Goal: Task Accomplishment & Management: Manage account settings

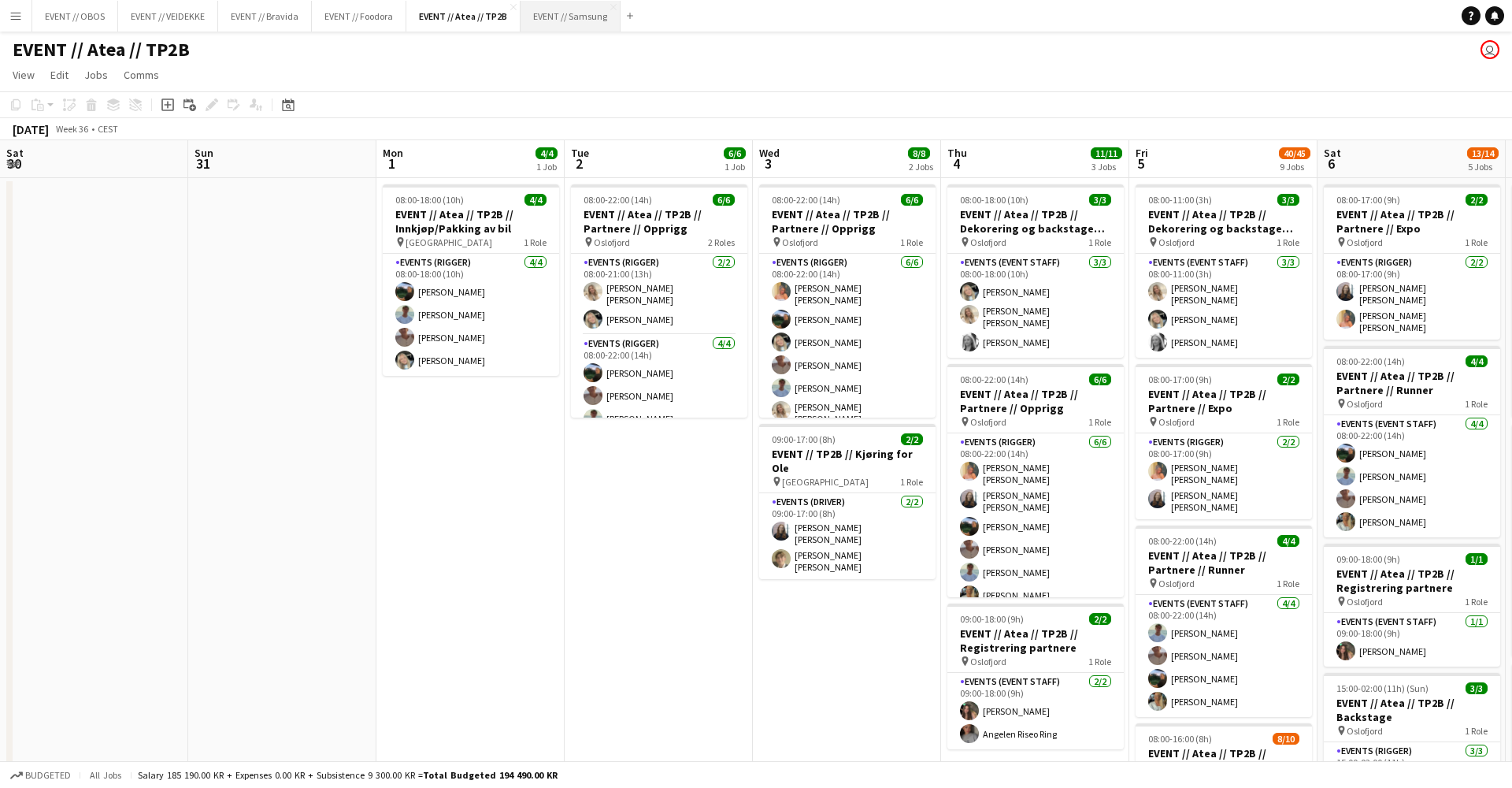
scroll to position [0, 488]
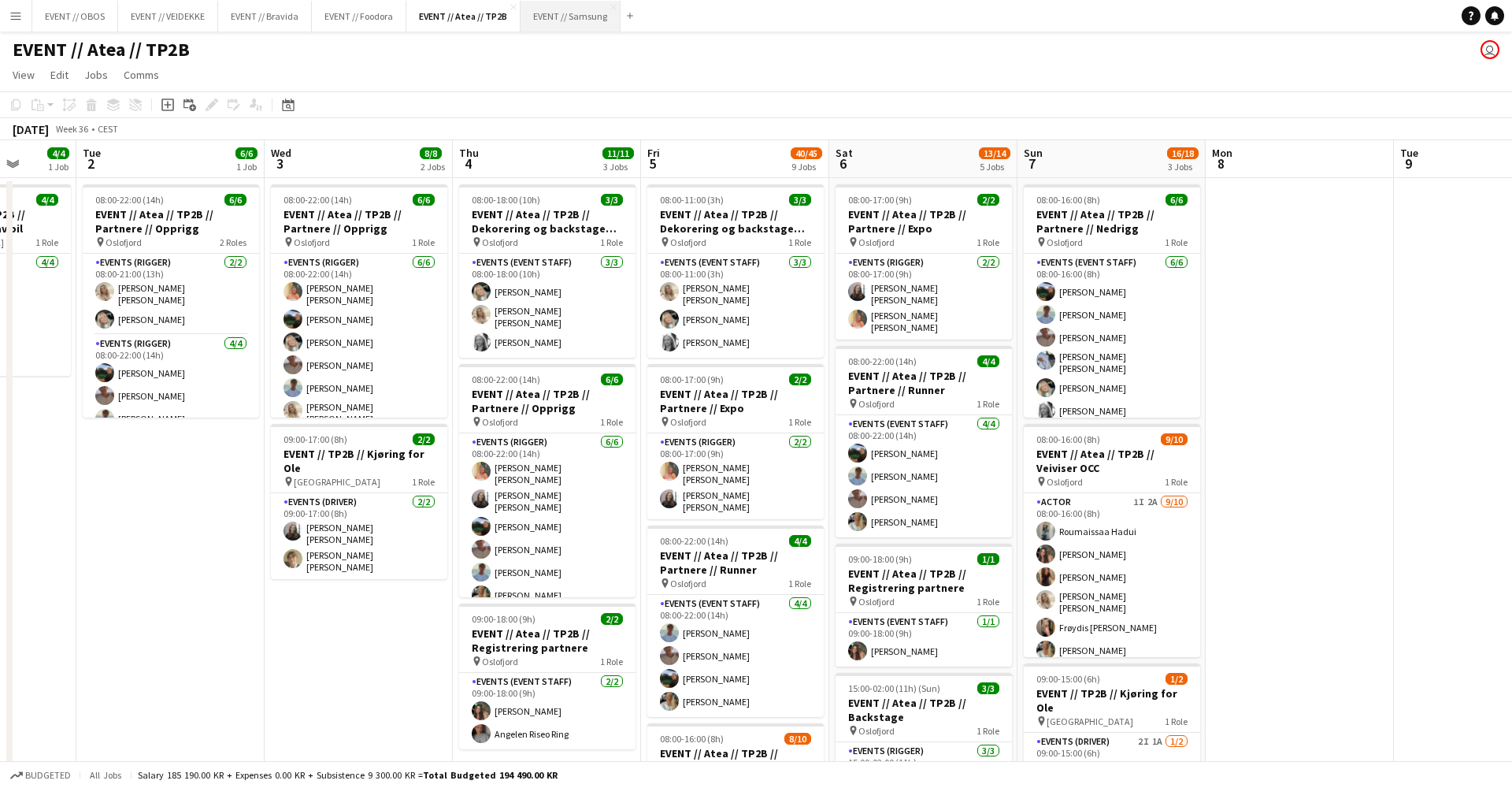
click at [552, 17] on button "EVENT // Samsung Close" at bounding box center [571, 16] width 100 height 31
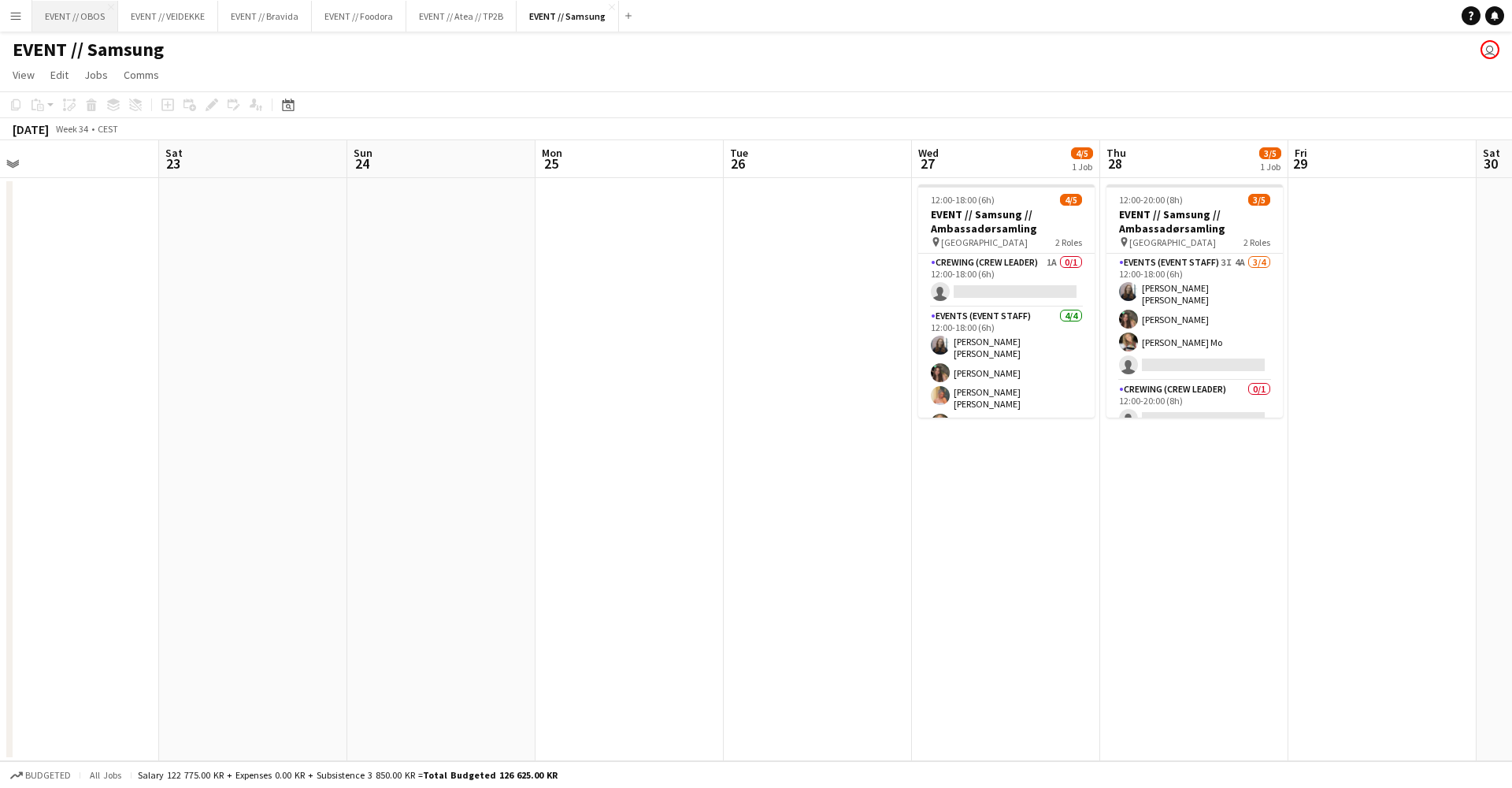
click at [92, 25] on button "EVENT // OBOS Close" at bounding box center [75, 16] width 86 height 31
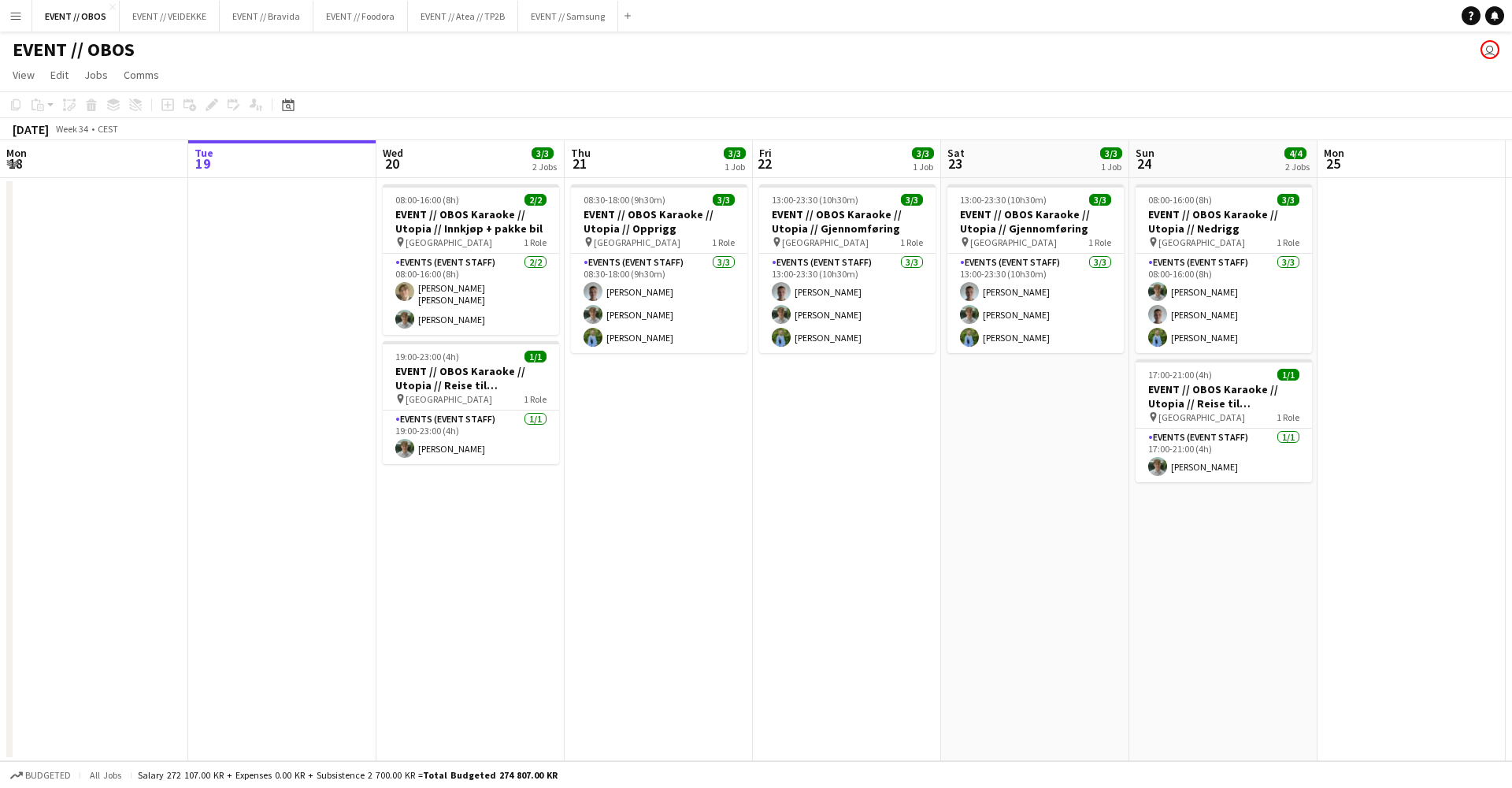
click at [704, 96] on app-toolbar "Copy Paste Paste Command V Paste with crew Command Shift V Paste linked Job [GE…" at bounding box center [756, 105] width 1512 height 27
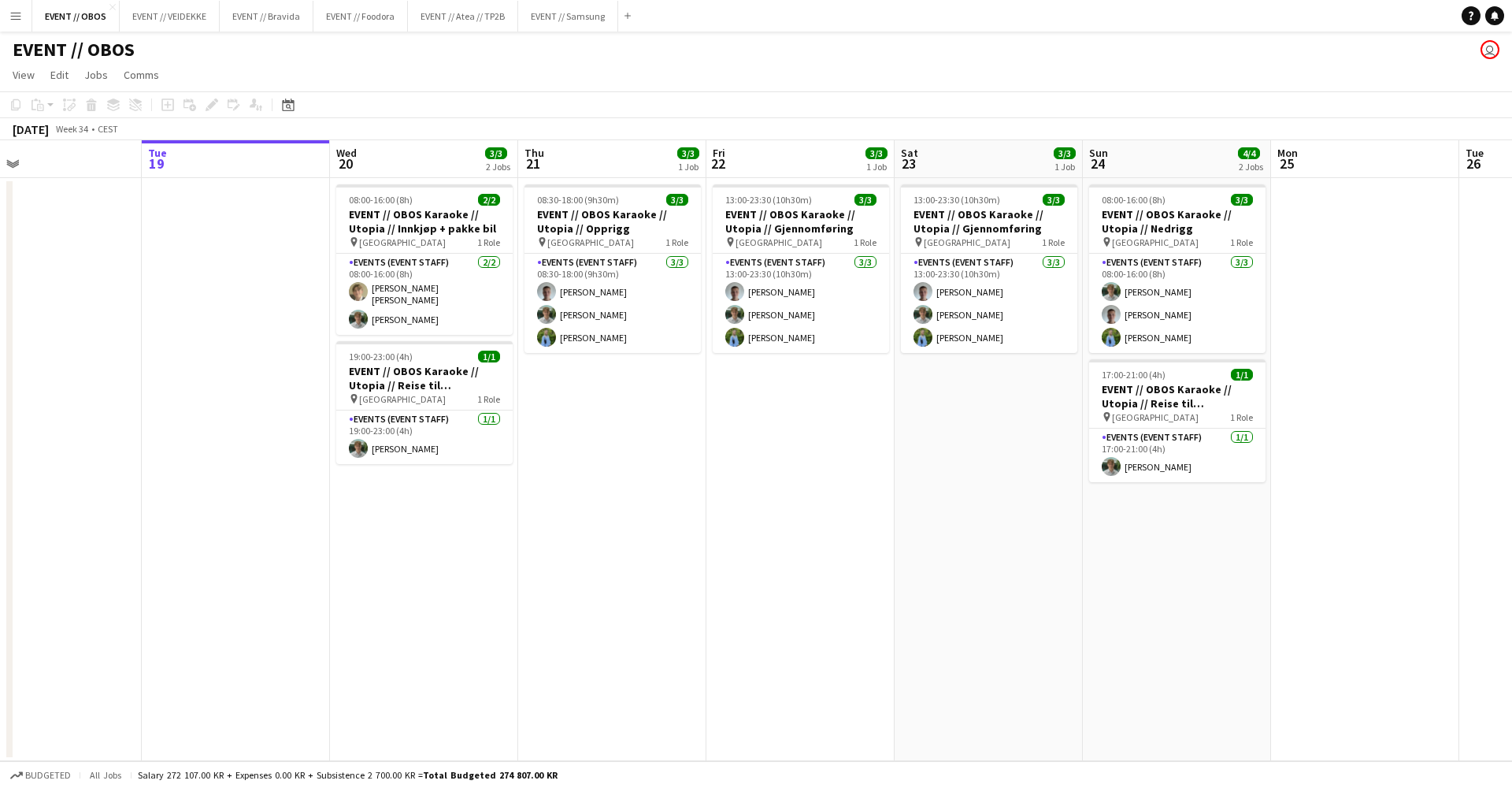
scroll to position [0, 428]
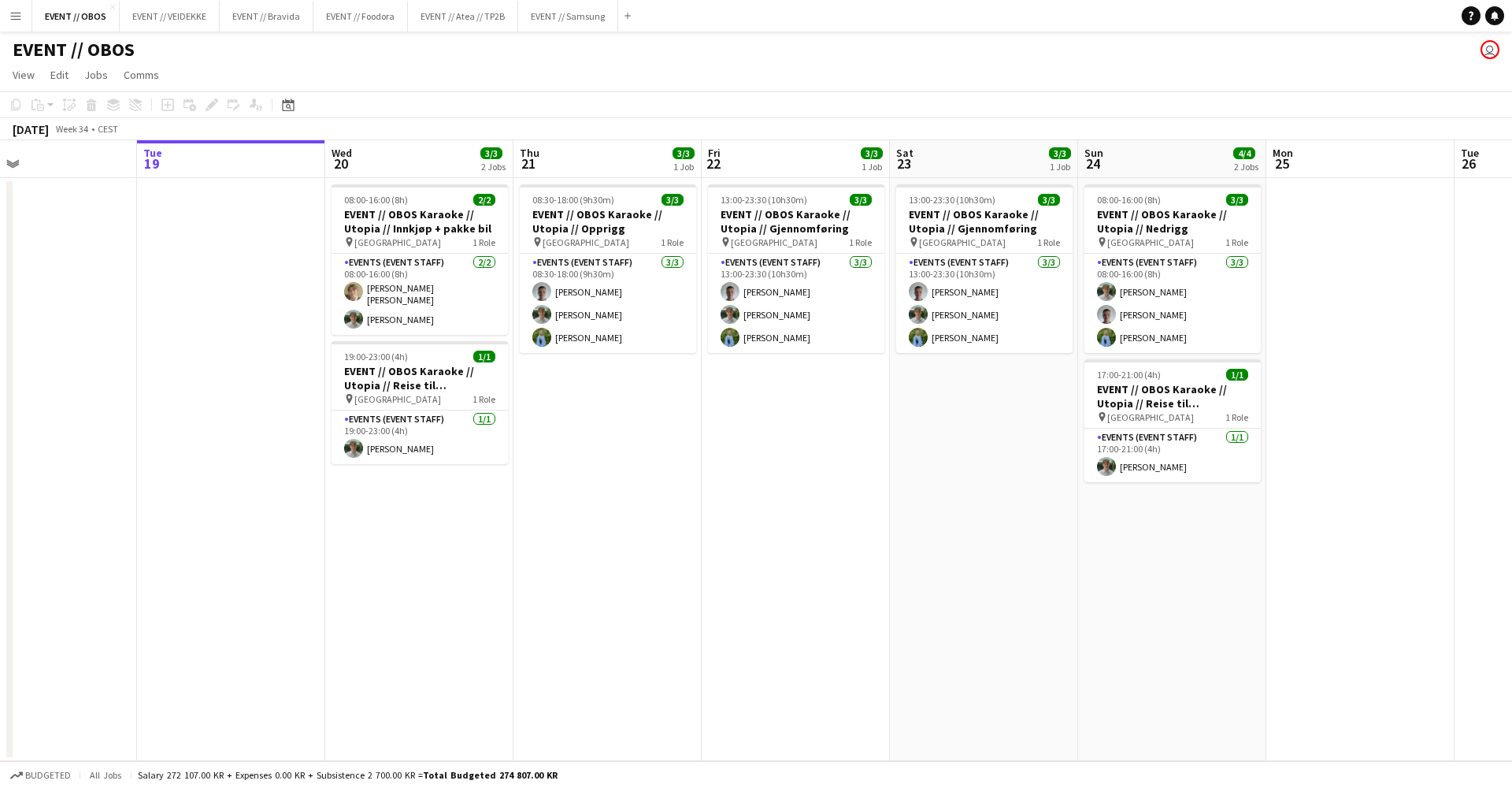
click at [676, 451] on app-date-cell "08:30-18:00 (9h30m) 3/3 EVENT // OBOS Karaoke // Utopia // Opprigg pin Stavange…" at bounding box center [607, 470] width 189 height 584
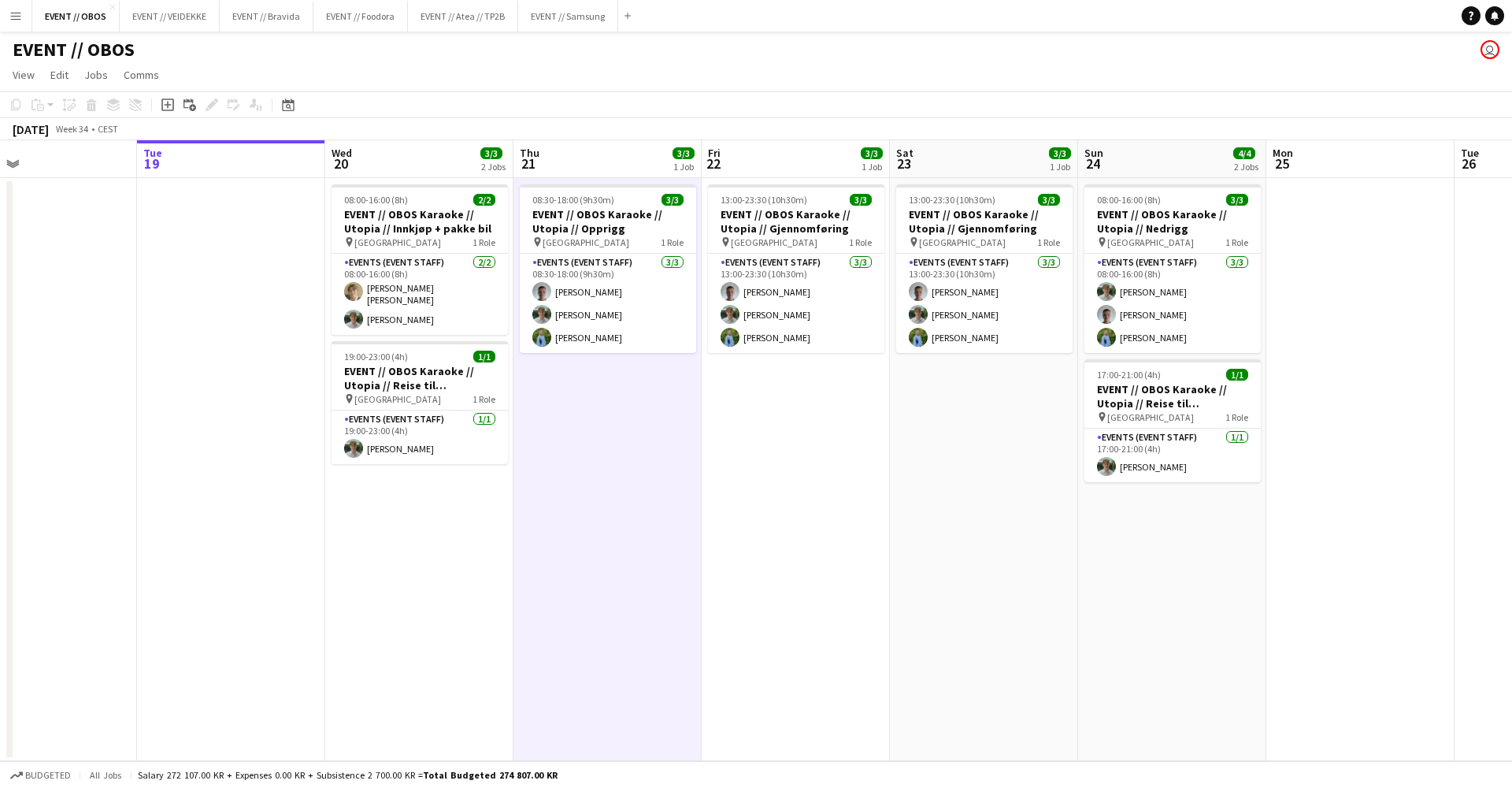
click at [7, 7] on button "Menu" at bounding box center [16, 16] width 32 height 32
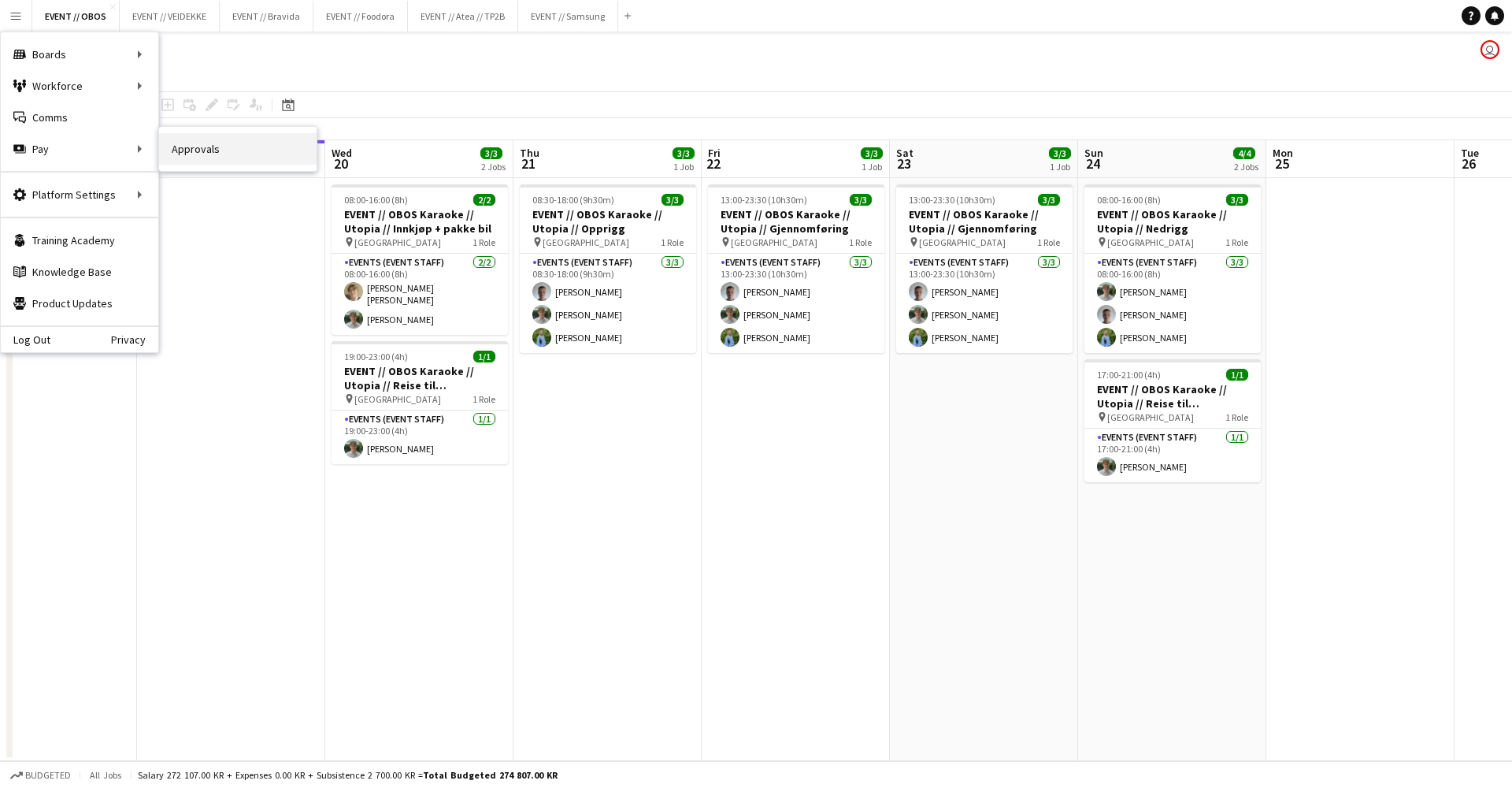
click at [170, 147] on link "Approvals" at bounding box center [238, 149] width 158 height 32
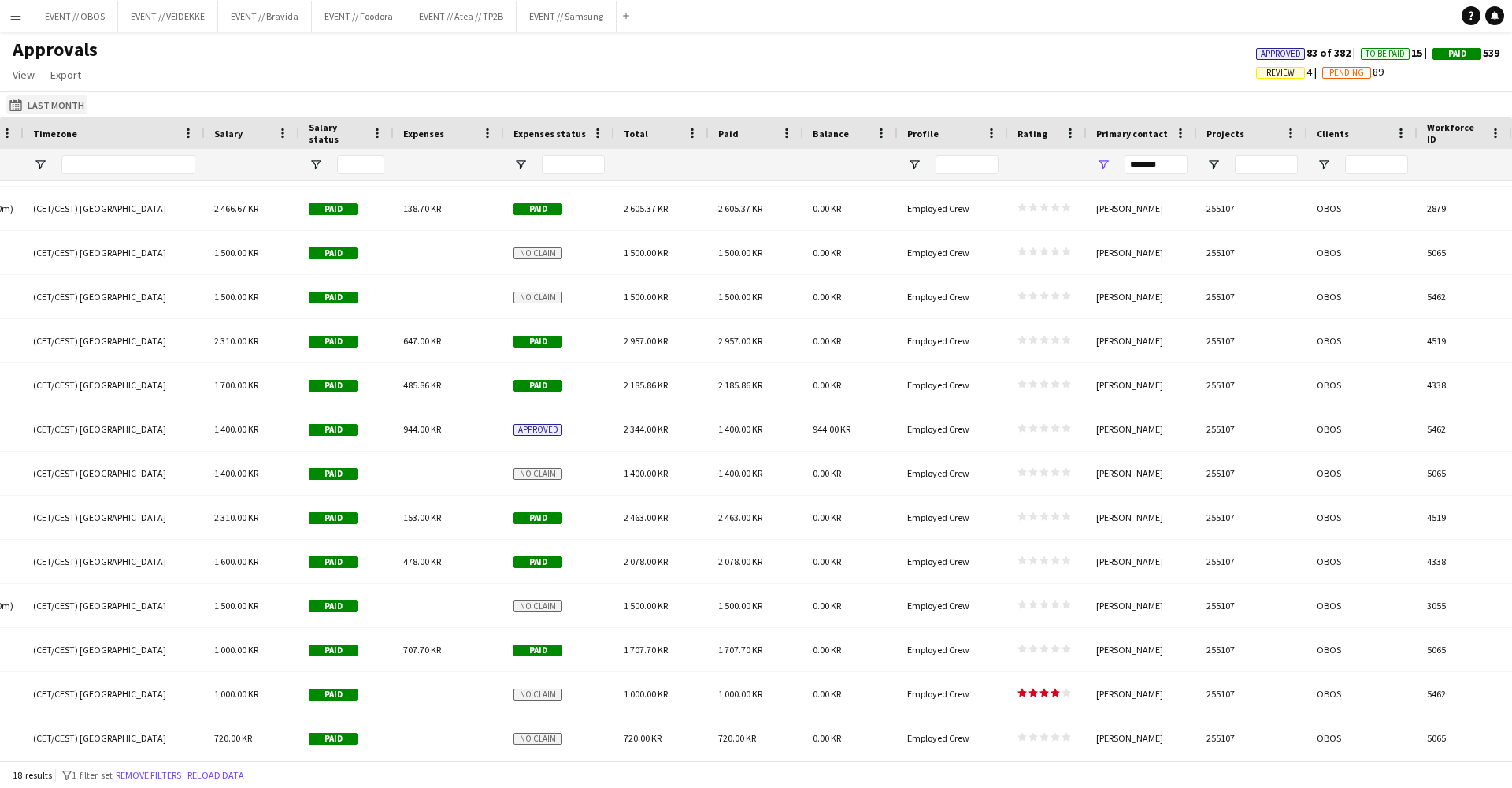
click at [60, 108] on button "Last Month Last Month" at bounding box center [47, 105] width 81 height 19
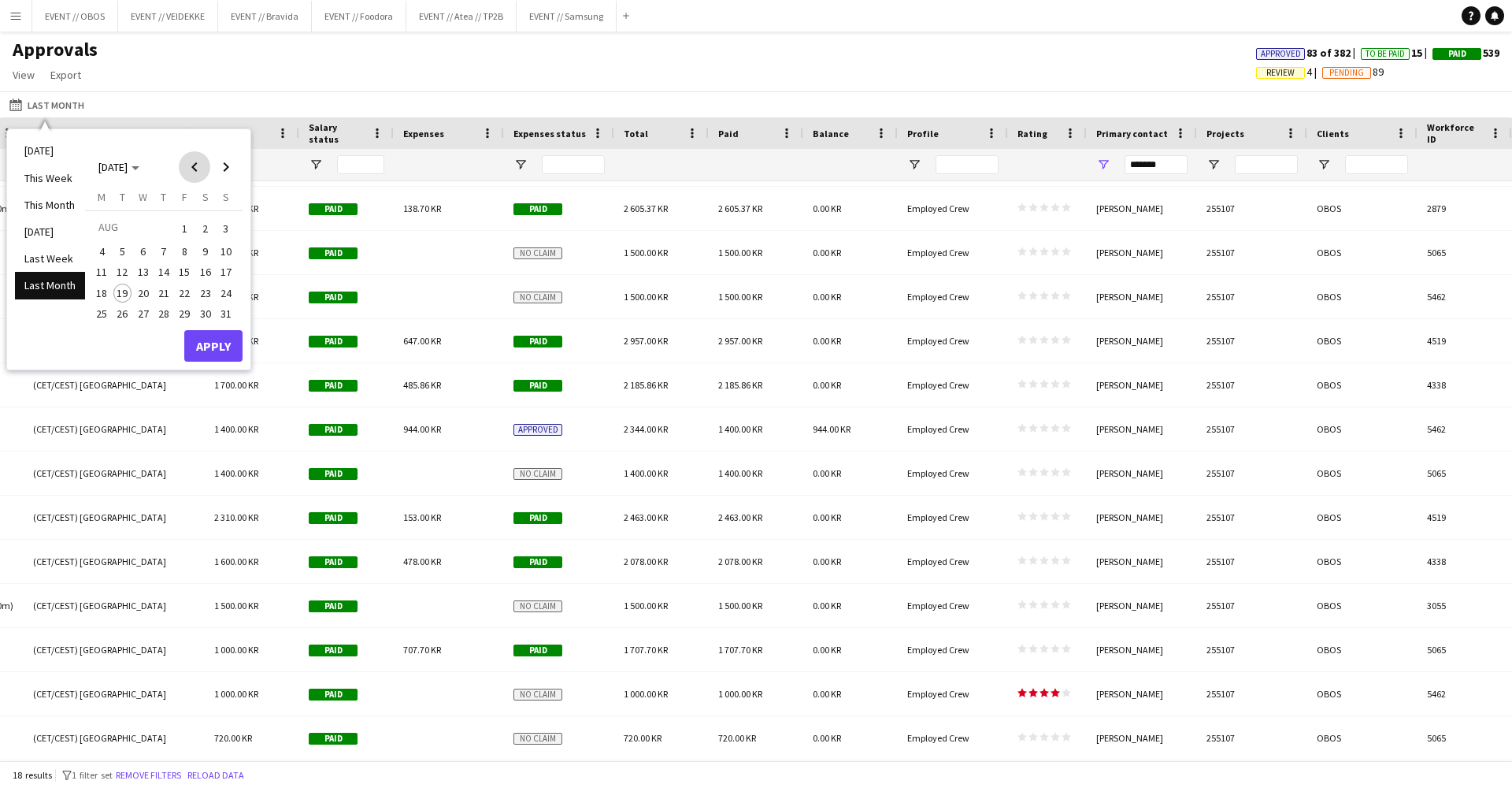
click at [198, 162] on span "Previous month" at bounding box center [194, 167] width 32 height 32
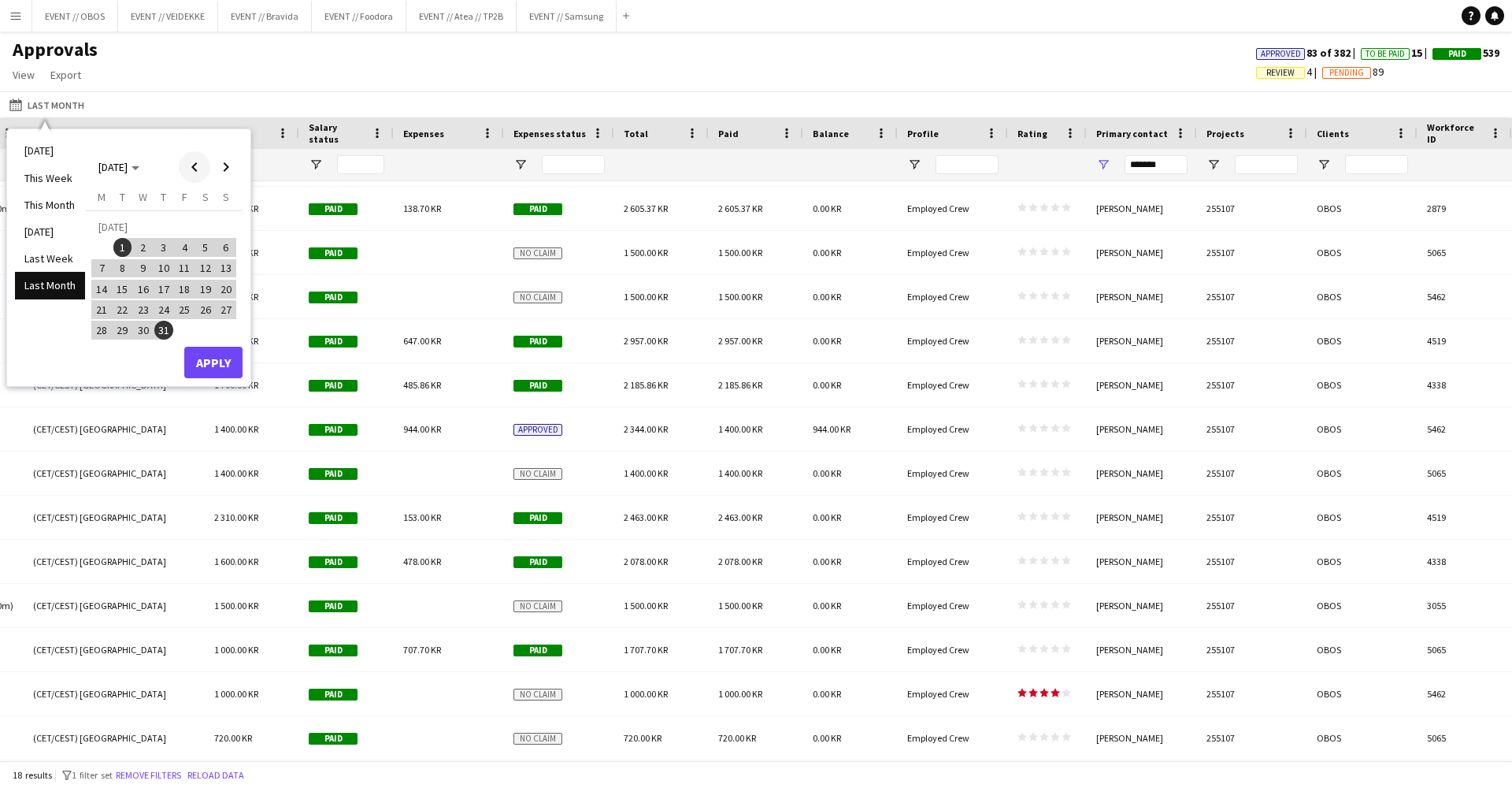
click at [198, 162] on span "Previous month" at bounding box center [194, 167] width 32 height 32
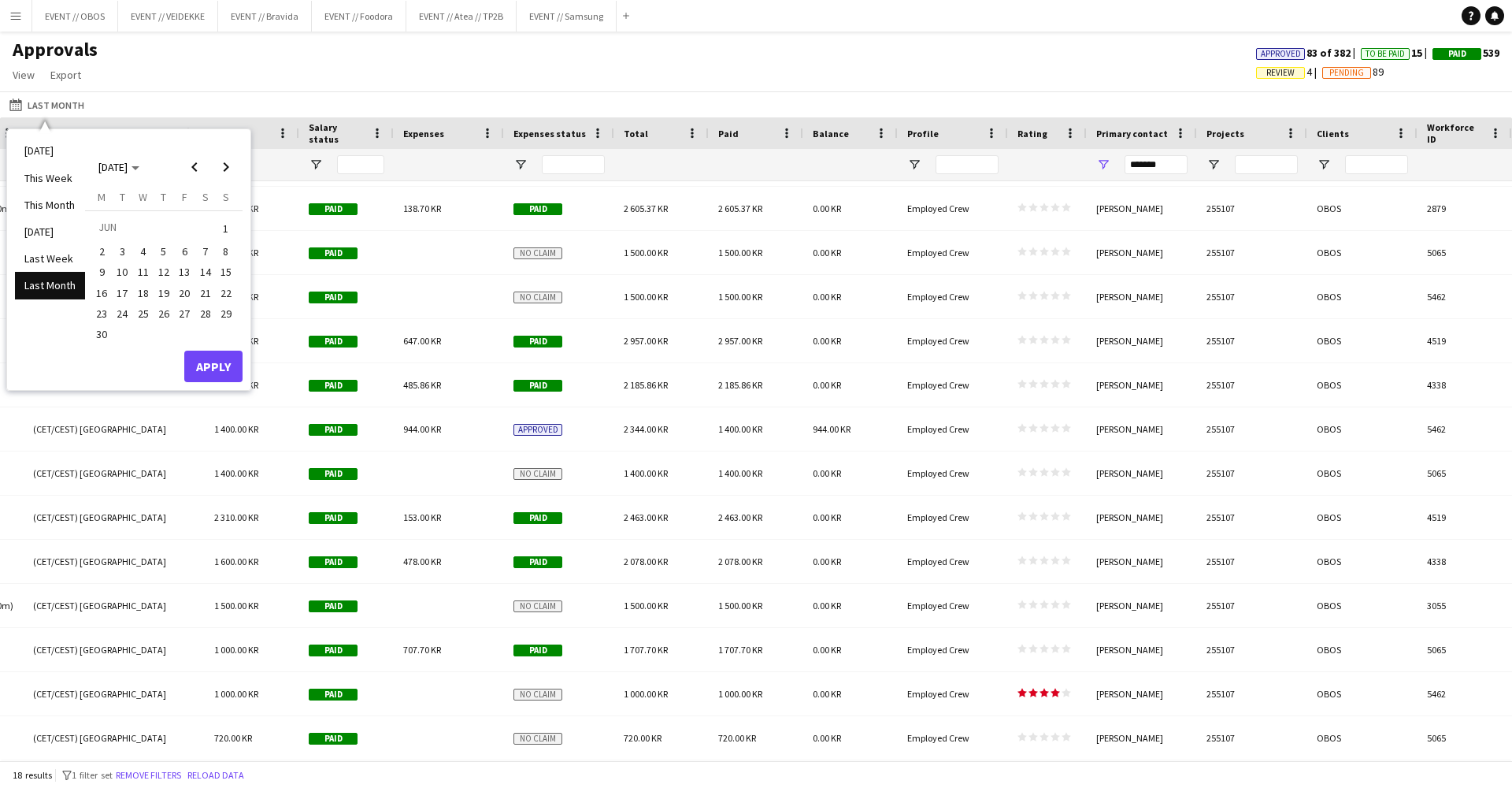
click at [222, 226] on span "1" at bounding box center [226, 229] width 19 height 22
click at [218, 167] on span "Next month" at bounding box center [226, 167] width 32 height 32
click at [120, 291] on span "19" at bounding box center [123, 293] width 19 height 19
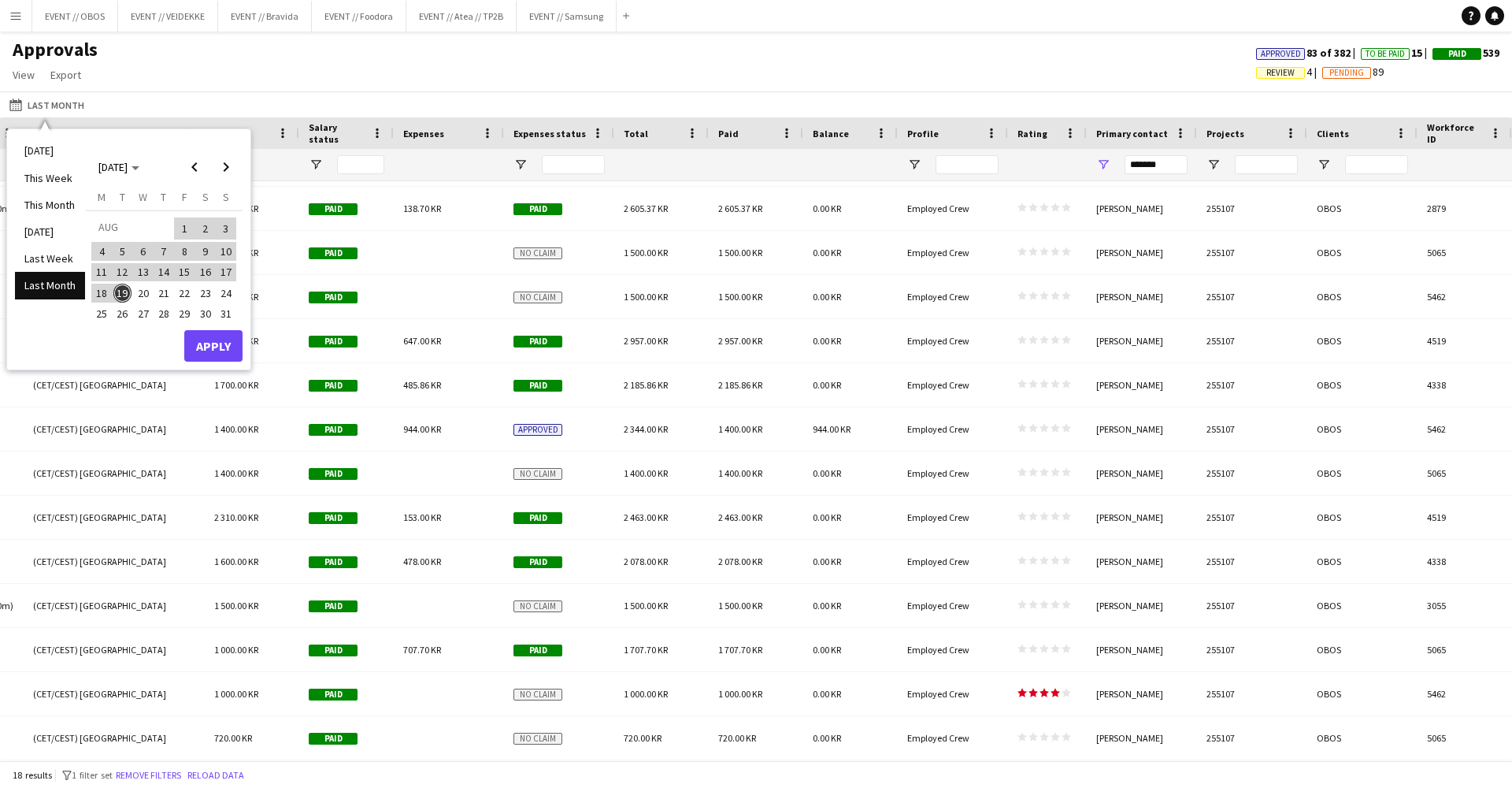
click at [214, 343] on button "Apply" at bounding box center [214, 346] width 58 height 32
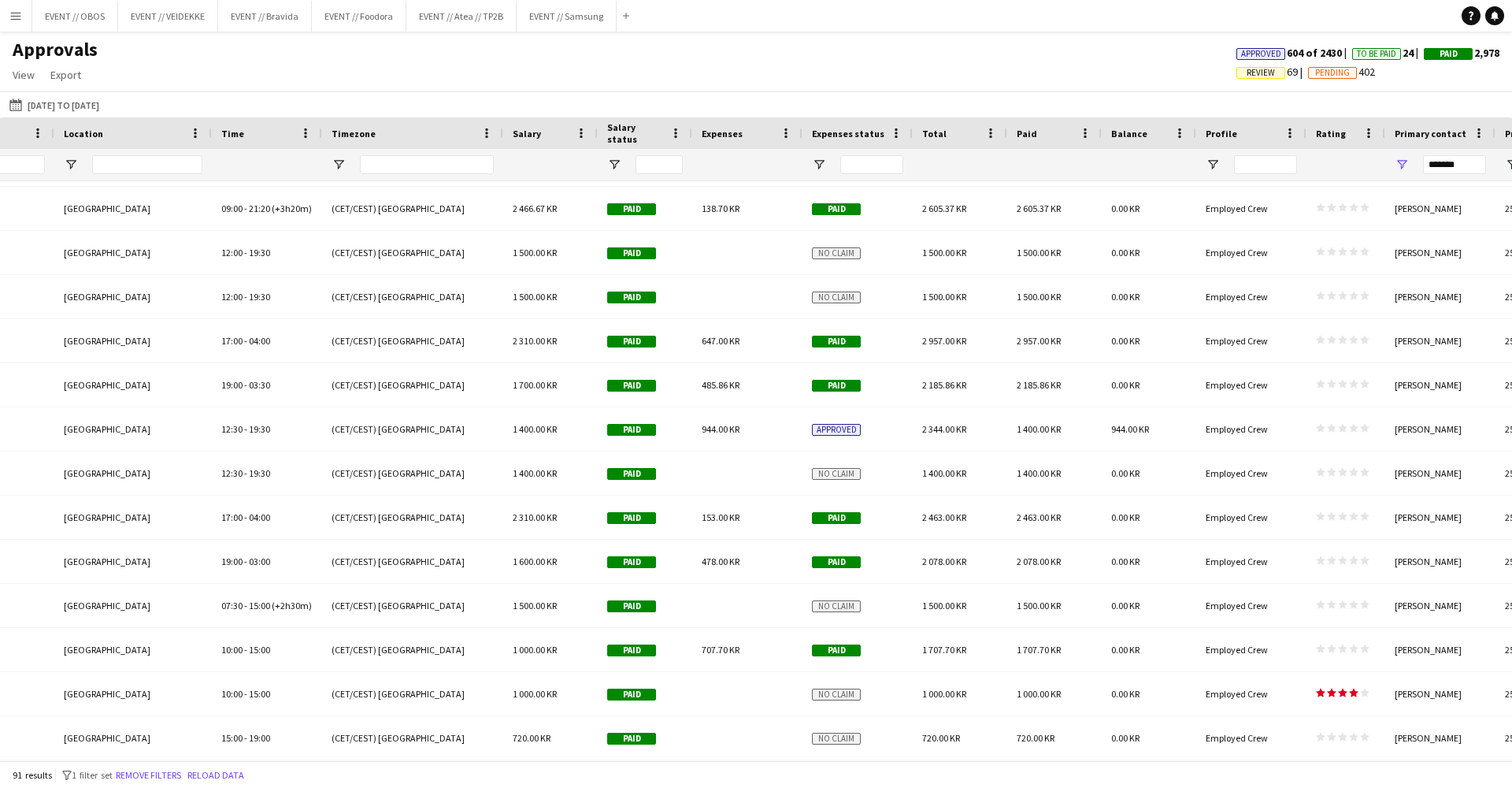
click at [976, 725] on div "720.00 KR" at bounding box center [960, 738] width 95 height 43
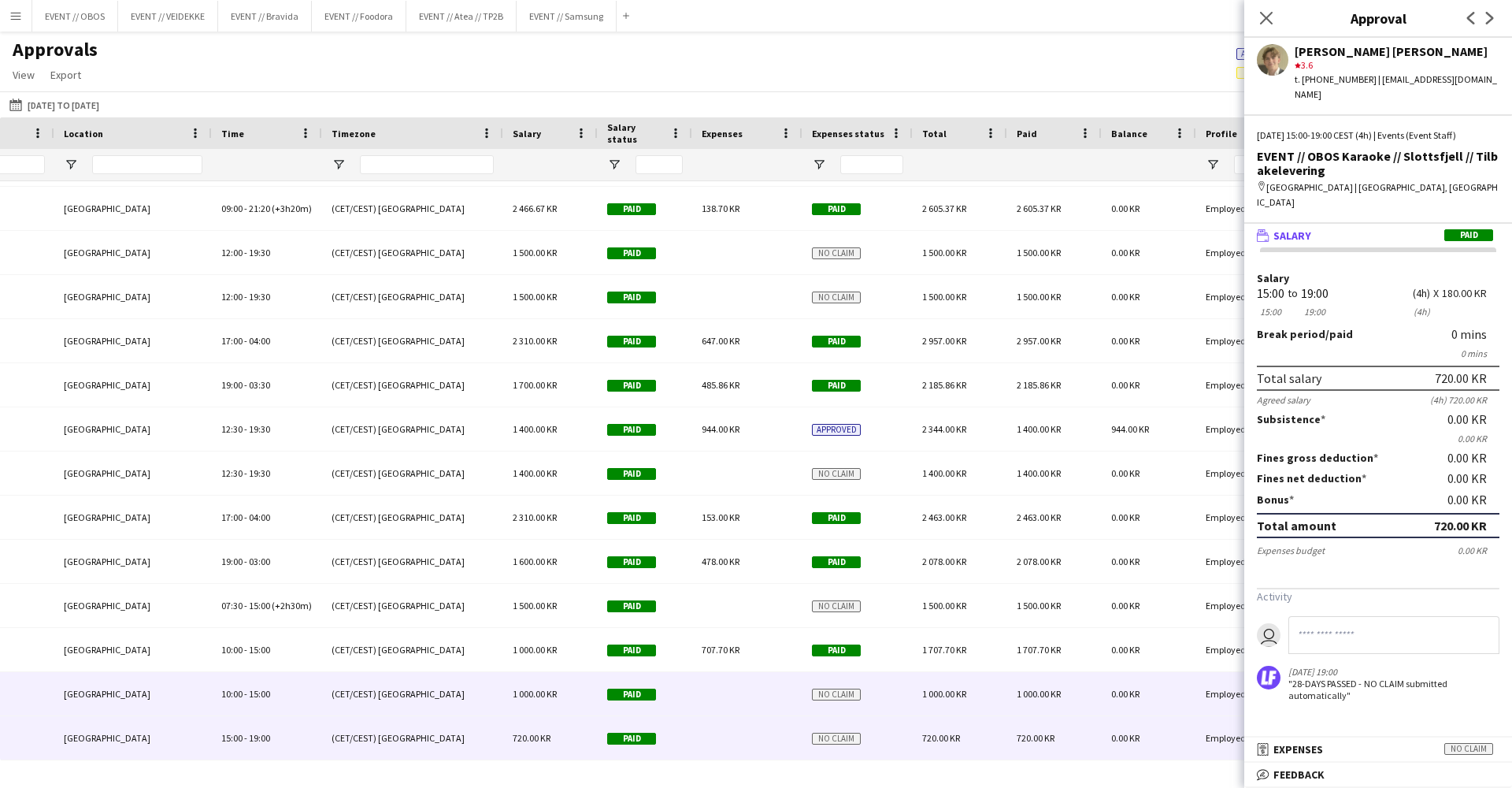
click at [1078, 702] on div "1 000.00 KR" at bounding box center [1055, 694] width 95 height 43
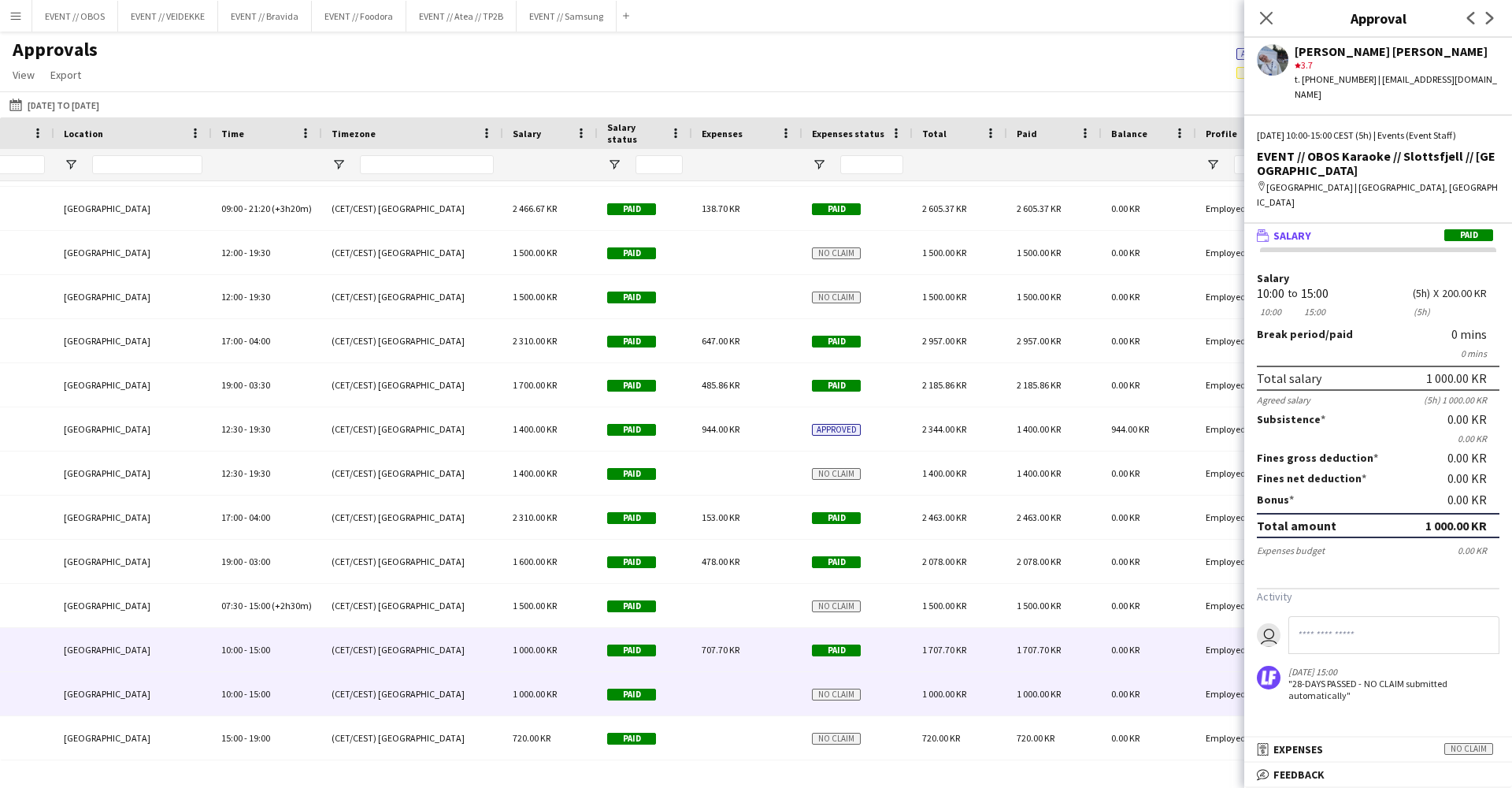
click at [1059, 662] on div "1 707.70 KR" at bounding box center [1055, 650] width 95 height 43
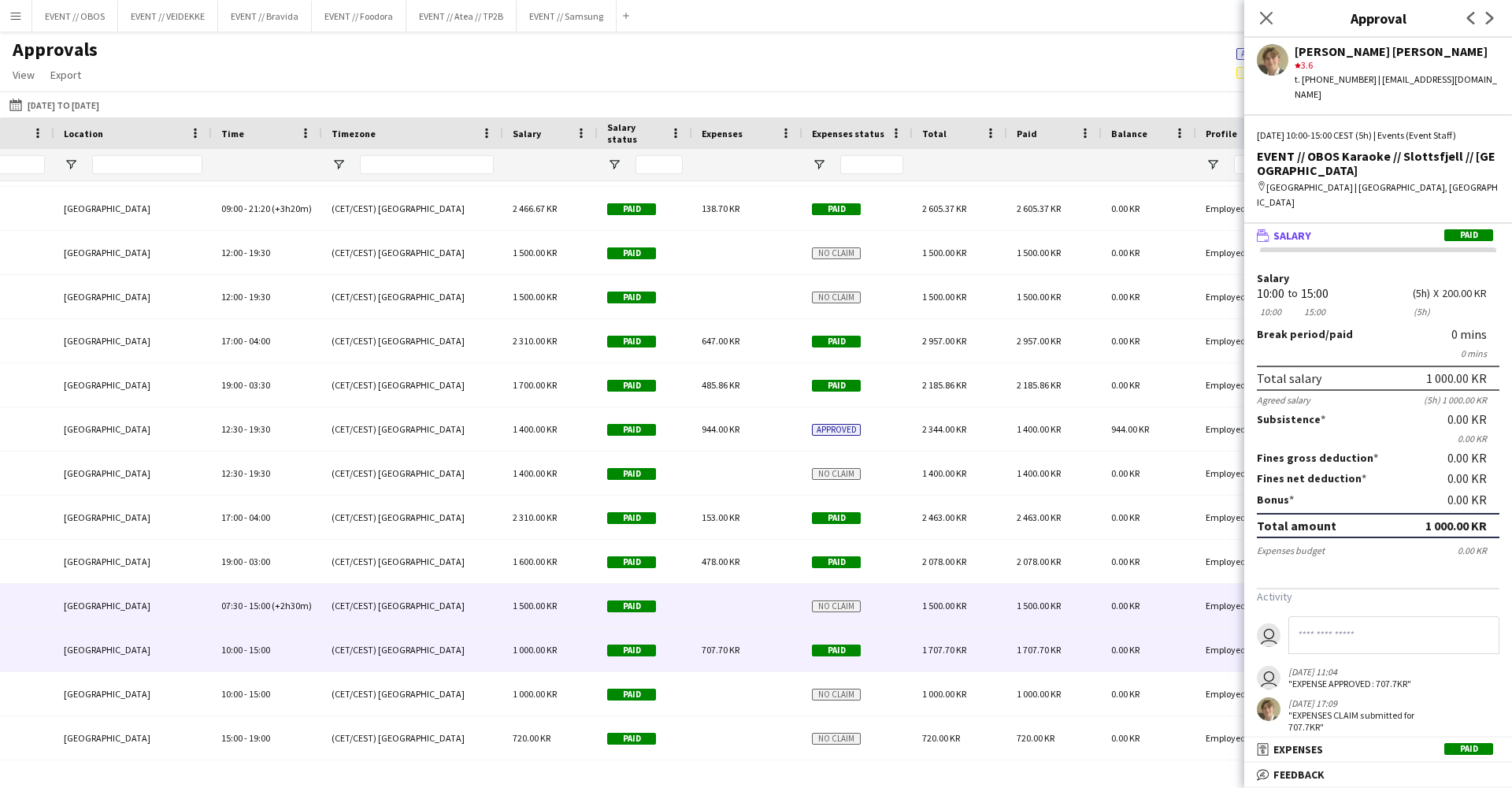
click at [1021, 611] on span "1 500.00 KR" at bounding box center [1038, 605] width 44 height 12
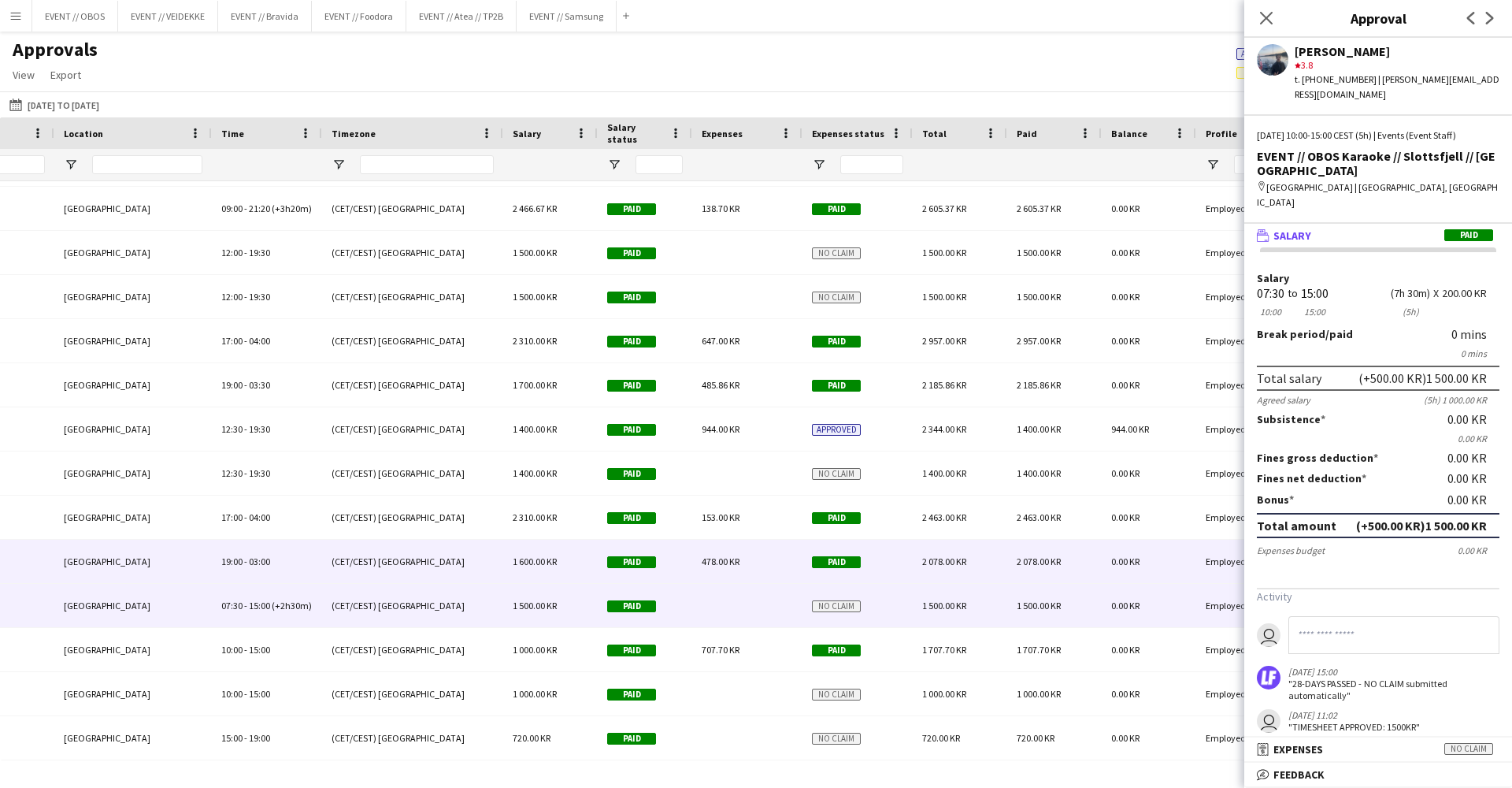
click at [1022, 562] on span "2 078.00 KR" at bounding box center [1038, 561] width 44 height 12
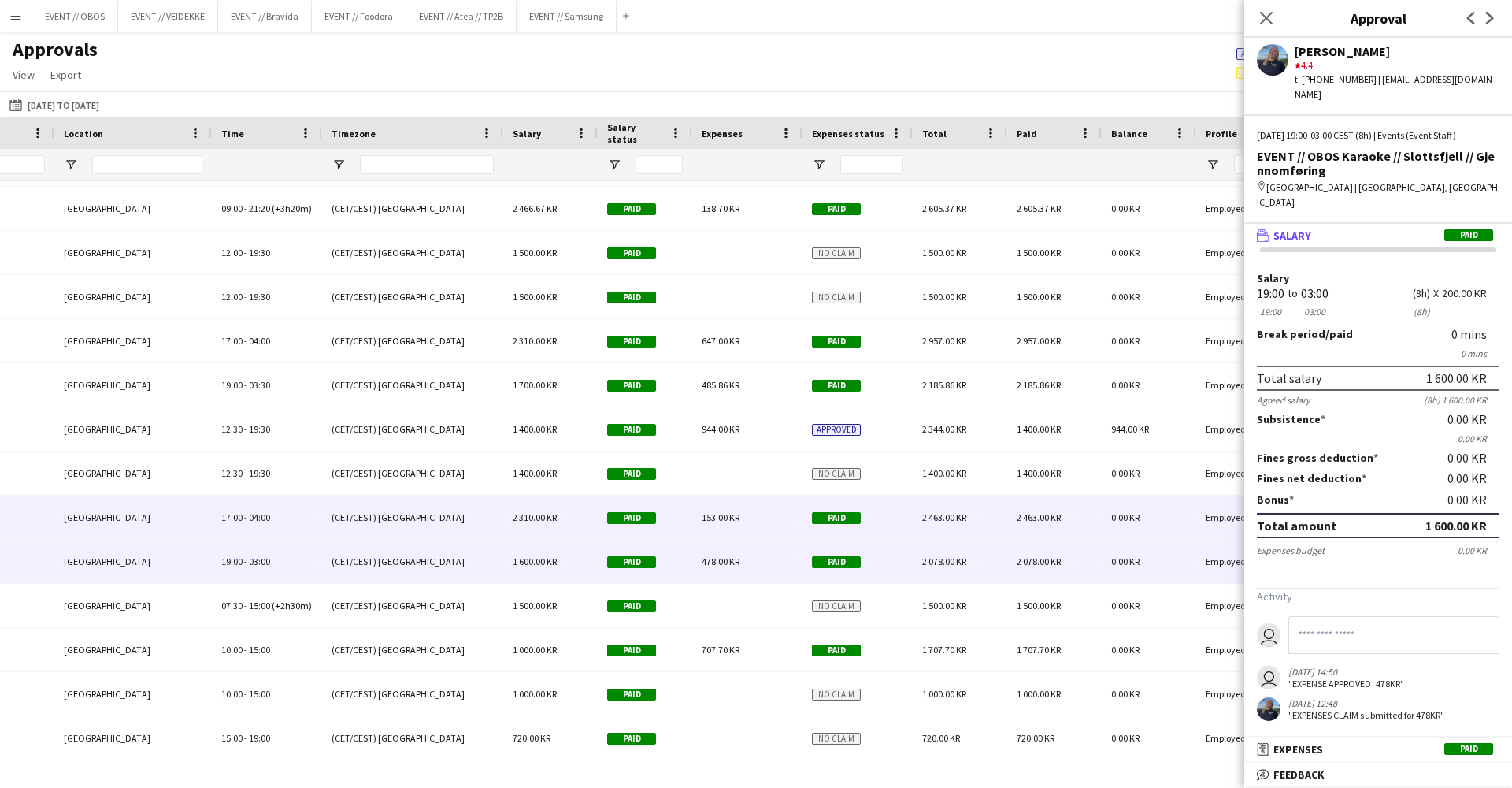
click at [1009, 524] on div "2 463.00 KR" at bounding box center [1055, 517] width 95 height 43
click at [1017, 574] on div "2 078.00 KR" at bounding box center [1055, 561] width 95 height 43
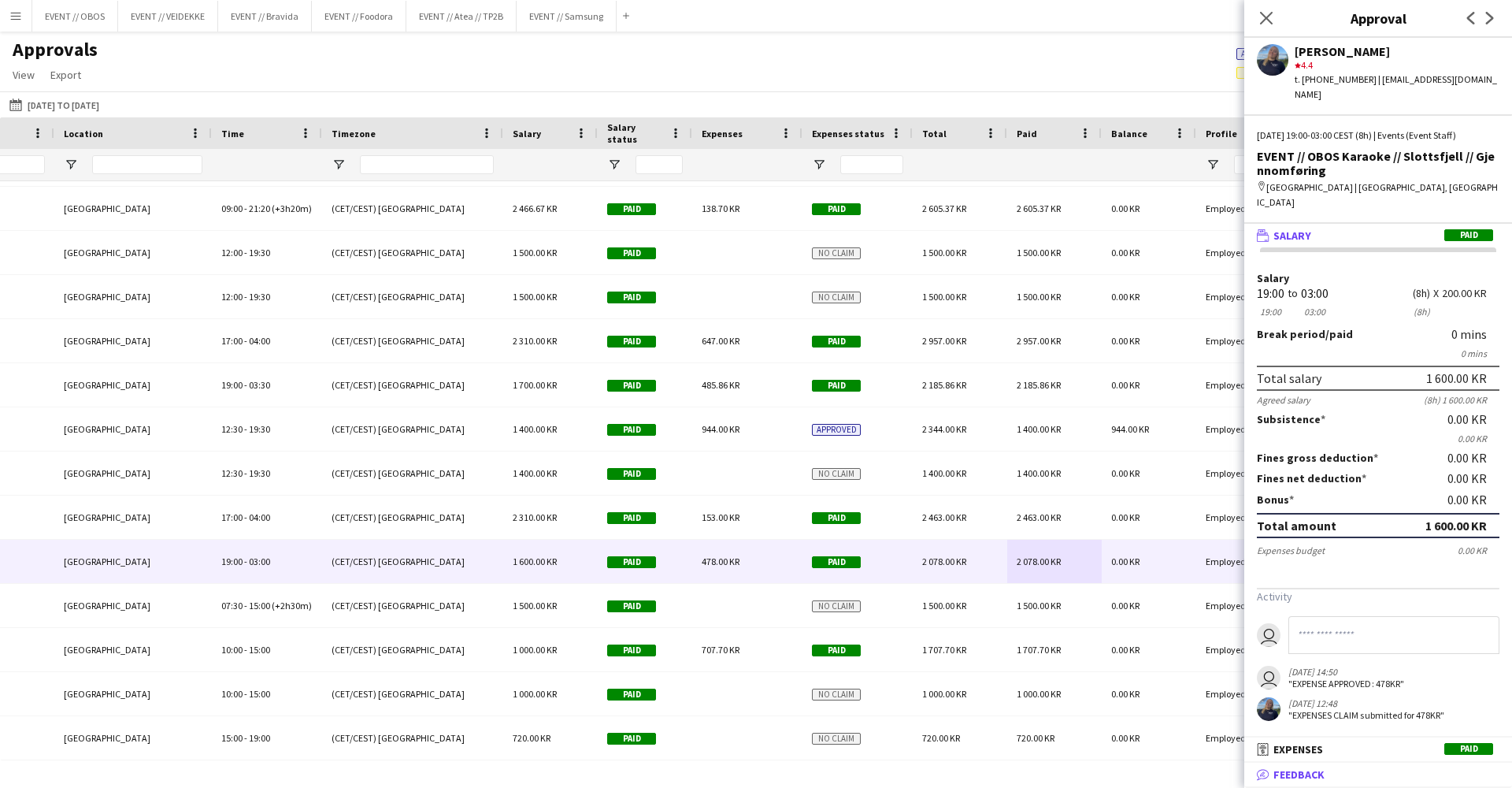
click at [1348, 771] on mat-panel-title "bubble-pencil Feedback" at bounding box center [1375, 774] width 262 height 14
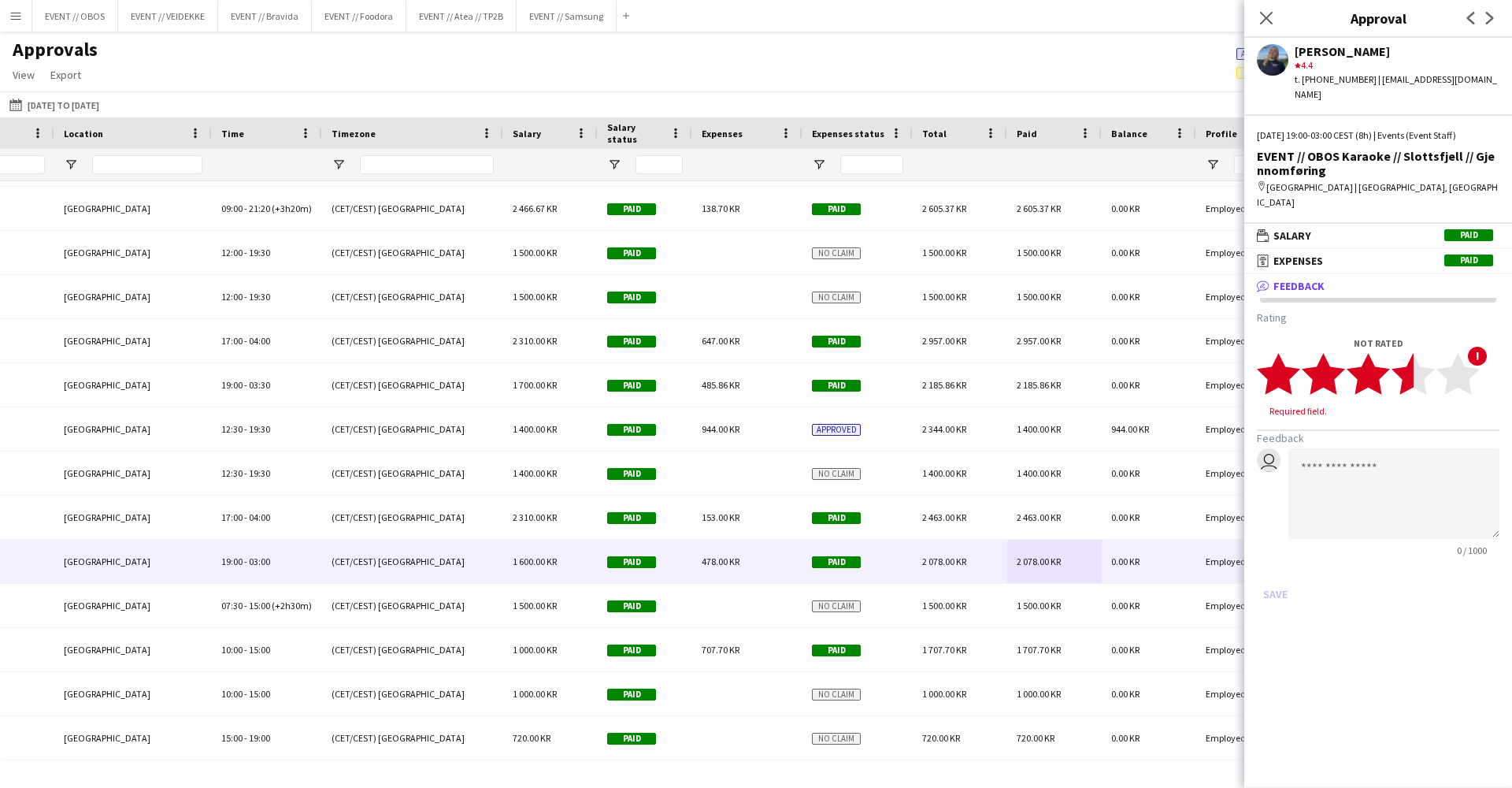
click at [1401, 352] on icon "star" at bounding box center [1413, 374] width 43 height 43
click at [1266, 567] on button "Save" at bounding box center [1275, 579] width 37 height 25
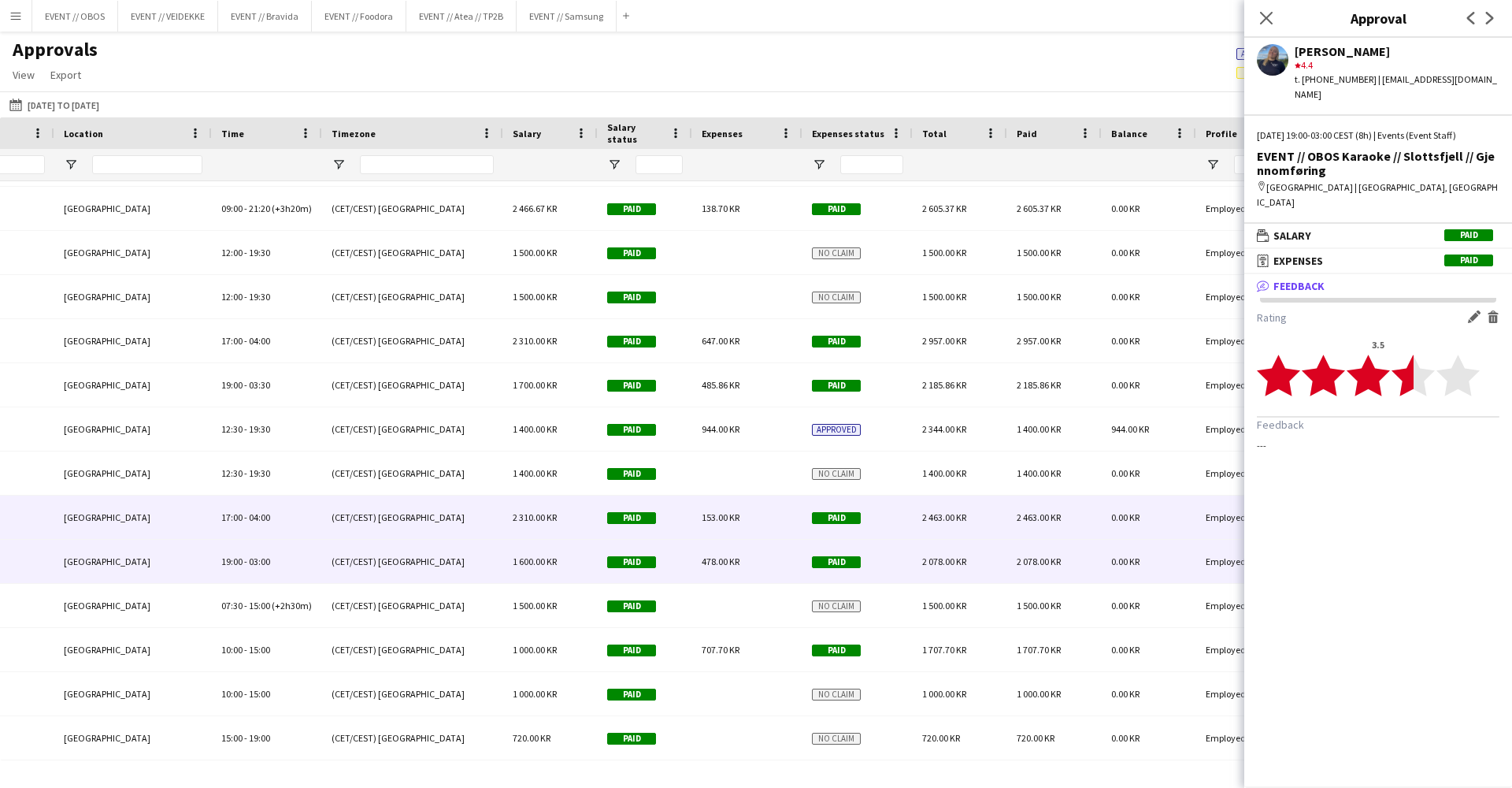
click at [967, 523] on div "2 463.00 KR" at bounding box center [960, 517] width 95 height 43
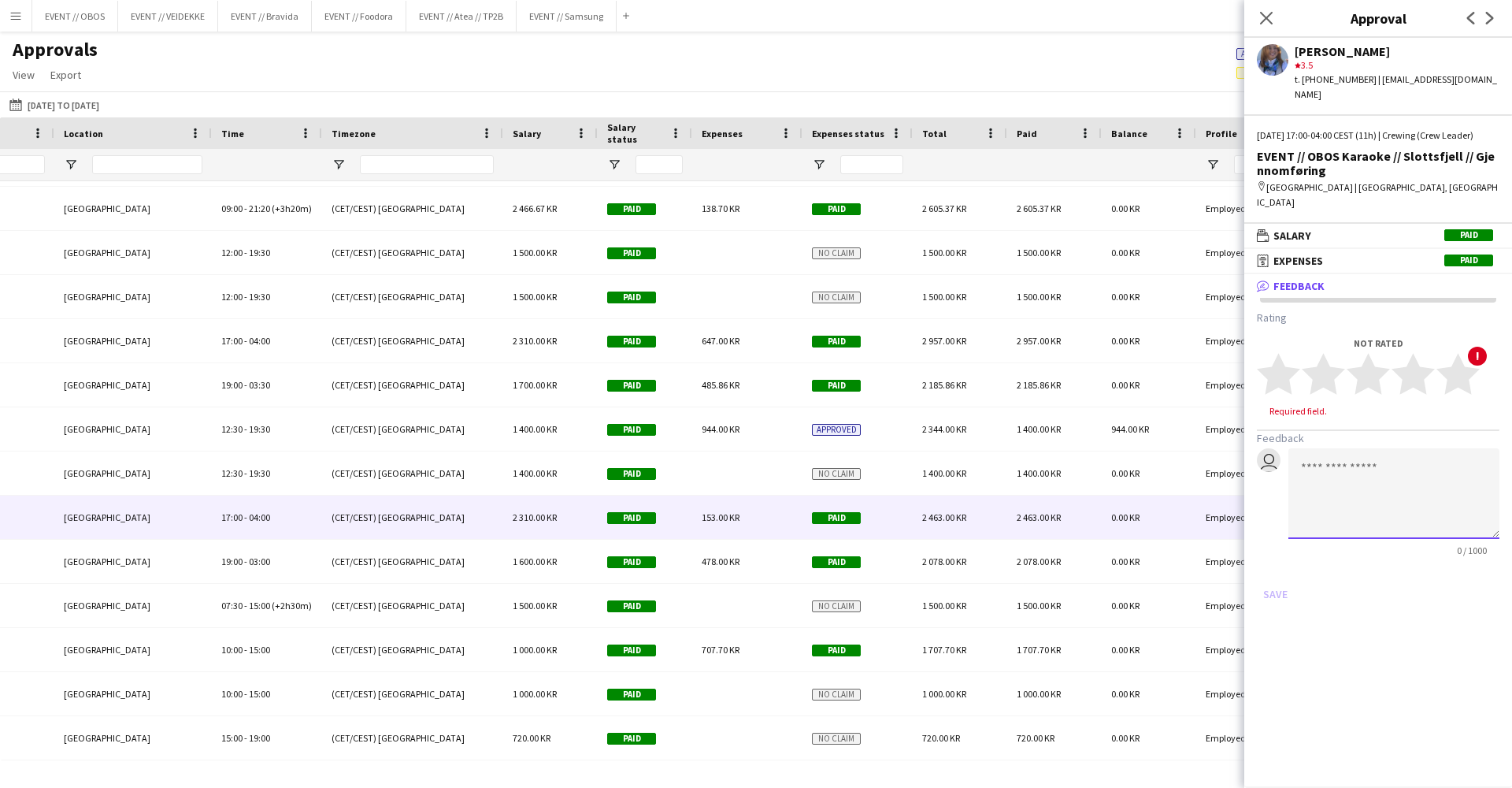
click at [1364, 509] on textarea at bounding box center [1394, 493] width 211 height 91
drag, startPoint x: 1411, startPoint y: 463, endPoint x: 1410, endPoint y: 455, distance: 8.1
click at [1410, 455] on textarea "**********" at bounding box center [1394, 493] width 211 height 91
type textarea "**********"
click at [1402, 545] on form "**********" at bounding box center [1378, 459] width 243 height 296
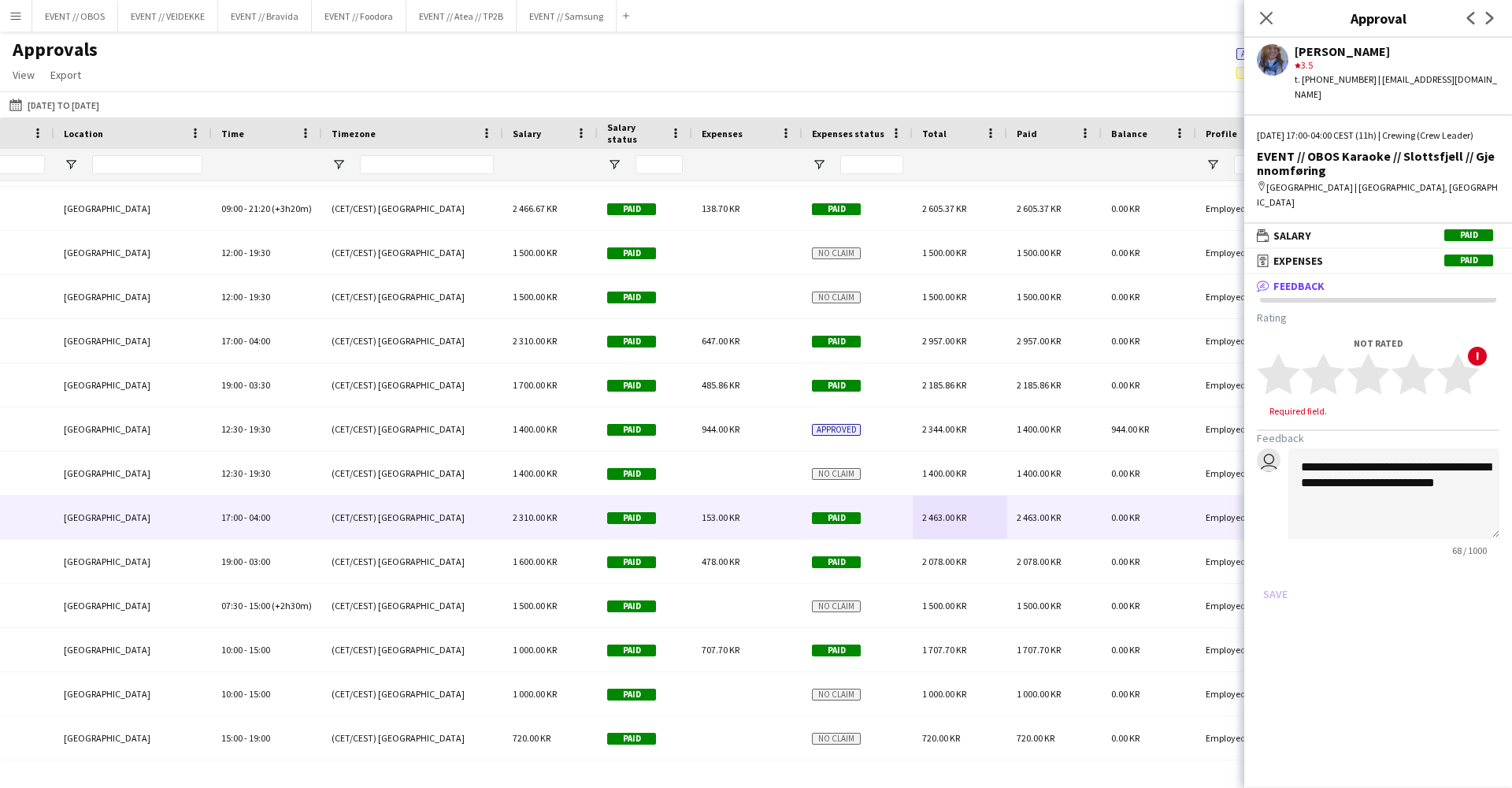
click at [1362, 608] on mat-expansion-panel "**********" at bounding box center [1378, 531] width 268 height 514
click at [1421, 372] on polygon at bounding box center [1413, 373] width 43 height 41
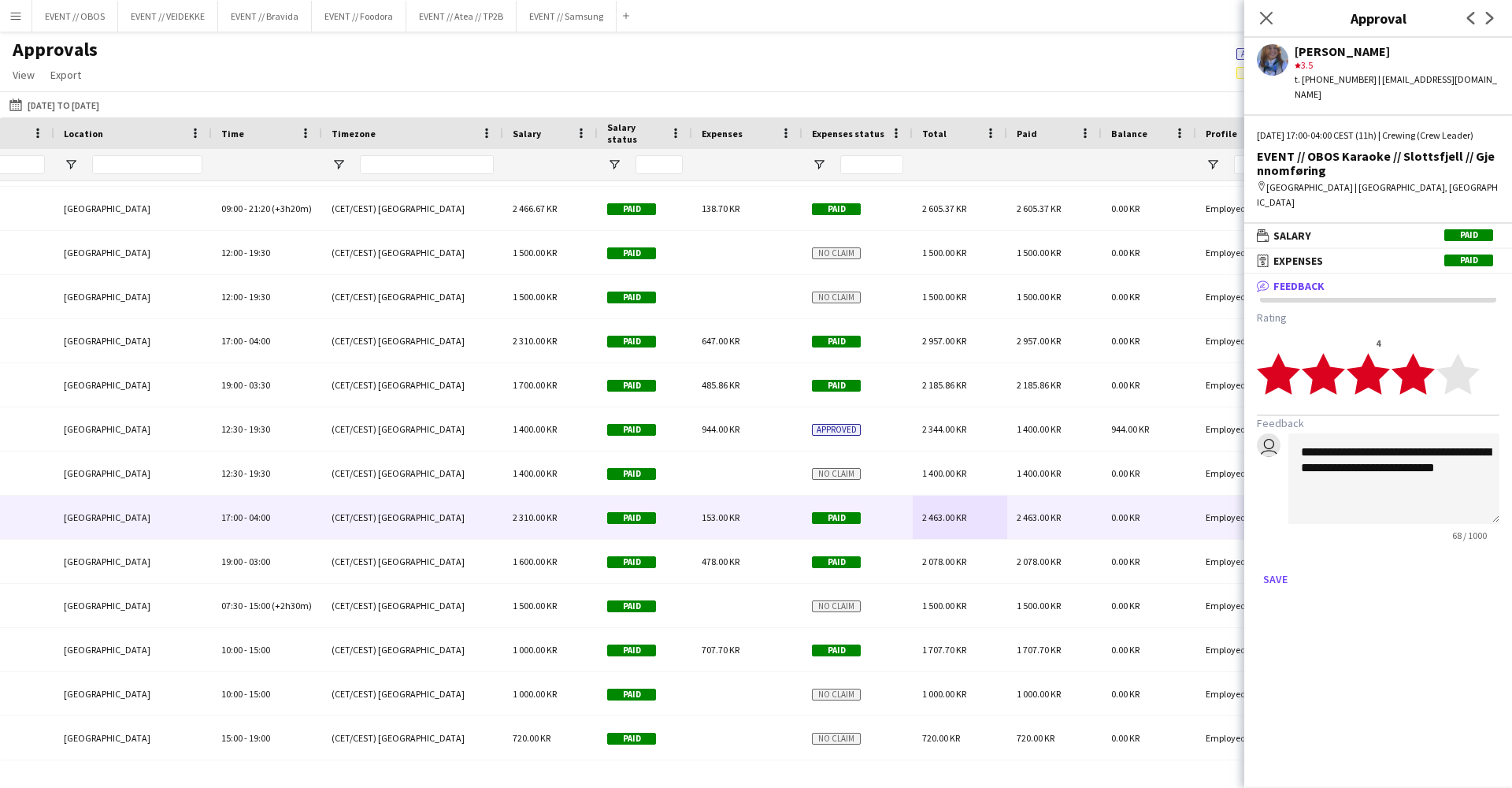
click at [1392, 368] on icon "star" at bounding box center [1413, 374] width 43 height 43
click at [1277, 567] on button "Save" at bounding box center [1275, 579] width 37 height 25
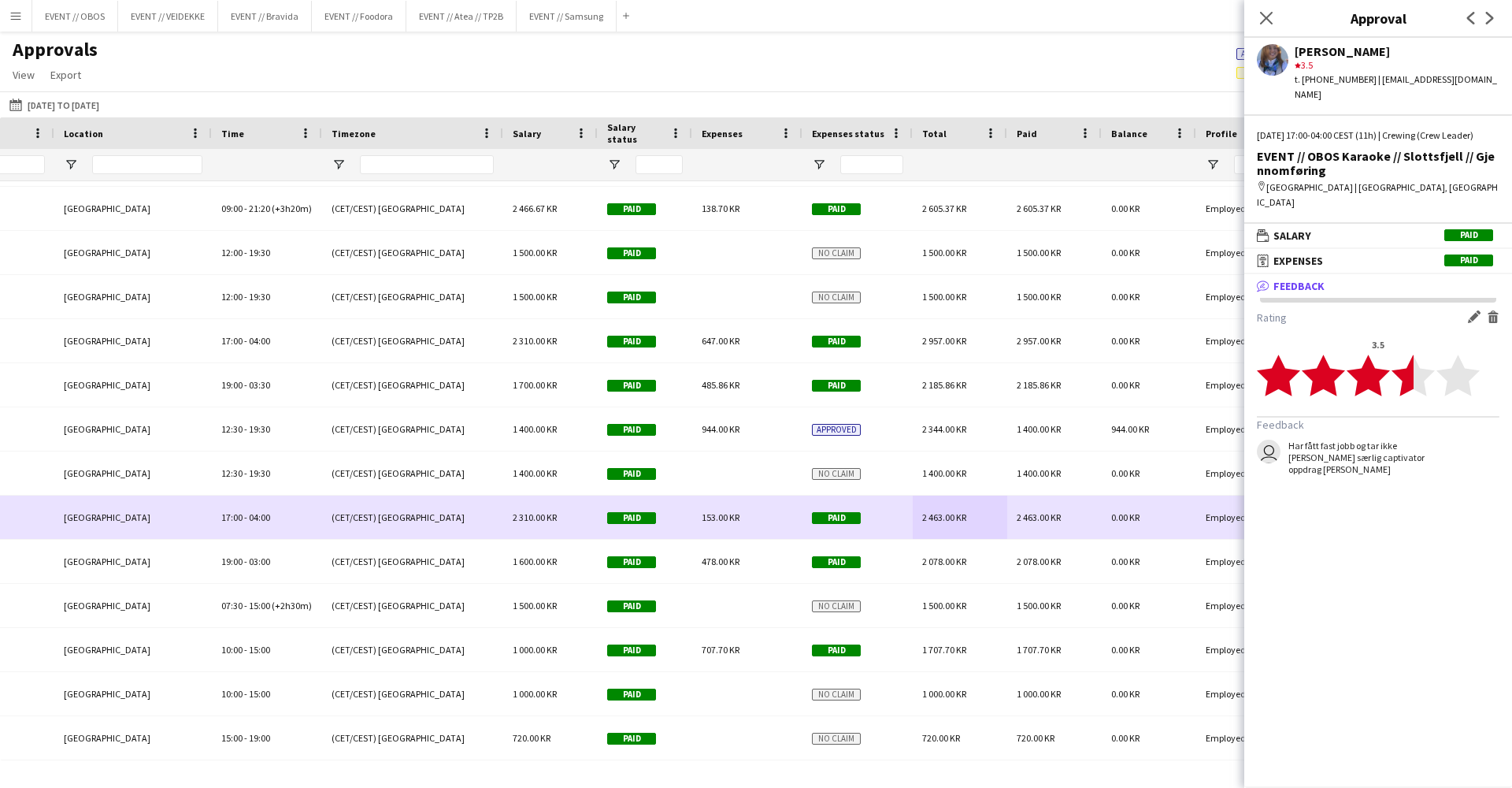
click at [991, 484] on div "1 400.00 KR" at bounding box center [960, 473] width 95 height 43
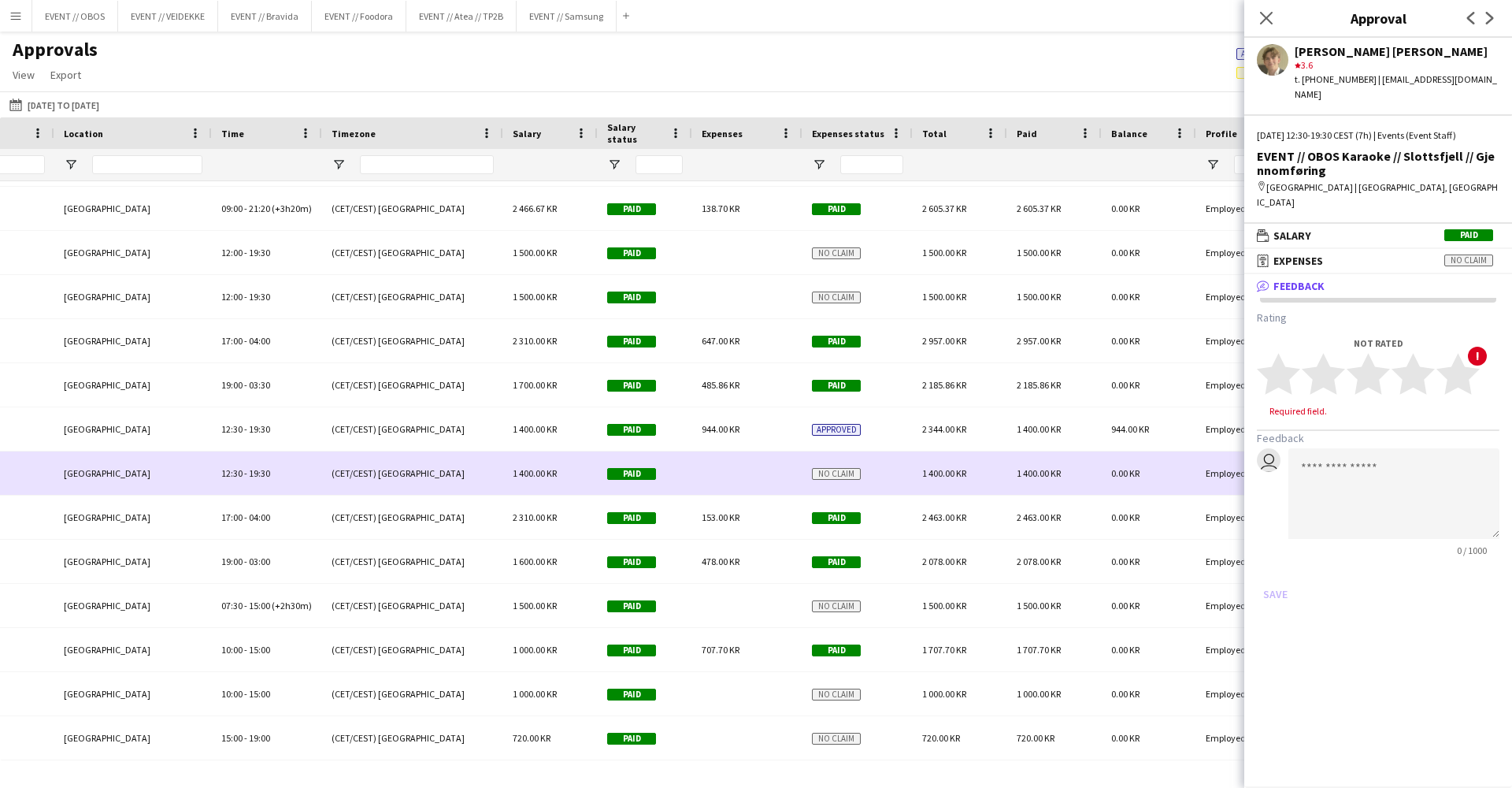
scroll to position [3411, 0]
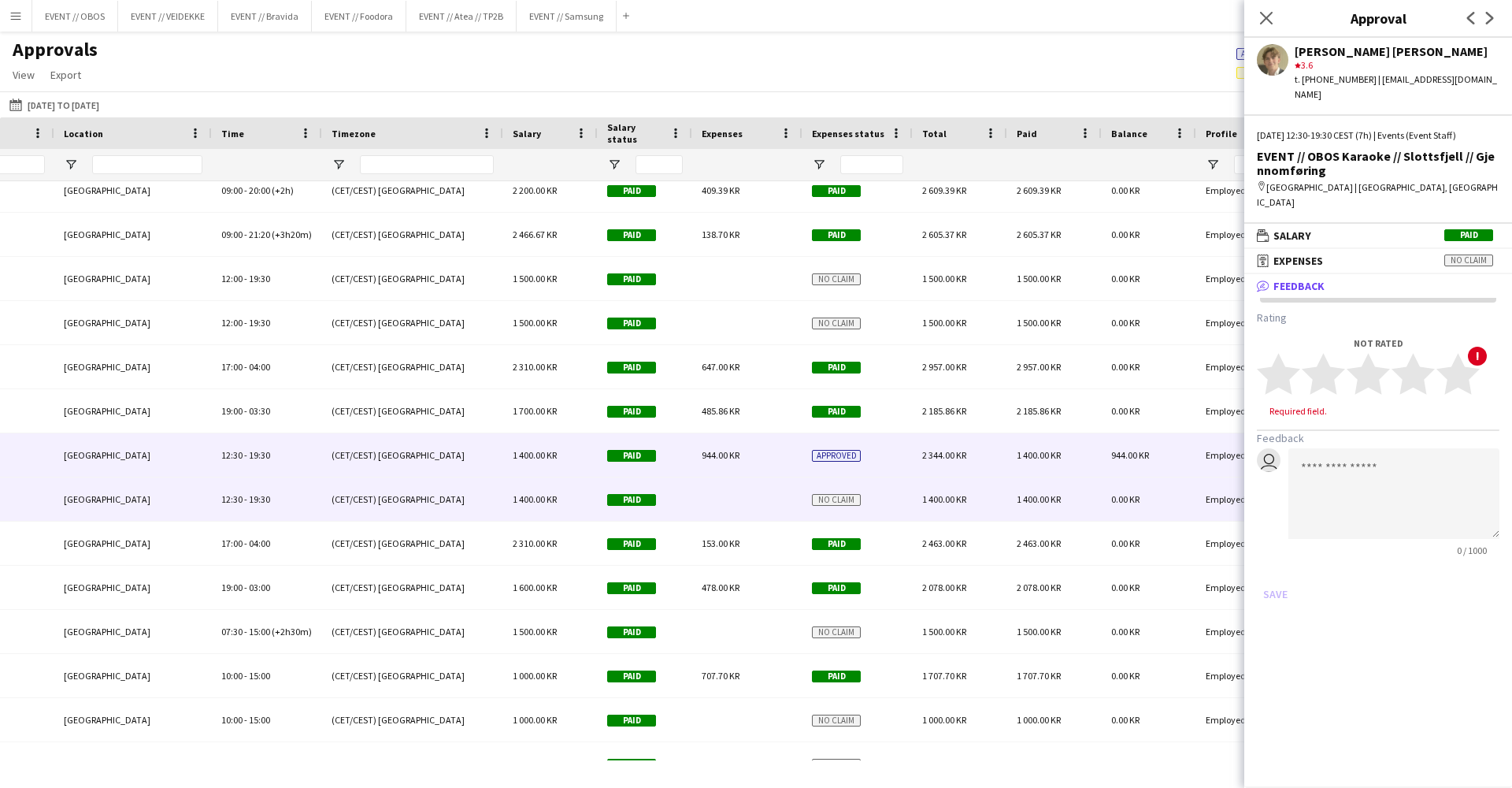
click at [984, 459] on div "2 344.00 KR" at bounding box center [960, 455] width 95 height 43
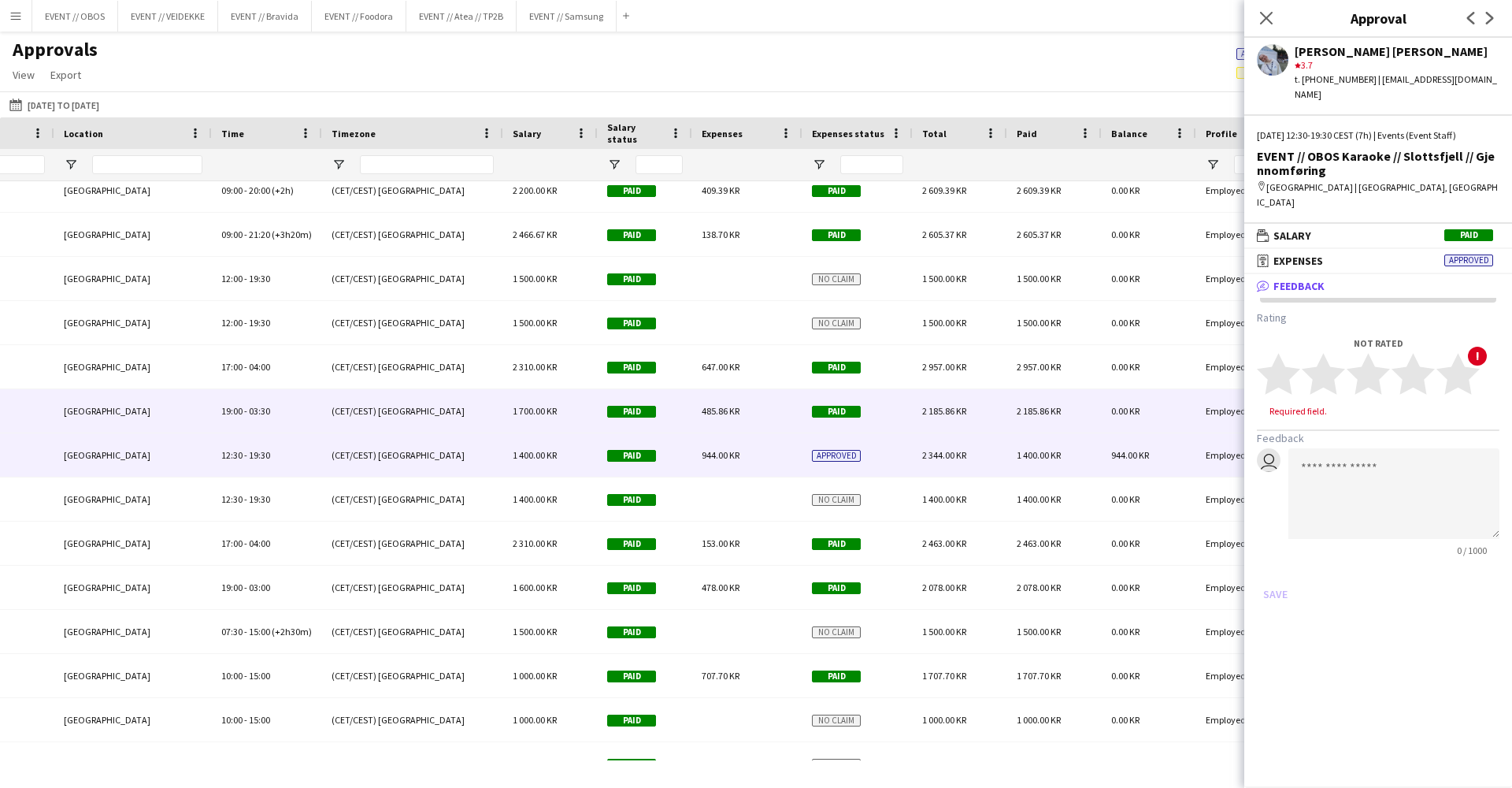
click at [1158, 426] on div "0.00 KR" at bounding box center [1149, 411] width 95 height 43
click at [1147, 460] on span "944.00 KR" at bounding box center [1131, 455] width 38 height 12
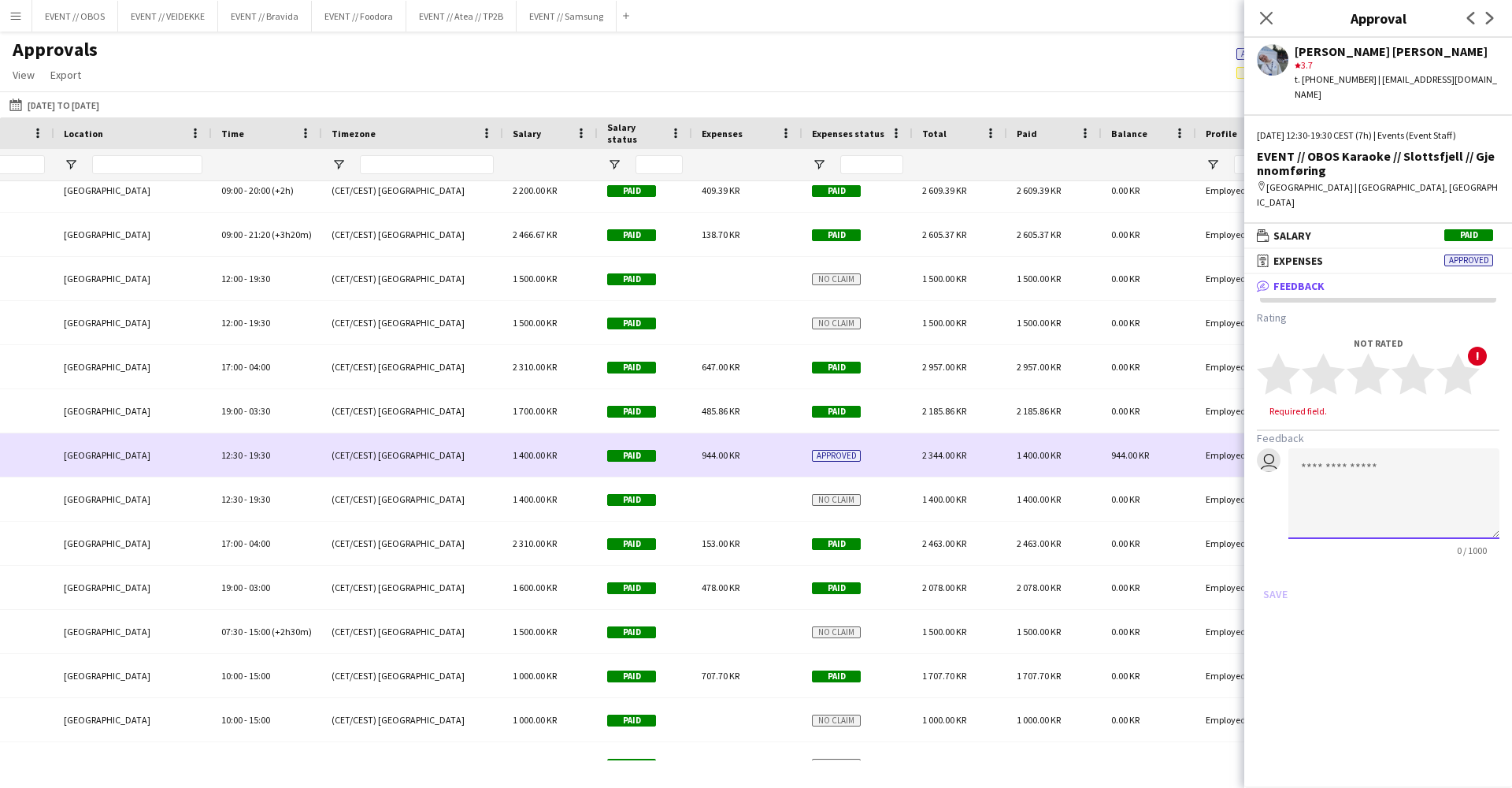
drag, startPoint x: 1147, startPoint y: 460, endPoint x: 1312, endPoint y: 414, distance: 171.3
click at [1299, 426] on body "Menu Boards Boards Boards All jobs Status Workforce Workforce My Workforce Recr…" at bounding box center [756, 394] width 1512 height 788
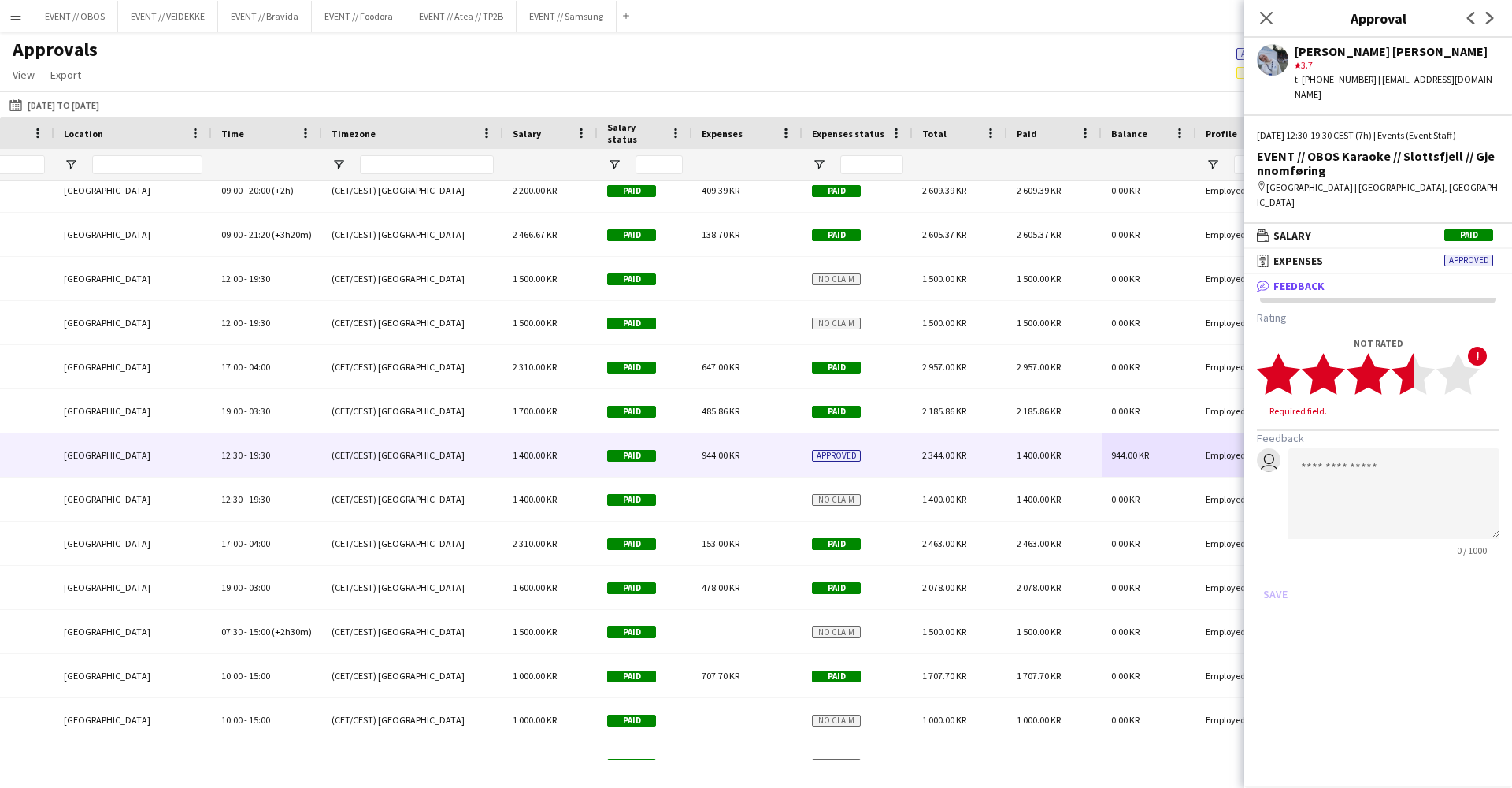
click at [1421, 353] on polygon at bounding box center [1413, 373] width 43 height 41
click at [1276, 567] on button "Save" at bounding box center [1275, 579] width 37 height 25
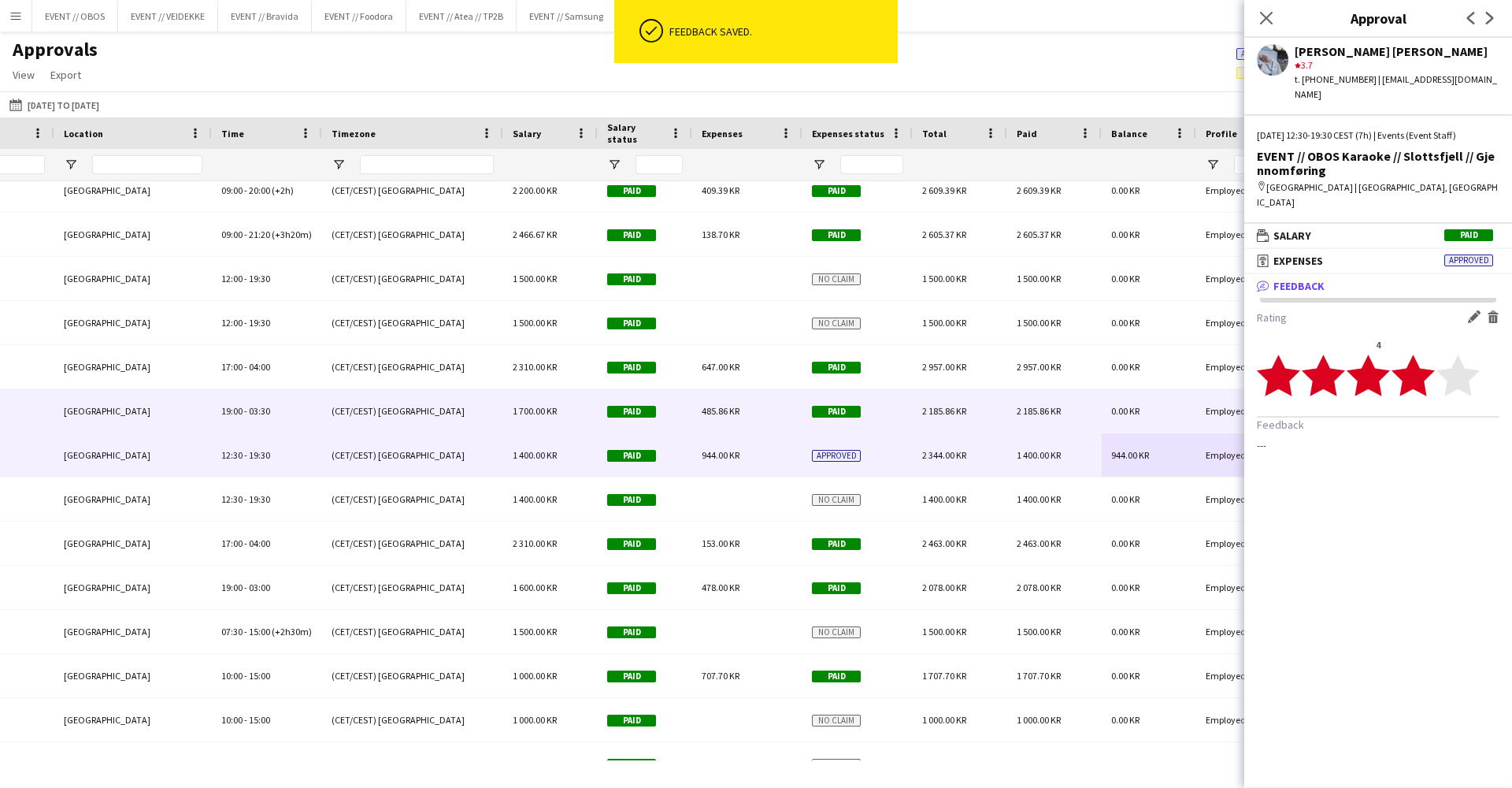
click at [975, 402] on div "2 185.86 KR" at bounding box center [960, 411] width 95 height 43
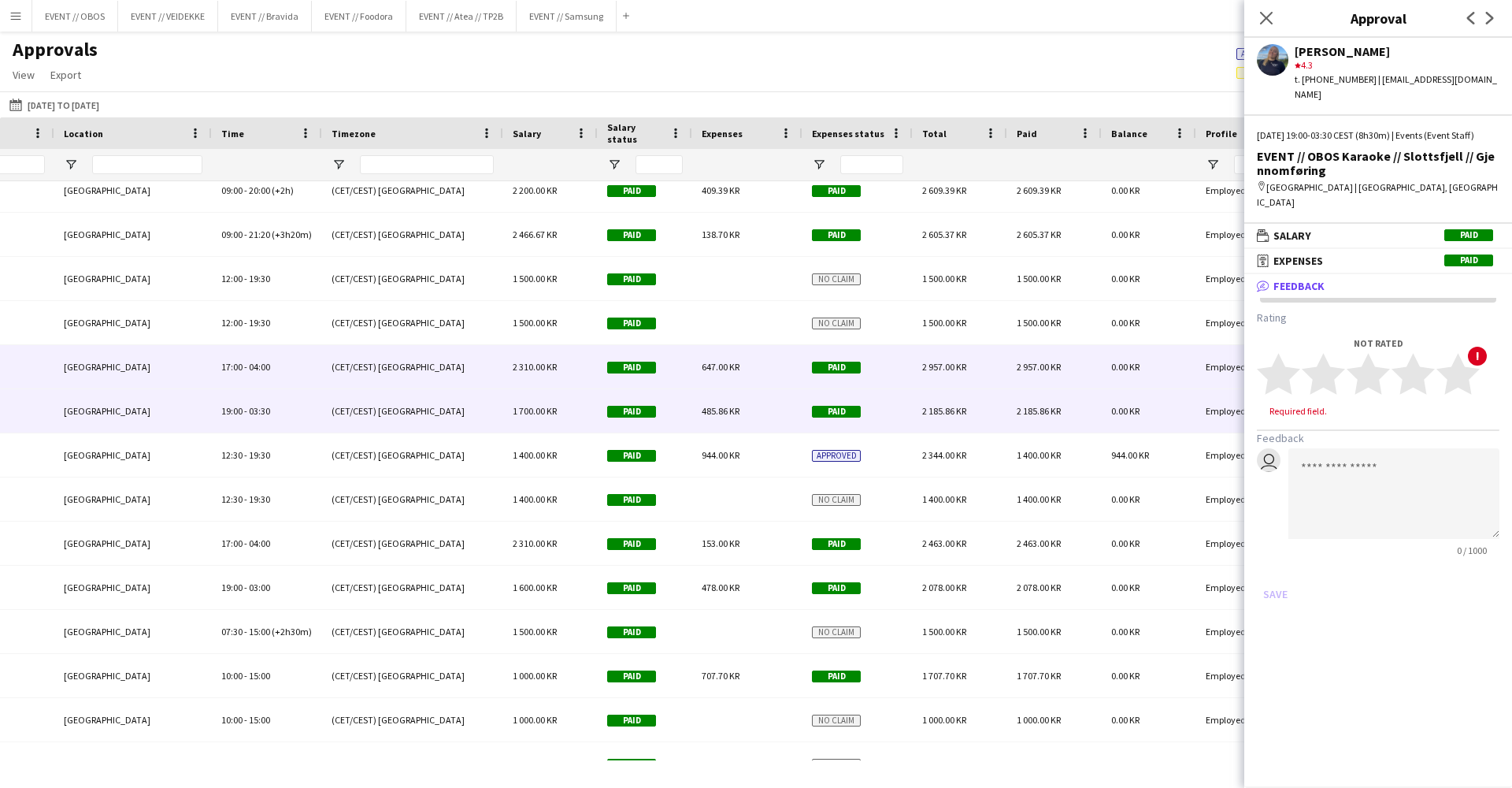
click at [979, 377] on div "2 957.00 KR" at bounding box center [960, 367] width 95 height 43
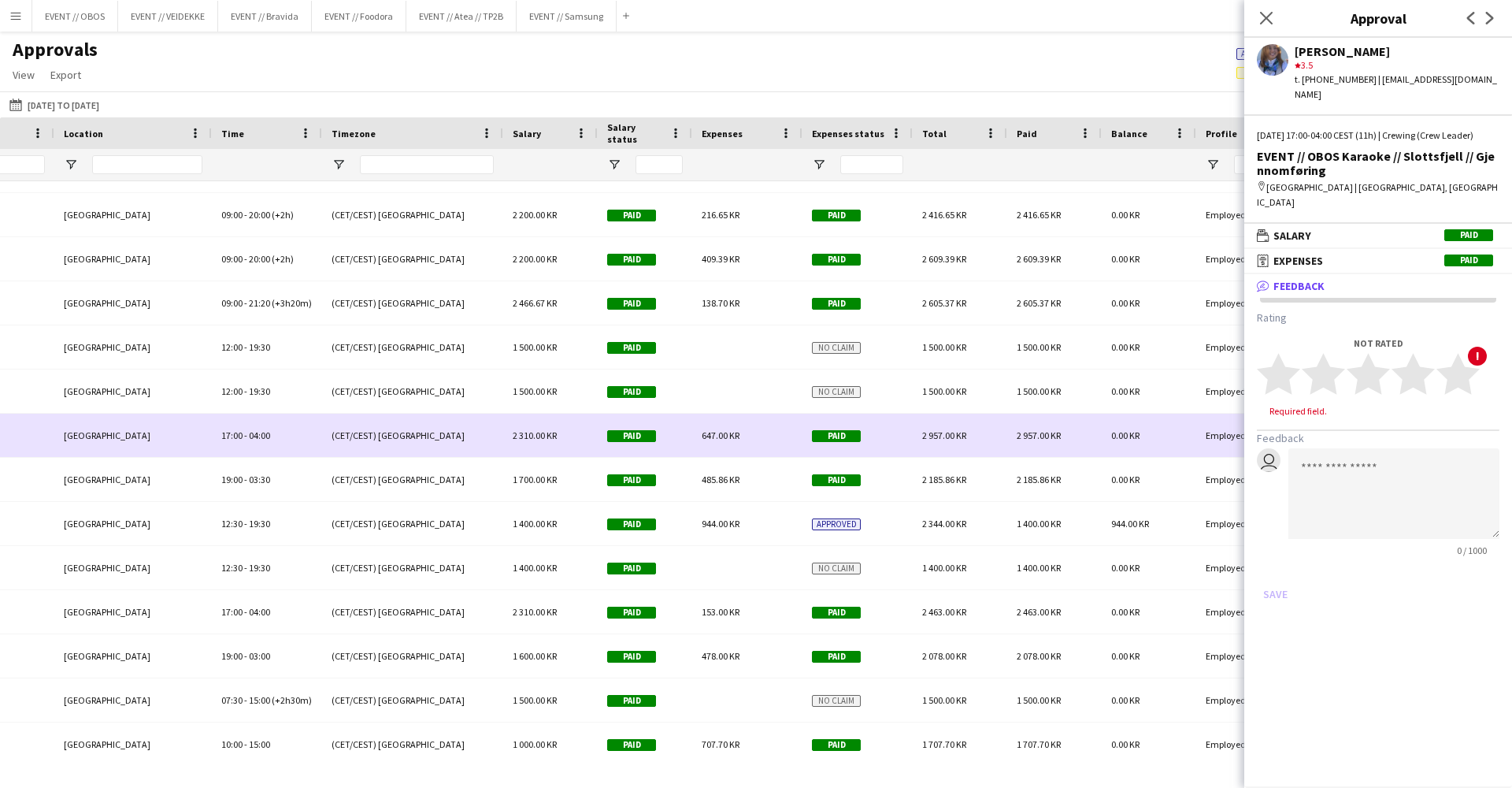
scroll to position [3339, 0]
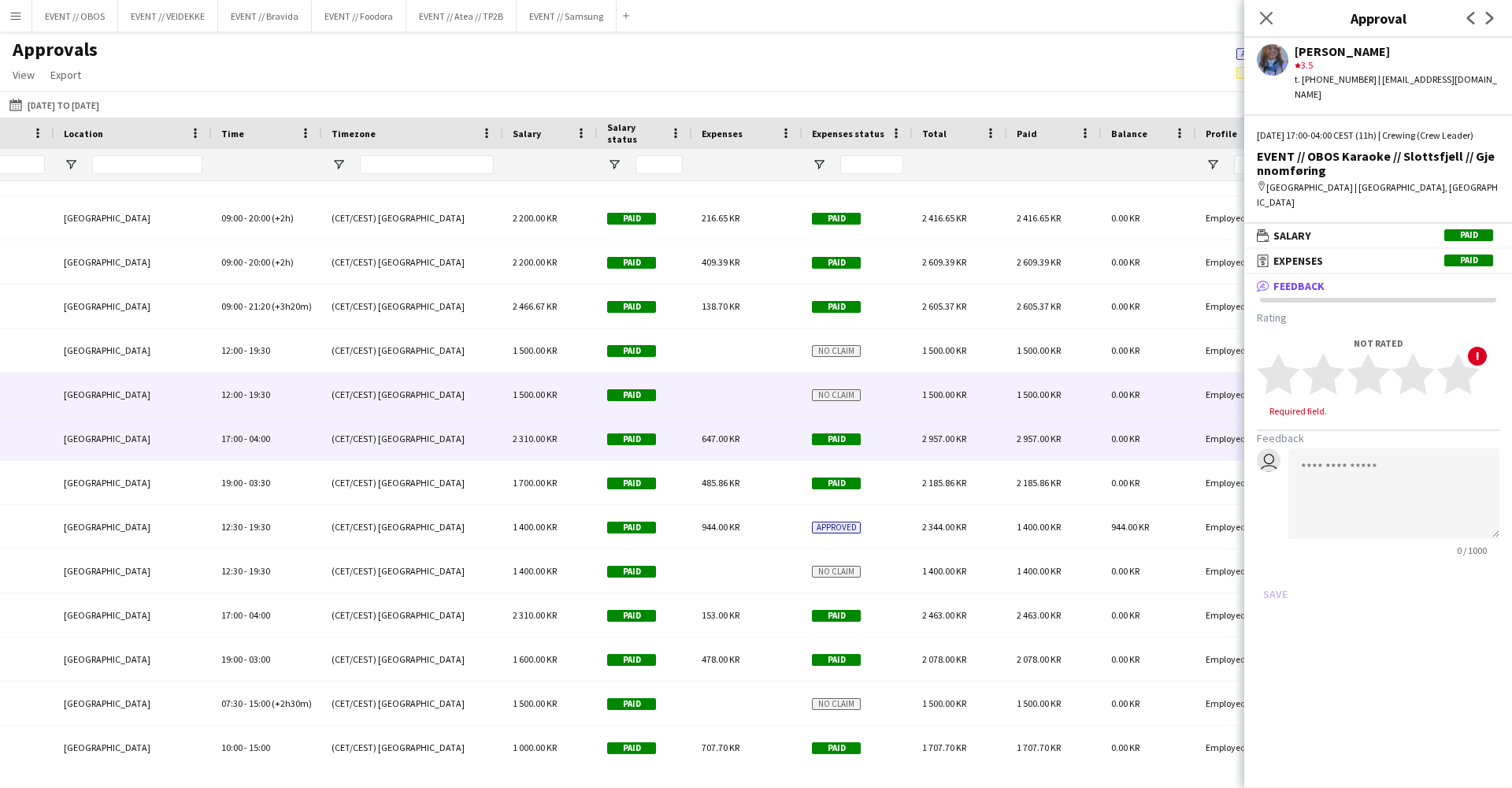
click at [989, 387] on div "1 500.00 KR" at bounding box center [960, 394] width 95 height 43
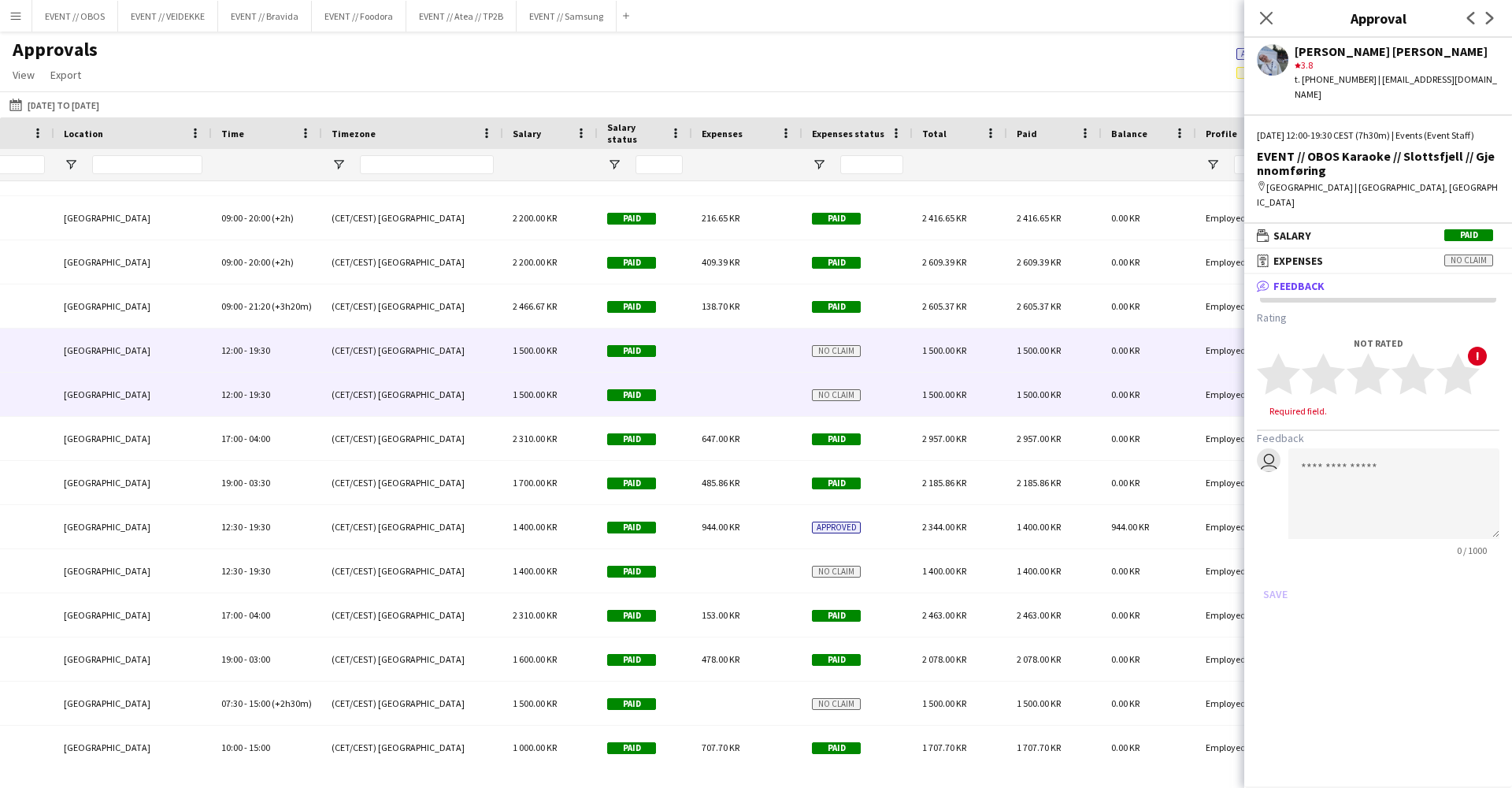
click at [991, 342] on div "1 500.00 KR" at bounding box center [960, 350] width 95 height 43
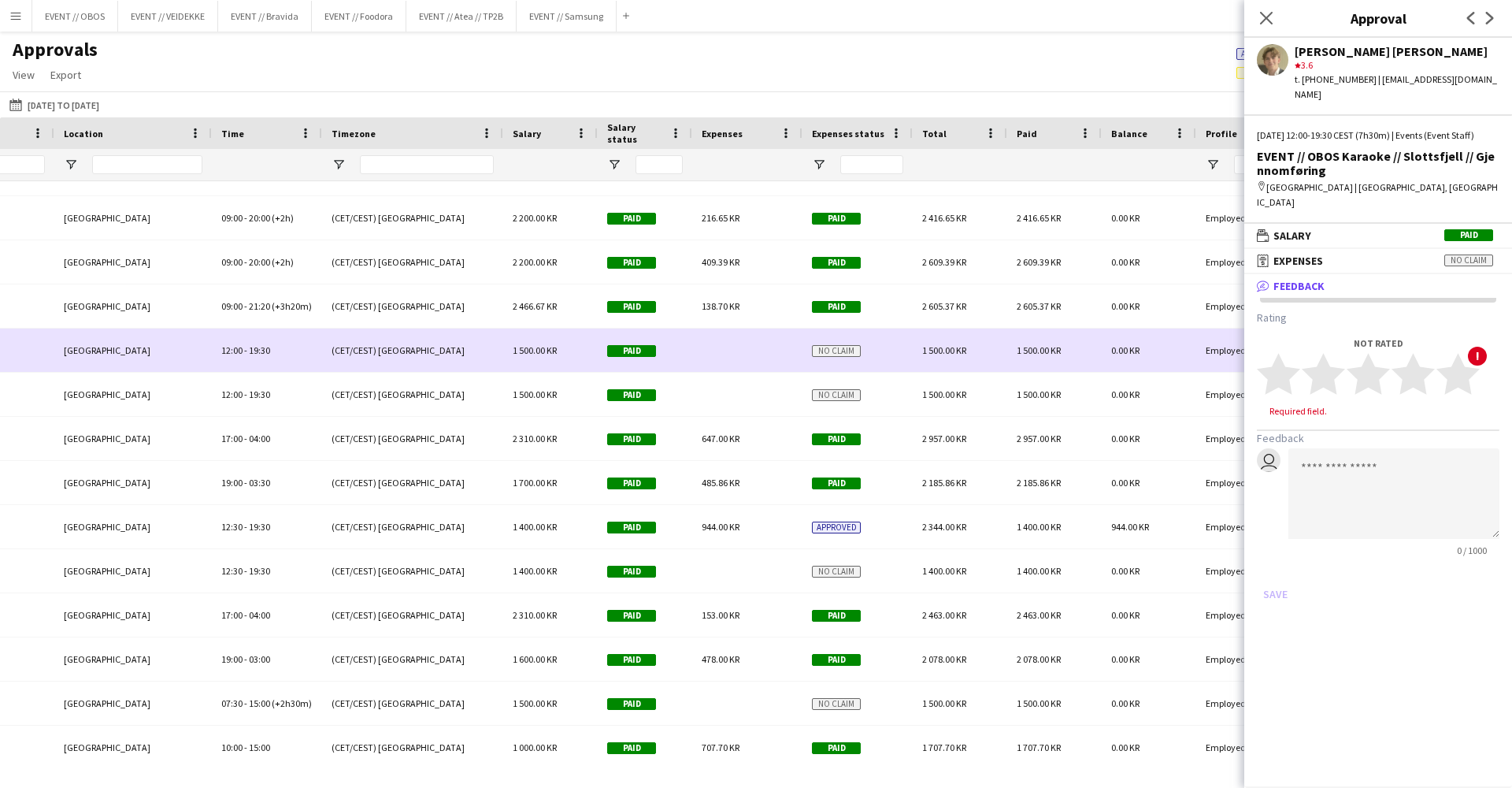
click at [999, 312] on div "2 605.37 KR" at bounding box center [960, 306] width 95 height 43
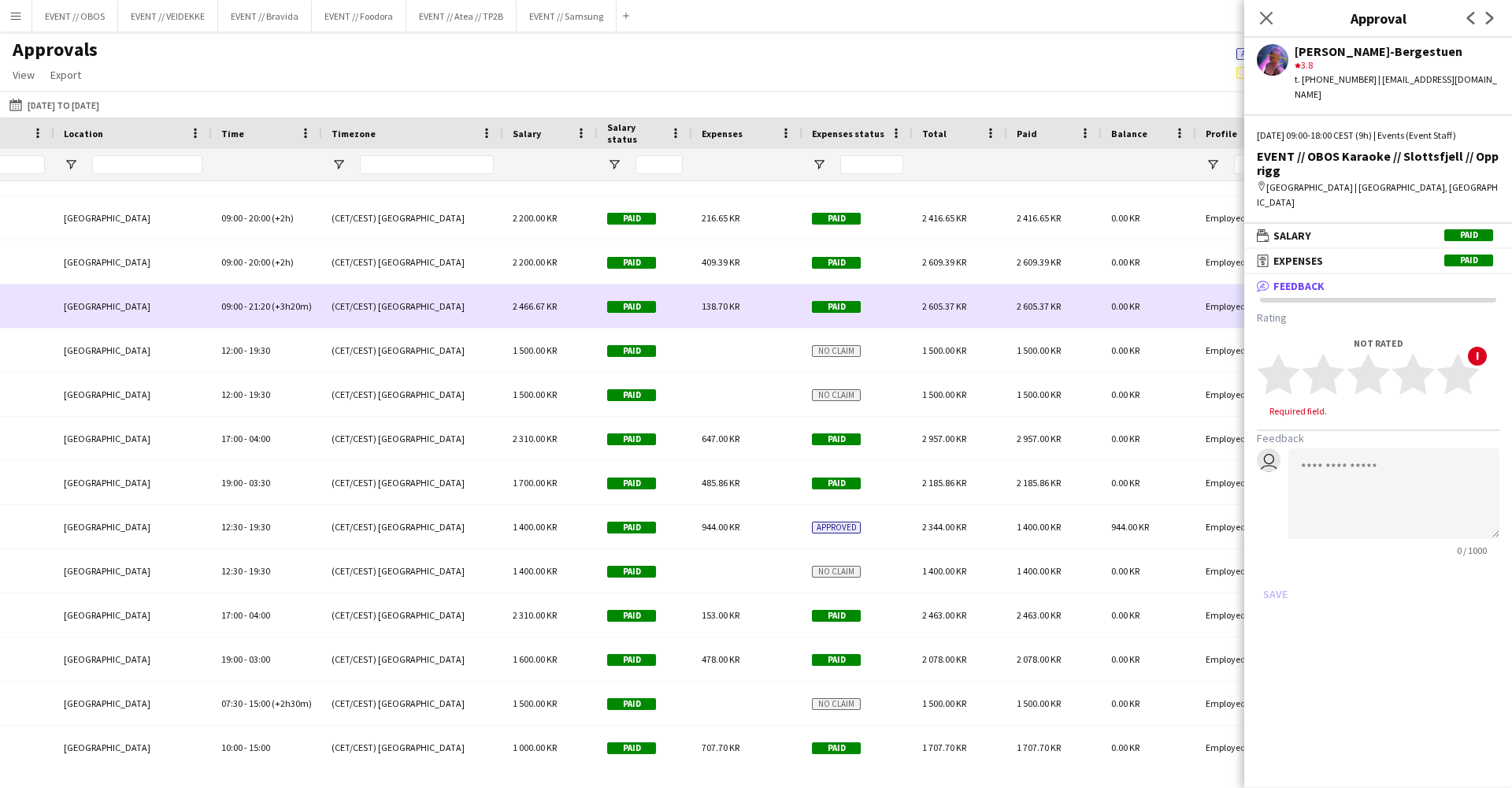
scroll to position [3283, 0]
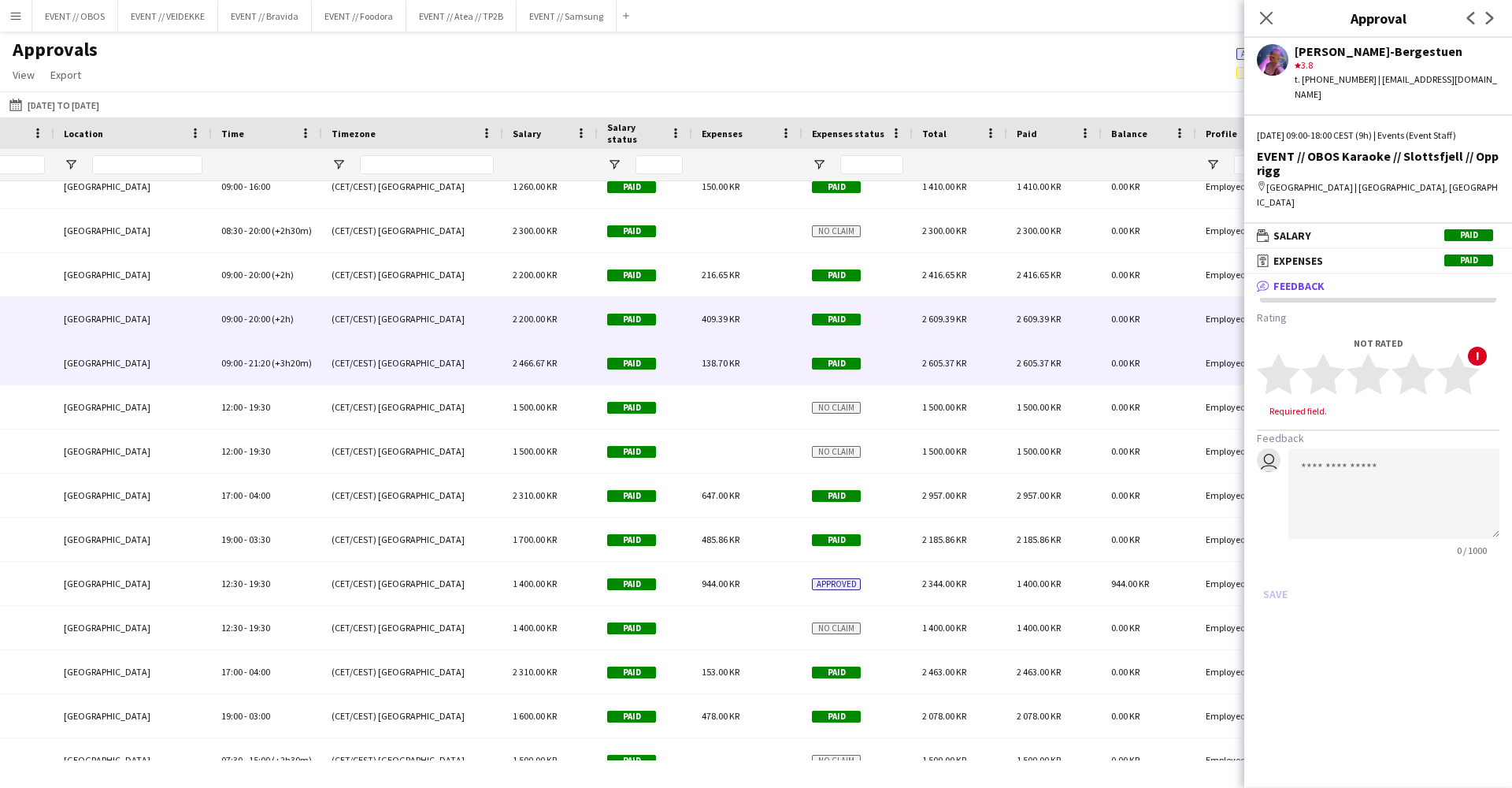
click at [1000, 312] on div "2 609.39 KR" at bounding box center [960, 318] width 95 height 43
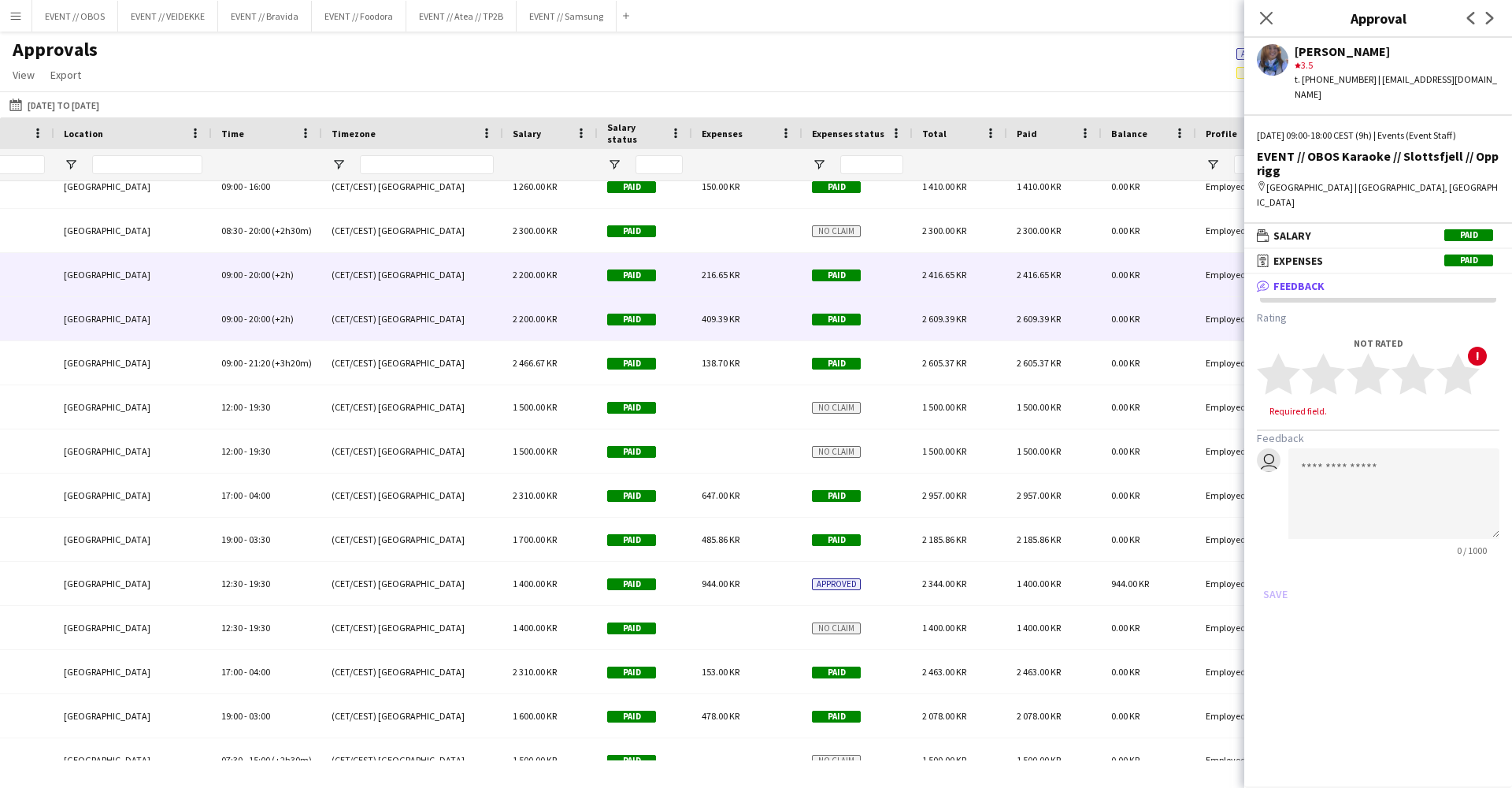
click at [1004, 283] on div "2 416.65 KR" at bounding box center [960, 274] width 95 height 43
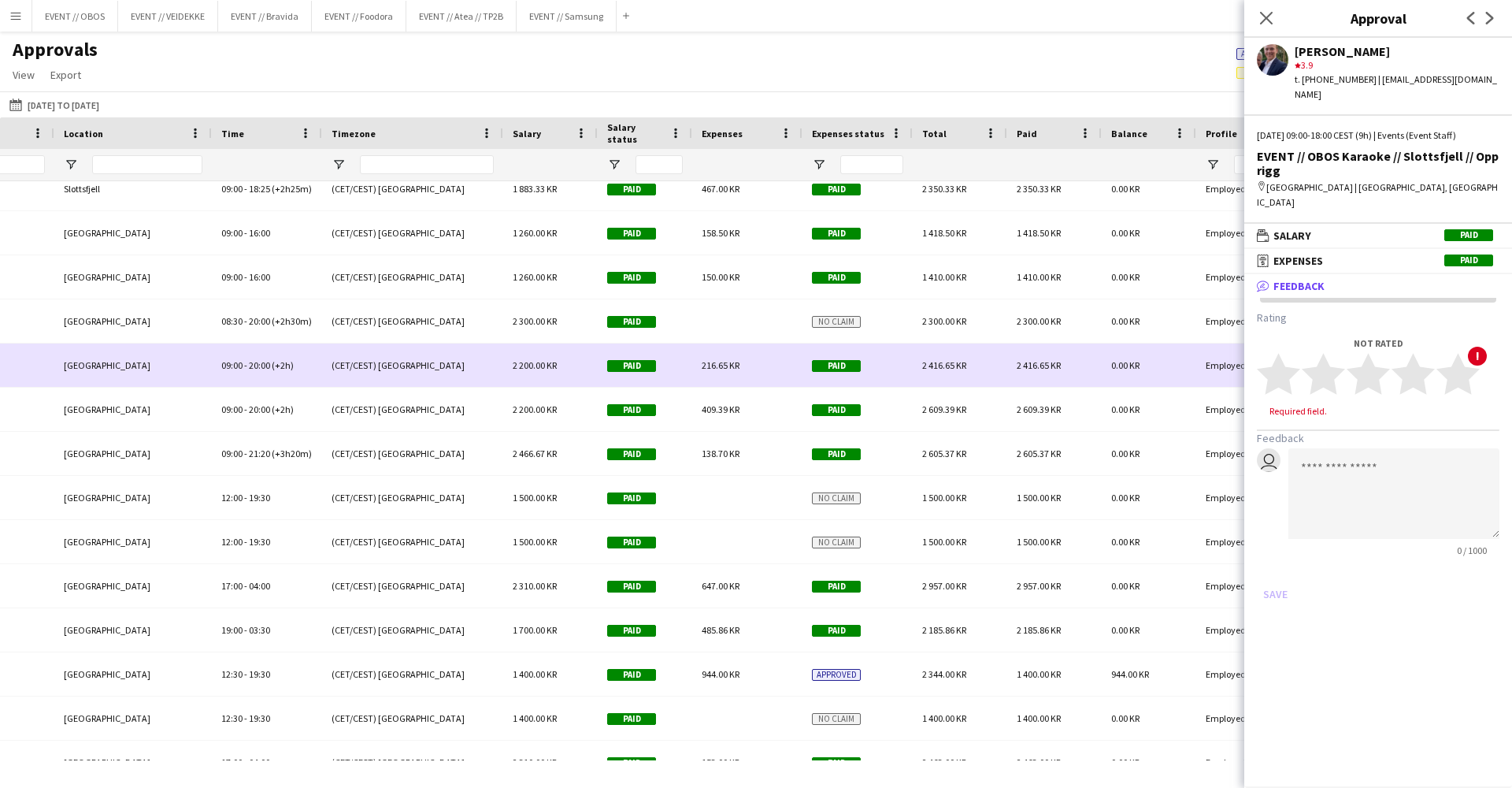
scroll to position [3191, 0]
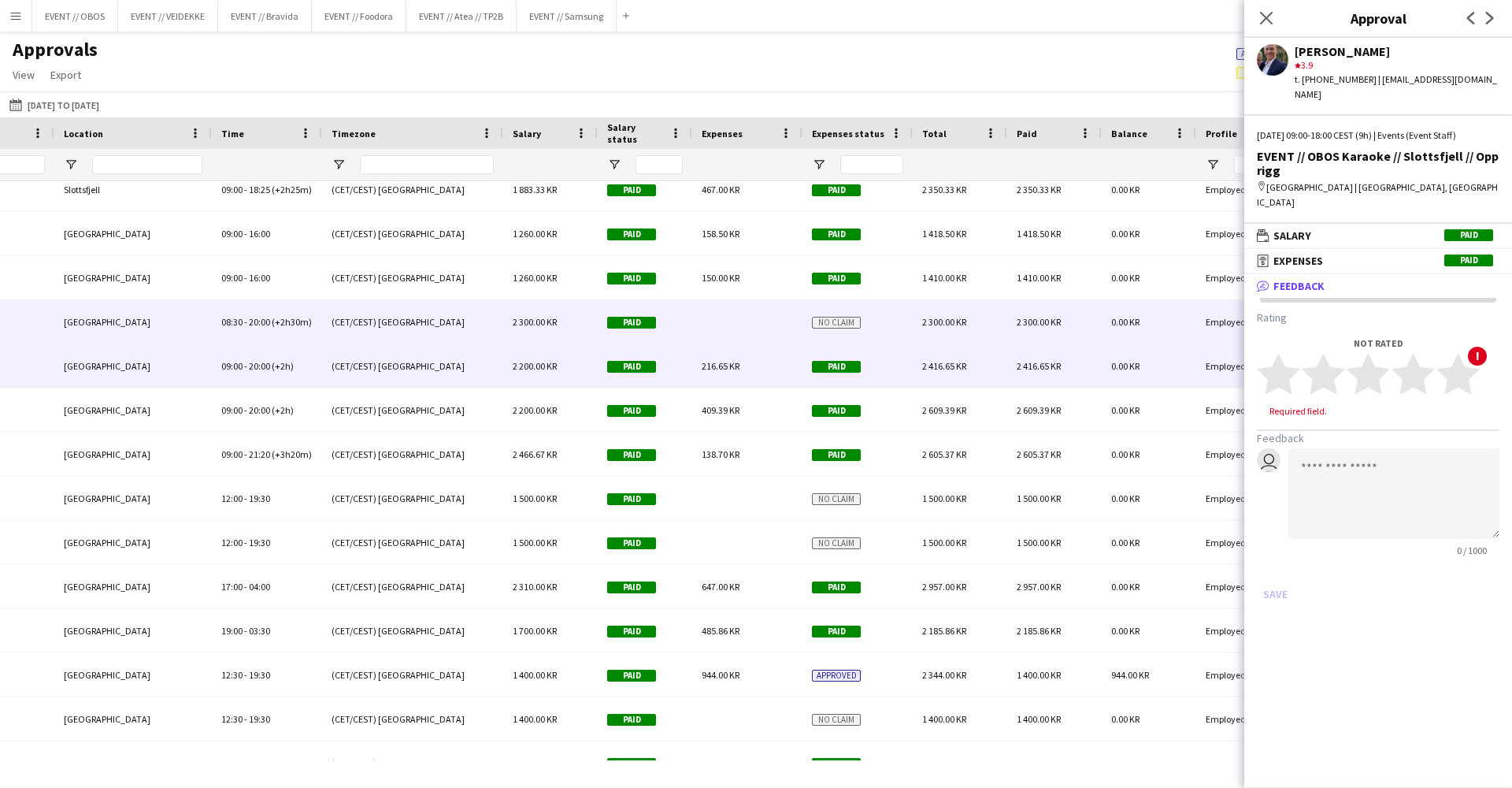
click at [1014, 325] on div "2 300.00 KR" at bounding box center [1055, 322] width 95 height 43
click at [1014, 346] on div "2 416.65 KR" at bounding box center [1055, 366] width 95 height 43
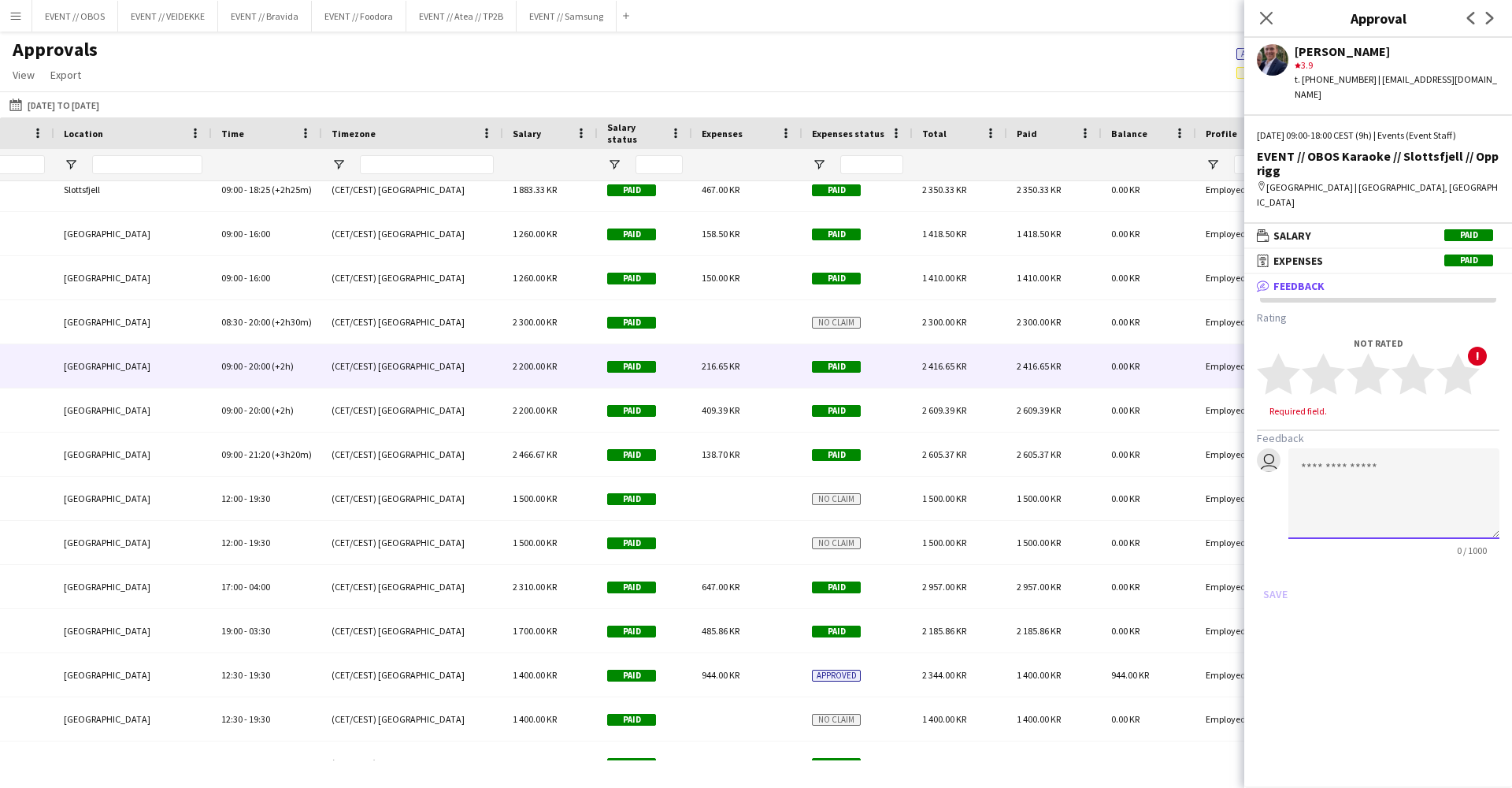
click at [1327, 448] on textarea at bounding box center [1394, 493] width 211 height 91
click at [1319, 48] on div "[PERSON_NAME]" at bounding box center [1397, 51] width 204 height 14
click at [1280, 53] on app-user-avatar at bounding box center [1273, 60] width 32 height 32
click at [1302, 448] on textarea at bounding box center [1394, 493] width 211 height 91
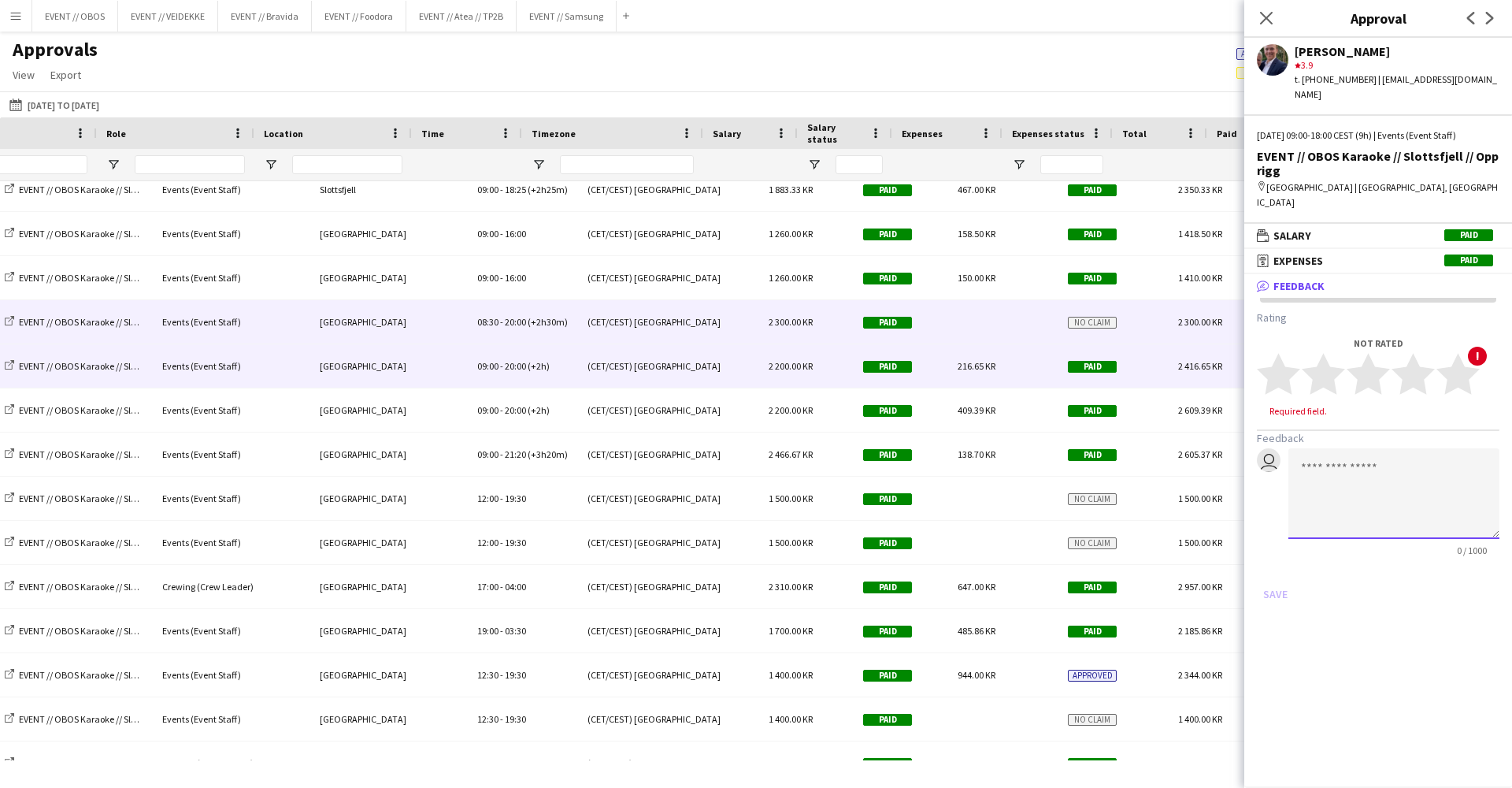
scroll to position [0, 586]
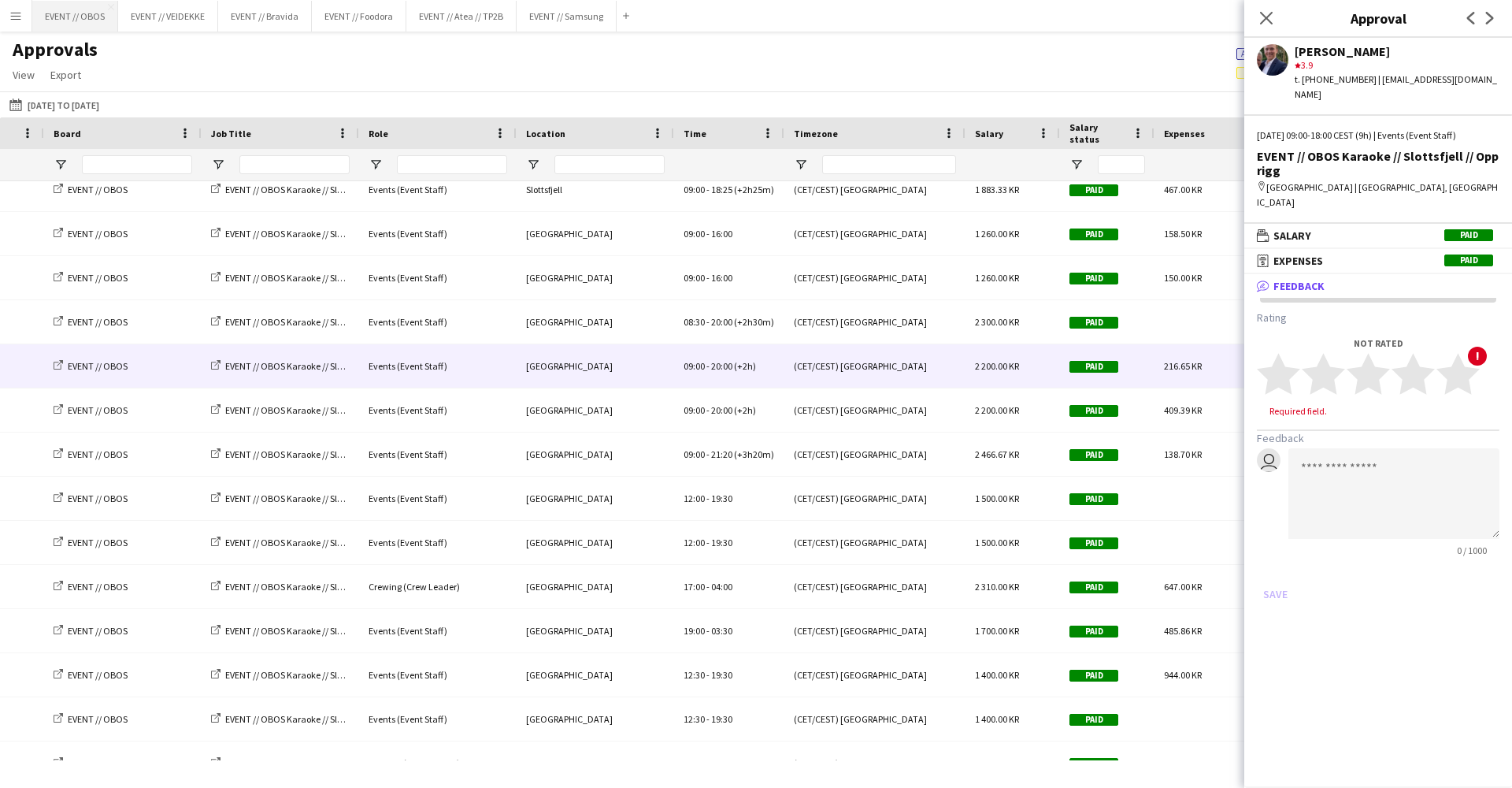
click at [73, 30] on button "EVENT // OBOS Close" at bounding box center [75, 16] width 86 height 31
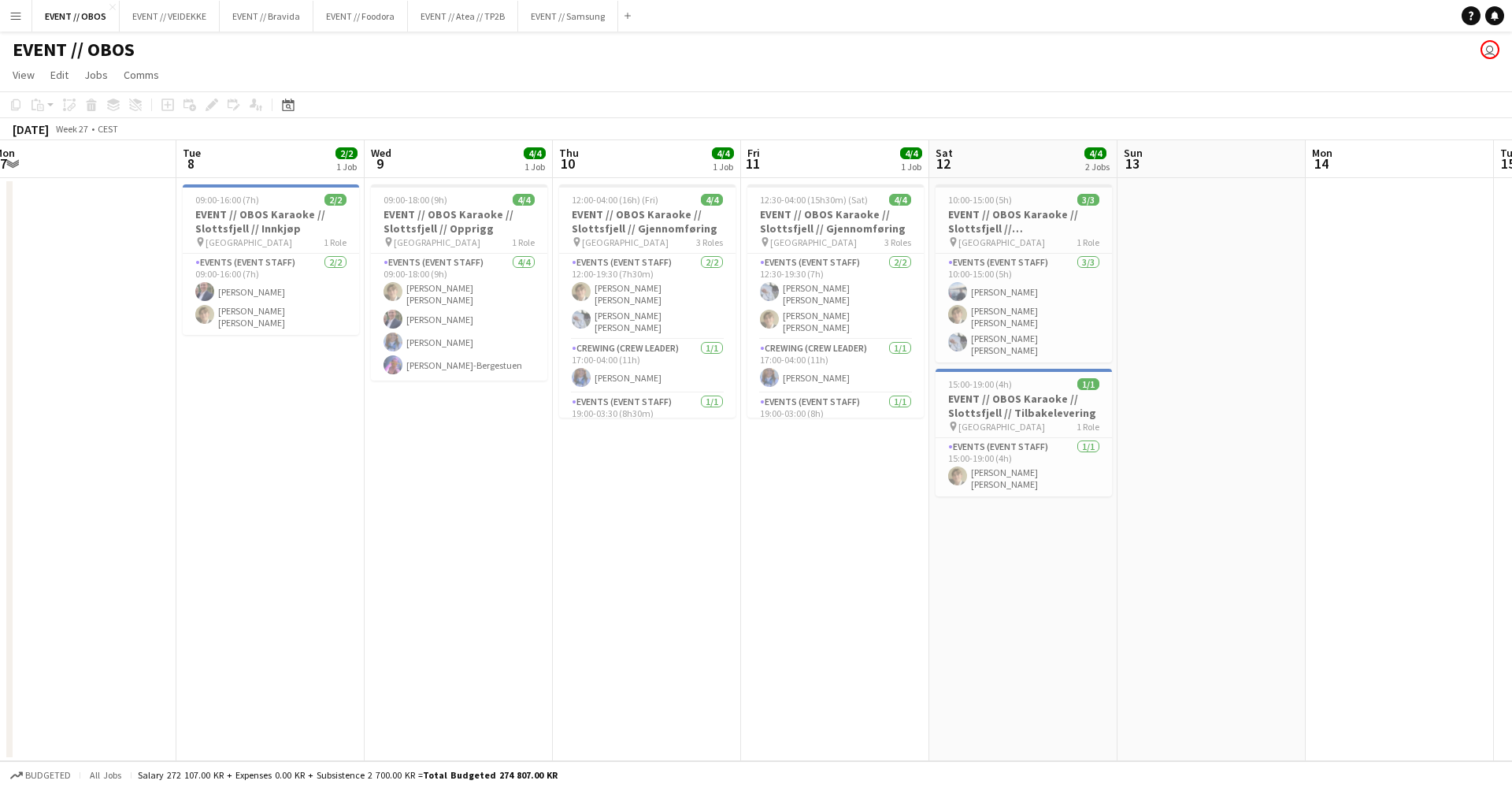
scroll to position [0, 637]
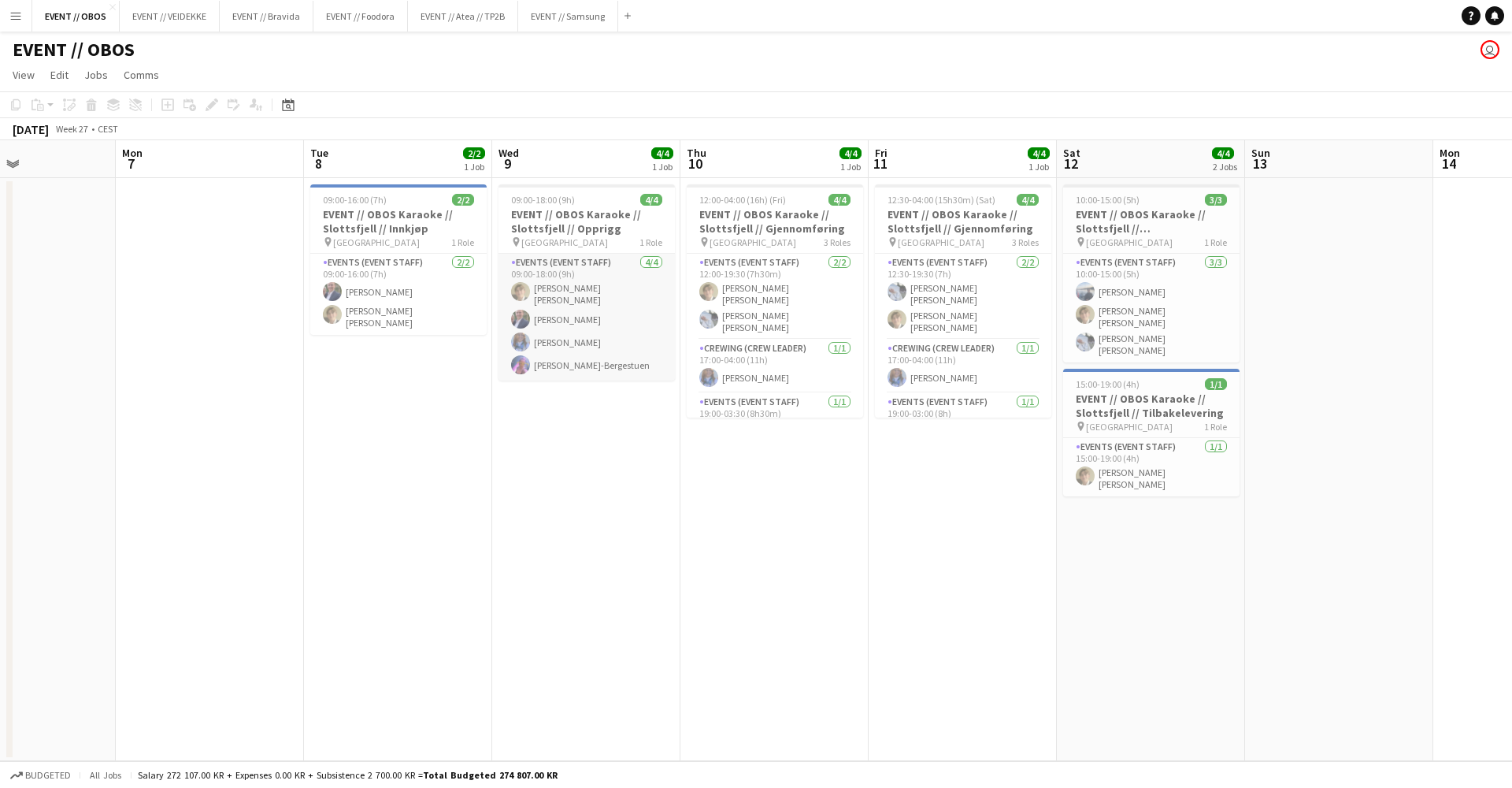
click at [537, 363] on app-card-role "Events (Event Staff) [DATE] 09:00-18:00 (9h) [PERSON_NAME] [PERSON_NAME] [PERSO…" at bounding box center [587, 317] width 176 height 127
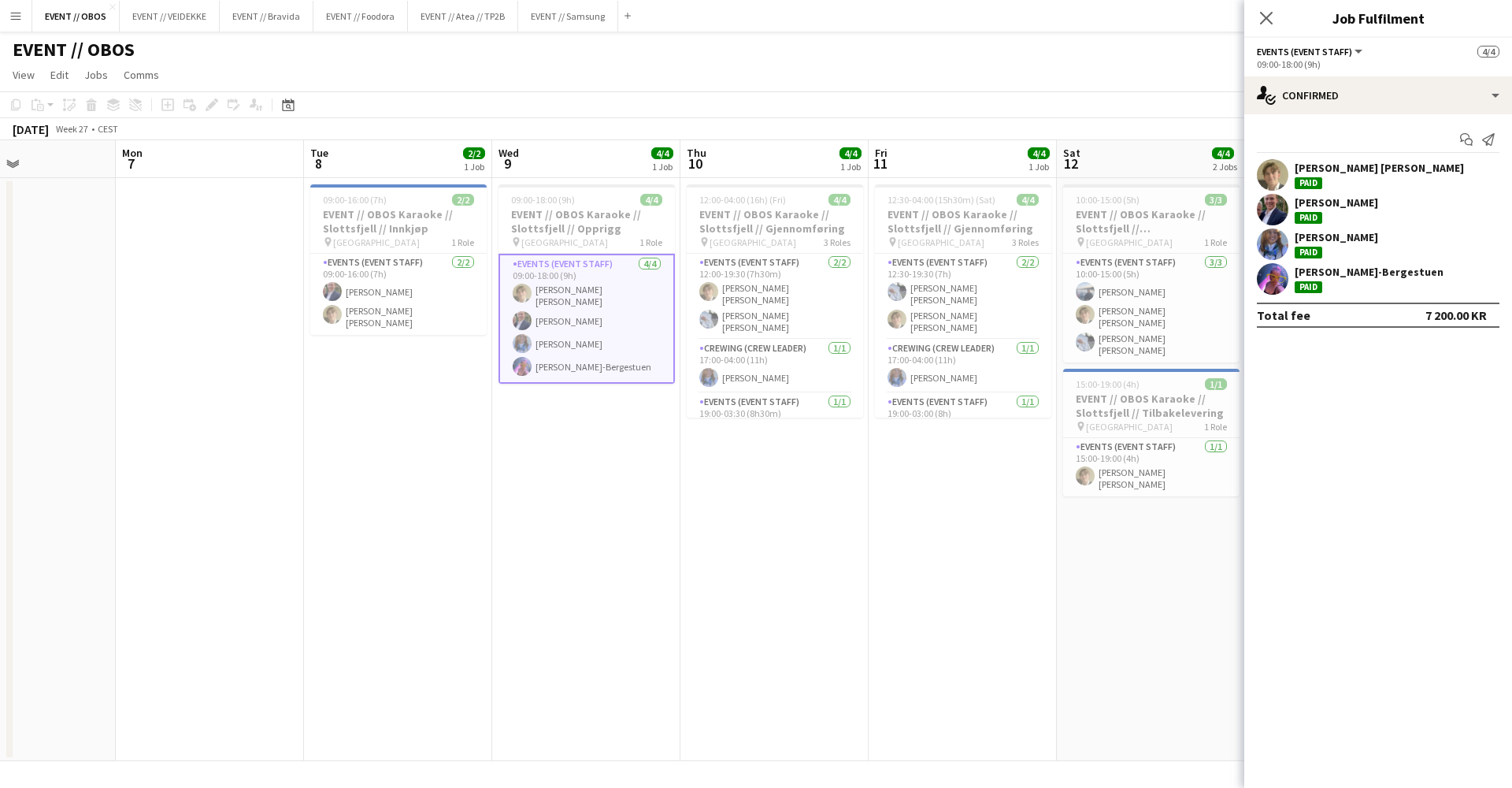
click at [1287, 211] on app-user-avatar at bounding box center [1273, 209] width 32 height 32
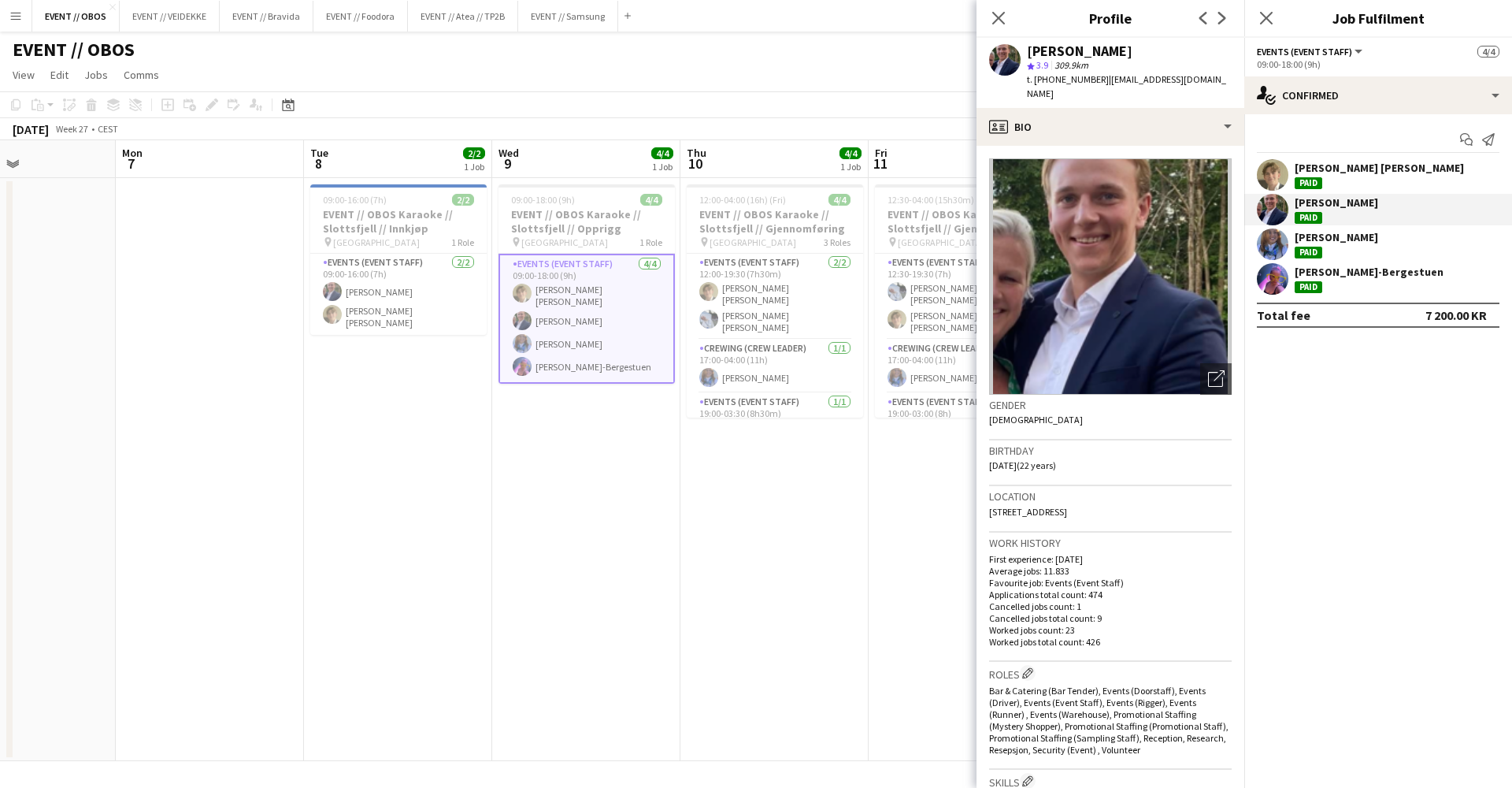
click at [902, 524] on app-date-cell "12:30-04:00 (15h30m) (Sat) 4/4 EVENT // OBOS Karaoke // Slottsfjell // Gjennomf…" at bounding box center [963, 470] width 189 height 584
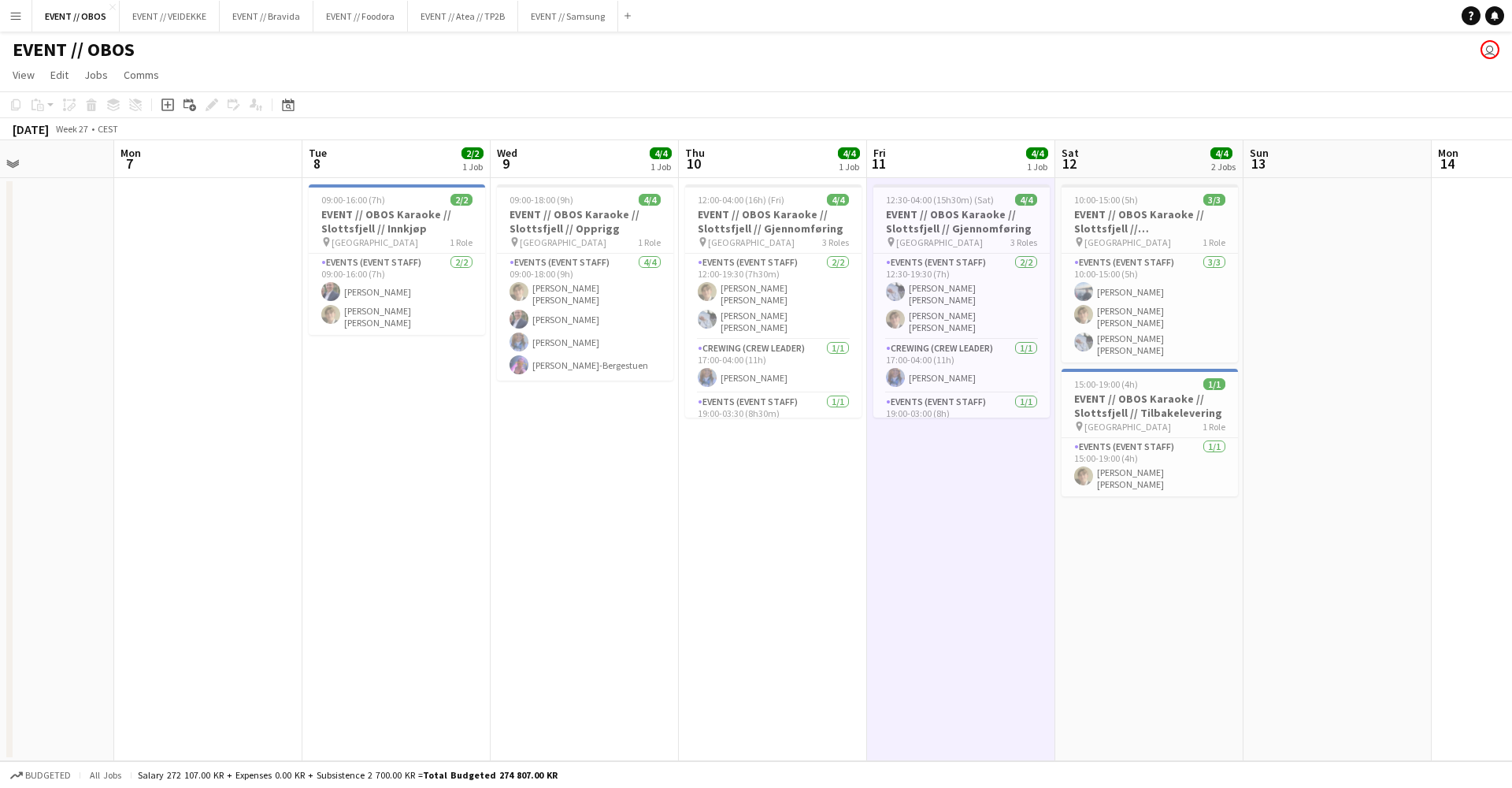
scroll to position [0, 0]
click at [574, 507] on app-date-cell "09:00-18:00 (9h) 4/4 EVENT // OBOS Karaoke // Slottsfjell // Opprigg pin Tønsbe…" at bounding box center [585, 470] width 189 height 584
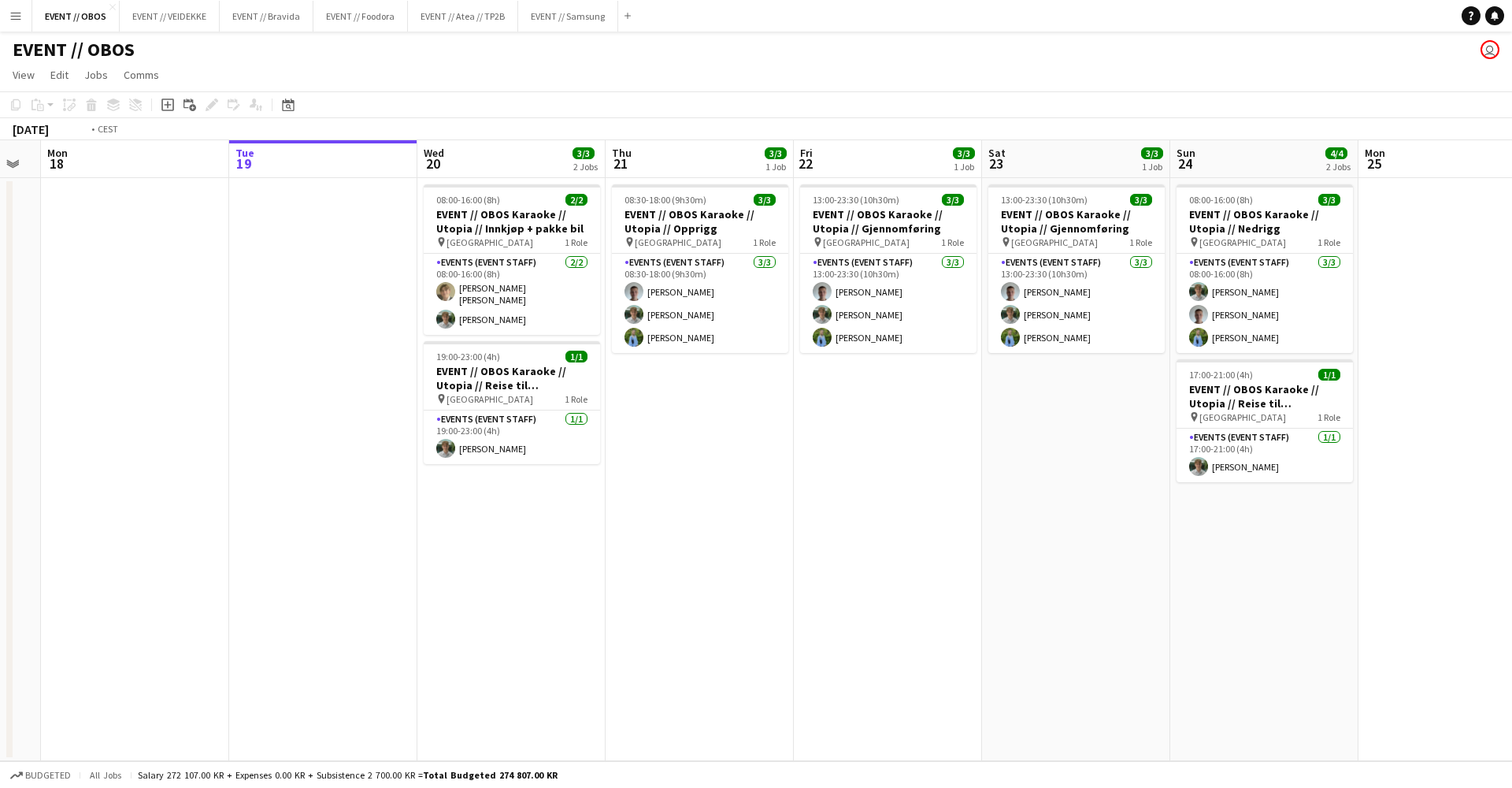
scroll to position [0, 777]
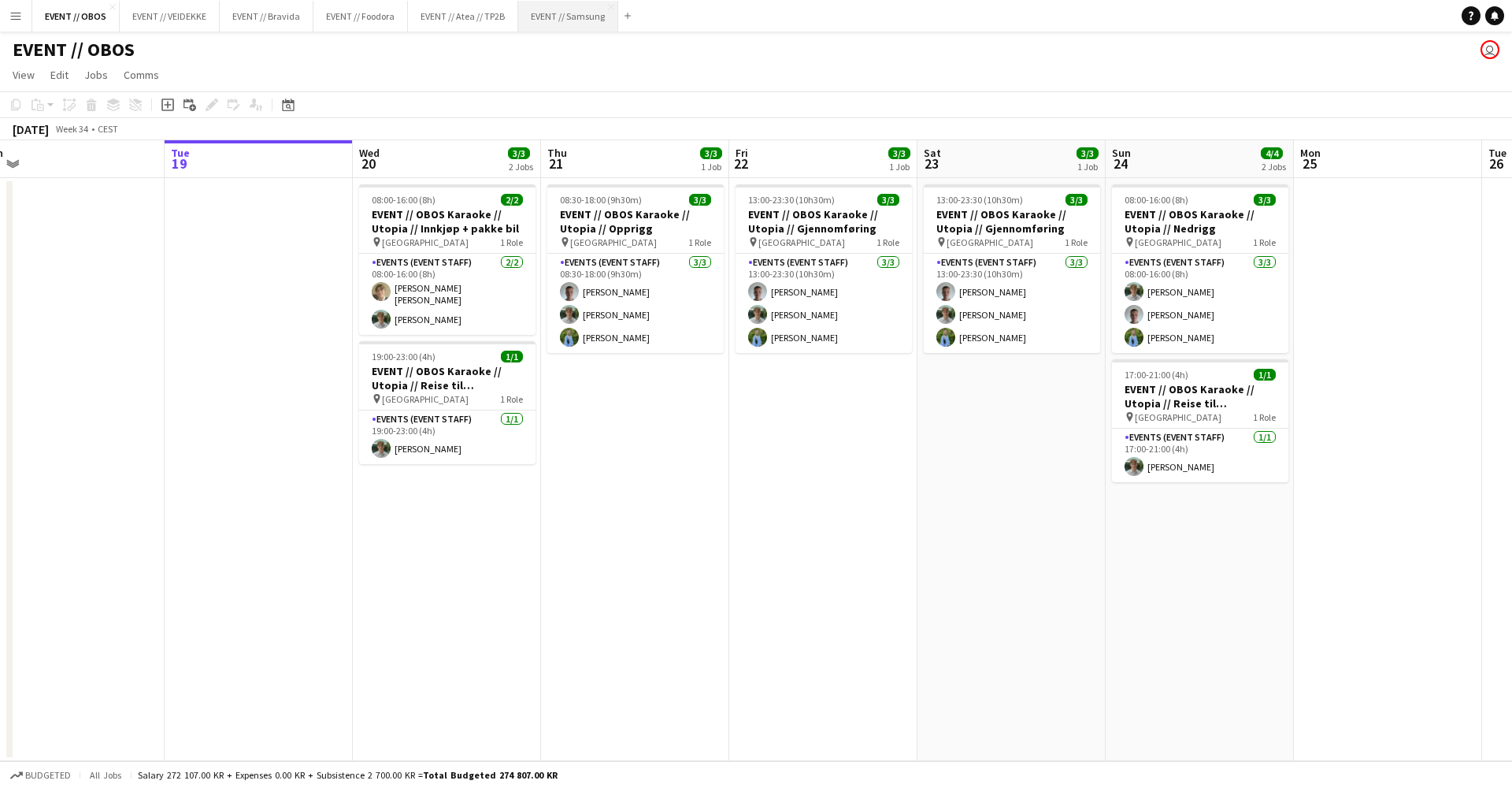
click at [566, 26] on button "EVENT // Samsung Close" at bounding box center [568, 16] width 100 height 31
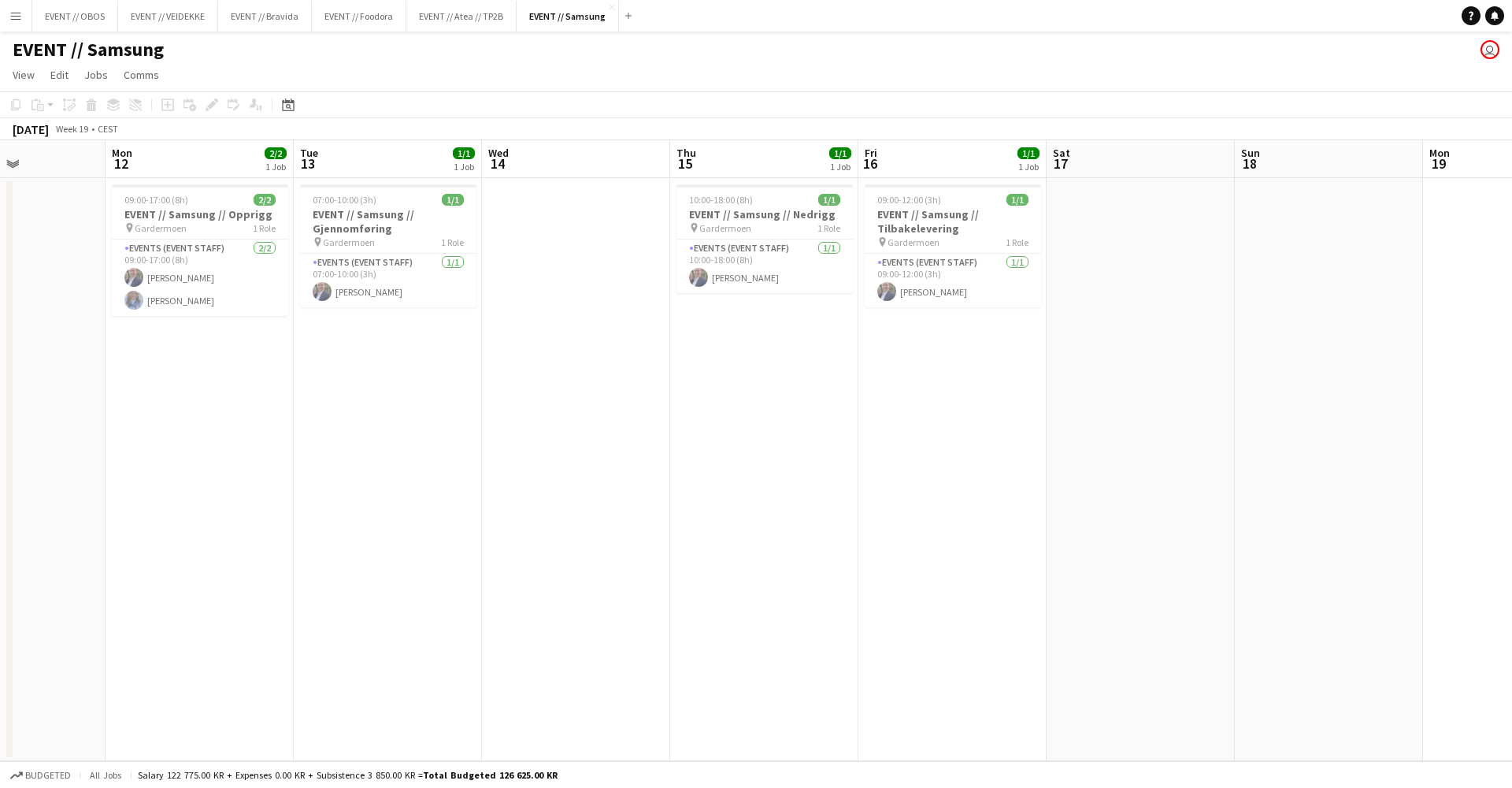
scroll to position [0, 429]
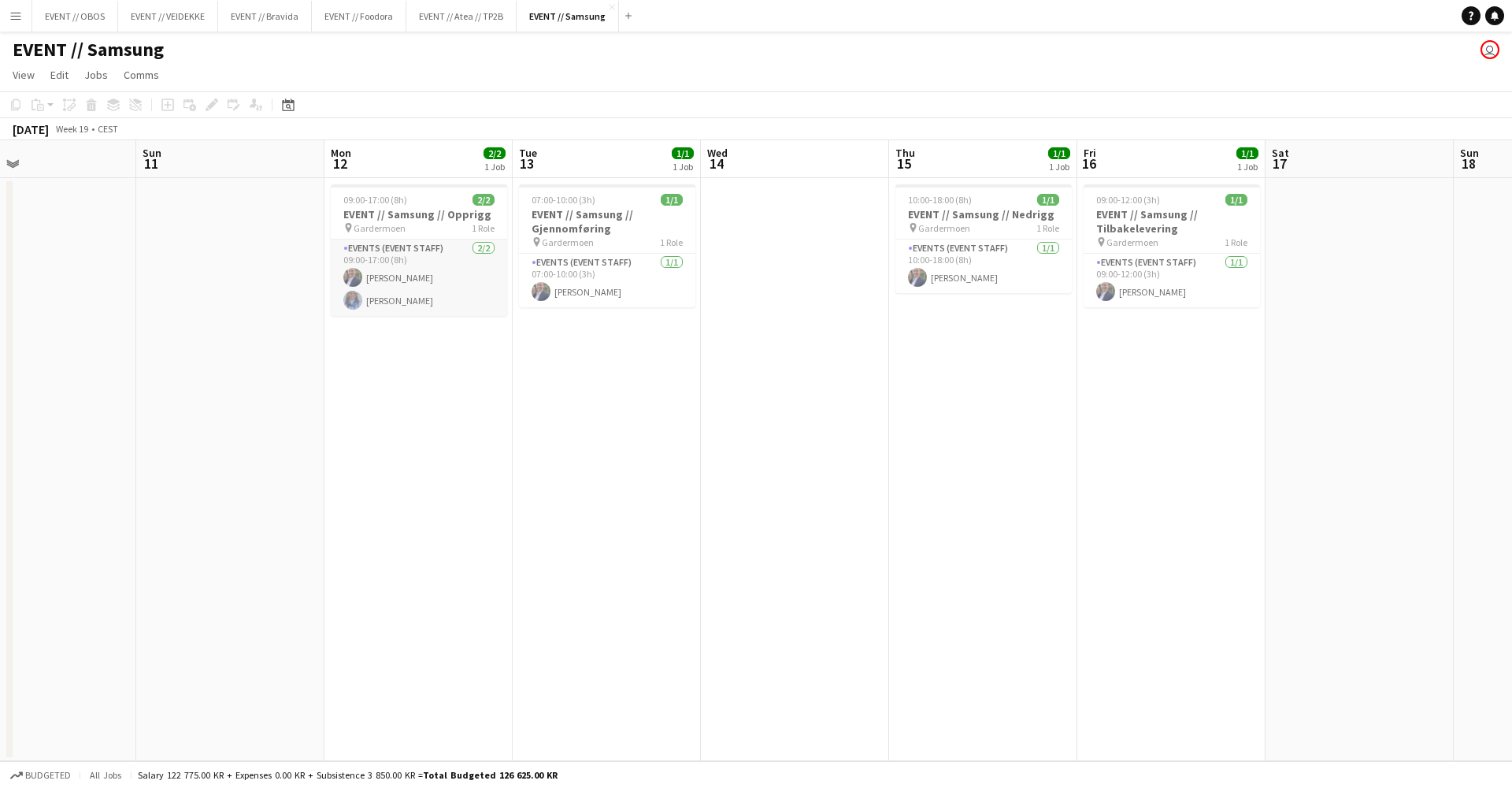
click at [442, 303] on app-card-role "Events (Event Staff) [DATE] 09:00-17:00 (8h) [PERSON_NAME] [PERSON_NAME]" at bounding box center [419, 278] width 176 height 76
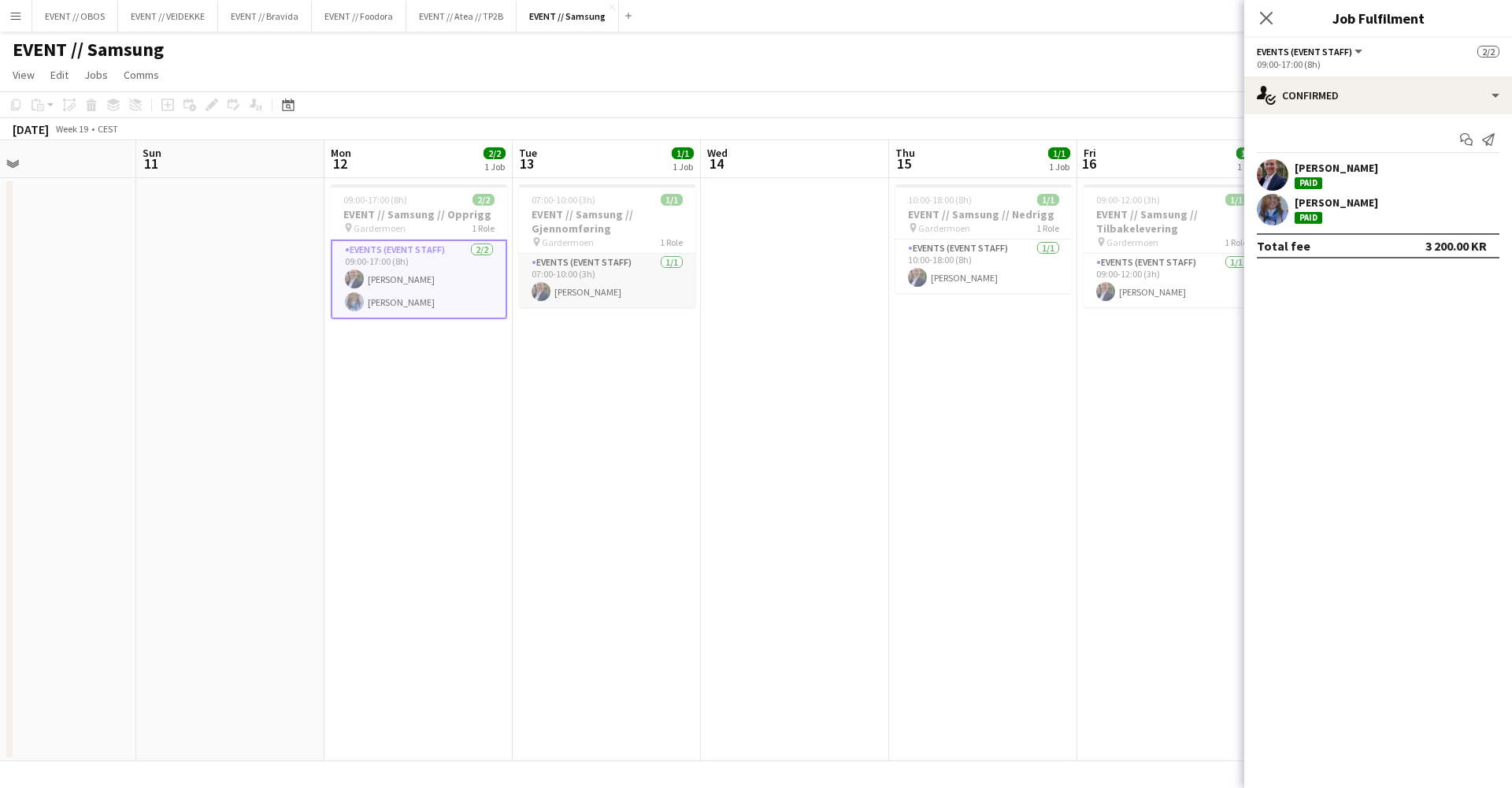
click at [574, 292] on app-card-role "Events (Event Staff) [DATE] 07:00-10:00 (3h) [PERSON_NAME]" at bounding box center [607, 280] width 176 height 53
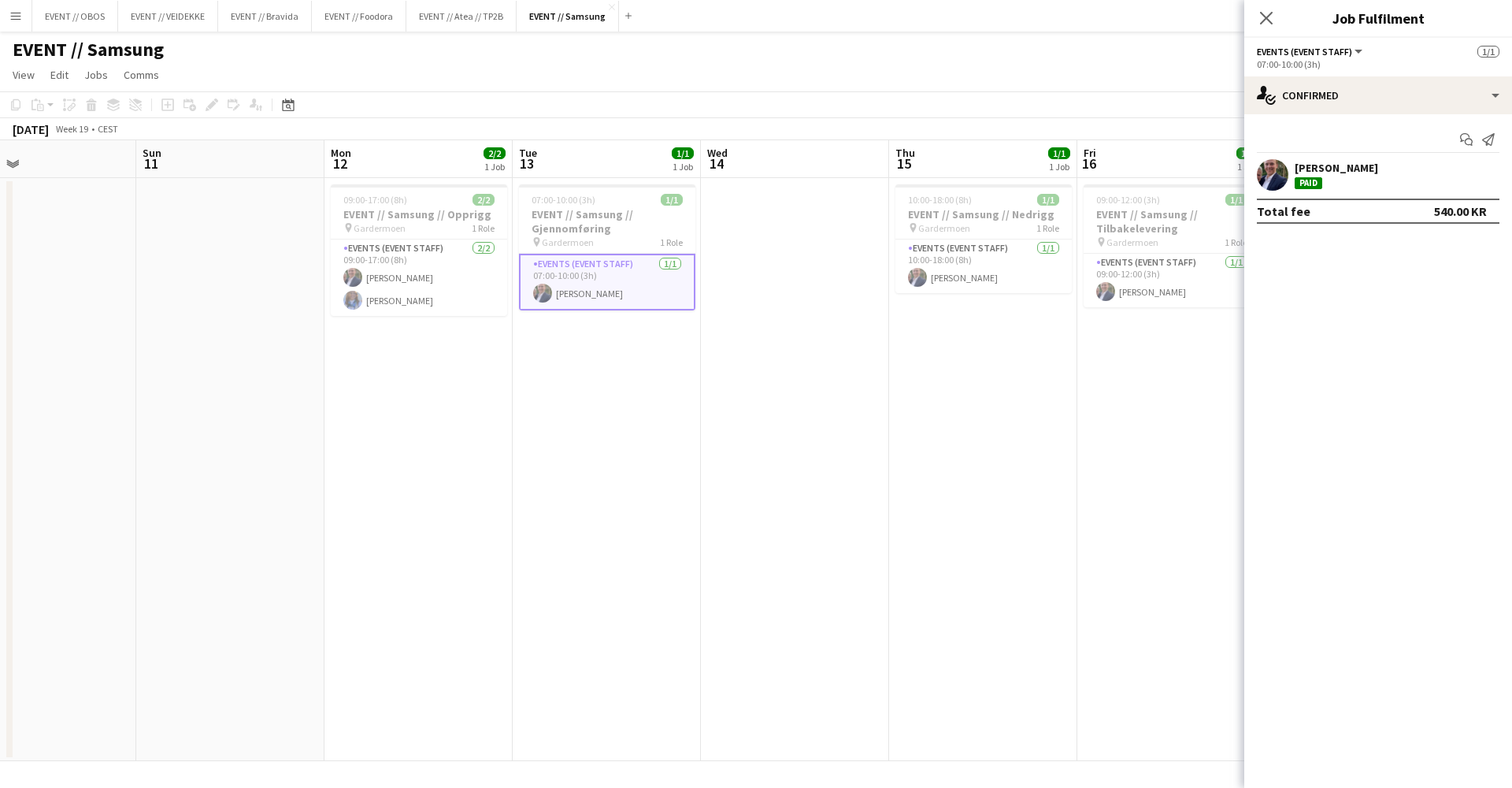
click at [670, 384] on app-date-cell "07:00-10:00 (3h) 1/1 EVENT // Samsung // Gjennomføring pin Gardermoen 1 Role Ev…" at bounding box center [606, 470] width 189 height 584
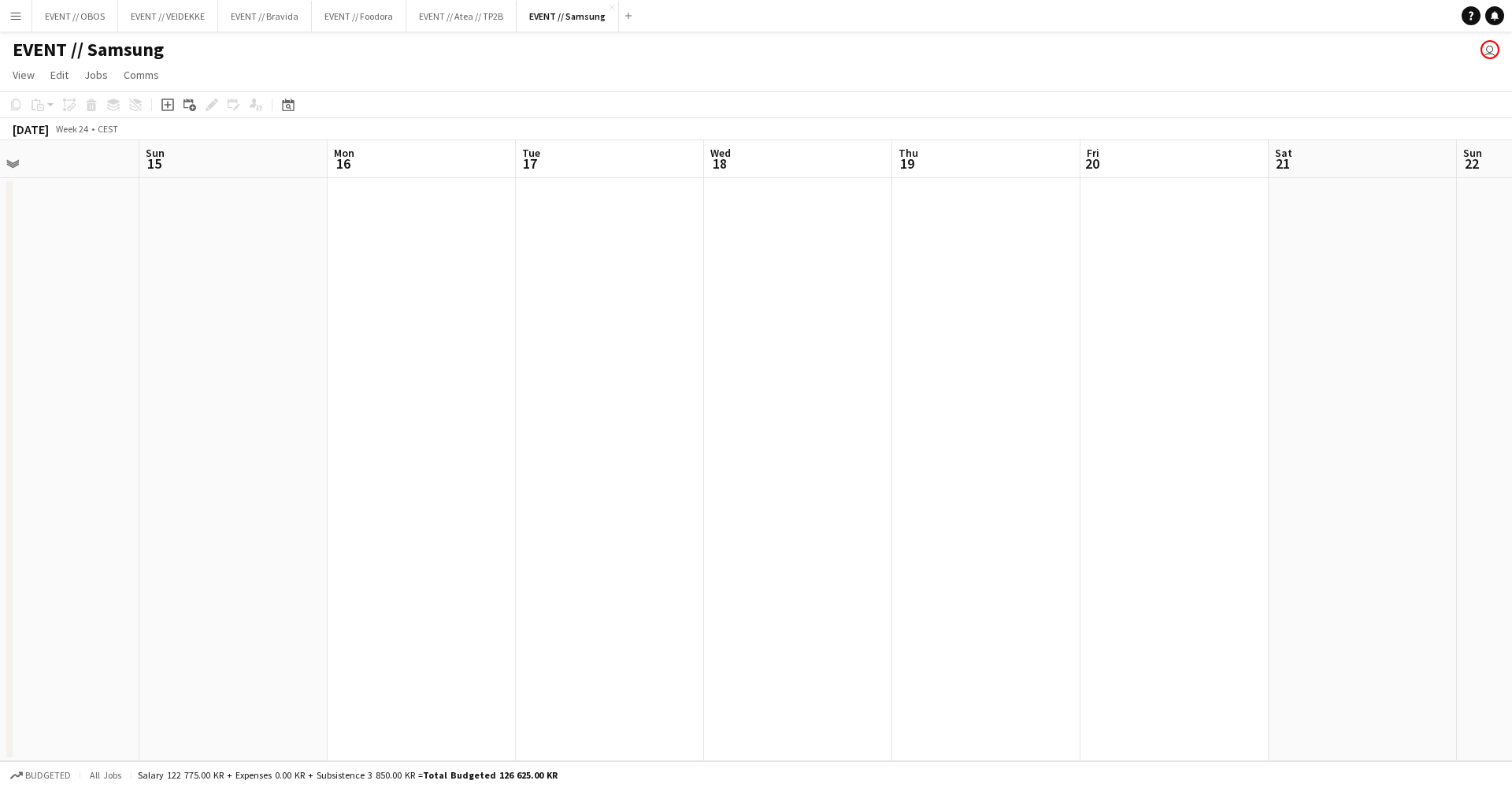
scroll to position [0, 636]
click at [630, 12] on app-icon "Add" at bounding box center [629, 16] width 7 height 7
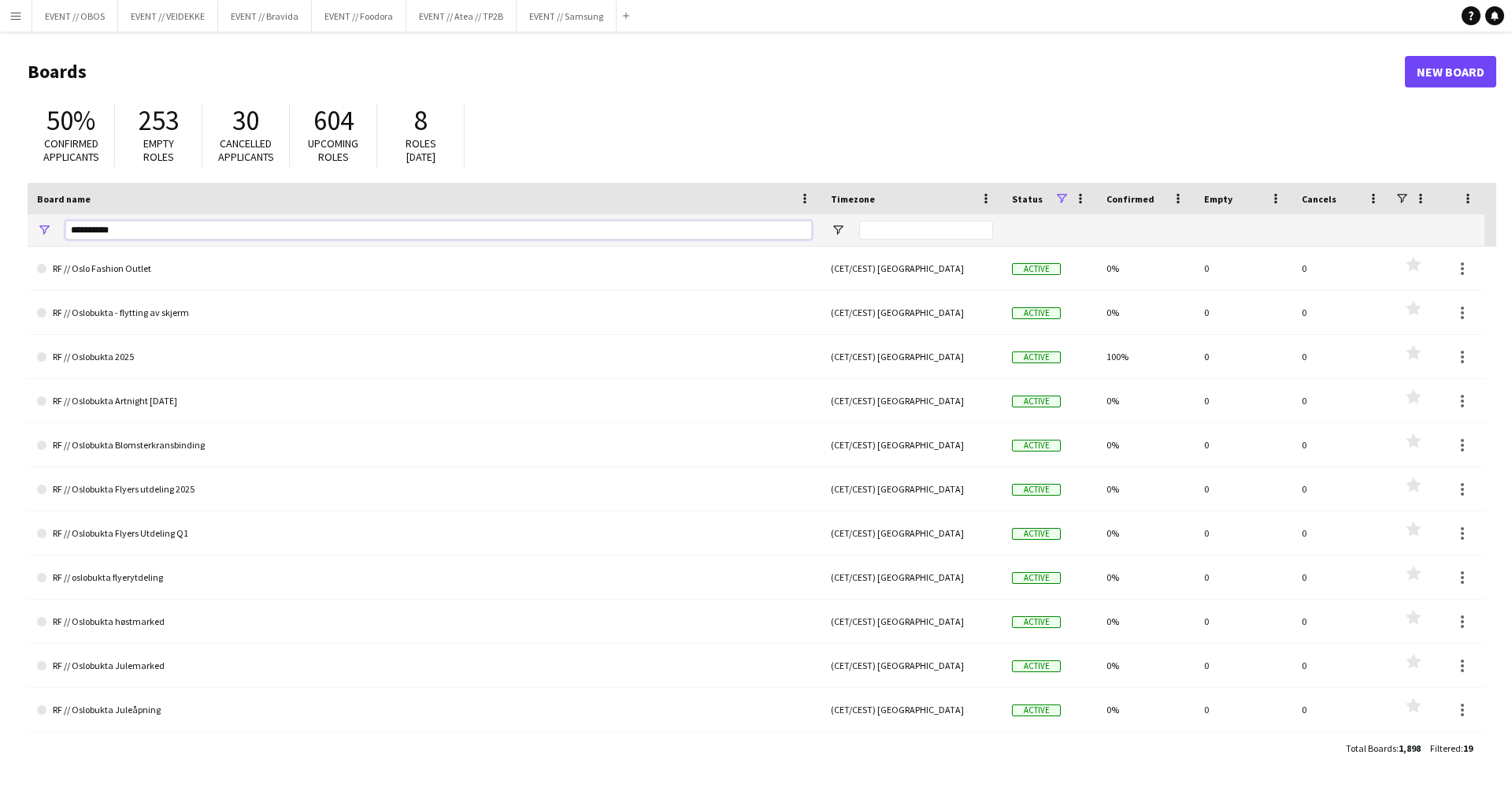
click at [159, 226] on input "**********" at bounding box center [439, 229] width 747 height 19
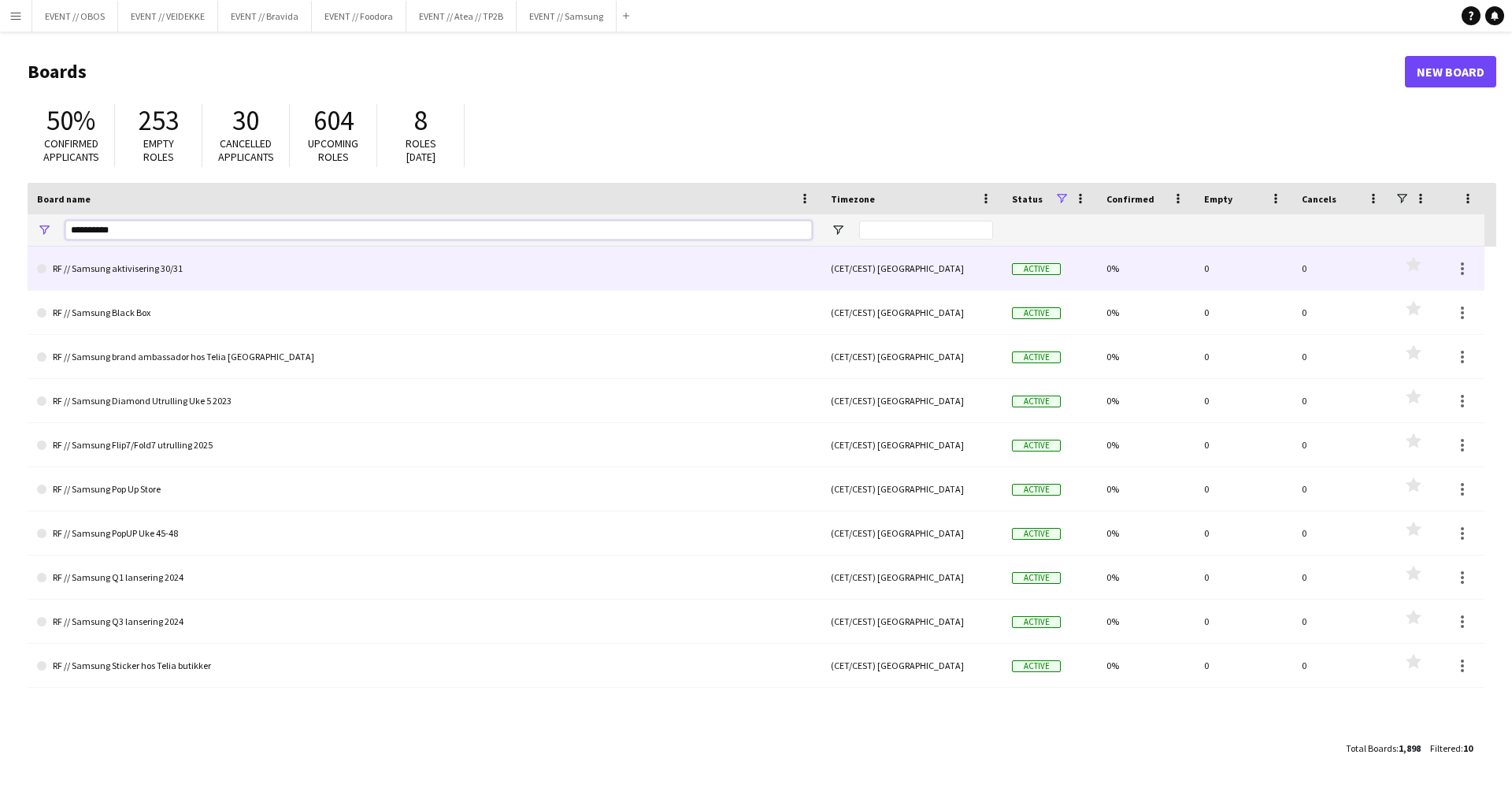
type input "**********"
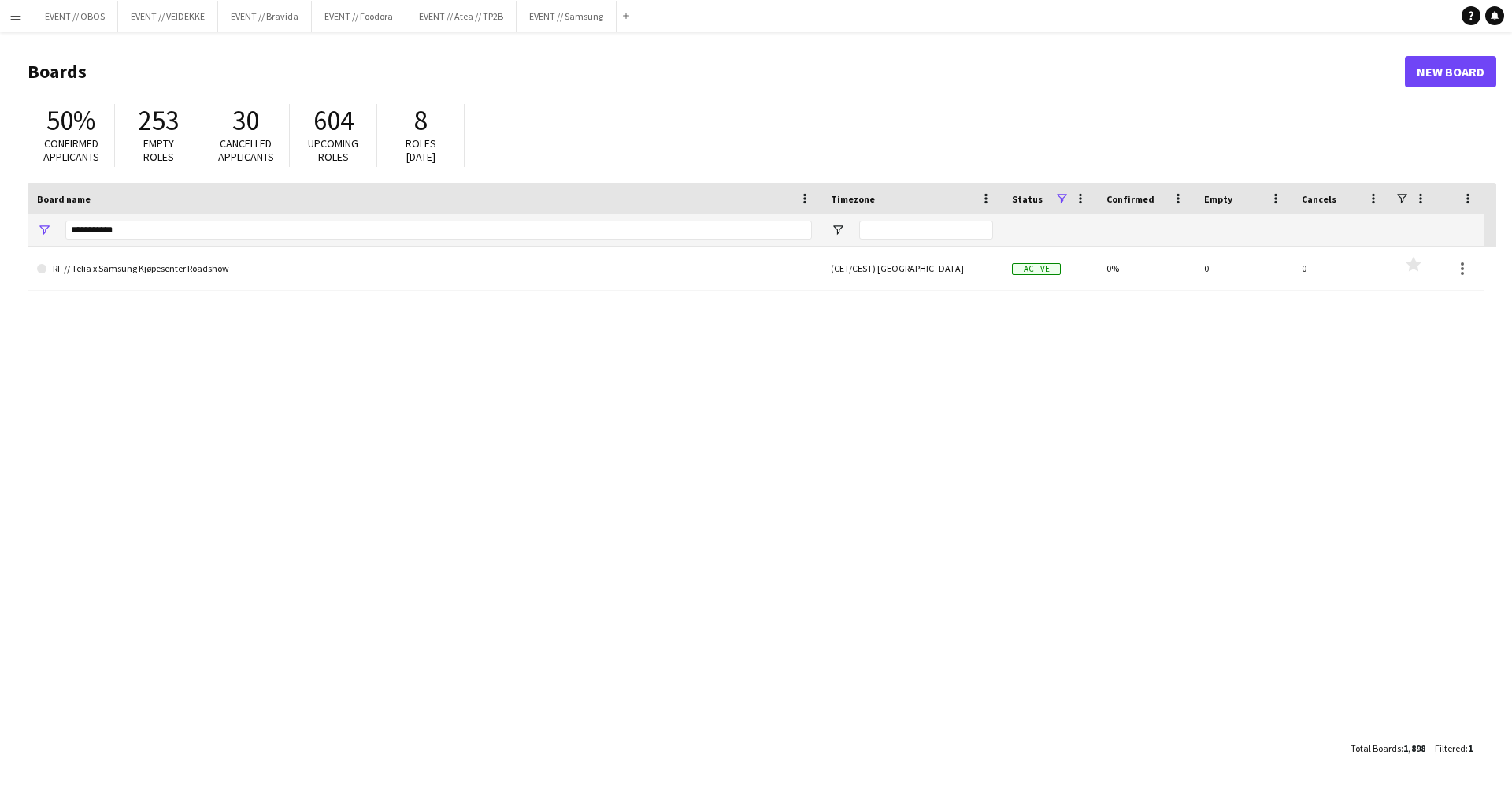
drag, startPoint x: 175, startPoint y: 268, endPoint x: 223, endPoint y: 267, distance: 48.0
click at [223, 267] on link "RF // Telia x Samsung Kjøpesenter Roadshow" at bounding box center [425, 268] width 775 height 44
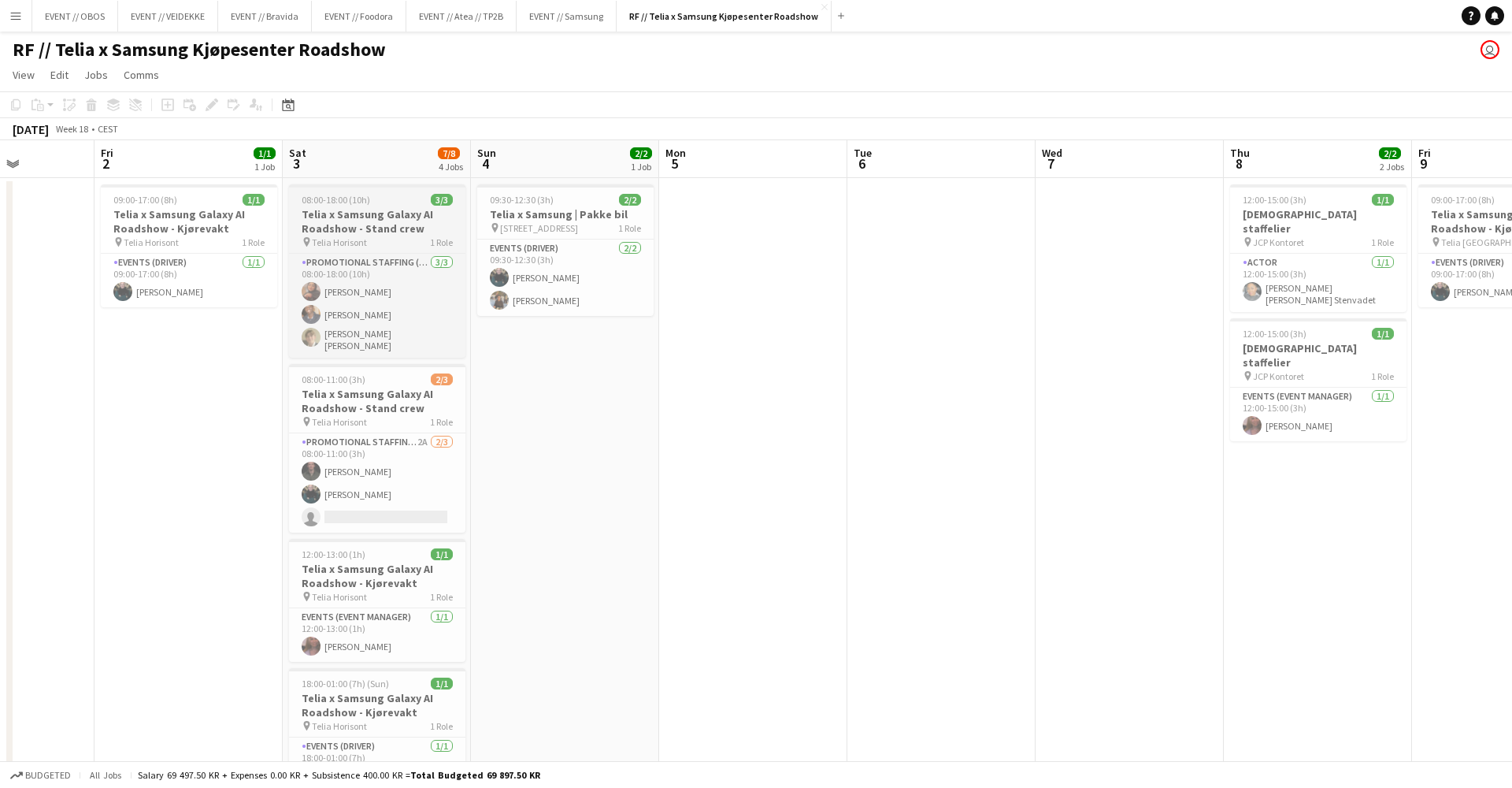
scroll to position [0, 508]
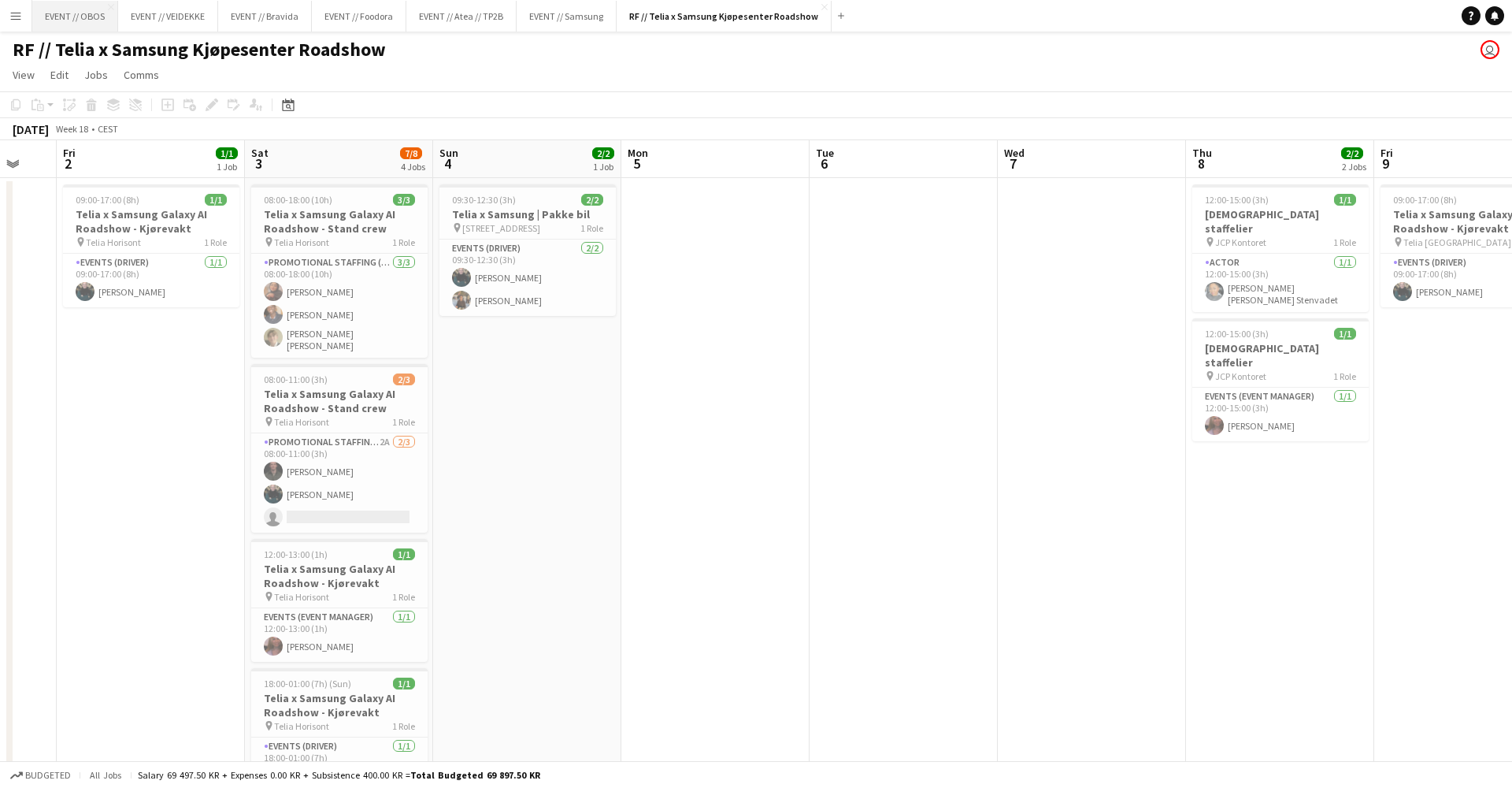
click at [64, 16] on button "EVENT // OBOS Close" at bounding box center [75, 16] width 86 height 31
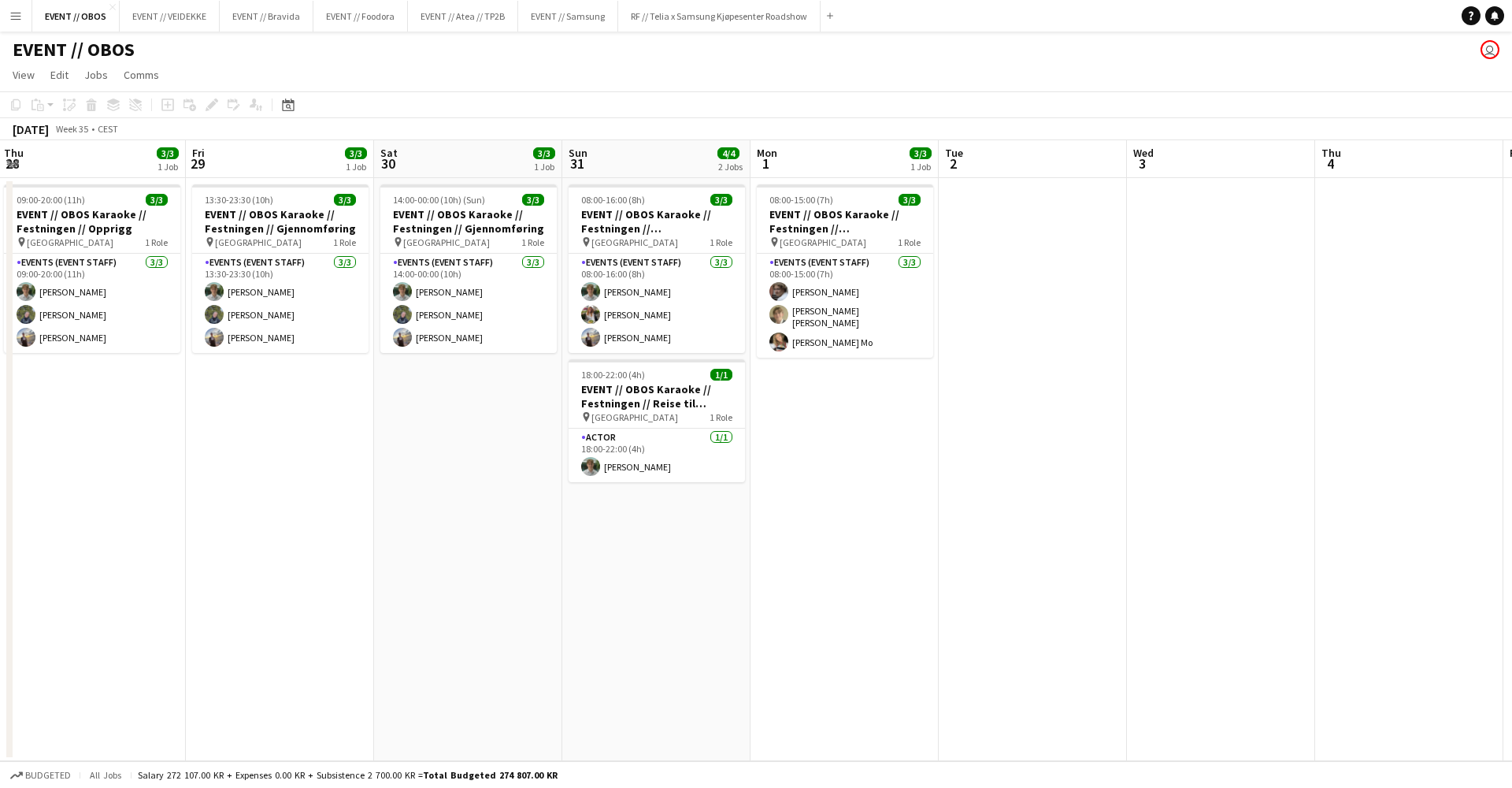
scroll to position [0, 524]
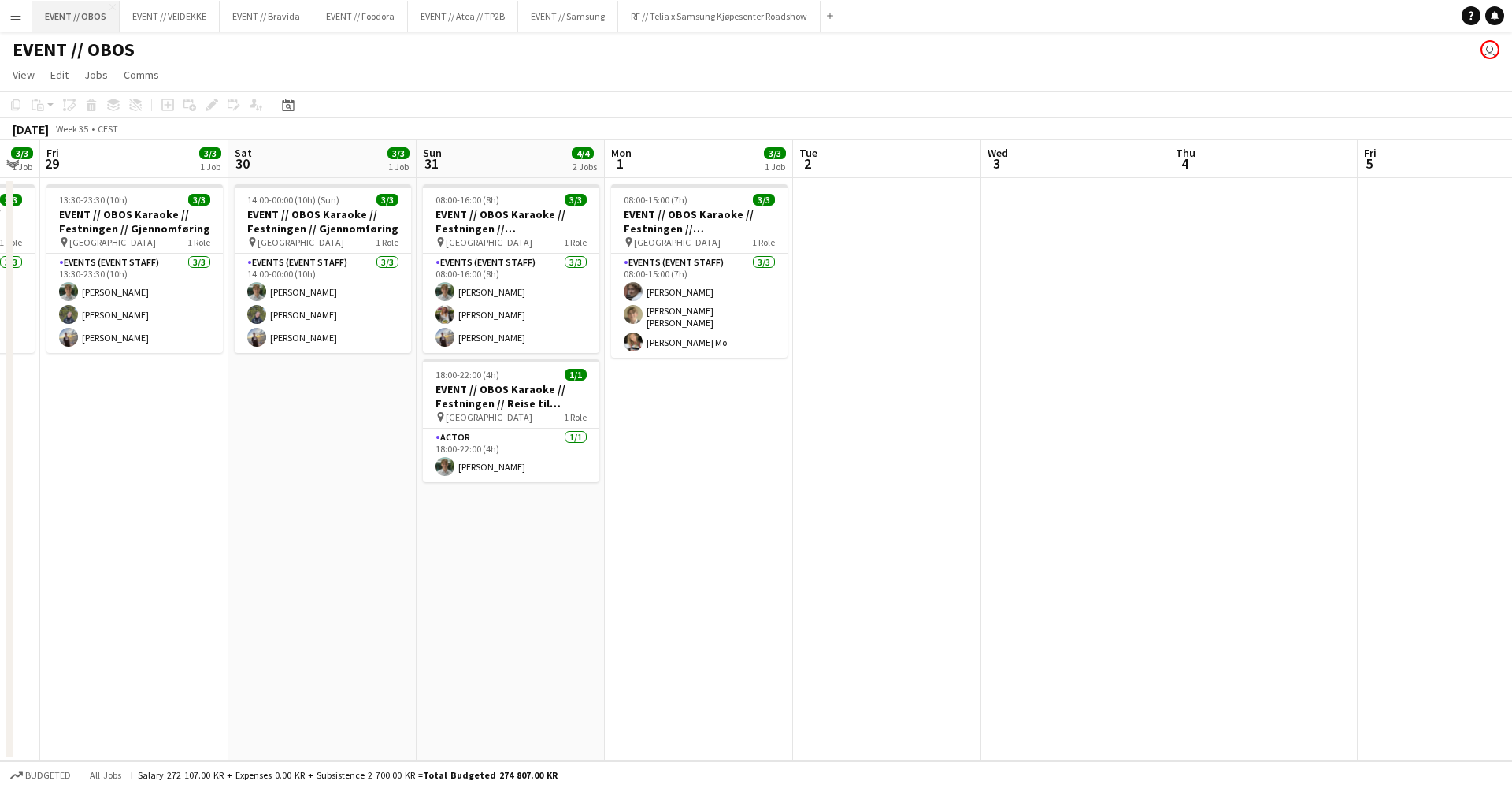
click at [52, 4] on button "EVENT // OBOS Close" at bounding box center [76, 16] width 87 height 31
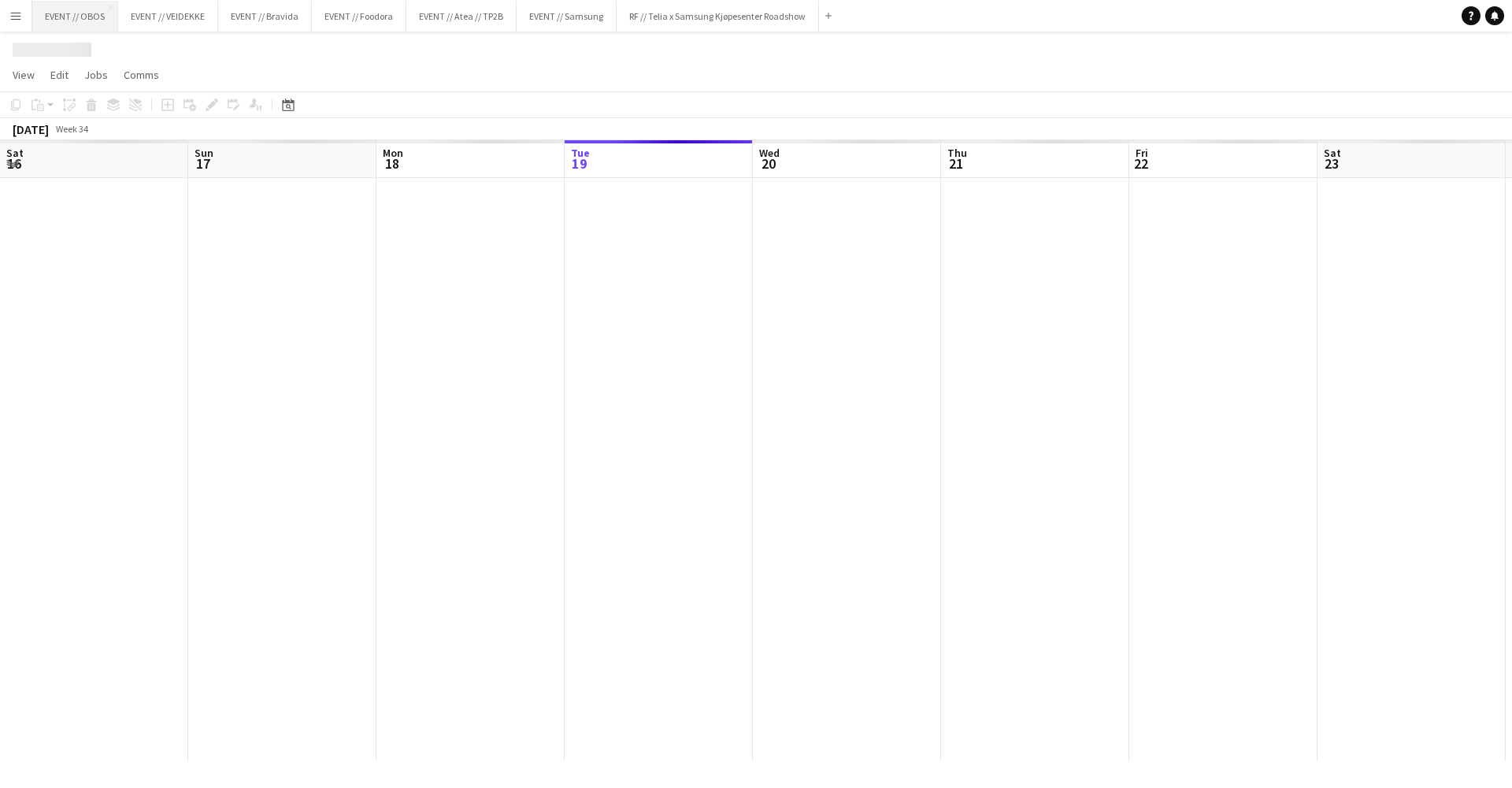
scroll to position [0, 376]
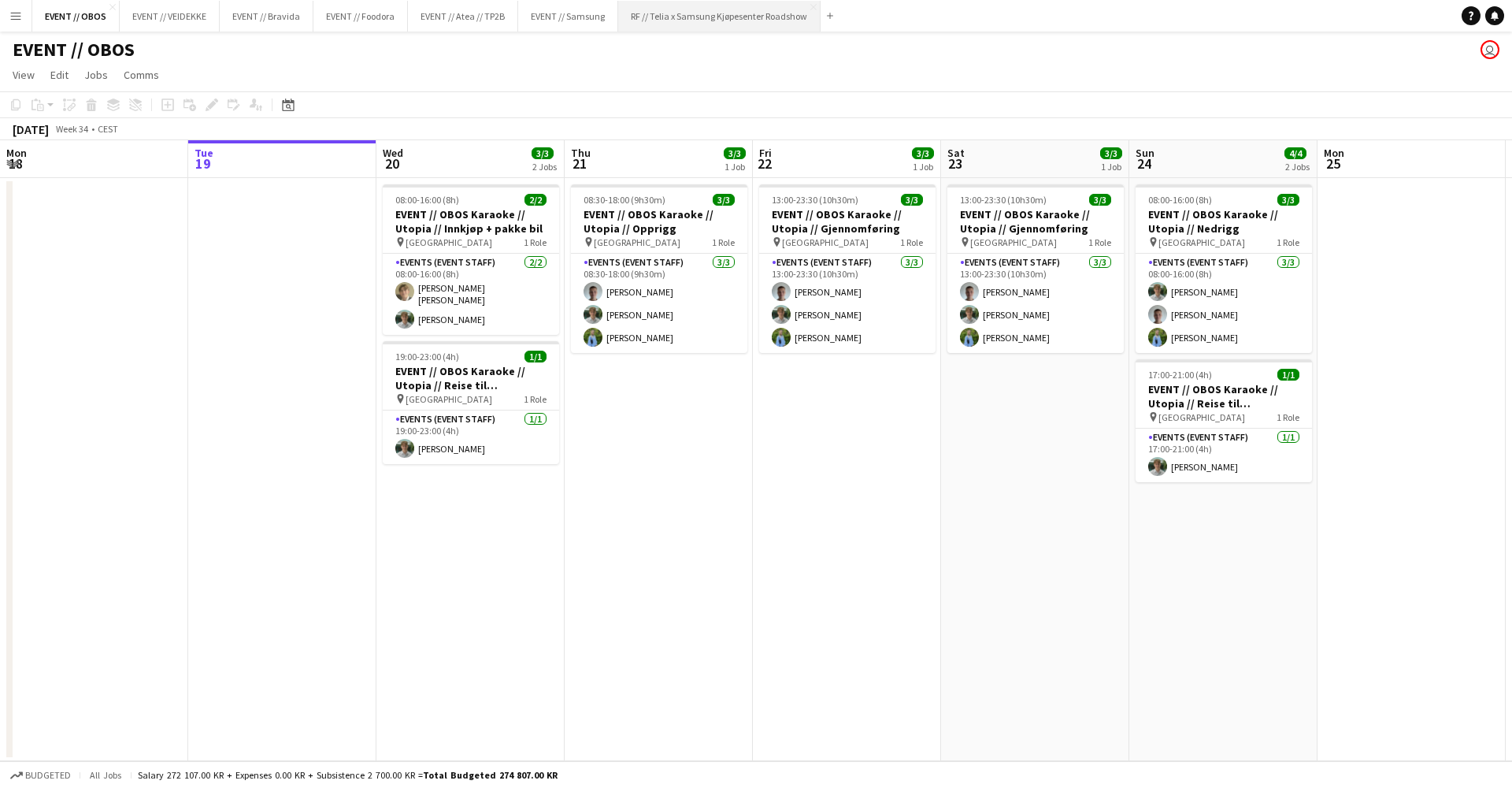
click at [806, 7] on button "RF // Telia x Samsung Kjøpesenter Roadshow Close" at bounding box center [719, 16] width 203 height 31
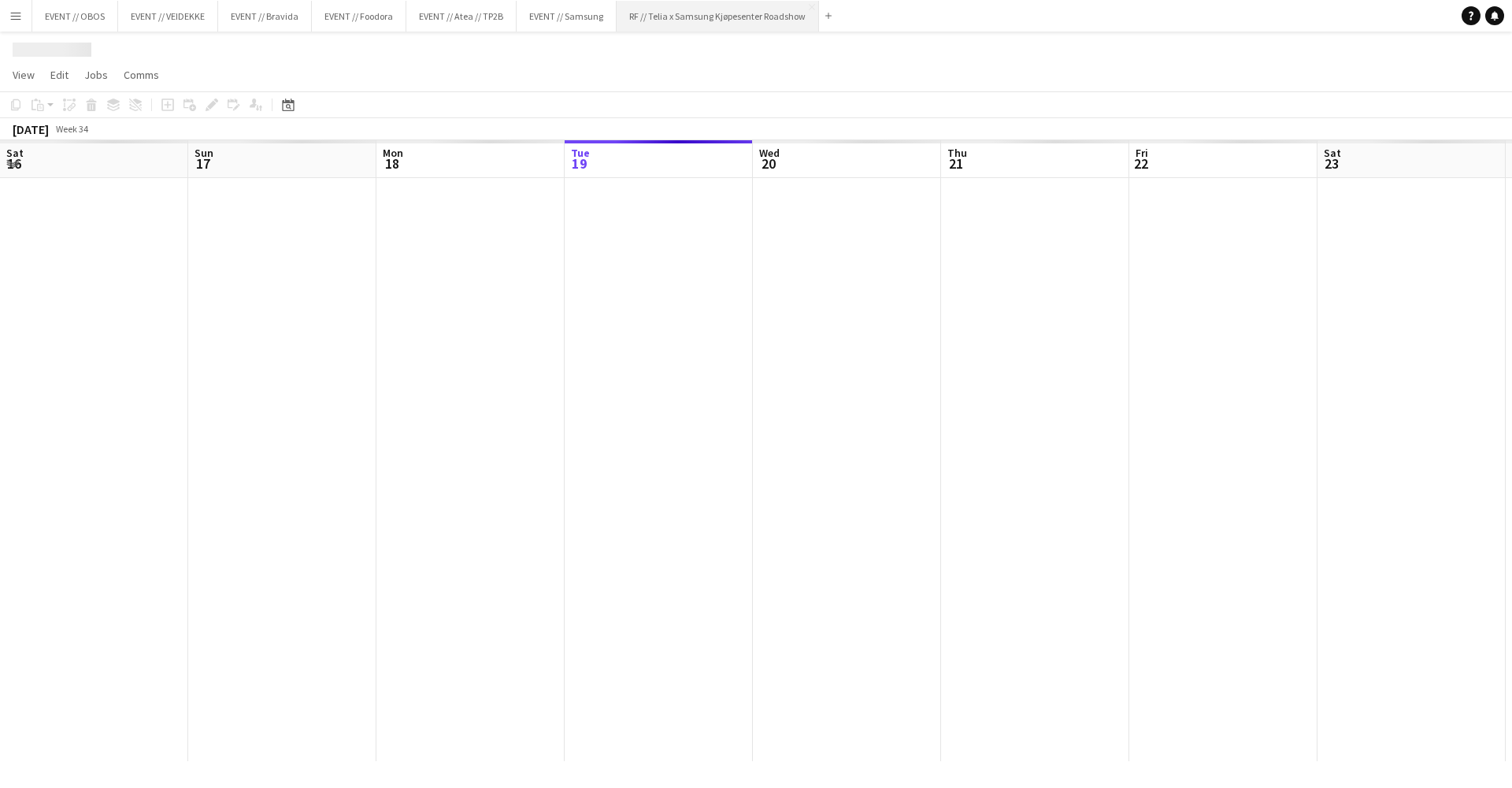
scroll to position [0, 376]
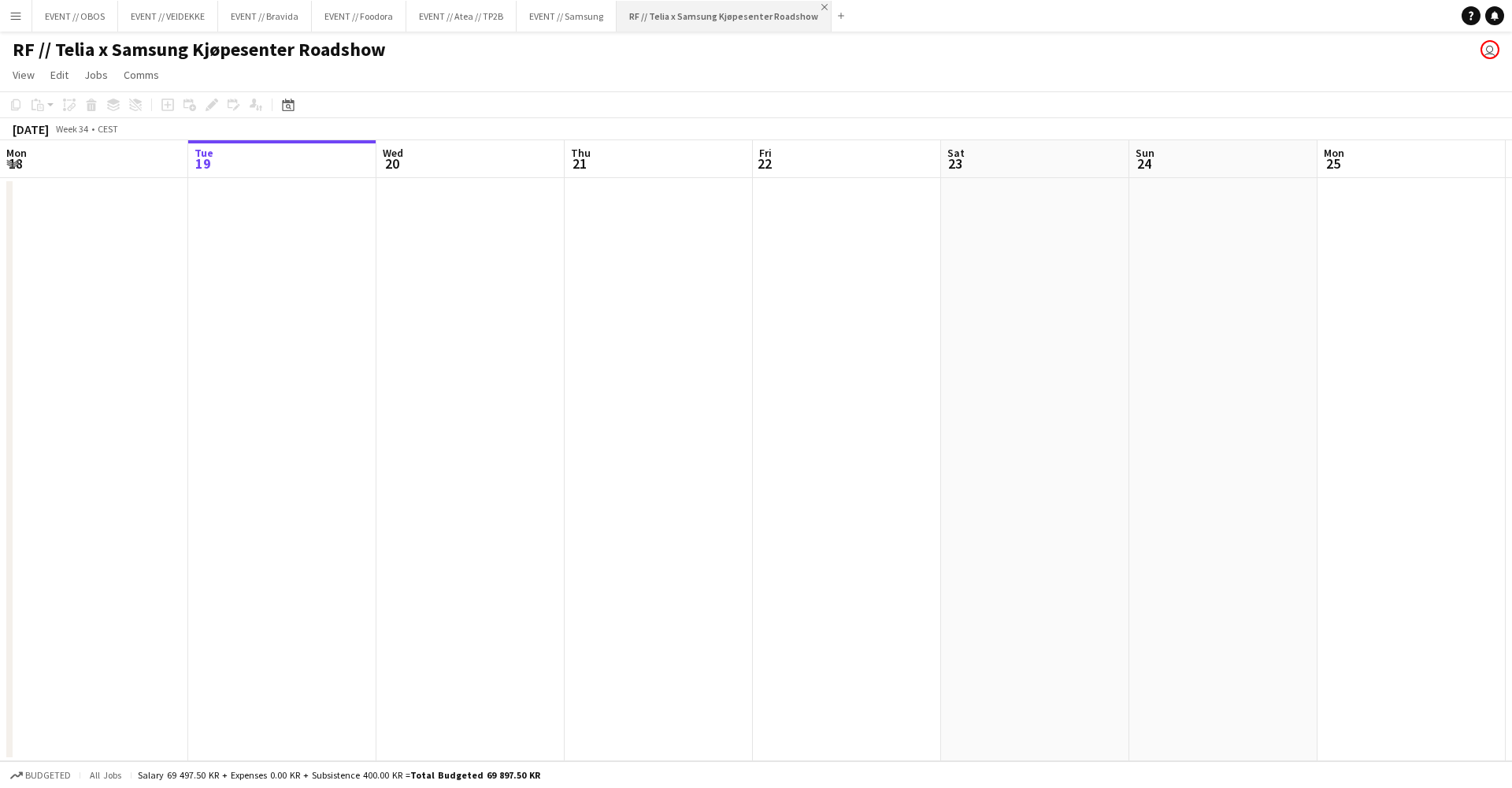
click at [822, 7] on app-icon "Close" at bounding box center [825, 7] width 7 height 7
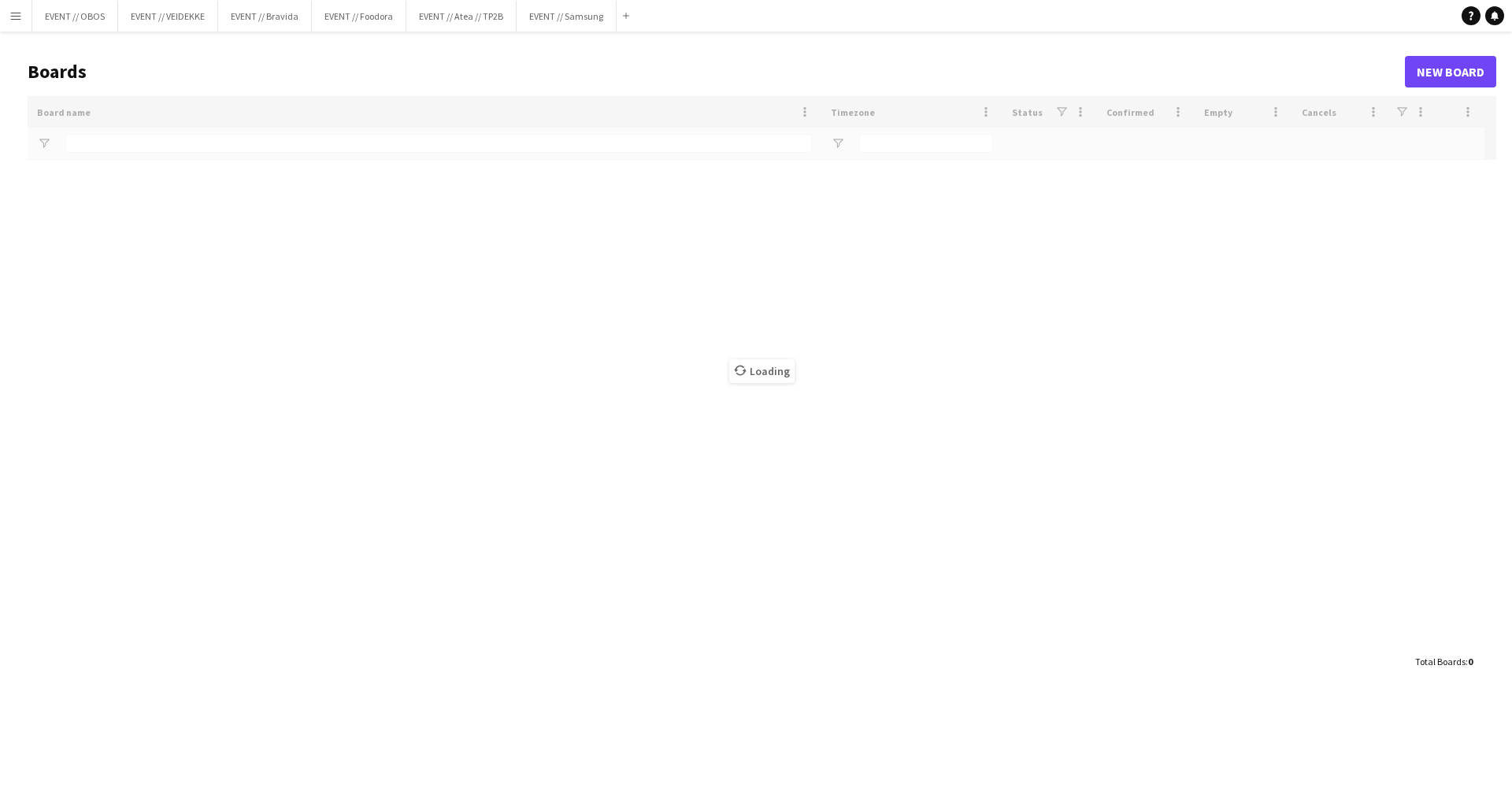
type input "**********"
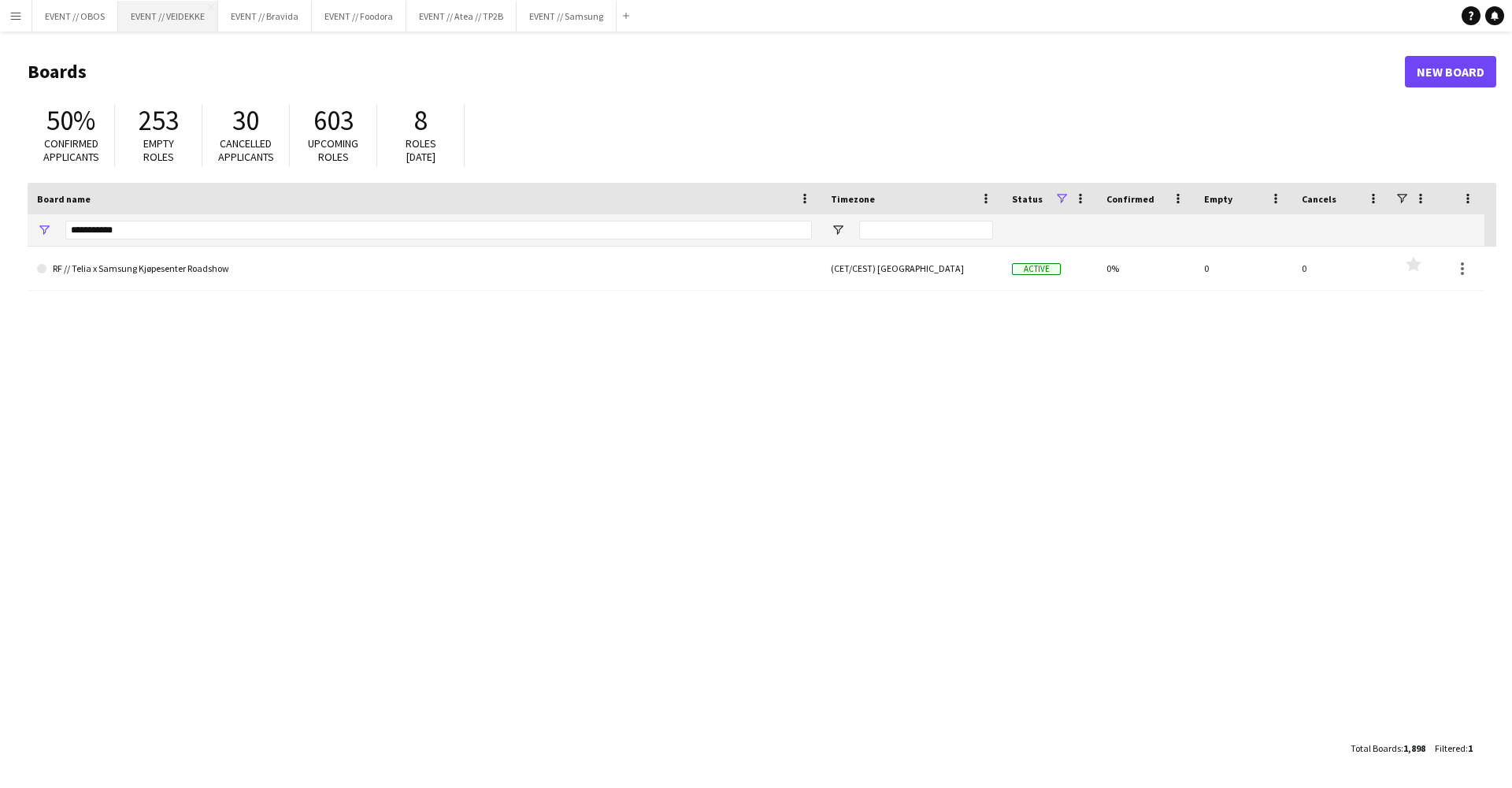
click at [123, 1] on button "EVENT // VEIDEKKE Close" at bounding box center [168, 16] width 100 height 31
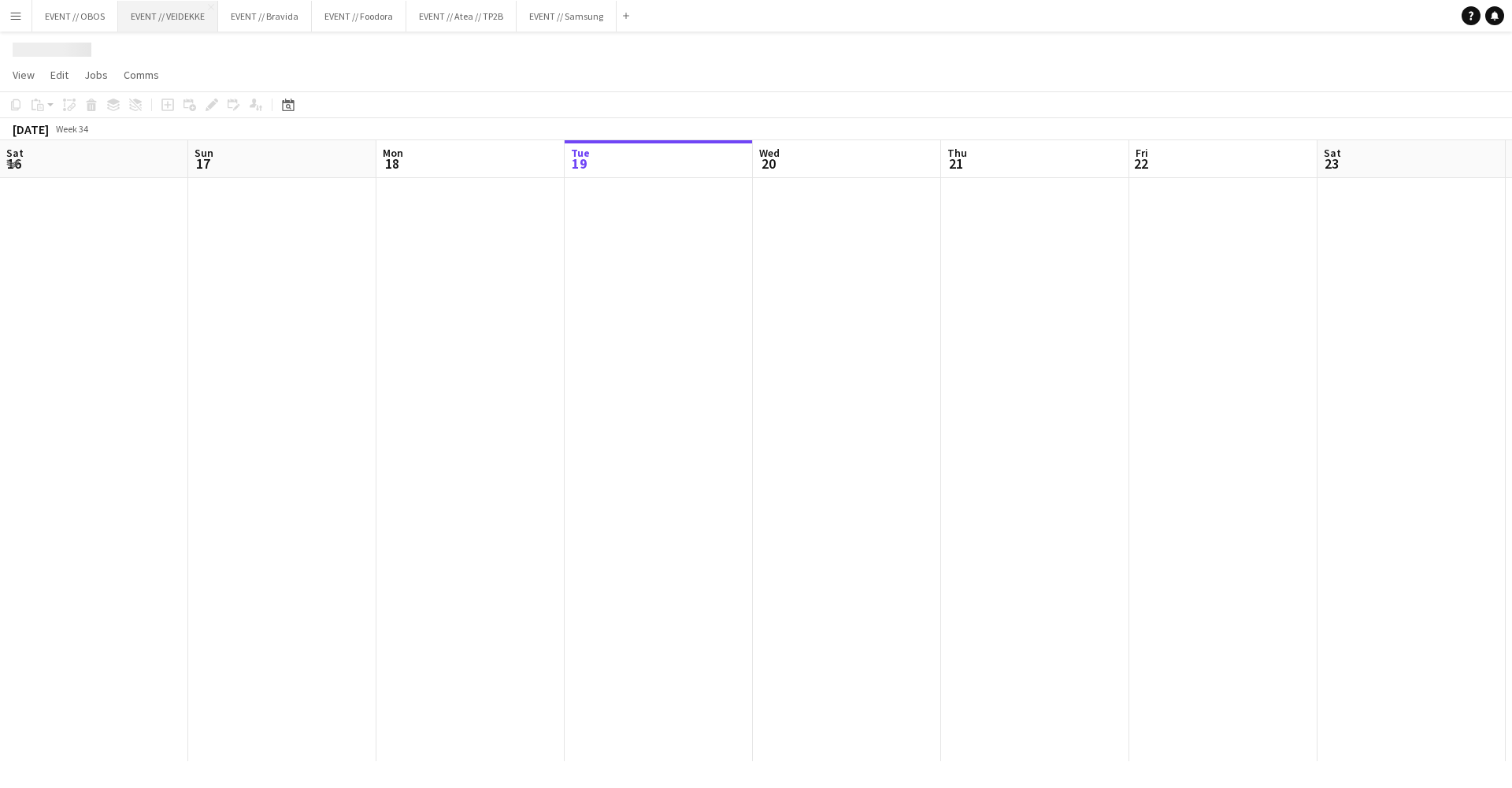
scroll to position [0, 376]
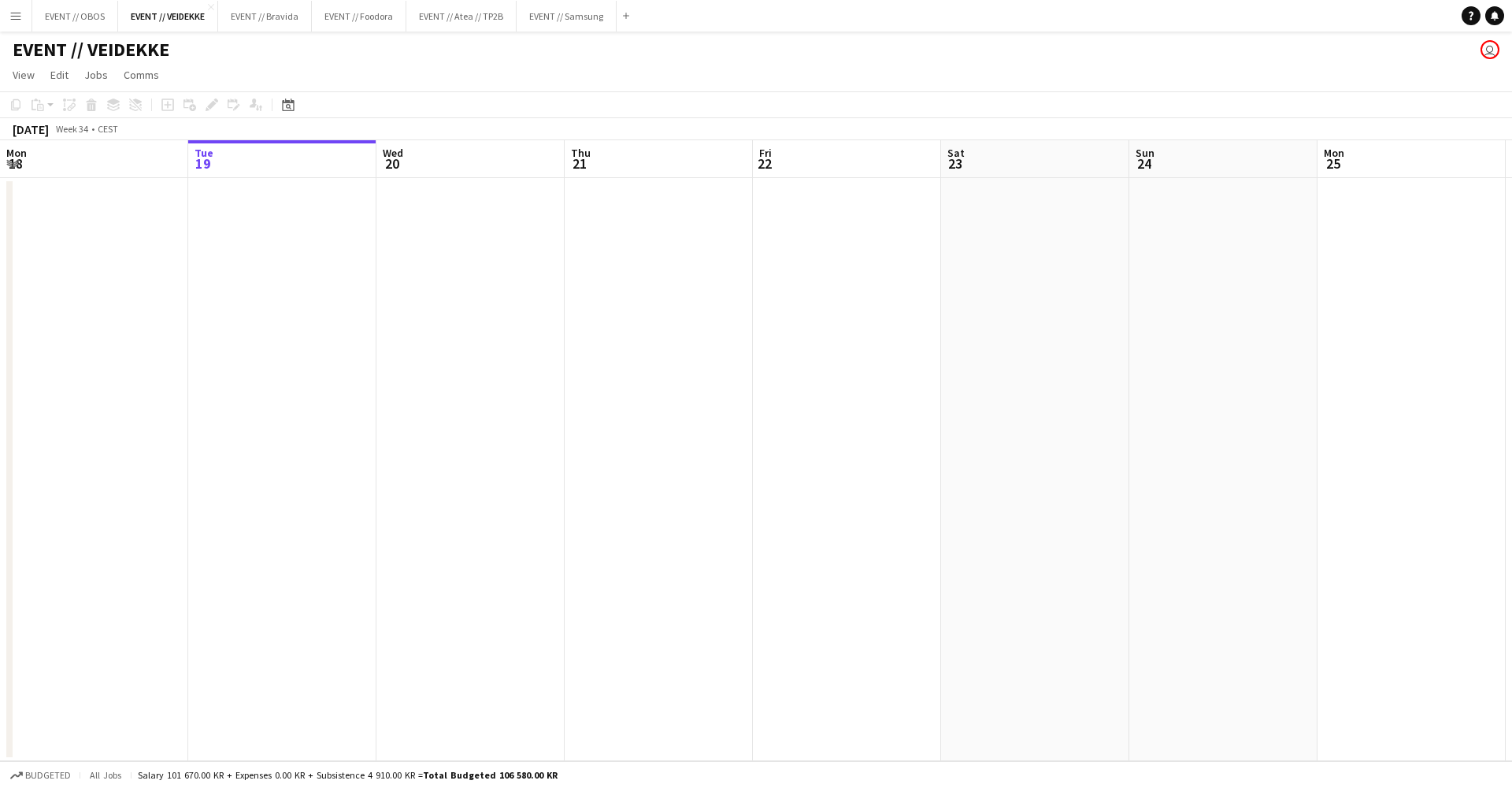
click at [559, 32] on div "EVENT // VEIDEKKE user" at bounding box center [756, 47] width 1512 height 30
click at [559, 15] on button "EVENT // Samsung Close" at bounding box center [567, 16] width 100 height 31
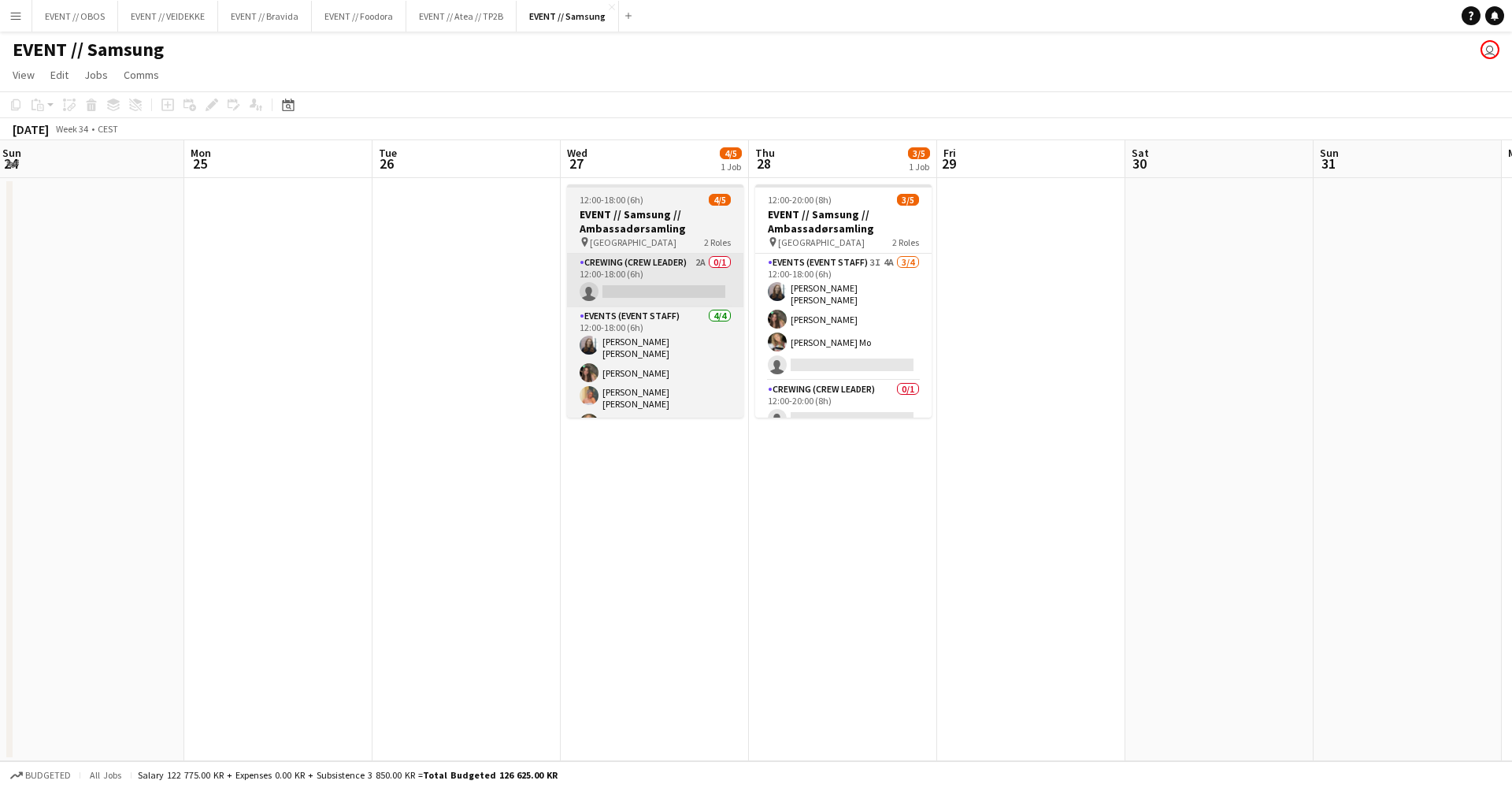
click at [624, 288] on app-card-role "Crewing (Crew Leader) 2A 0/1 12:00-18:00 (6h) single-neutral-actions" at bounding box center [655, 280] width 176 height 53
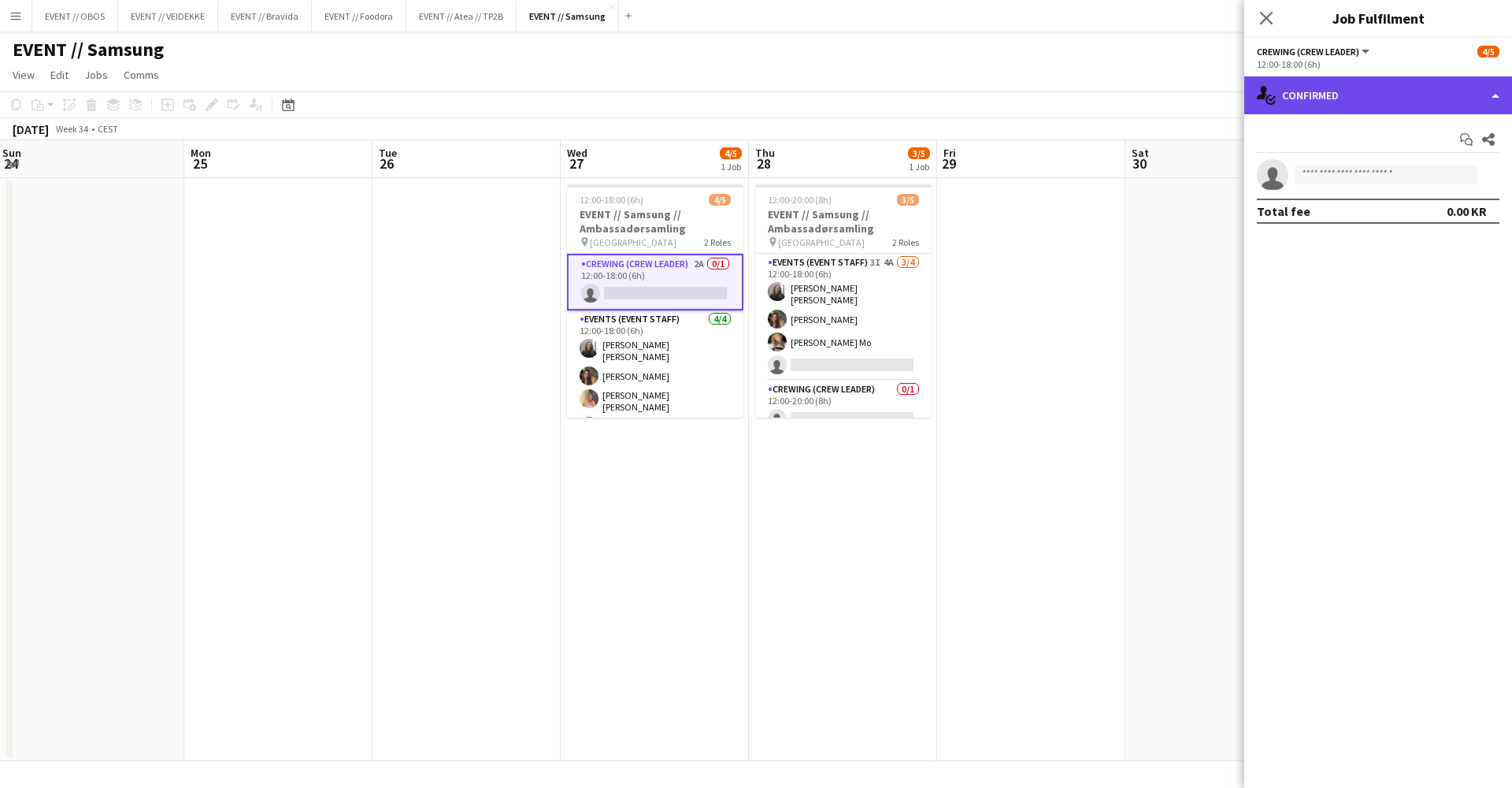
click at [1352, 96] on div "single-neutral-actions-check-2 Confirmed" at bounding box center [1378, 96] width 268 height 38
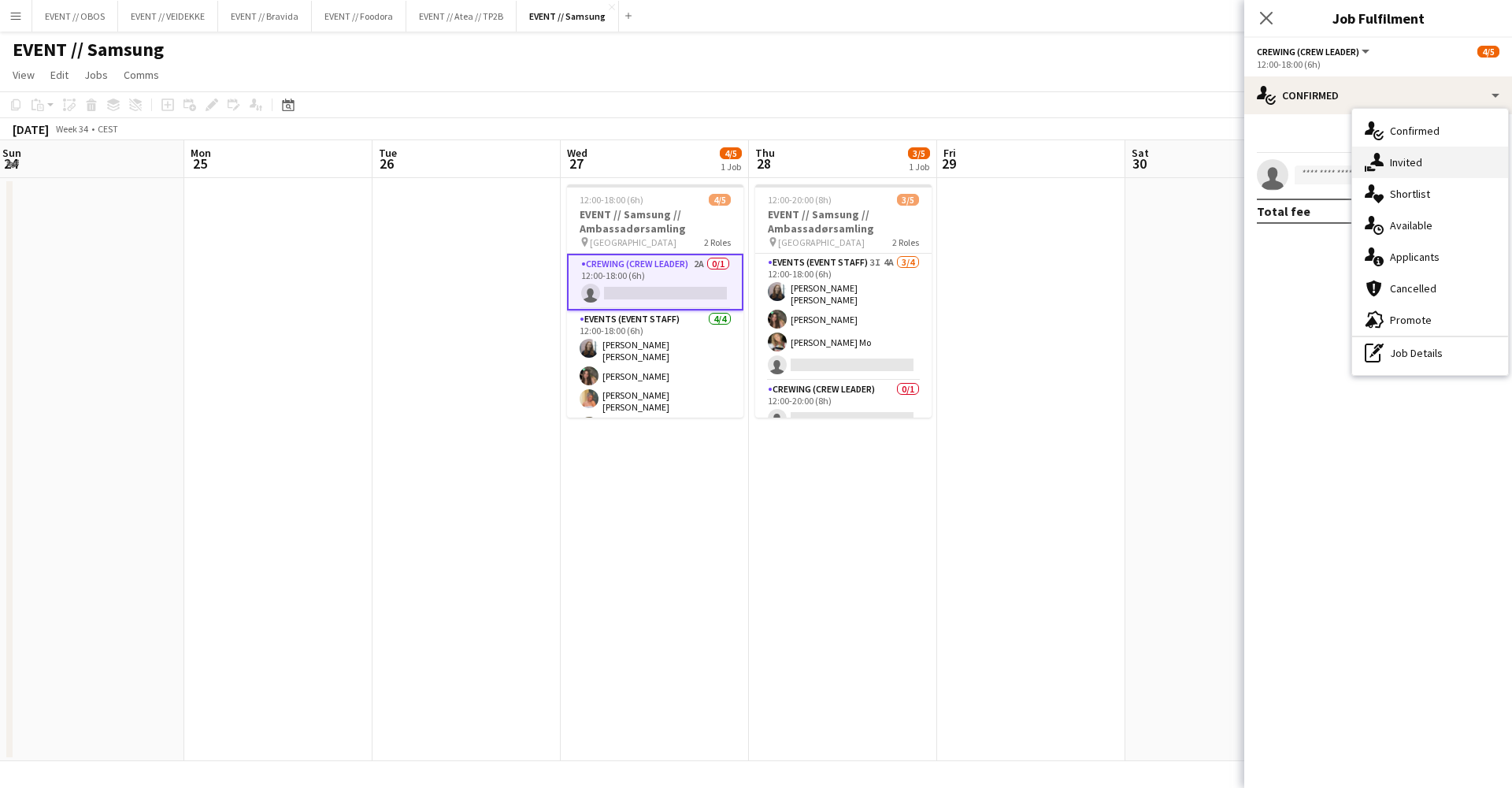
click at [1369, 153] on icon "single-neutral-actions-share-1" at bounding box center [1374, 162] width 19 height 19
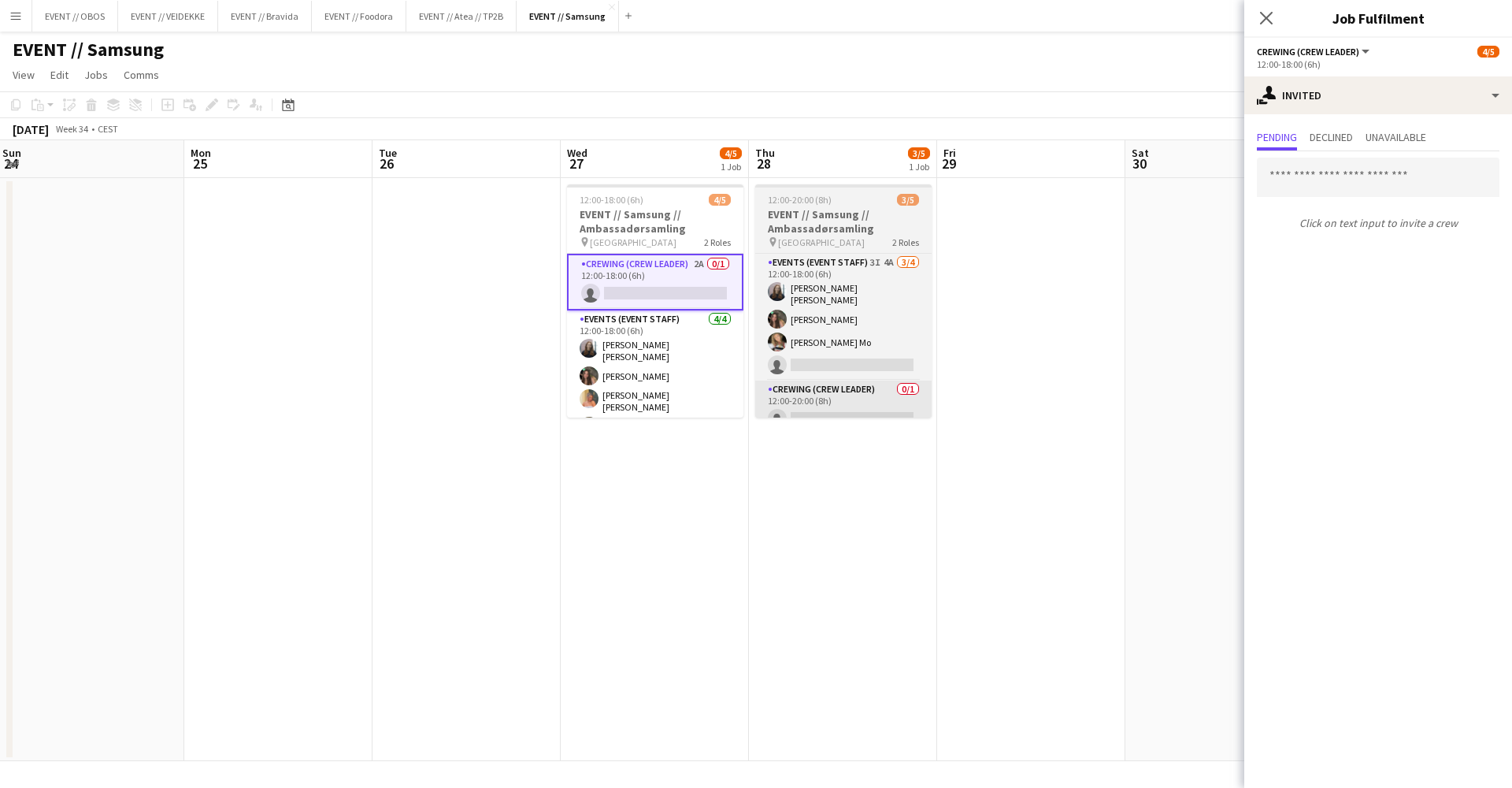
click at [875, 412] on app-card-role "Crewing (Crew Leader) 0/1 12:00-20:00 (8h) single-neutral-actions" at bounding box center [843, 407] width 176 height 53
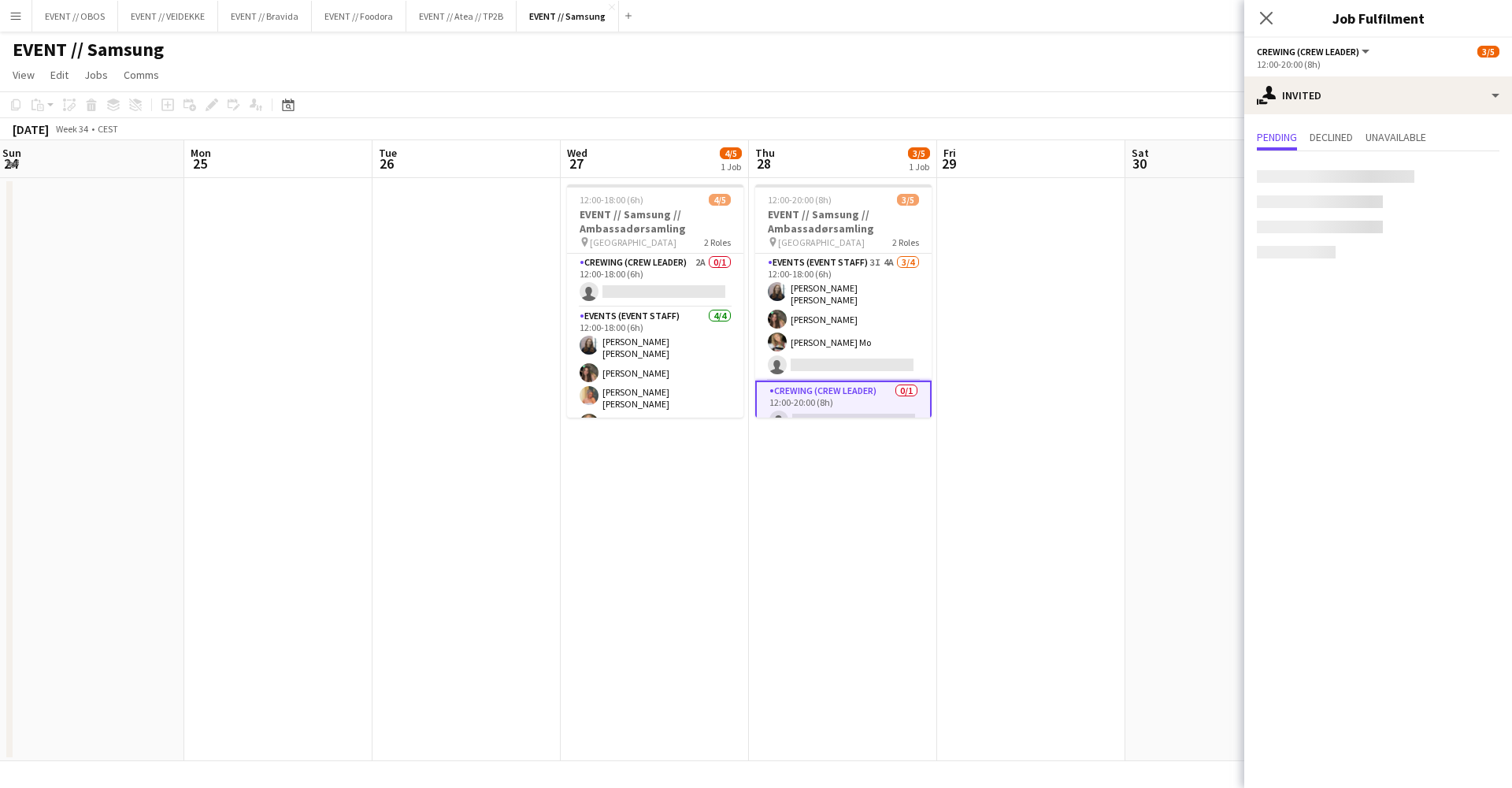
scroll to position [0, 758]
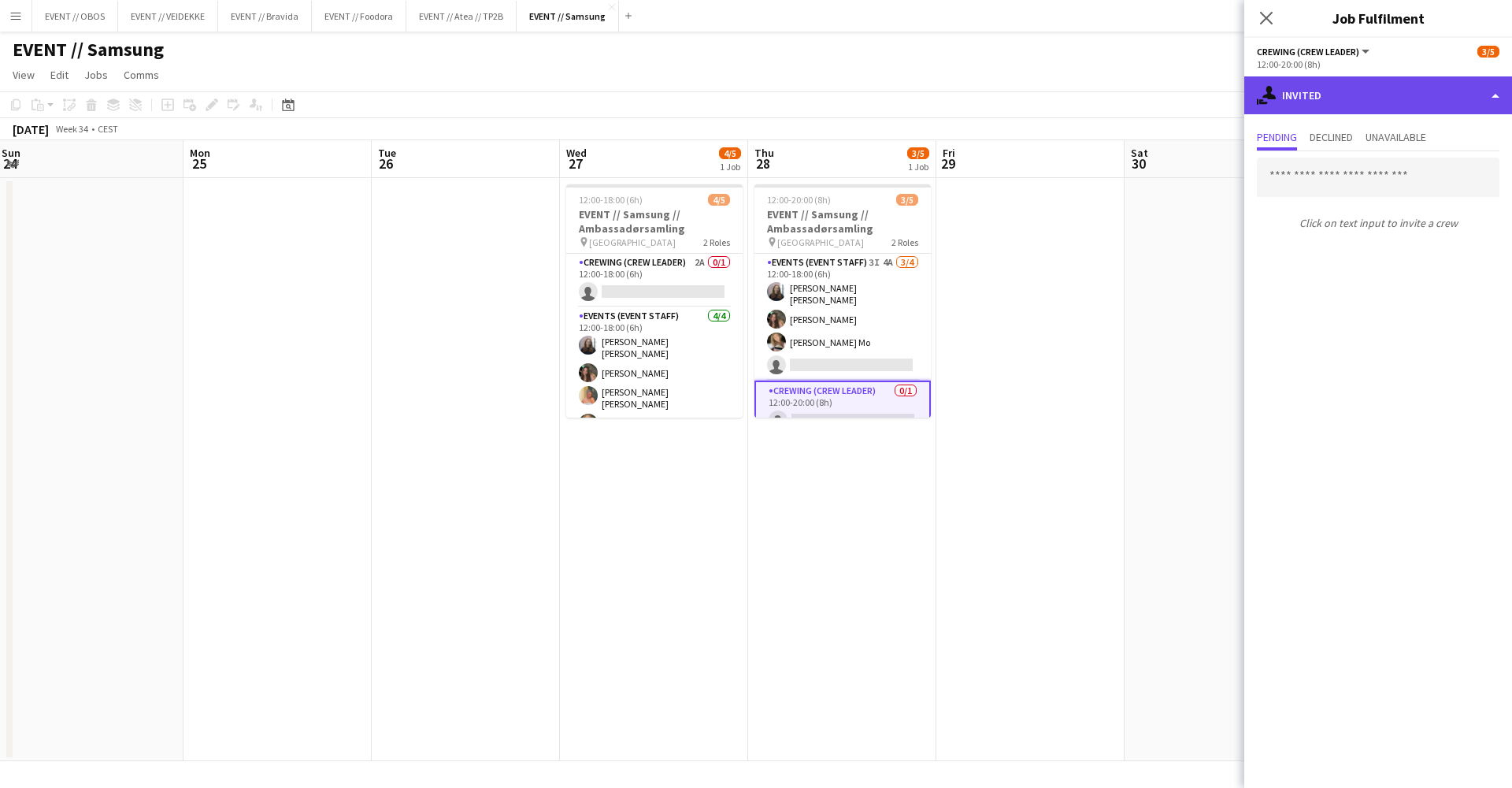
click at [1317, 93] on div "single-neutral-actions-share-1 Invited" at bounding box center [1378, 96] width 268 height 38
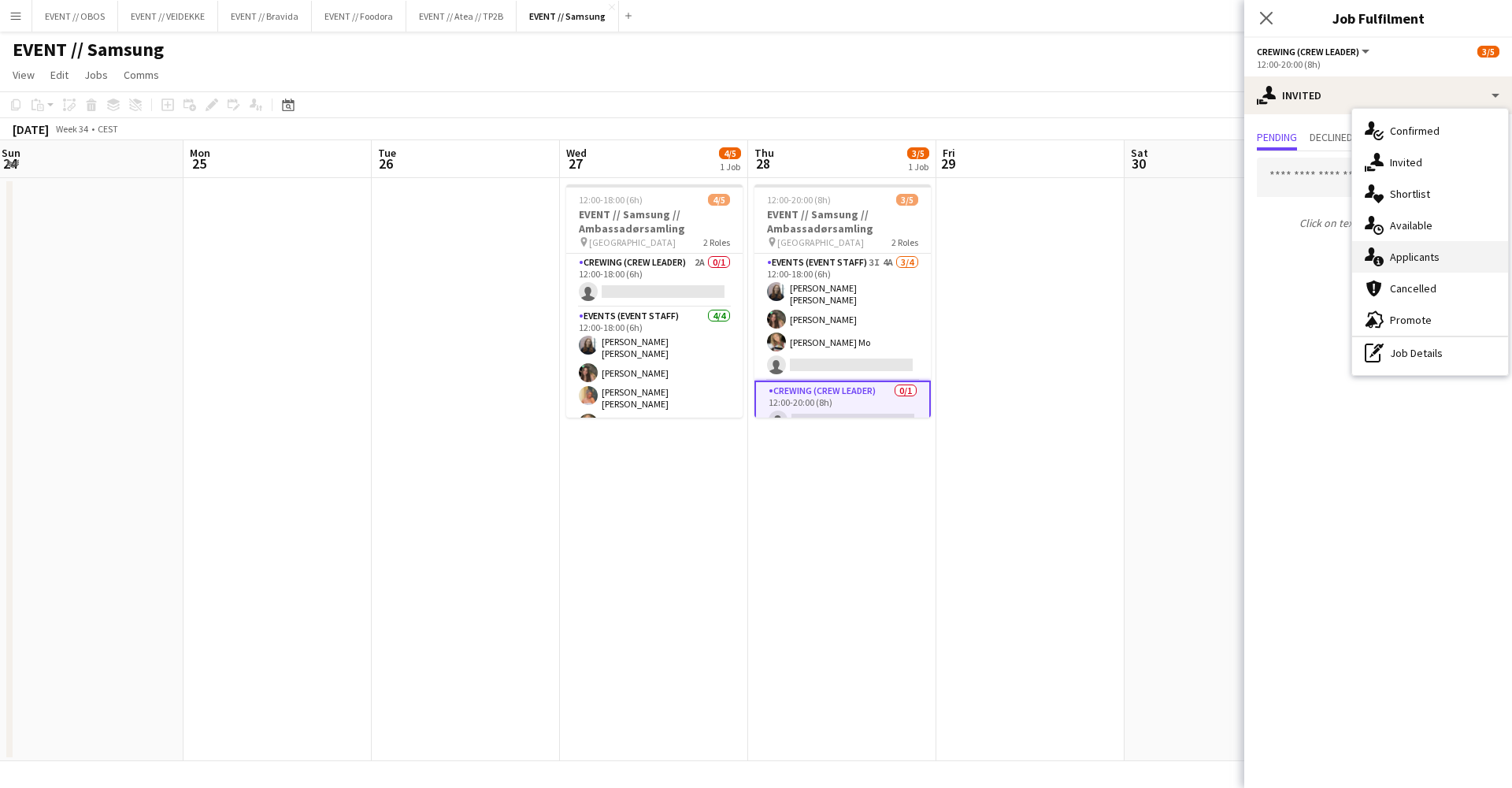
click at [1407, 257] on div "single-neutral-actions-information Applicants" at bounding box center [1431, 257] width 156 height 32
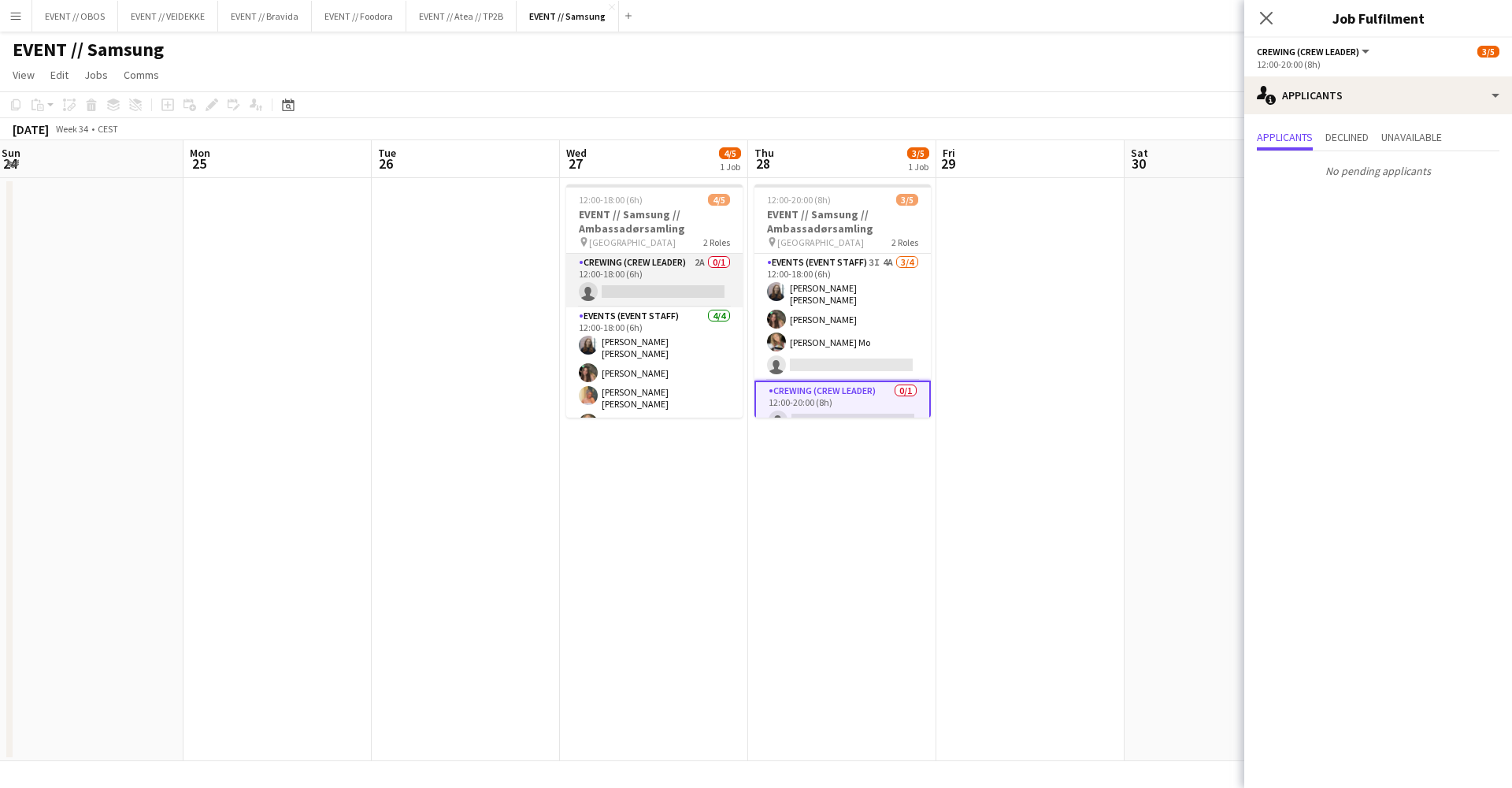
click at [676, 277] on app-card-role "Crewing (Crew Leader) 2A 0/1 12:00-18:00 (6h) single-neutral-actions" at bounding box center [655, 280] width 176 height 53
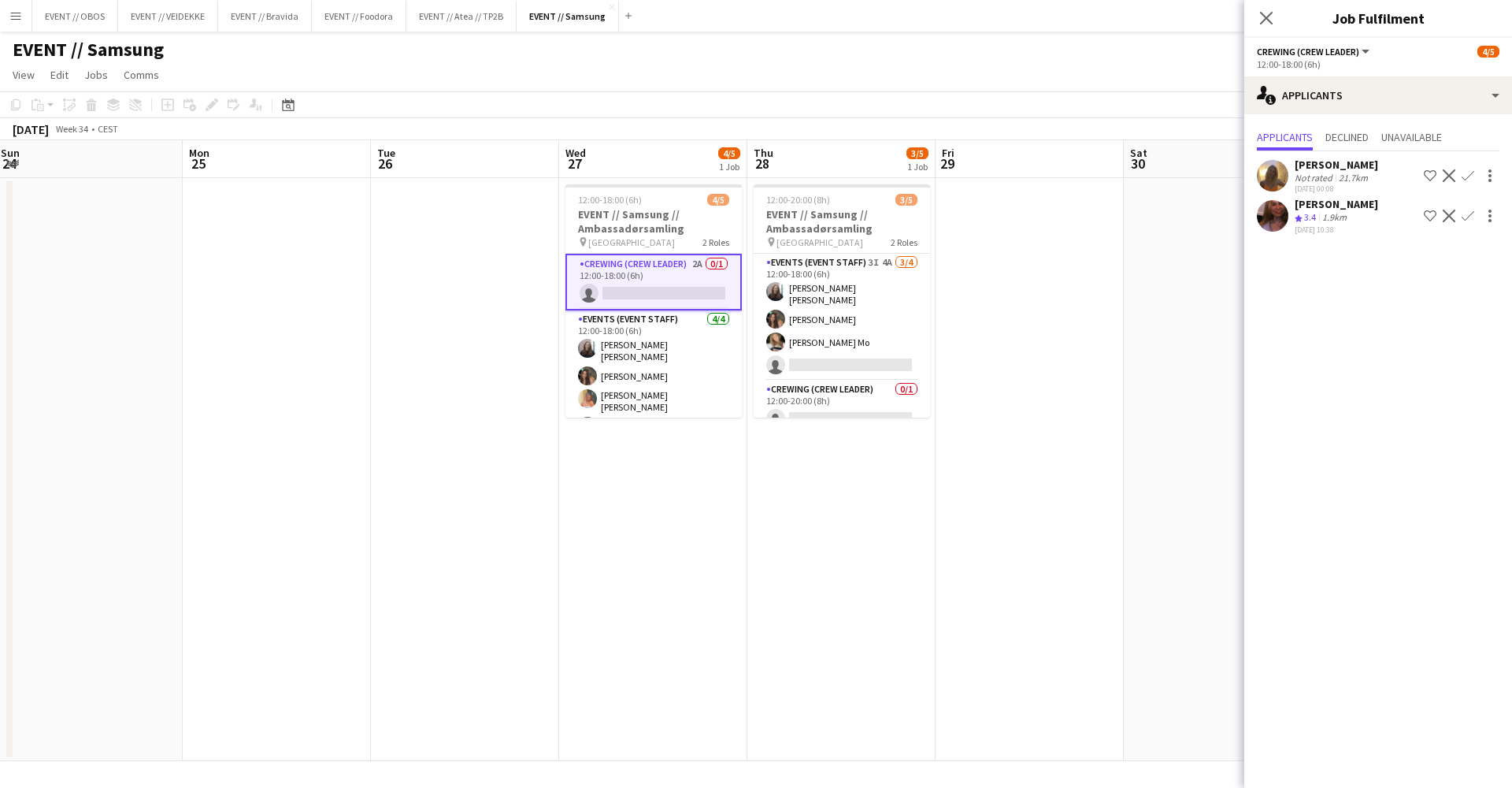
click at [478, 457] on app-date-cell at bounding box center [465, 470] width 189 height 584
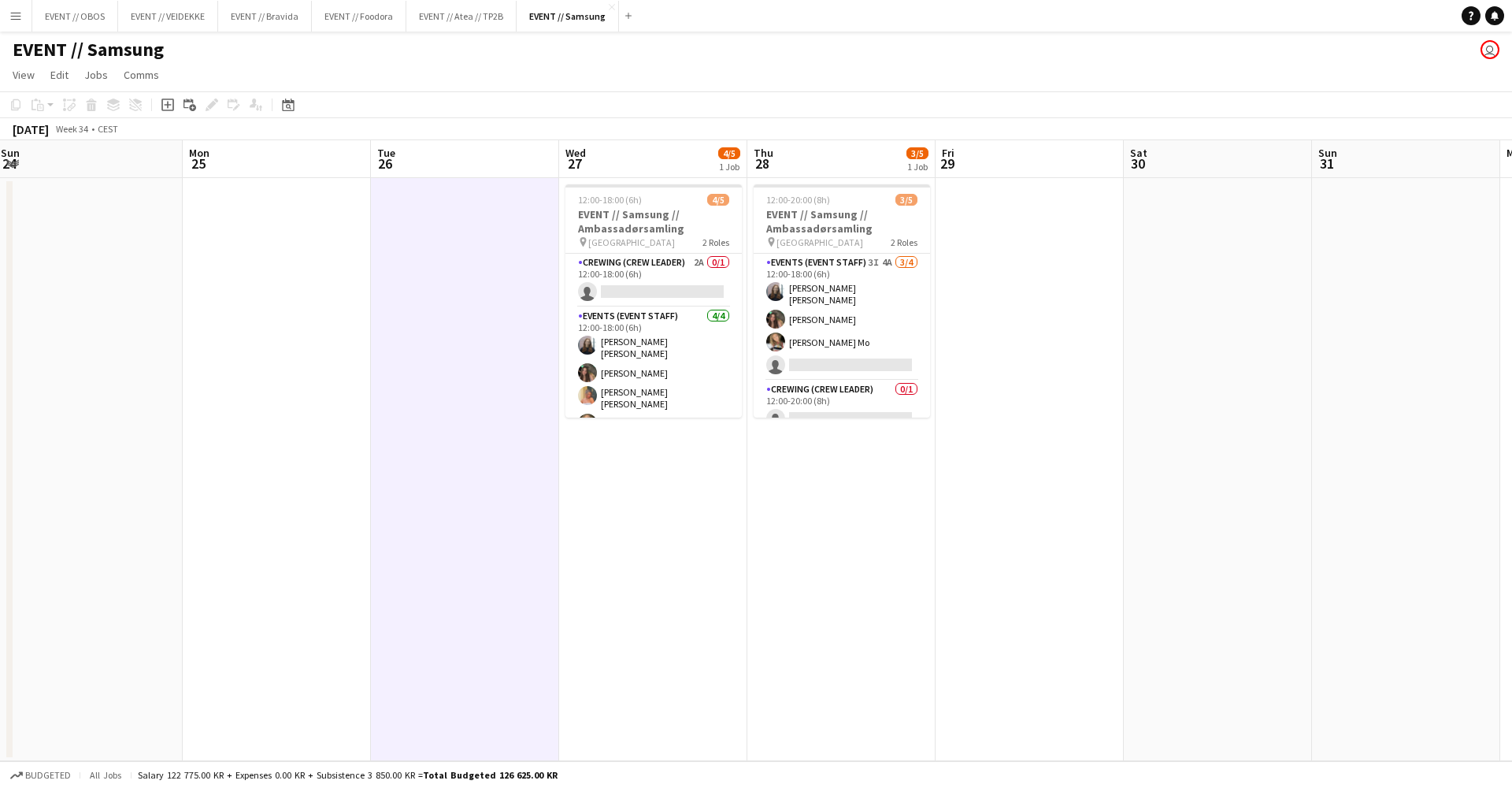
scroll to position [0, 759]
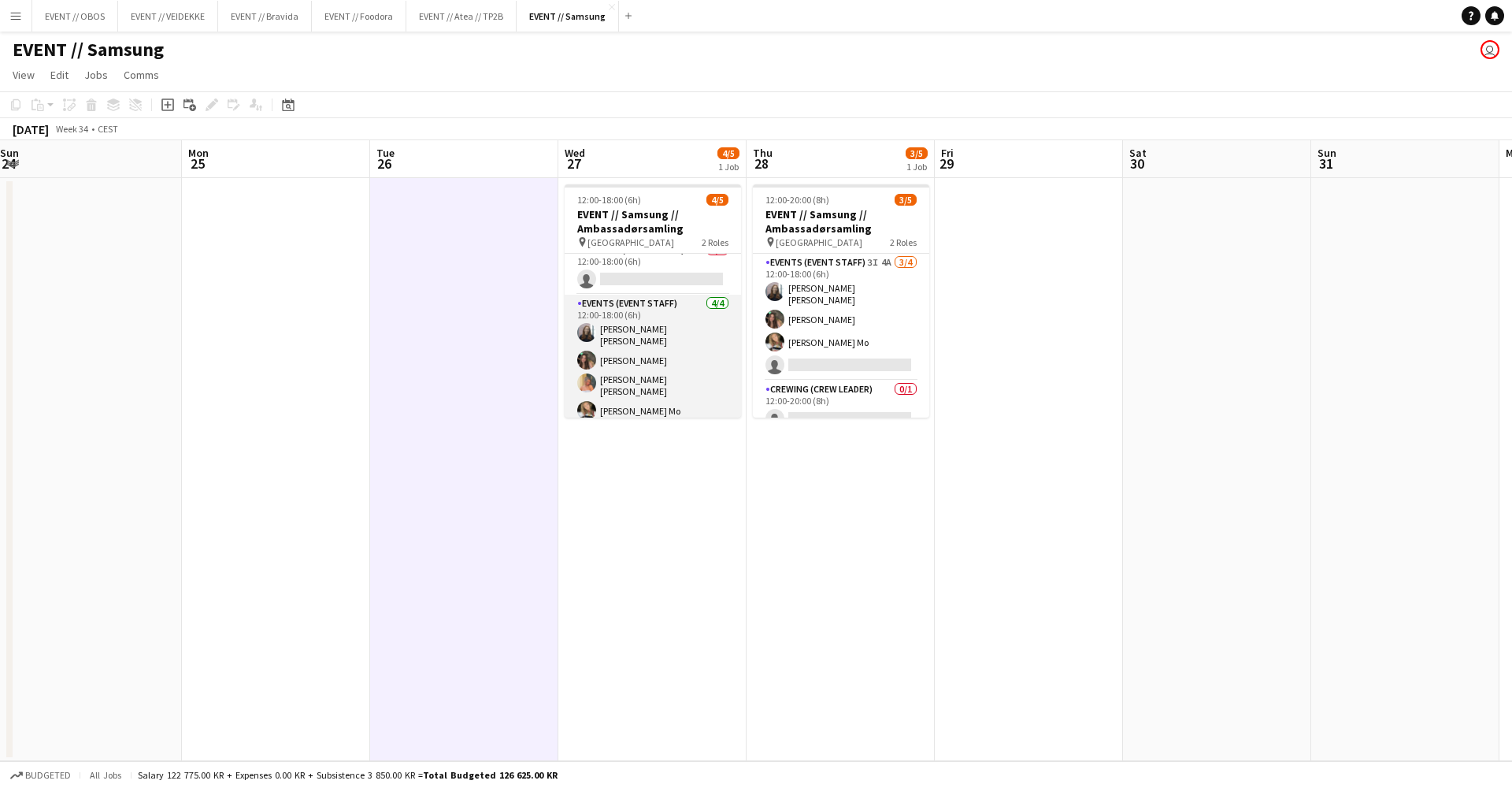
click at [600, 370] on app-card-role "Events (Event Staff) [DATE] 12:00-18:00 (6h) [PERSON_NAME] [PERSON_NAME] [PERSO…" at bounding box center [653, 361] width 176 height 131
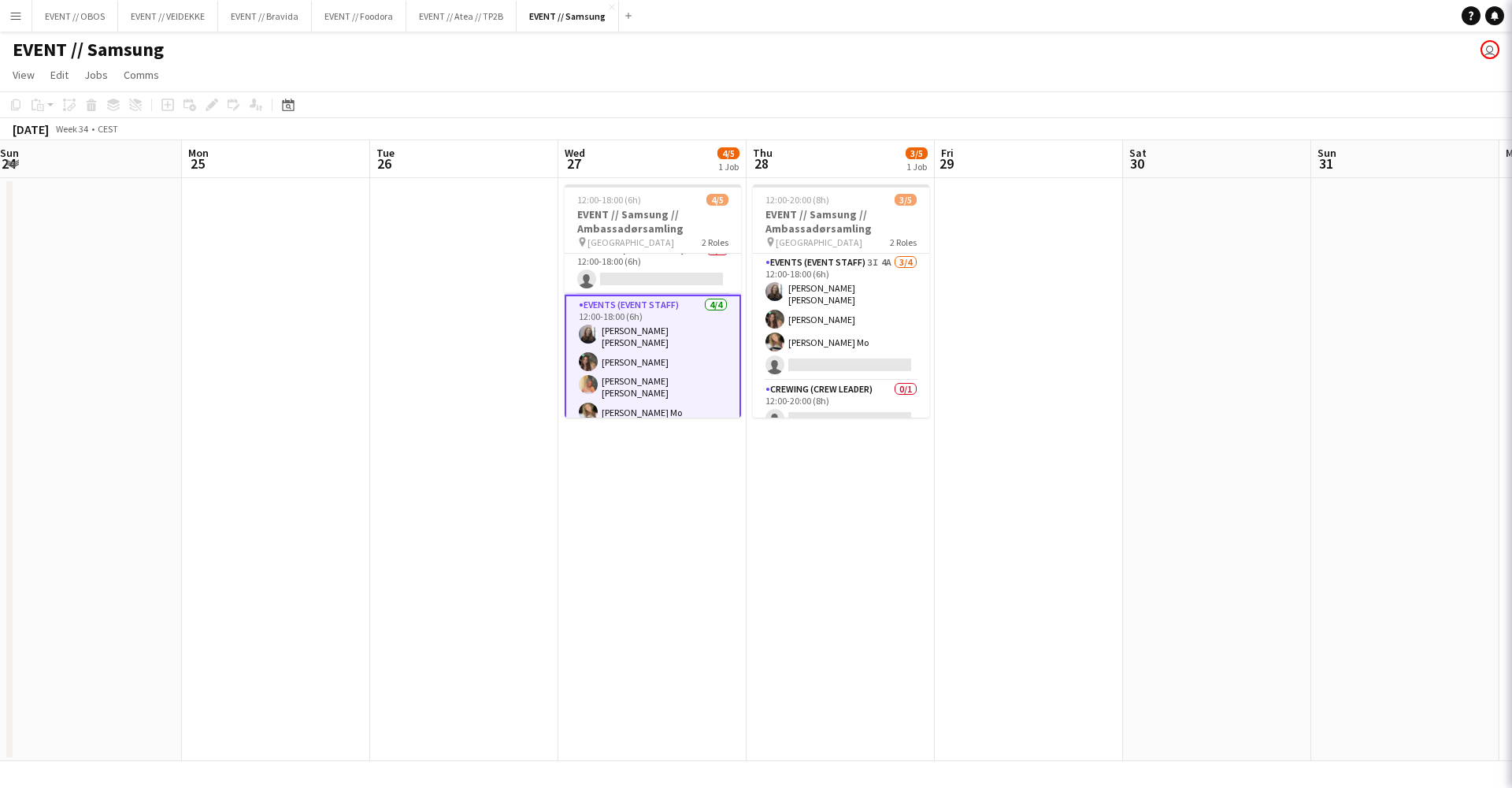
scroll to position [12, 0]
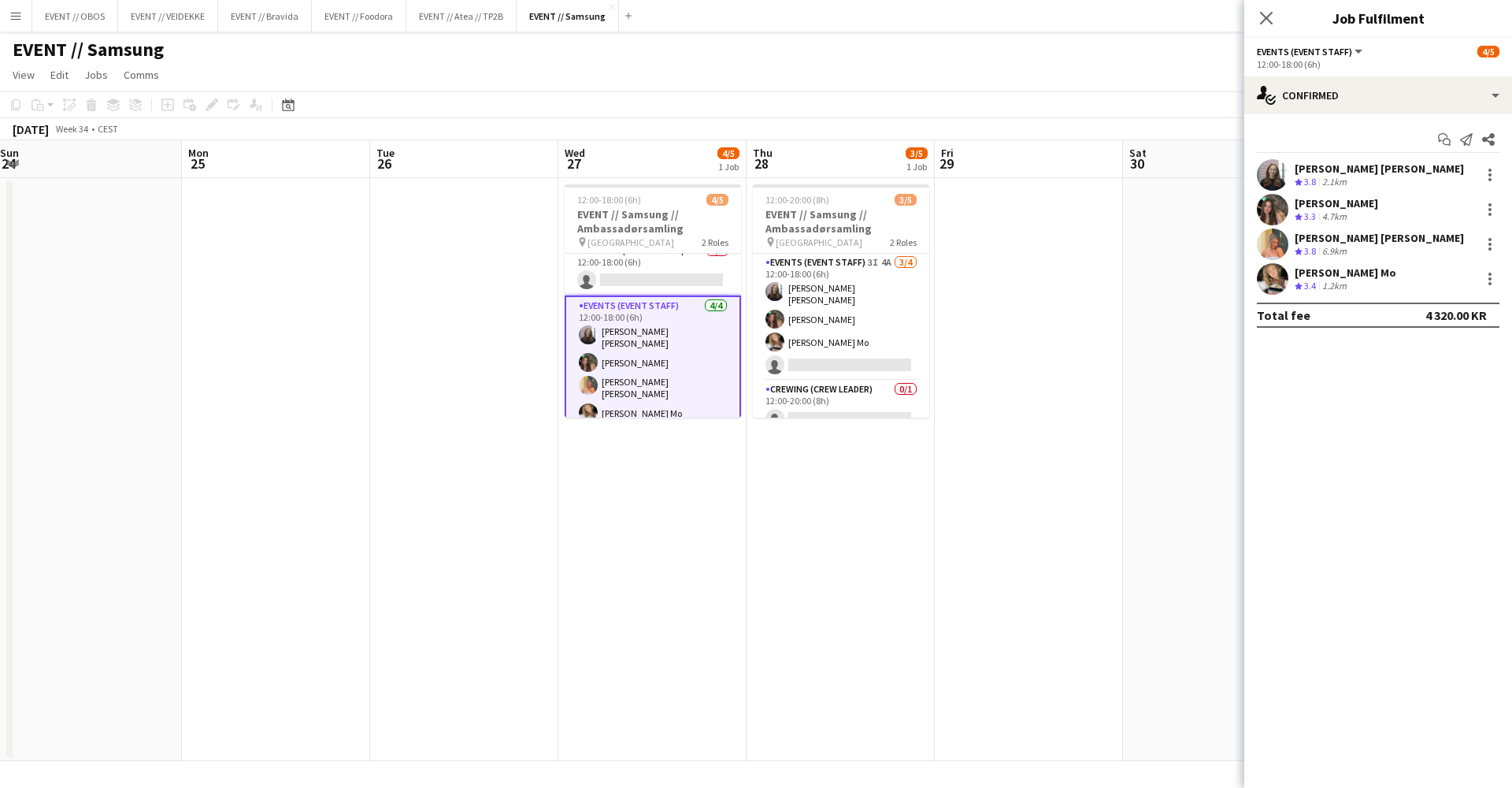
click at [906, 548] on app-date-cell "12:00-20:00 (8h) 3/5 EVENT // Samsung // Ambassadørsamling pin Oslo 2 Roles Eve…" at bounding box center [841, 470] width 189 height 584
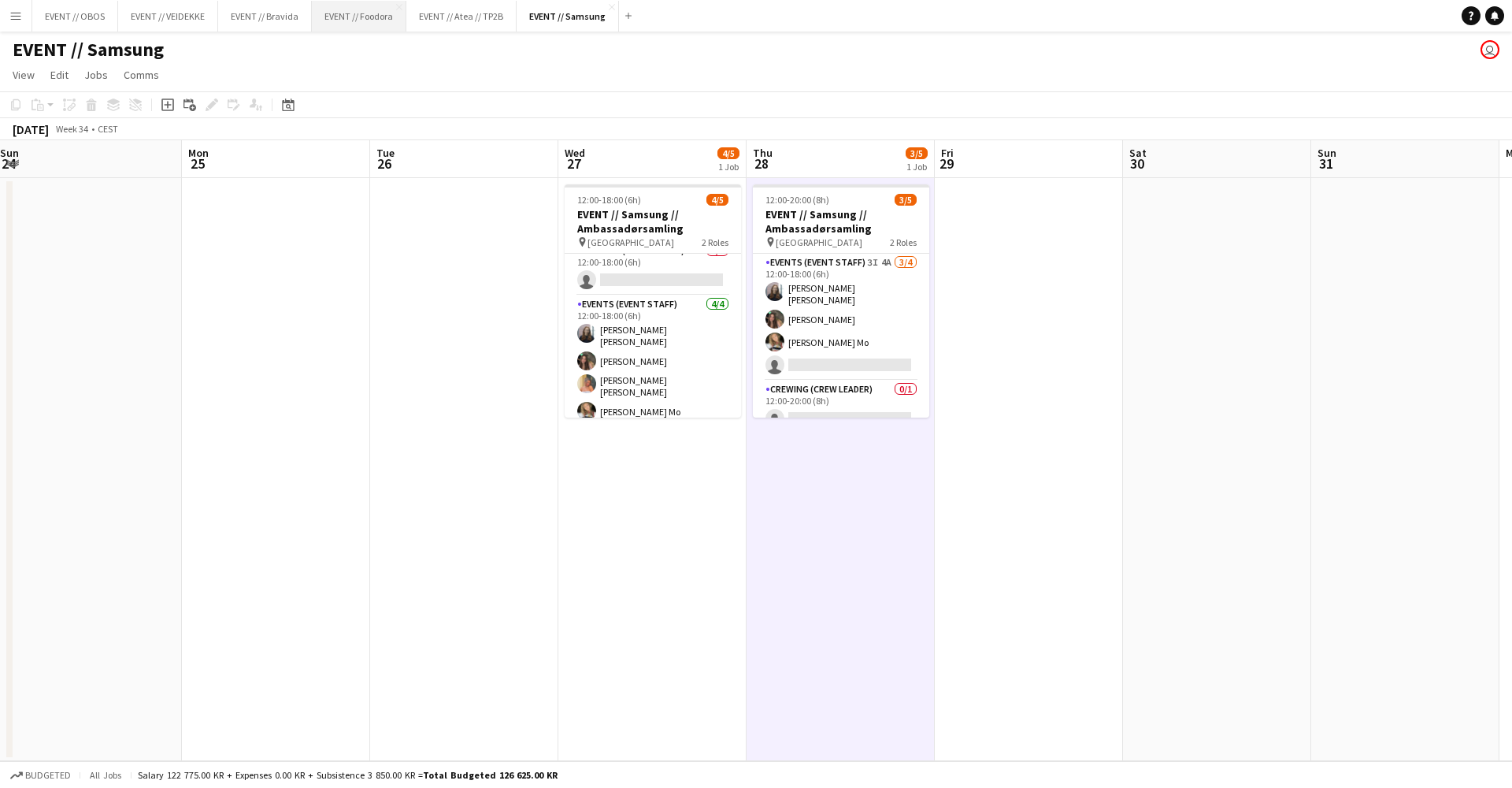
click at [335, 29] on button "EVENT // Foodora Close" at bounding box center [359, 16] width 95 height 31
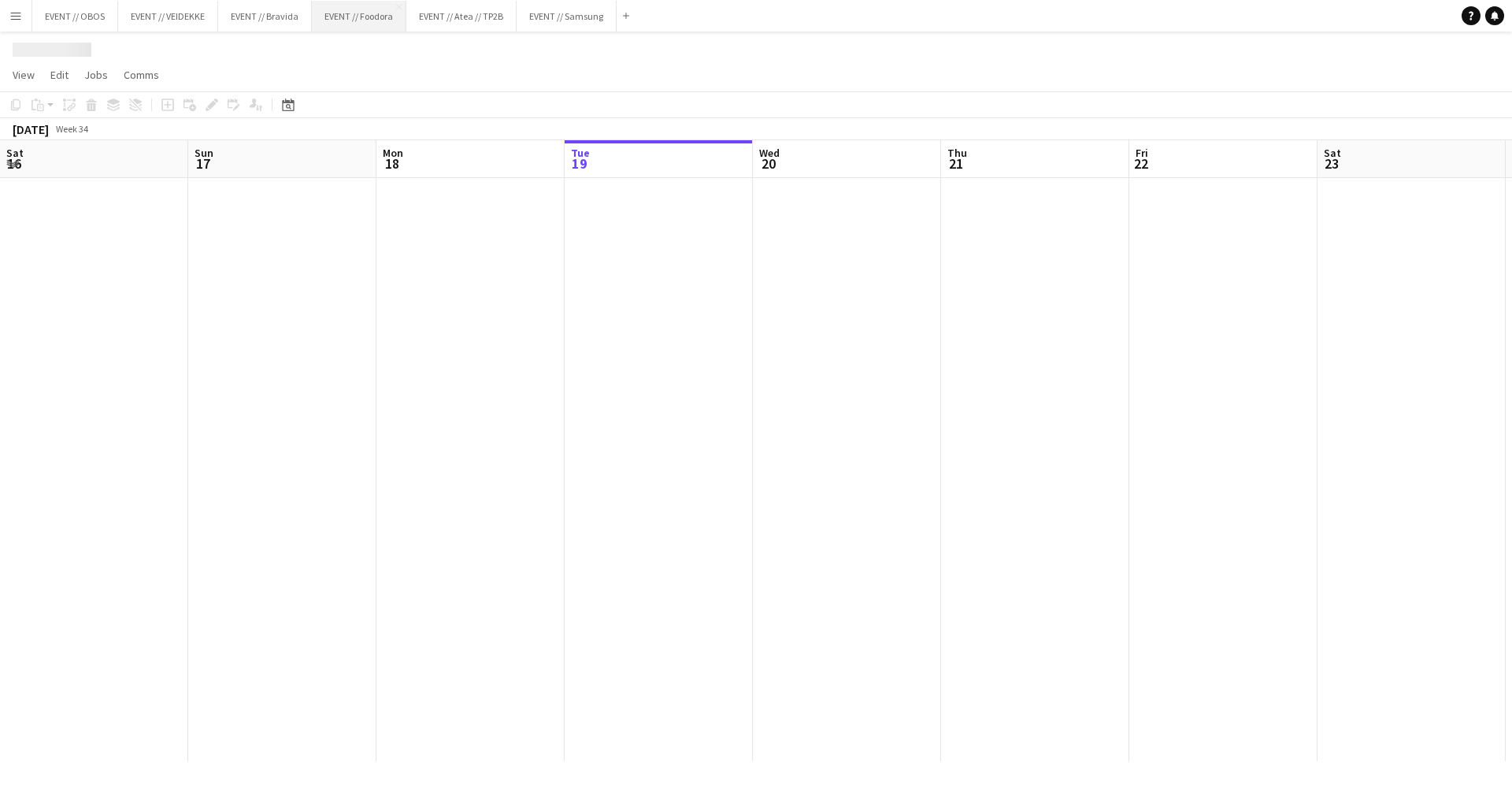
scroll to position [0, 376]
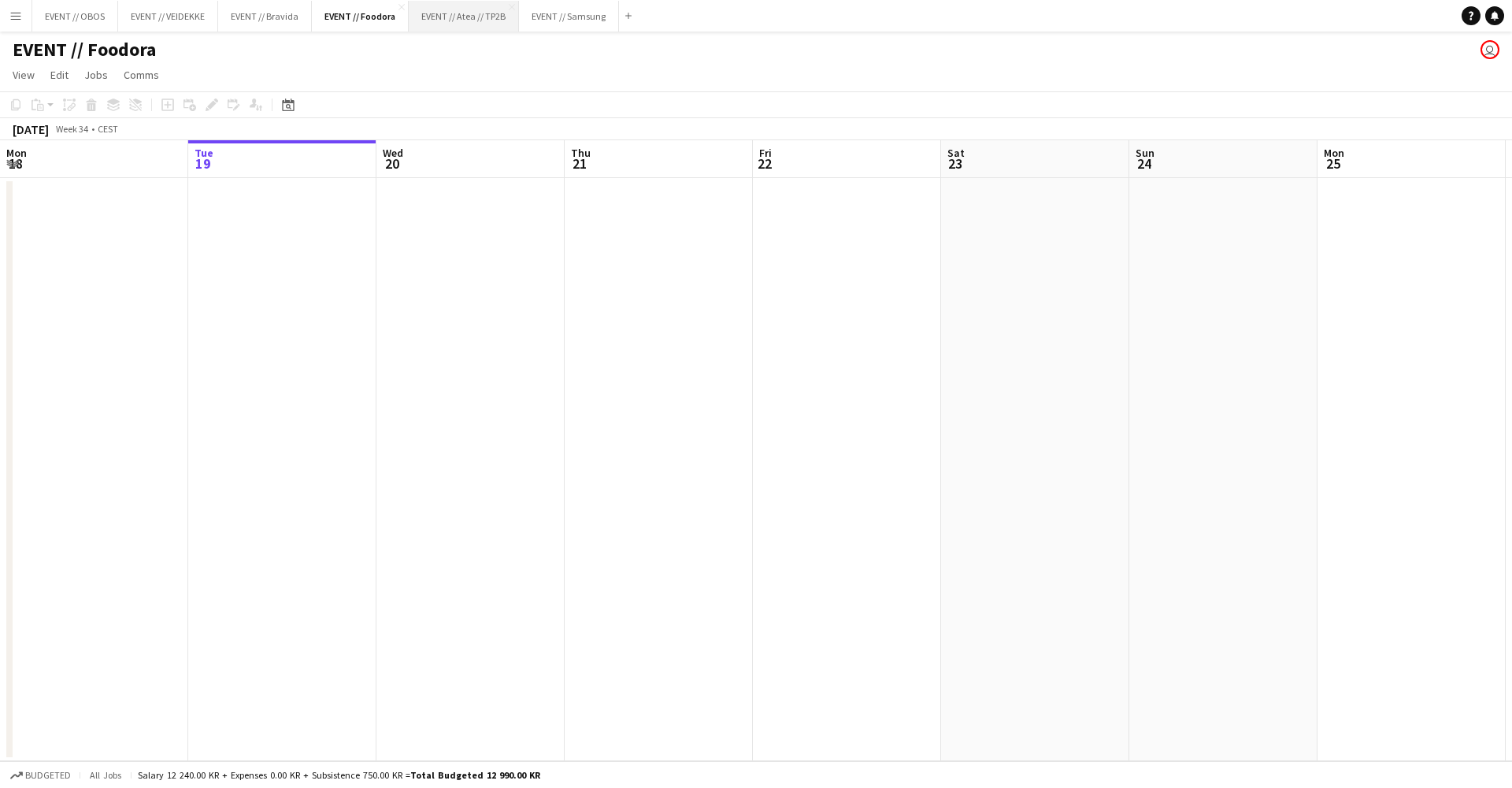
click at [446, 22] on button "EVENT // Atea // TP2B Close" at bounding box center [464, 16] width 110 height 31
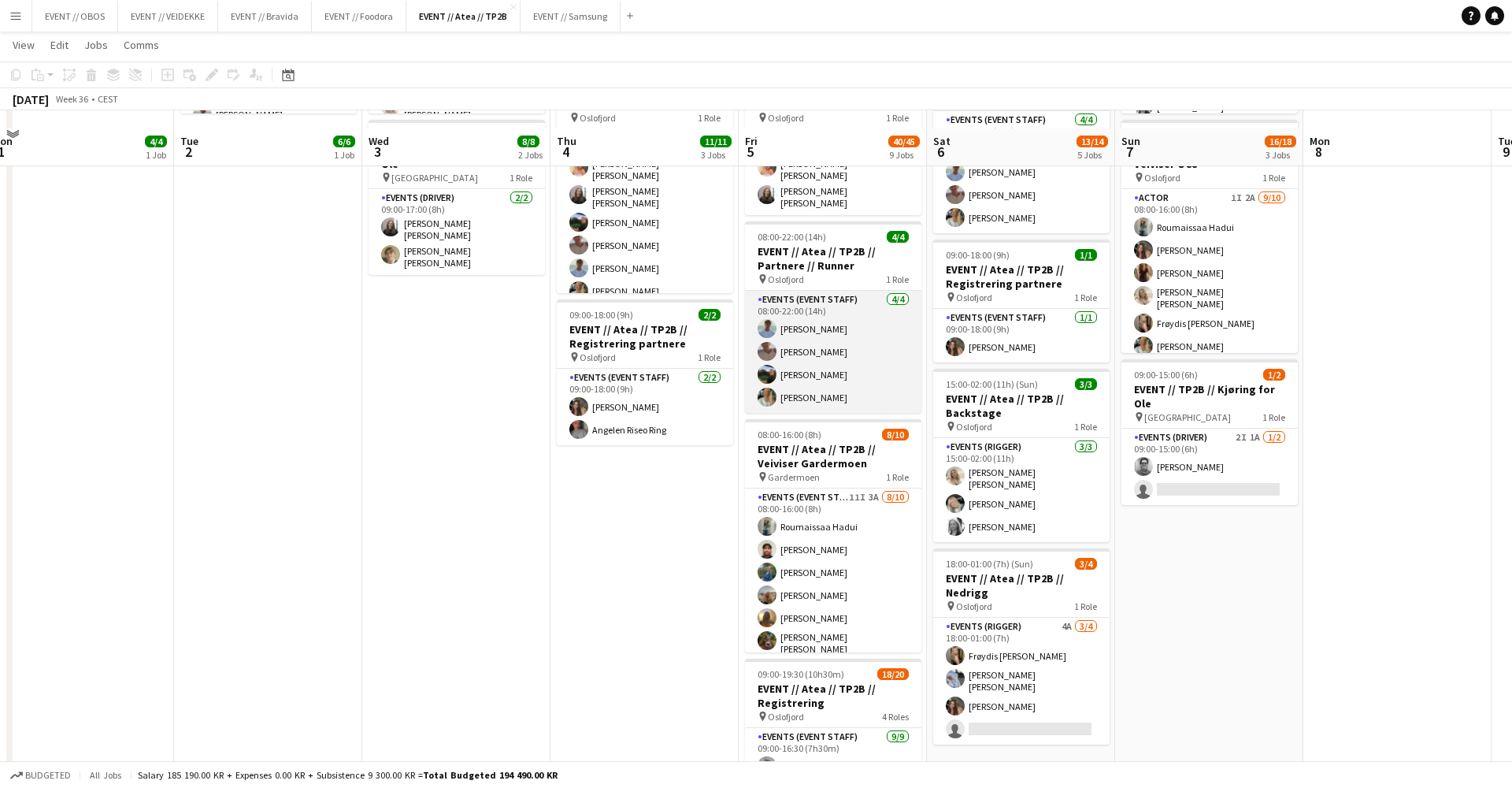
scroll to position [336, 0]
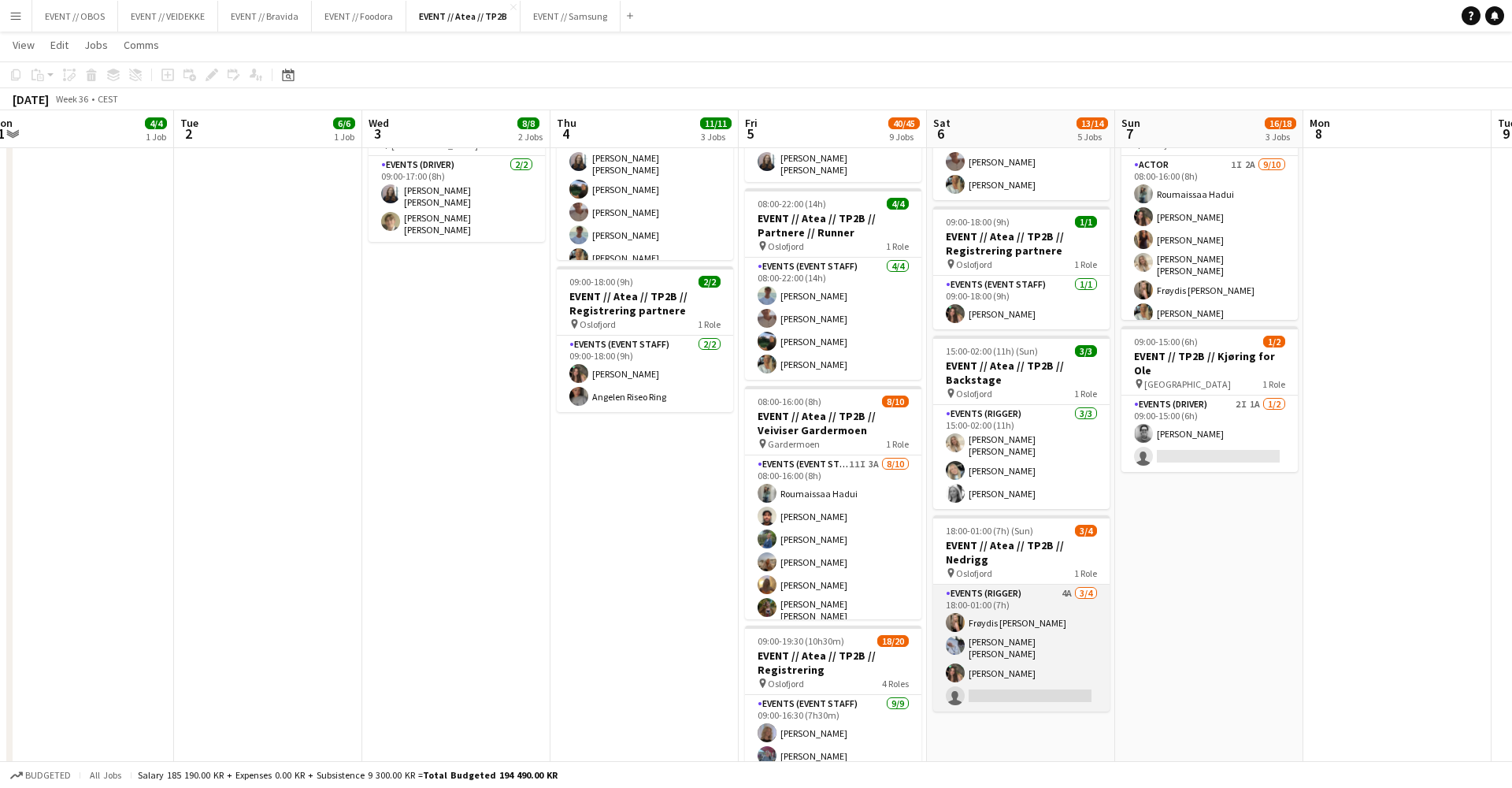
click at [1027, 647] on app-card-role "Events (Rigger) 4A [DATE] 18:00-01:00 (7h) Frøydis [PERSON_NAME] [PERSON_NAME] …" at bounding box center [1021, 648] width 176 height 127
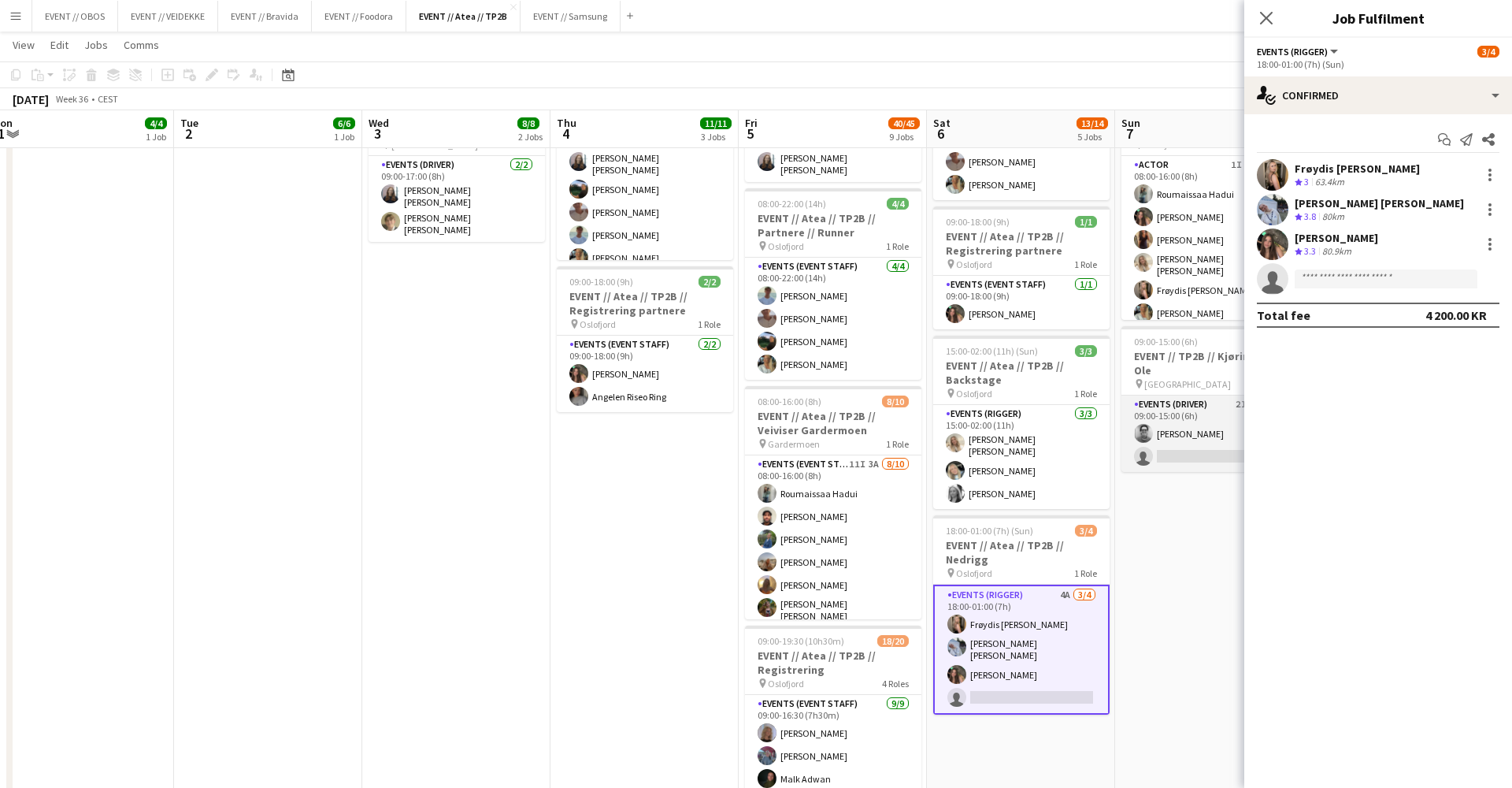
click at [1175, 410] on app-card-role "Events (Driver) 2I 1A [DATE] 09:00-15:00 (6h) [PERSON_NAME] single-neutral-acti…" at bounding box center [1210, 434] width 176 height 76
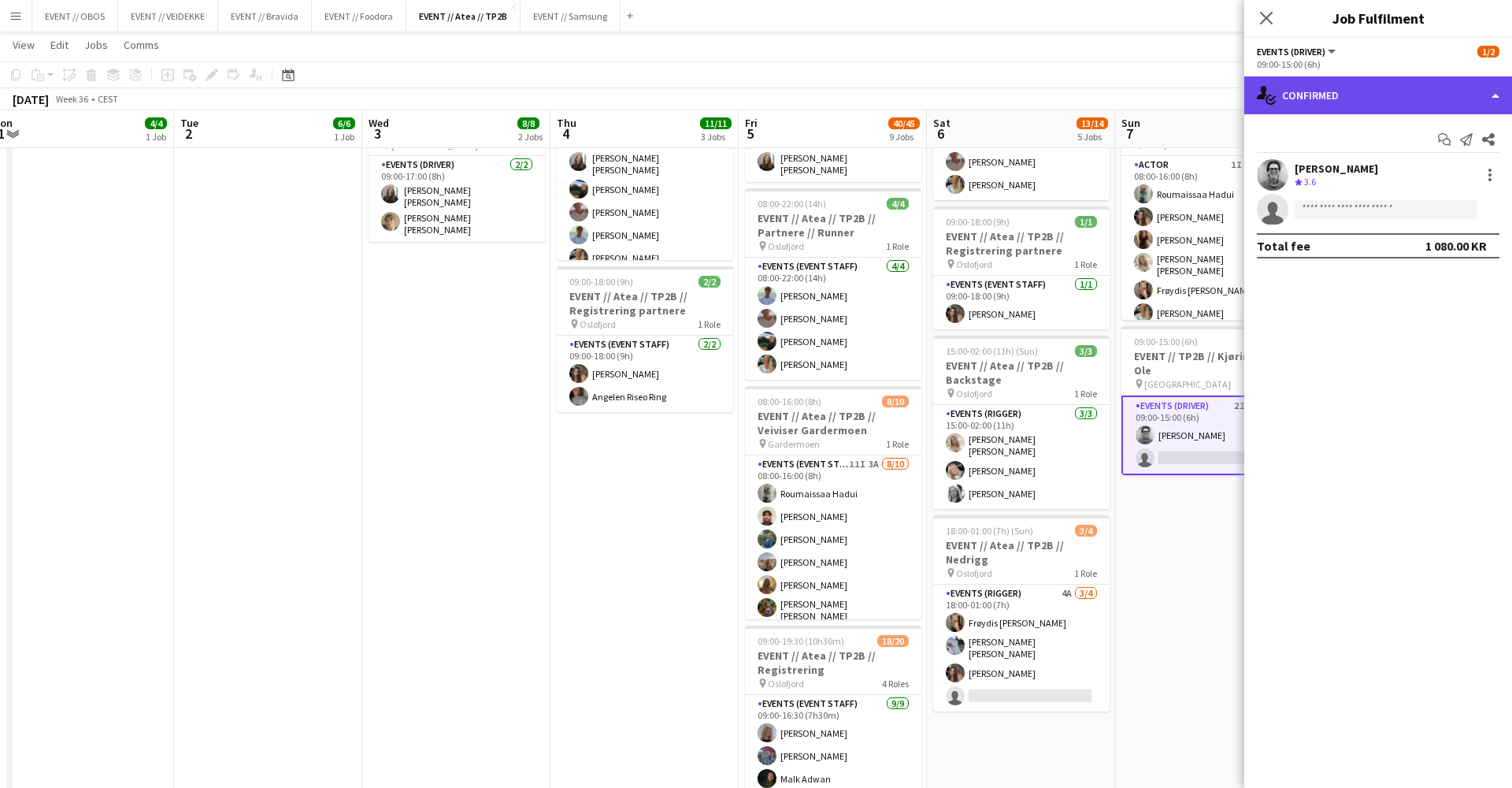
click at [1317, 101] on div "single-neutral-actions-check-2 Confirmed" at bounding box center [1378, 96] width 268 height 38
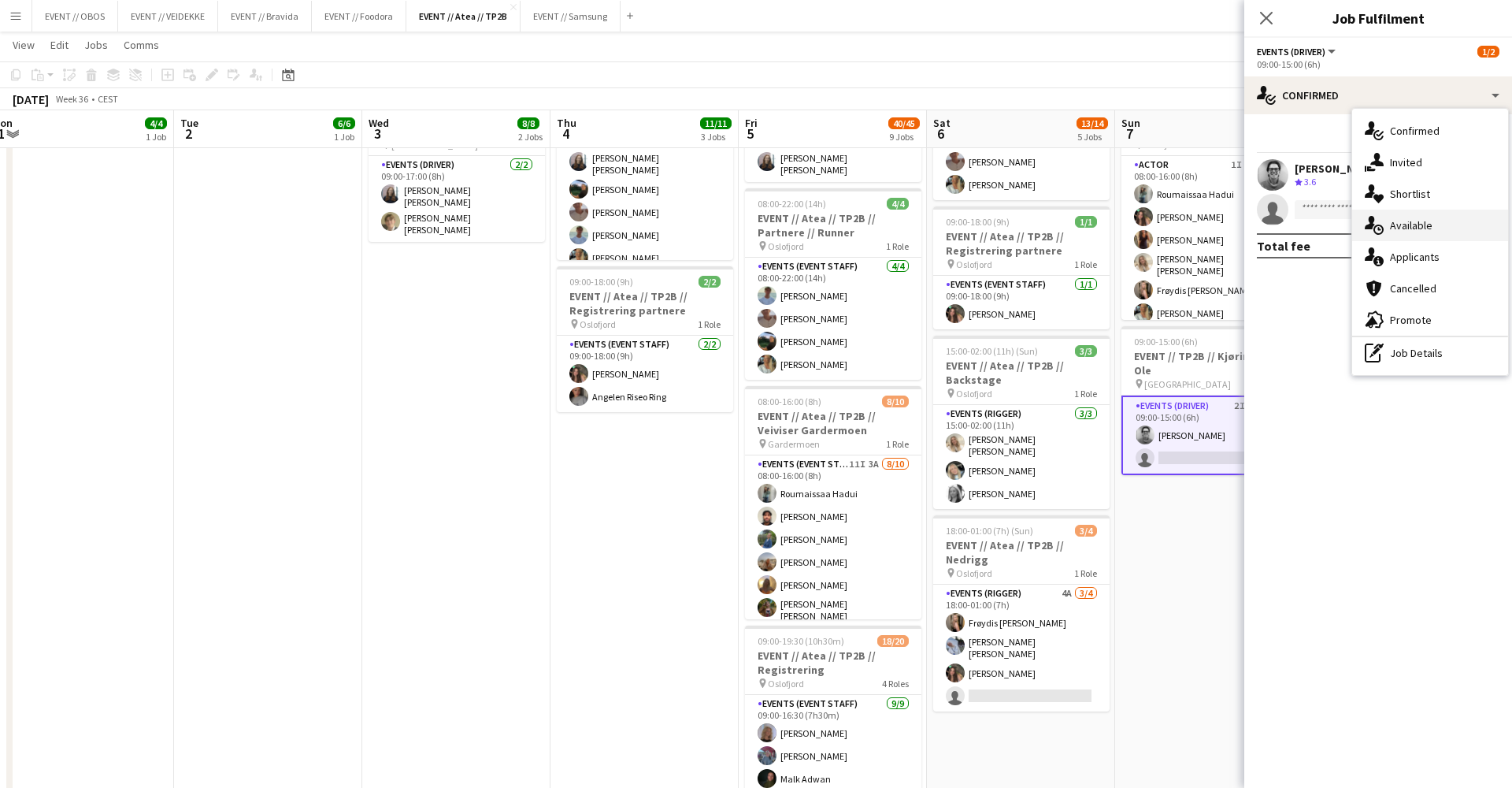
click at [1378, 240] on div "single-neutral-actions-upload Available" at bounding box center [1431, 225] width 156 height 32
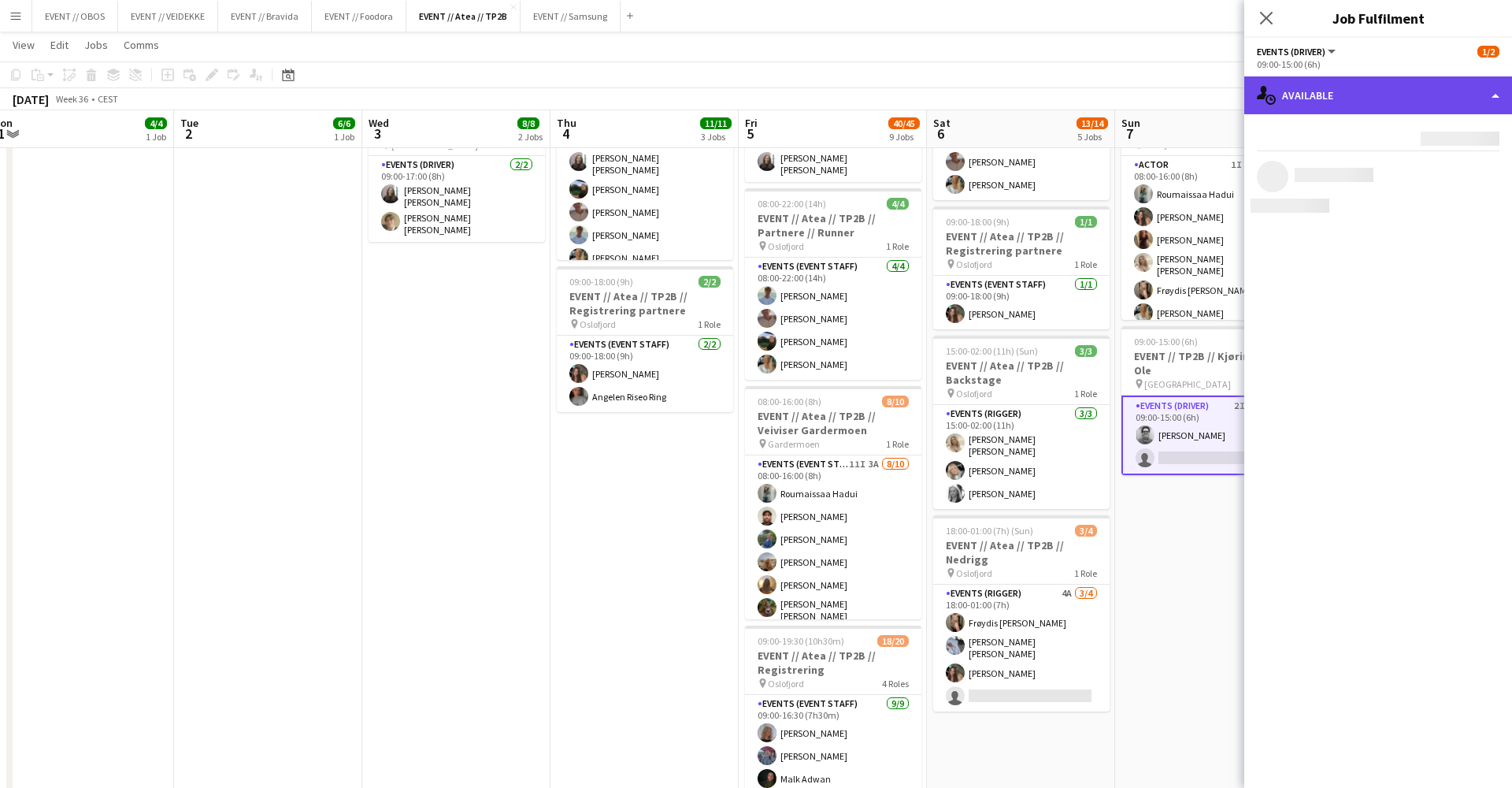
click at [1327, 95] on div "single-neutral-actions-upload Available" at bounding box center [1378, 96] width 268 height 38
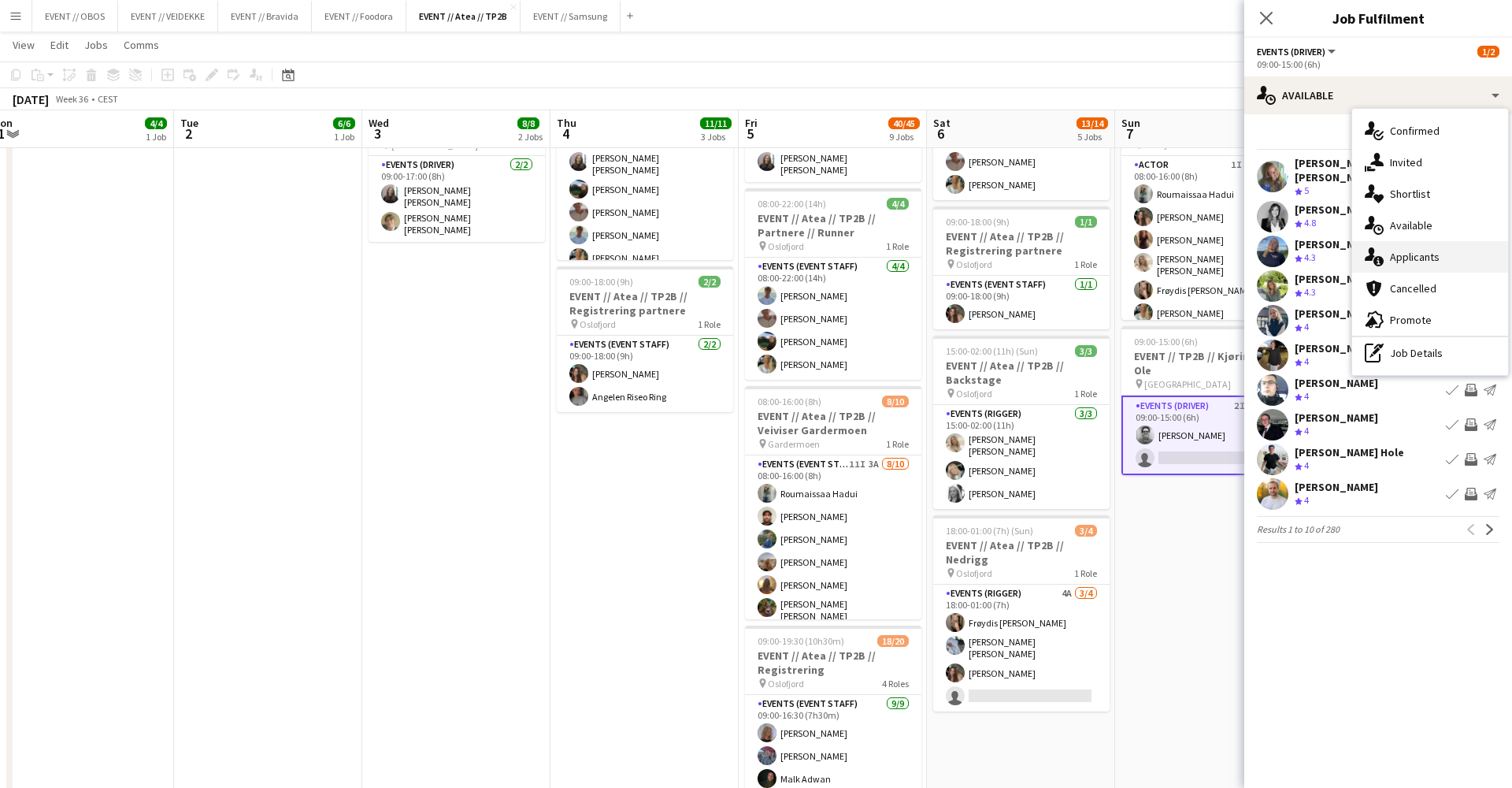
click at [1410, 254] on div "single-neutral-actions-information Applicants" at bounding box center [1431, 257] width 156 height 32
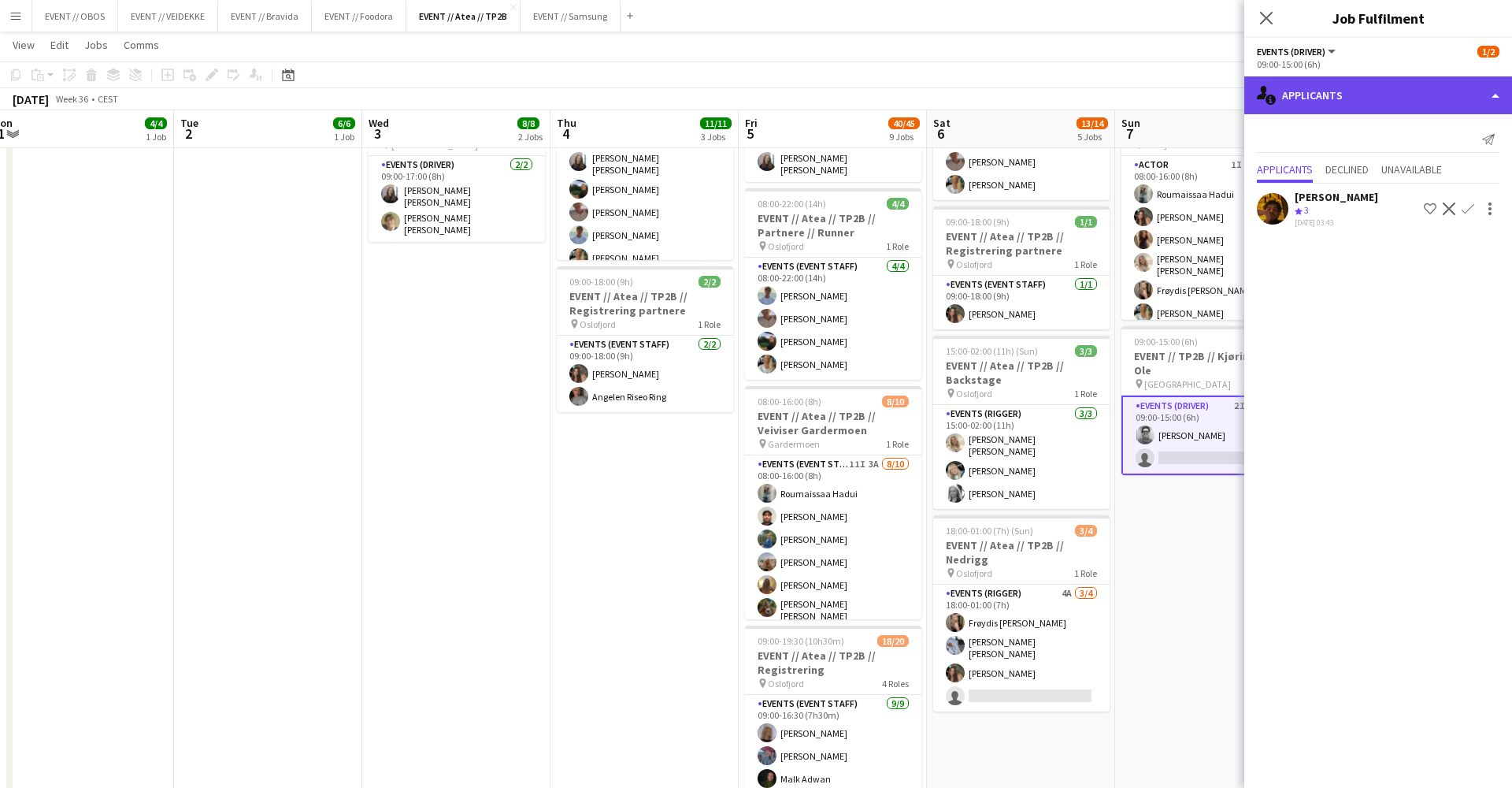
click at [1320, 108] on div "single-neutral-actions-information Applicants" at bounding box center [1378, 96] width 268 height 38
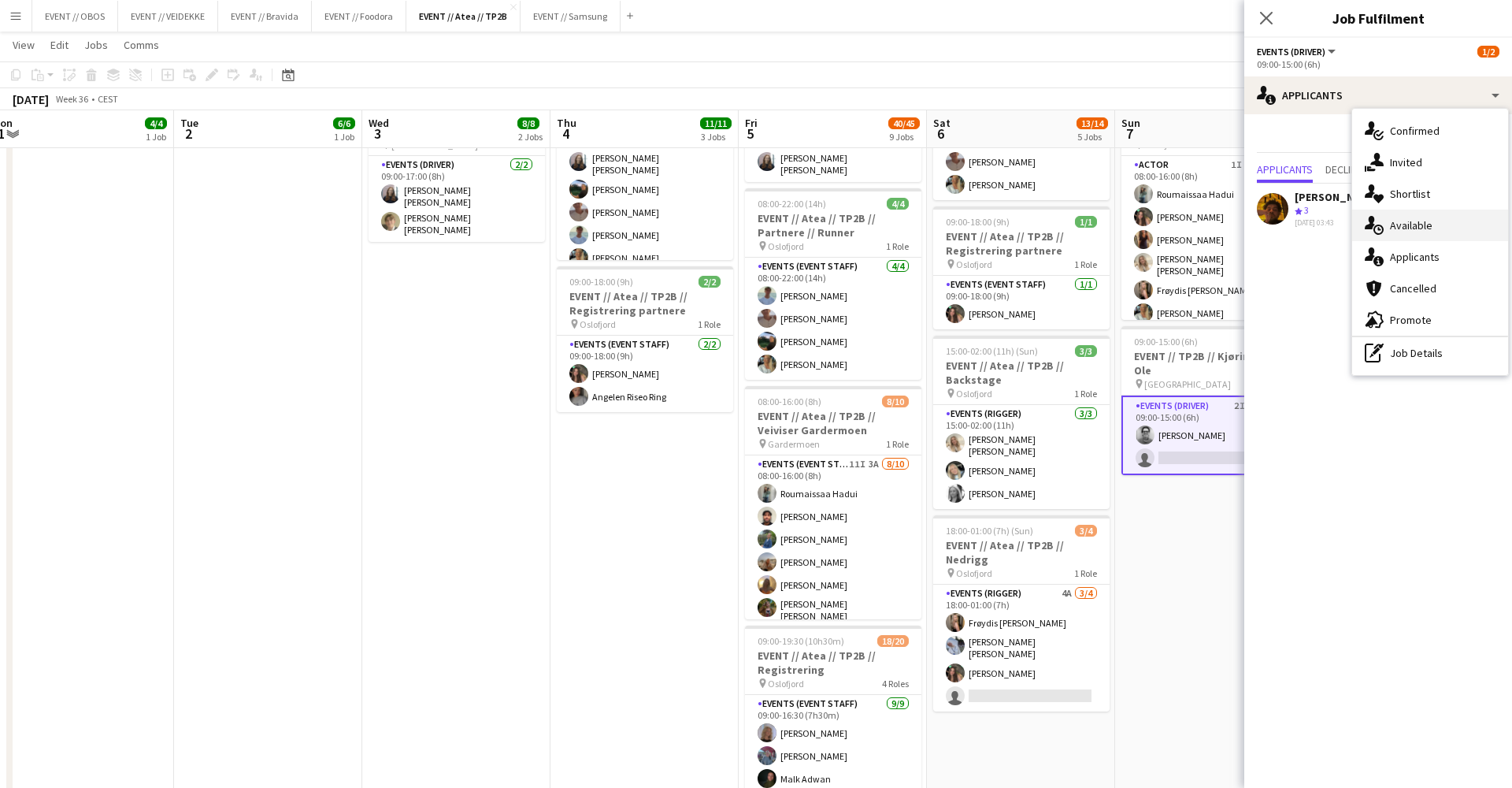
click at [1422, 238] on div "single-neutral-actions-upload Available" at bounding box center [1431, 225] width 156 height 32
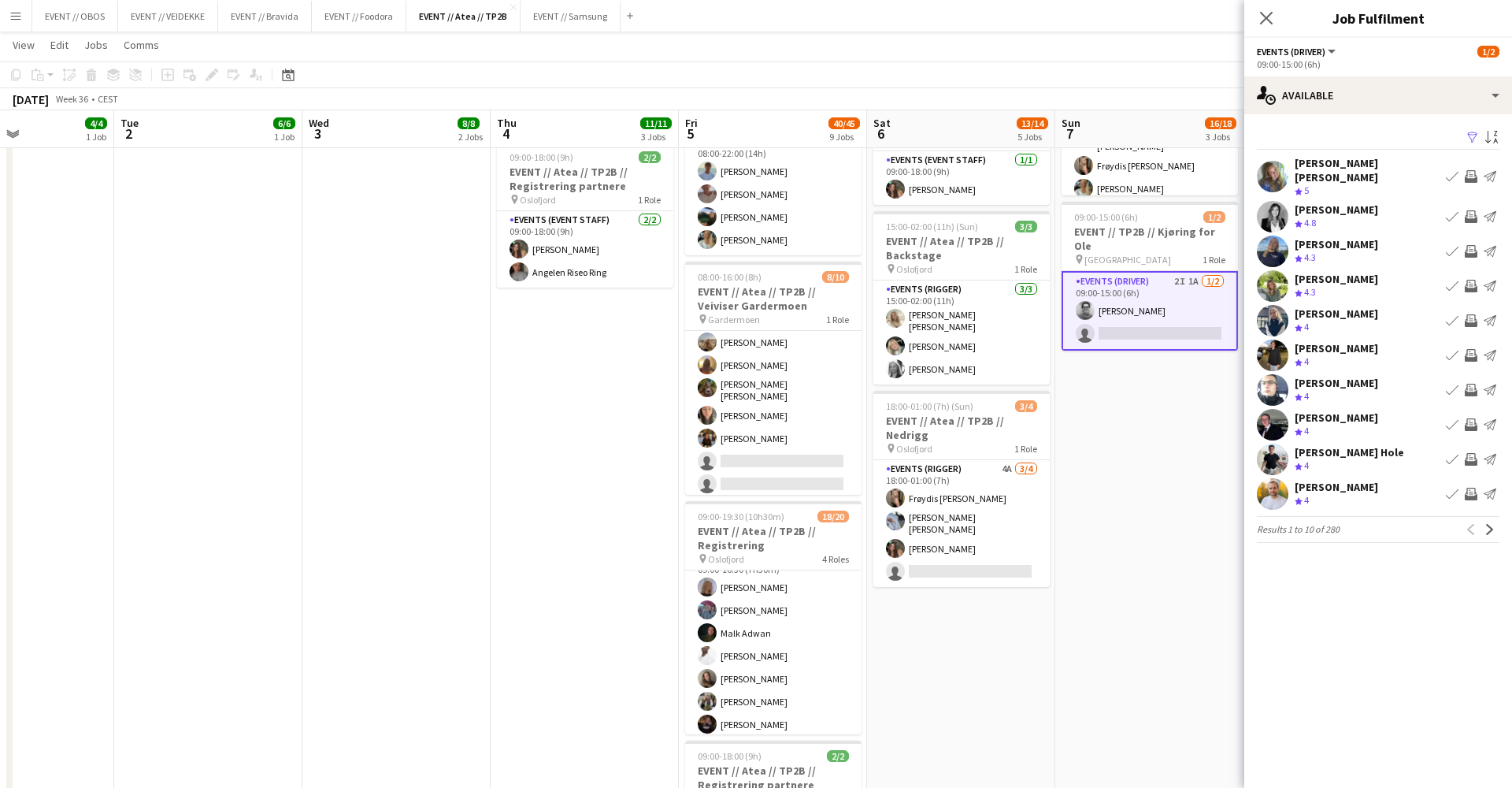
scroll to position [22, 0]
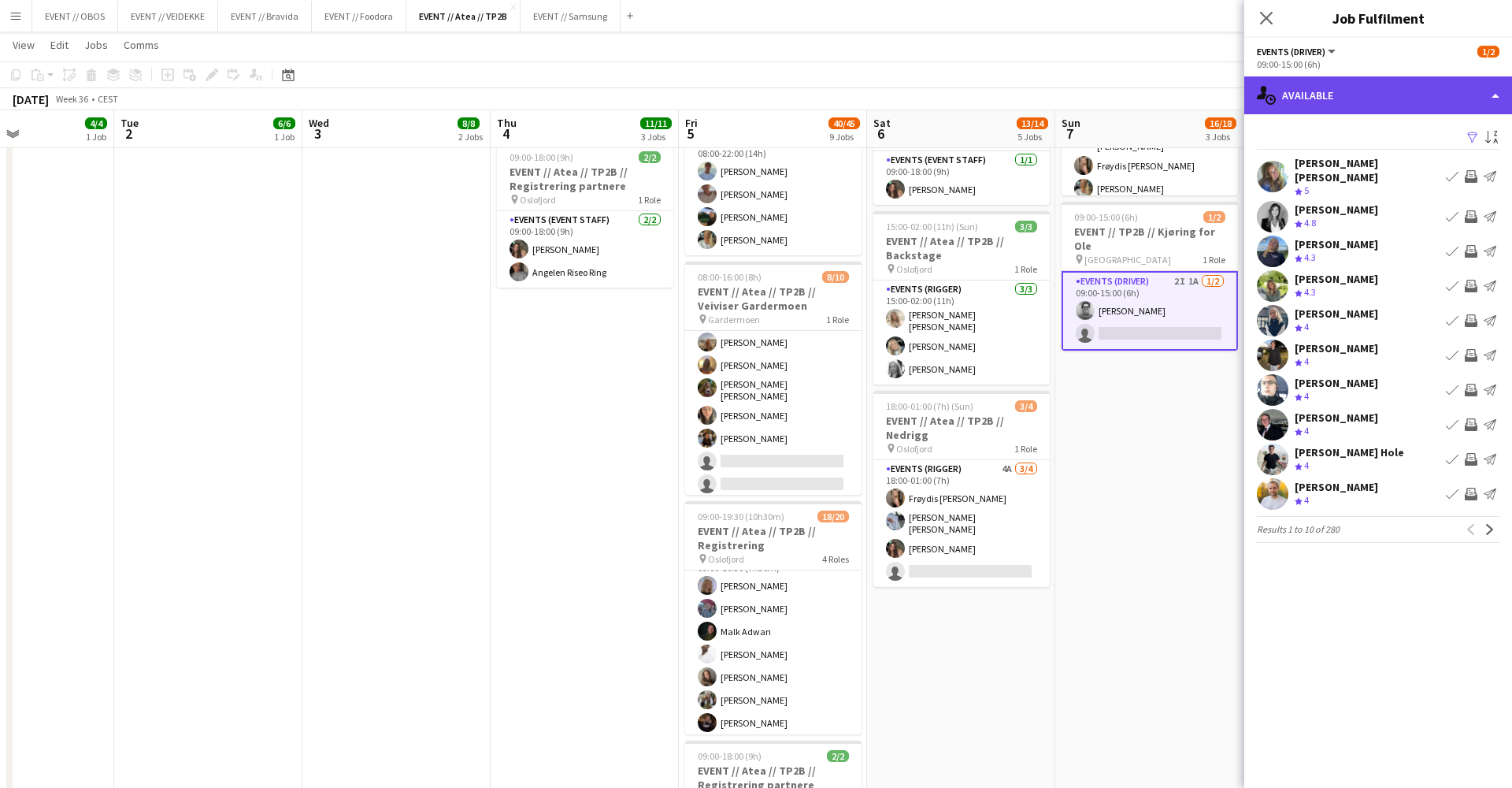
click at [1277, 107] on div "single-neutral-actions-upload Available" at bounding box center [1378, 96] width 268 height 38
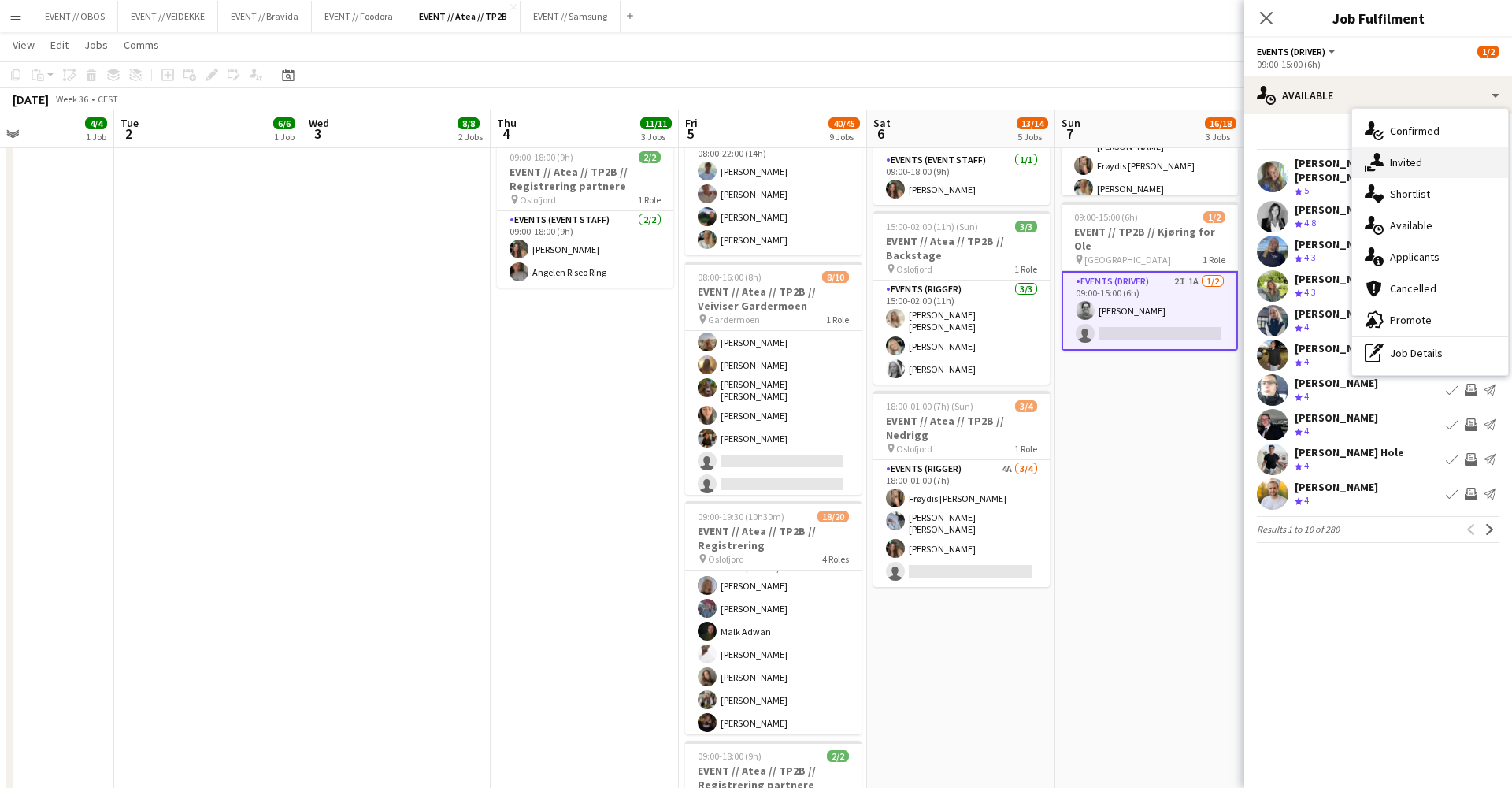
click at [1418, 175] on div "single-neutral-actions-share-1 Invited" at bounding box center [1431, 162] width 156 height 32
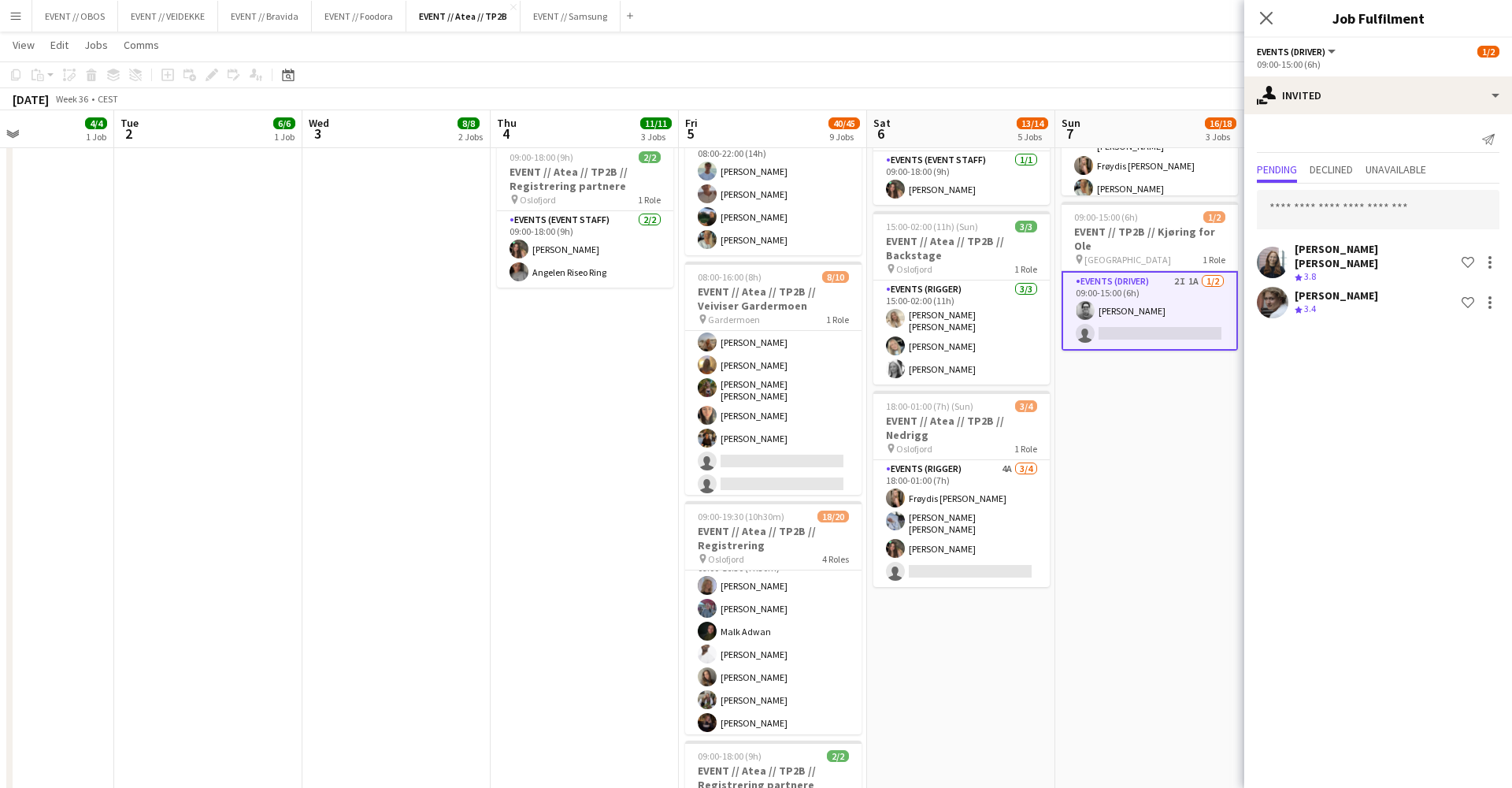
click at [1300, 188] on div "[PERSON_NAME] [PERSON_NAME] Crew rating 3.8 Shortlist crew [PERSON_NAME] Crew r…" at bounding box center [1378, 253] width 268 height 138
click at [1312, 200] on input "text" at bounding box center [1378, 209] width 243 height 39
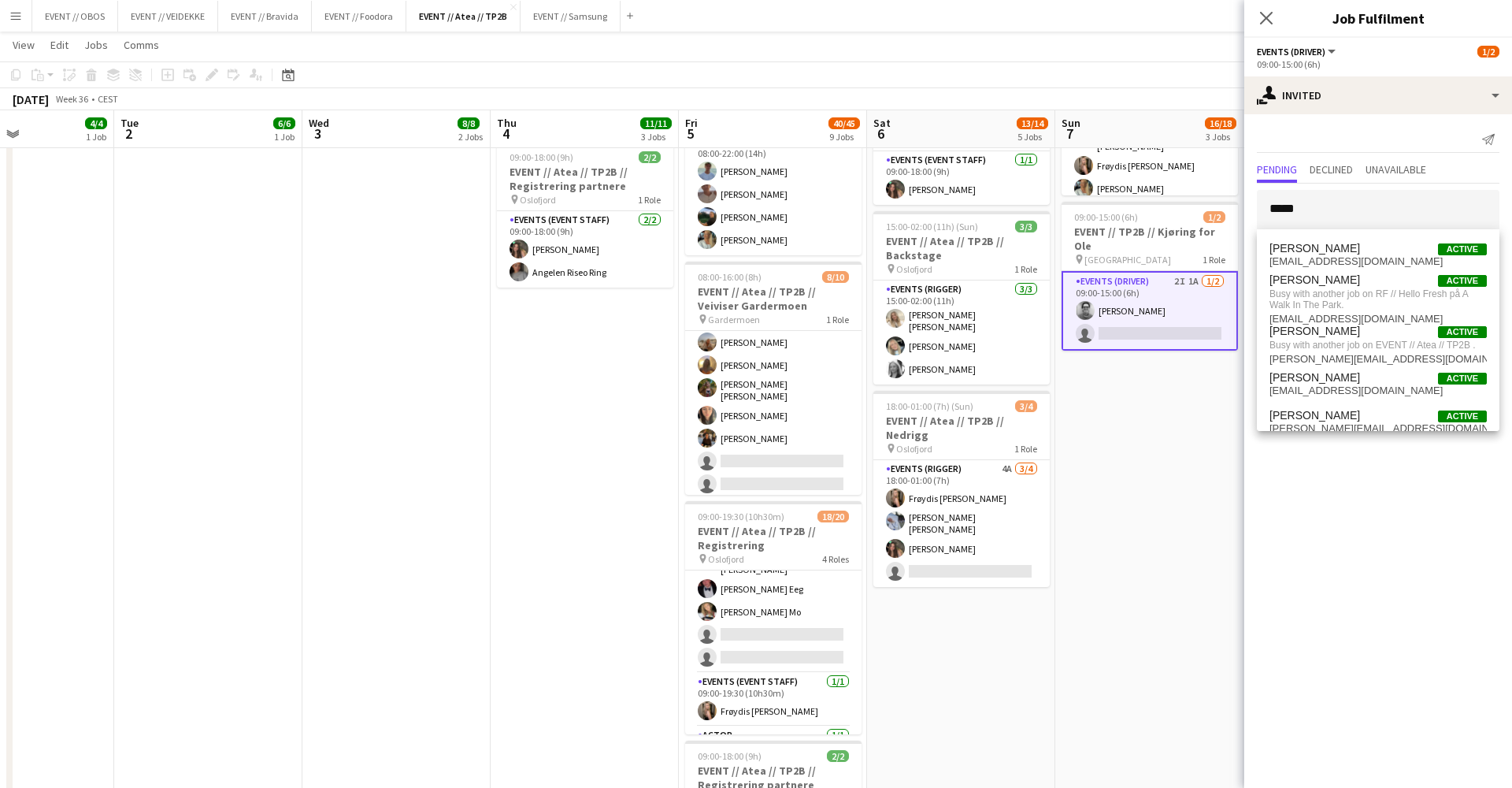
scroll to position [386, 0]
click at [1313, 216] on input "*****" at bounding box center [1378, 209] width 243 height 39
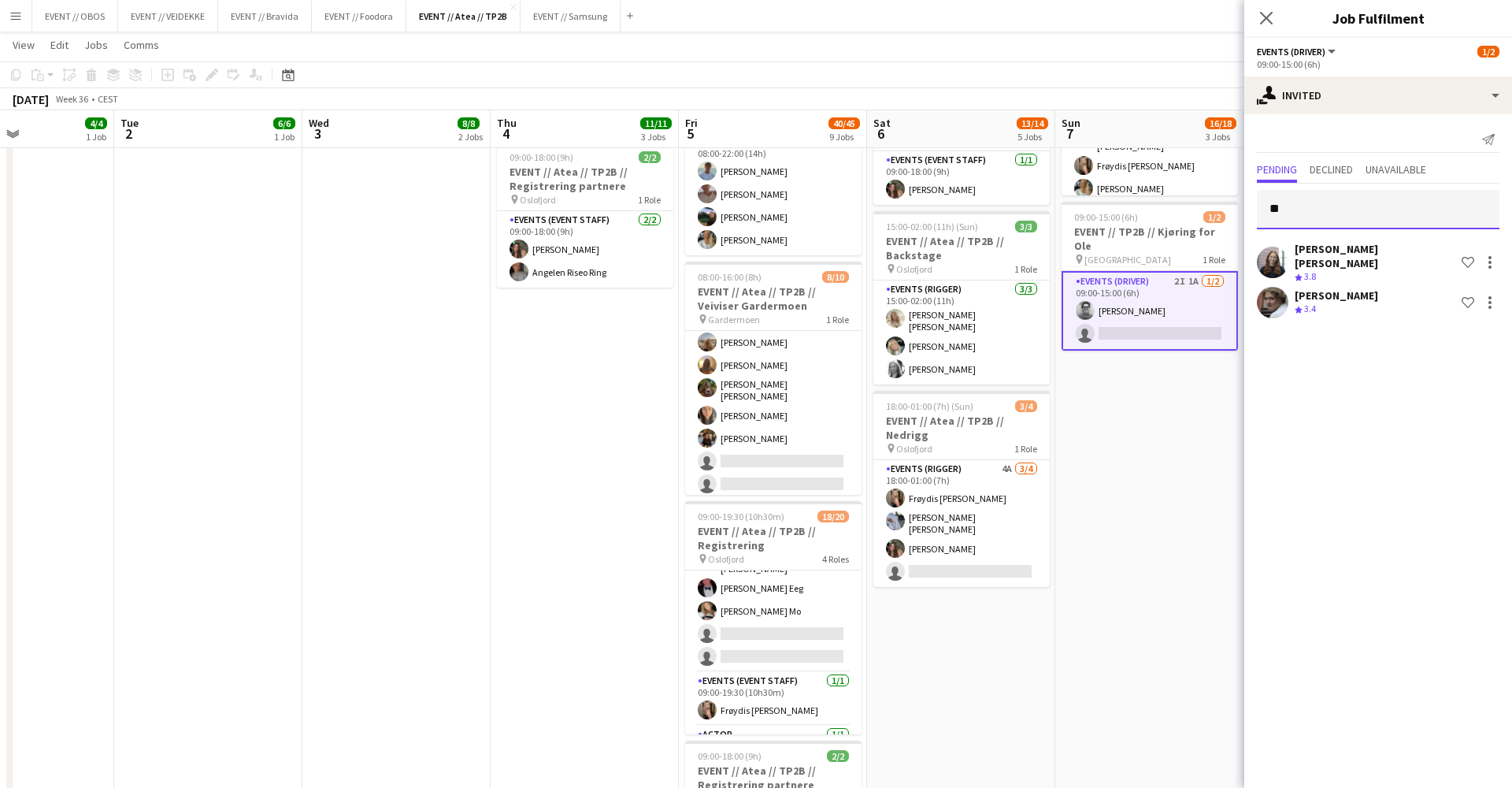
type input "*"
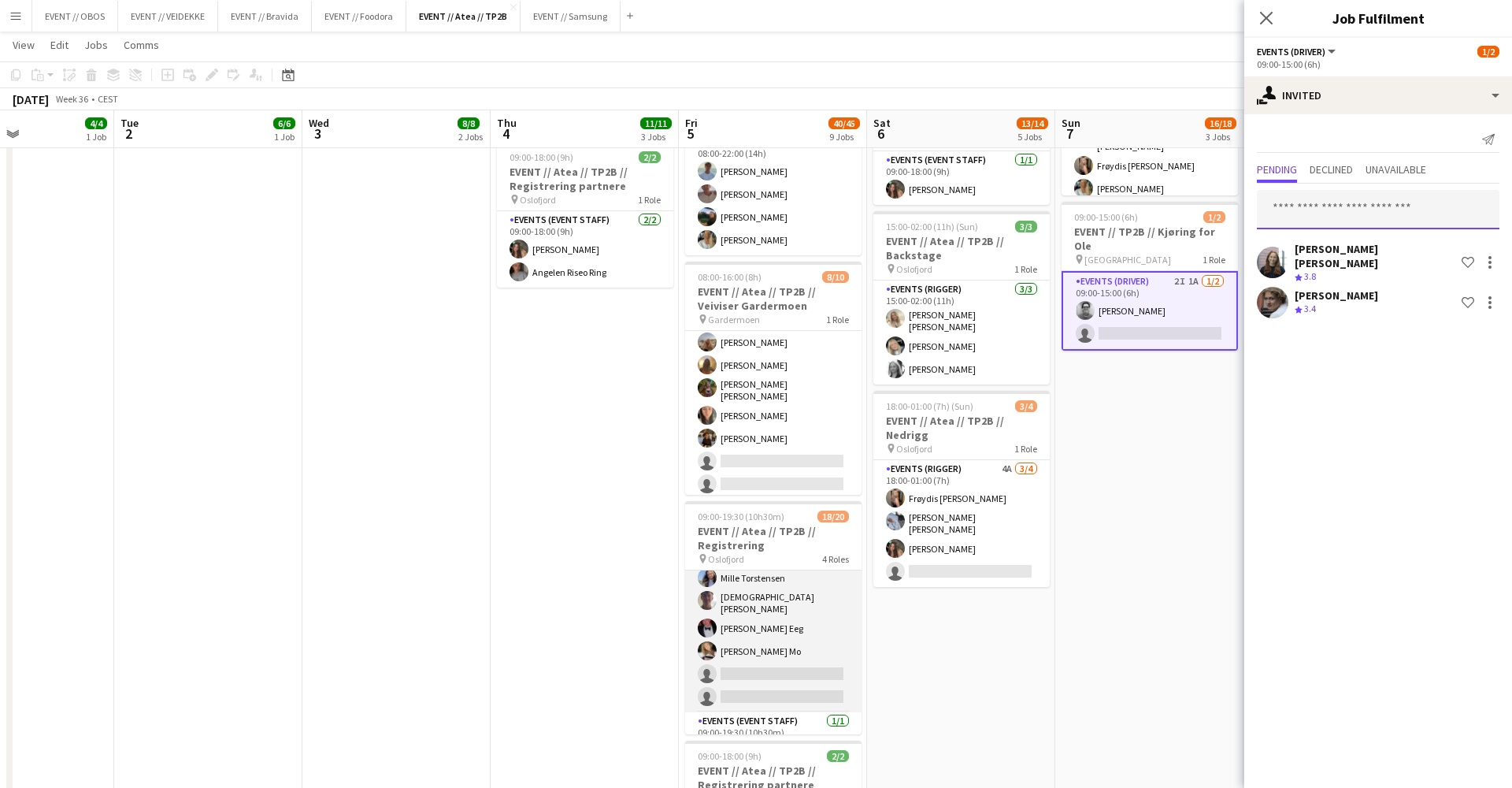
scroll to position [303, 0]
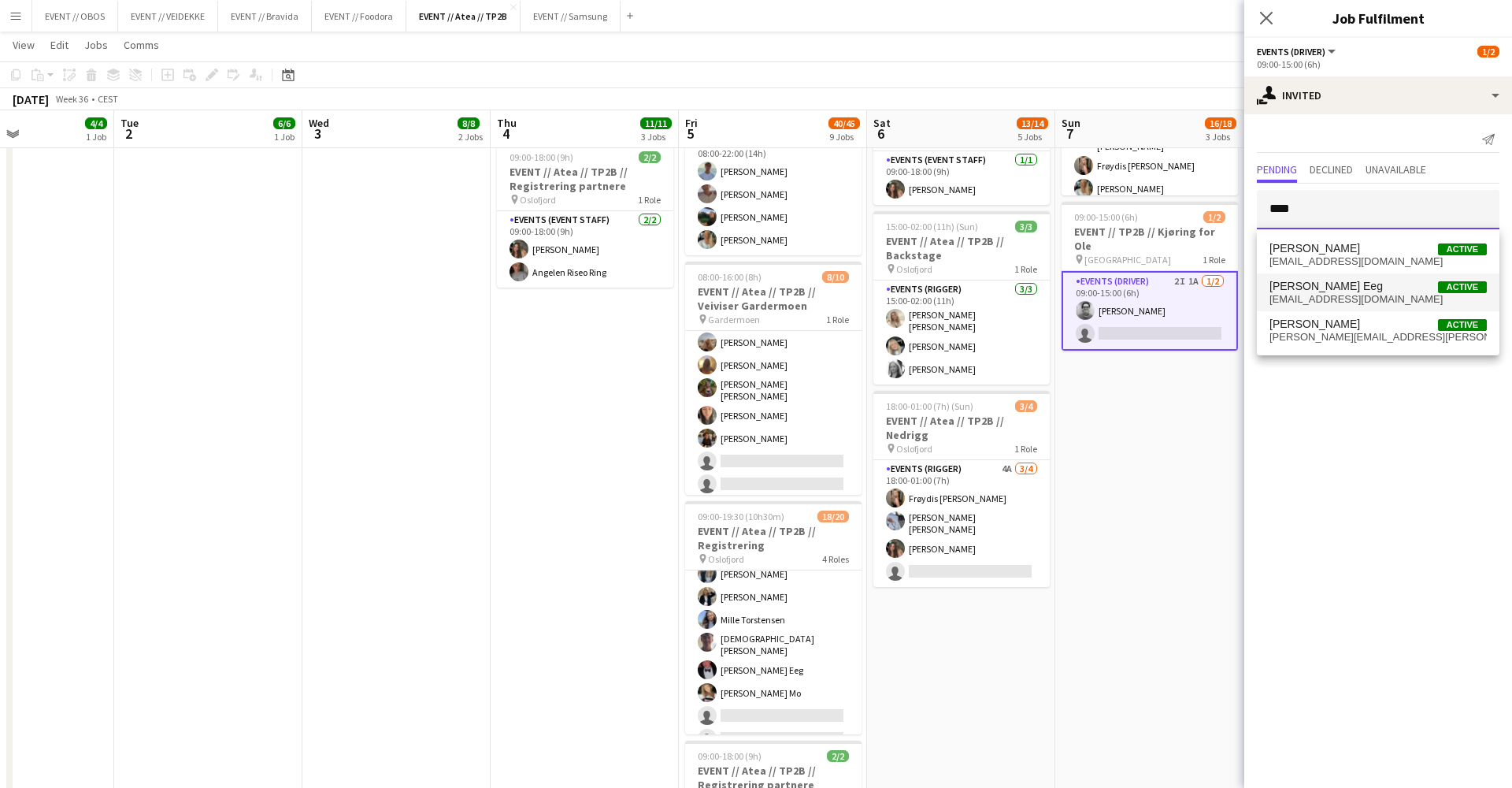
type input "****"
click at [1314, 283] on span "[PERSON_NAME] Eeg Active" at bounding box center [1378, 287] width 218 height 13
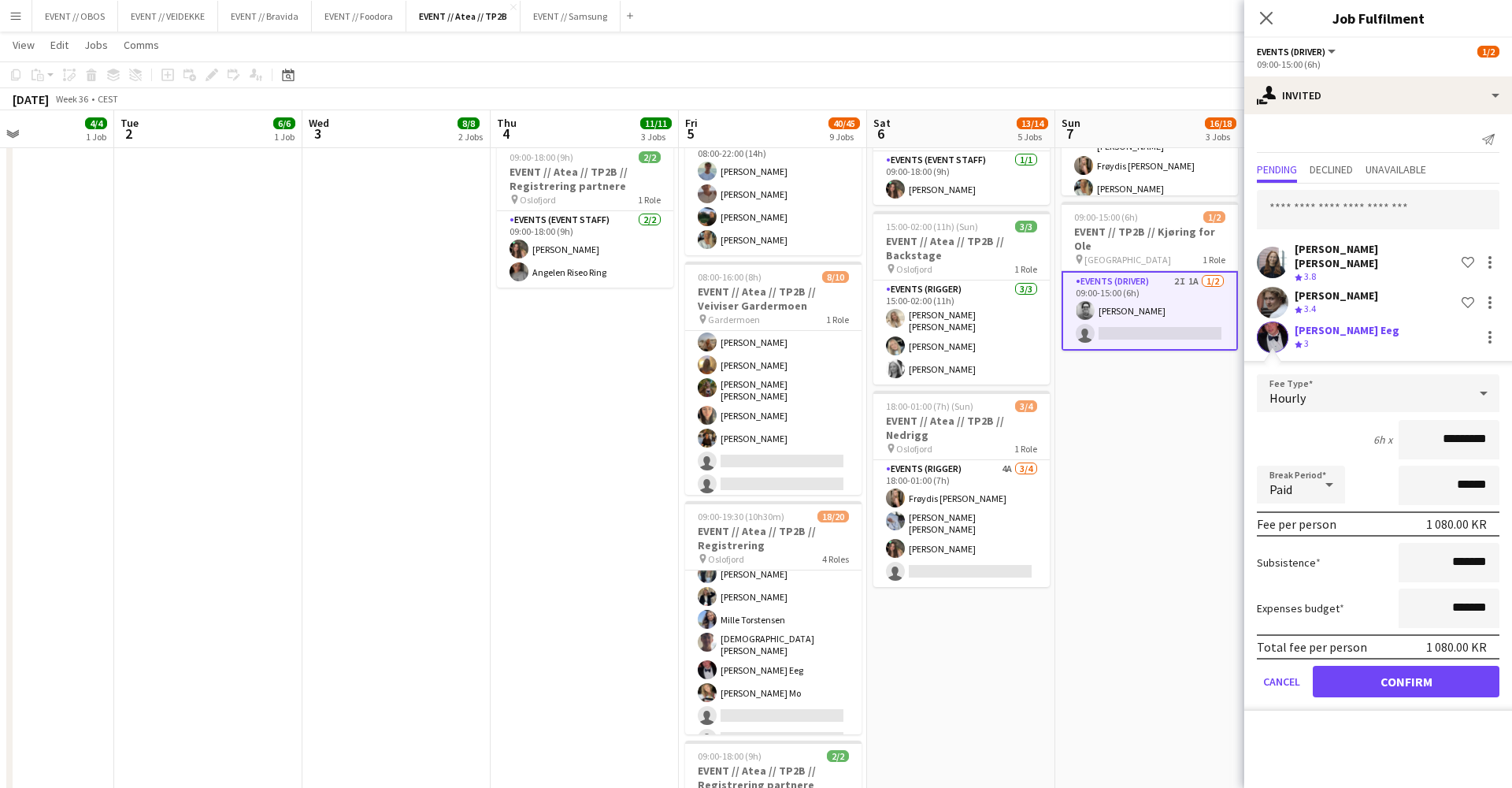
click at [1269, 324] on app-user-avatar at bounding box center [1273, 337] width 32 height 32
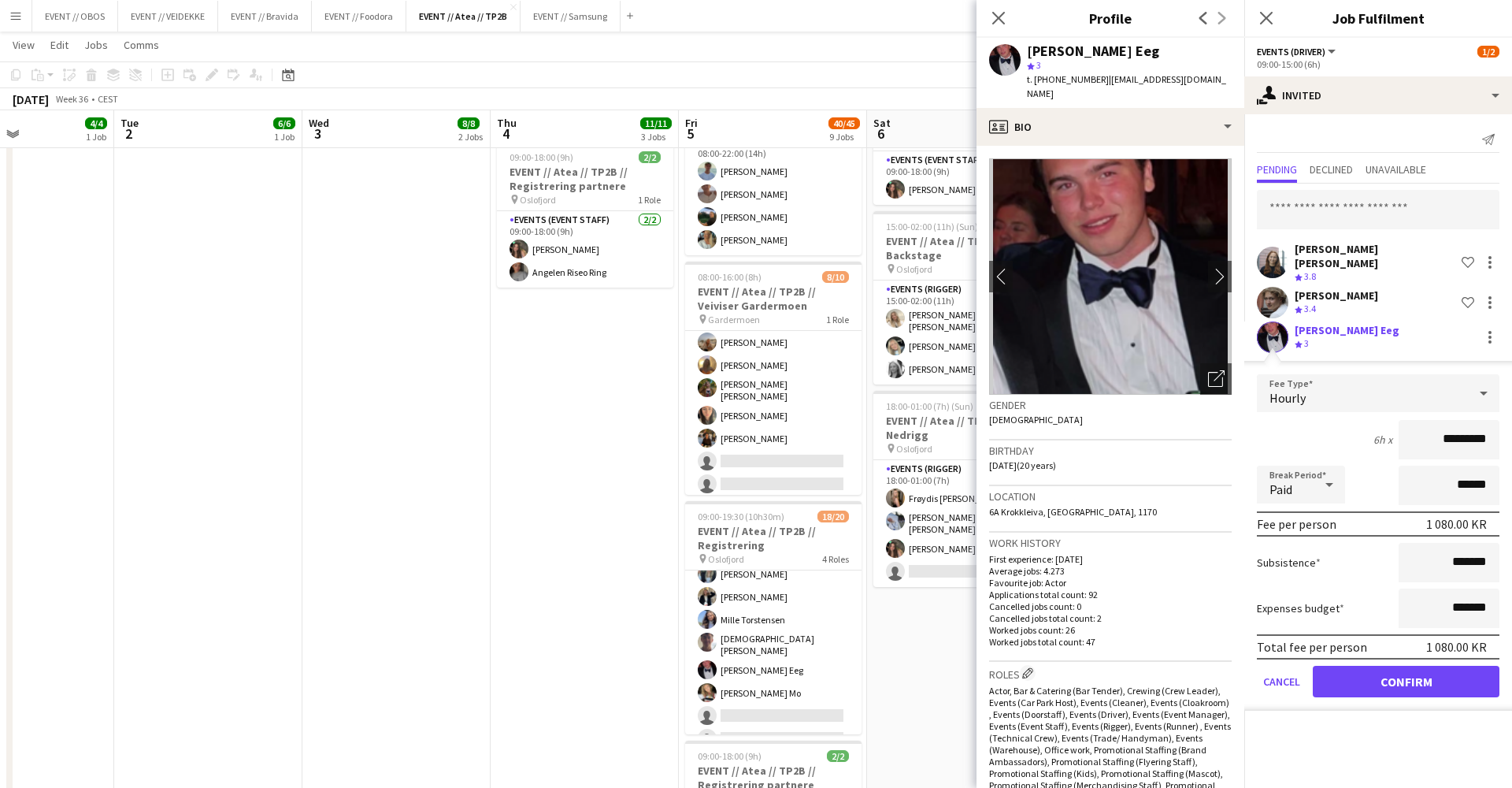
click at [1392, 671] on button "Confirm" at bounding box center [1406, 682] width 187 height 32
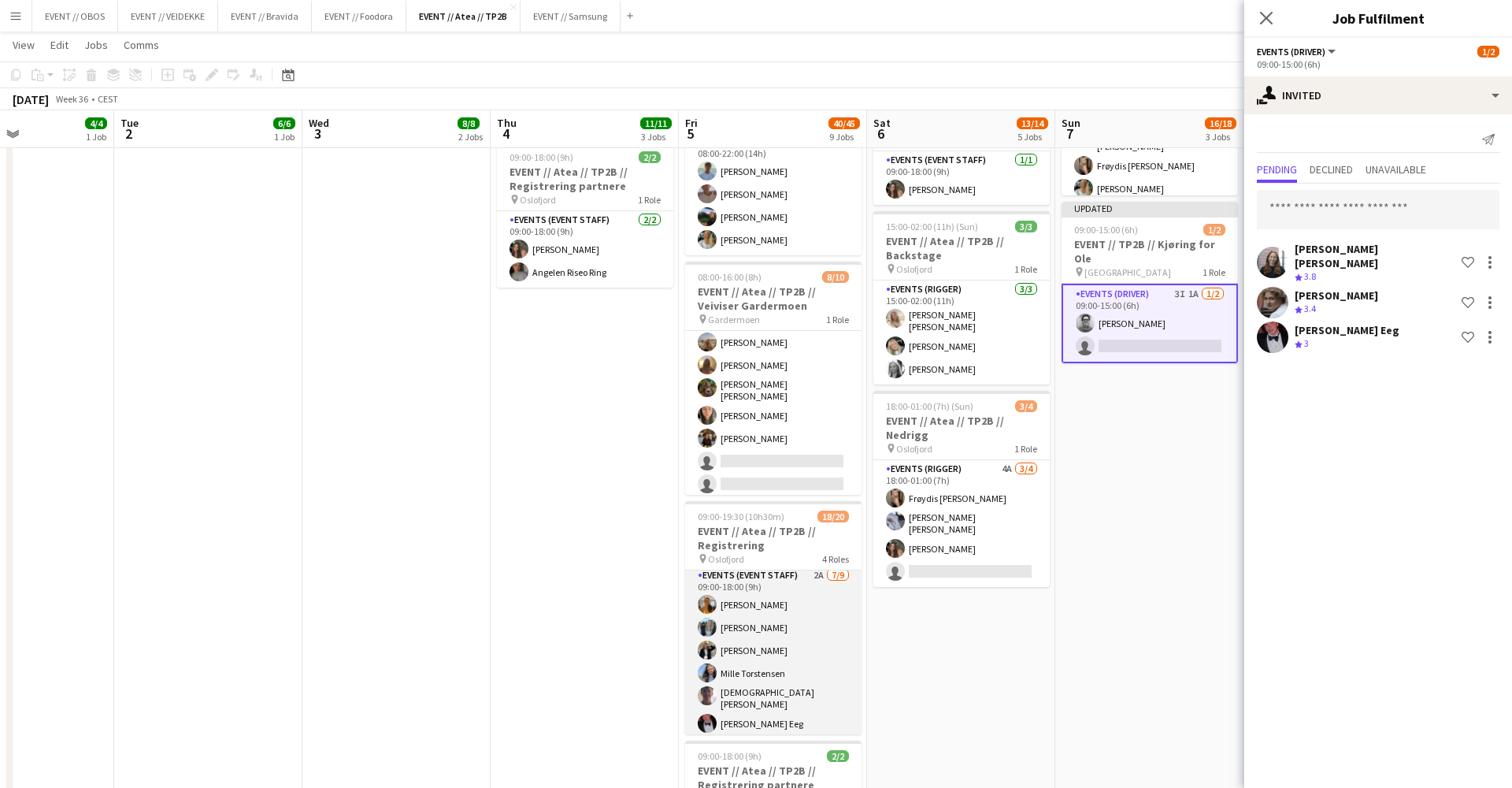
scroll to position [249, 0]
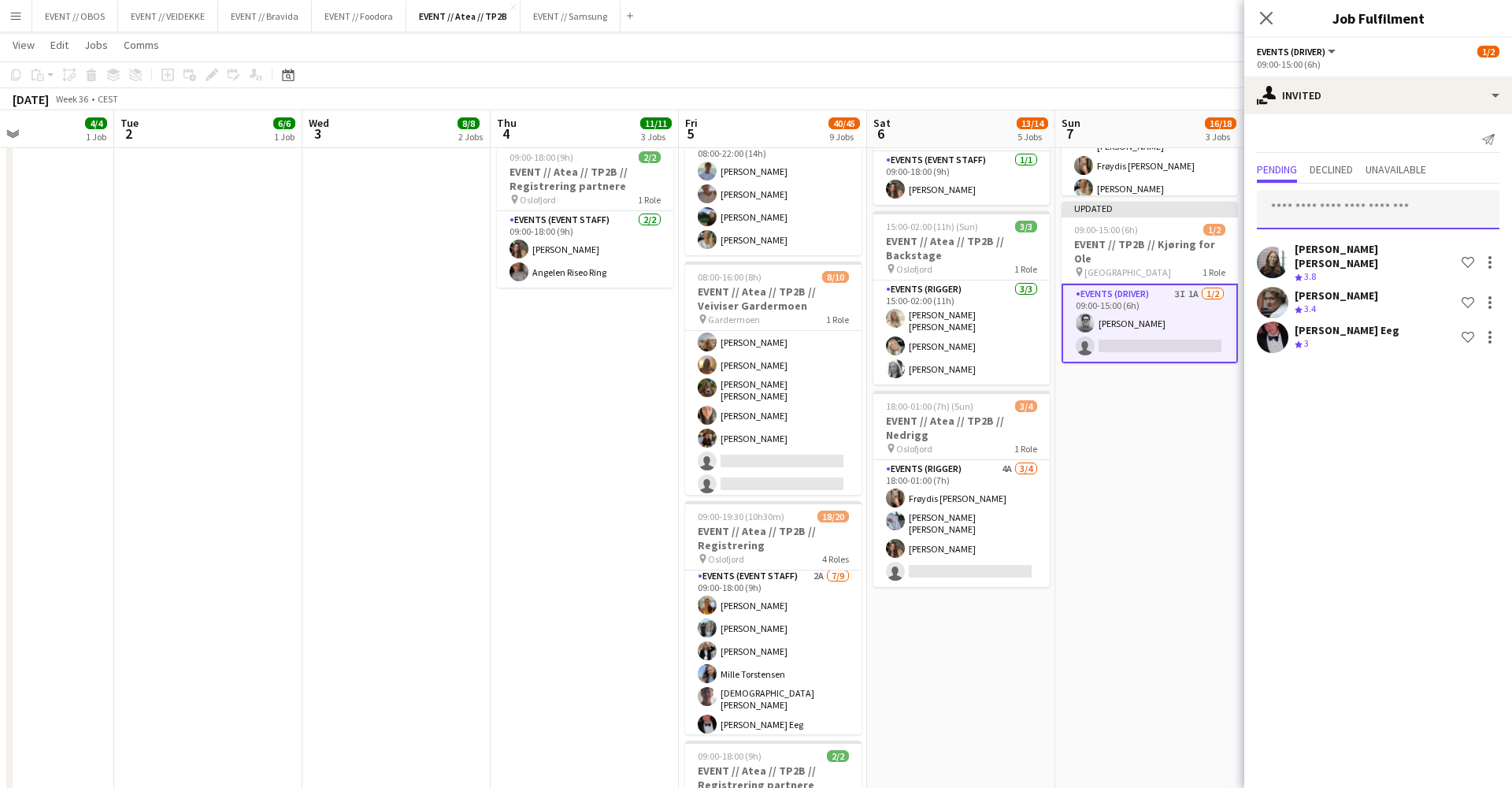
click at [1290, 205] on input "text" at bounding box center [1378, 209] width 243 height 39
click at [1200, 405] on app-date-cell "08:00-16:00 (8h) 6/6 EVENT // Atea // TP2B // Partnere // Nedrigg pin Oslofjord…" at bounding box center [1149, 520] width 189 height 1607
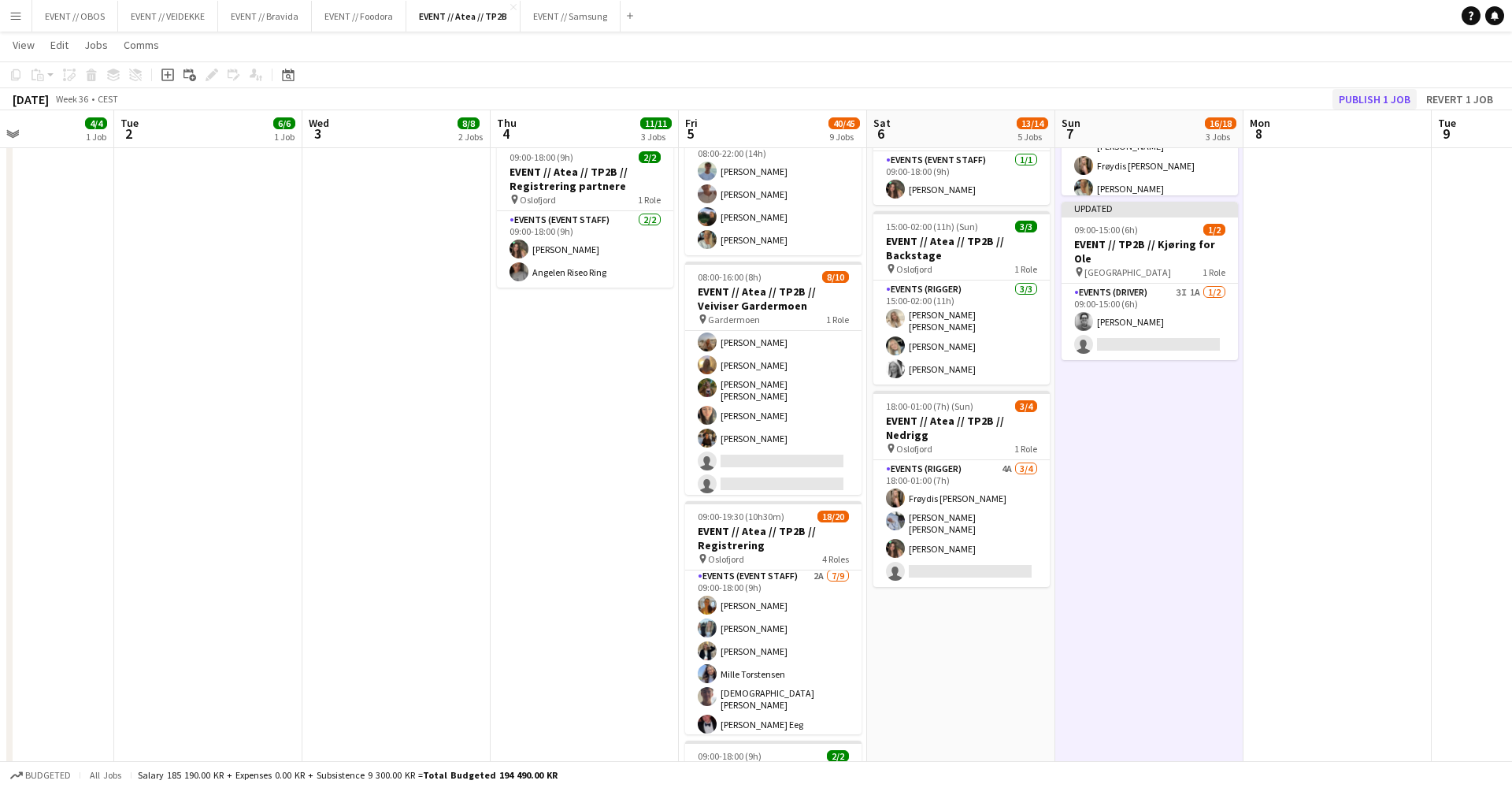
click at [1365, 98] on button "Publish 1 job" at bounding box center [1374, 99] width 84 height 21
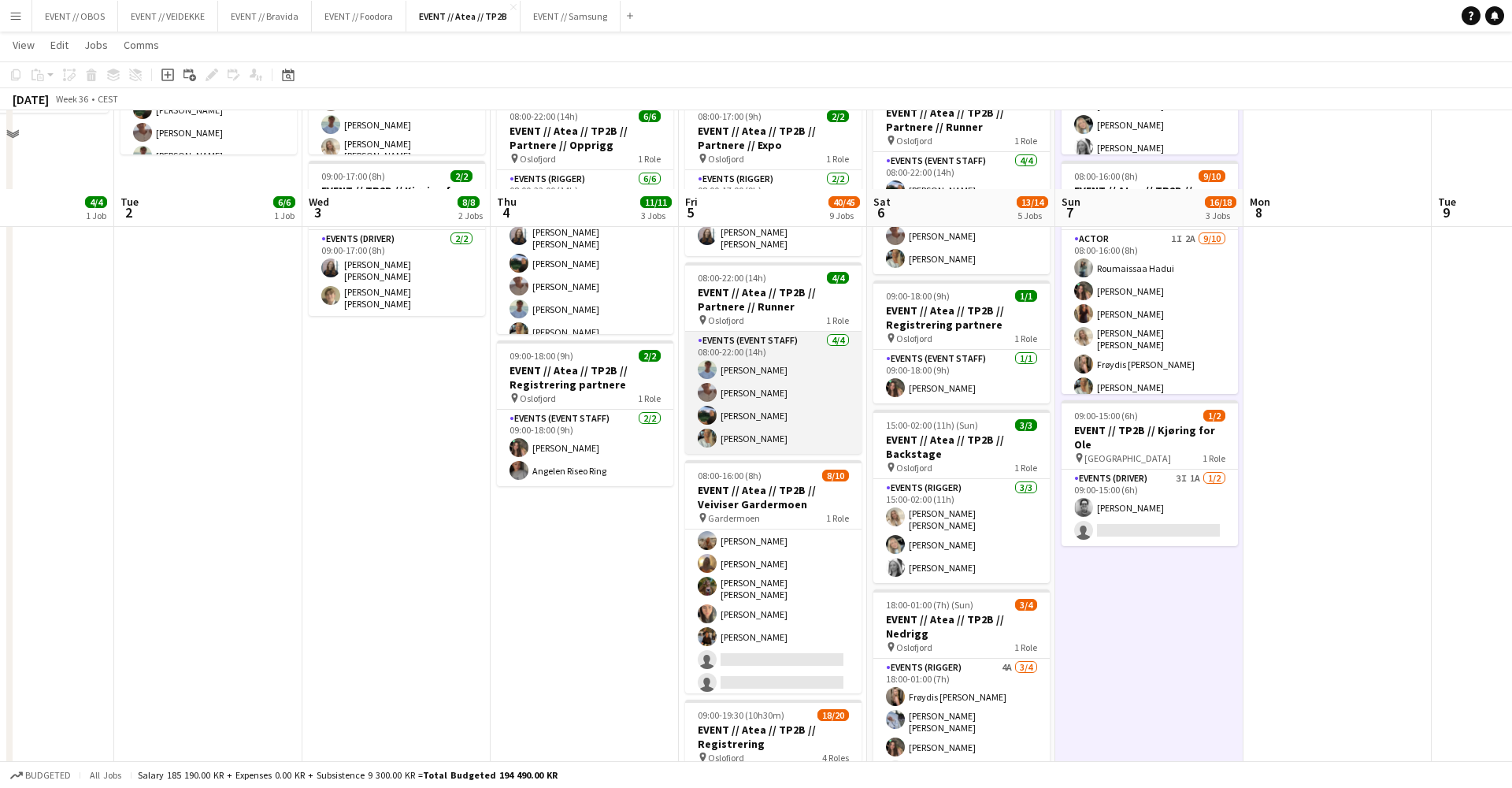
scroll to position [447, 0]
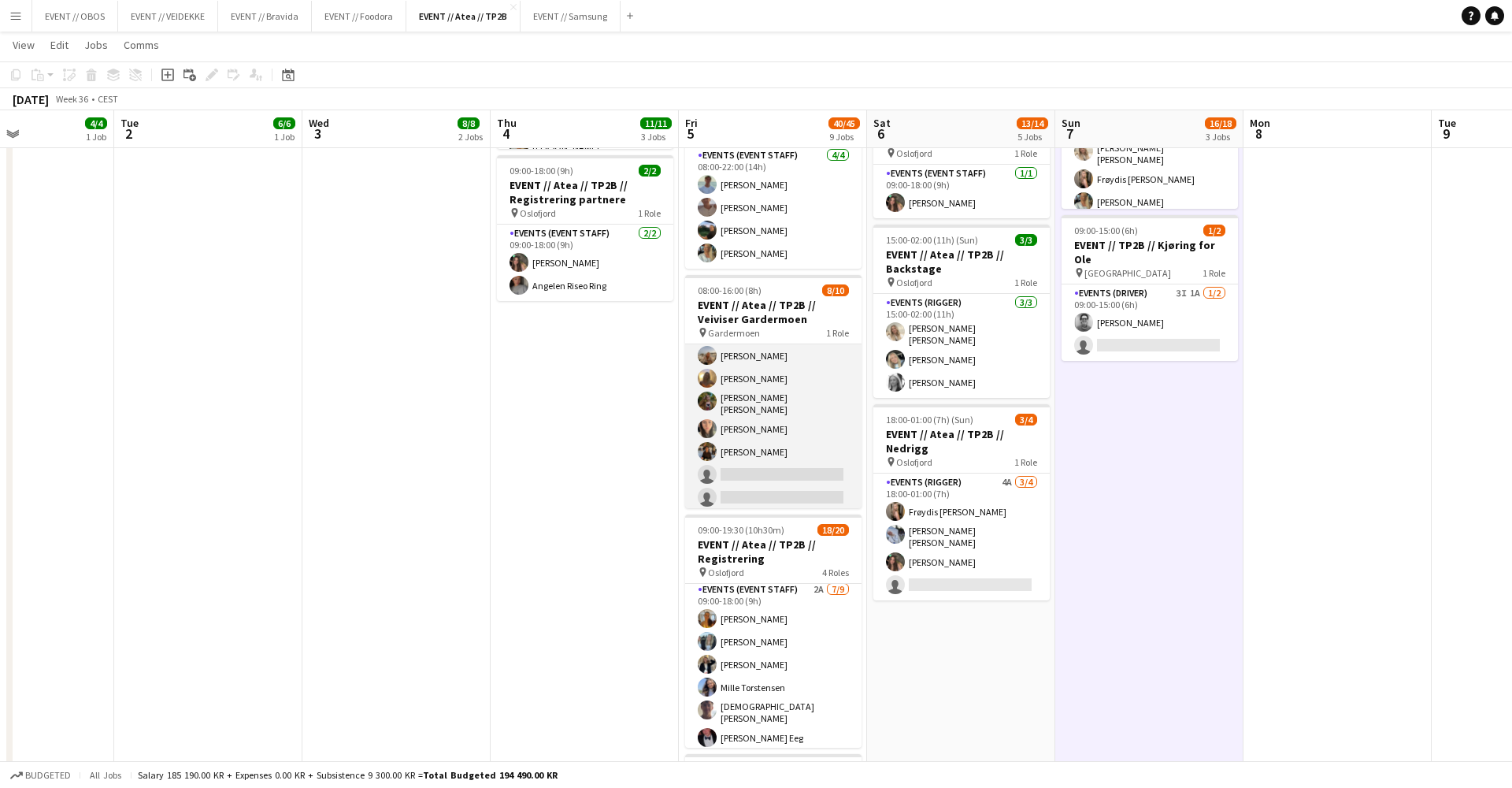
click at [738, 444] on app-card-role "Events (Event Staff) 11I 3A [DATE] 08:00-16:00 (8h) [PERSON_NAME] [PERSON_NAME]…" at bounding box center [773, 382] width 176 height 264
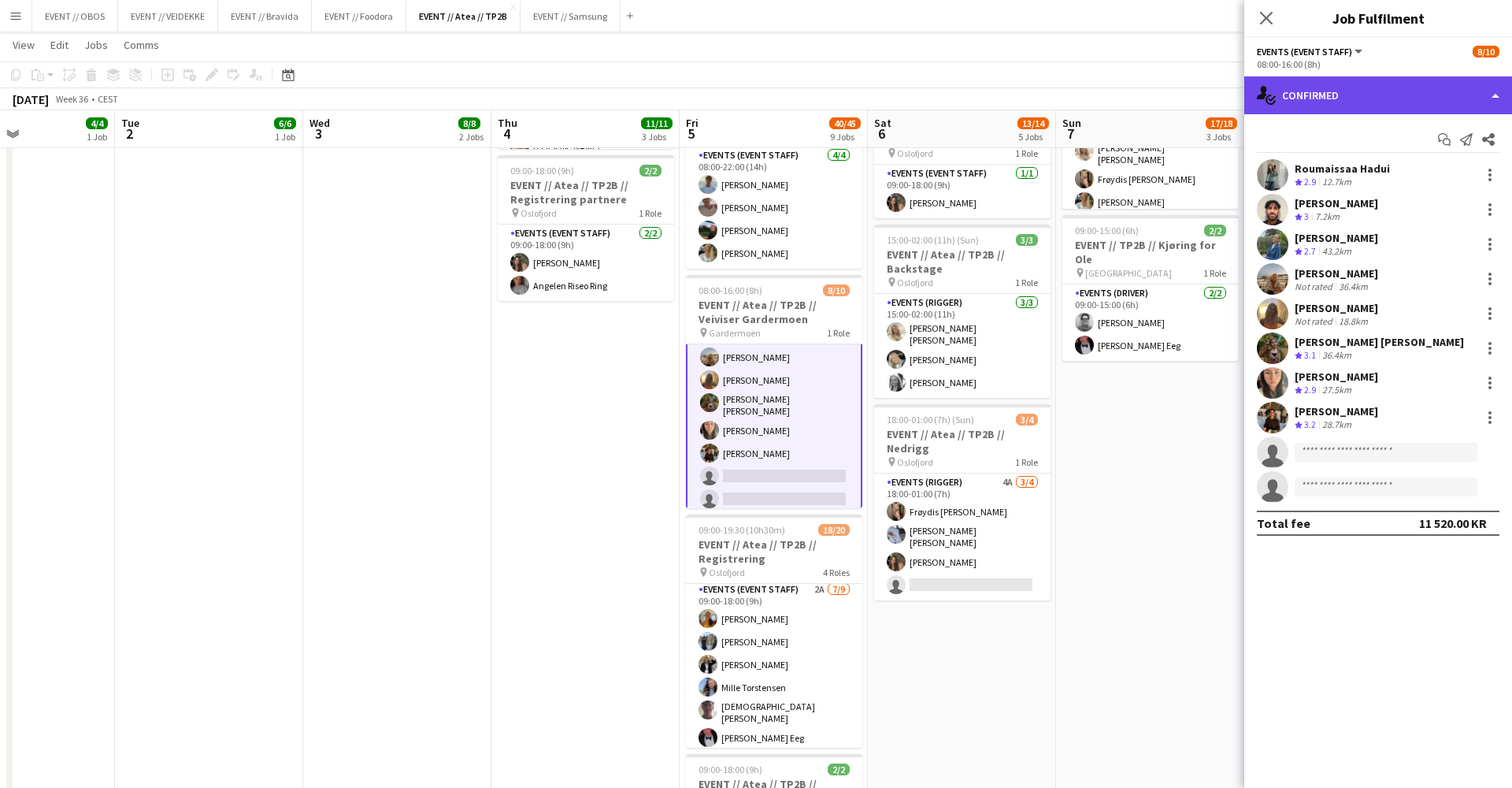
click at [1294, 98] on div "single-neutral-actions-check-2 Confirmed" at bounding box center [1378, 96] width 268 height 38
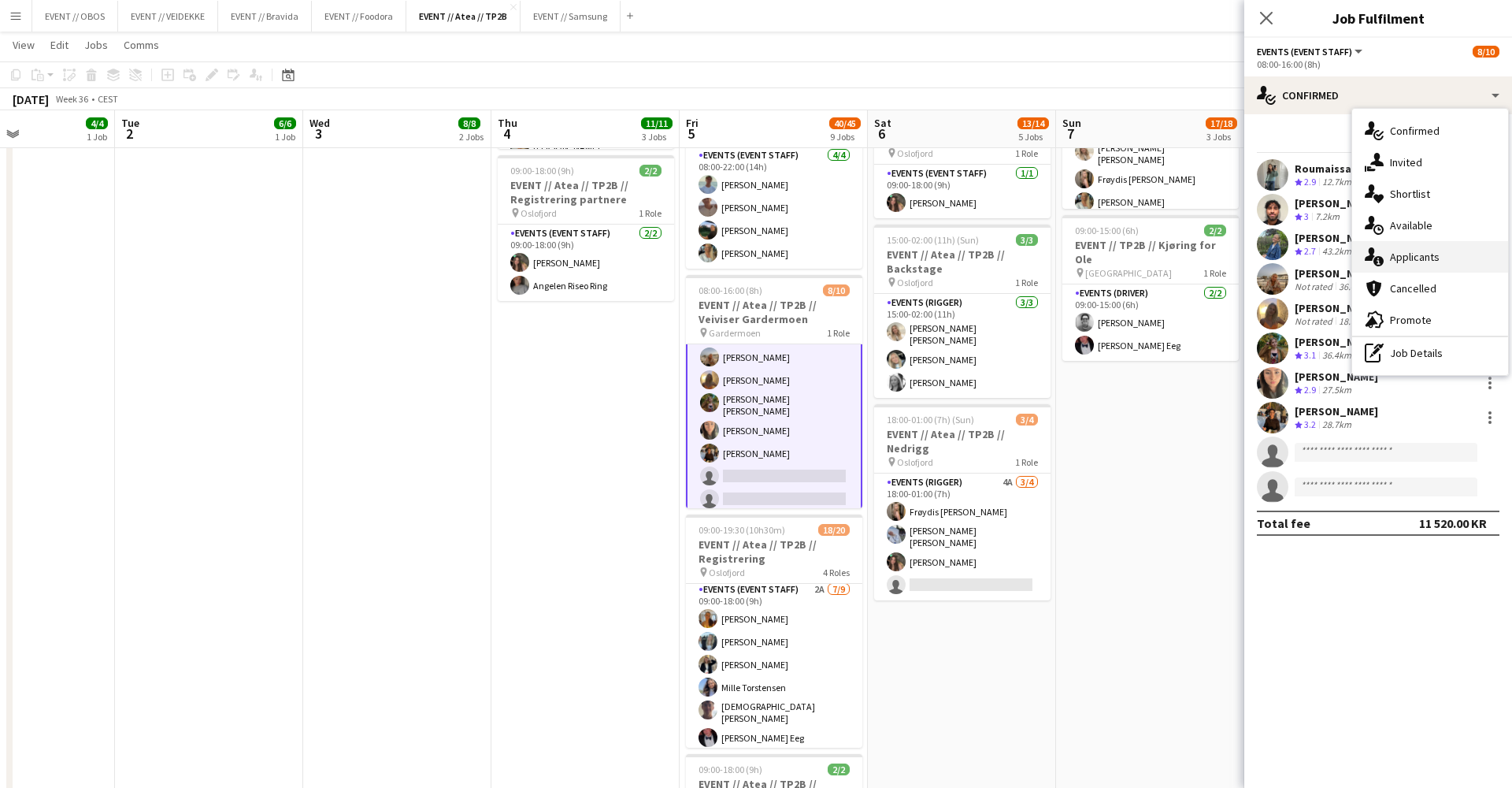
click at [1387, 251] on div "single-neutral-actions-information Applicants" at bounding box center [1431, 257] width 156 height 32
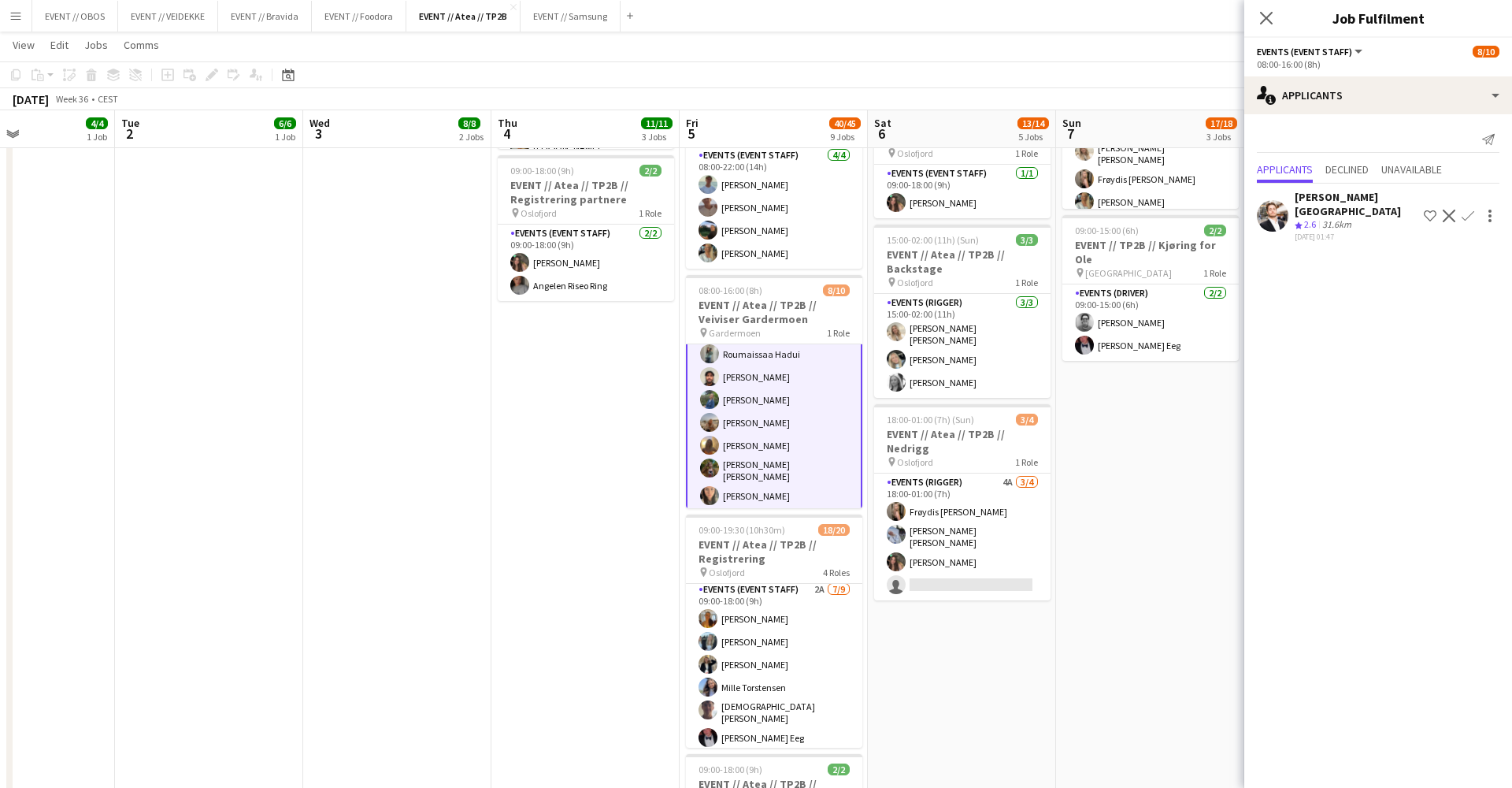
scroll to position [29, 0]
click at [1471, 209] on app-icon "Confirm" at bounding box center [1468, 215] width 12 height 12
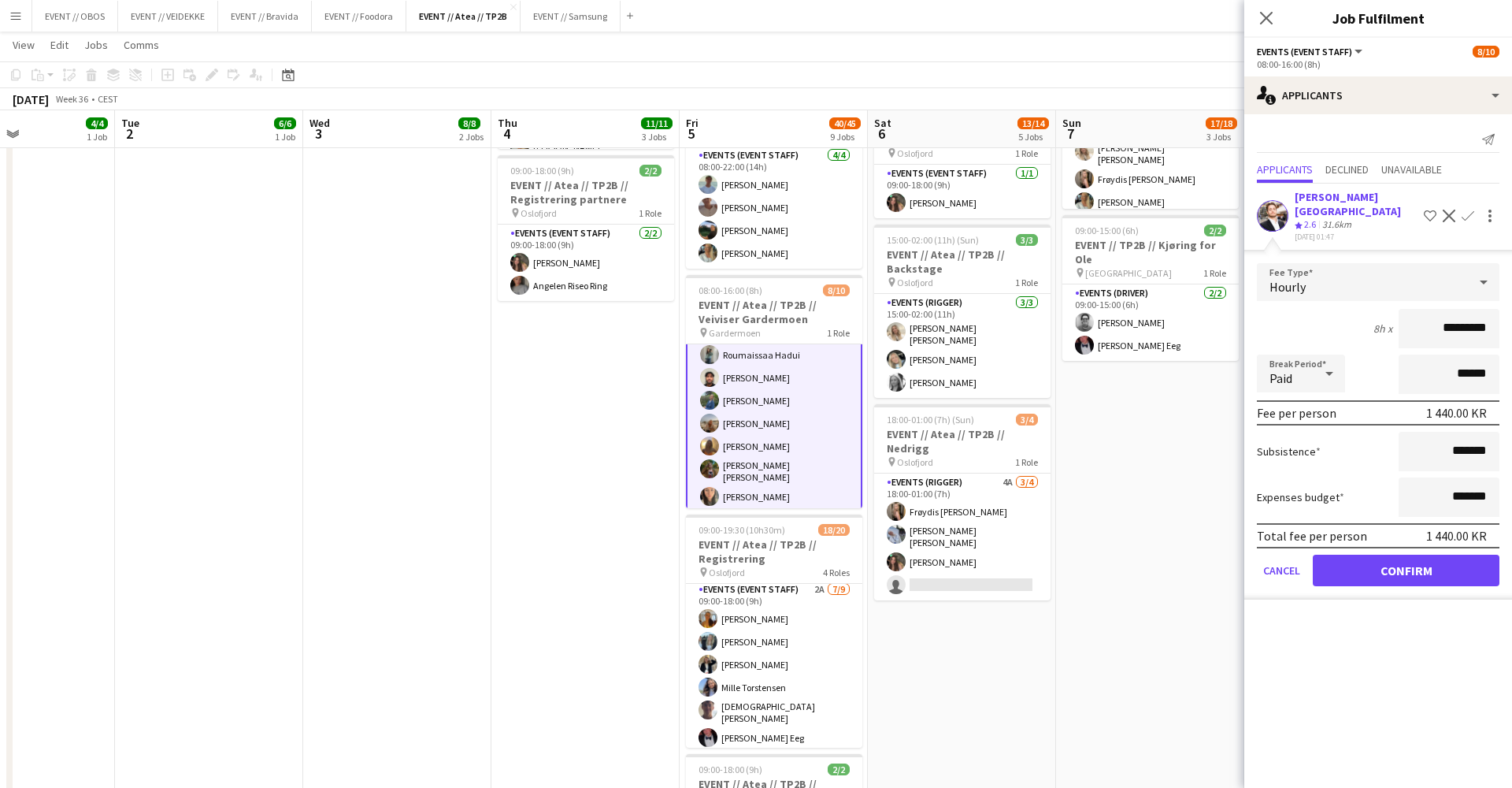
click at [1356, 559] on button "Confirm" at bounding box center [1406, 570] width 187 height 32
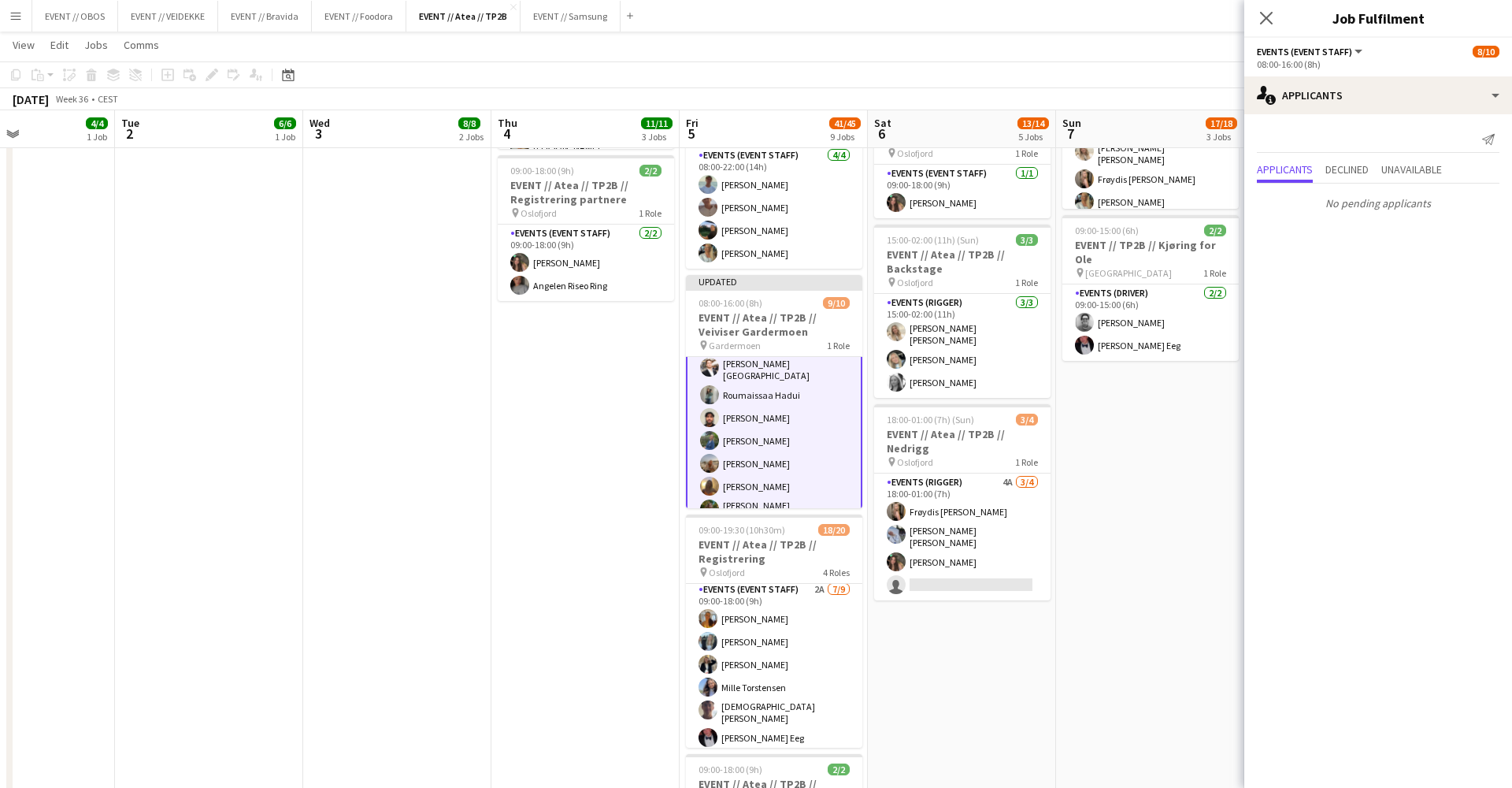
click at [1151, 456] on app-date-cell "08:00-16:00 (8h) 6/6 EVENT // Atea // TP2B // Partnere // Nedrigg pin Oslofjord…" at bounding box center [1150, 533] width 189 height 1607
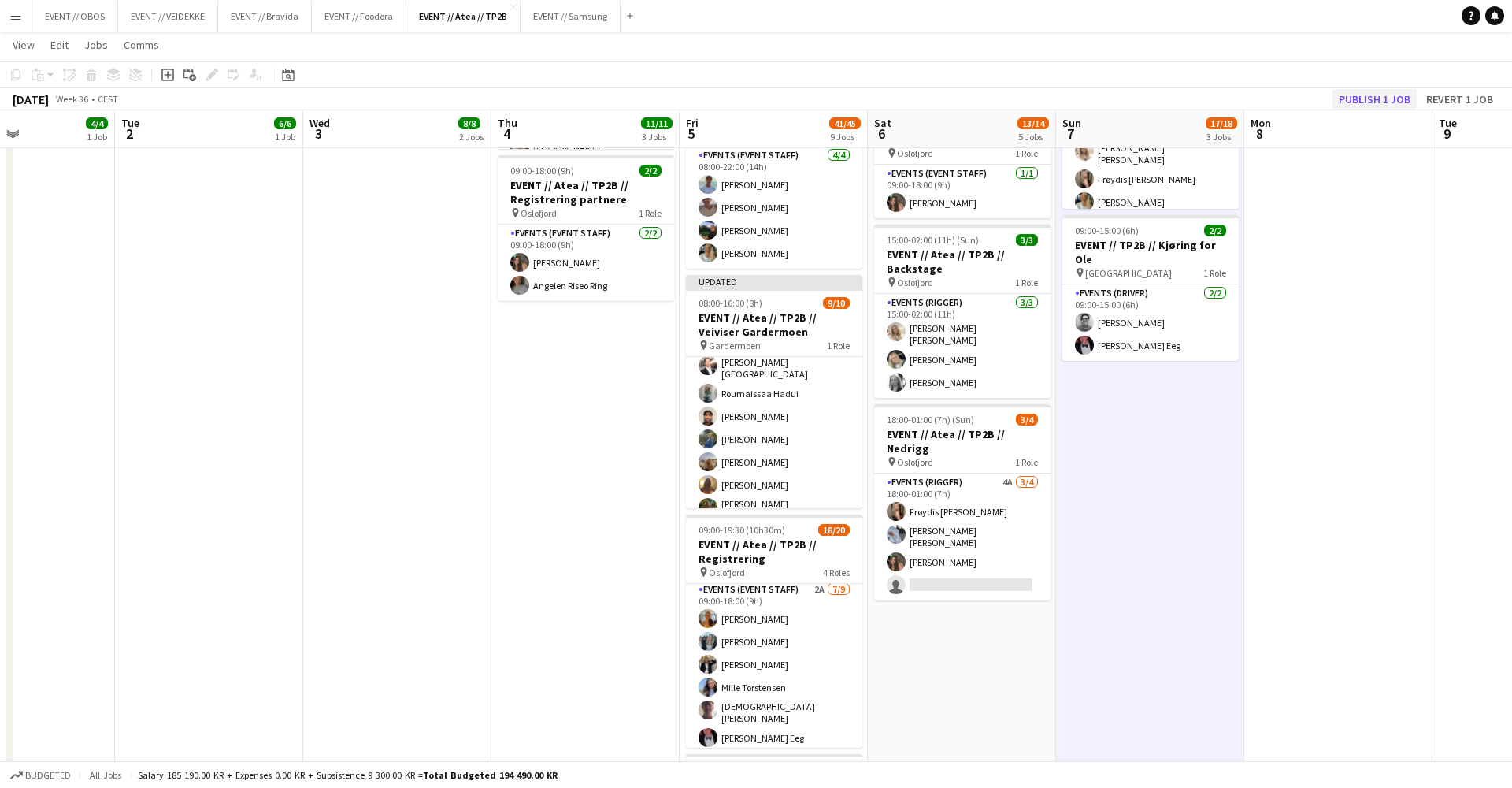
click at [1416, 101] on button "Publish 1 job" at bounding box center [1374, 99] width 84 height 21
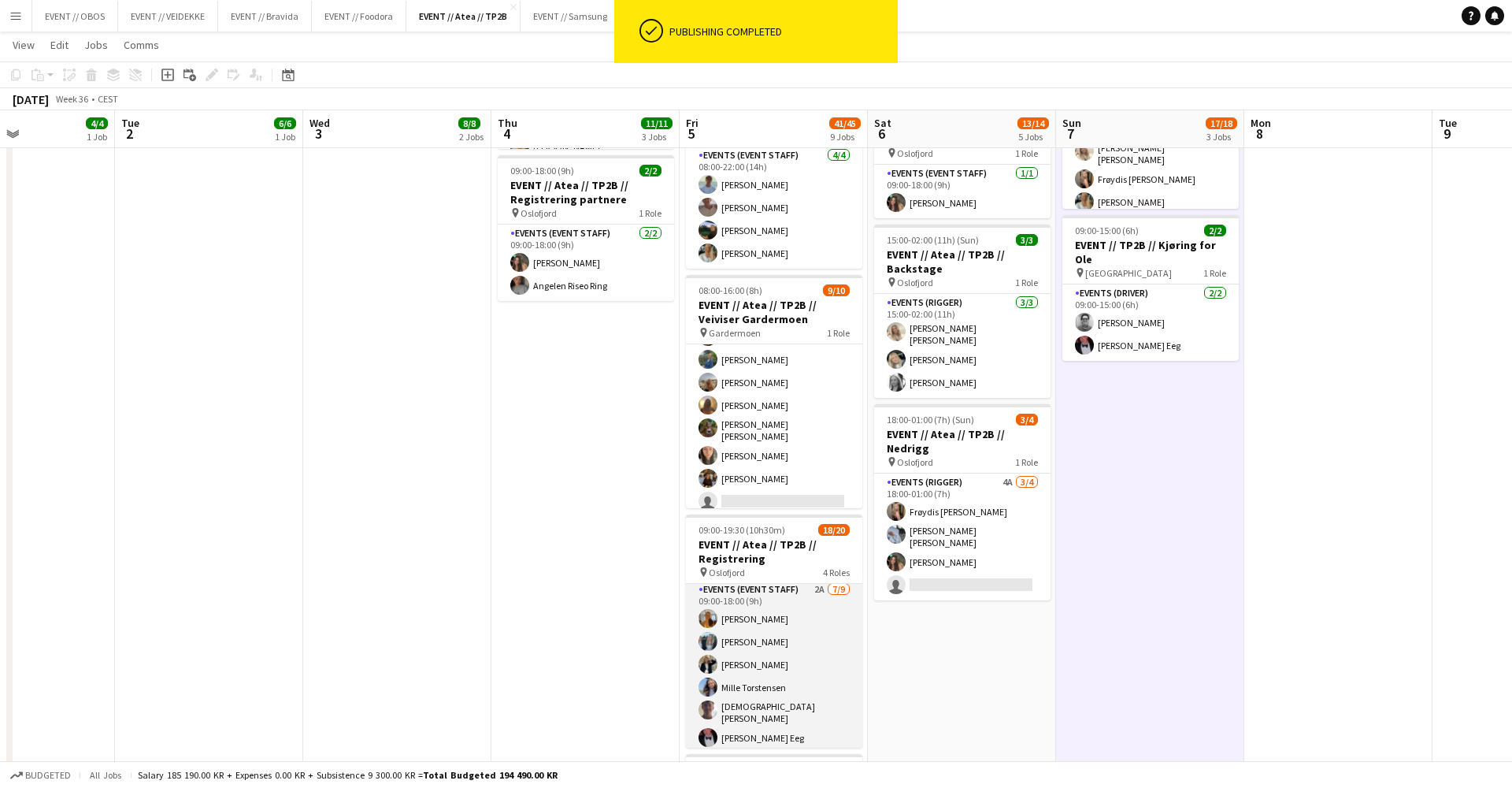
scroll to position [96, 0]
click at [796, 623] on app-card-role "Events (Event Staff) 2A [DATE] 09:00-18:00 (9h) [PERSON_NAME] [PERSON_NAME] [PE…" at bounding box center [774, 702] width 176 height 241
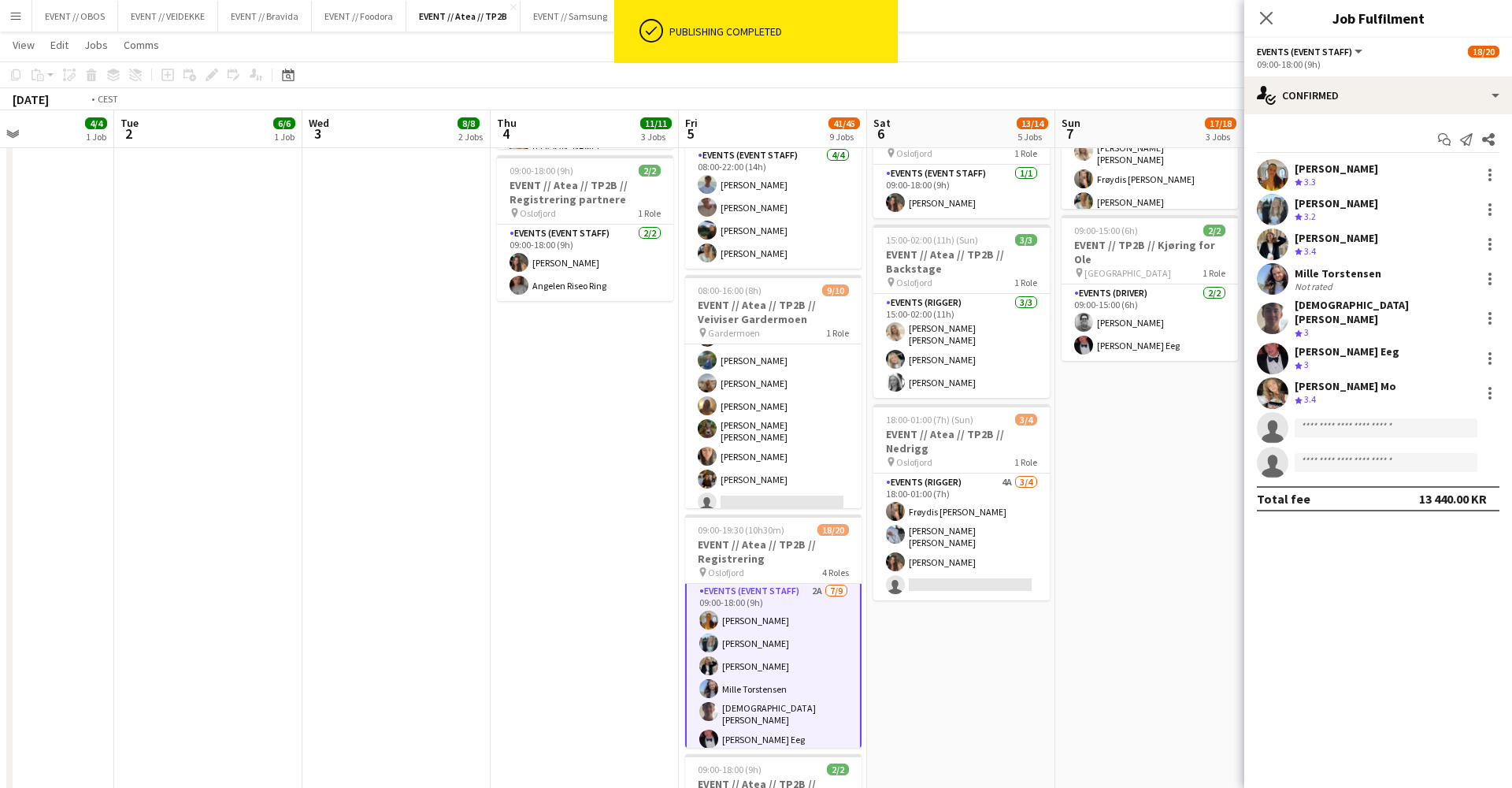
drag, startPoint x: 796, startPoint y: 623, endPoint x: 912, endPoint y: 293, distance: 349.8
click at [912, 303] on app-calendar-viewport "Fri 29 Sat 30 Sun 31 Mon 1 4/4 1 Job Tue 2 6/6 1 Job Wed 3 8/8 2 Jobs Thu 4 11/…" at bounding box center [756, 475] width 1512 height 1721
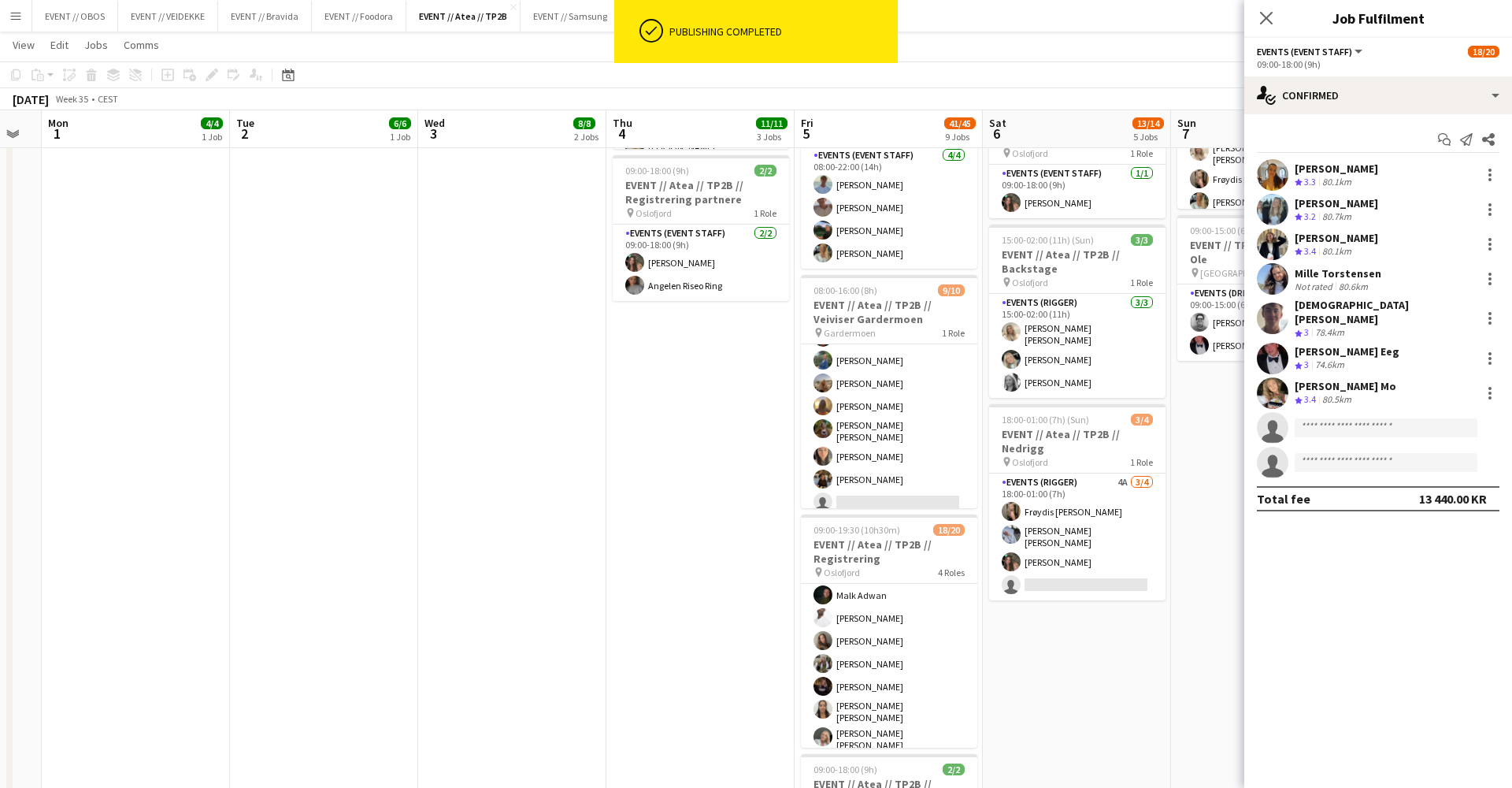
click at [1058, 702] on app-date-cell "08:00-17:00 (9h) 2/2 EVENT // Atea // TP2B // Partnere // Expo pin Oslofjord 1 …" at bounding box center [1077, 533] width 189 height 1607
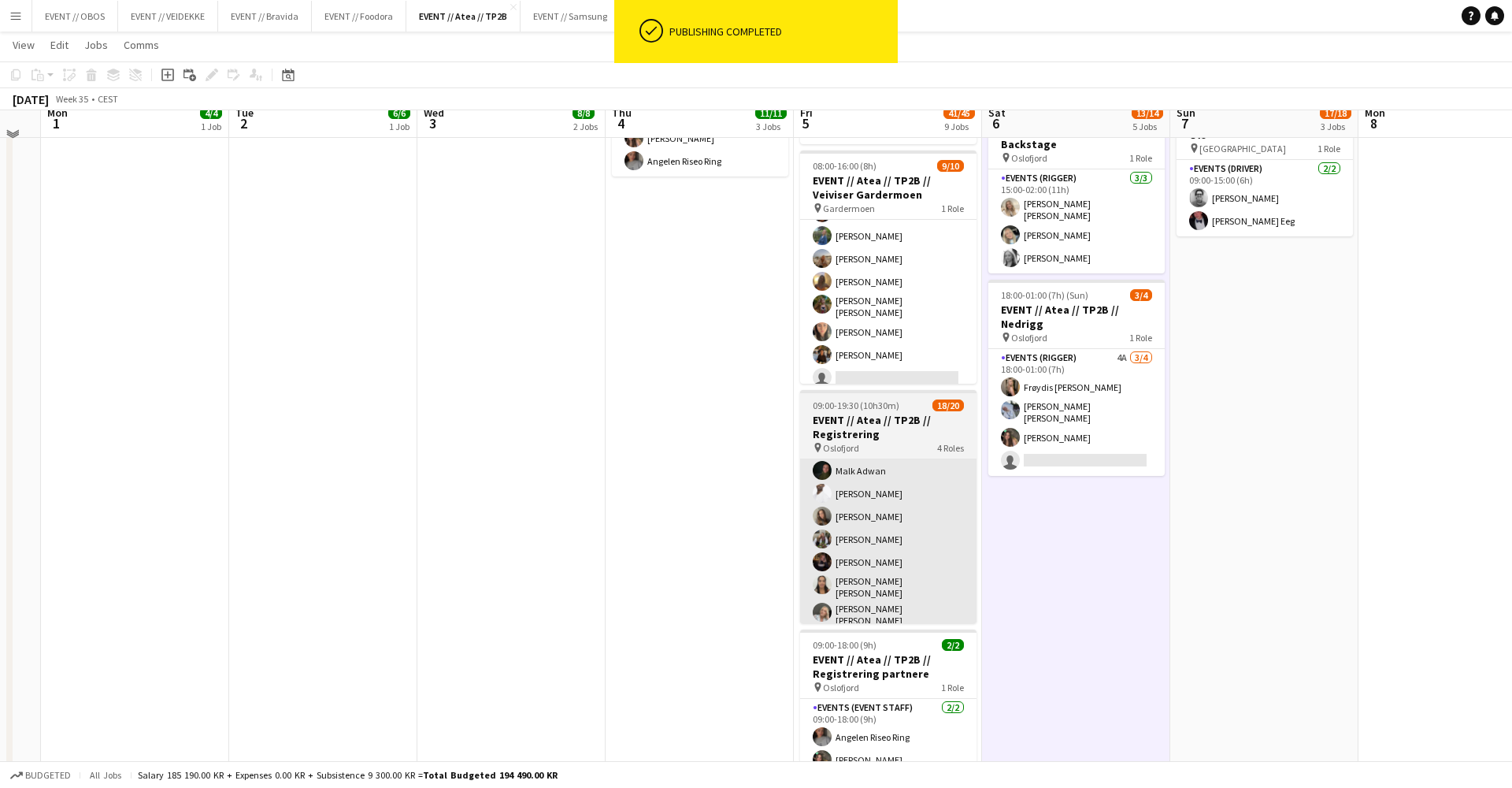
scroll to position [579, 0]
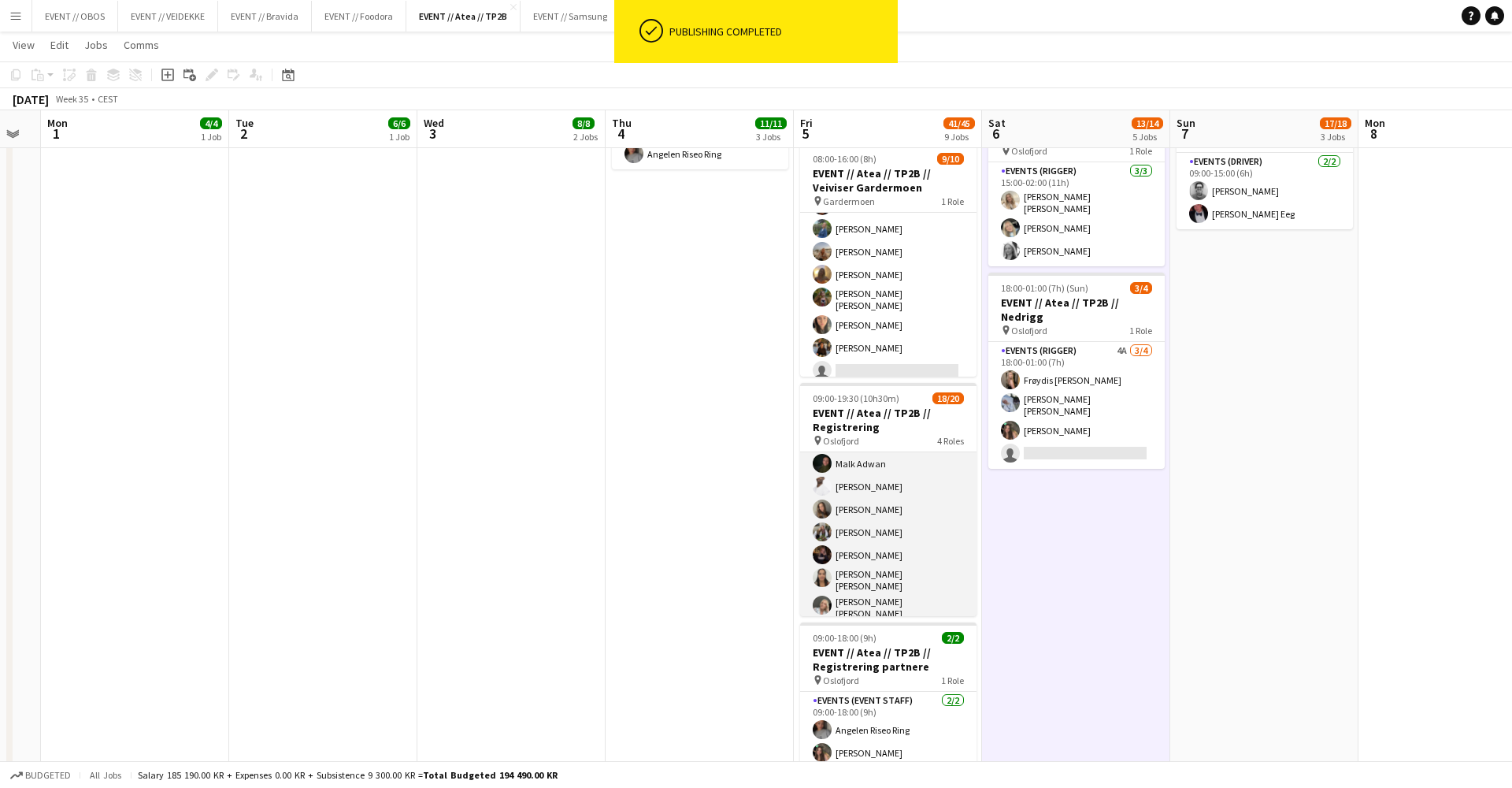
click at [905, 538] on app-card-role "Events (Event Staff) [DATE] 09:00-16:30 (7h30m) [PERSON_NAME] [PERSON_NAME] [PE…" at bounding box center [888, 503] width 176 height 246
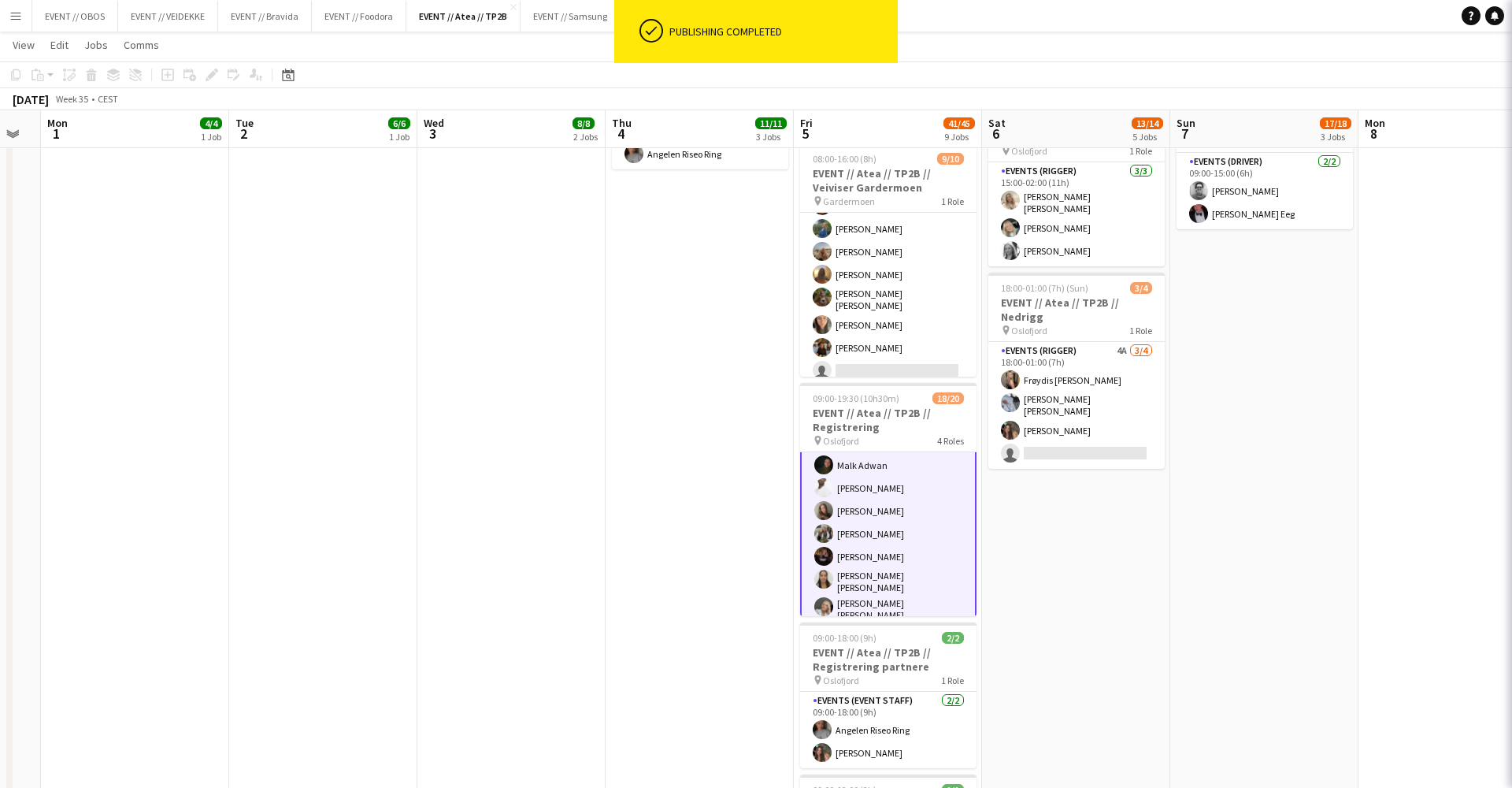
scroll to position [0, 524]
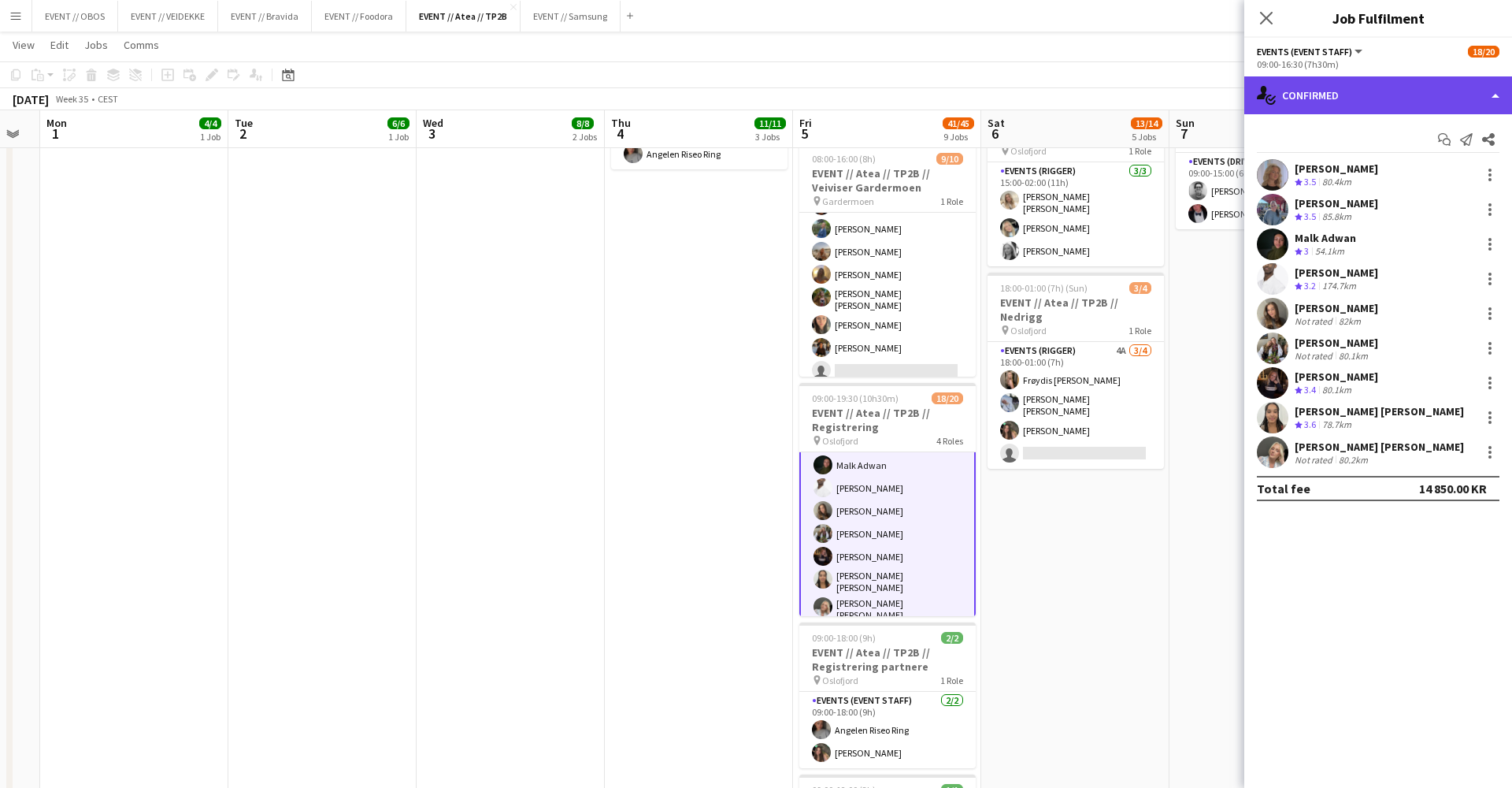
click at [1318, 107] on div "single-neutral-actions-check-2 Confirmed" at bounding box center [1378, 96] width 268 height 38
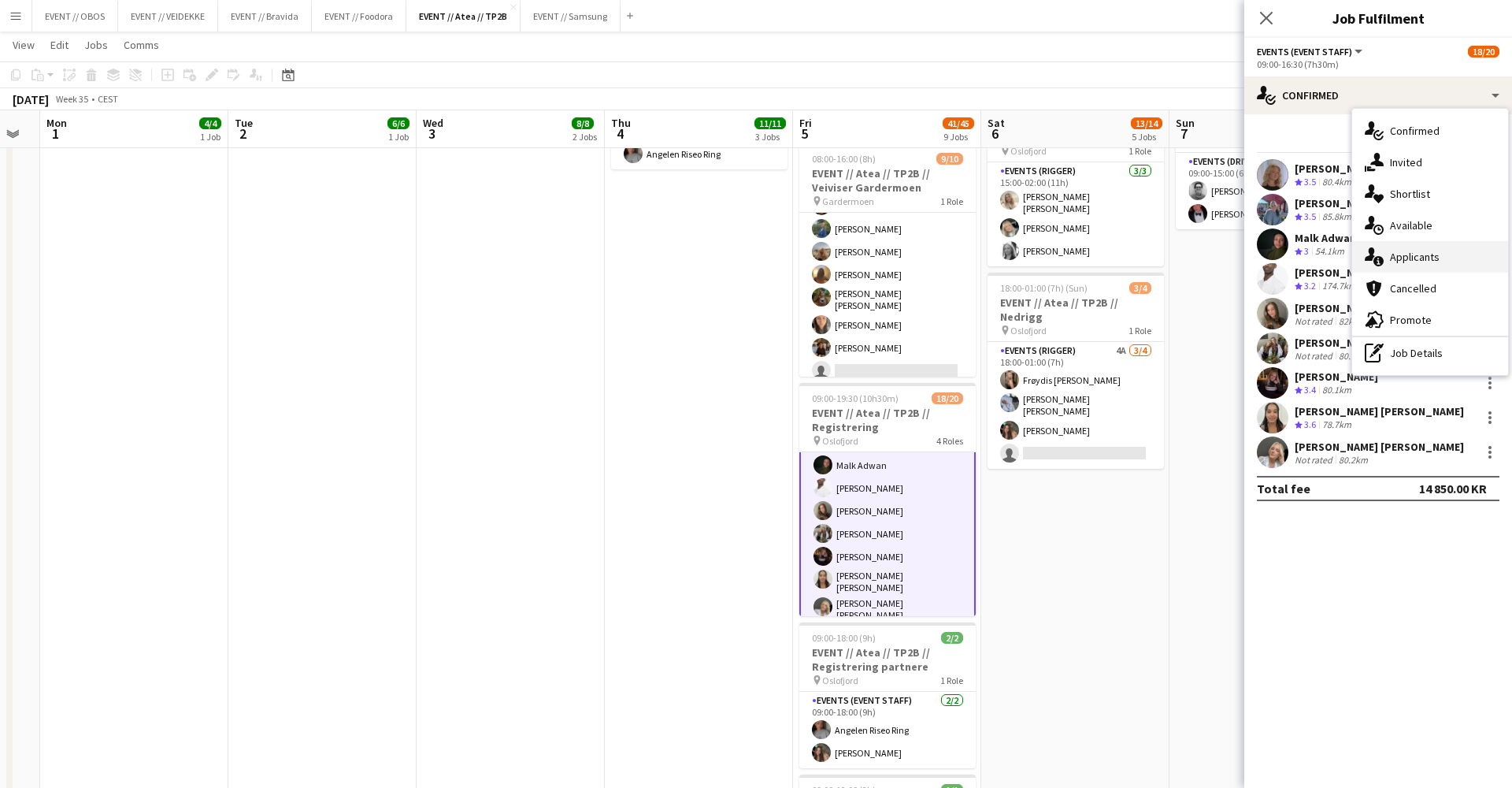
click at [1392, 251] on div "single-neutral-actions-information Applicants" at bounding box center [1431, 257] width 156 height 32
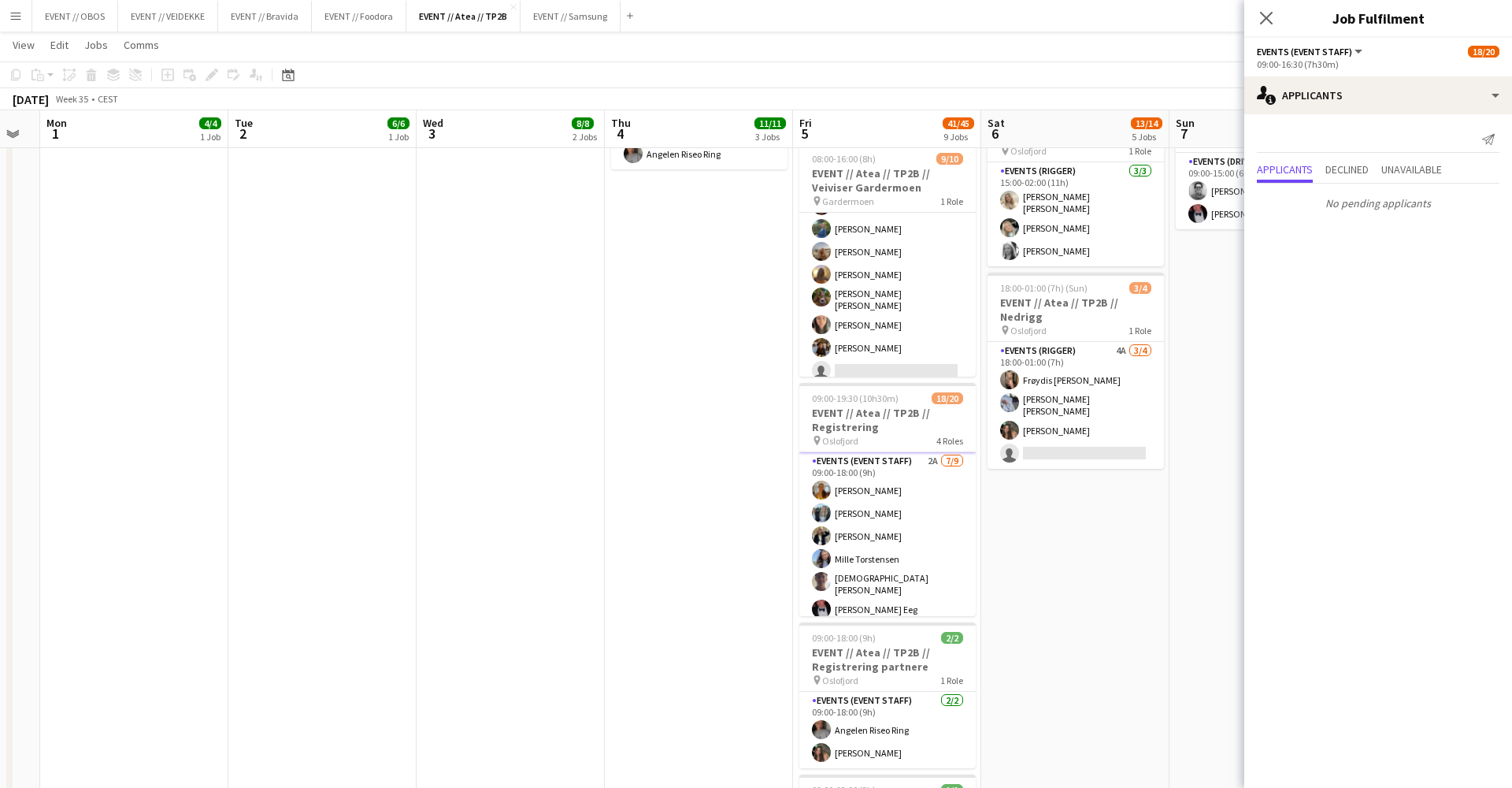
scroll to position [346, 0]
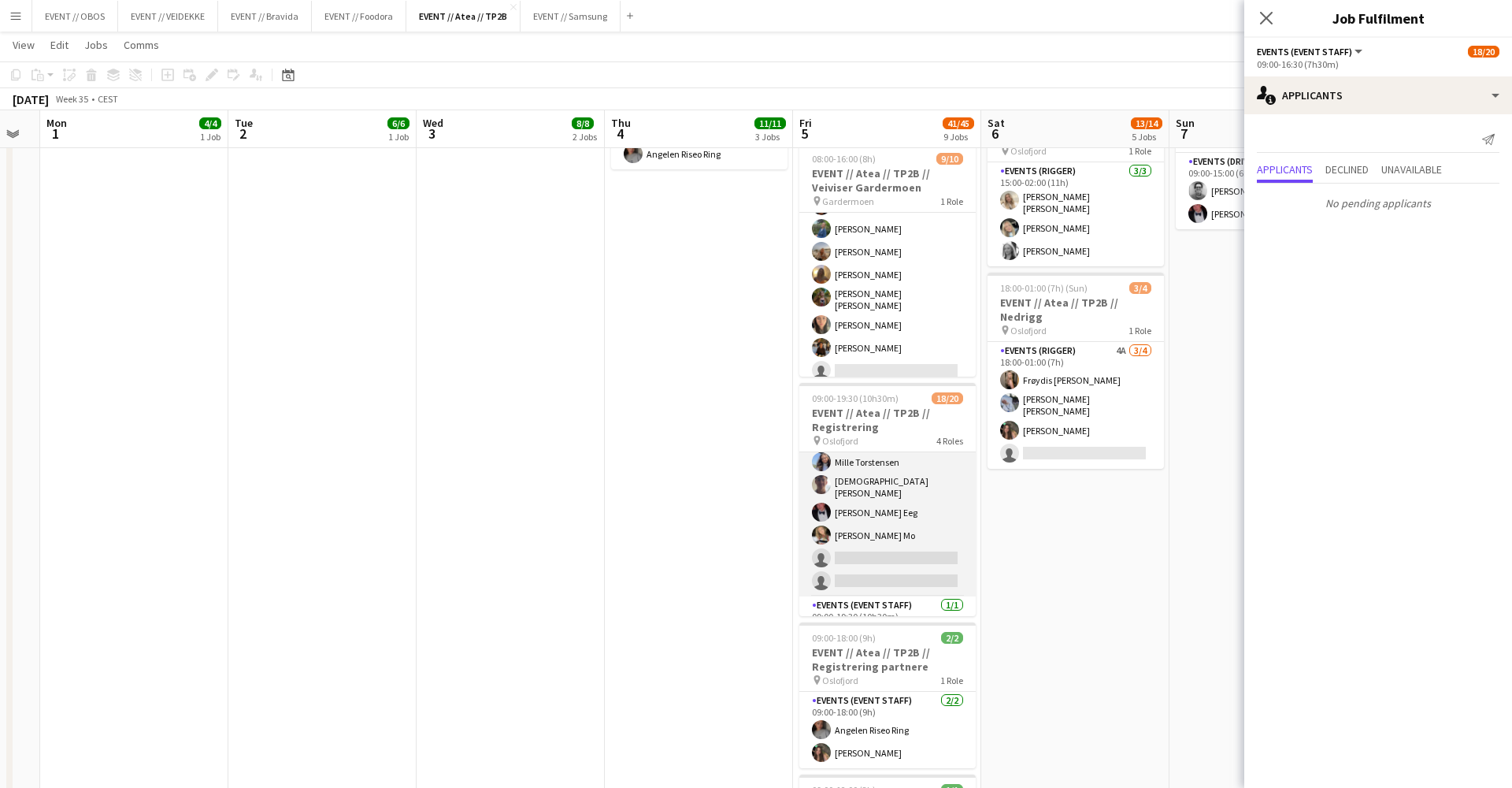
click at [893, 513] on app-card-role "Events (Event Staff) 2A [DATE] 09:00-18:00 (9h) [PERSON_NAME] [PERSON_NAME] [PE…" at bounding box center [887, 476] width 176 height 241
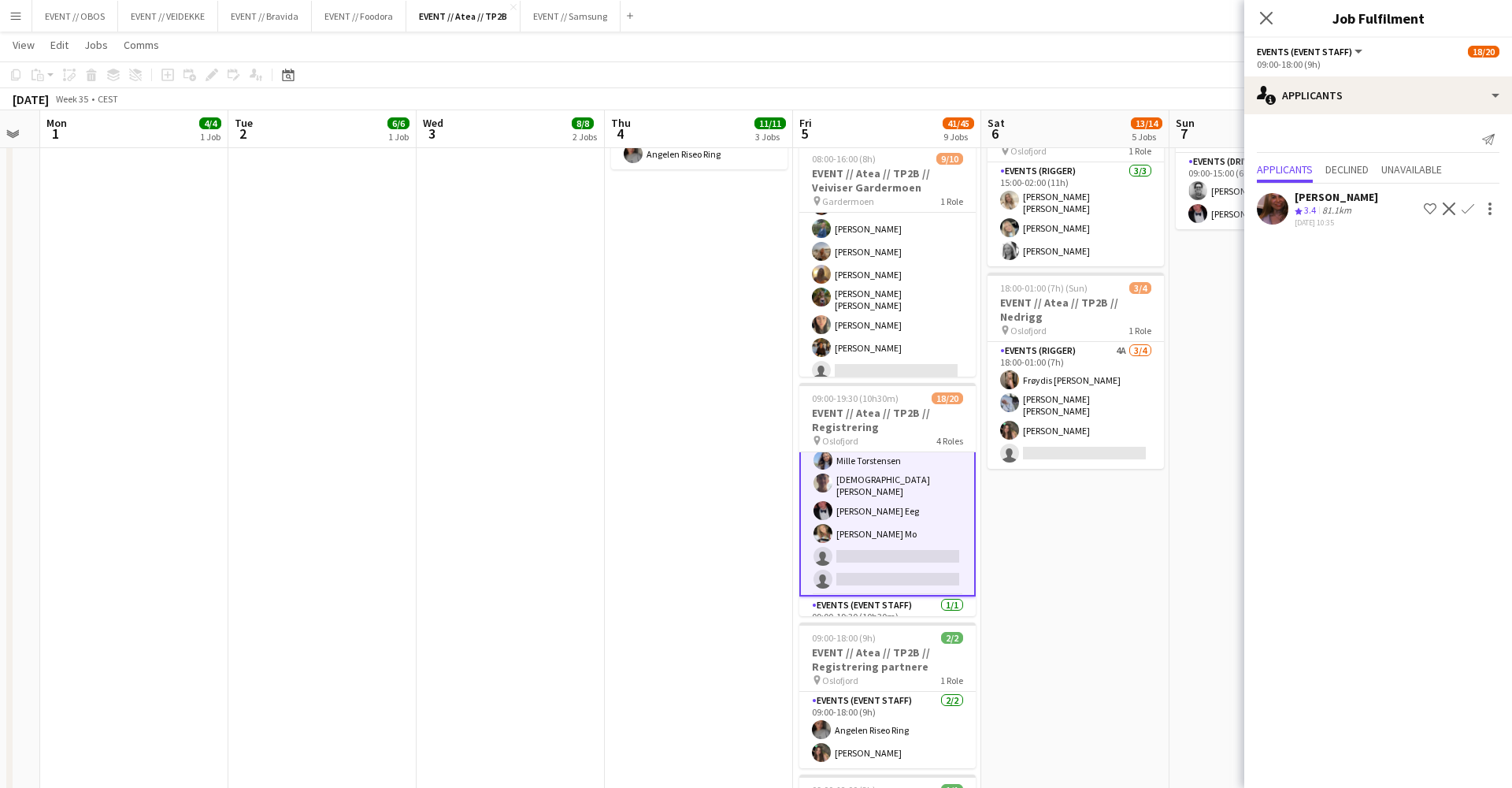
click at [1469, 203] on app-icon "Confirm" at bounding box center [1468, 209] width 12 height 12
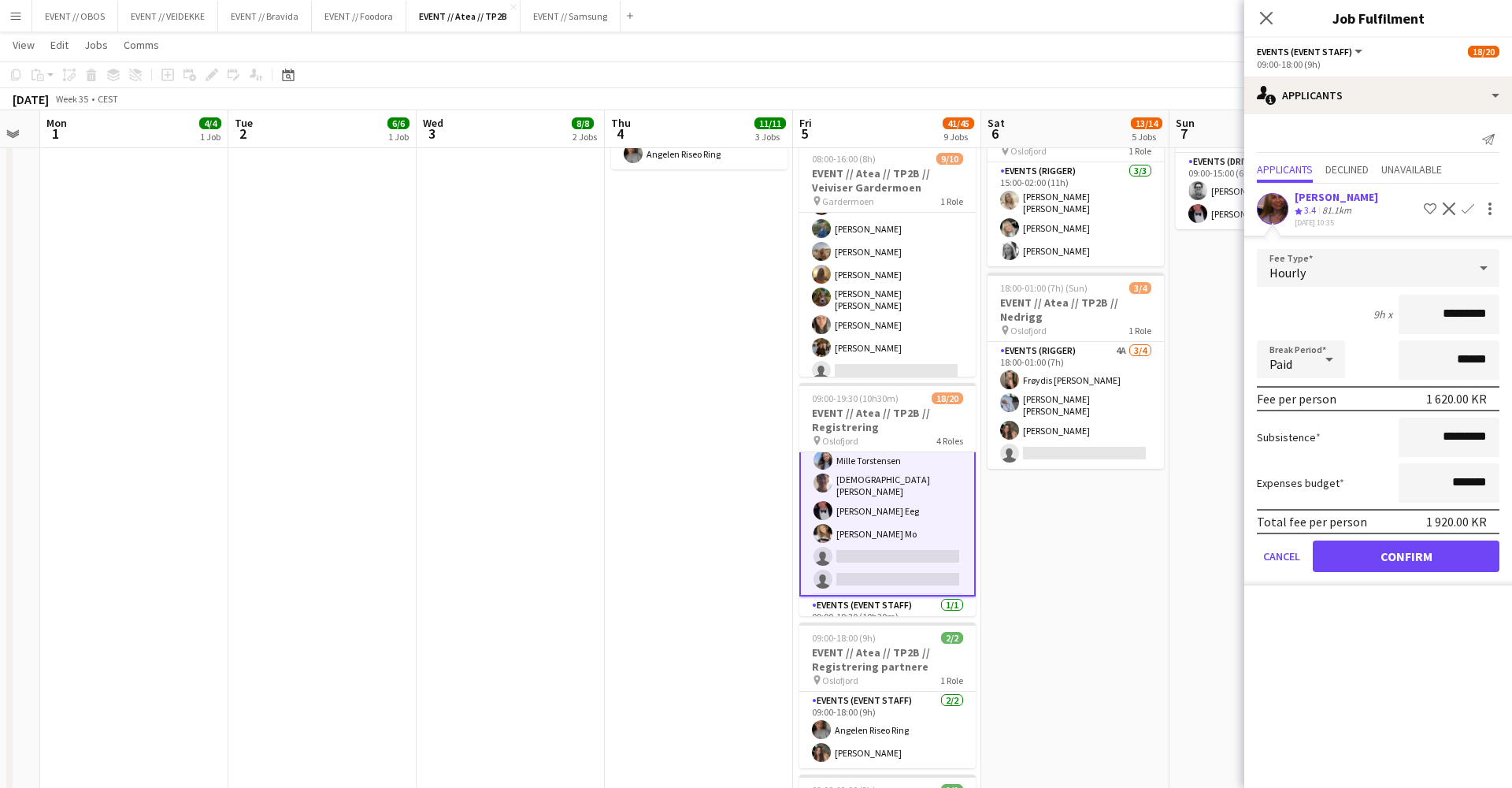
click at [1381, 554] on button "Confirm" at bounding box center [1406, 556] width 187 height 32
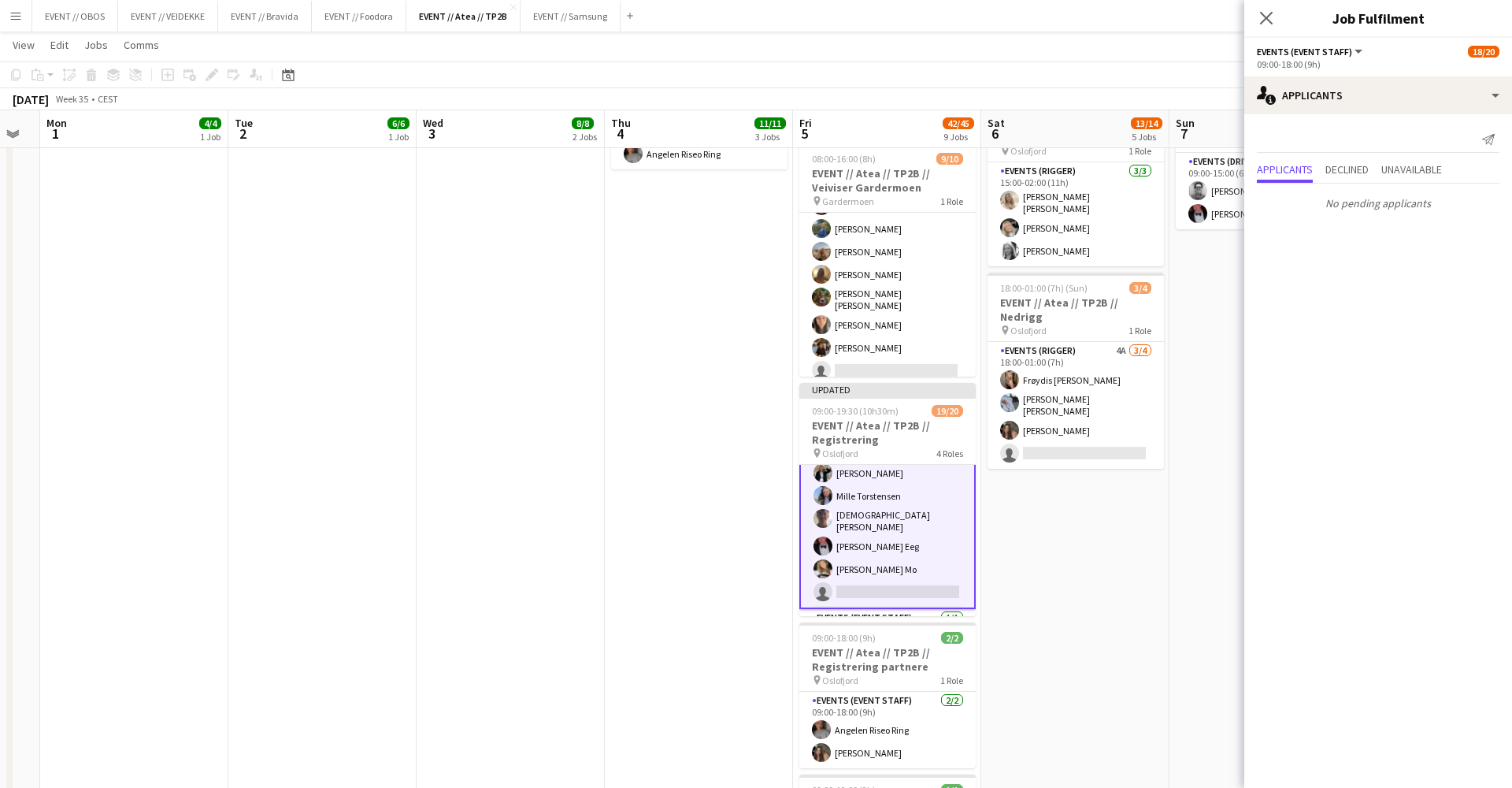
click at [1145, 510] on app-date-cell "08:00-17:00 (9h) 2/2 EVENT // Atea // TP2B // Partnere // Expo pin Oslofjord 1 …" at bounding box center [1075, 401] width 189 height 1607
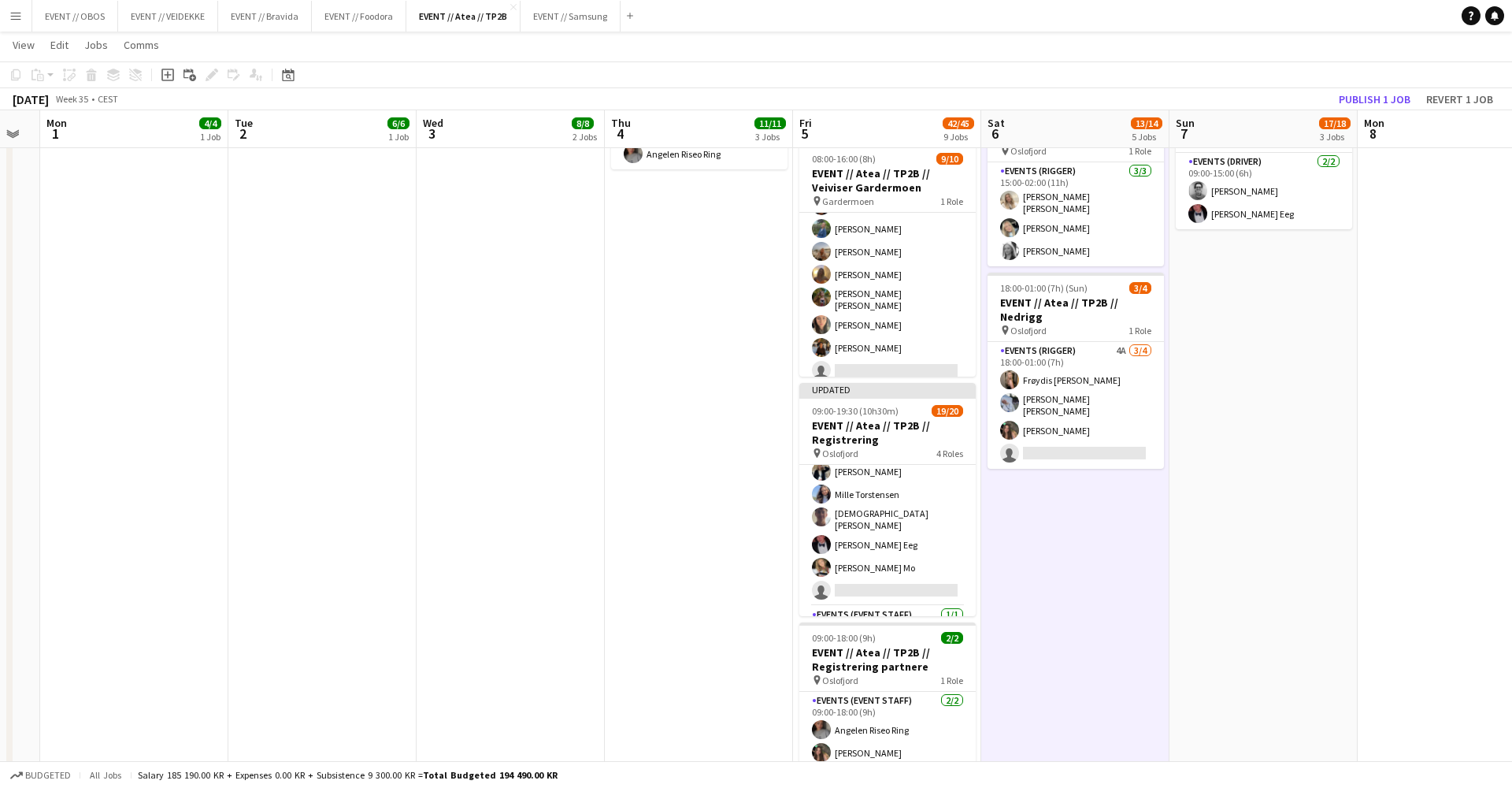
click at [1360, 83] on app-toolbar "Copy Paste Paste Command V Paste with crew Command Shift V Paste linked Job [GE…" at bounding box center [756, 75] width 1512 height 27
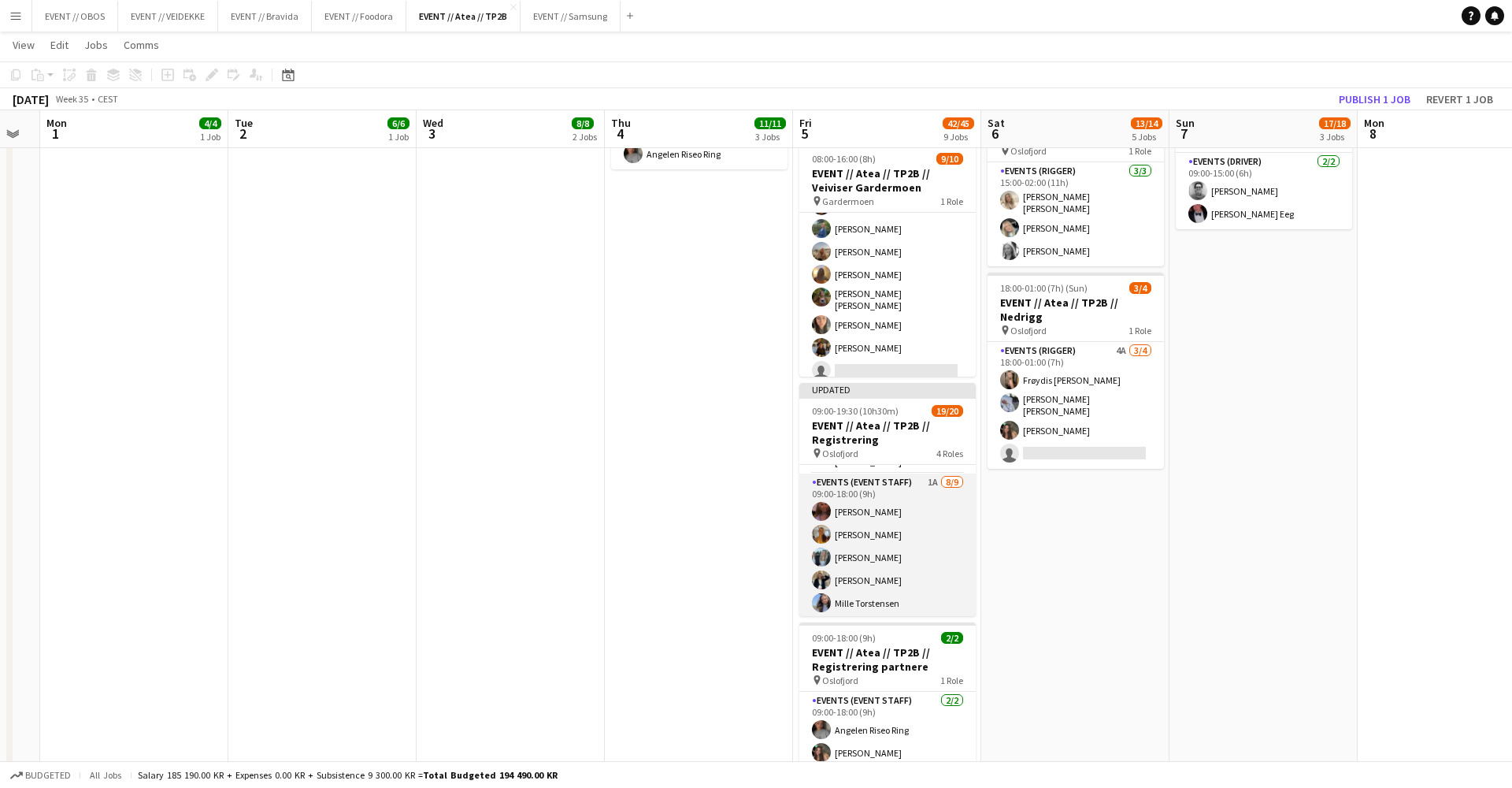
scroll to position [235, 0]
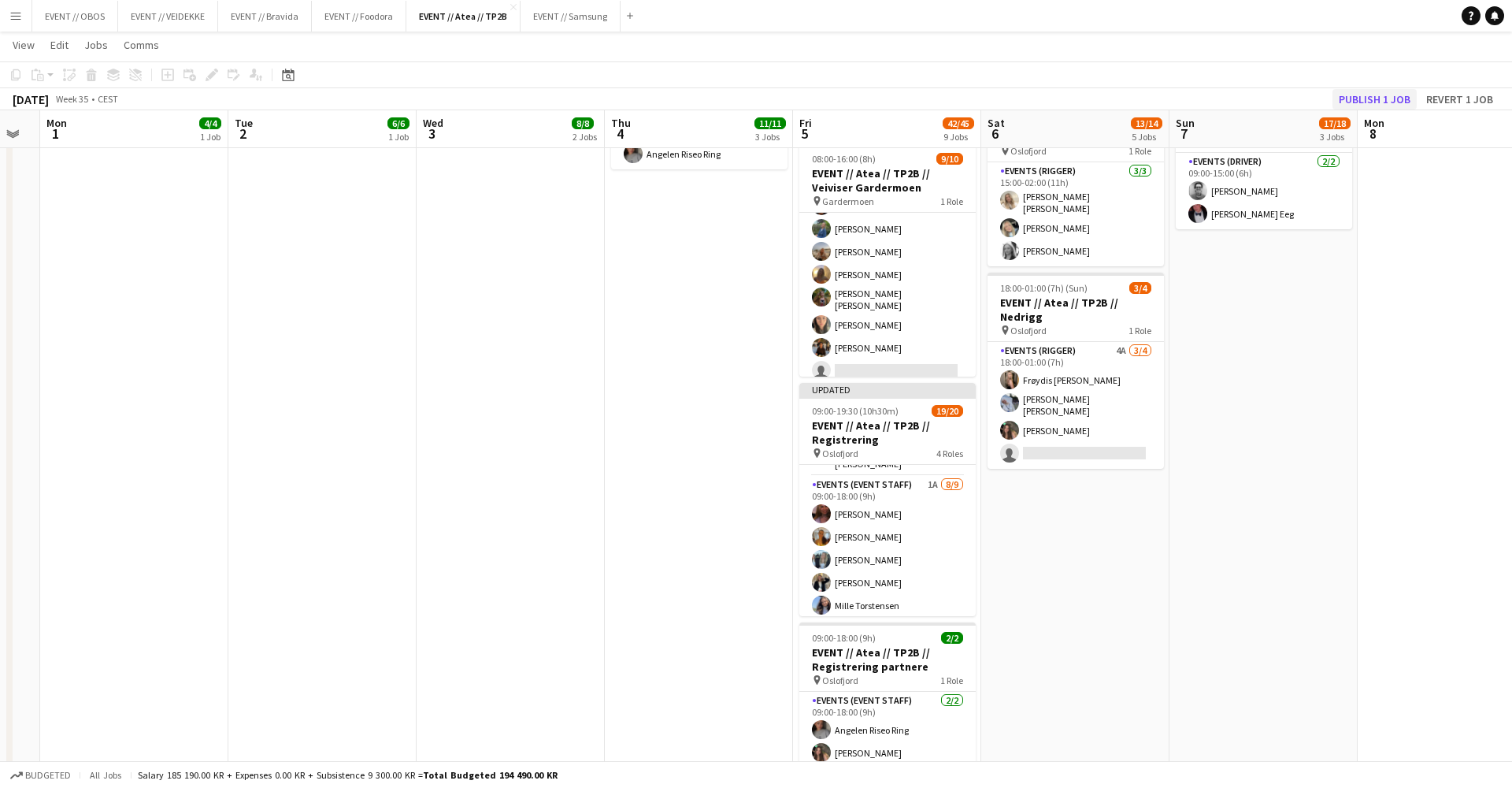
click at [1354, 105] on button "Publish 1 job" at bounding box center [1374, 99] width 84 height 21
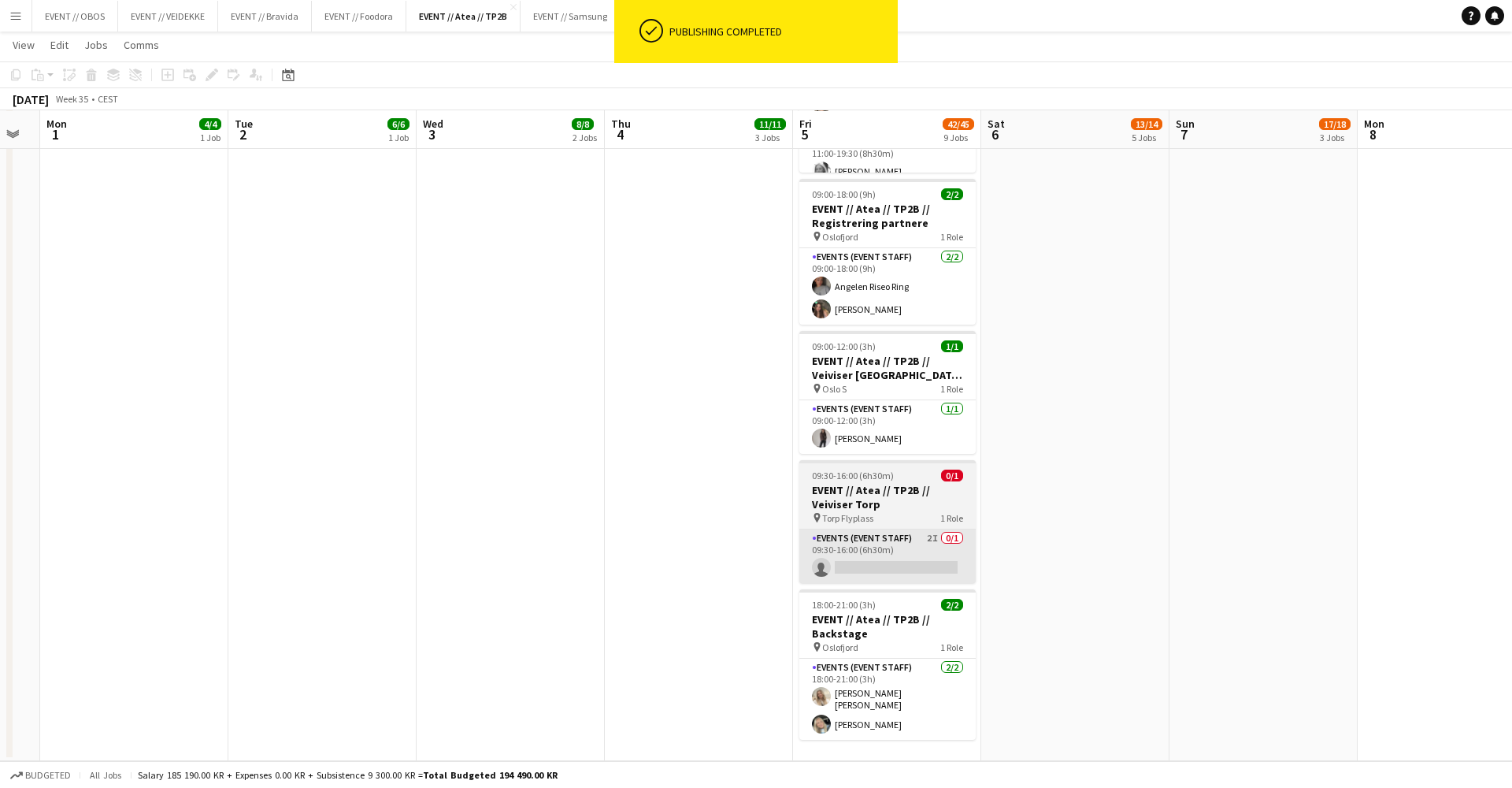
scroll to position [1022, 0]
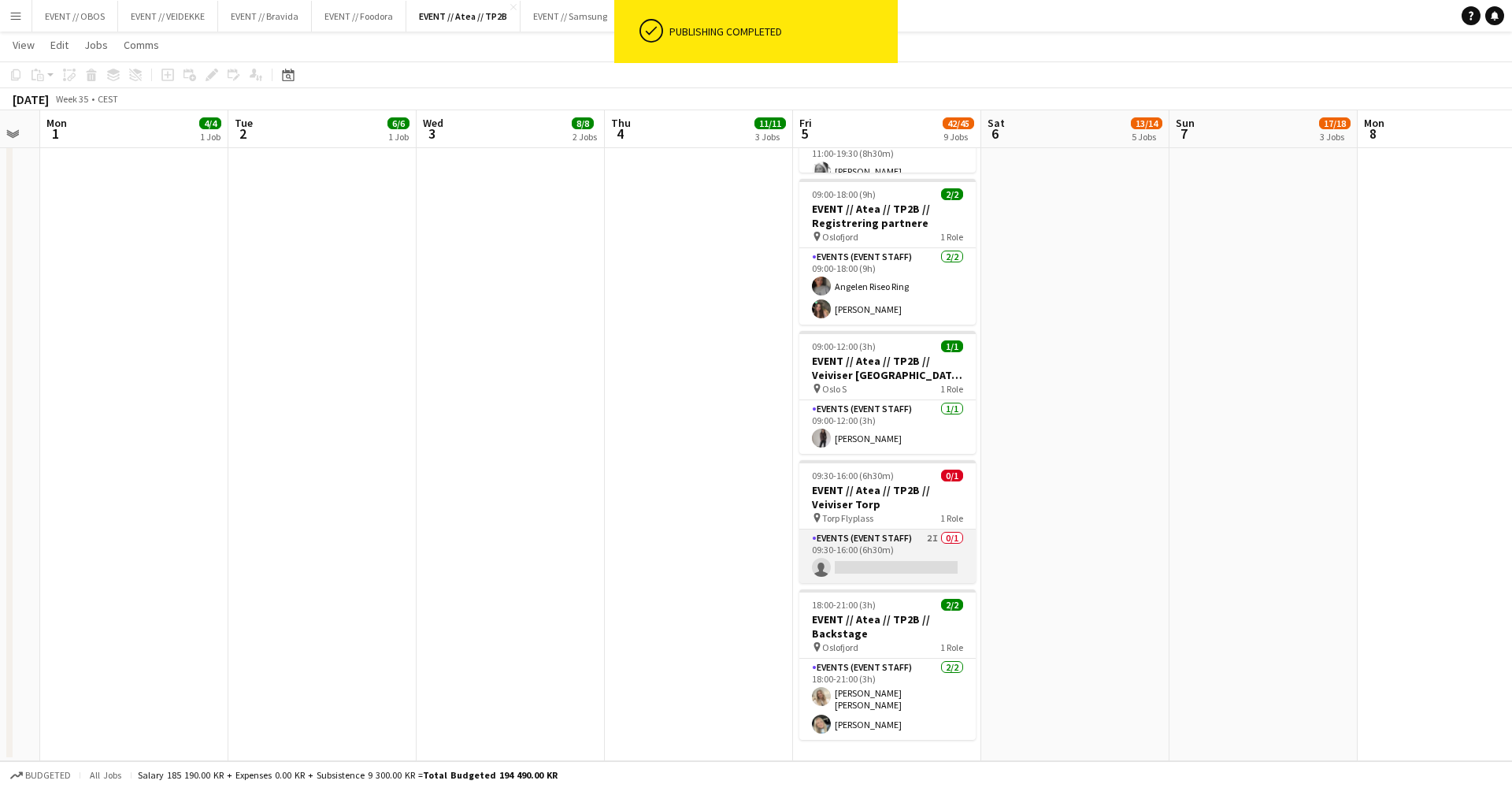
click at [873, 539] on app-card-role "Events (Event Staff) 2I 0/1 09:30-16:00 (6h30m) single-neutral-actions" at bounding box center [887, 556] width 176 height 53
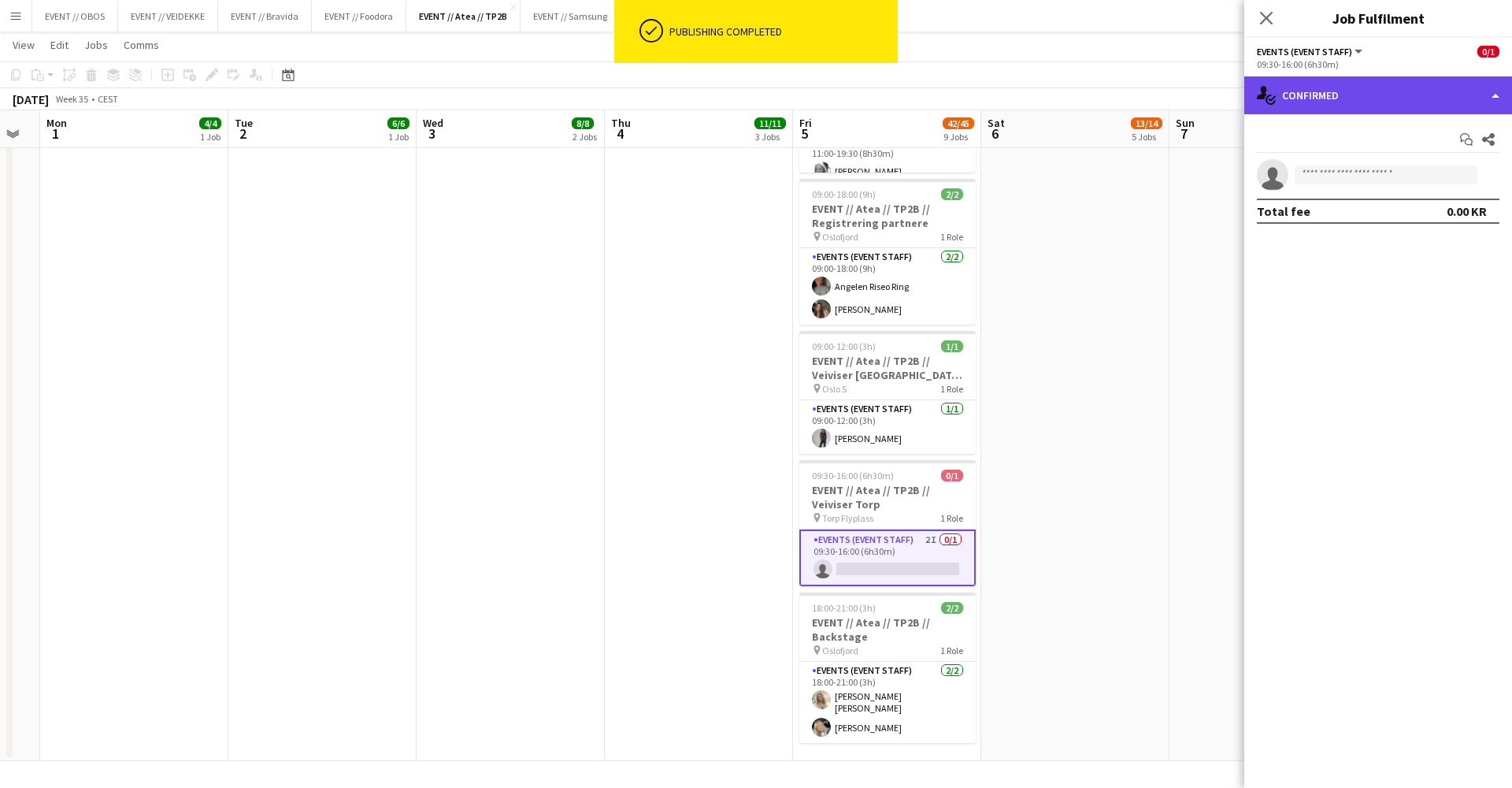
click at [1318, 95] on div "single-neutral-actions-check-2 Confirmed" at bounding box center [1378, 96] width 268 height 38
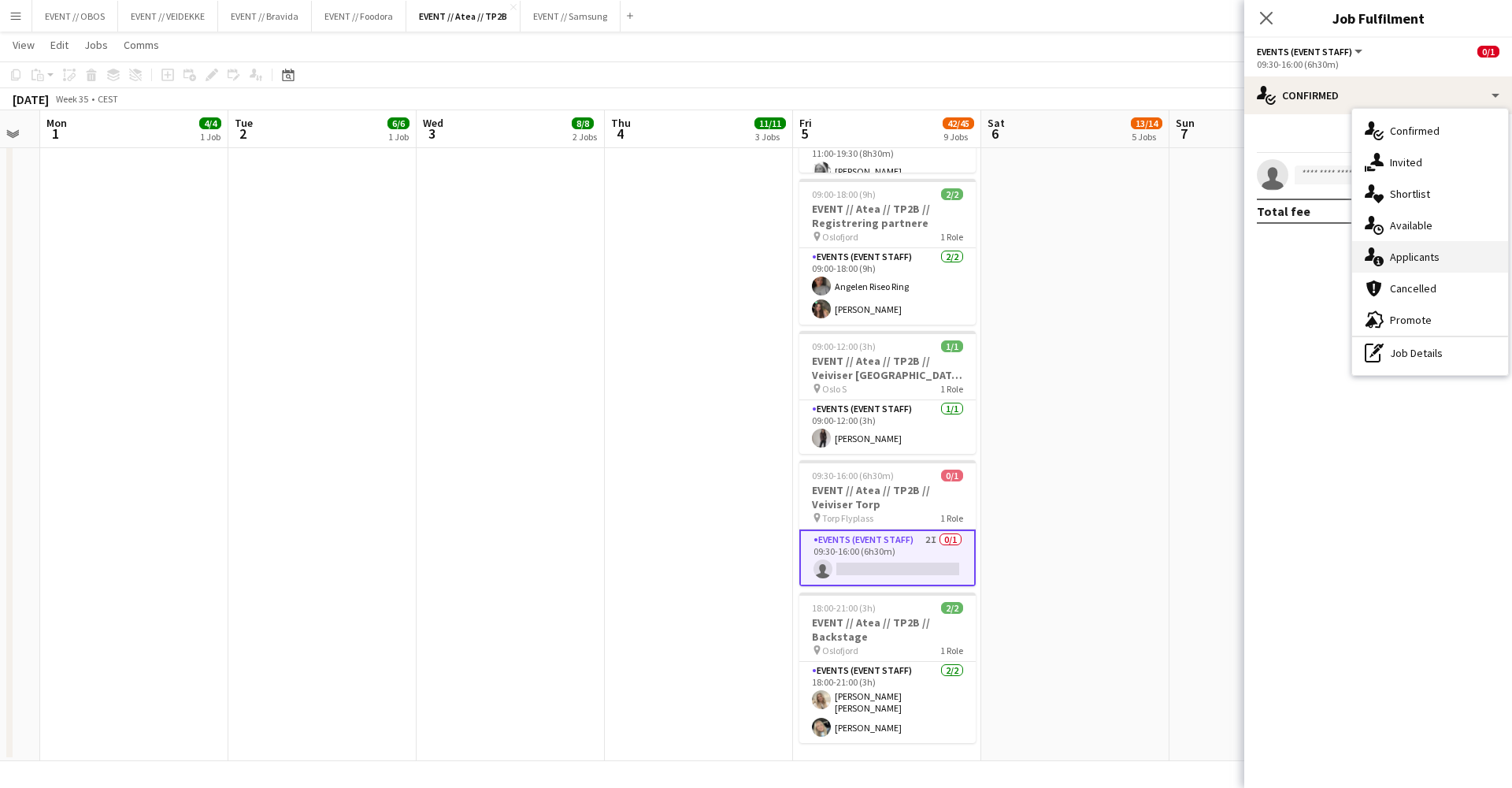
click at [1391, 254] on div "single-neutral-actions-information Applicants" at bounding box center [1431, 257] width 156 height 32
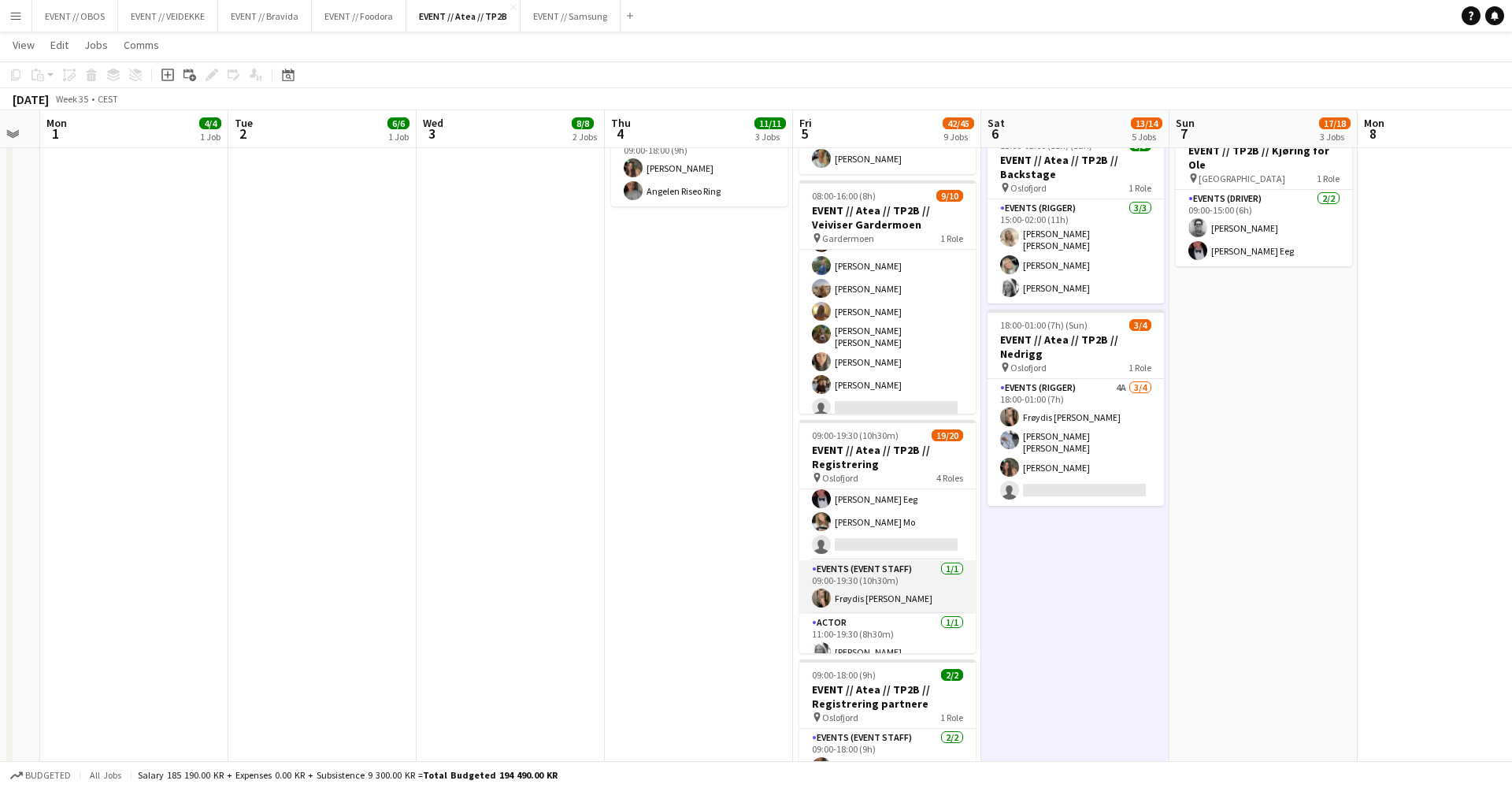
scroll to position [338, 0]
click at [846, 557] on app-card-role "Events (Event Staff) 1A [DATE] 09:00-18:00 (9h) [PERSON_NAME] [PERSON_NAME] [PE…" at bounding box center [887, 518] width 176 height 241
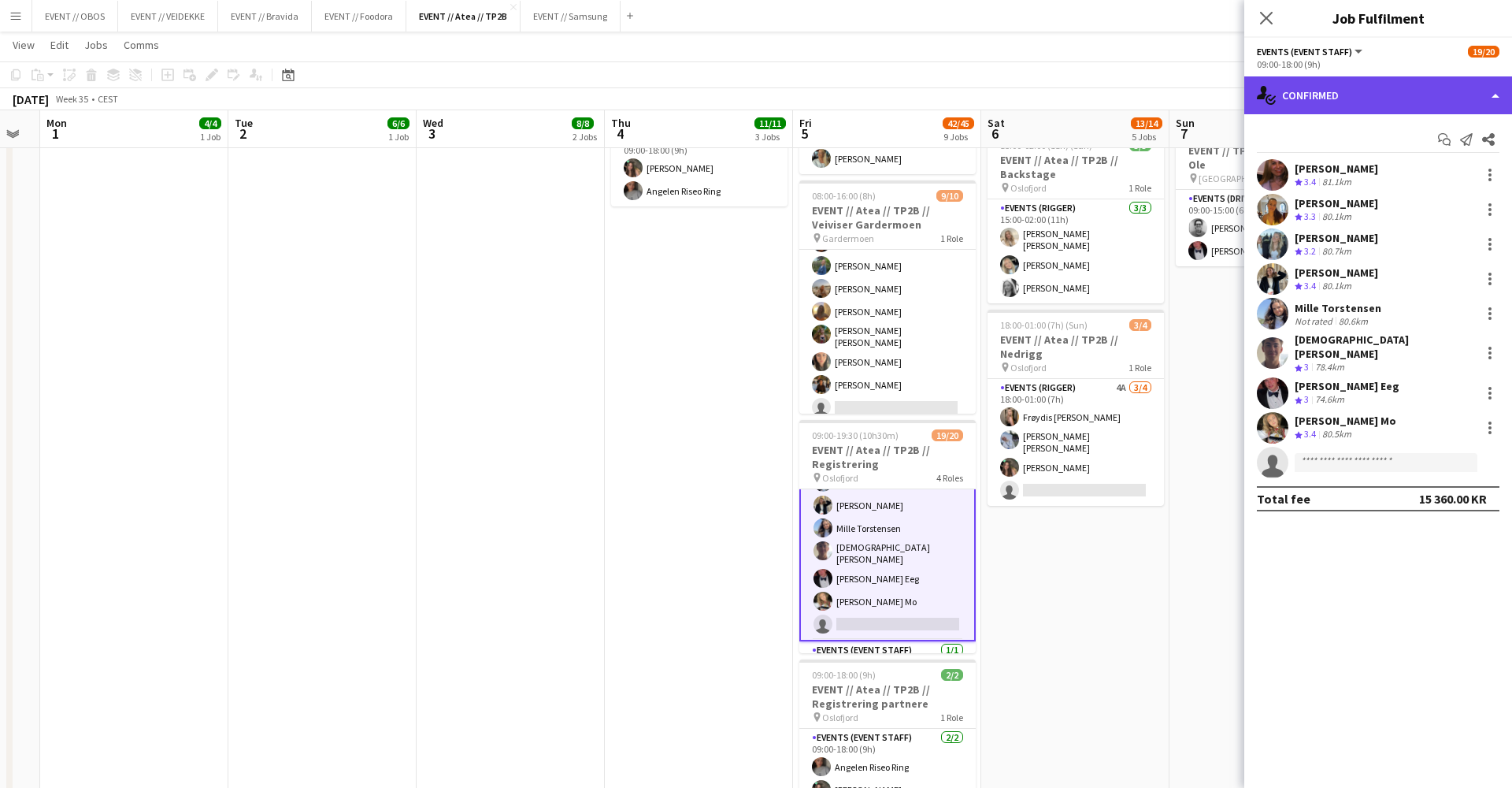
click at [1327, 96] on div "single-neutral-actions-check-2 Confirmed" at bounding box center [1378, 96] width 268 height 38
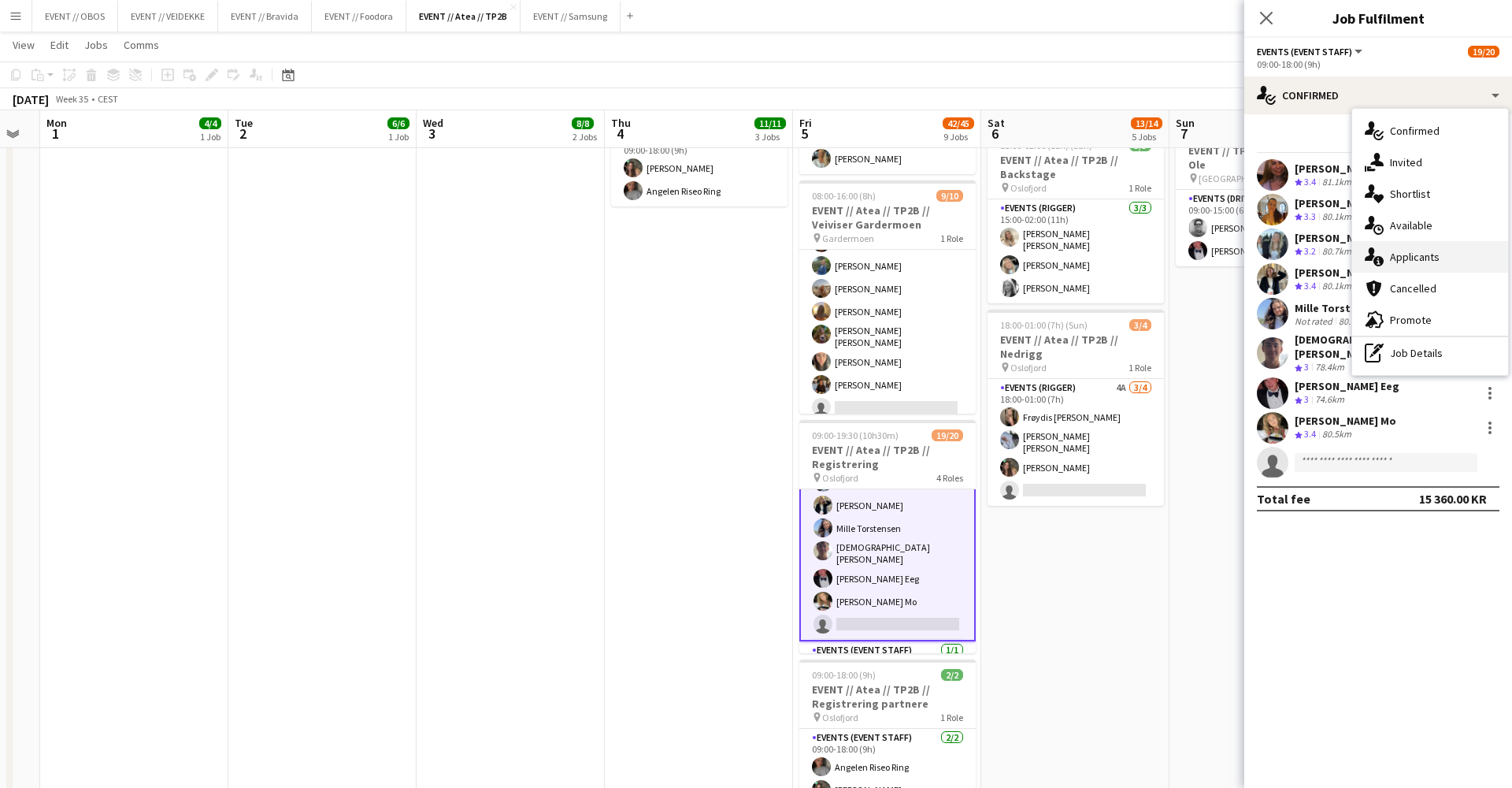
click at [1413, 250] on div "single-neutral-actions-information Applicants" at bounding box center [1431, 257] width 156 height 32
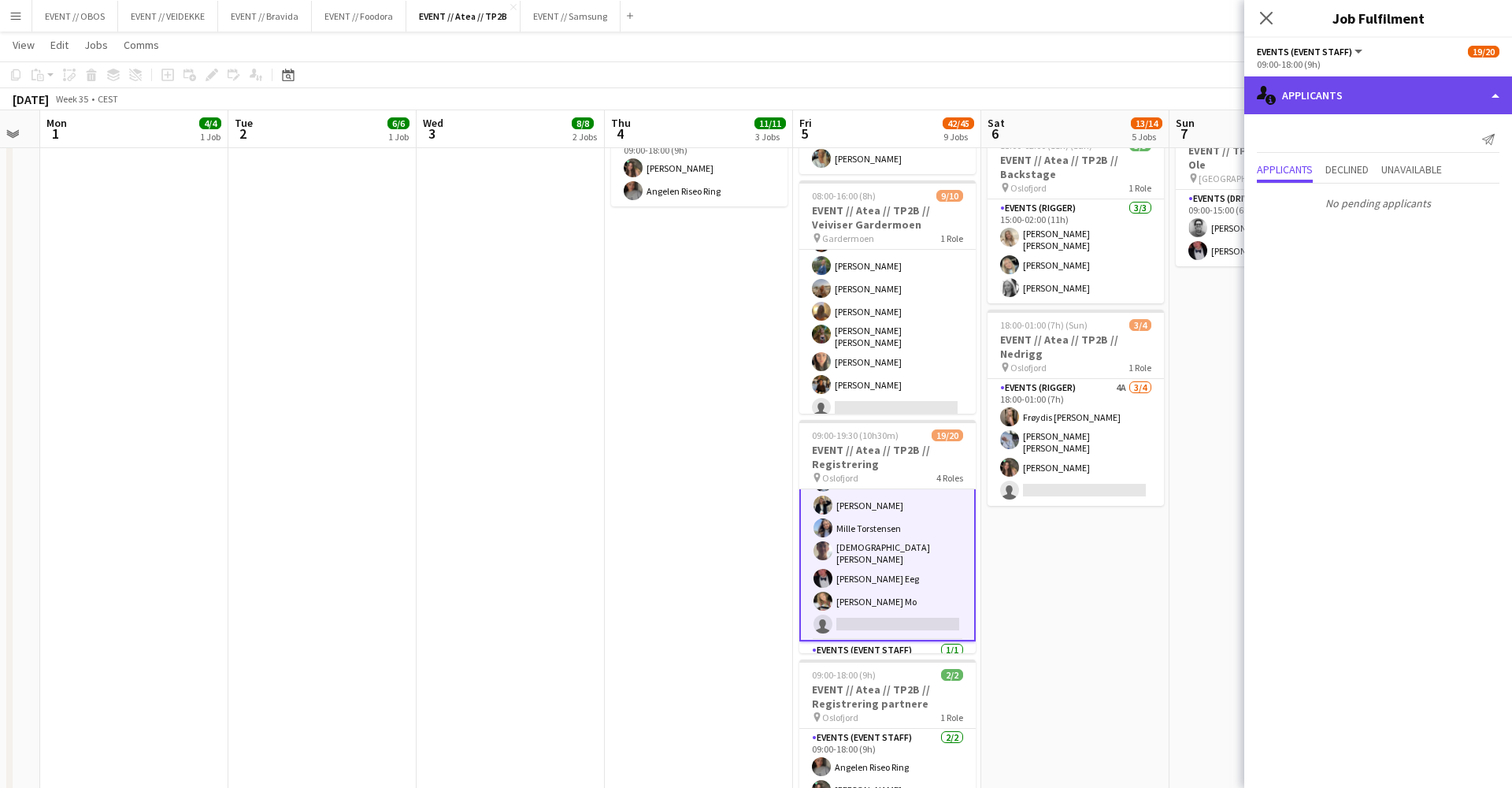
click at [1289, 92] on div "single-neutral-actions-information Applicants" at bounding box center [1378, 96] width 268 height 38
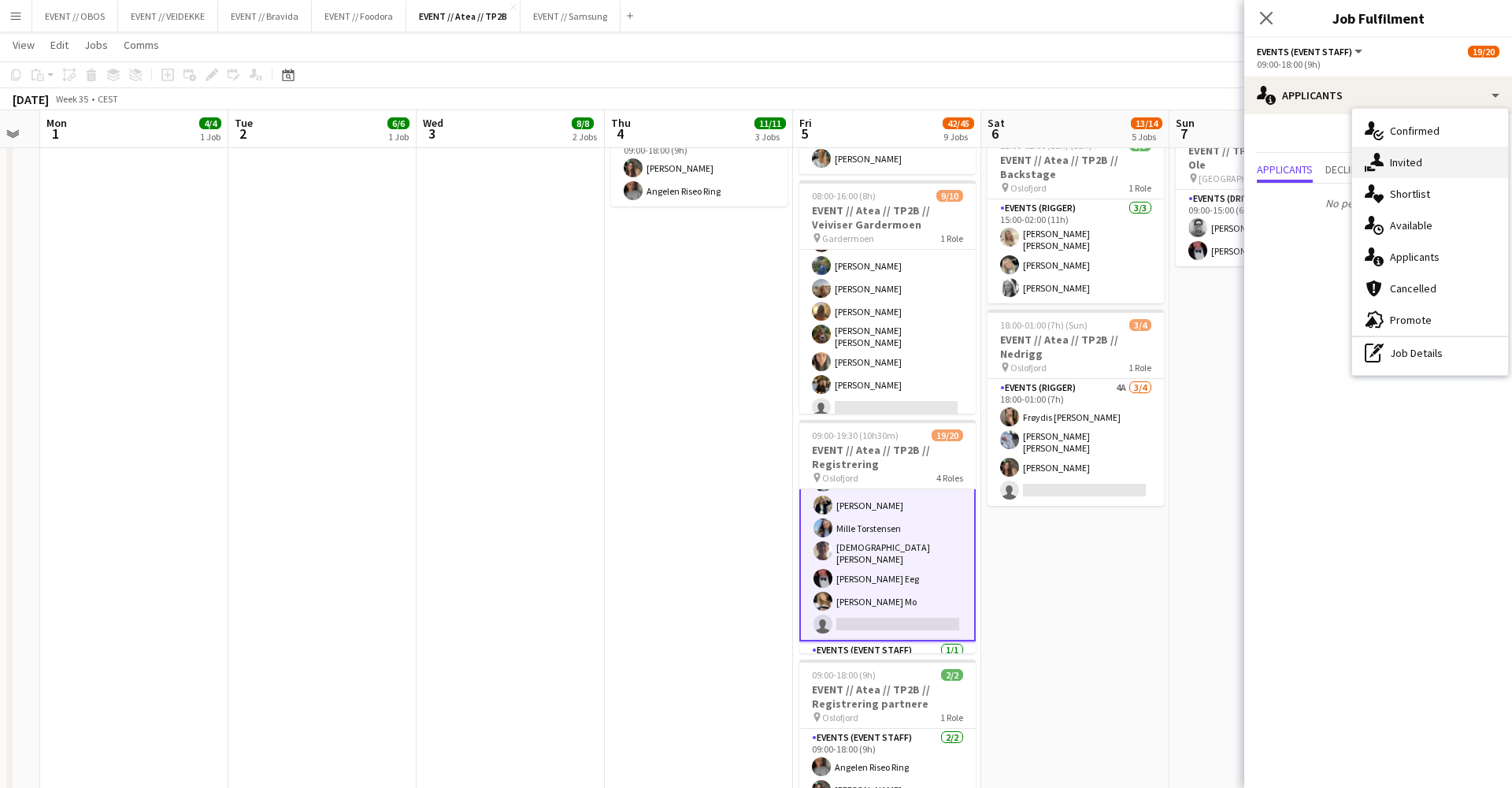
click at [1373, 171] on icon at bounding box center [1372, 169] width 8 height 5
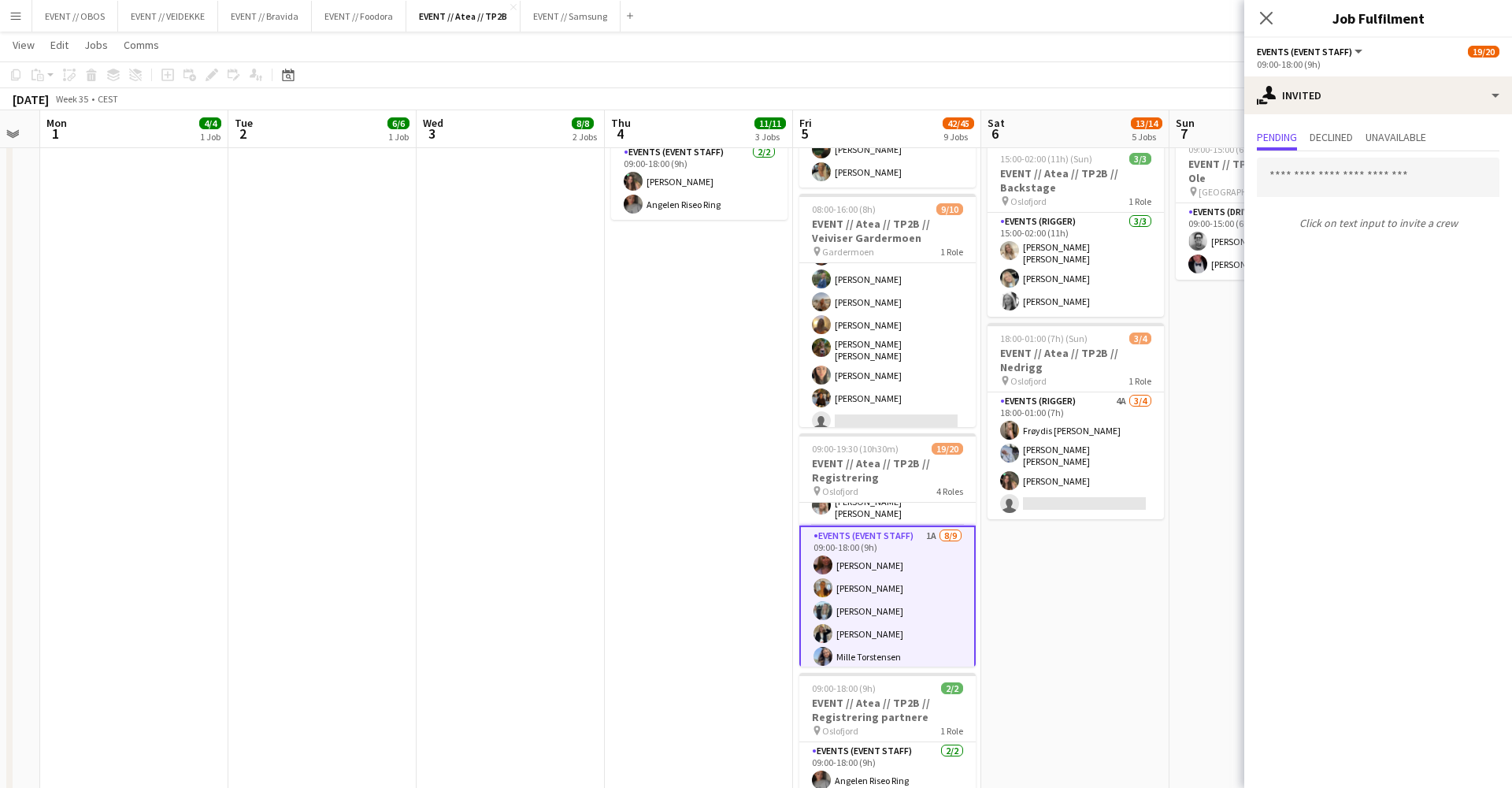
scroll to position [158, 0]
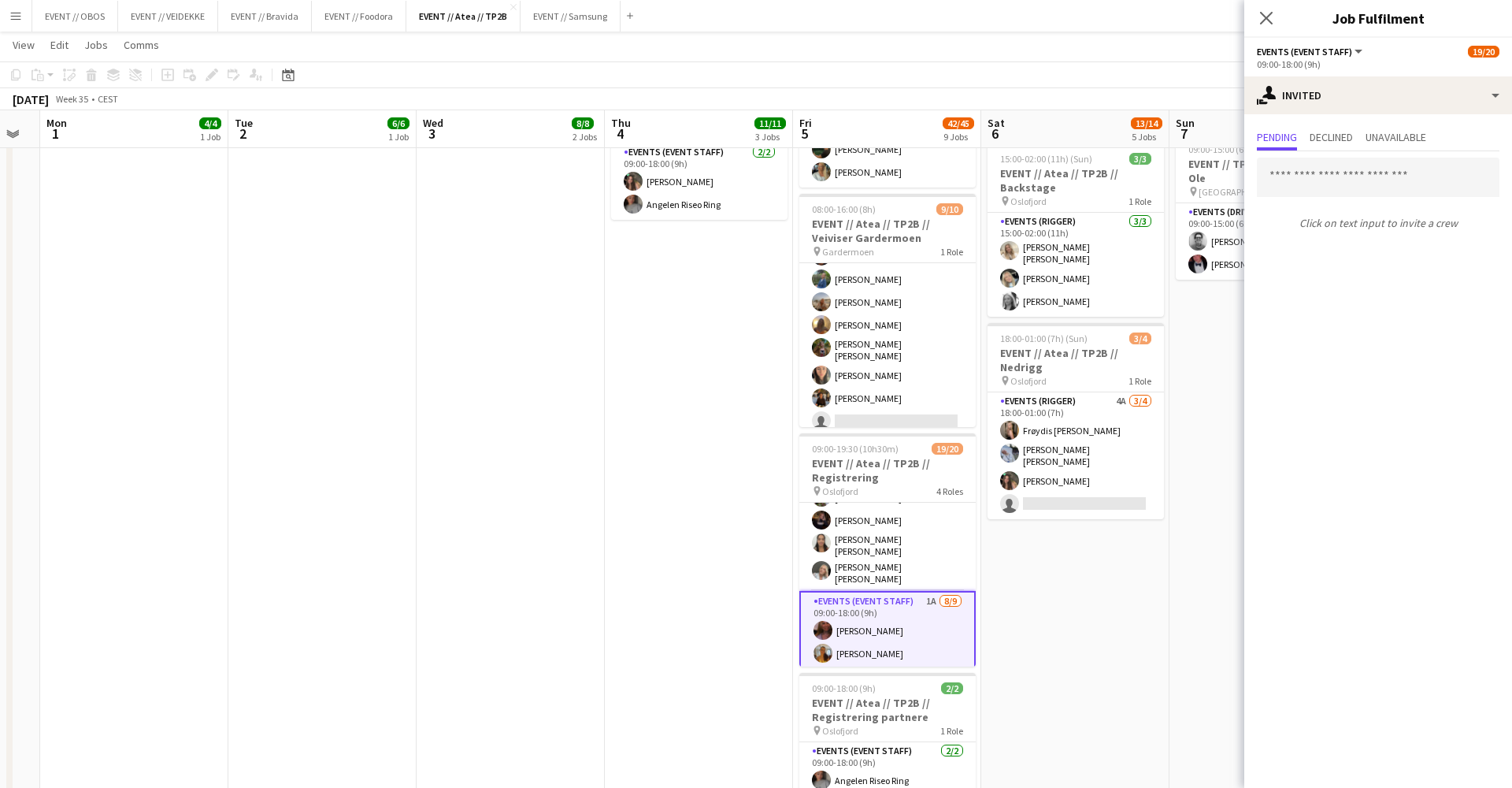
click at [917, 524] on app-card-role "Events (Event Staff) [DATE] 09:00-16:30 (7h30m) [PERSON_NAME] [PERSON_NAME] [PE…" at bounding box center [887, 468] width 176 height 246
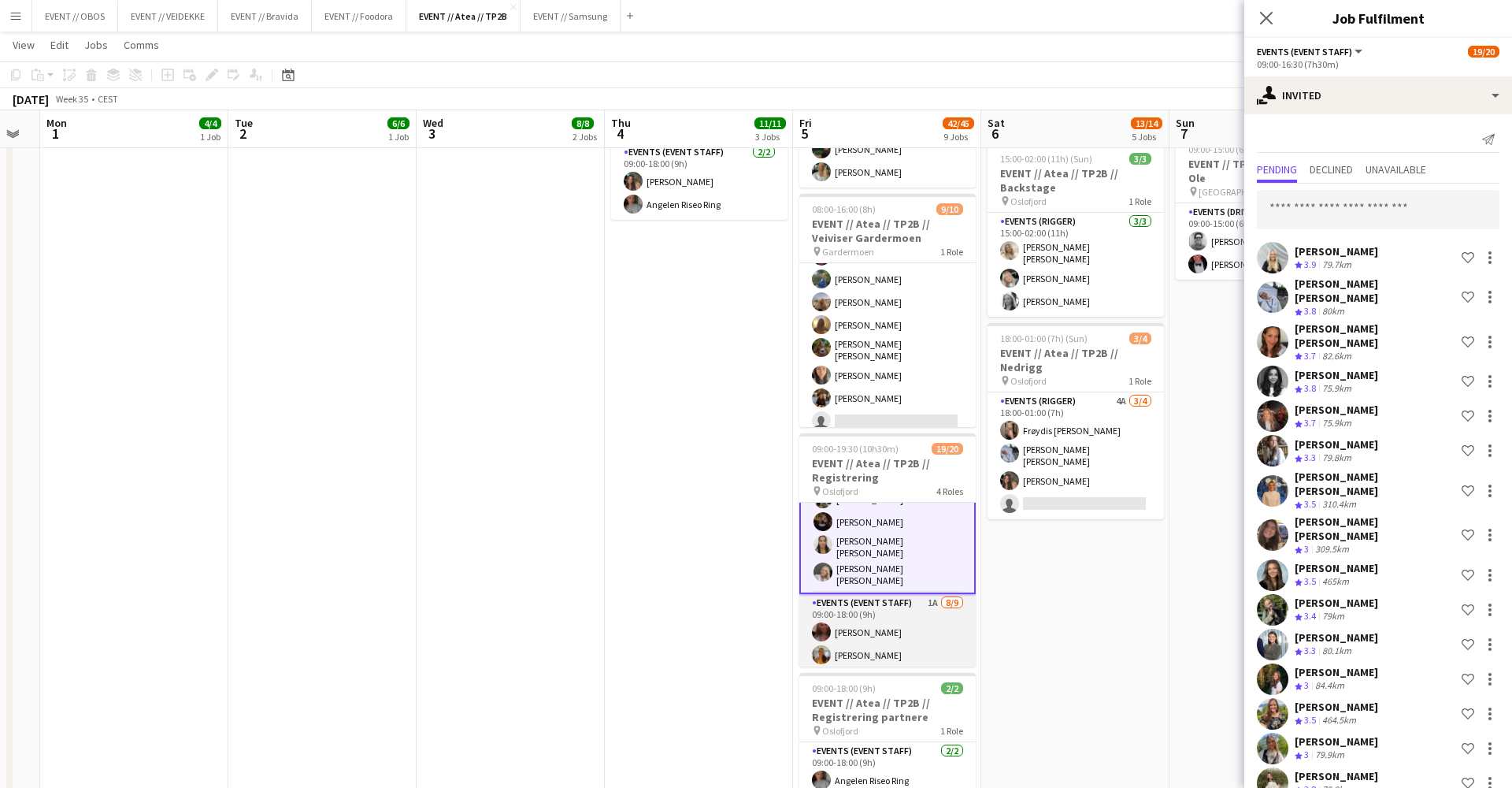
click at [893, 599] on app-card-role "Events (Event Staff) 1A [DATE] 09:00-18:00 (9h) [PERSON_NAME] [PERSON_NAME] [PE…" at bounding box center [887, 715] width 176 height 241
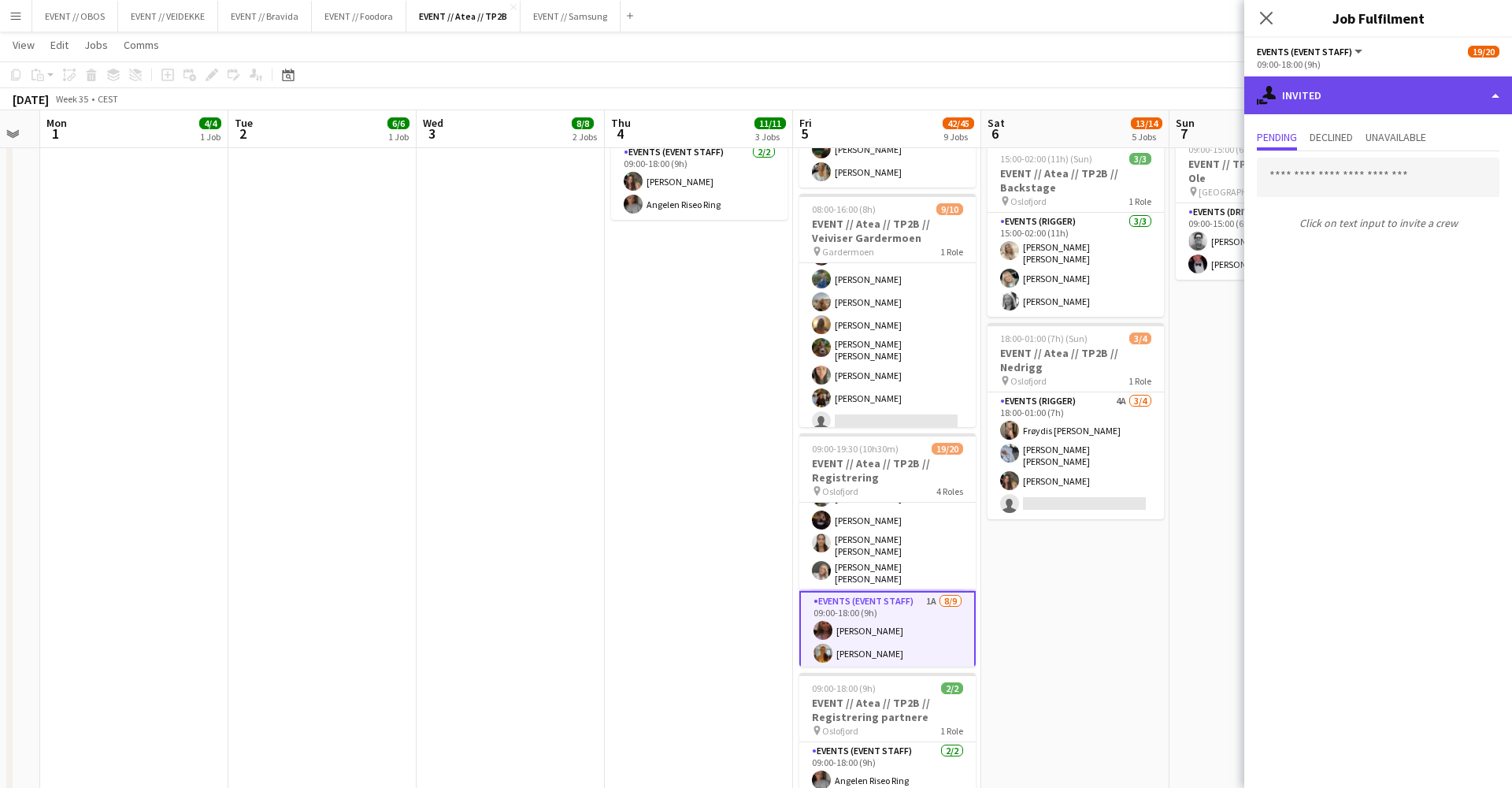
click at [1297, 104] on div "single-neutral-actions-share-1 Invited" at bounding box center [1378, 96] width 268 height 38
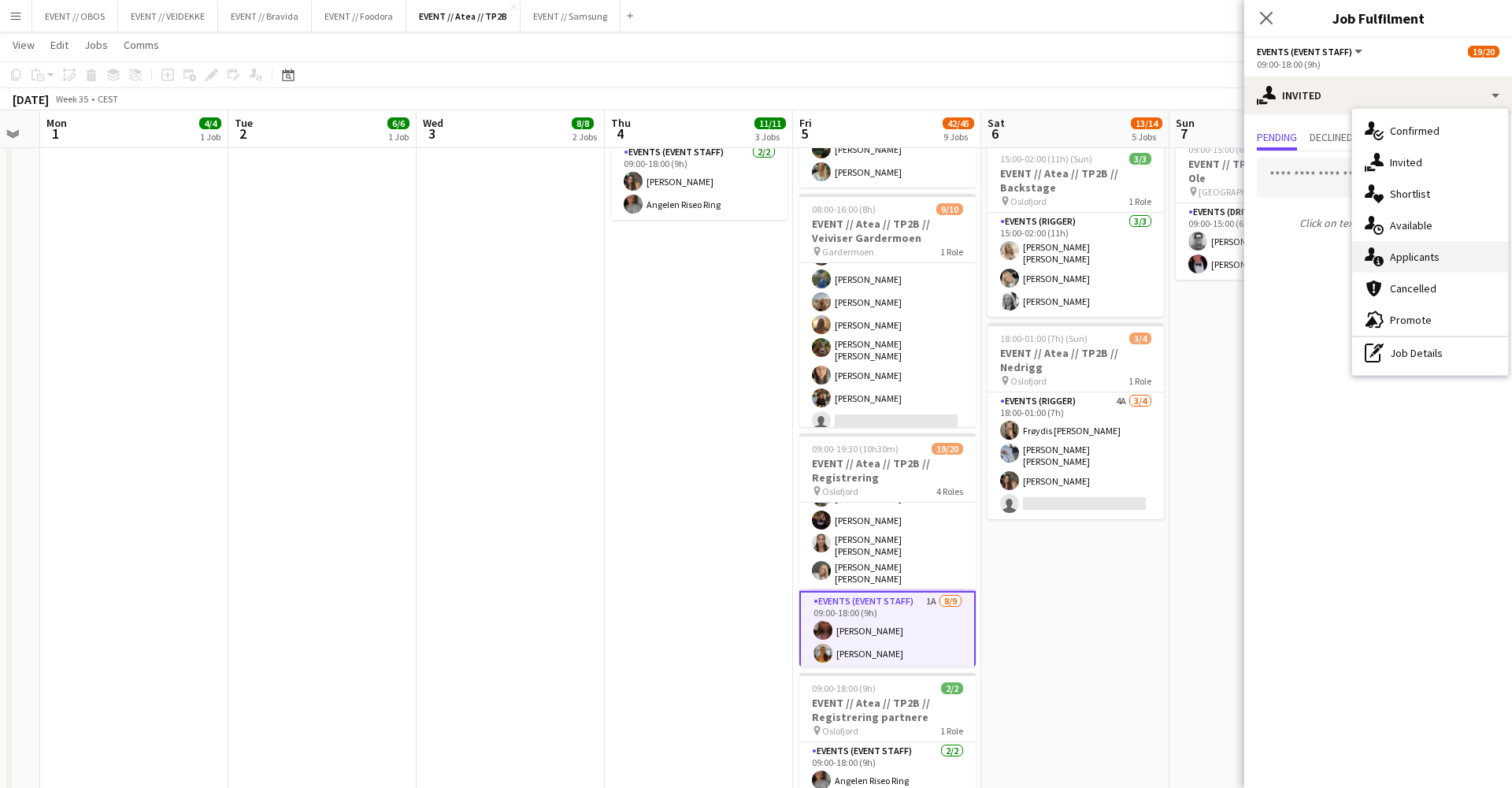
click at [1445, 244] on div "single-neutral-actions-information Applicants" at bounding box center [1431, 257] width 156 height 32
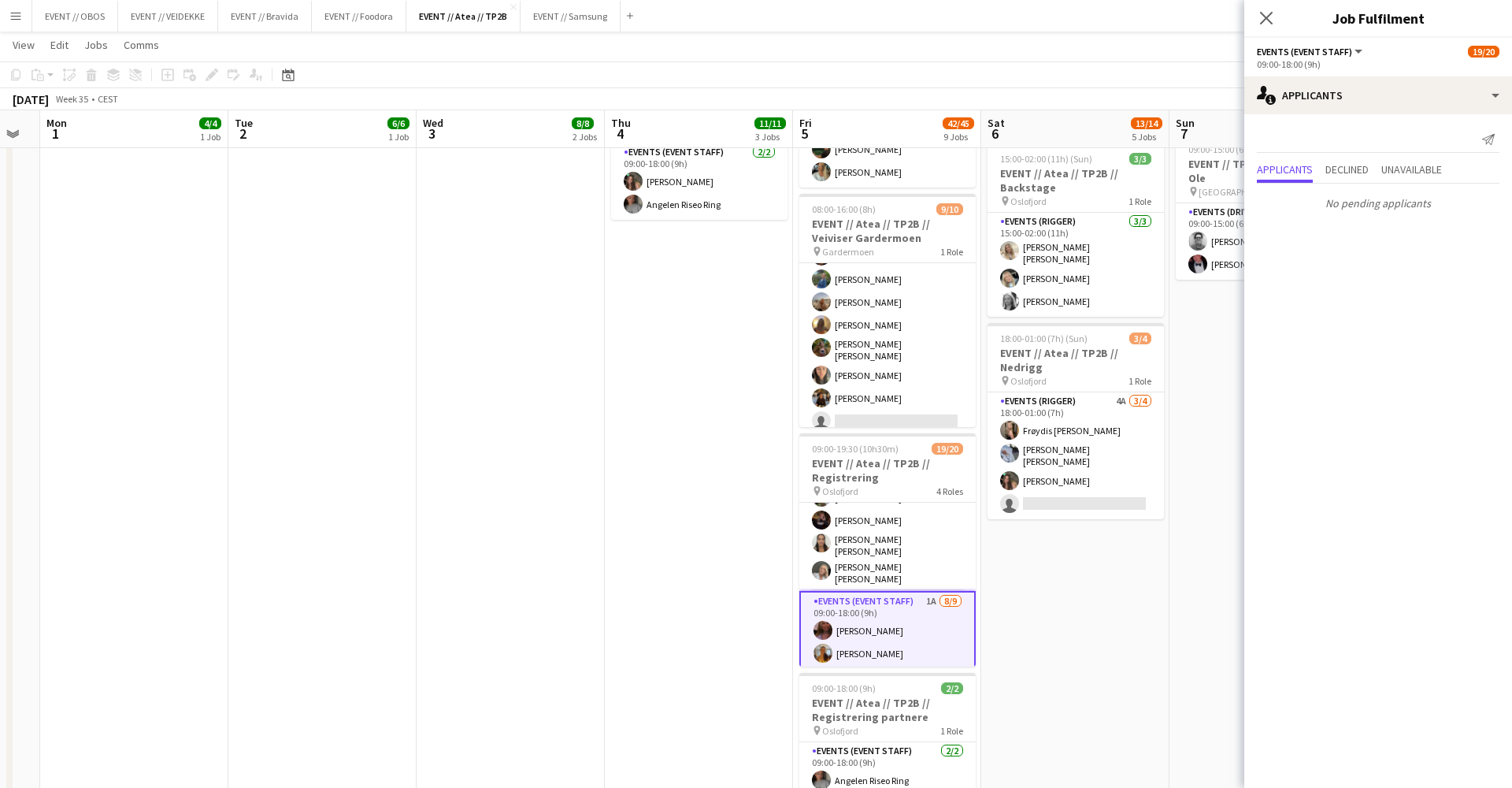
click at [1342, 62] on app-options-switcher "Events (Event Staff) All roles Events (Event Staff) 19/20 09:00-18:00 (9h)" at bounding box center [1378, 57] width 268 height 38
click at [1348, 99] on div "single-neutral-actions-information Applicants" at bounding box center [1378, 96] width 268 height 38
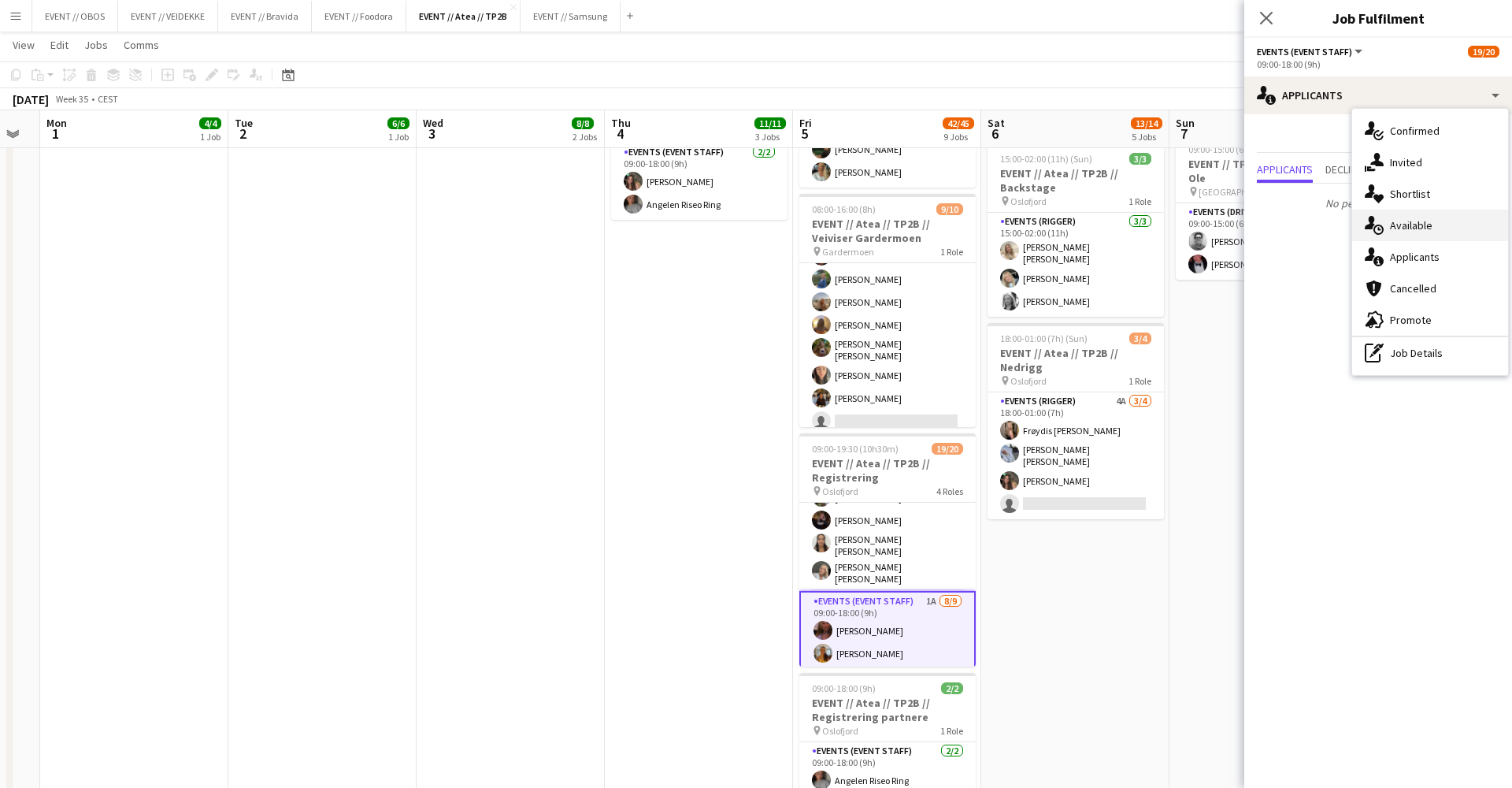
click at [1423, 214] on div "single-neutral-actions-upload Available" at bounding box center [1431, 225] width 156 height 32
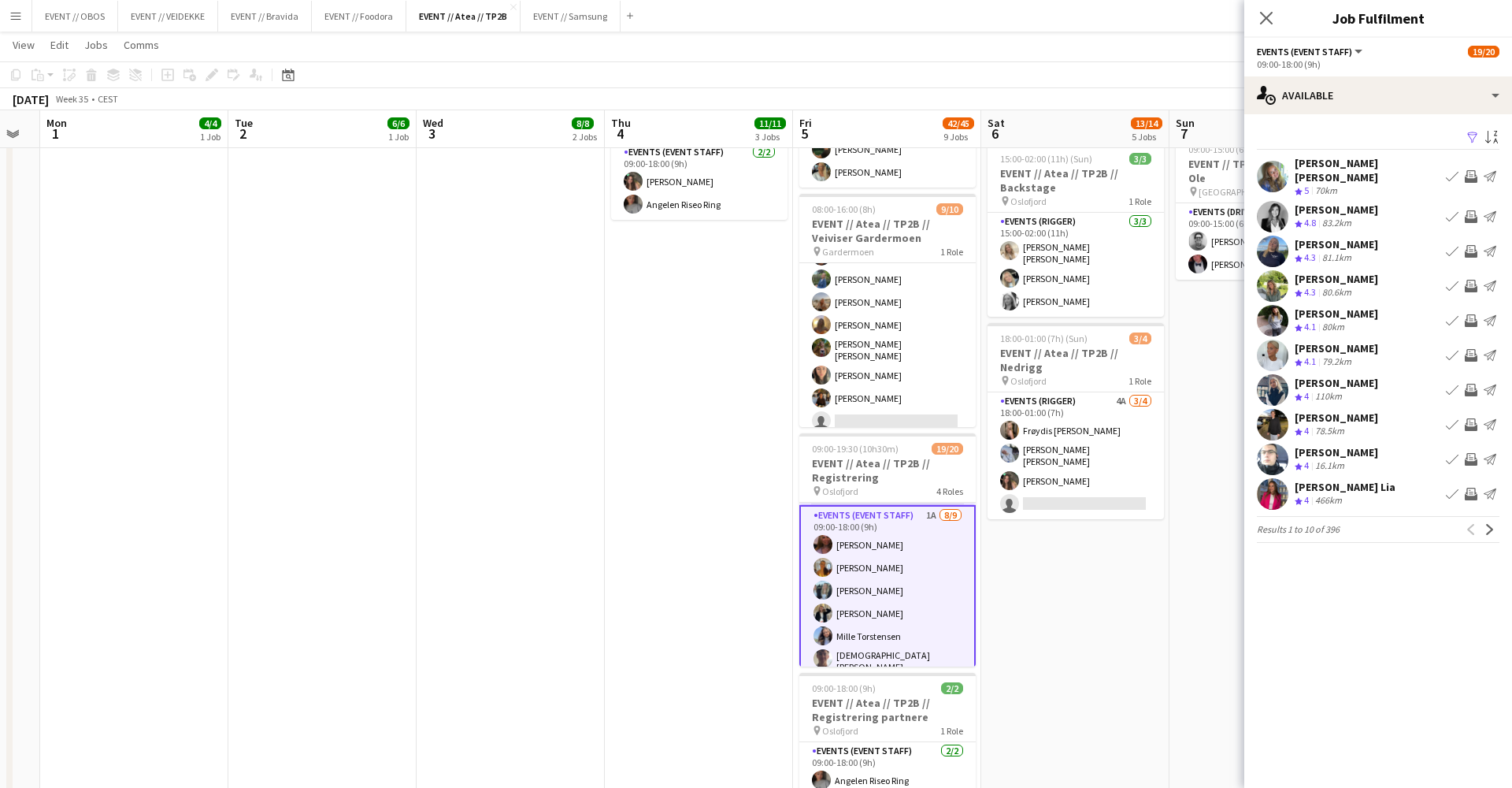
scroll to position [232, 0]
click at [1495, 521] on button "Next" at bounding box center [1490, 529] width 19 height 19
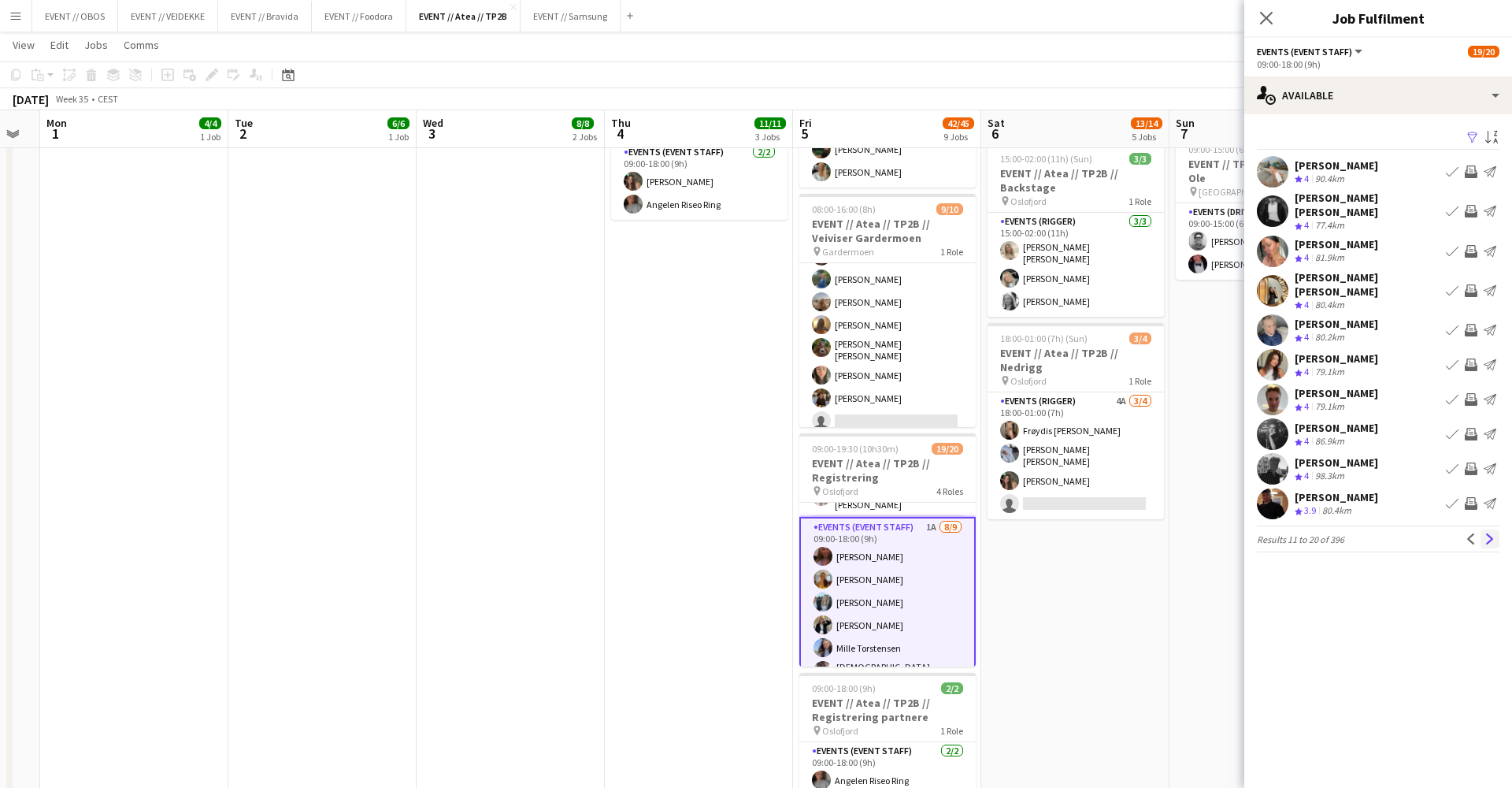
click at [1485, 529] on button "Next" at bounding box center [1490, 539] width 19 height 19
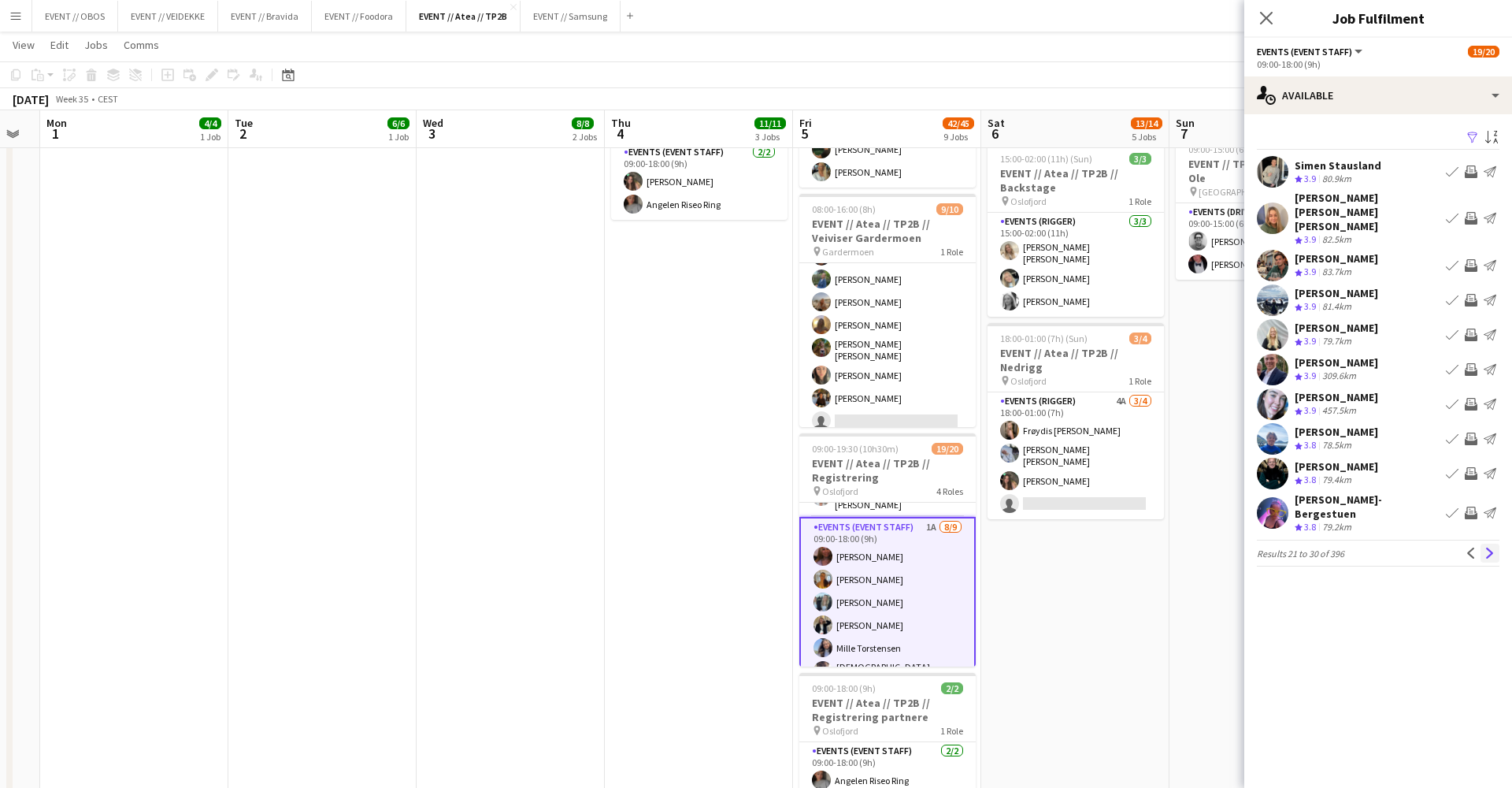
click at [1486, 548] on app-icon "Next" at bounding box center [1490, 553] width 11 height 11
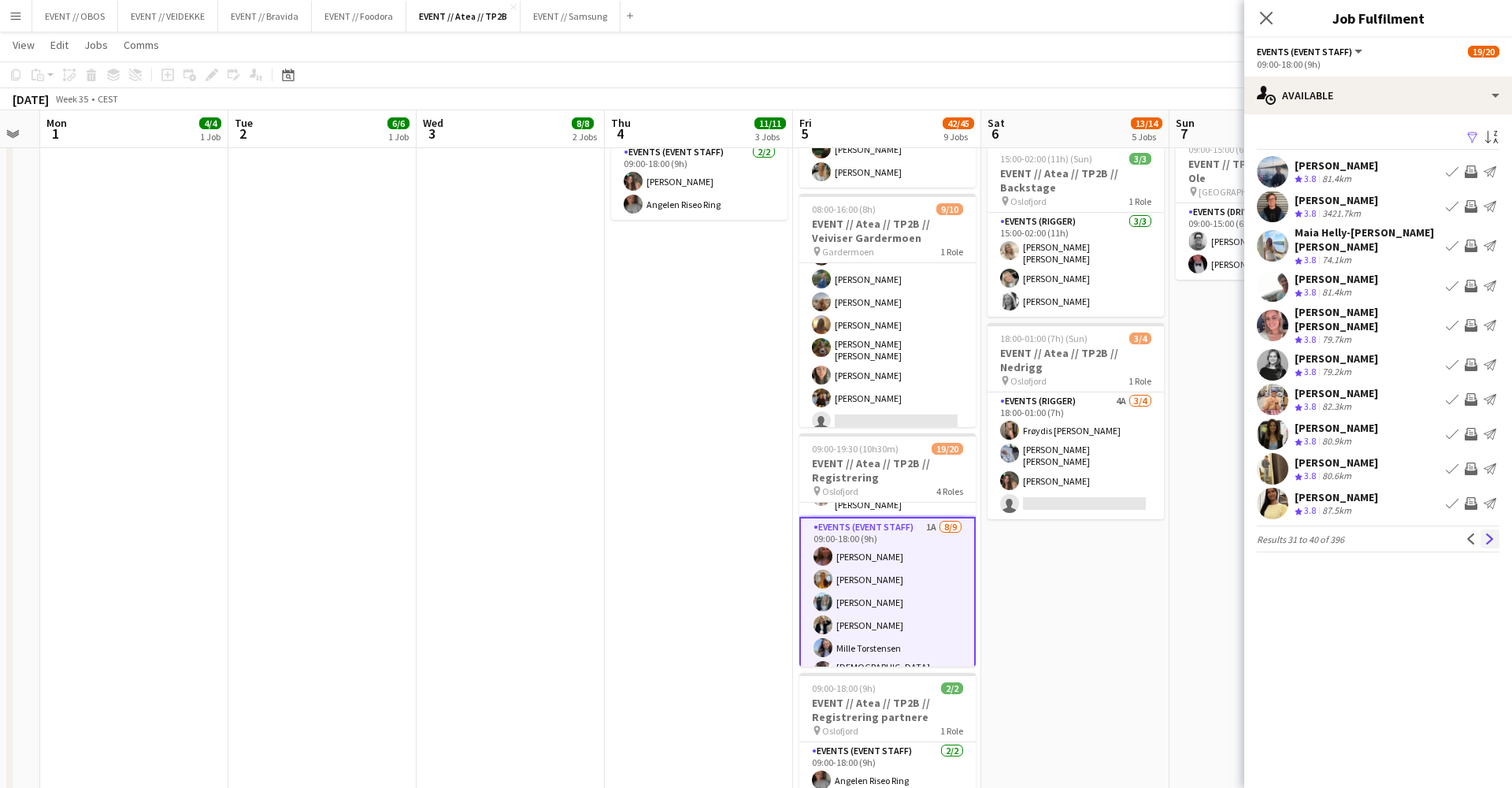
click at [1488, 534] on app-icon "Next" at bounding box center [1490, 539] width 11 height 11
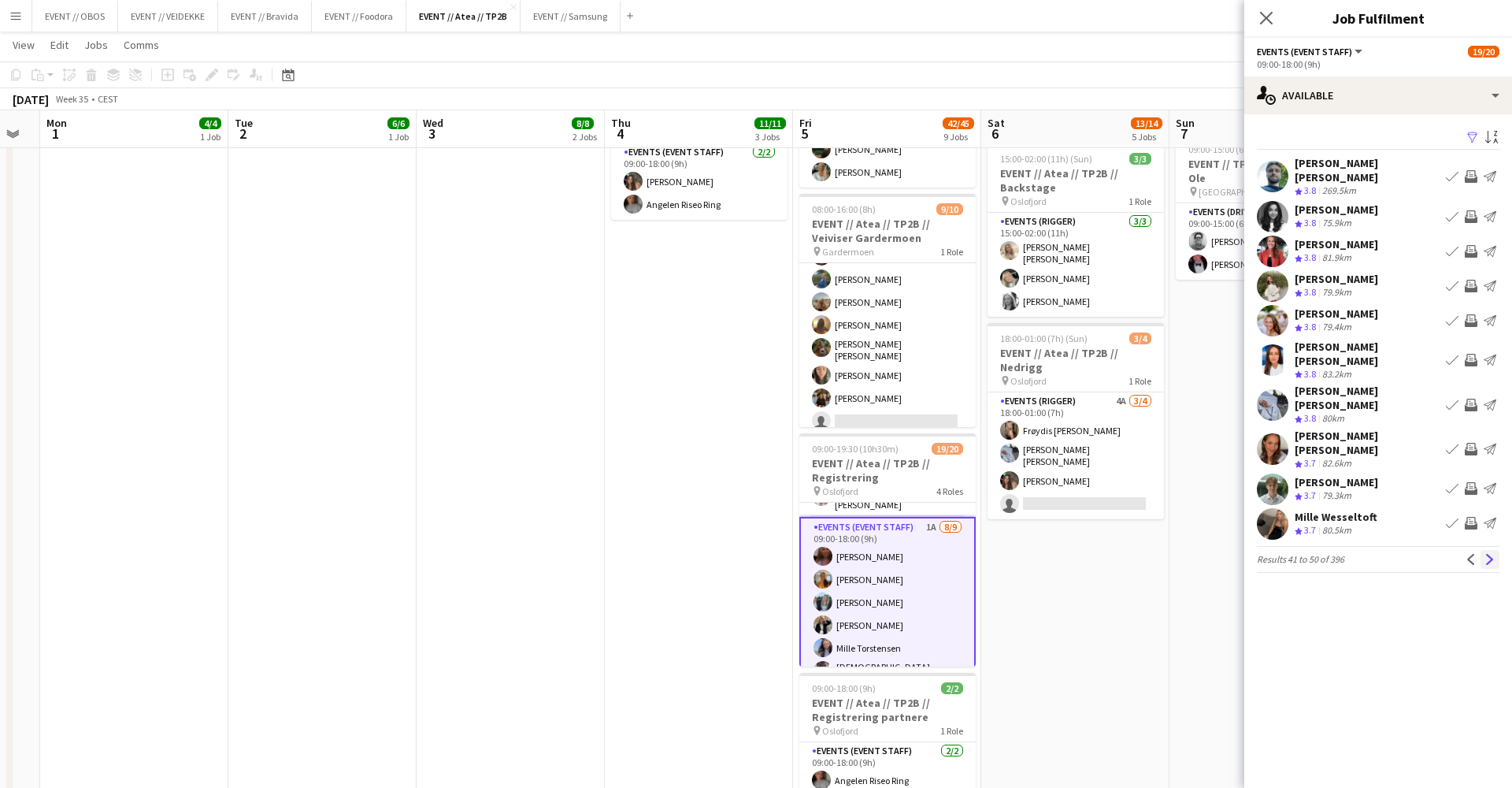
click at [1491, 554] on app-icon "Next" at bounding box center [1490, 559] width 11 height 11
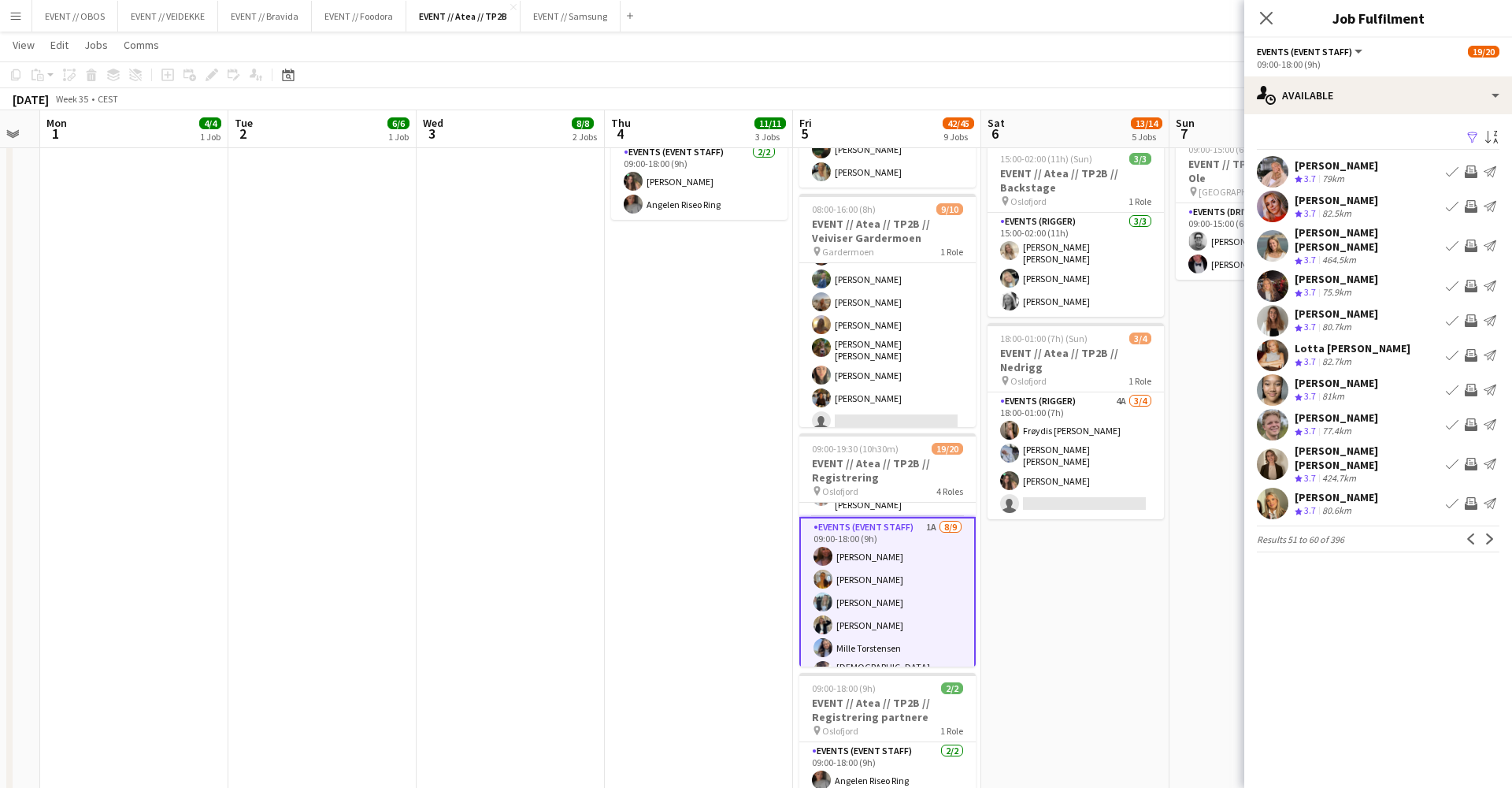
click at [1475, 384] on app-icon "Invite crew" at bounding box center [1470, 390] width 12 height 12
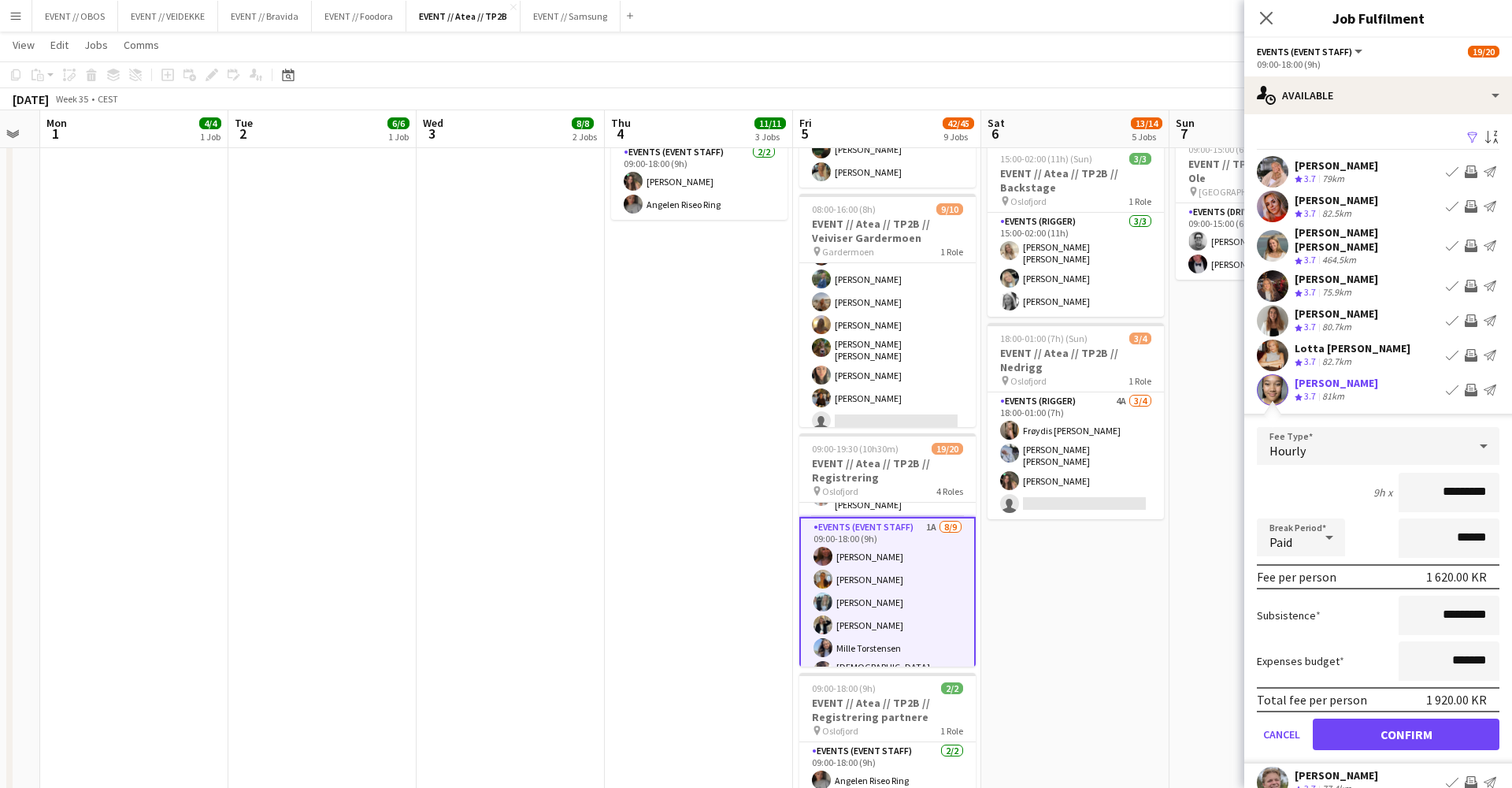
click at [1480, 705] on form "Fee Type Hourly 9h x ********* Break Period Paid ****** Fee per person 1 620.00…" at bounding box center [1378, 595] width 268 height 337
click at [1475, 720] on button "Confirm" at bounding box center [1406, 735] width 187 height 32
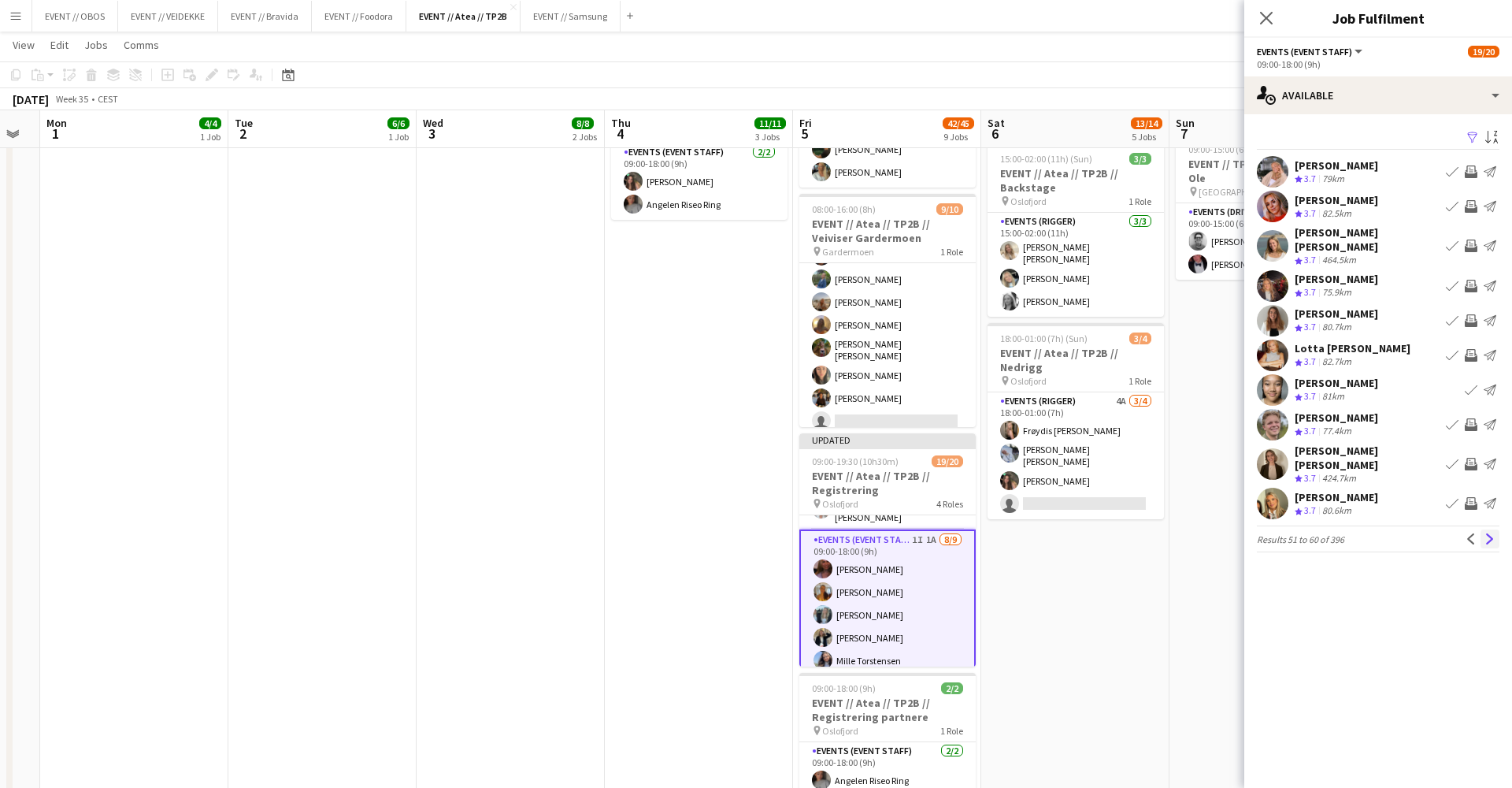
click at [1491, 529] on button "Next" at bounding box center [1490, 539] width 19 height 19
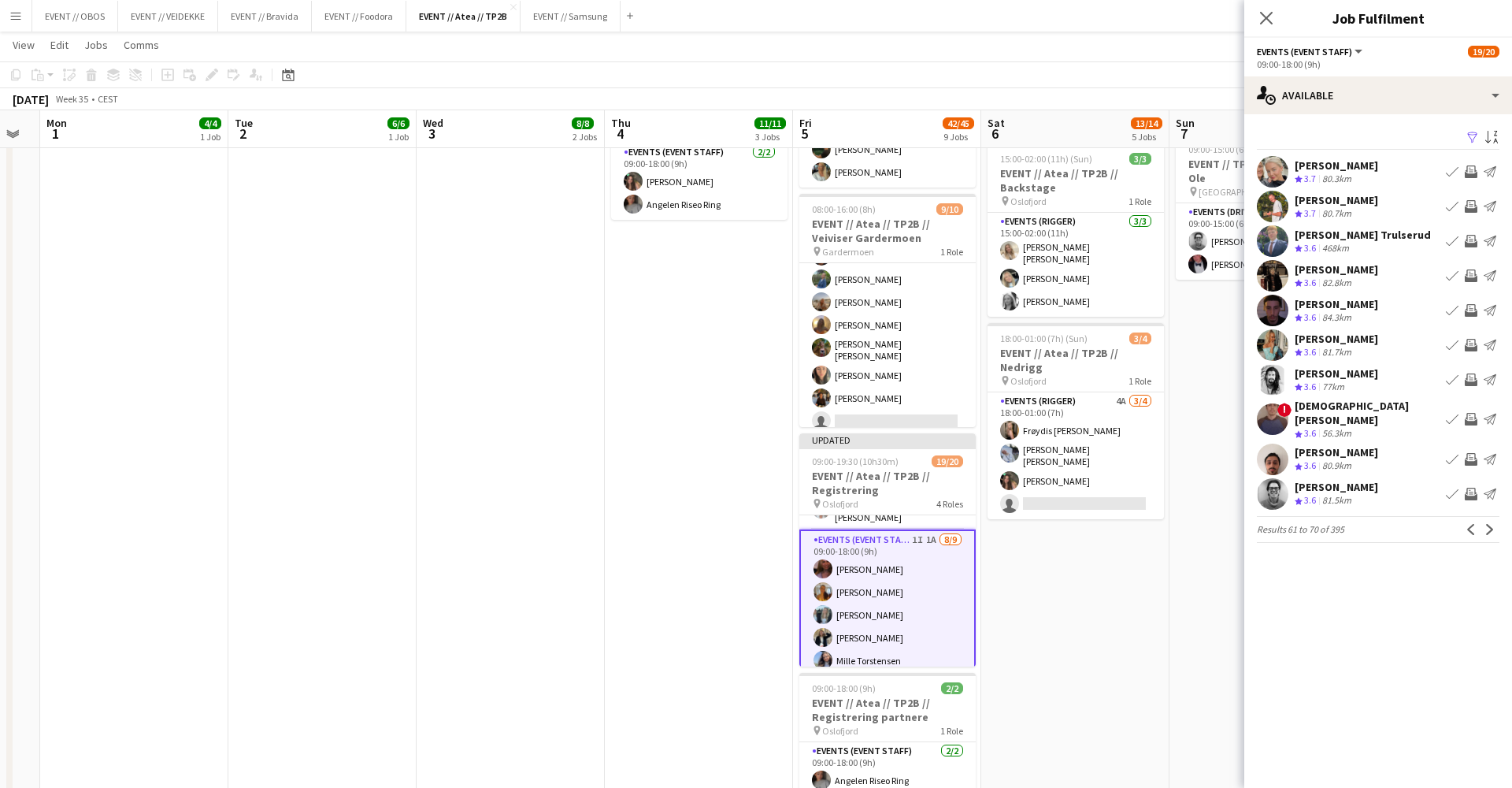
click at [1471, 488] on app-icon "Invite crew" at bounding box center [1470, 494] width 12 height 12
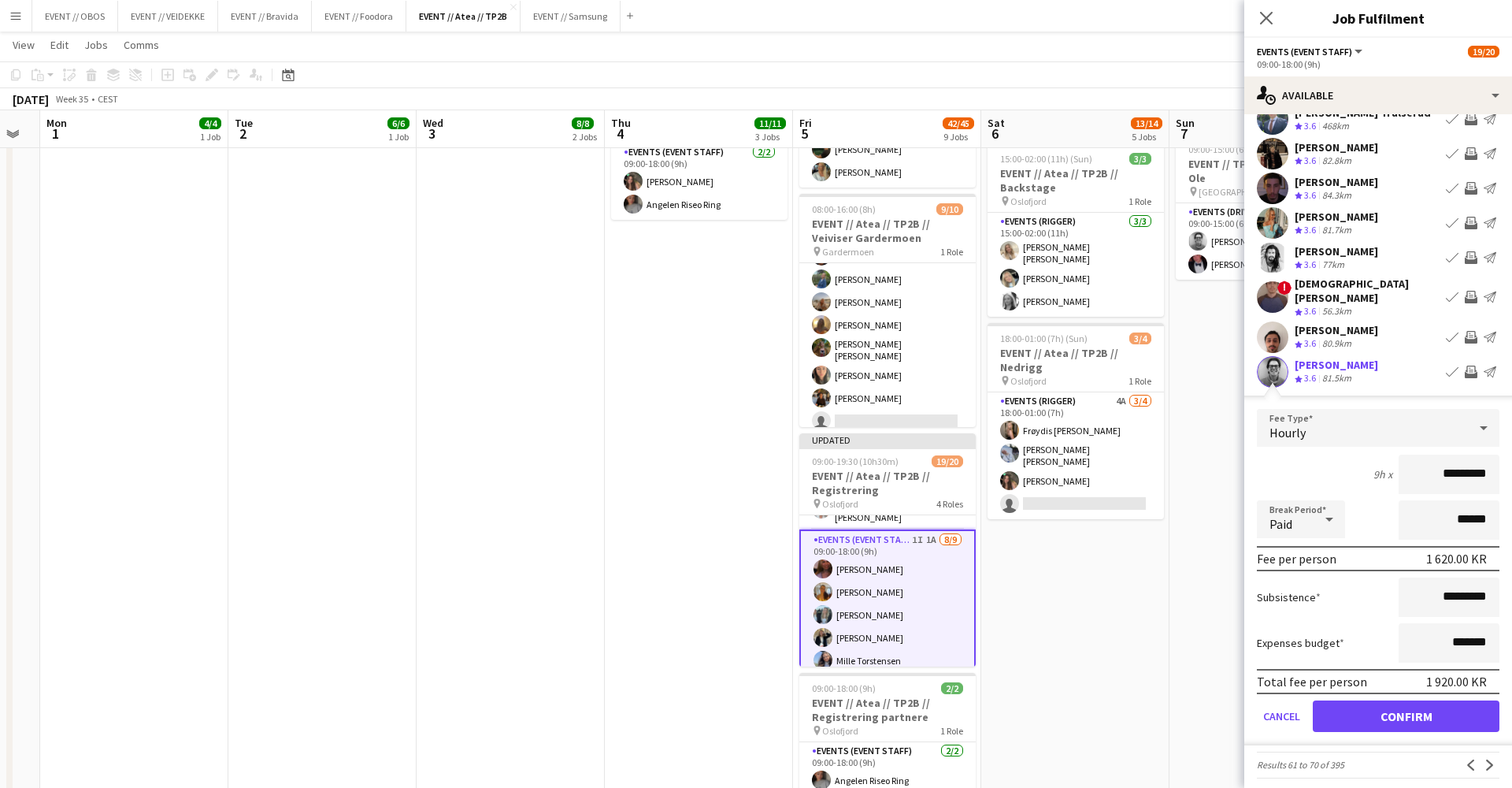
scroll to position [121, 0]
click at [1444, 706] on button "Confirm" at bounding box center [1406, 717] width 187 height 32
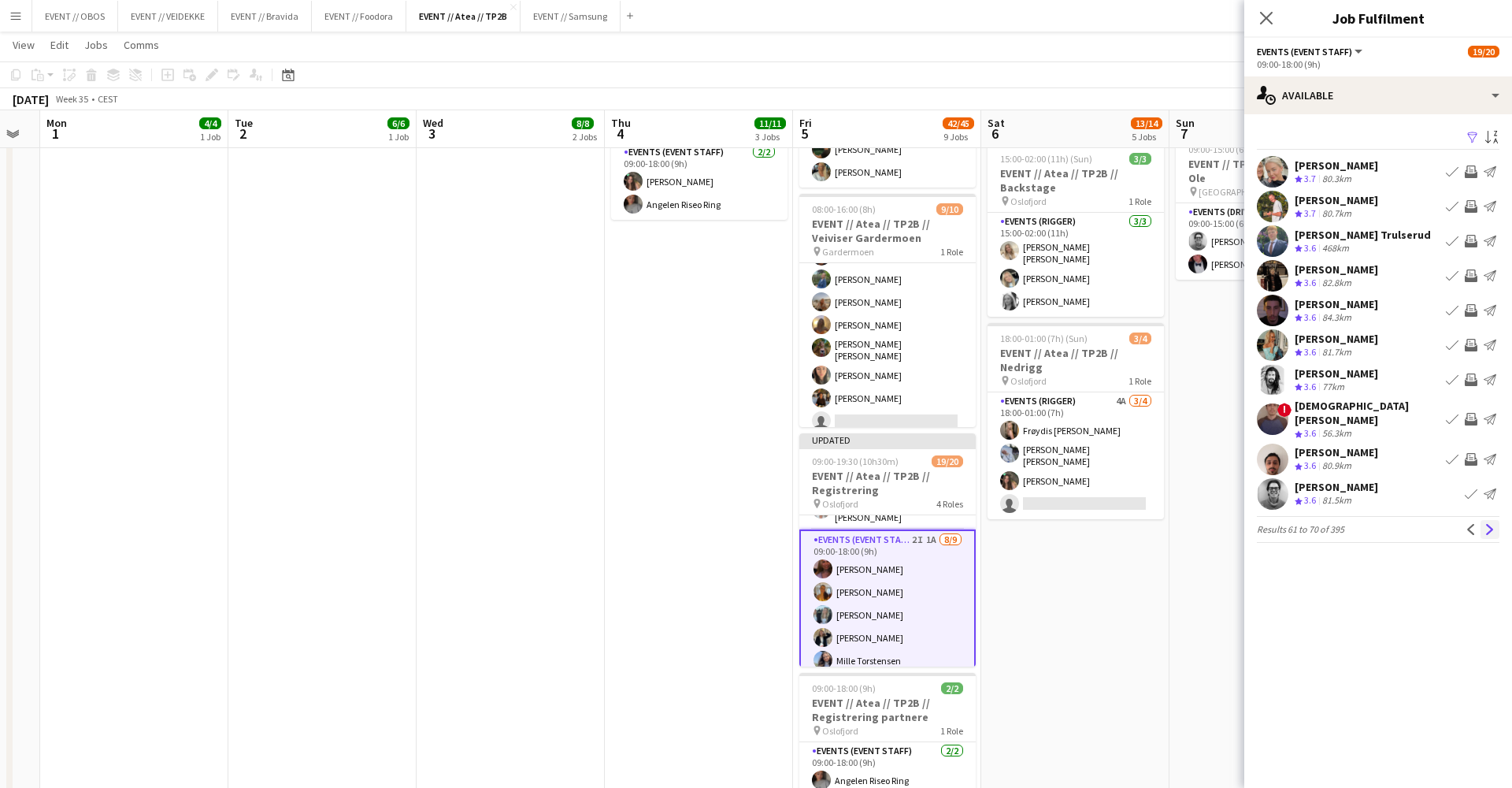
click at [1493, 524] on app-icon "Next" at bounding box center [1490, 529] width 11 height 11
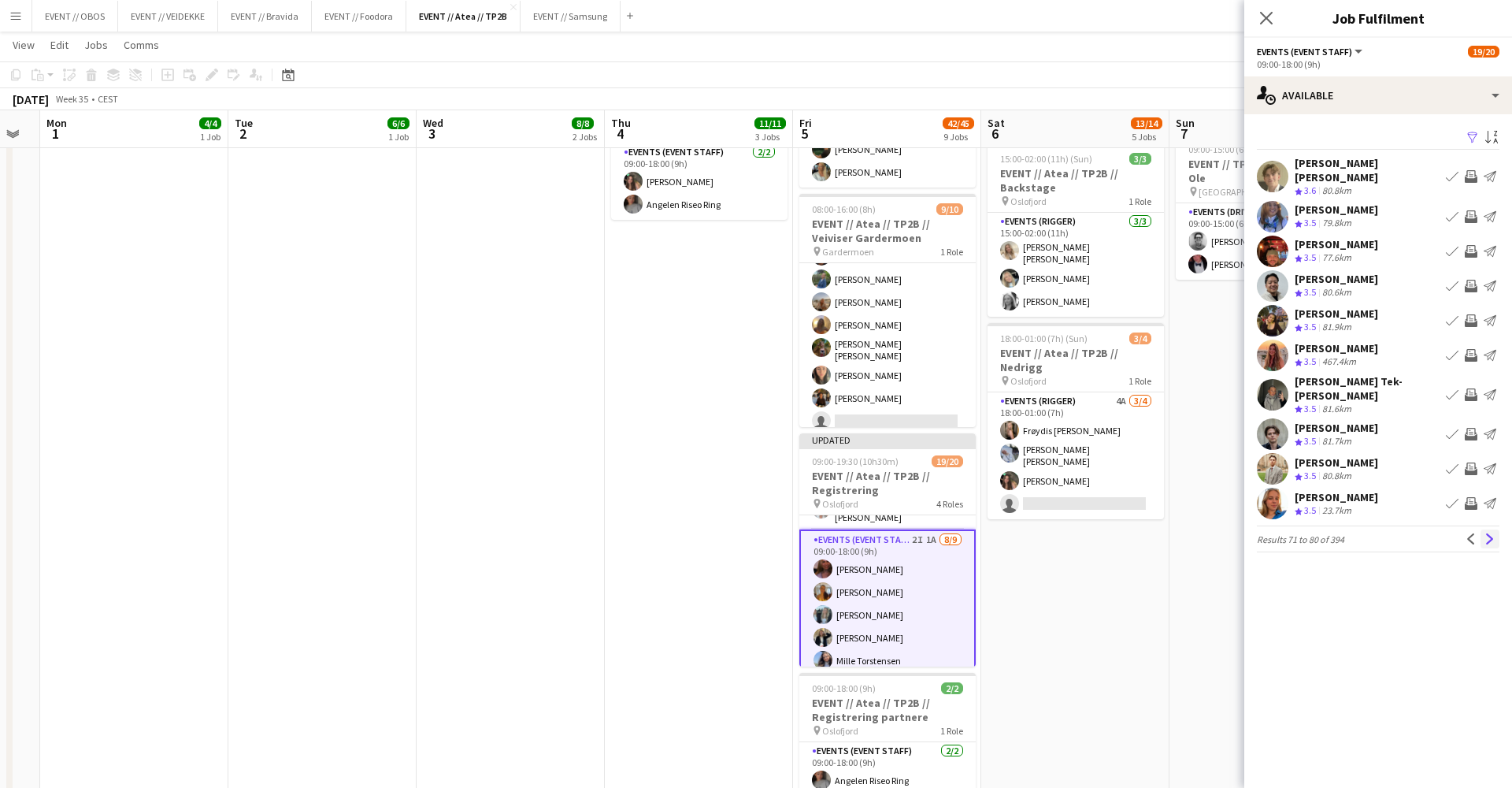
click at [1485, 529] on button "Next" at bounding box center [1490, 539] width 19 height 19
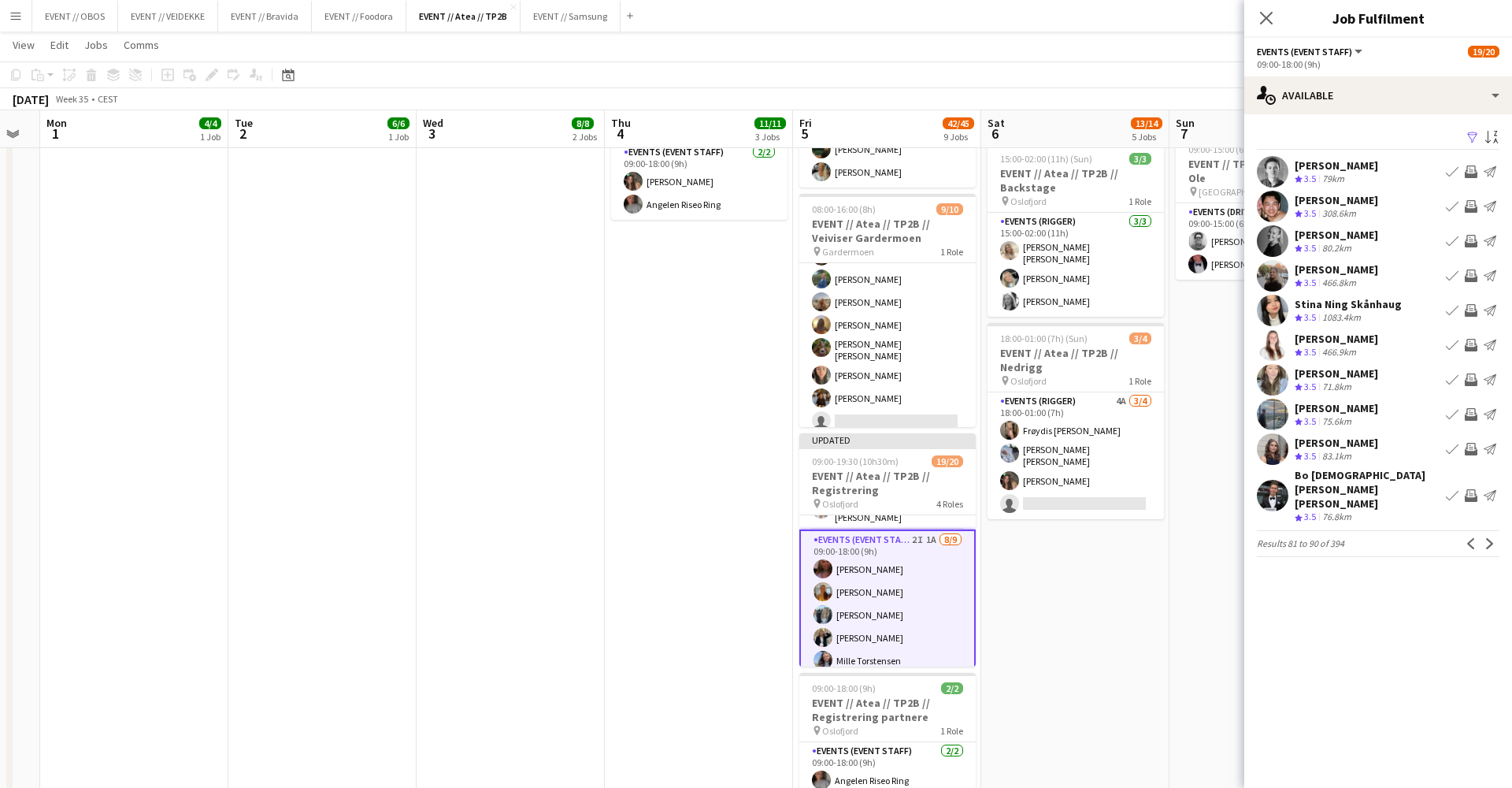
click at [1485, 534] on button "Next" at bounding box center [1490, 544] width 19 height 19
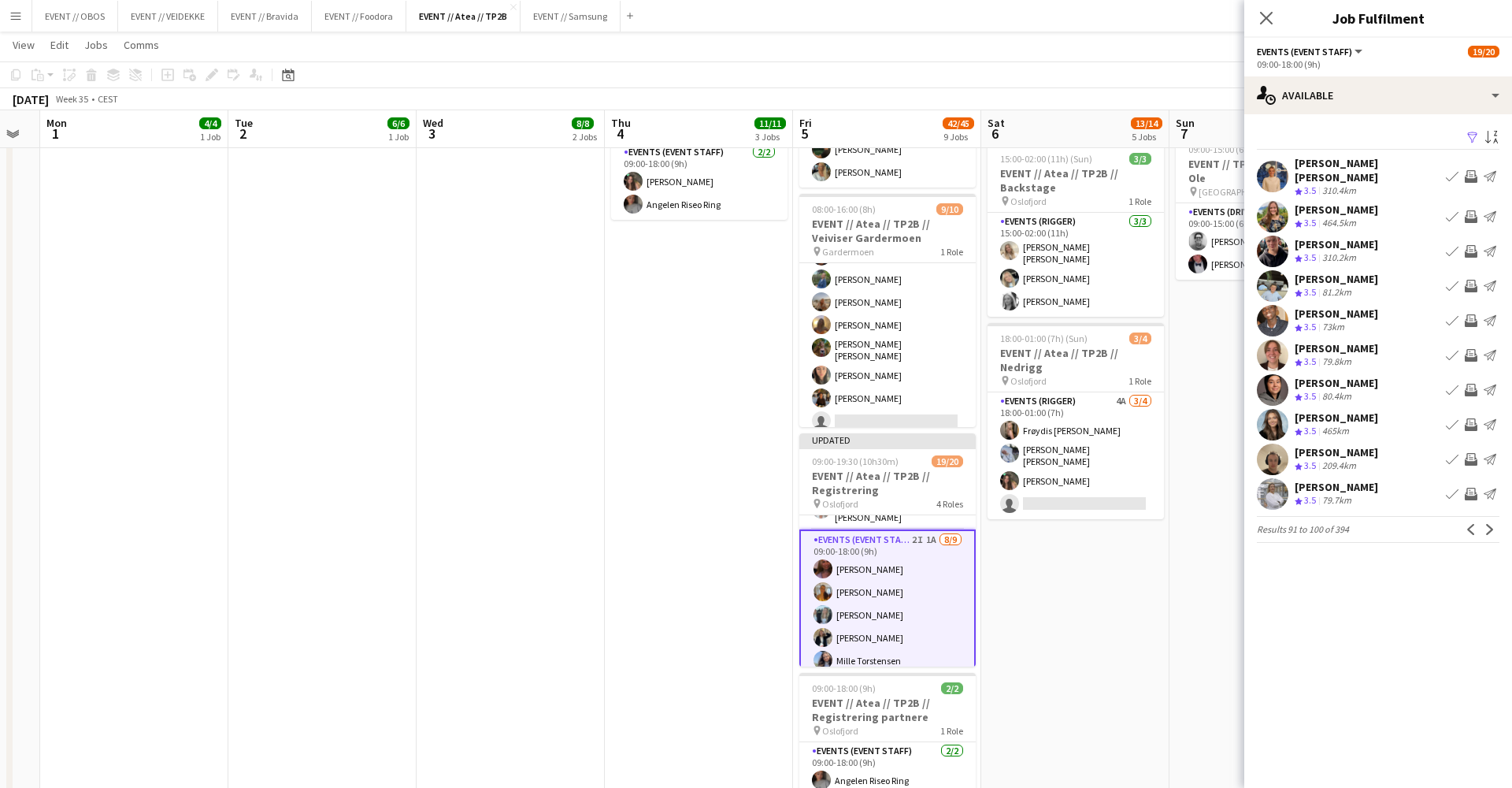
click at [1468, 314] on app-icon "Invite crew" at bounding box center [1470, 320] width 12 height 12
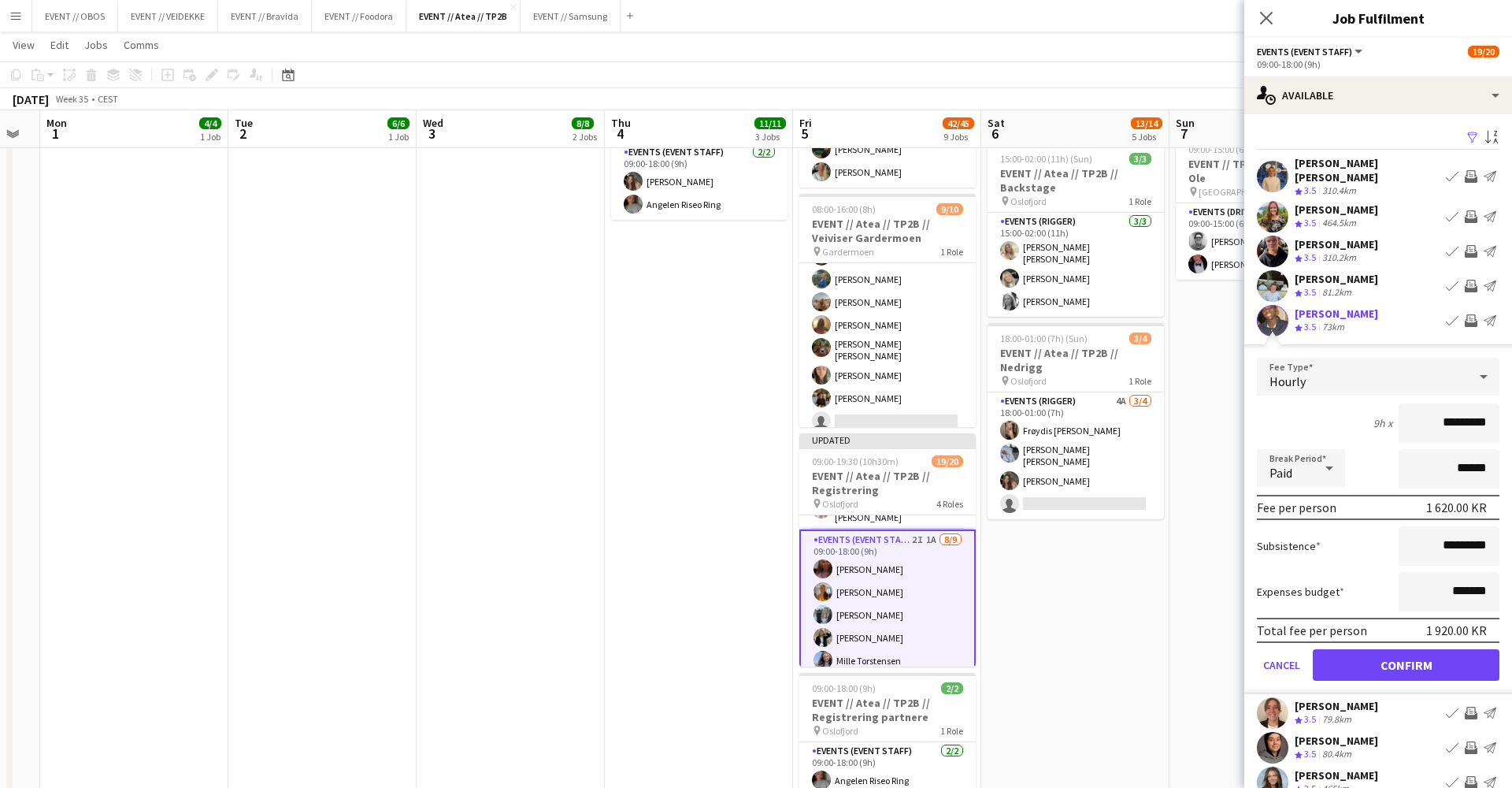
click at [1448, 662] on button "Confirm" at bounding box center [1406, 665] width 187 height 32
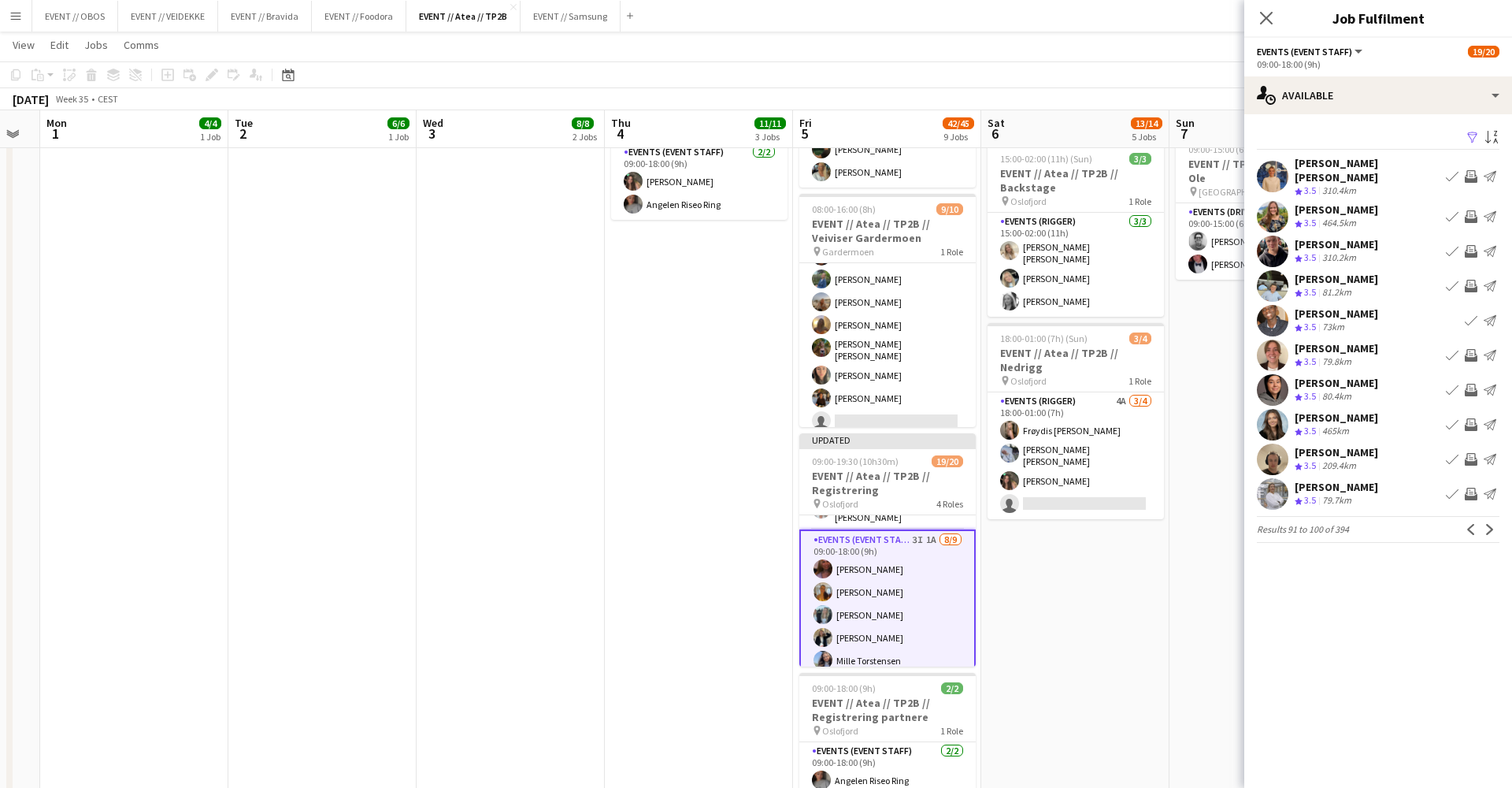
click at [1470, 488] on app-icon "Invite crew" at bounding box center [1470, 494] width 12 height 12
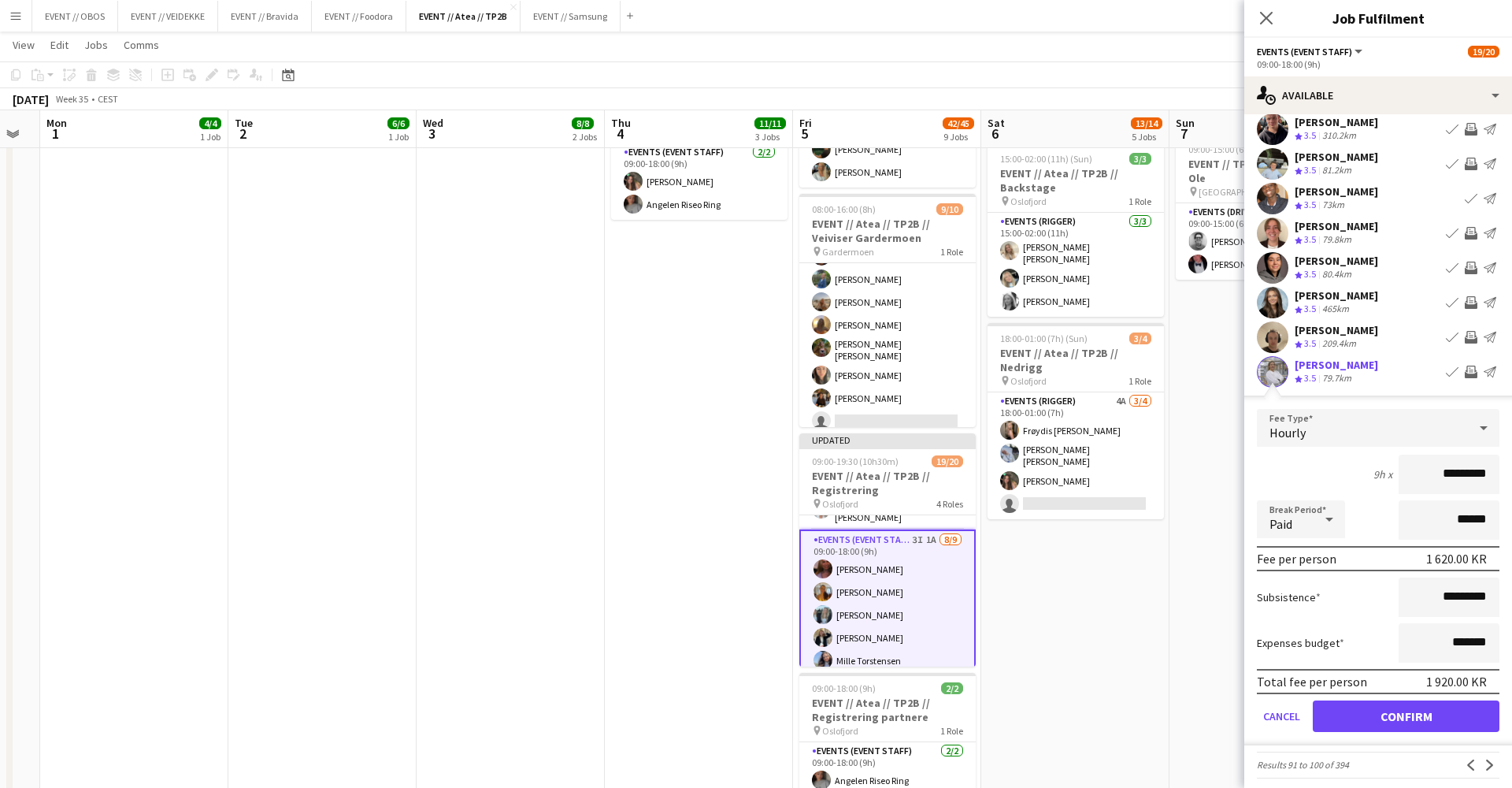
scroll to position [121, 0]
click at [1470, 724] on form "Fee Type Hourly 9h x ********* Break Period Paid ****** Fee per person 1 620.00…" at bounding box center [1378, 578] width 268 height 337
click at [1469, 711] on button "Confirm" at bounding box center [1406, 717] width 187 height 32
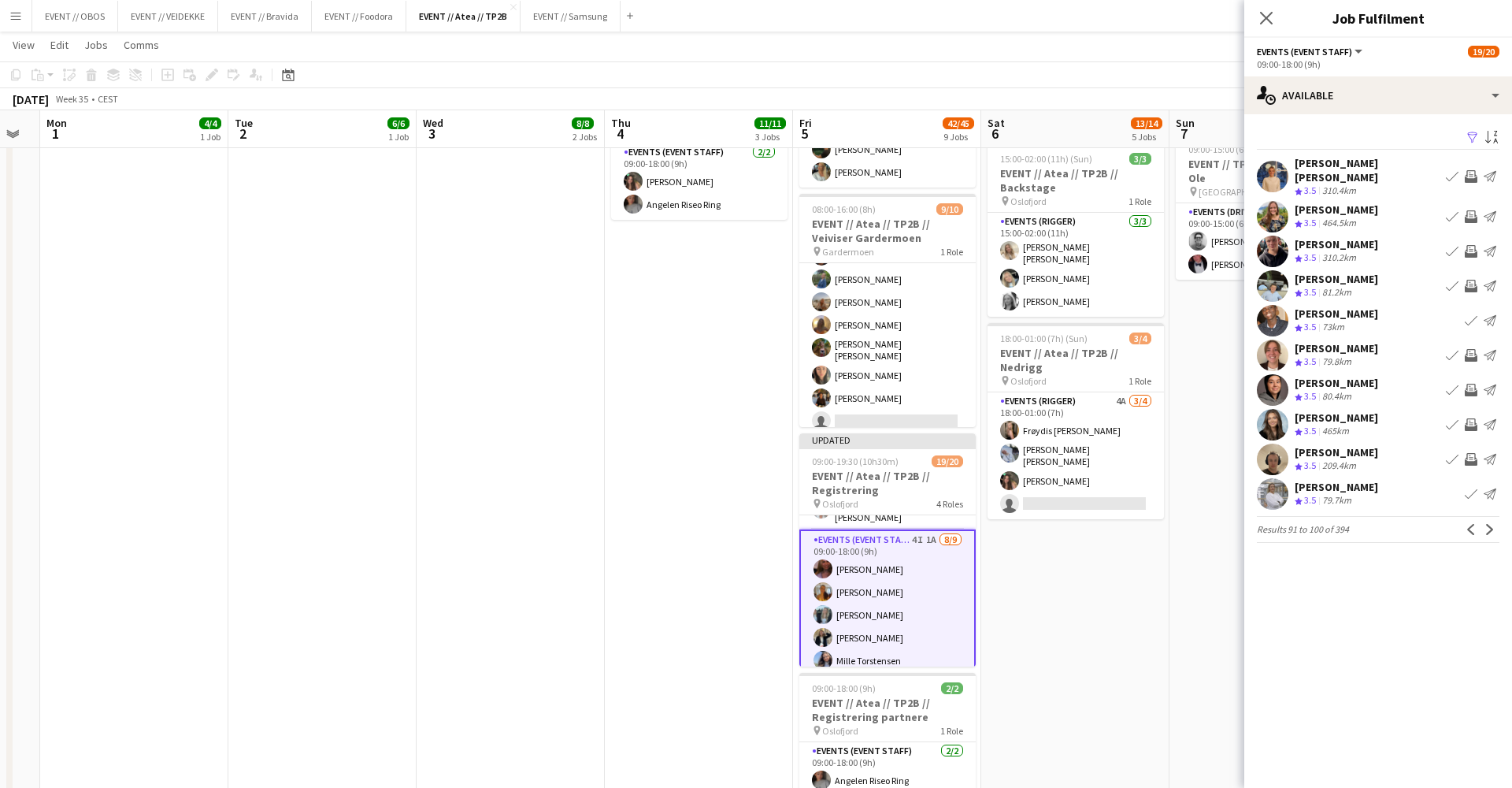
scroll to position [0, 0]
click at [1490, 524] on app-icon "Next" at bounding box center [1490, 529] width 11 height 11
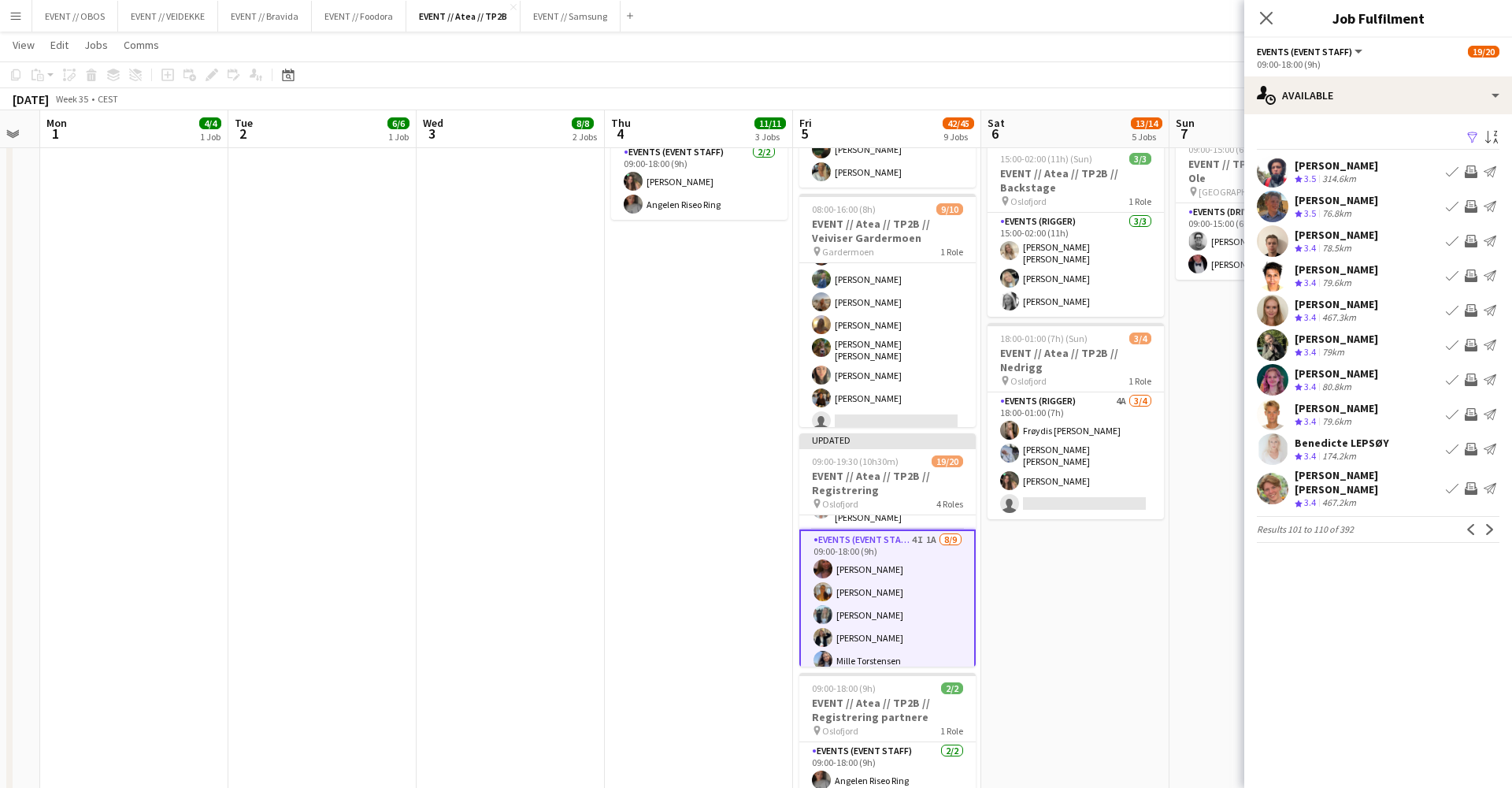
click at [1342, 155] on div "Filter Sort asc [PERSON_NAME] Crew rating 3.5 314.6km Book crew Invite crew Sen…" at bounding box center [1378, 337] width 268 height 447
click at [1347, 165] on div "[PERSON_NAME]" at bounding box center [1337, 165] width 83 height 14
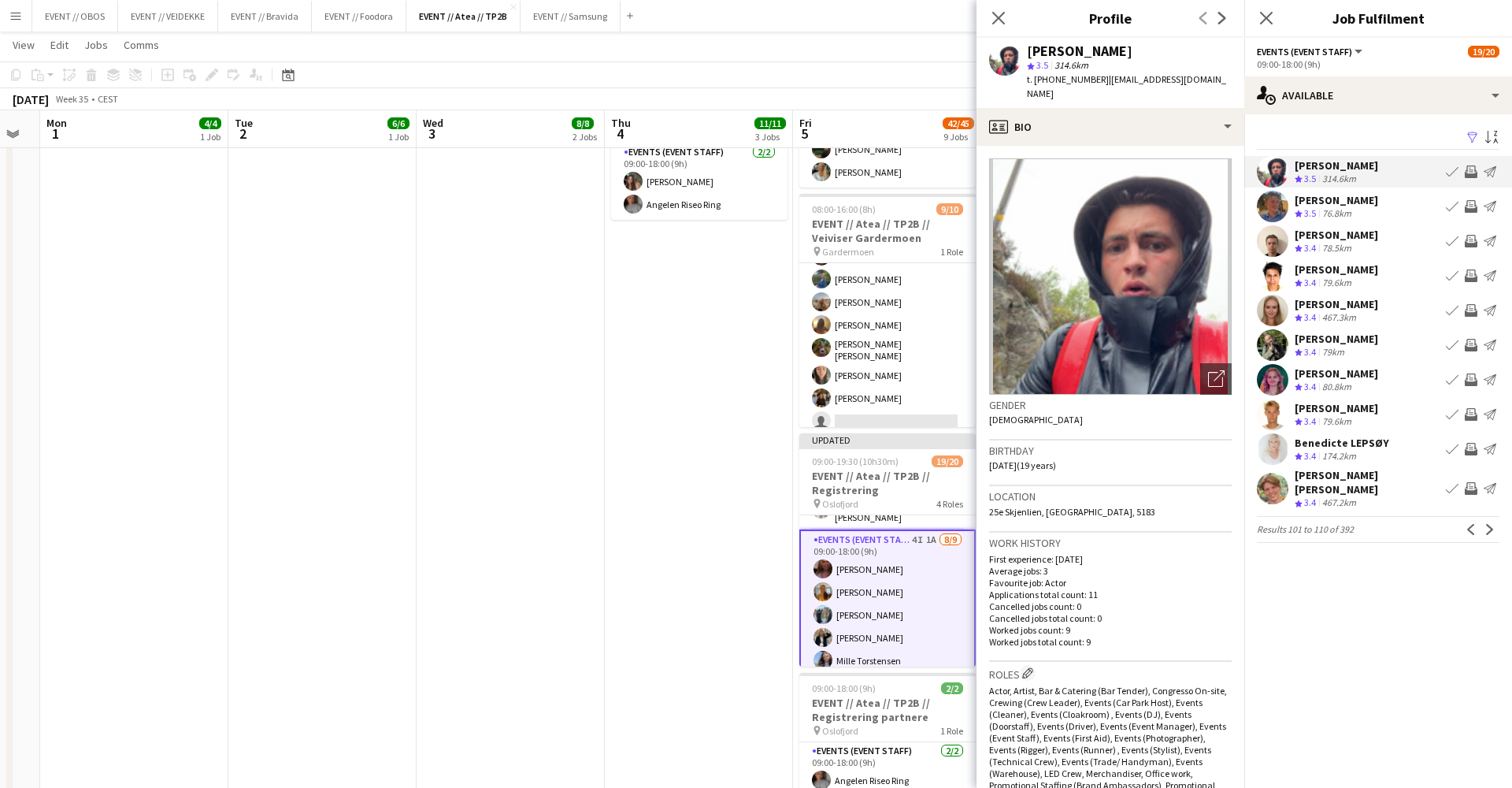
click at [1382, 207] on div "[PERSON_NAME] Crew rating 3.5 76.8km Book crew Invite crew Send notification" at bounding box center [1378, 206] width 268 height 32
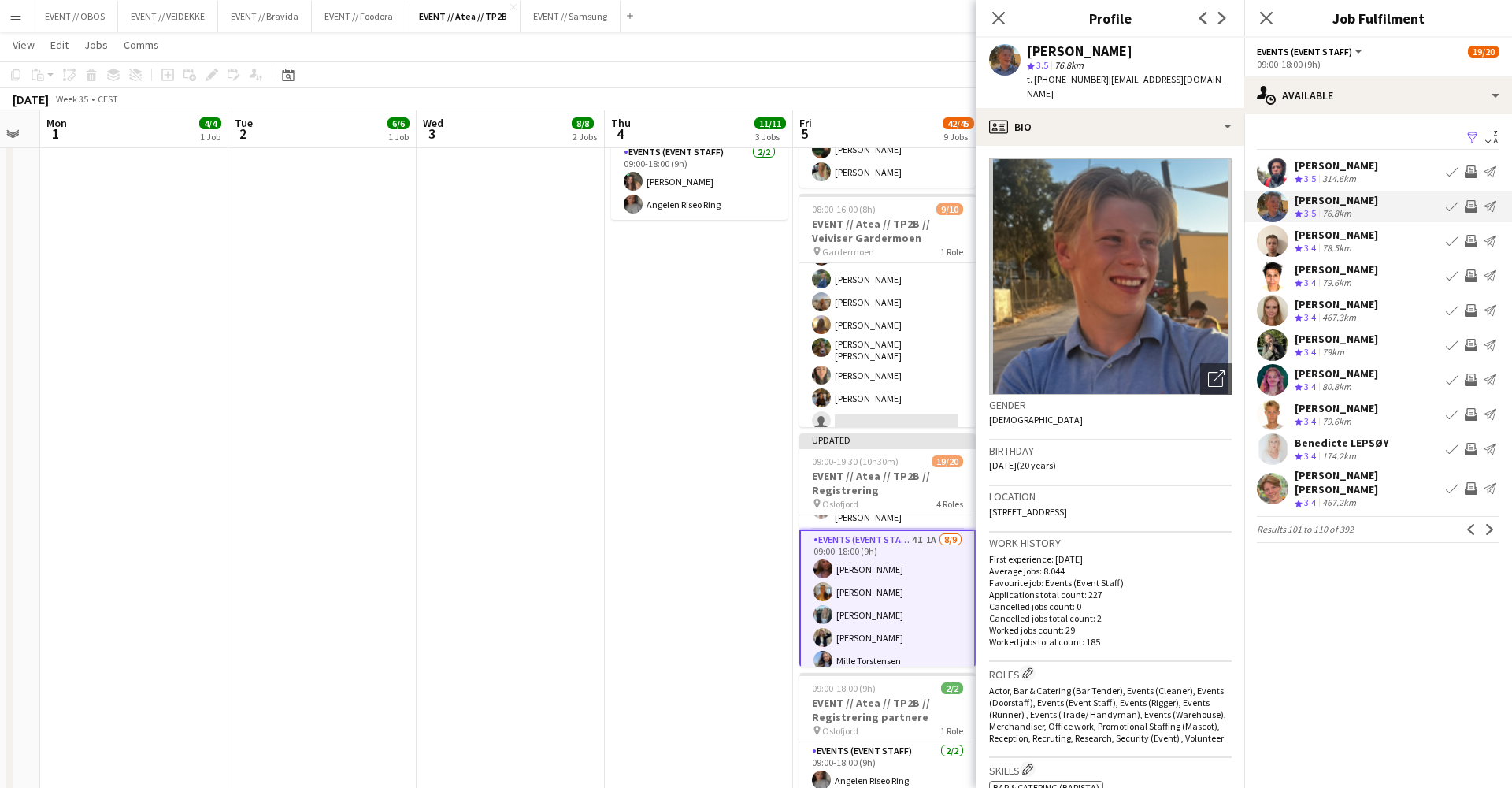
click at [1416, 335] on div "[PERSON_NAME] Crew rating 3.4 79km Book crew Invite crew Send notification" at bounding box center [1378, 345] width 268 height 32
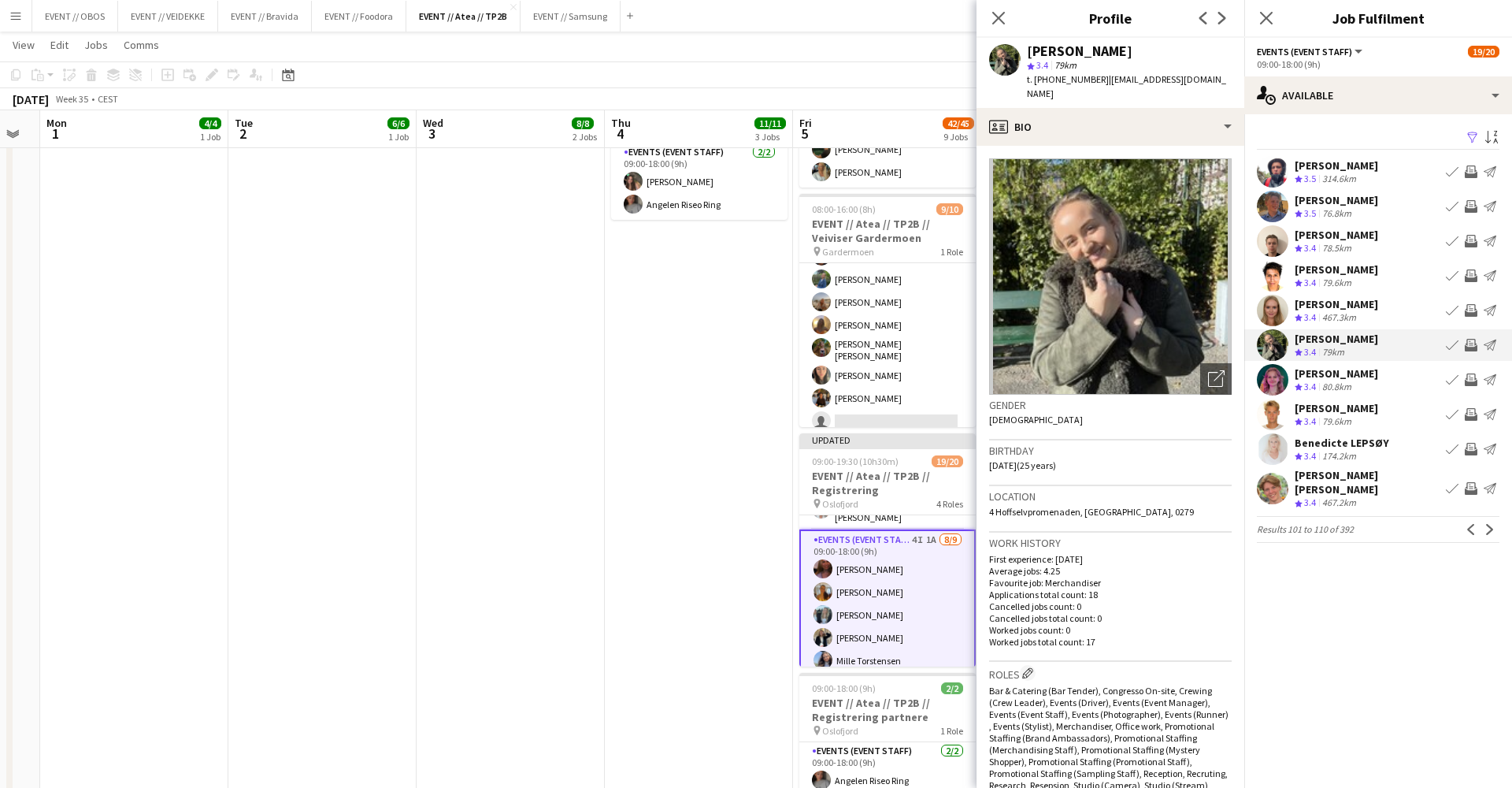
click at [1413, 378] on div "[PERSON_NAME] Crew rating 3.4 80.8km Book crew Invite crew Send notification" at bounding box center [1378, 380] width 268 height 32
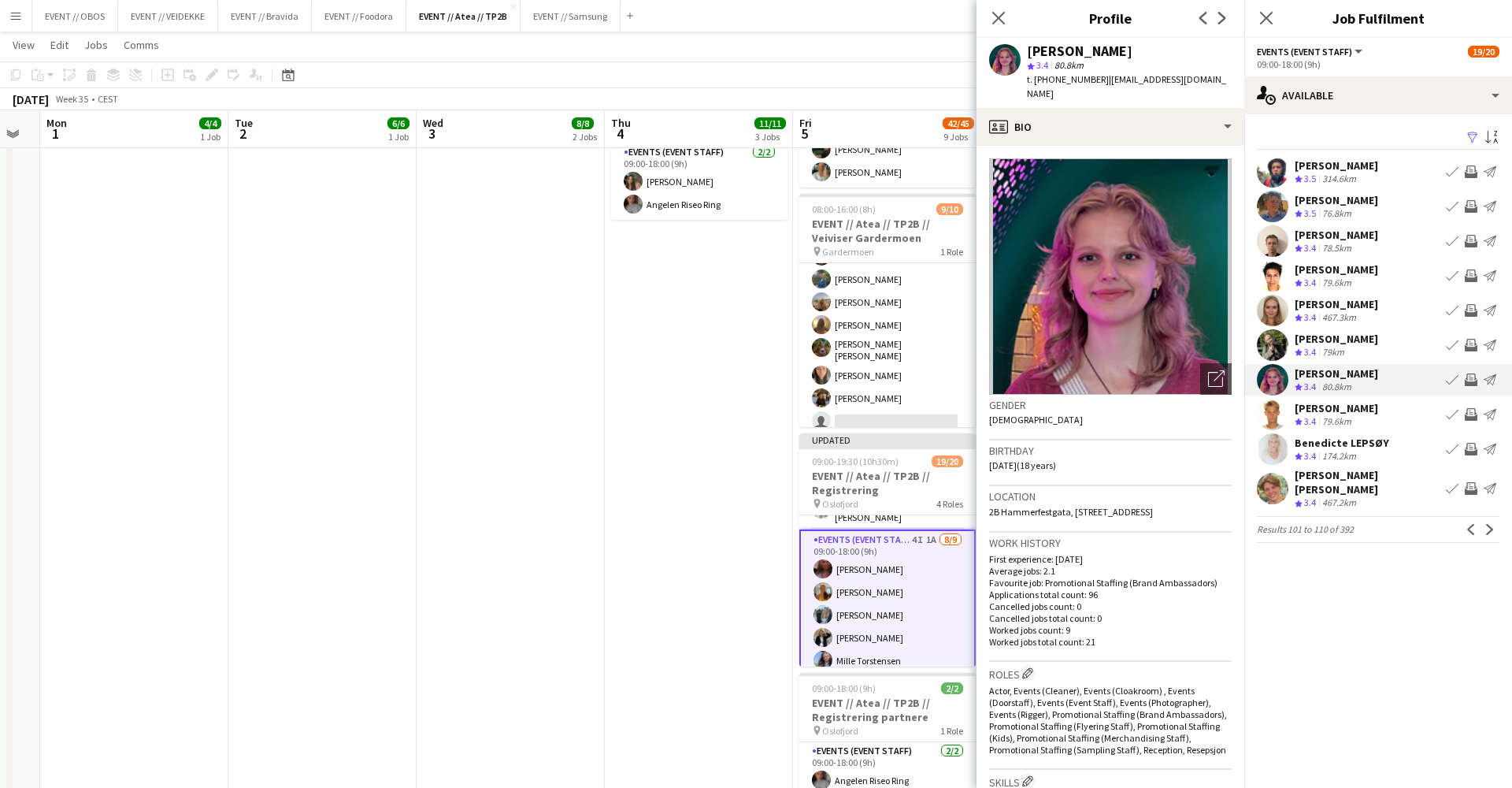
click at [1470, 375] on app-icon "Invite crew" at bounding box center [1470, 379] width 12 height 12
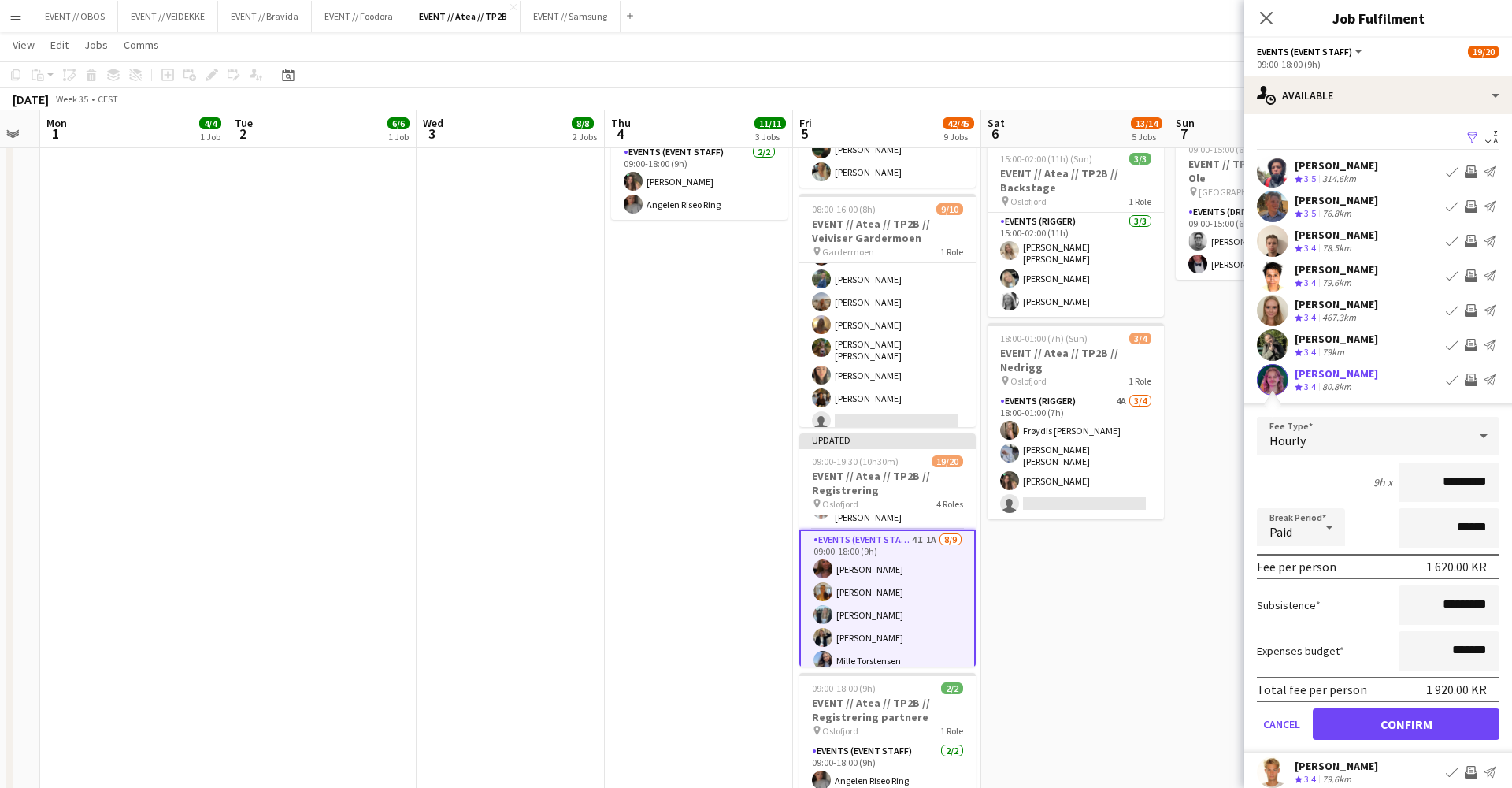
click at [1476, 712] on button "Confirm" at bounding box center [1406, 724] width 187 height 32
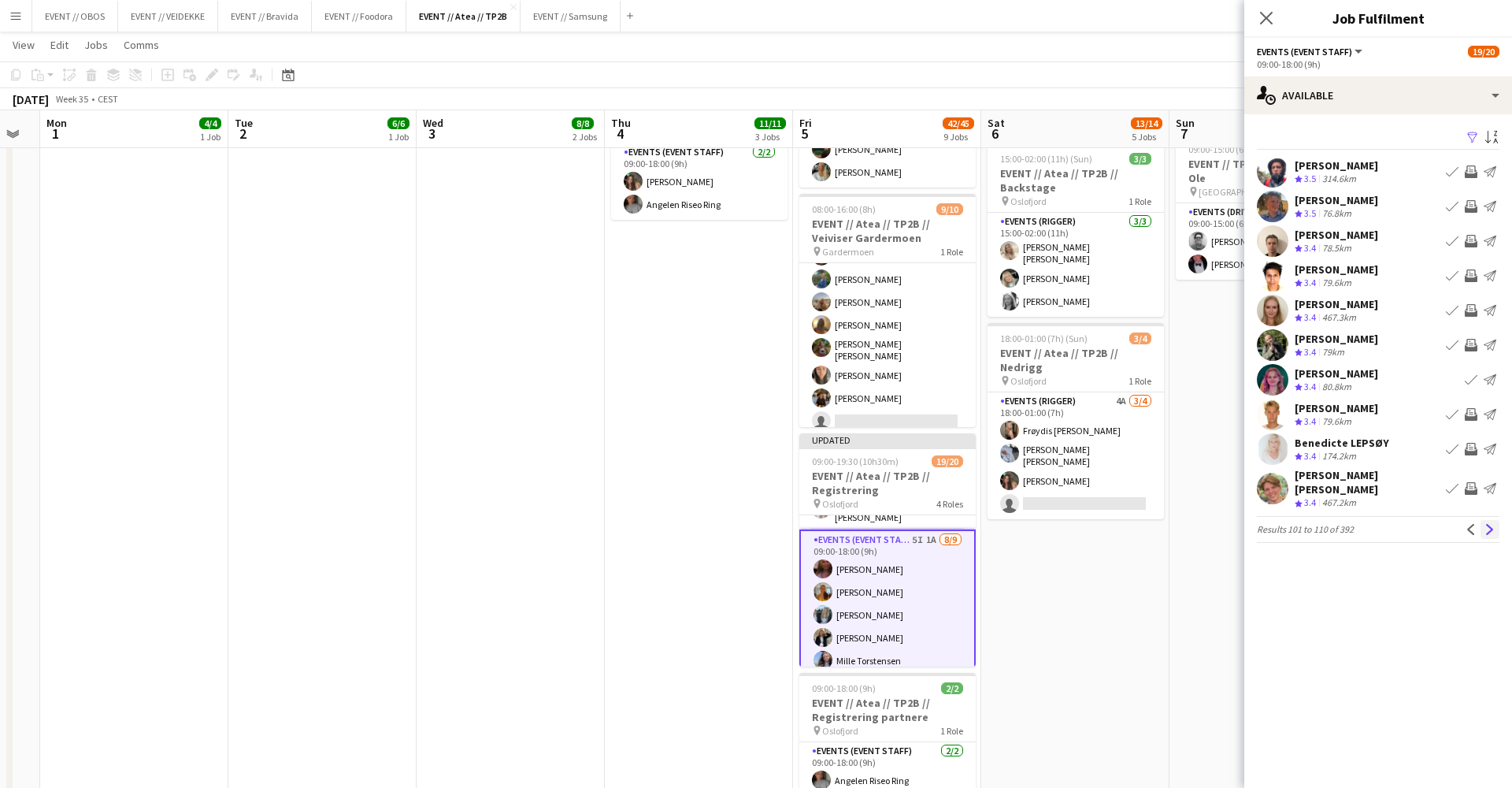
click at [1485, 524] on app-icon "Next" at bounding box center [1490, 529] width 11 height 11
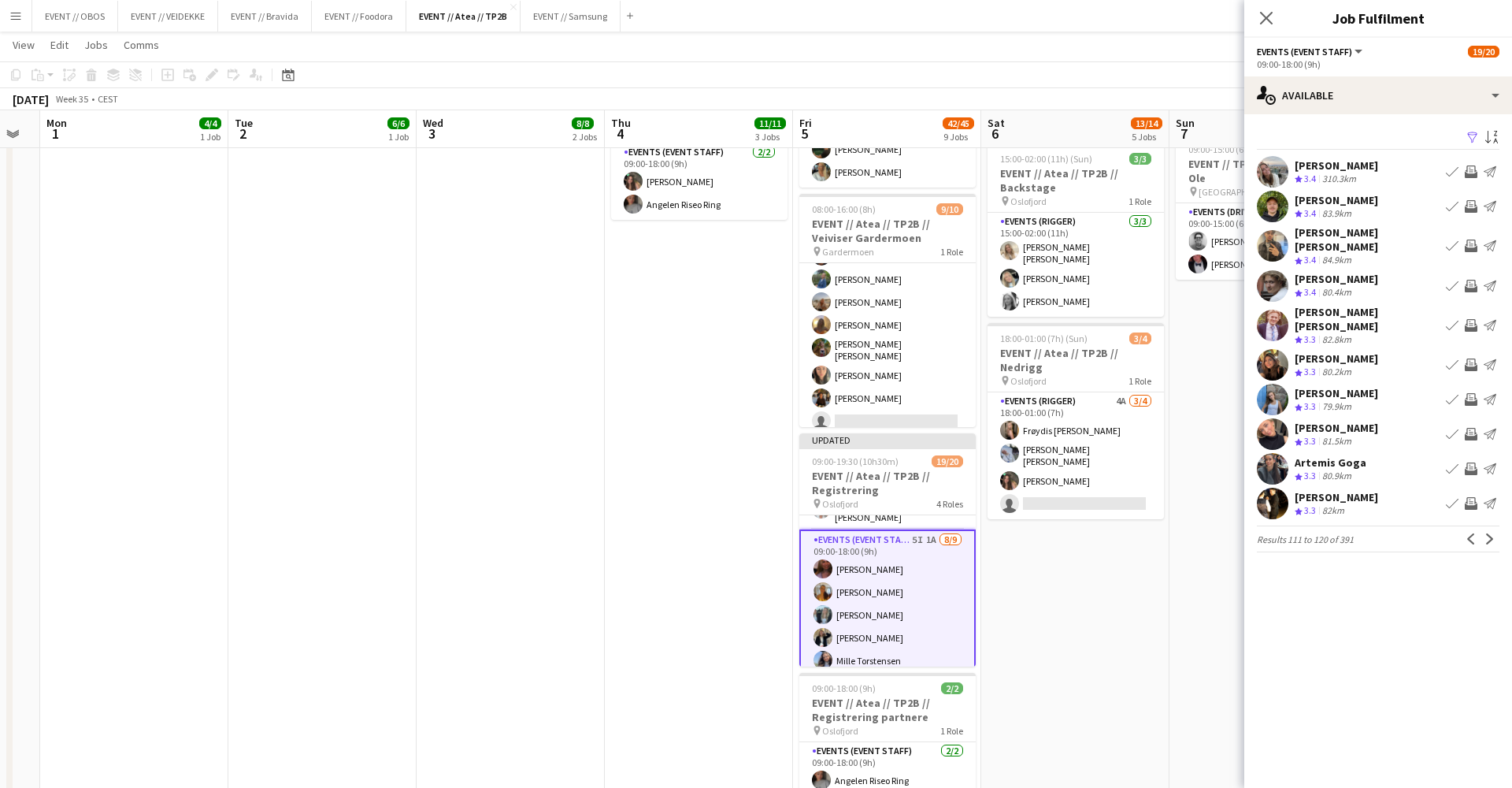
click at [1403, 488] on div "[PERSON_NAME] Crew rating 3.3 82km Book crew Invite crew Send notification" at bounding box center [1378, 504] width 268 height 32
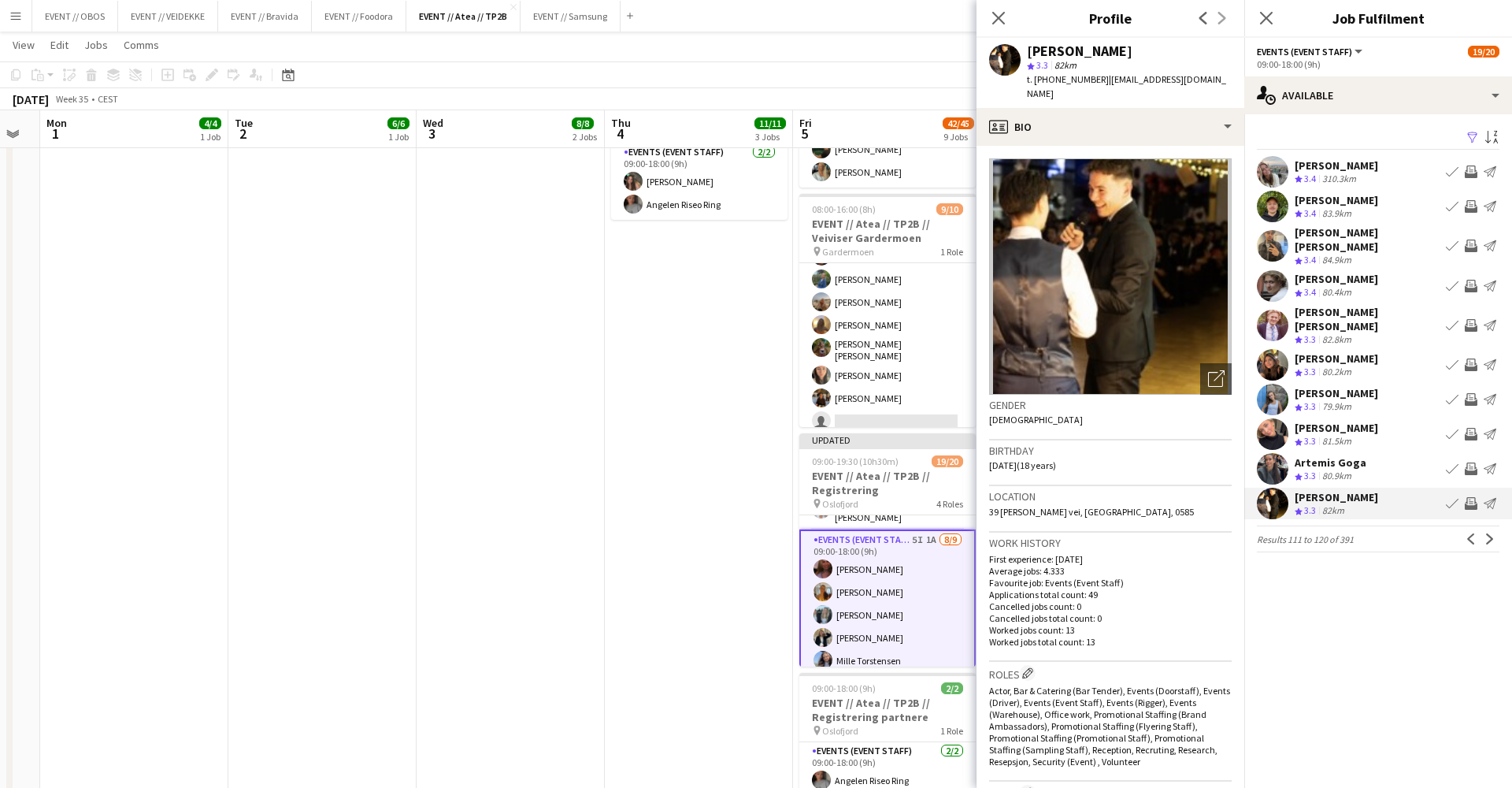
click at [1404, 453] on div "Artemis Goga Crew rating 3.3 80.9km Book crew Invite crew Send notification" at bounding box center [1378, 469] width 268 height 32
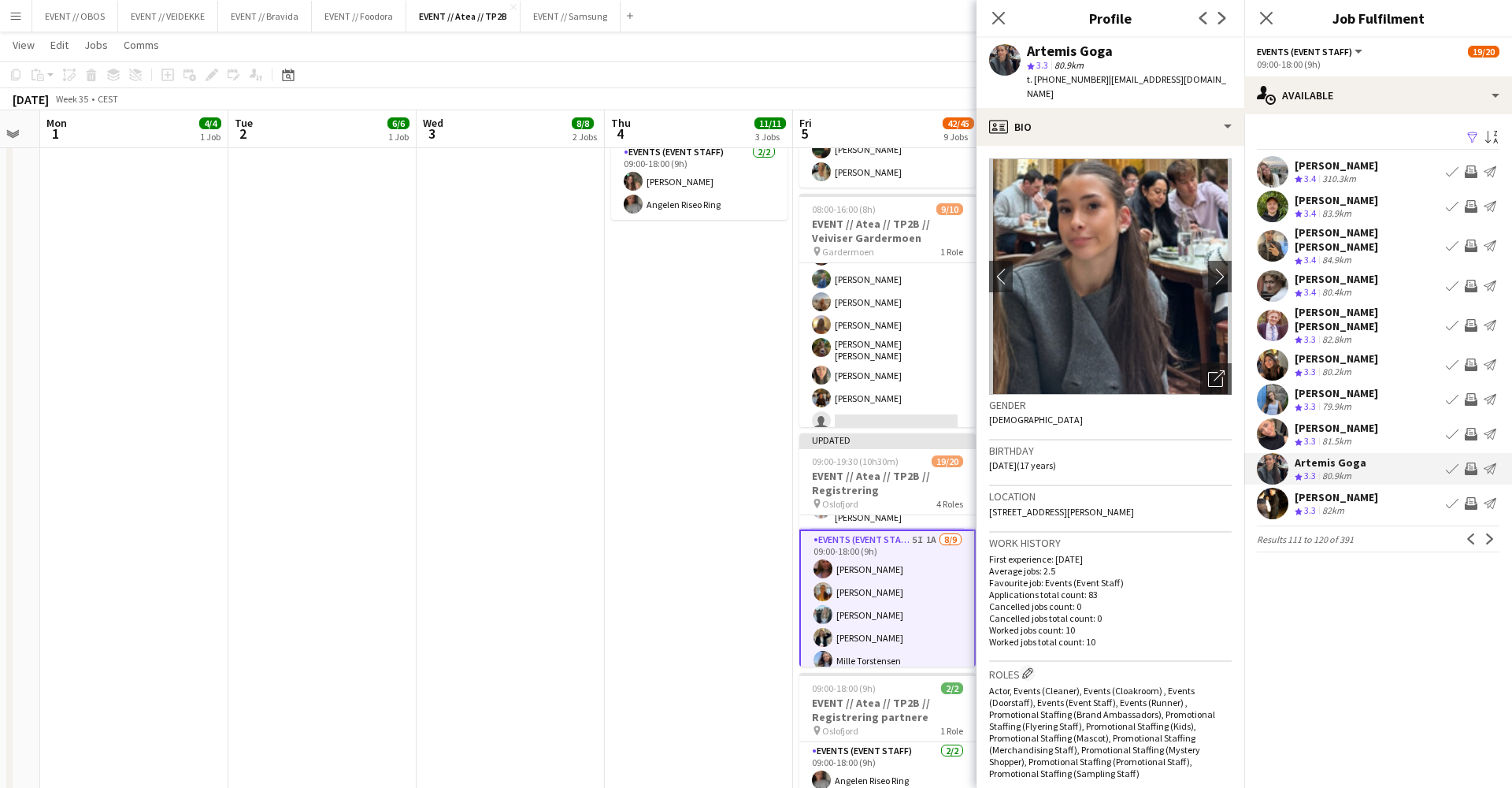
click at [1411, 488] on div "[PERSON_NAME] Crew rating 3.3 82km Book crew Invite crew Send notification" at bounding box center [1378, 504] width 268 height 32
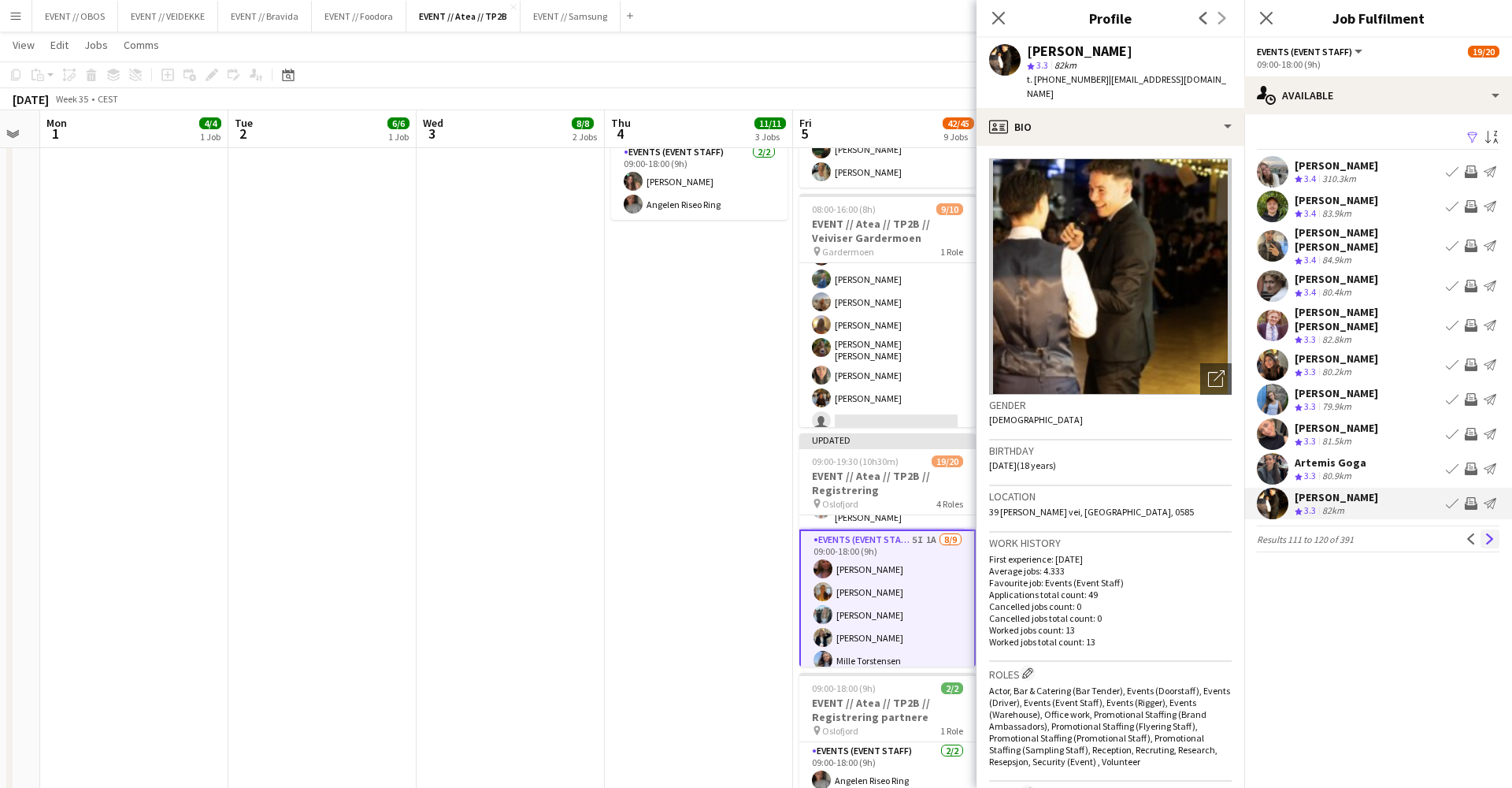
click at [1494, 534] on app-icon "Next" at bounding box center [1490, 539] width 11 height 11
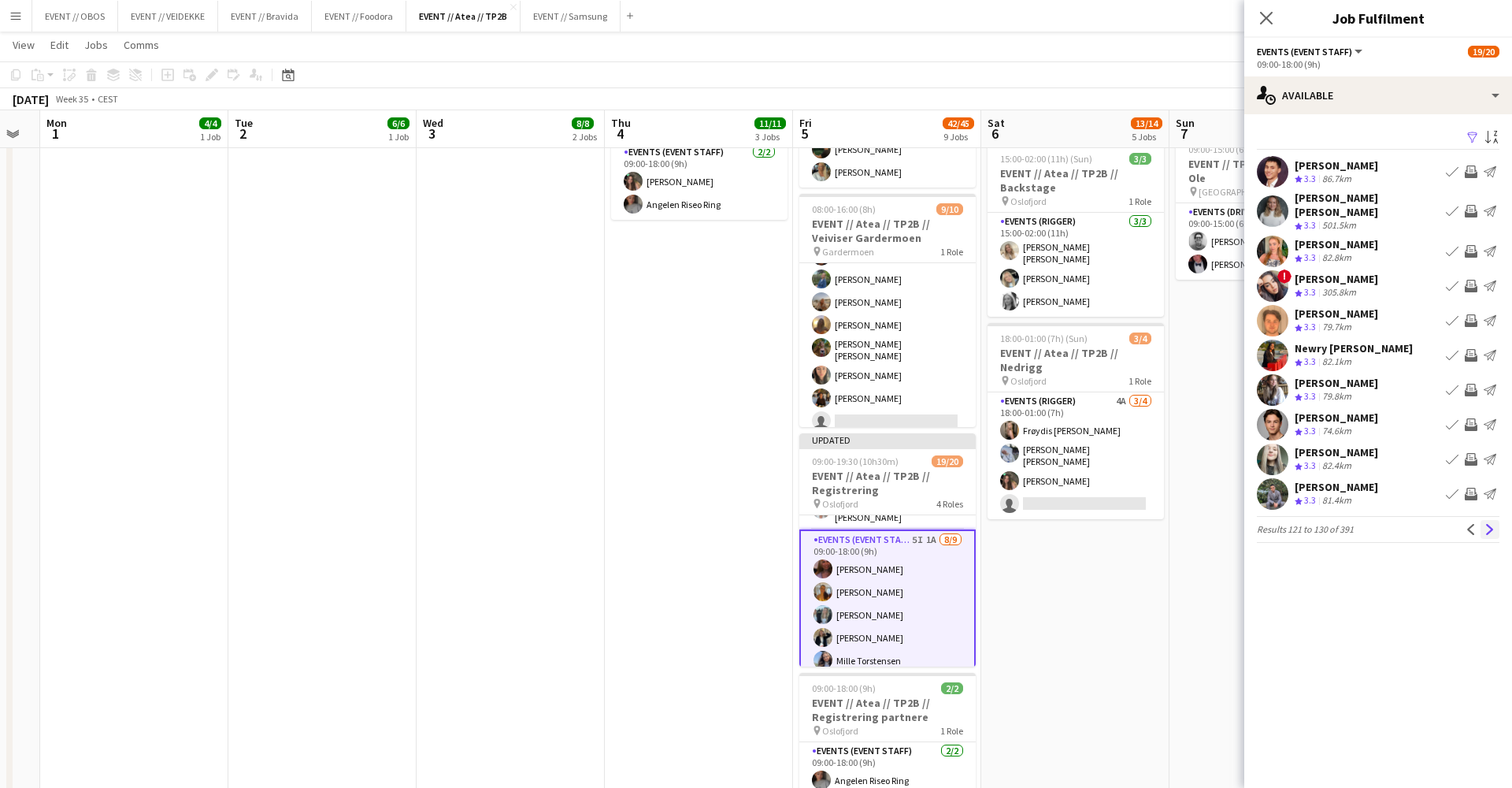
click at [1492, 524] on app-icon "Next" at bounding box center [1490, 529] width 11 height 11
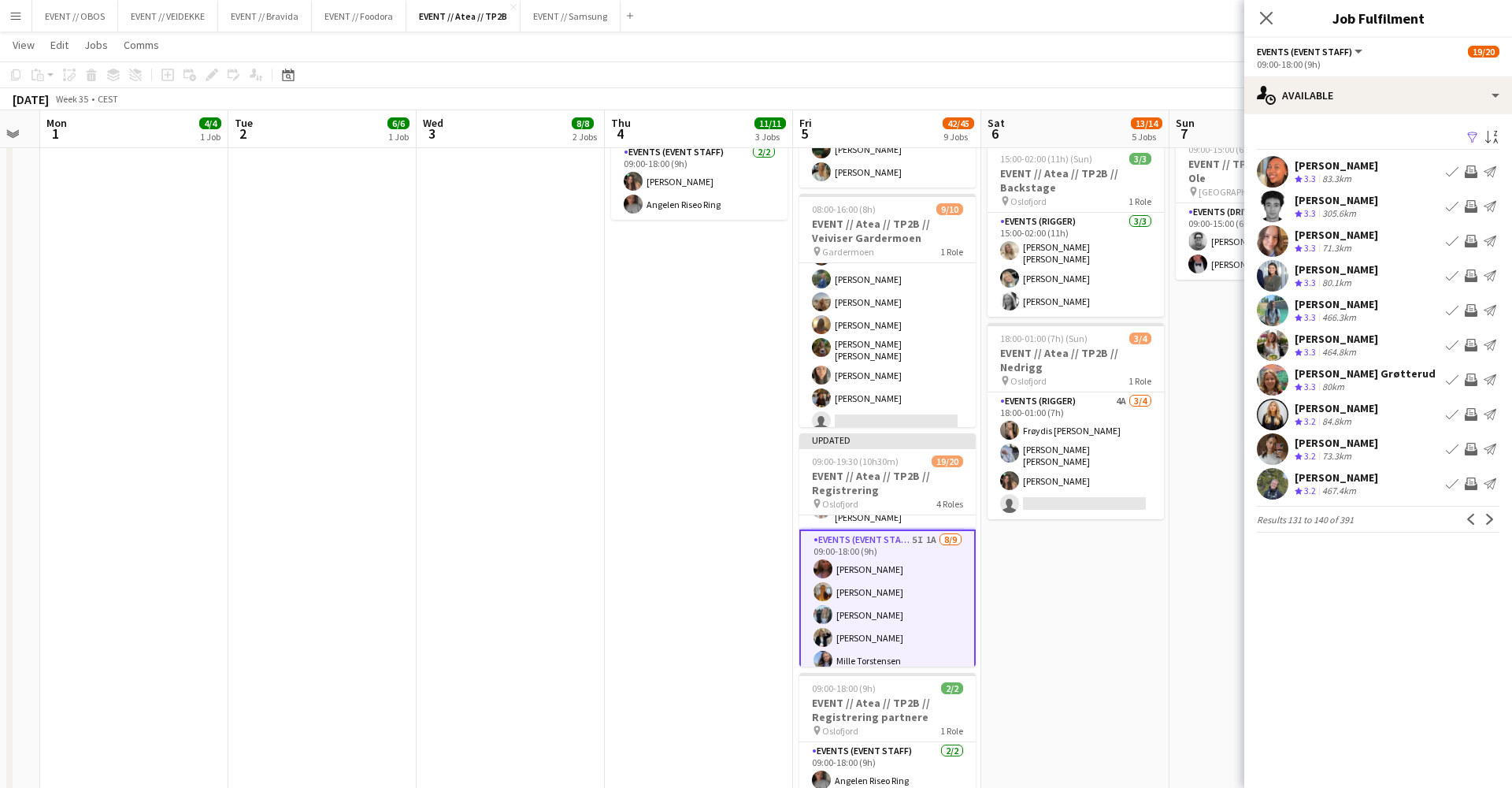
click at [1492, 518] on app-icon "Next" at bounding box center [1490, 519] width 11 height 11
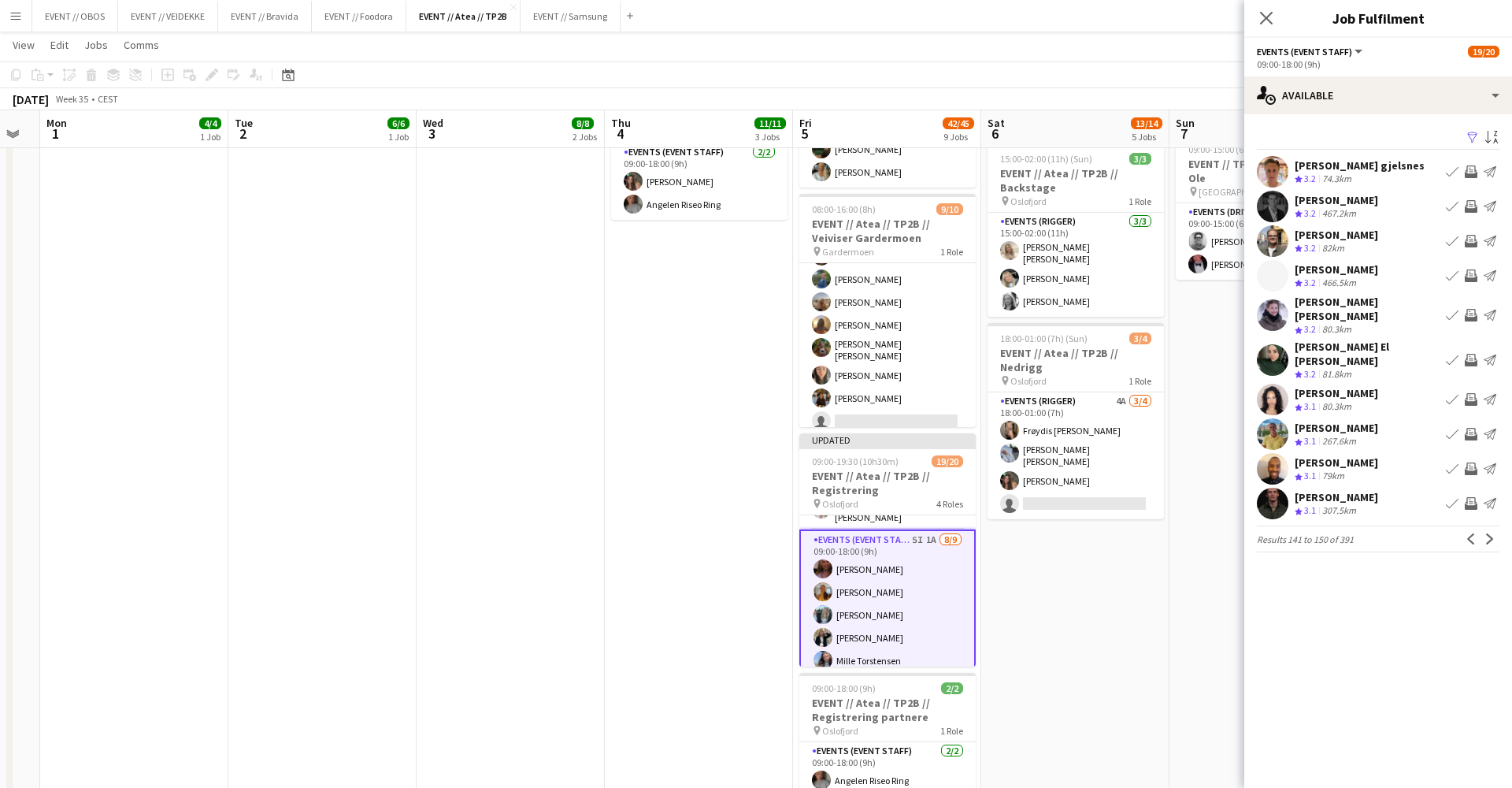
click at [1470, 168] on app-icon "Invite crew" at bounding box center [1470, 171] width 12 height 12
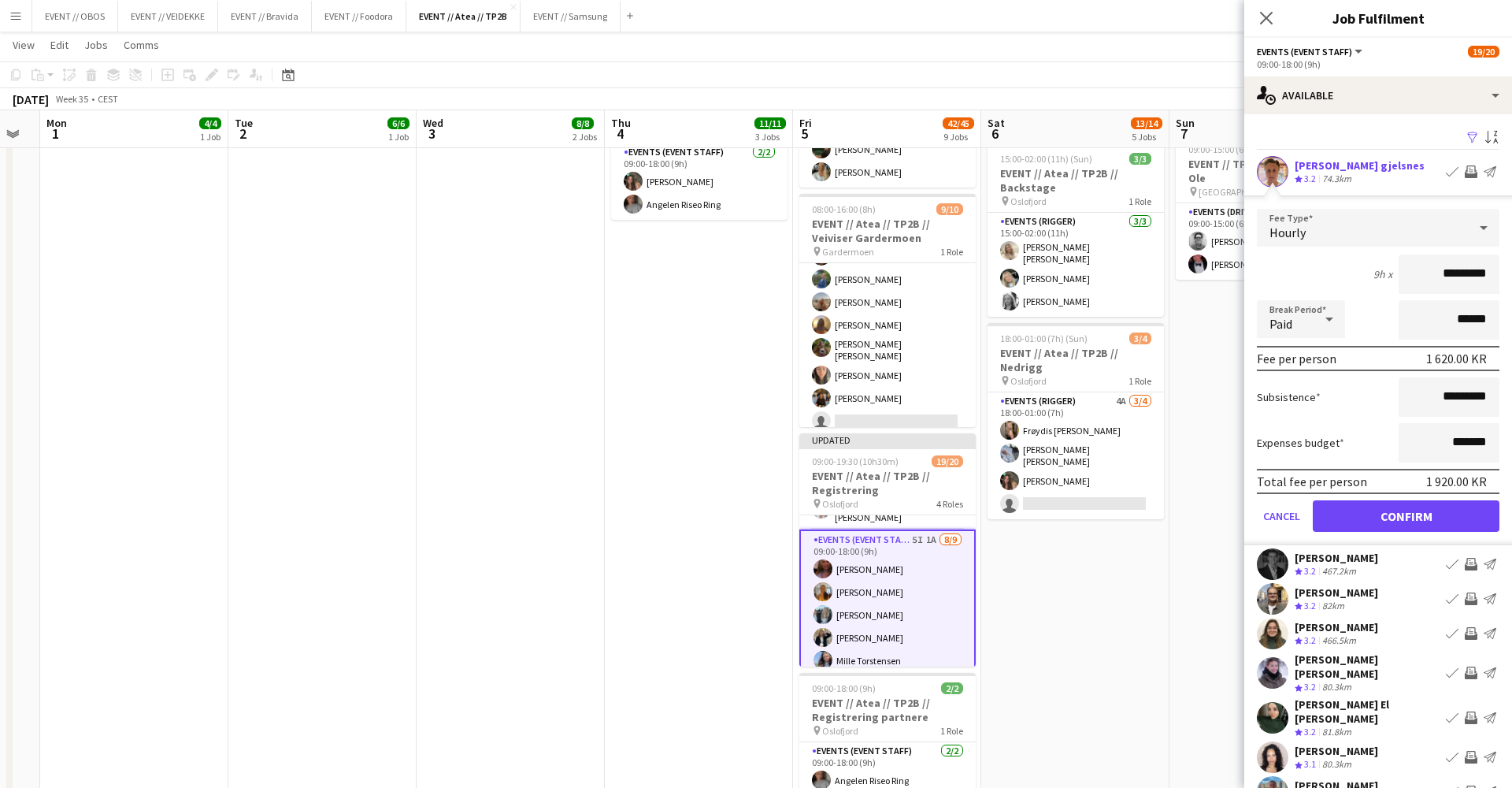
click at [1442, 547] on div "Filter Sort asc [PERSON_NAME] gjelsnes Crew rating 3.2 74.3km Book crew Invite …" at bounding box center [1378, 521] width 268 height 815
click at [1442, 528] on button "Confirm" at bounding box center [1406, 516] width 187 height 32
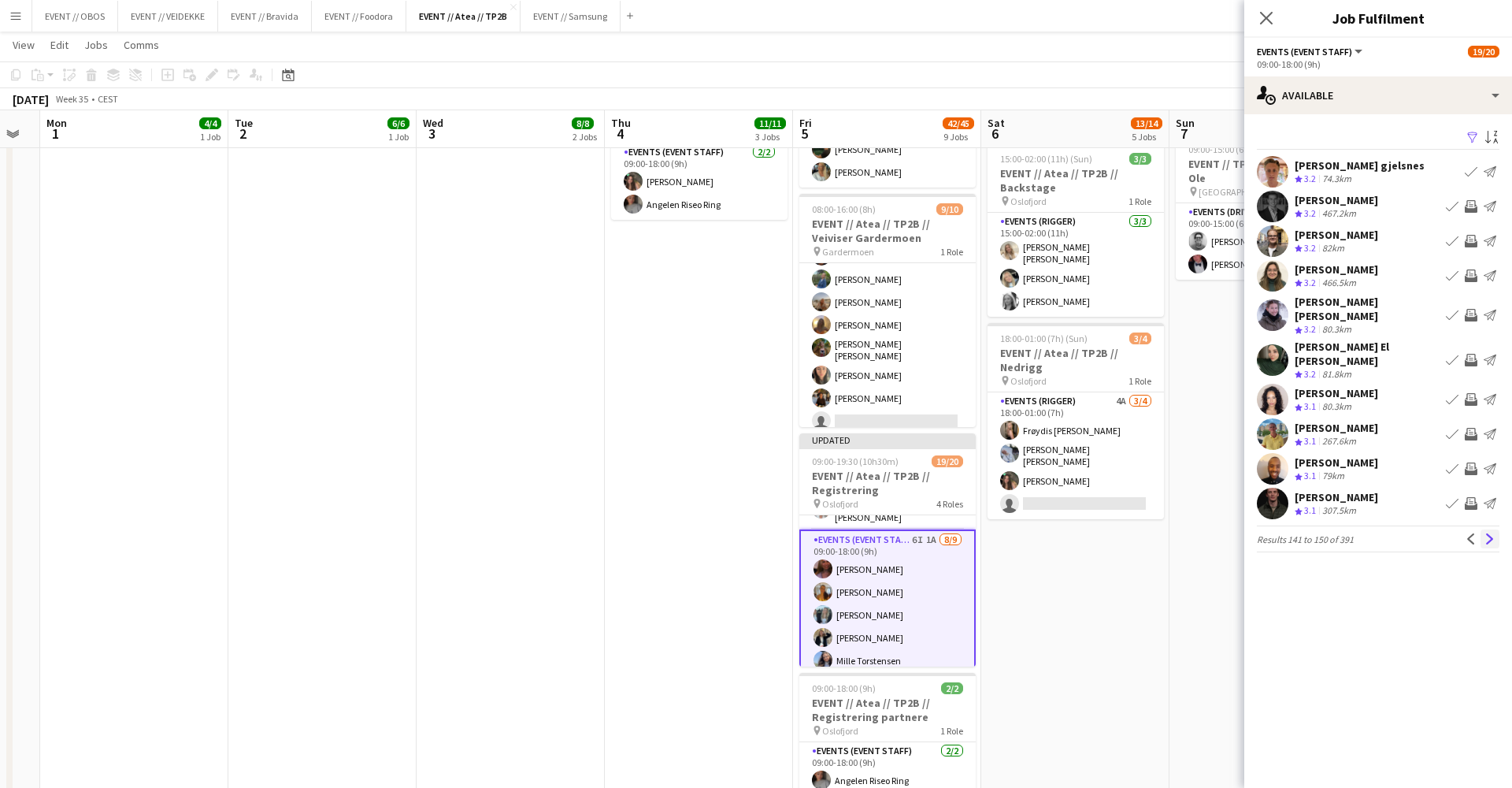
click at [1493, 534] on app-icon "Next" at bounding box center [1490, 539] width 11 height 11
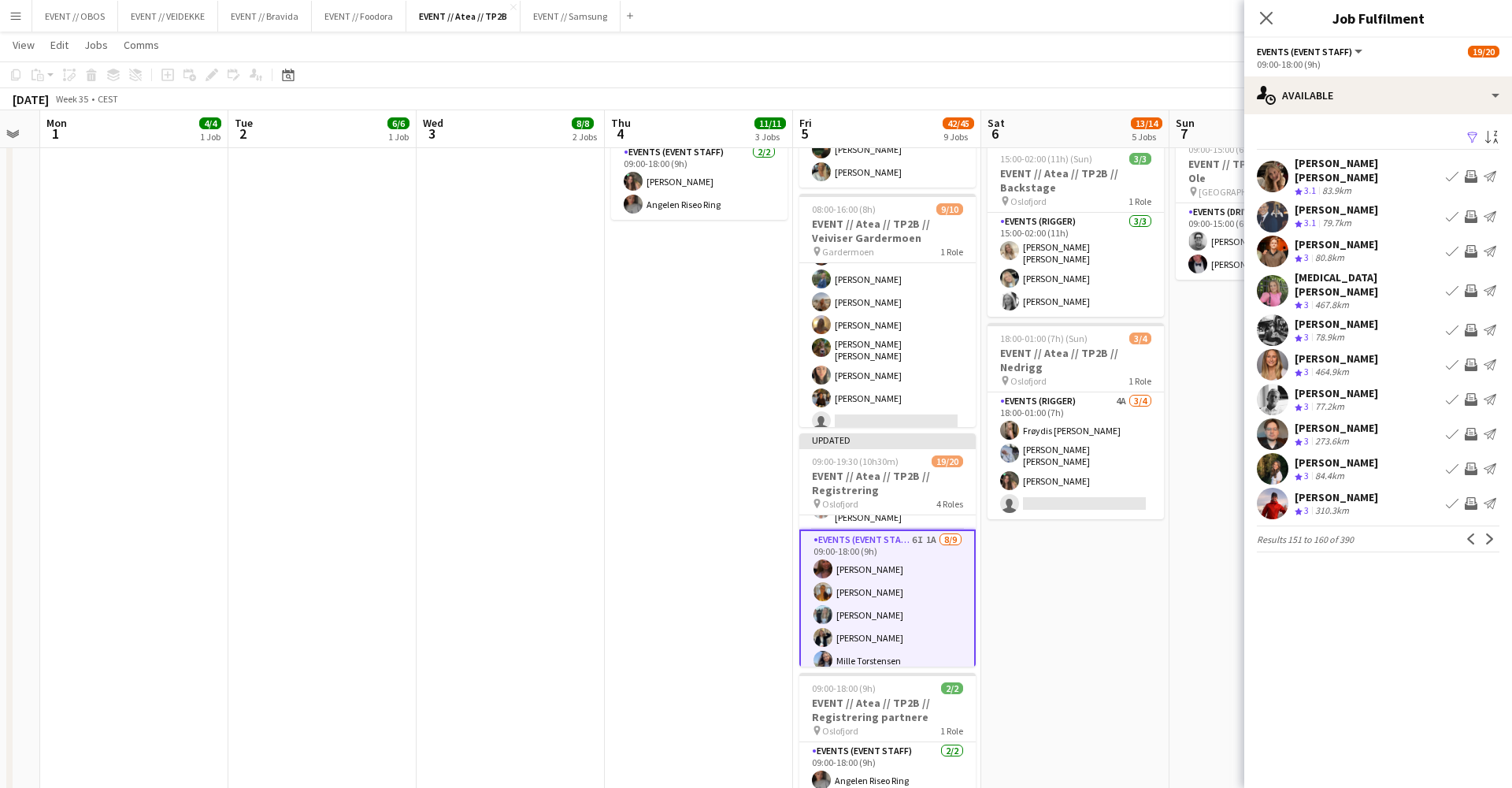
click at [1474, 171] on app-icon "Invite crew" at bounding box center [1470, 176] width 12 height 12
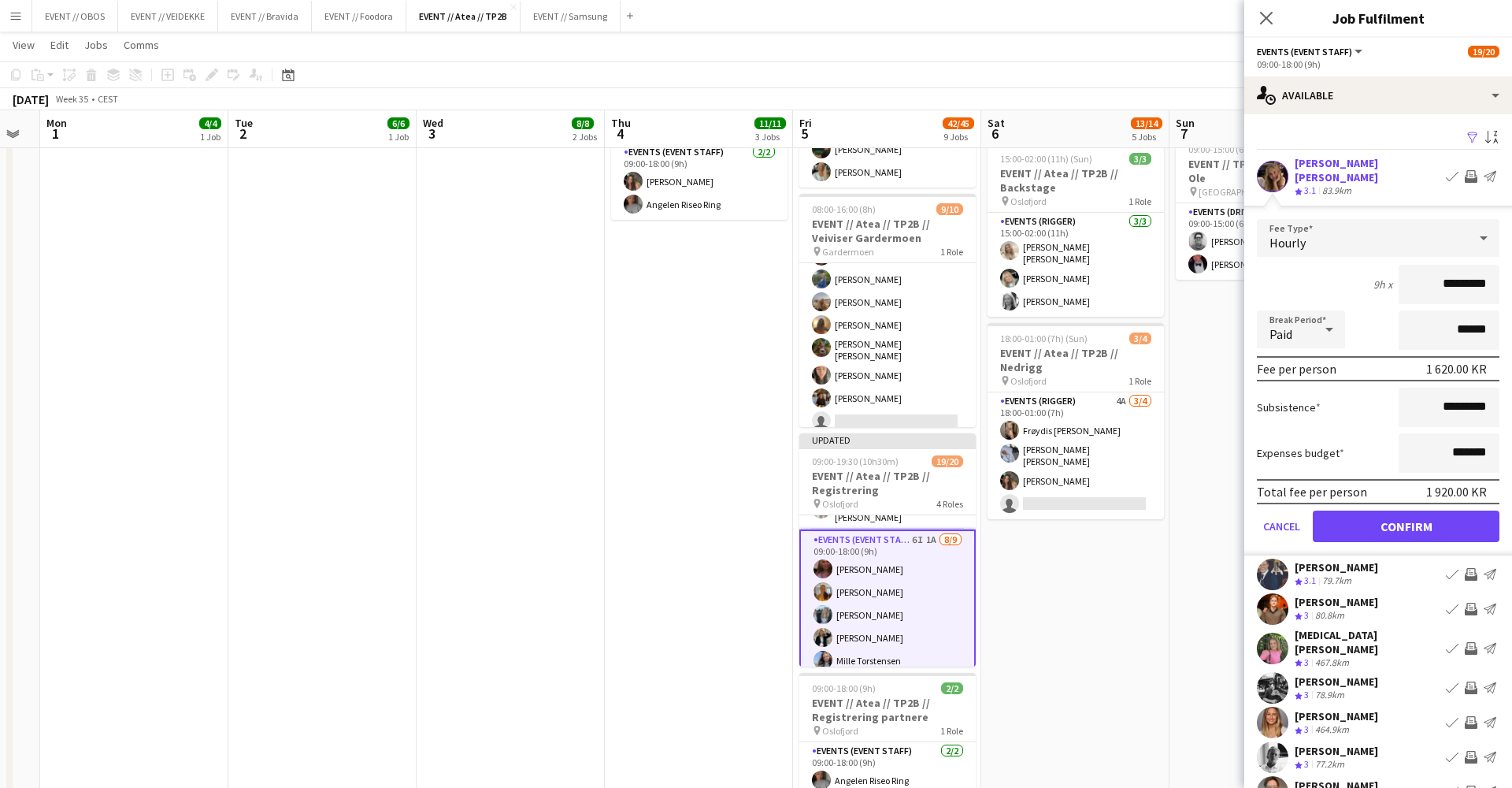
click at [1408, 520] on button "Confirm" at bounding box center [1406, 526] width 187 height 32
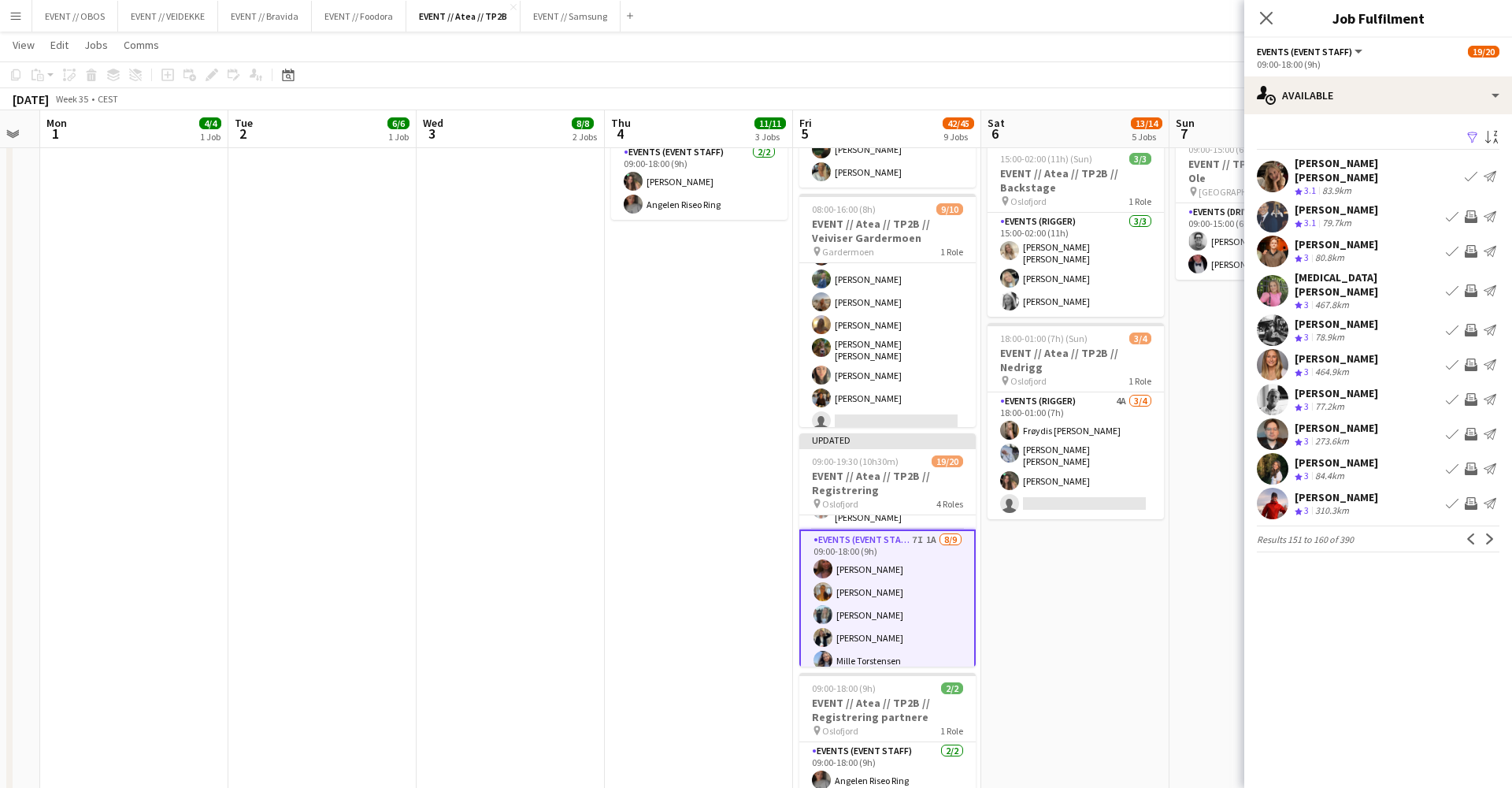
click at [1221, 431] on app-date-cell "08:00-16:00 (8h) 6/6 EVENT // Atea // TP2B // Partnere // Nedrigg pin Oslofjord…" at bounding box center [1264, 451] width 189 height 1607
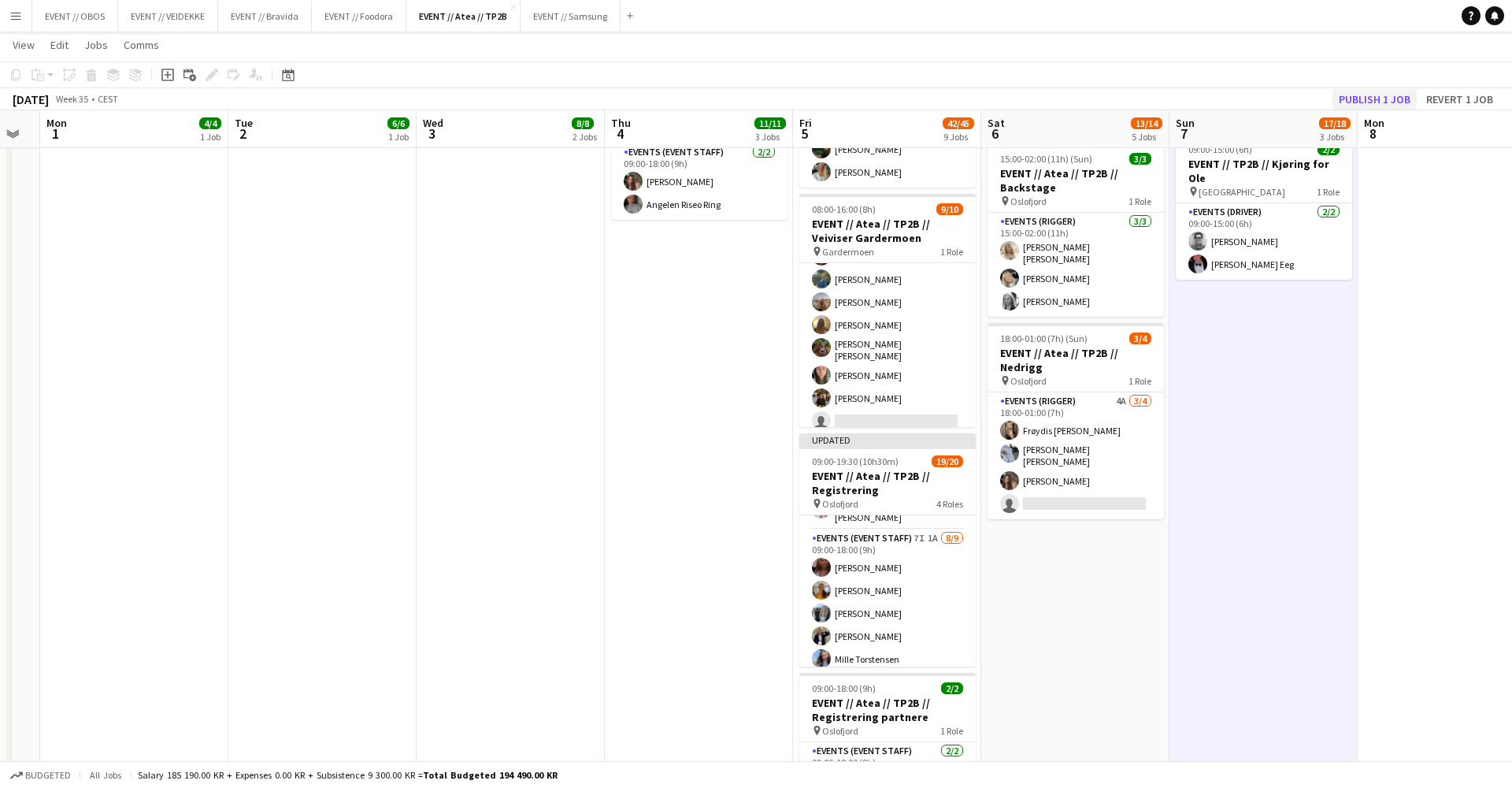
click at [1369, 94] on button "Publish 1 job" at bounding box center [1374, 99] width 84 height 21
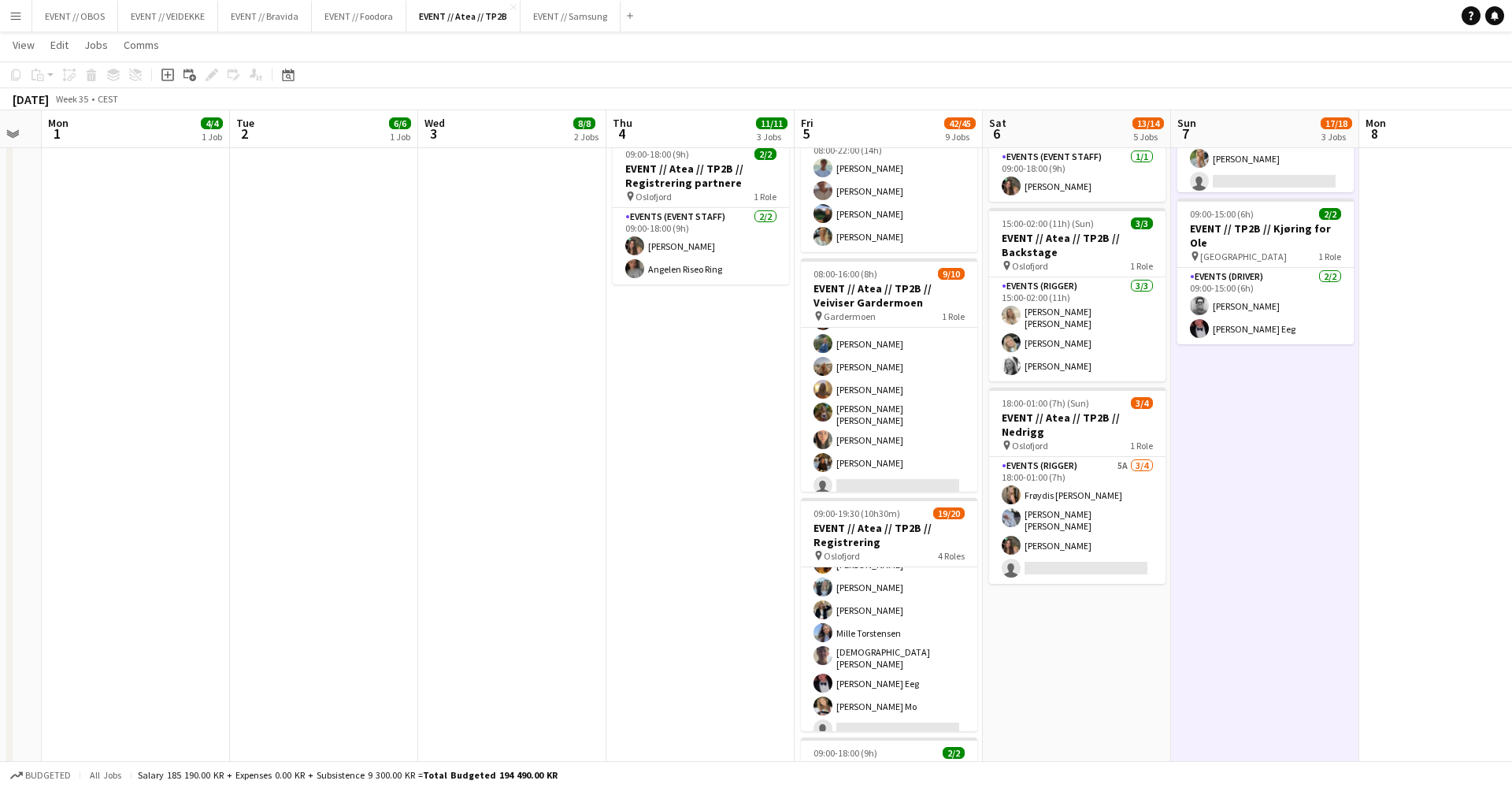
scroll to position [307, 0]
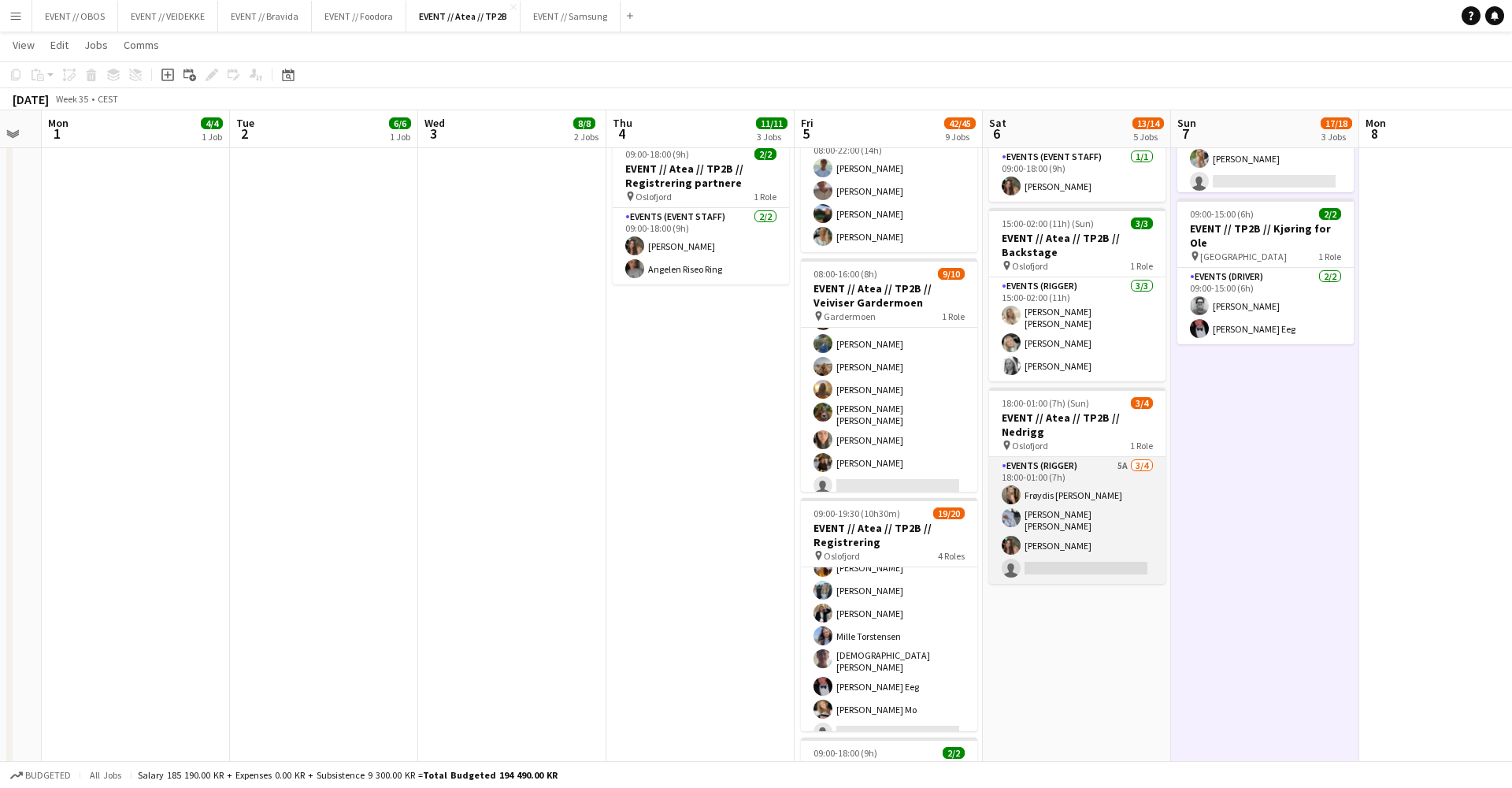
click at [1051, 524] on app-card-role "Events (Rigger) 5A [DATE] 18:00-01:00 (7h) Frøydis [PERSON_NAME] [PERSON_NAME] …" at bounding box center [1078, 520] width 176 height 127
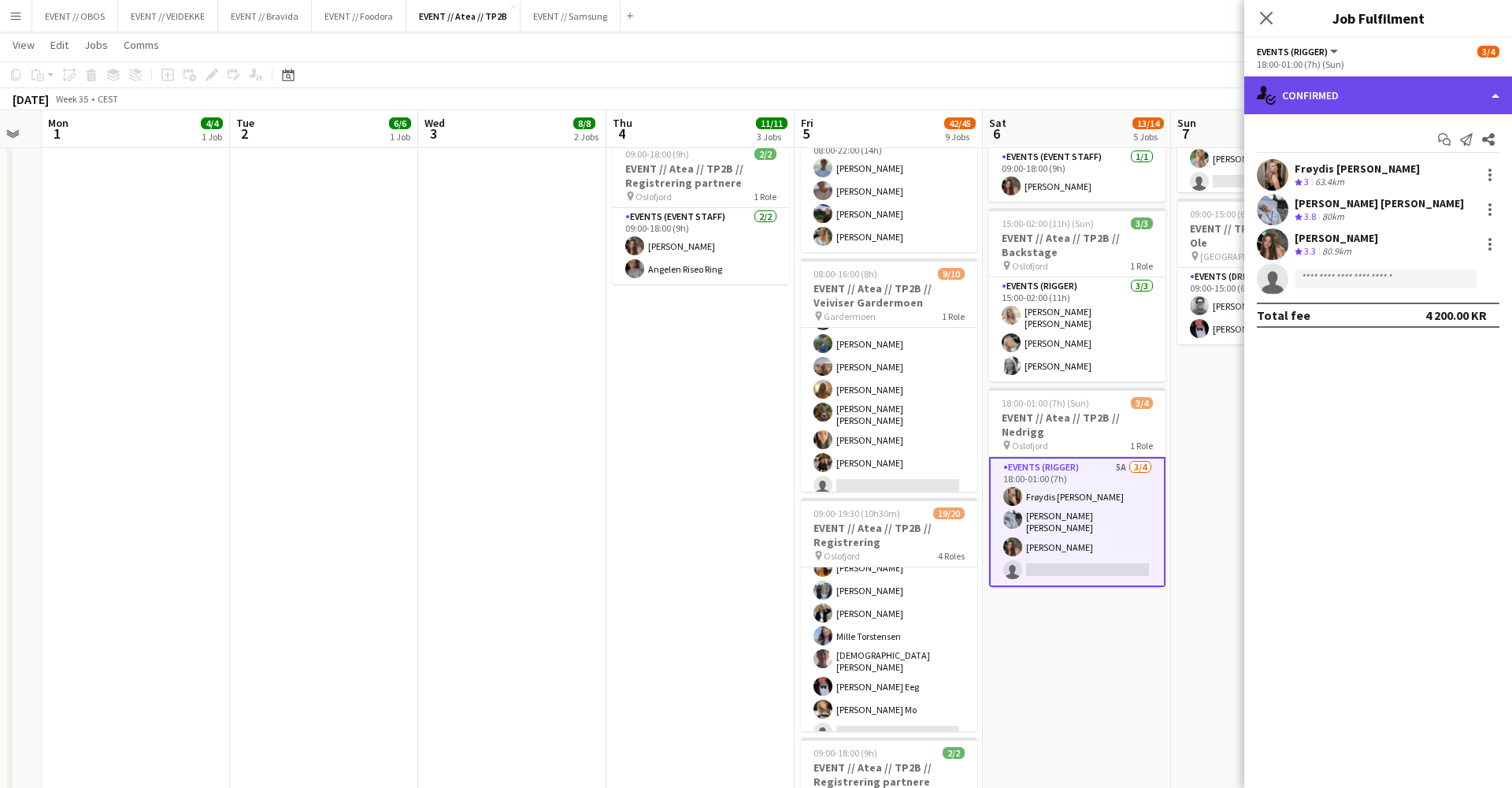
click at [1274, 83] on div "single-neutral-actions-check-2 Confirmed" at bounding box center [1378, 96] width 268 height 38
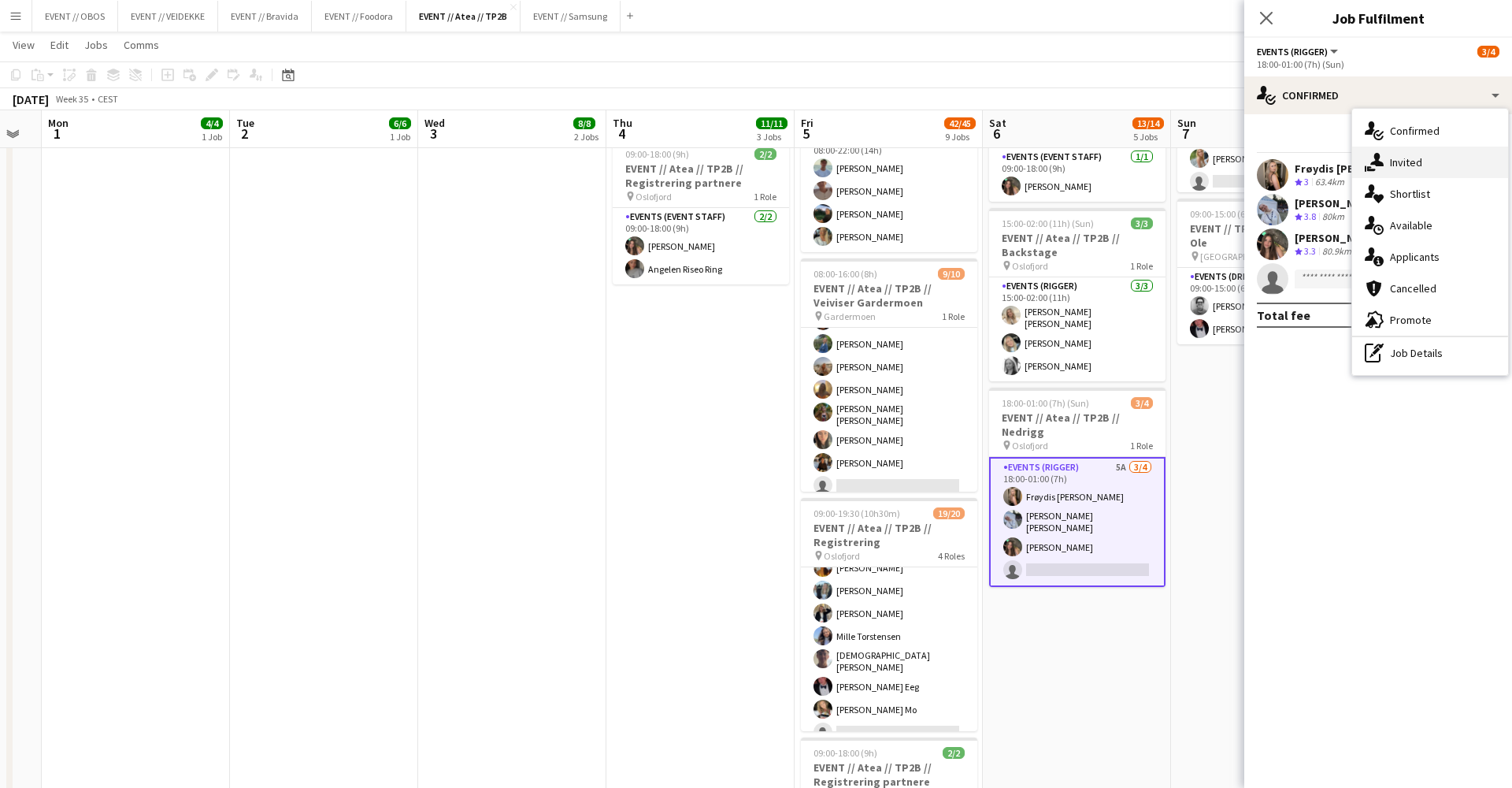
click at [1397, 163] on div "single-neutral-actions-share-1 Invited" at bounding box center [1431, 162] width 156 height 32
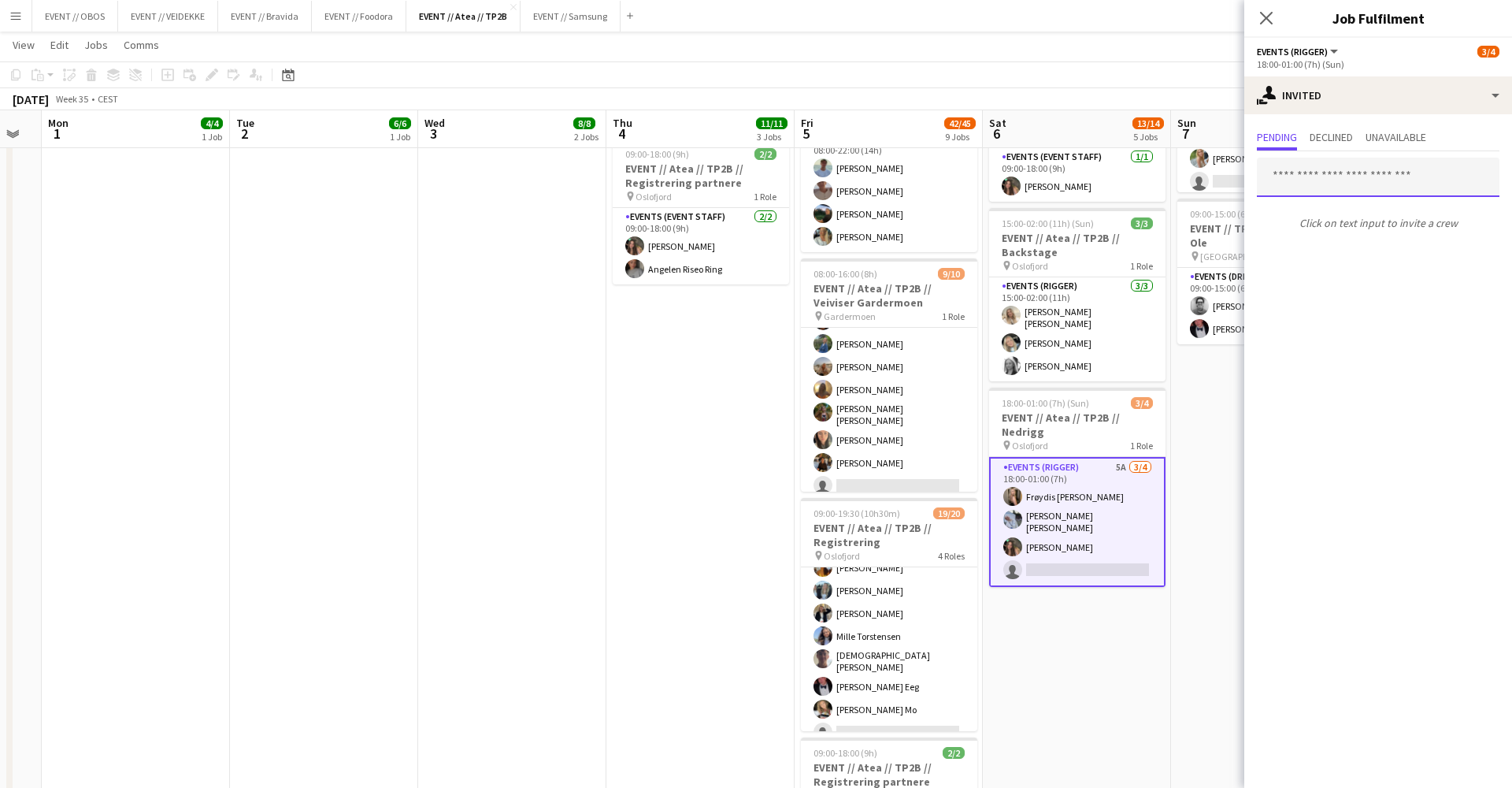
click at [1332, 188] on input "text" at bounding box center [1378, 177] width 243 height 39
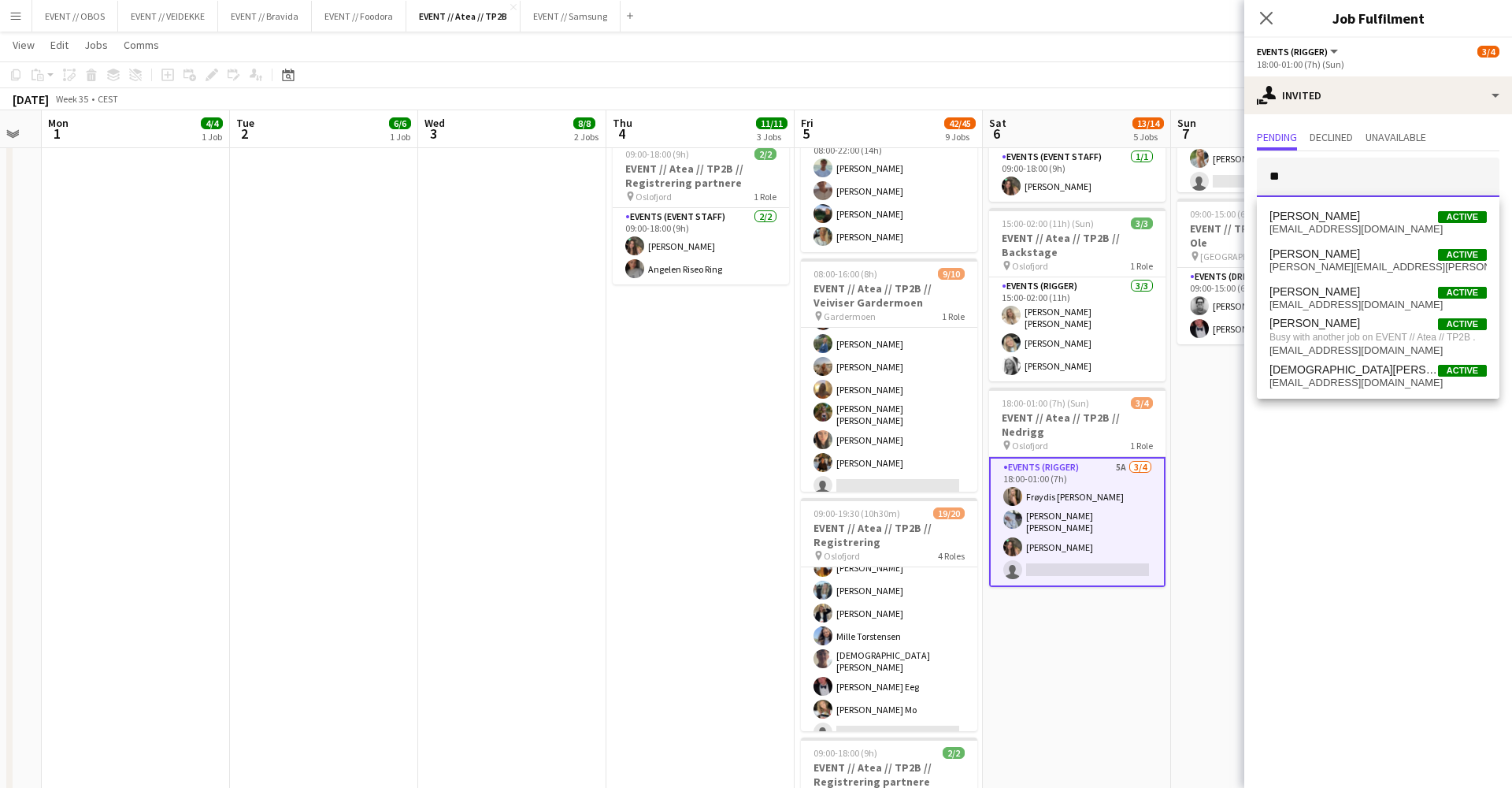
type input "*"
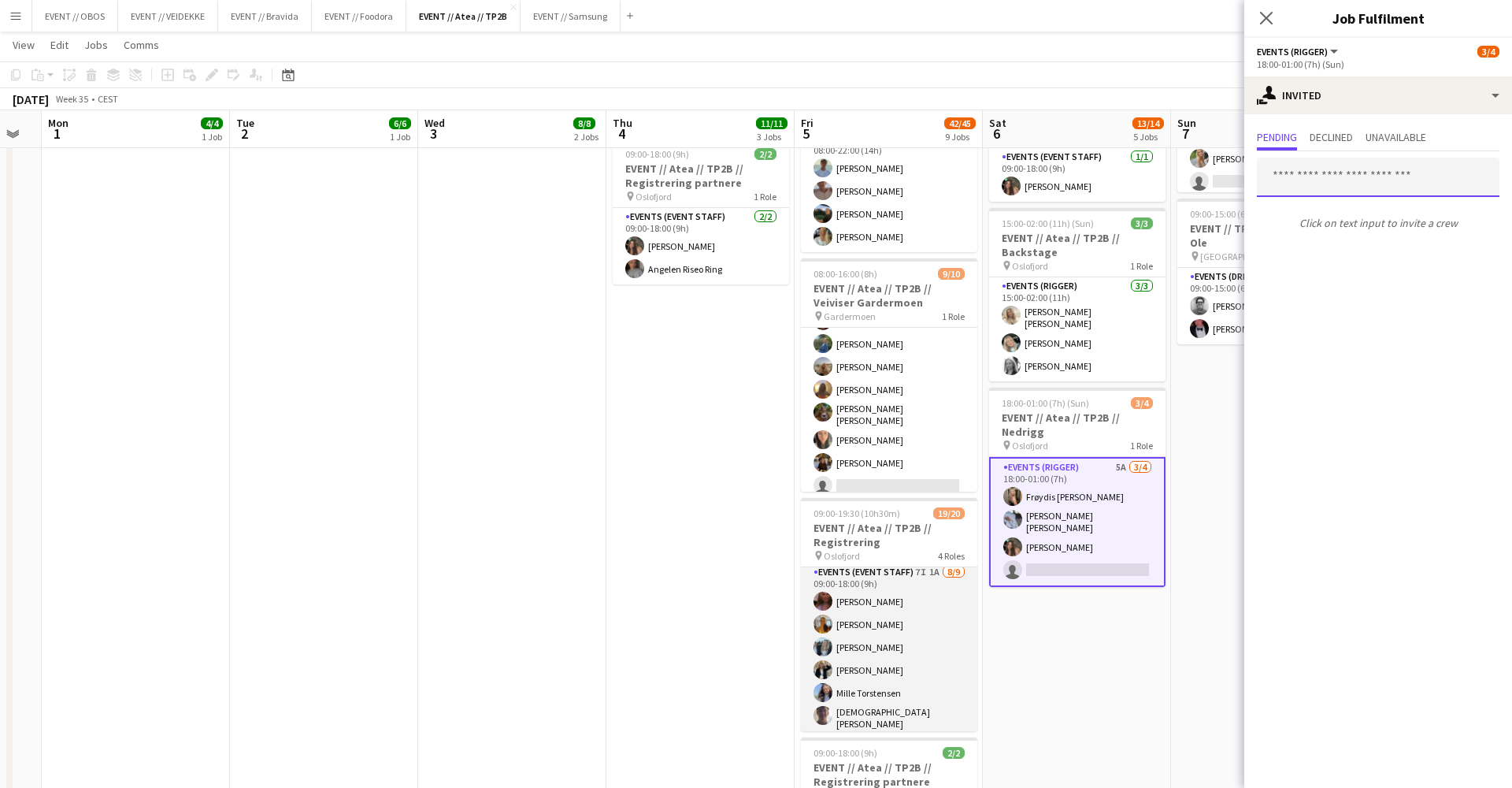
scroll to position [227, 0]
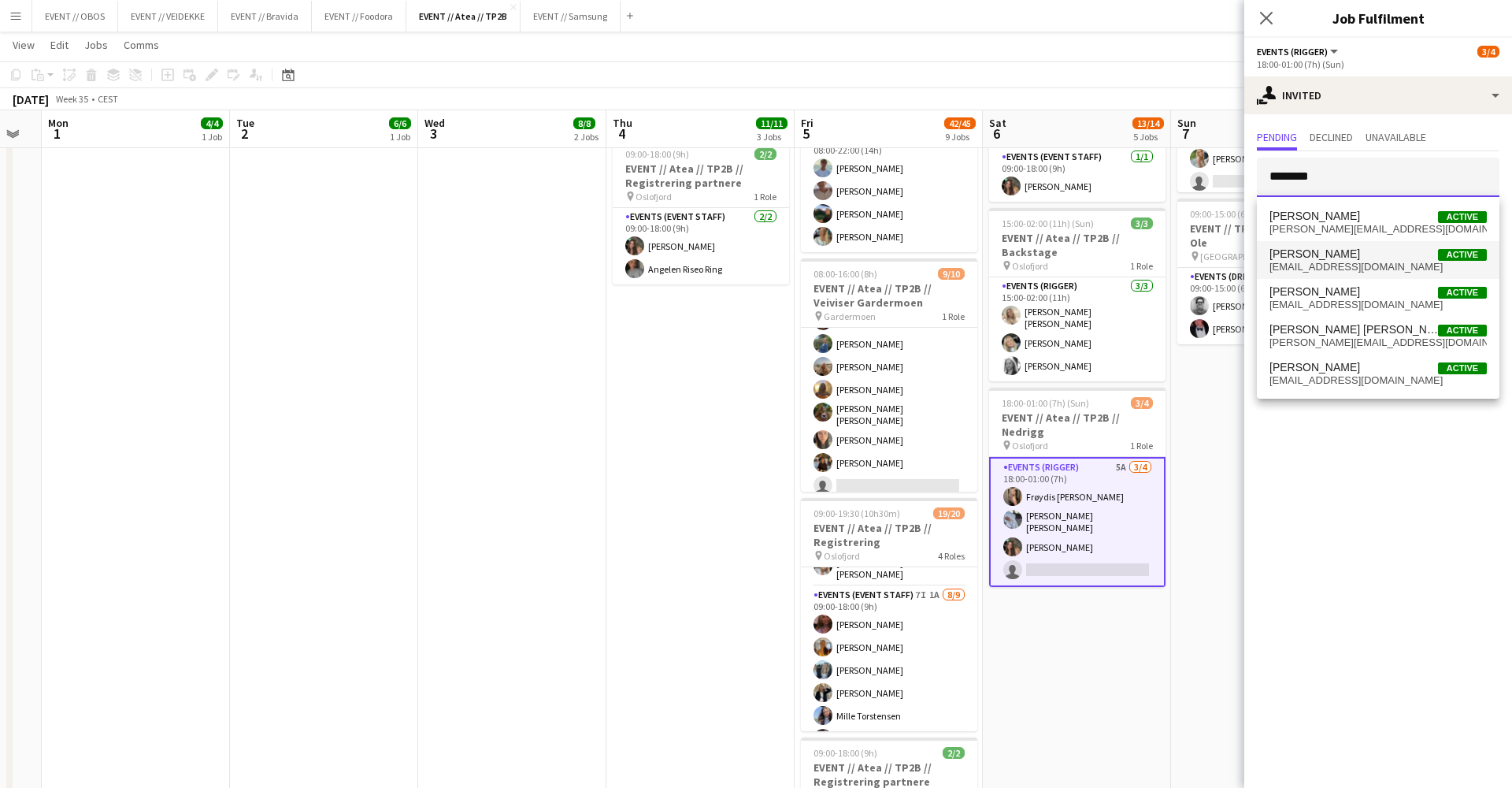
type input "********"
click at [1259, 268] on mat-option "[PERSON_NAME] Active [EMAIL_ADDRESS][DOMAIN_NAME]" at bounding box center [1378, 260] width 243 height 38
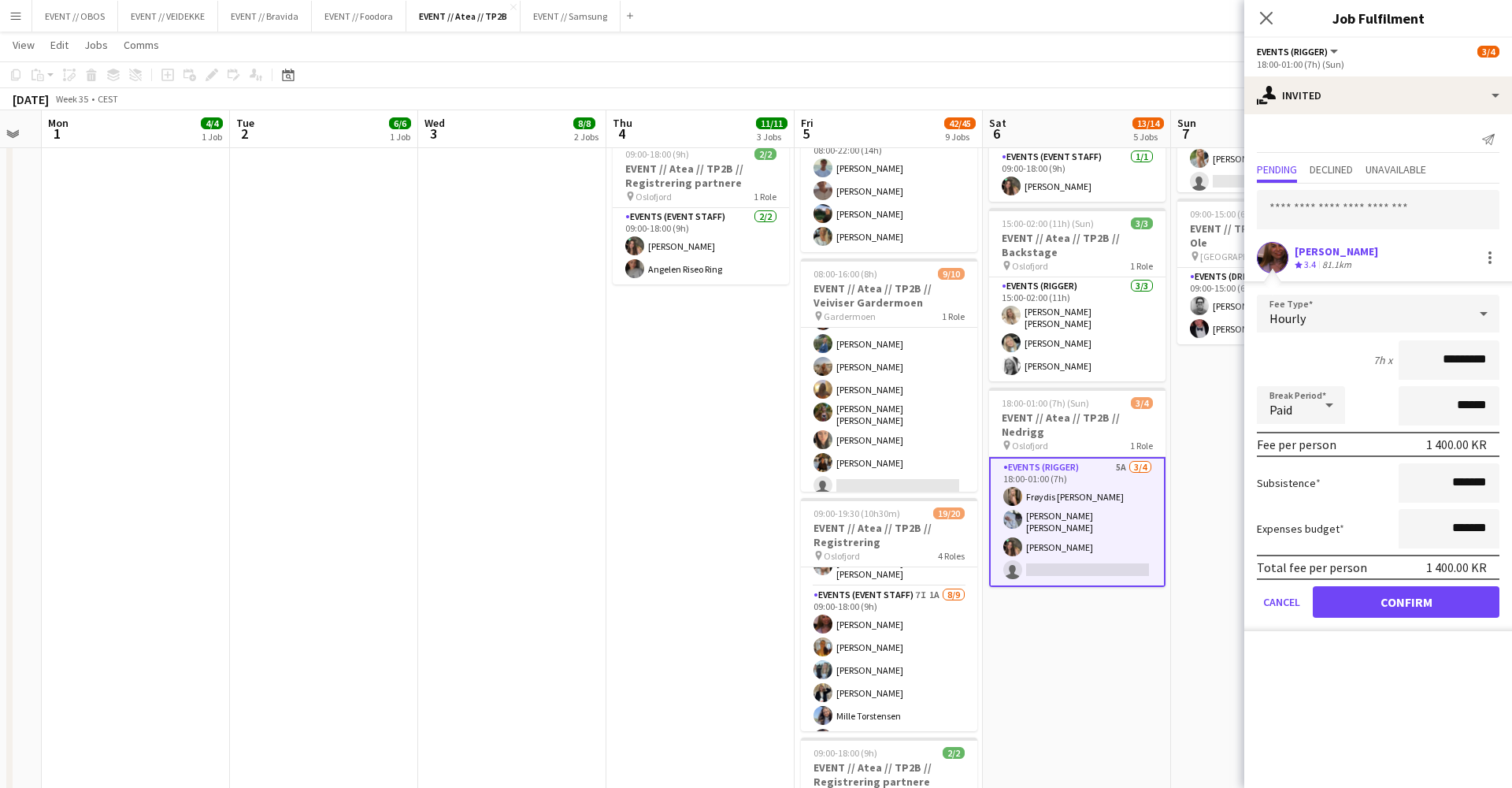
click at [1362, 613] on button "Confirm" at bounding box center [1406, 602] width 187 height 32
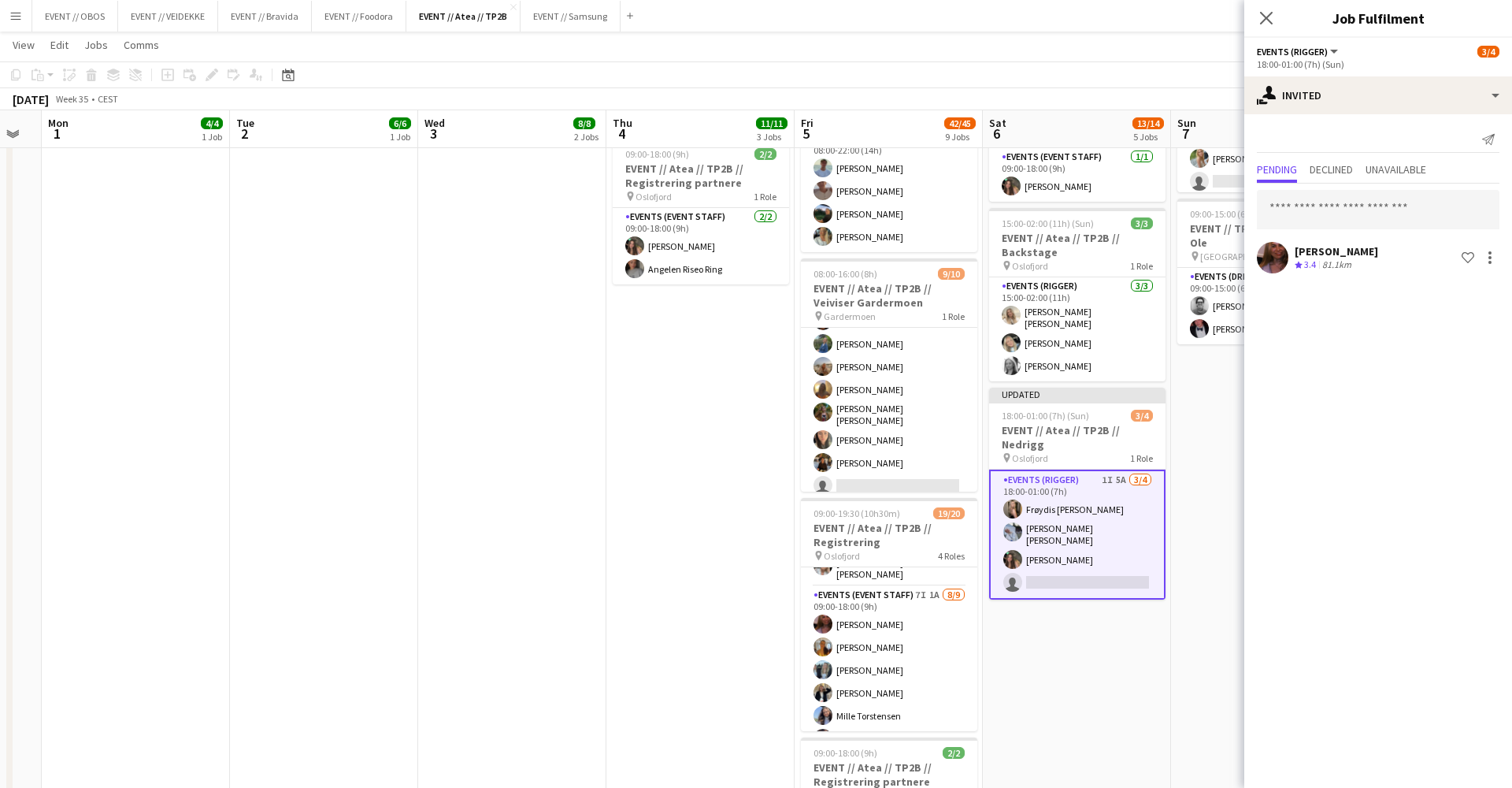
click at [1235, 466] on app-date-cell "08:00-16:00 (8h) 6/6 EVENT // Atea // TP2B // Partnere // Nedrigg pin Oslofjord…" at bounding box center [1265, 516] width 189 height 1607
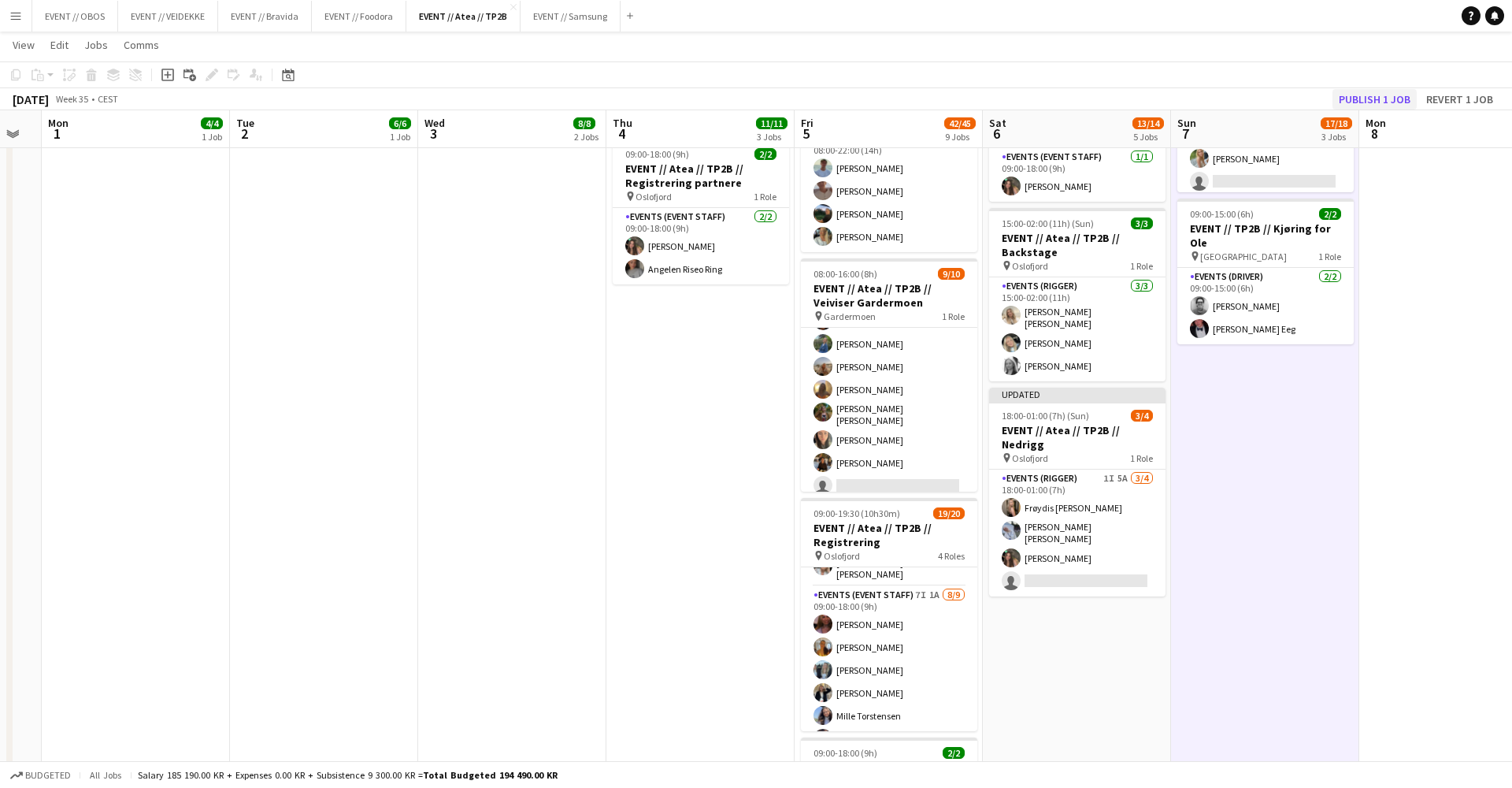
click at [1372, 107] on button "Publish 1 job" at bounding box center [1374, 99] width 84 height 21
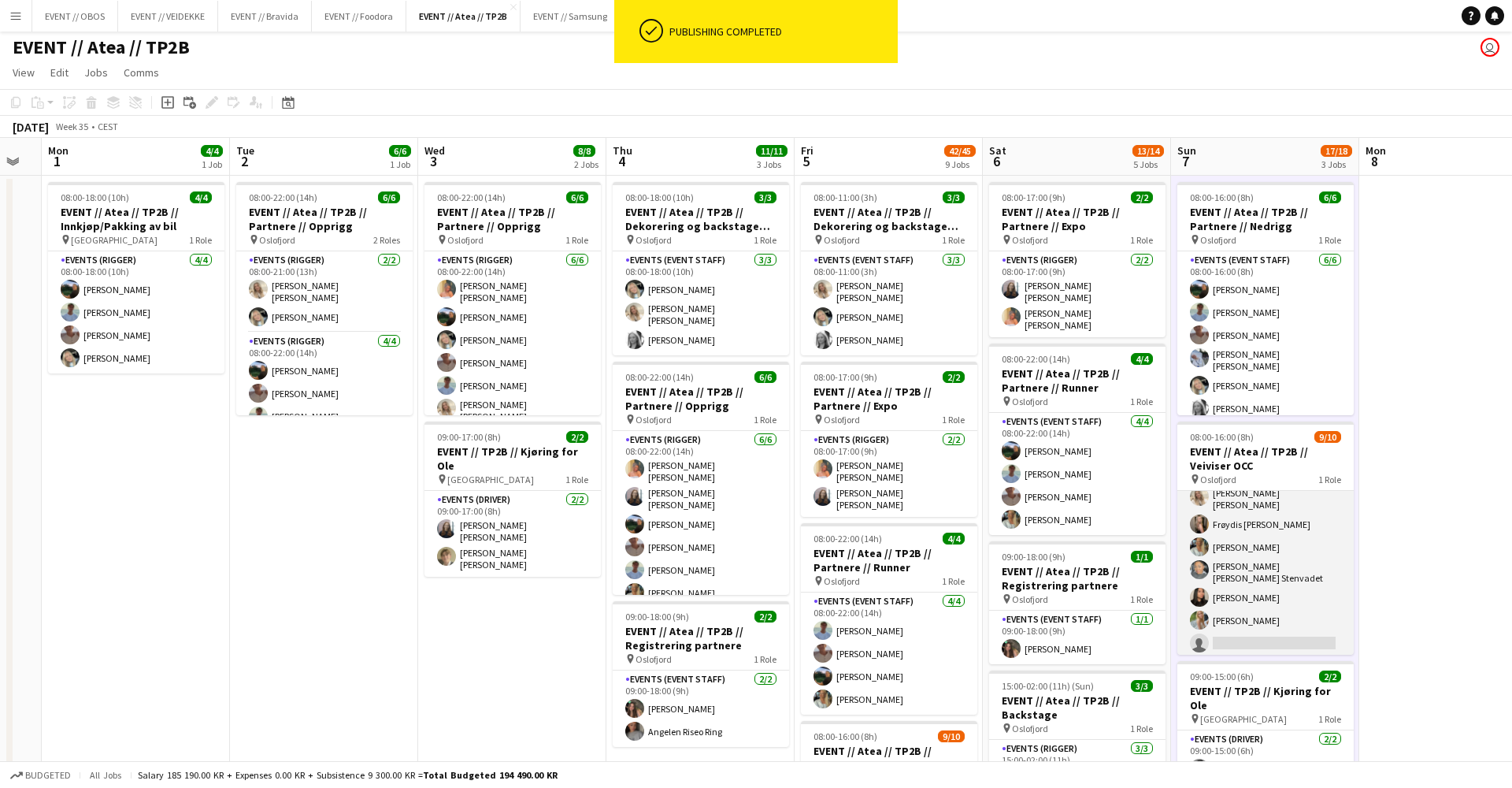
scroll to position [100, 0]
click at [1276, 631] on app-card-role "Actor 1I 2A [DATE] 08:00-16:00 (8h) Roumaissaa Hadui [PERSON_NAME] [PERSON_NAME…" at bounding box center [1265, 525] width 176 height 268
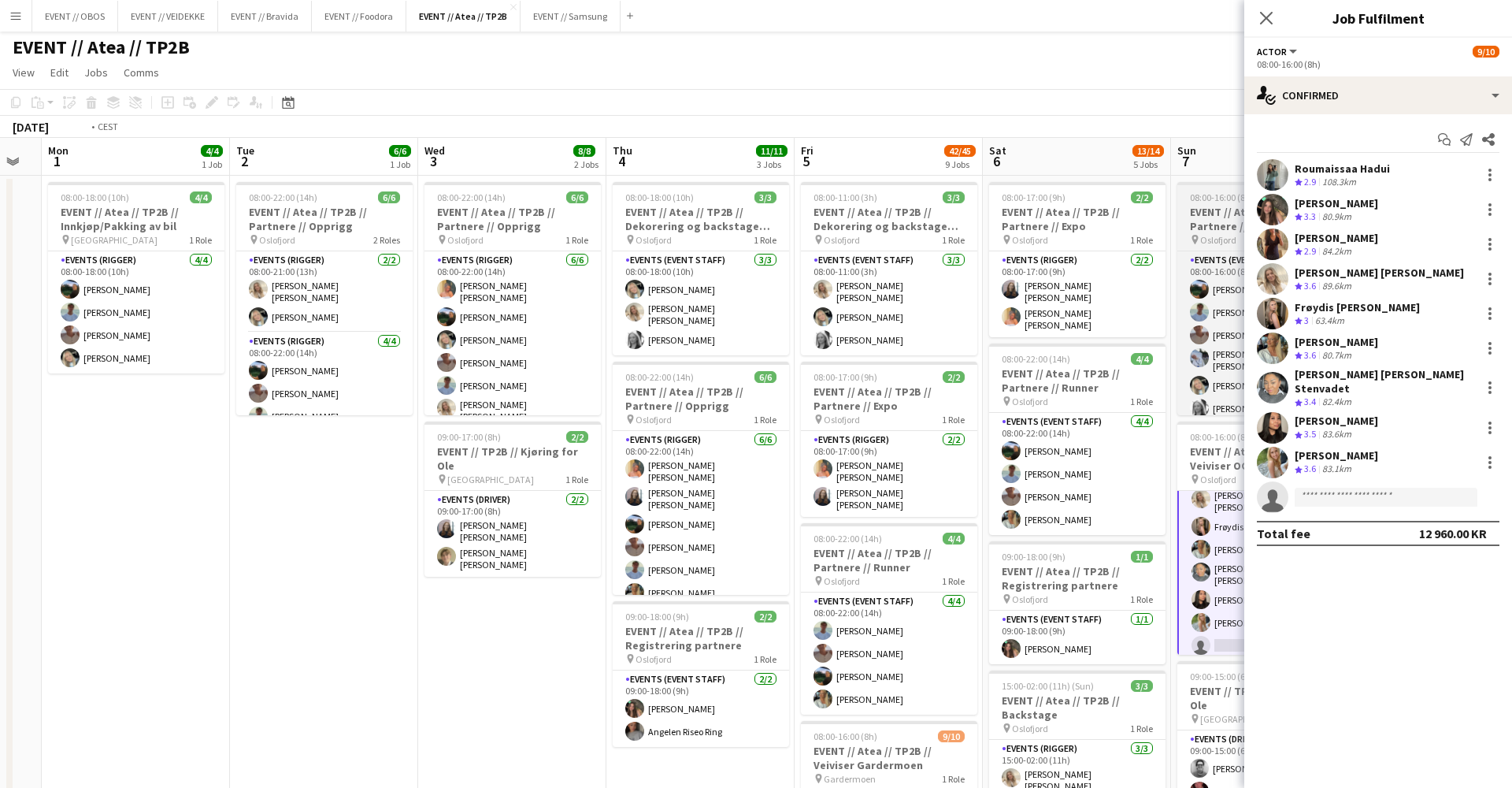
scroll to position [0, 601]
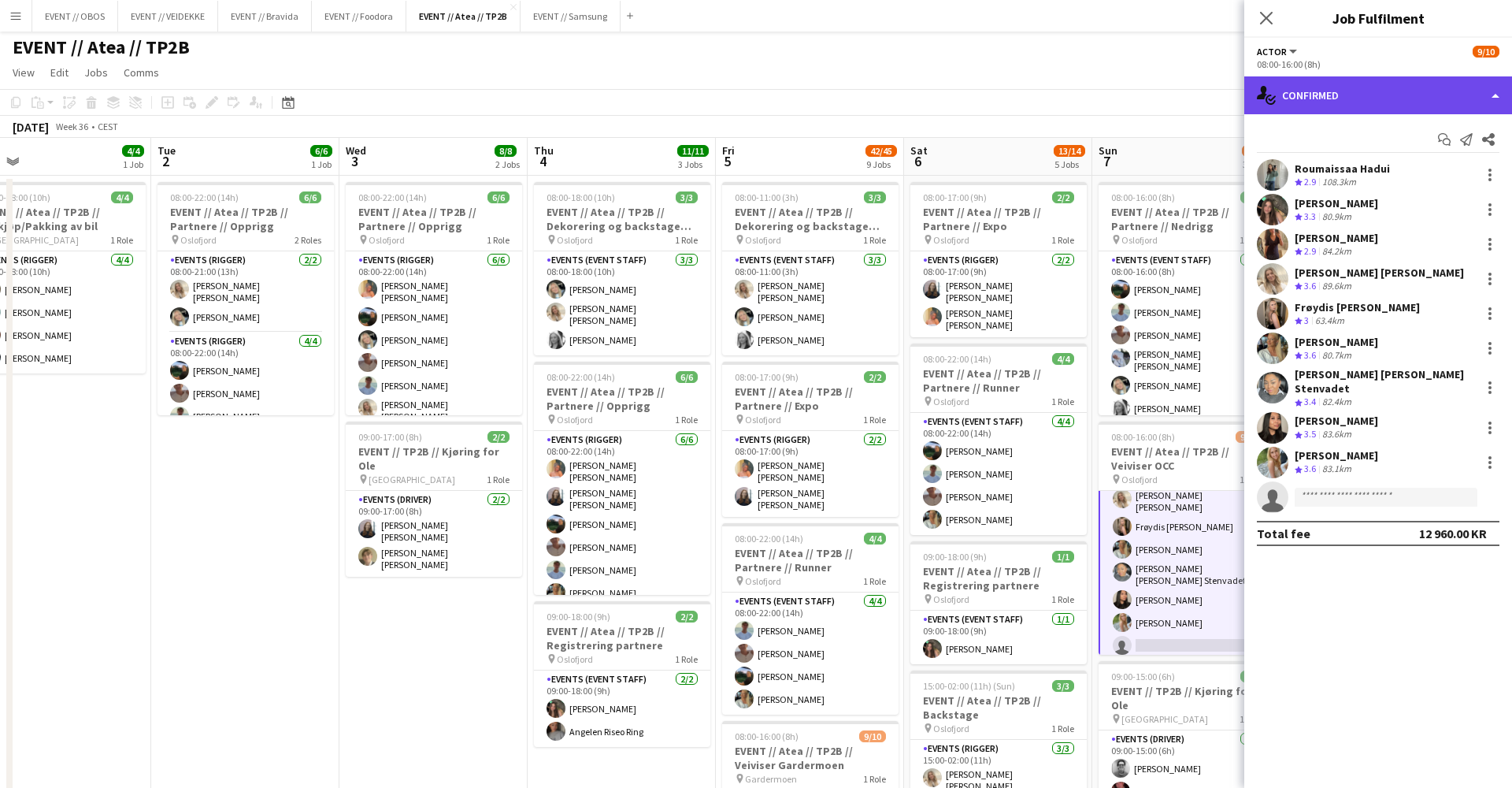
click at [1289, 88] on div "single-neutral-actions-check-2 Confirmed" at bounding box center [1378, 96] width 268 height 38
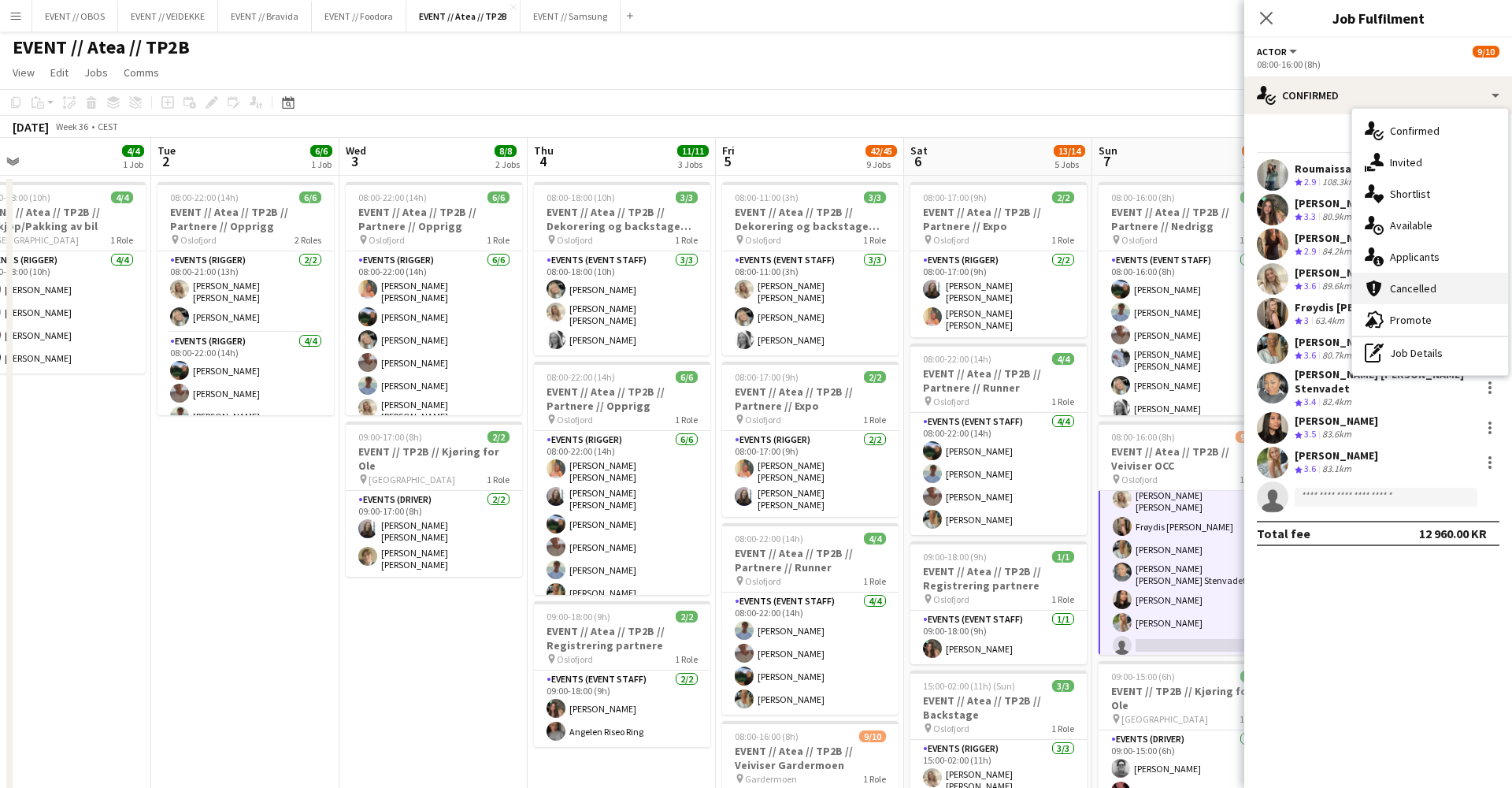
click at [1393, 273] on div "cancellation Cancelled" at bounding box center [1431, 288] width 156 height 32
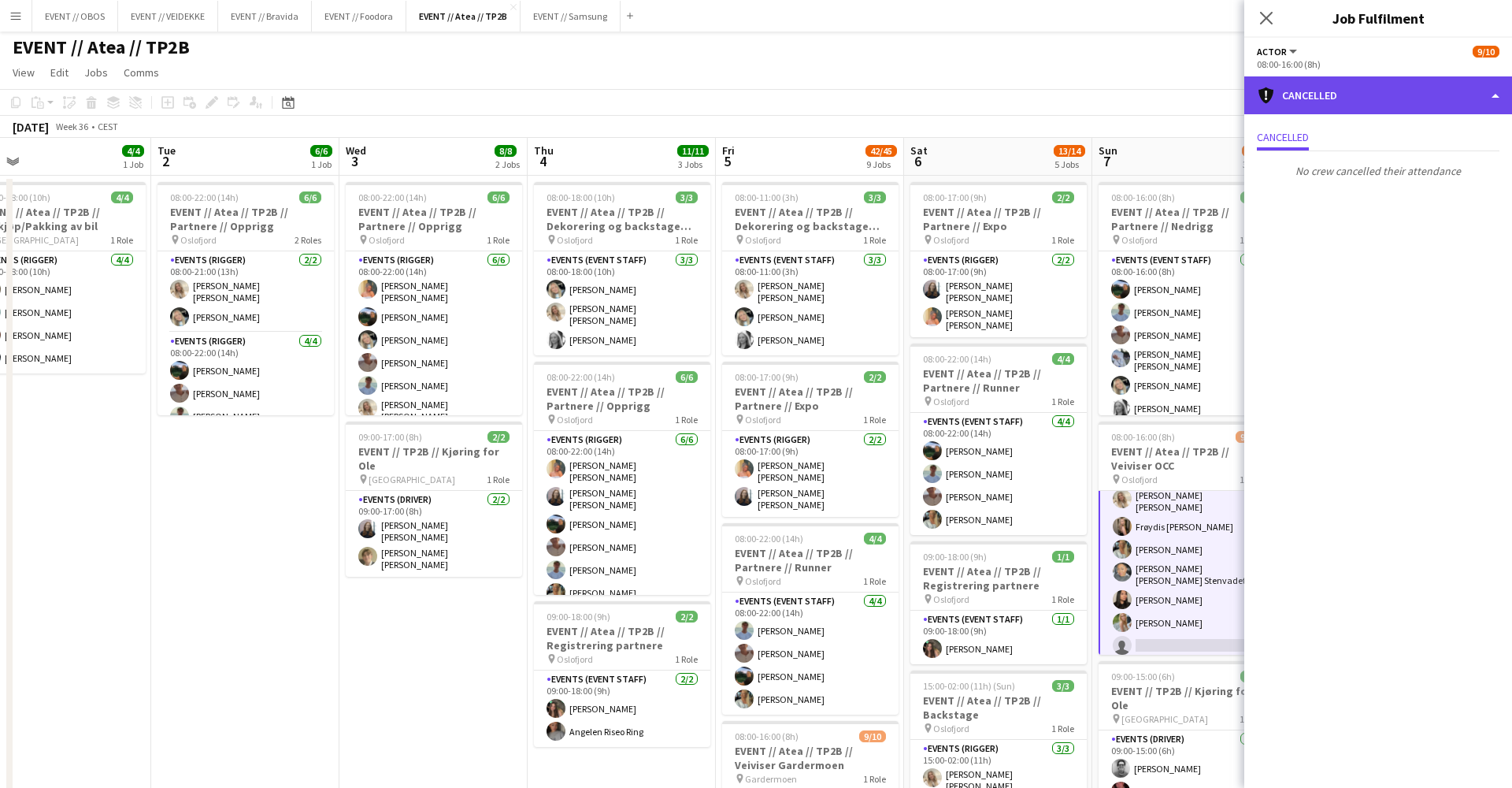
click at [1322, 76] on div "cancellation Cancelled" at bounding box center [1378, 96] width 268 height 38
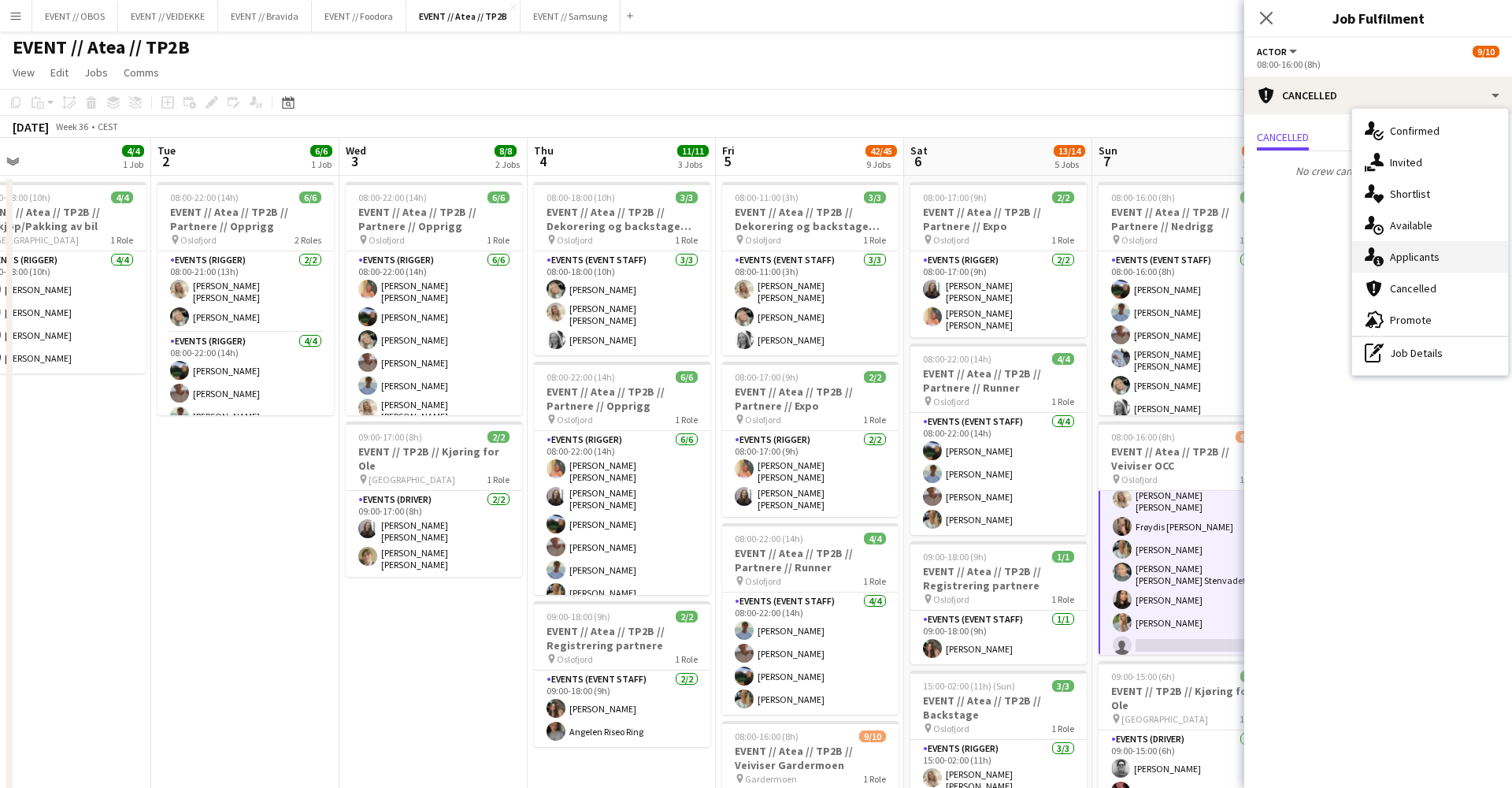
click at [1408, 244] on div "single-neutral-actions-information Applicants" at bounding box center [1431, 257] width 156 height 32
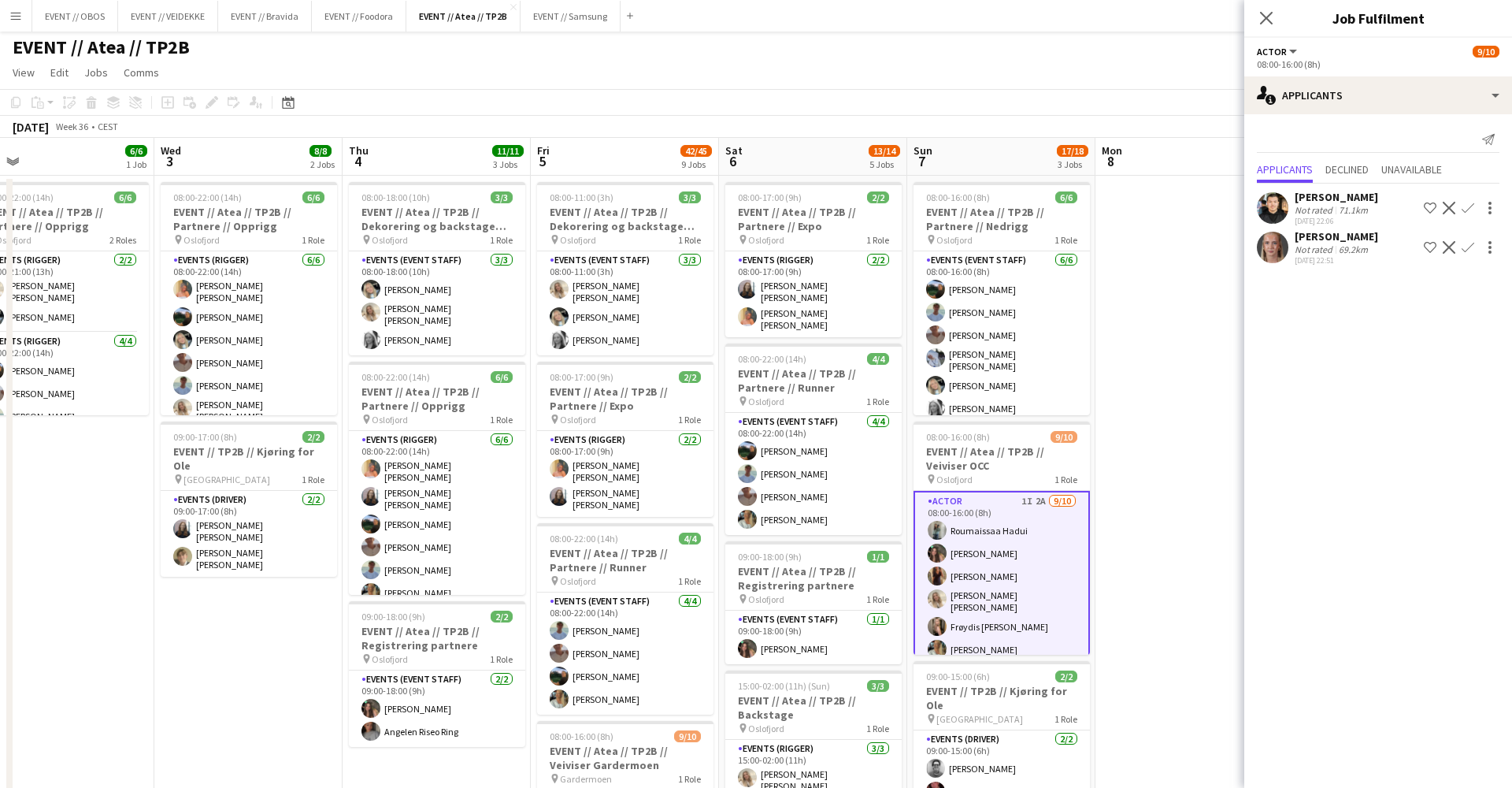
scroll to position [0, 0]
click at [1475, 246] on button "Confirm" at bounding box center [1468, 247] width 19 height 19
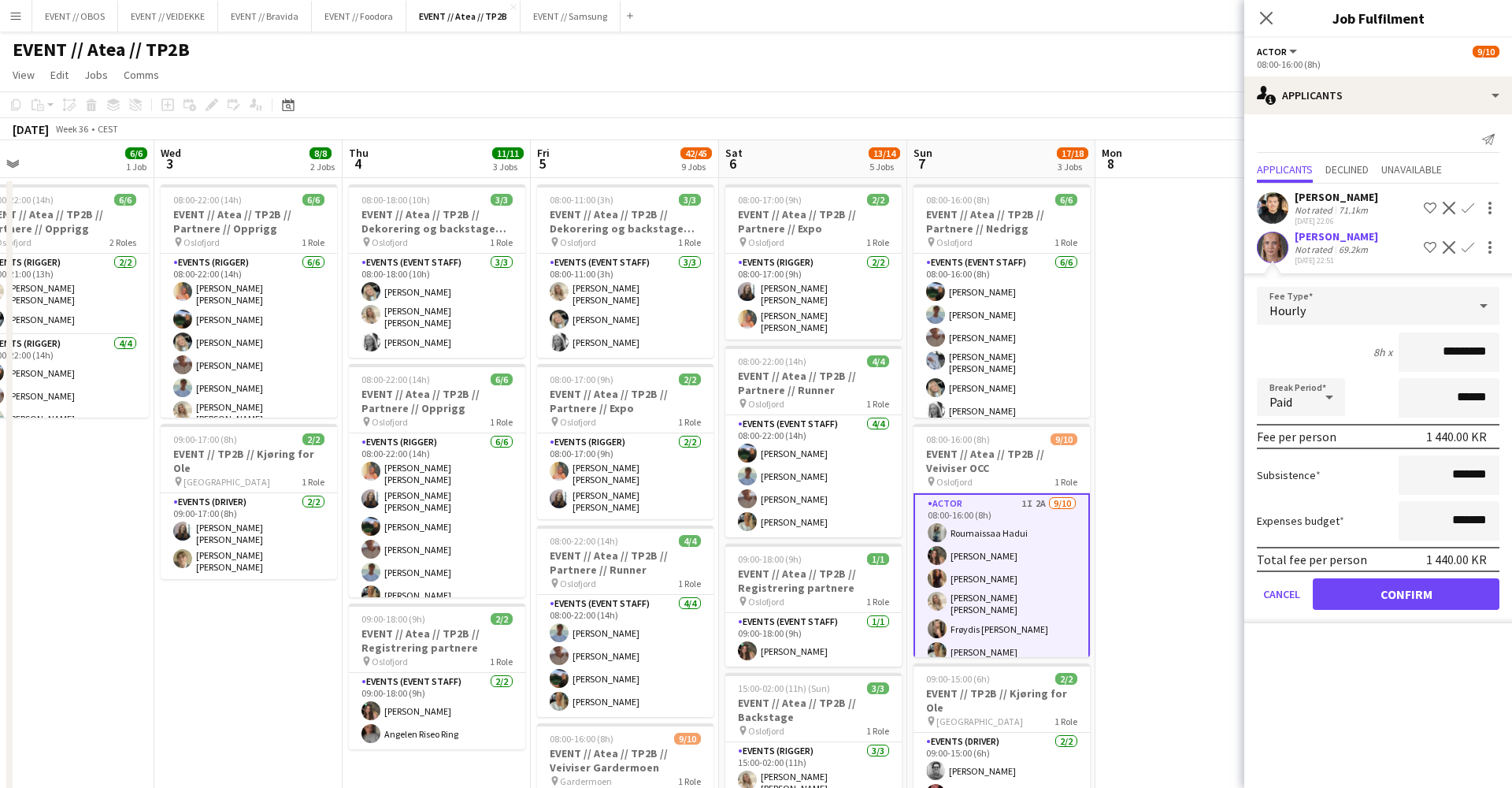
click at [1379, 593] on button "Confirm" at bounding box center [1406, 594] width 187 height 32
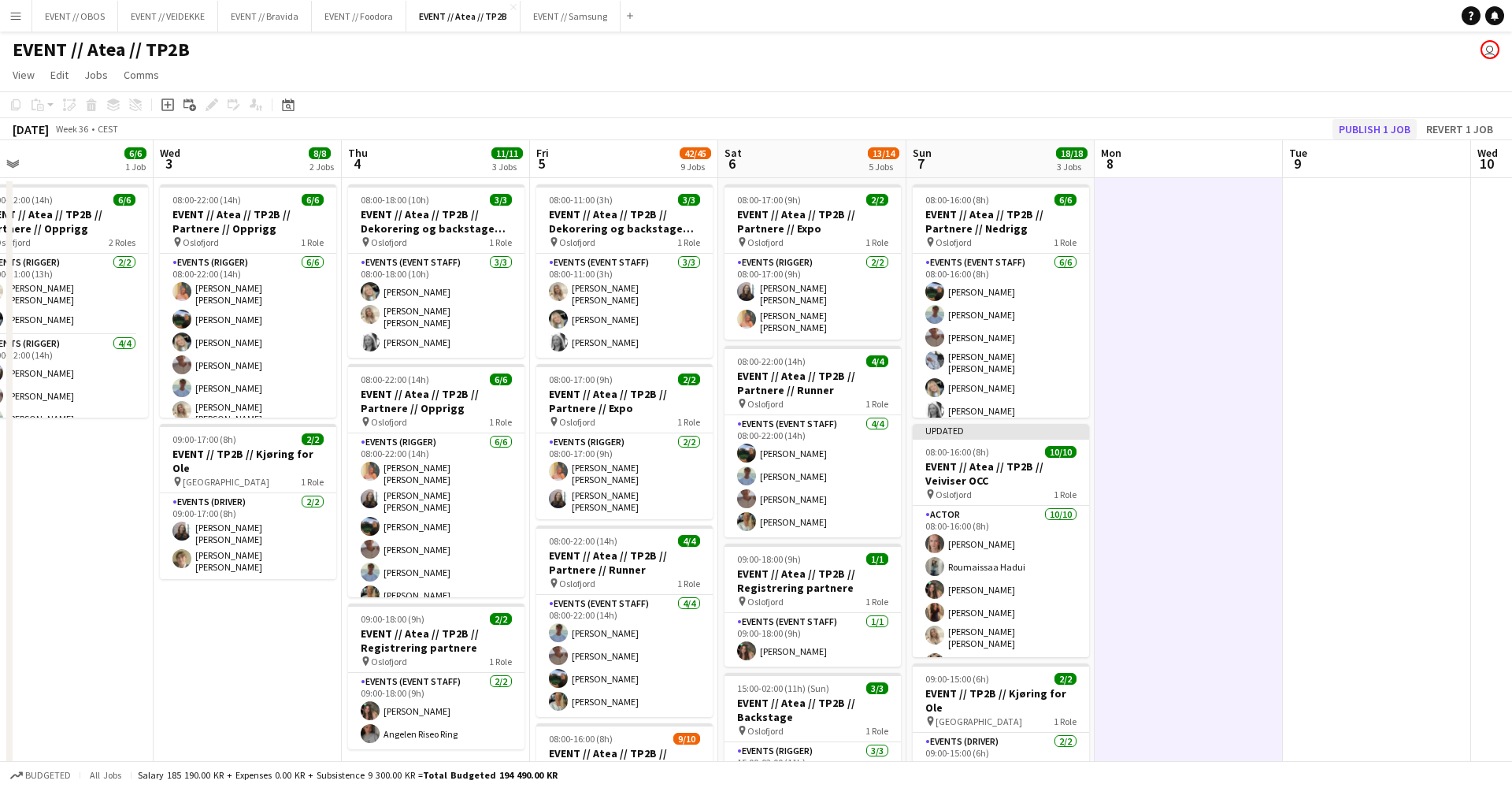
click at [1362, 131] on button "Publish 1 job" at bounding box center [1374, 129] width 84 height 21
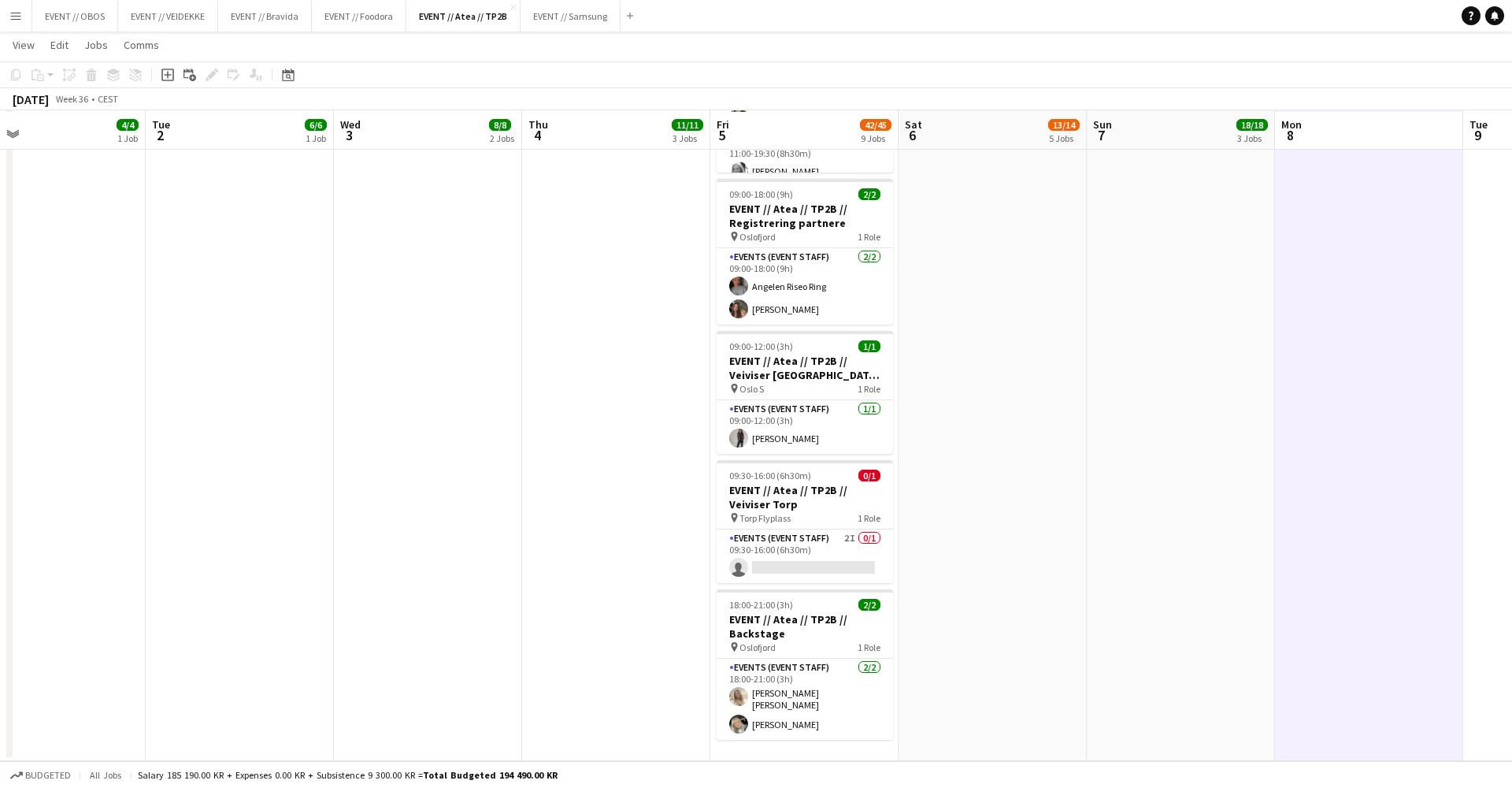
scroll to position [1022, 0]
click at [745, 543] on app-card-role "Events (Event Staff) 2I 0/1 09:30-16:00 (6h30m) single-neutral-actions" at bounding box center [805, 556] width 176 height 53
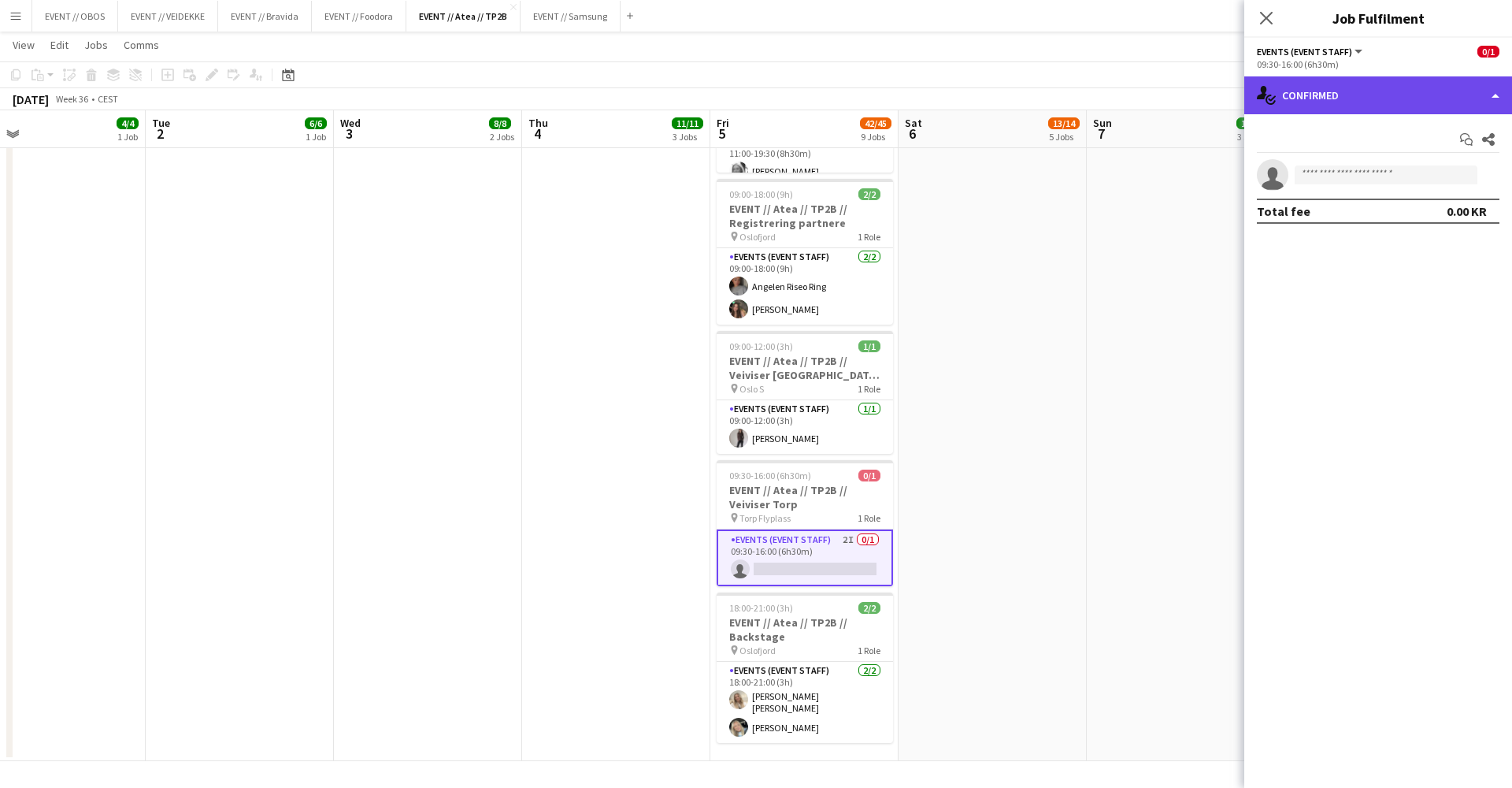
click at [1306, 108] on div "single-neutral-actions-check-2 Confirmed" at bounding box center [1378, 96] width 268 height 38
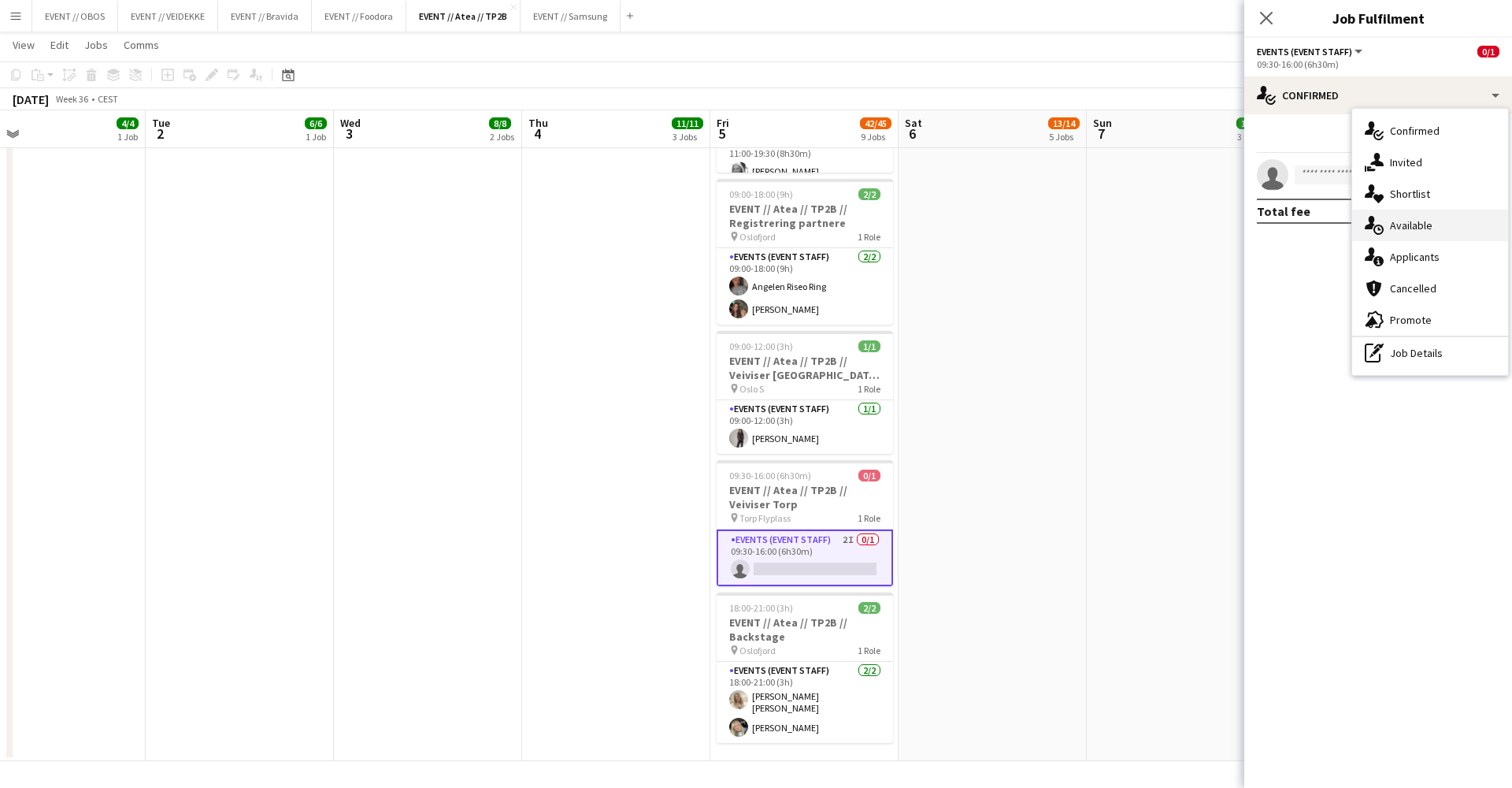
click at [1406, 240] on div "single-neutral-actions-upload Available" at bounding box center [1431, 225] width 156 height 32
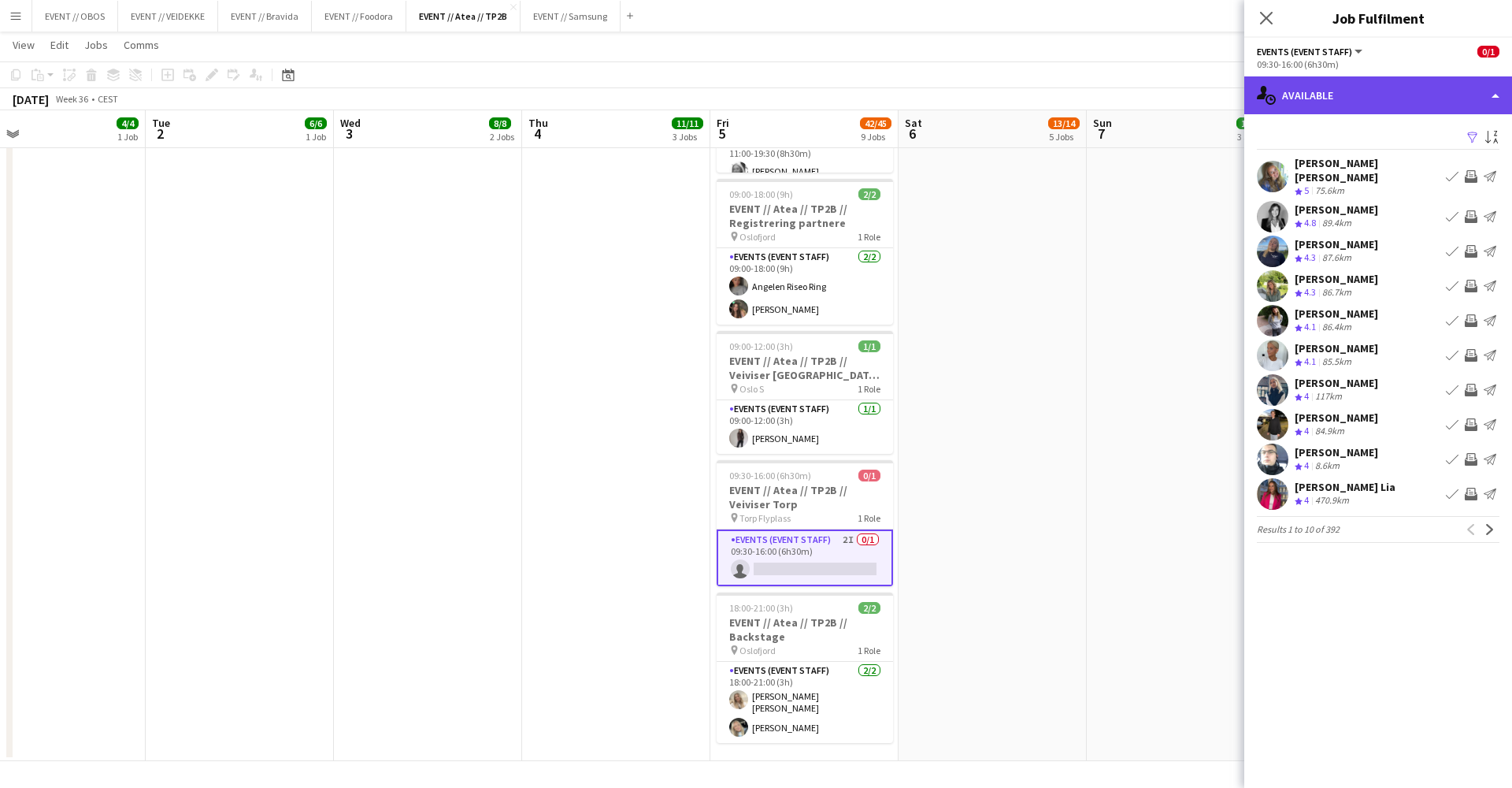
click at [1351, 101] on div "single-neutral-actions-upload Available" at bounding box center [1378, 96] width 268 height 38
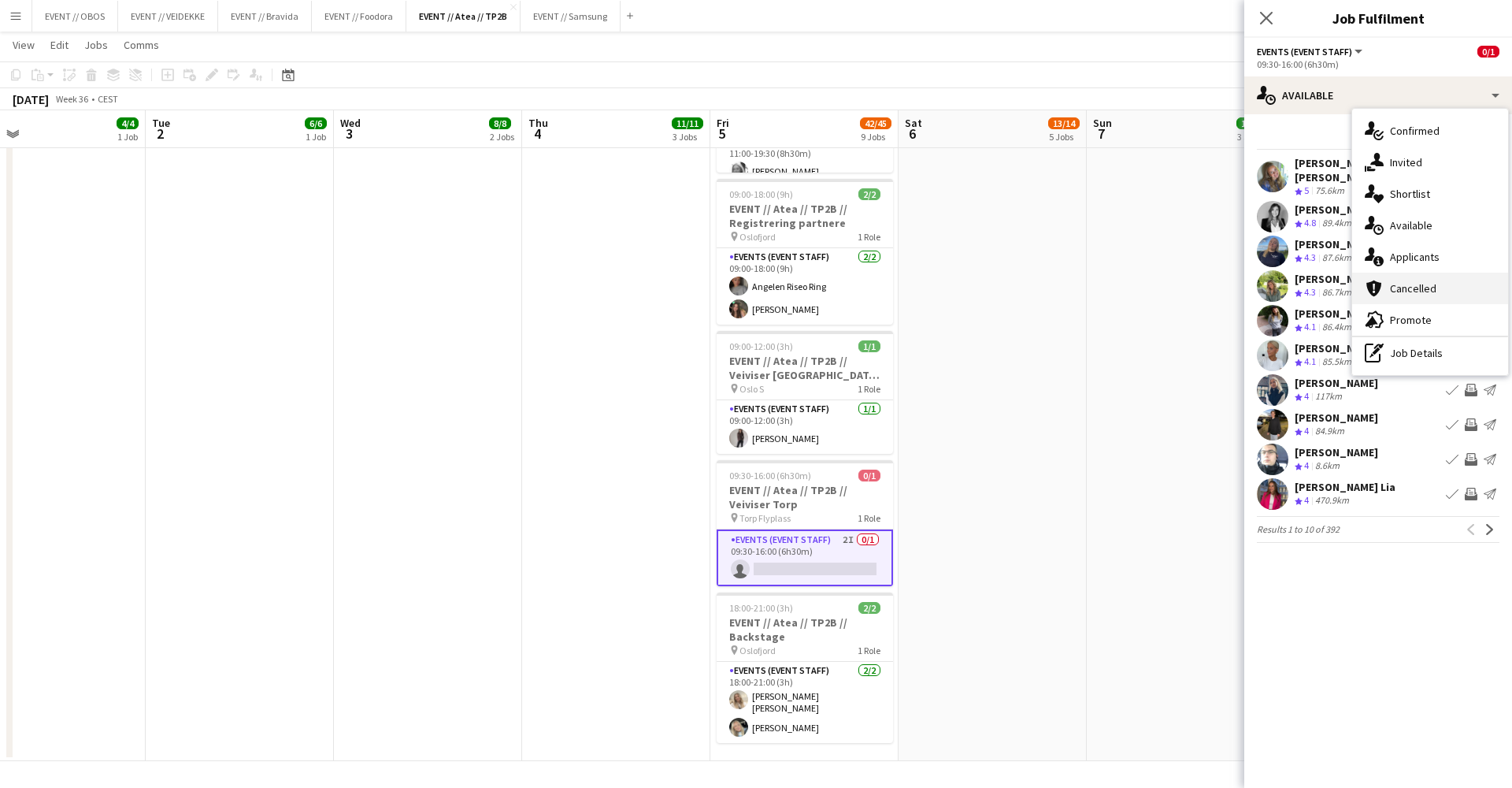
click at [1408, 290] on div "cancellation Cancelled" at bounding box center [1431, 288] width 156 height 32
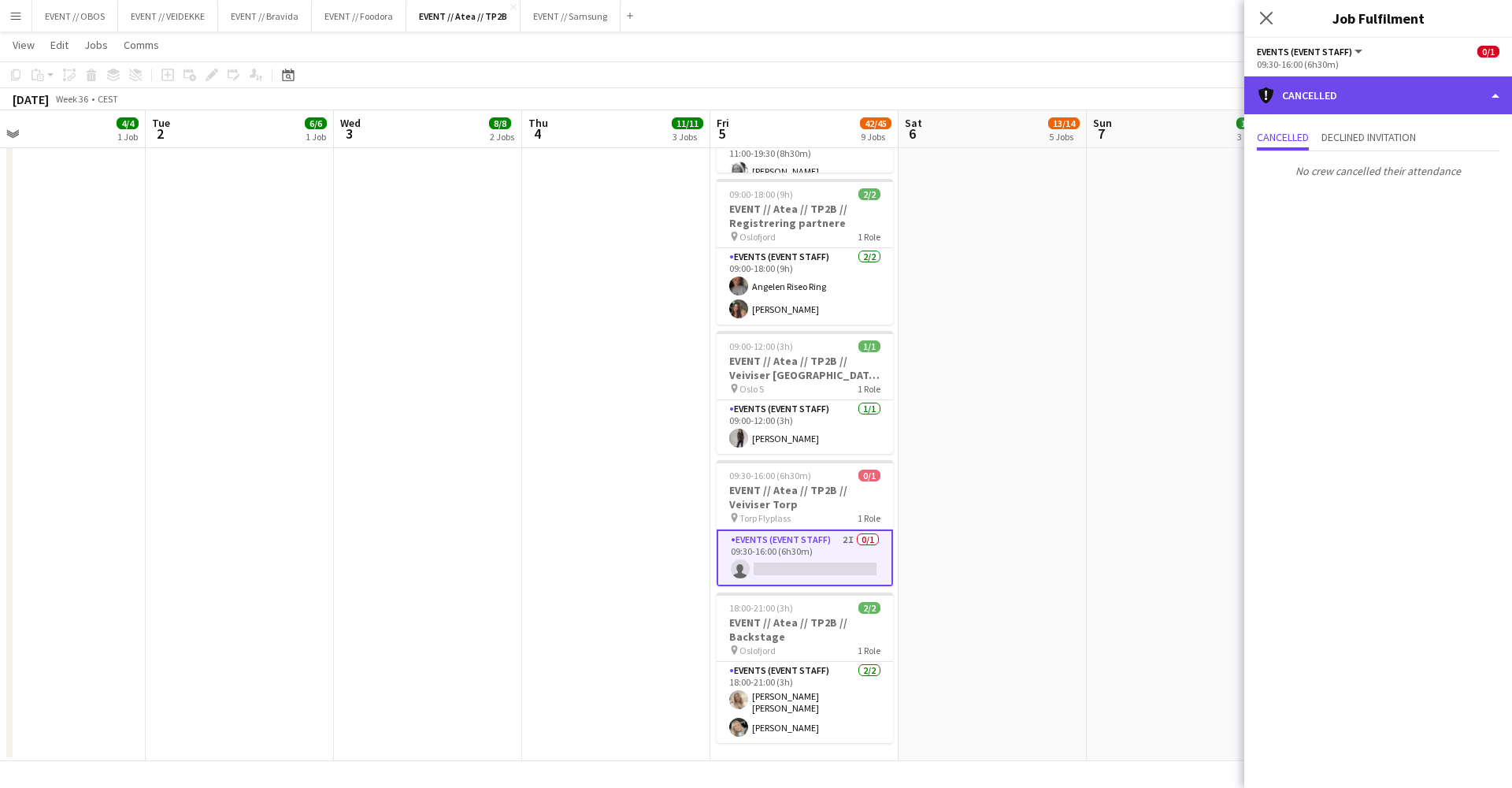
click at [1345, 101] on div "cancellation Cancelled" at bounding box center [1378, 96] width 268 height 38
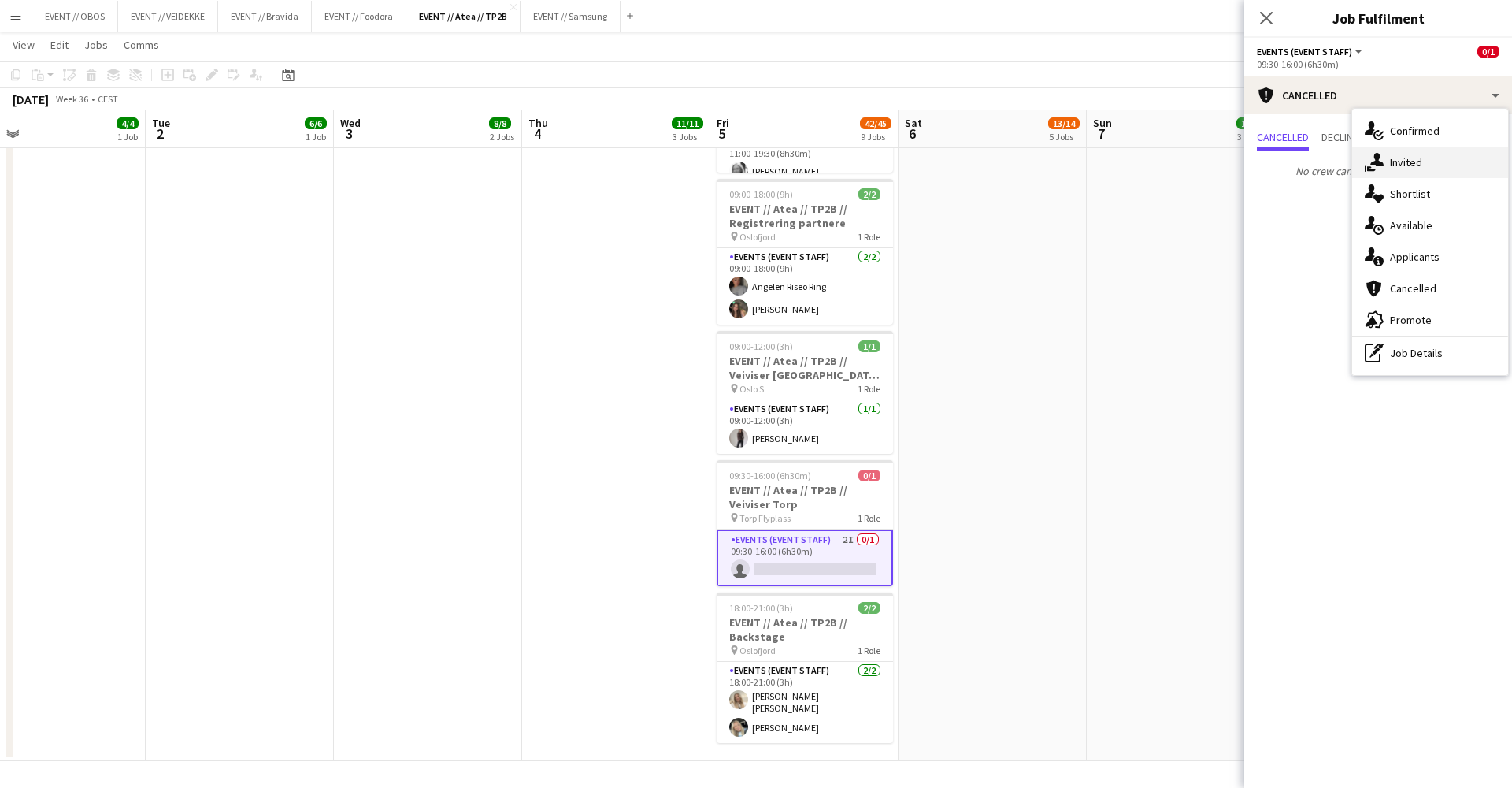
click at [1416, 170] on div "single-neutral-actions-share-1 Invited" at bounding box center [1431, 162] width 156 height 32
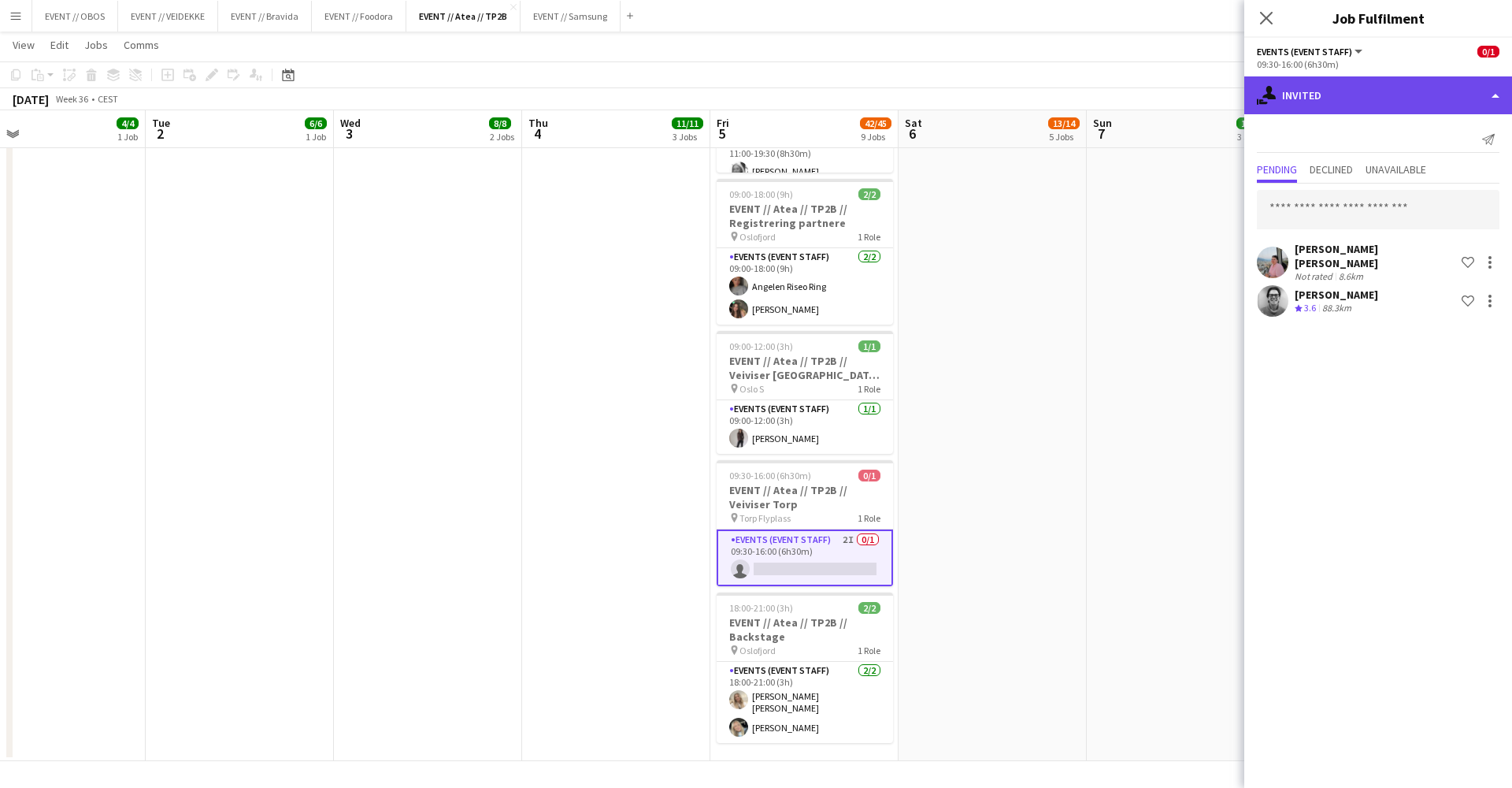
click at [1418, 80] on div "single-neutral-actions-share-1 Invited" at bounding box center [1378, 96] width 268 height 38
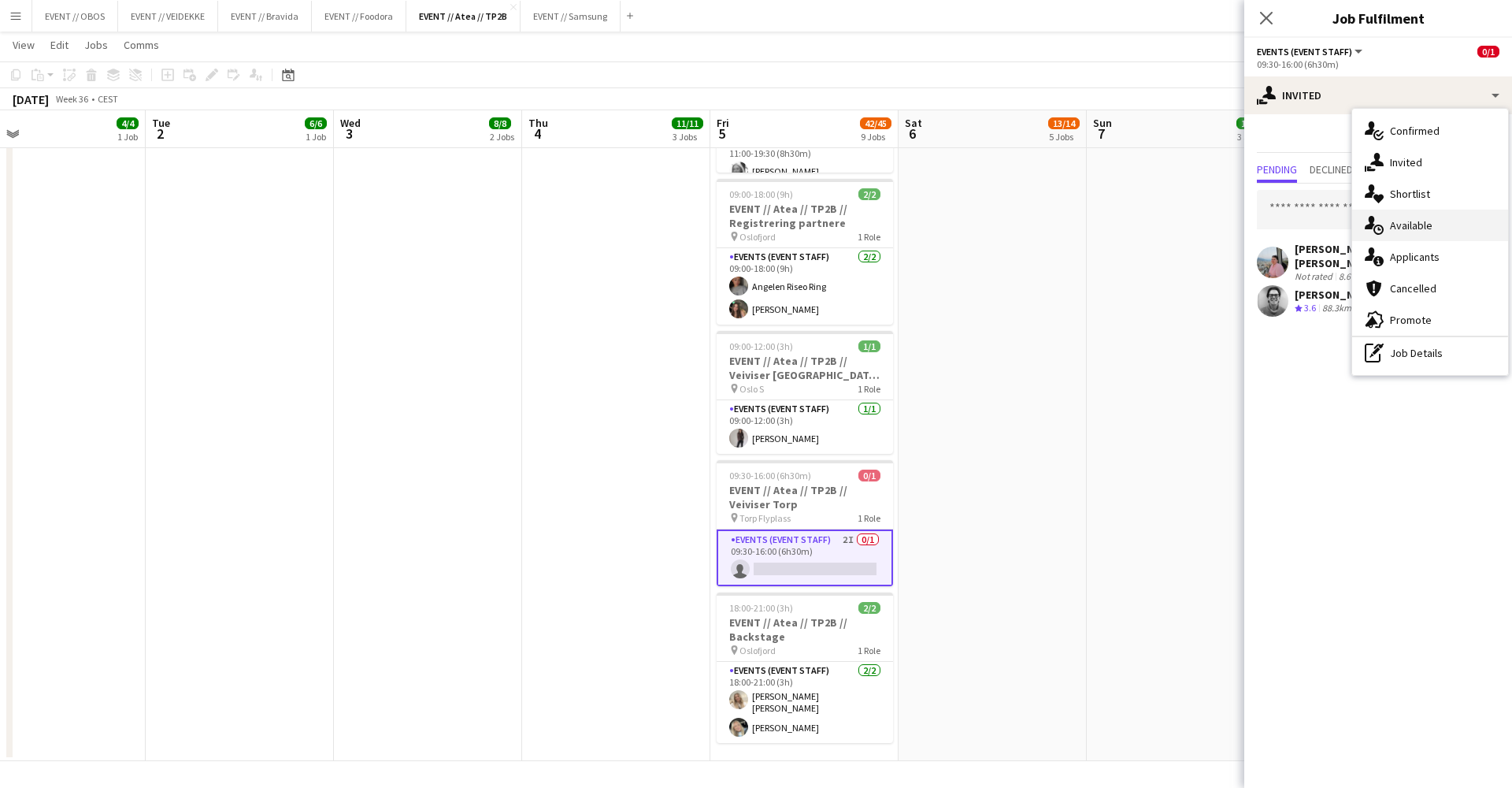
click at [1398, 231] on div "single-neutral-actions-upload Available" at bounding box center [1431, 225] width 156 height 32
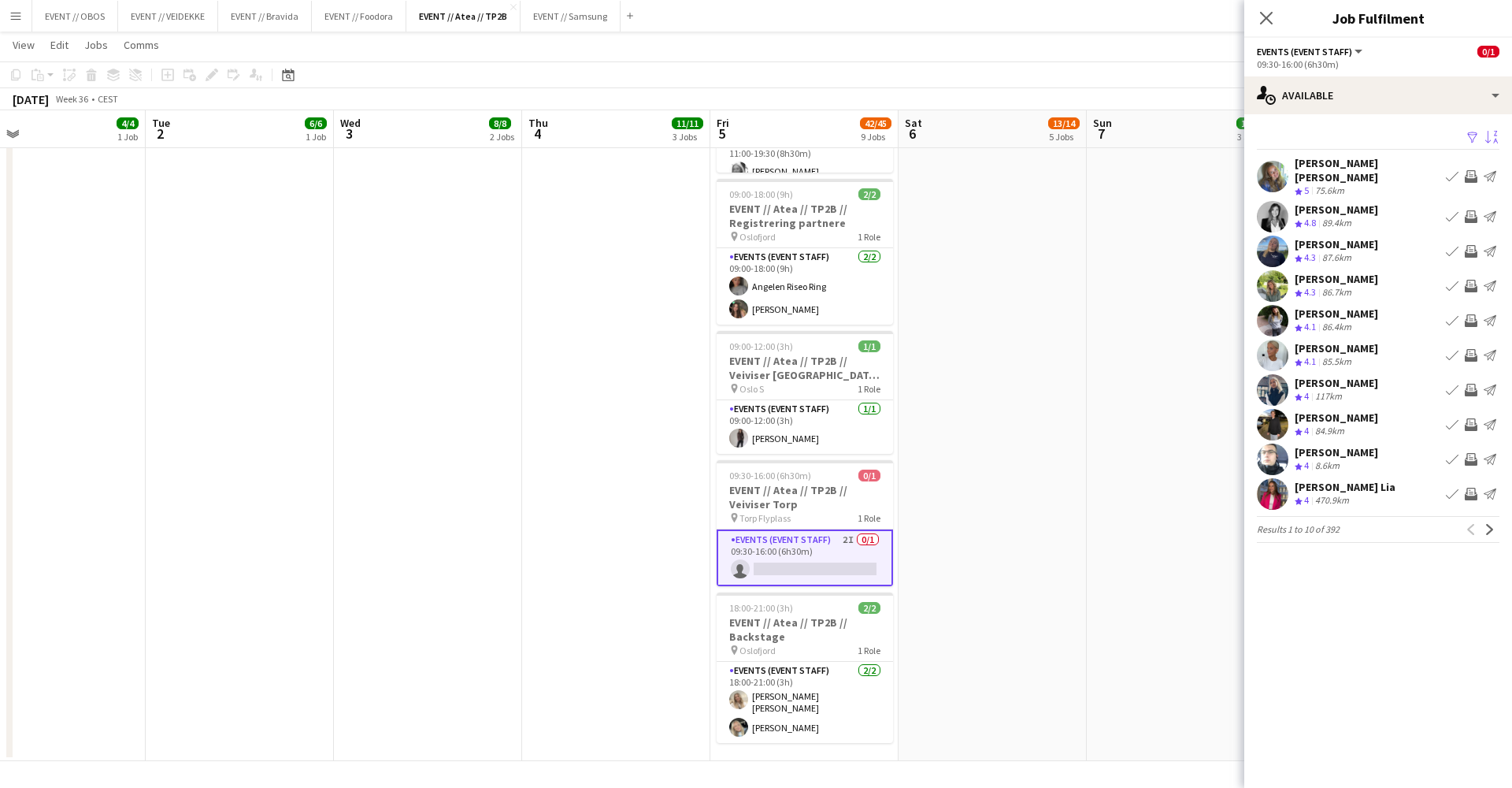
click at [1483, 135] on button "Sort asc" at bounding box center [1490, 138] width 19 height 19
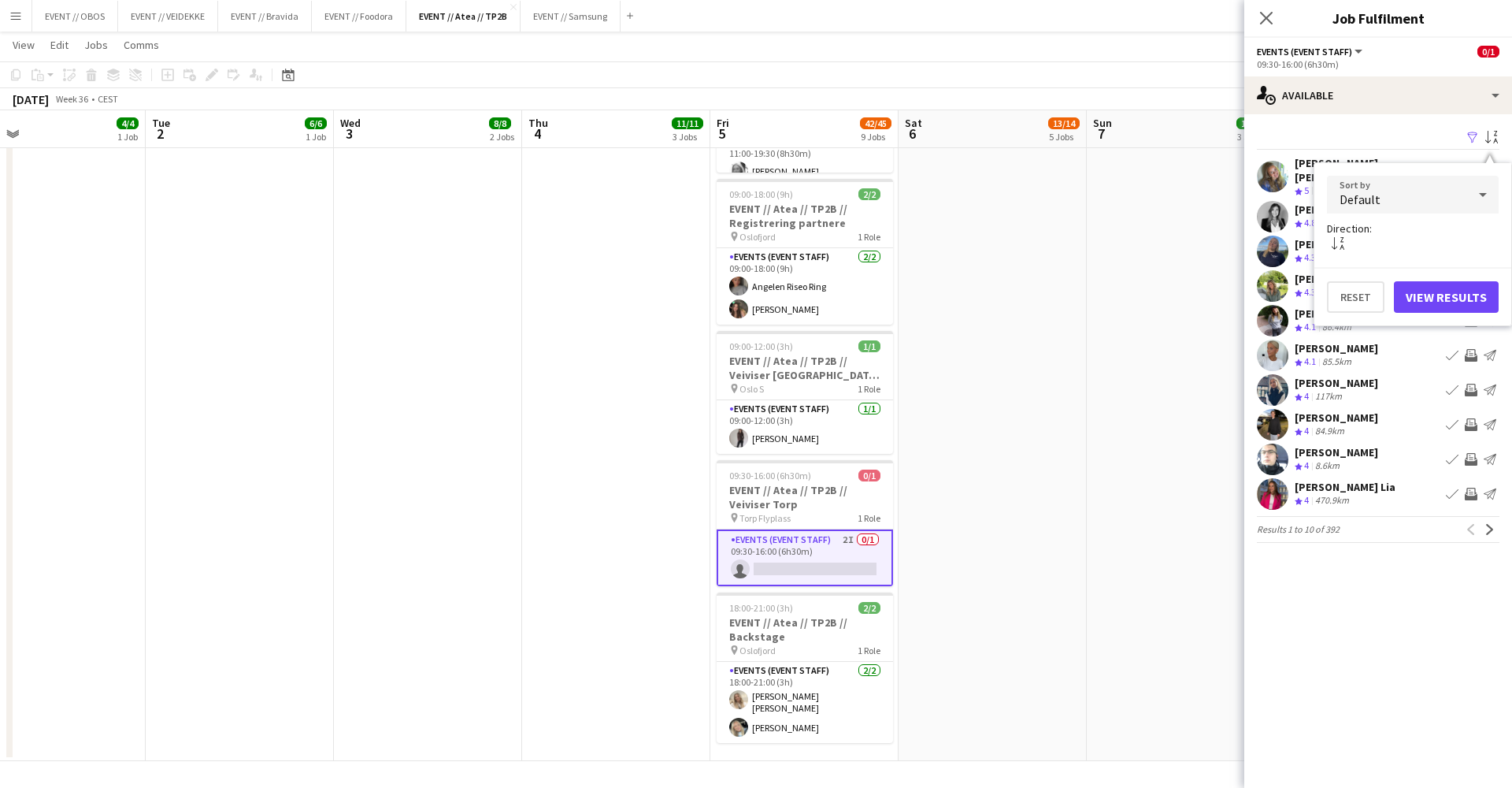
click at [1413, 190] on div "Default" at bounding box center [1397, 195] width 140 height 38
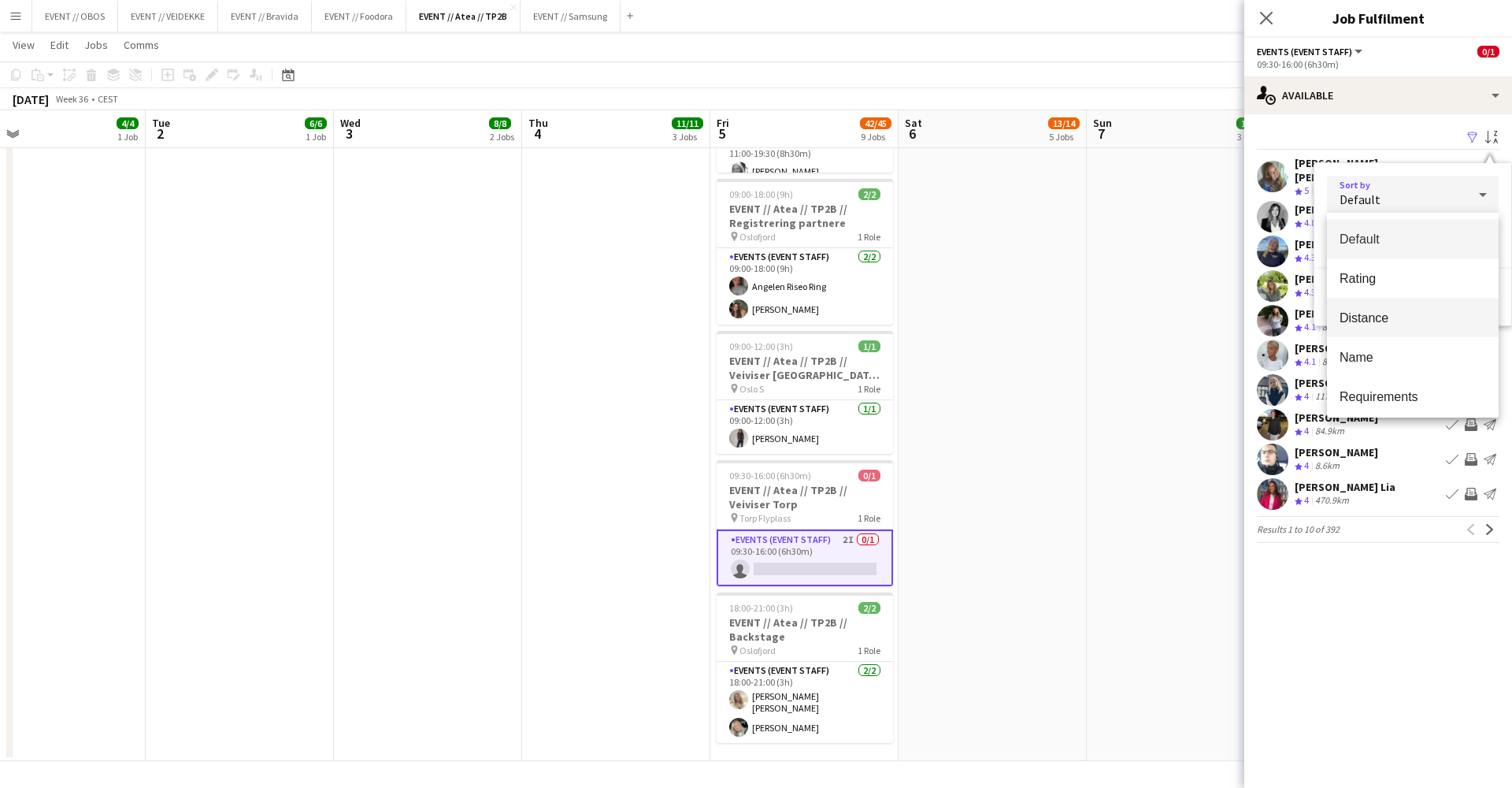
click at [1387, 323] on span "Distance" at bounding box center [1413, 318] width 146 height 15
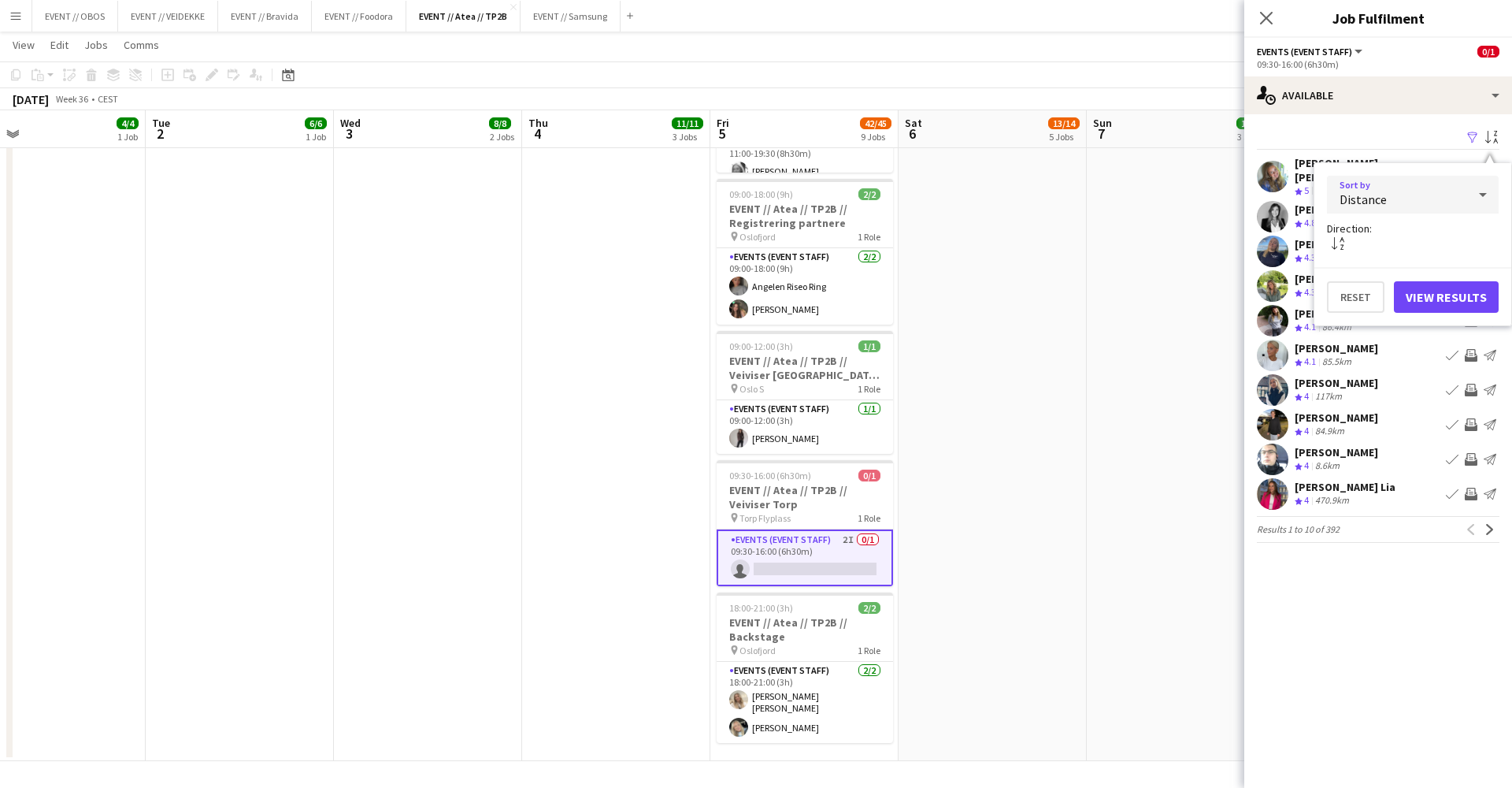
click at [1442, 283] on button "View Results" at bounding box center [1446, 297] width 105 height 32
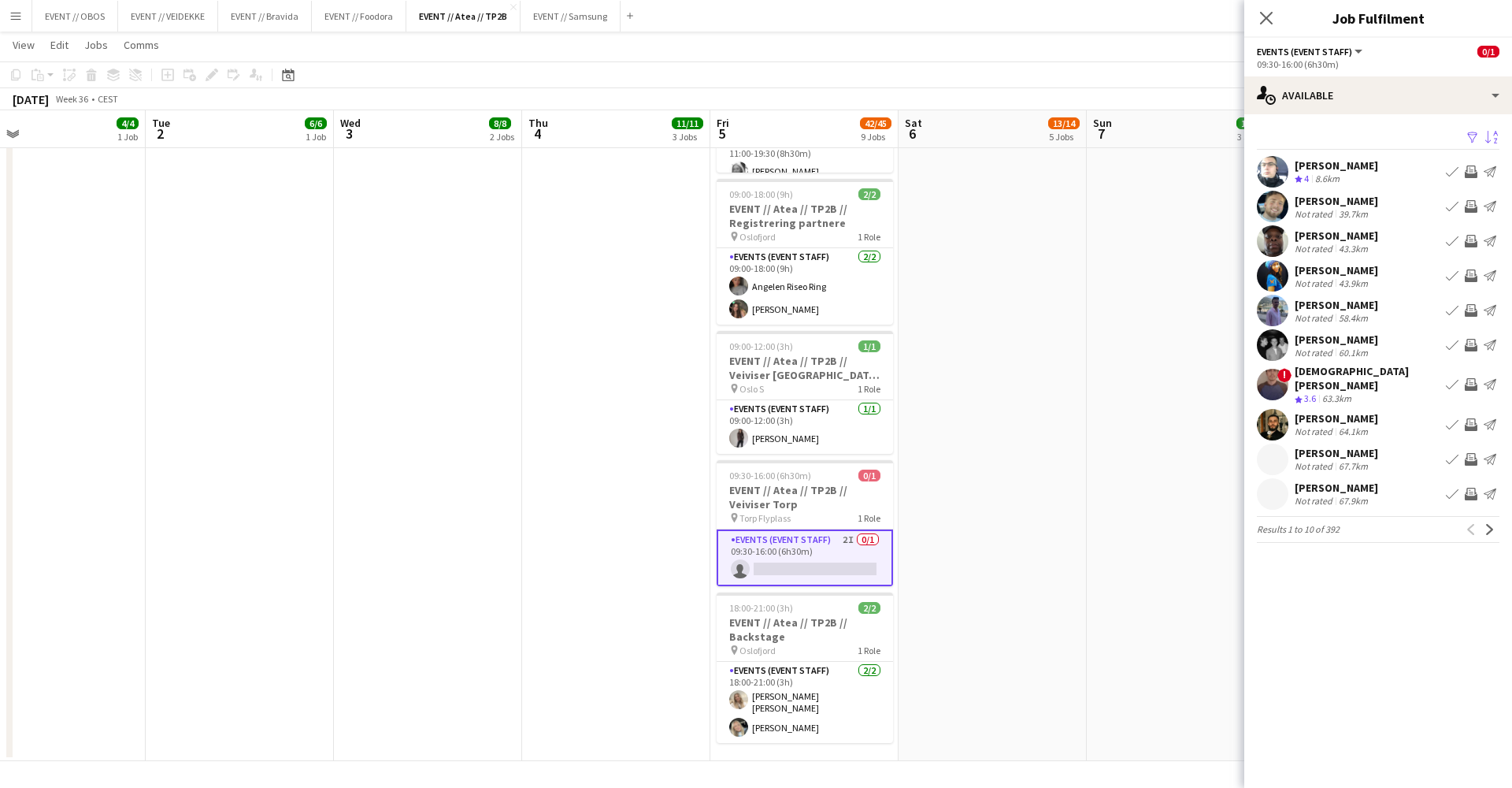
click at [1266, 186] on app-user-avatar at bounding box center [1273, 172] width 32 height 32
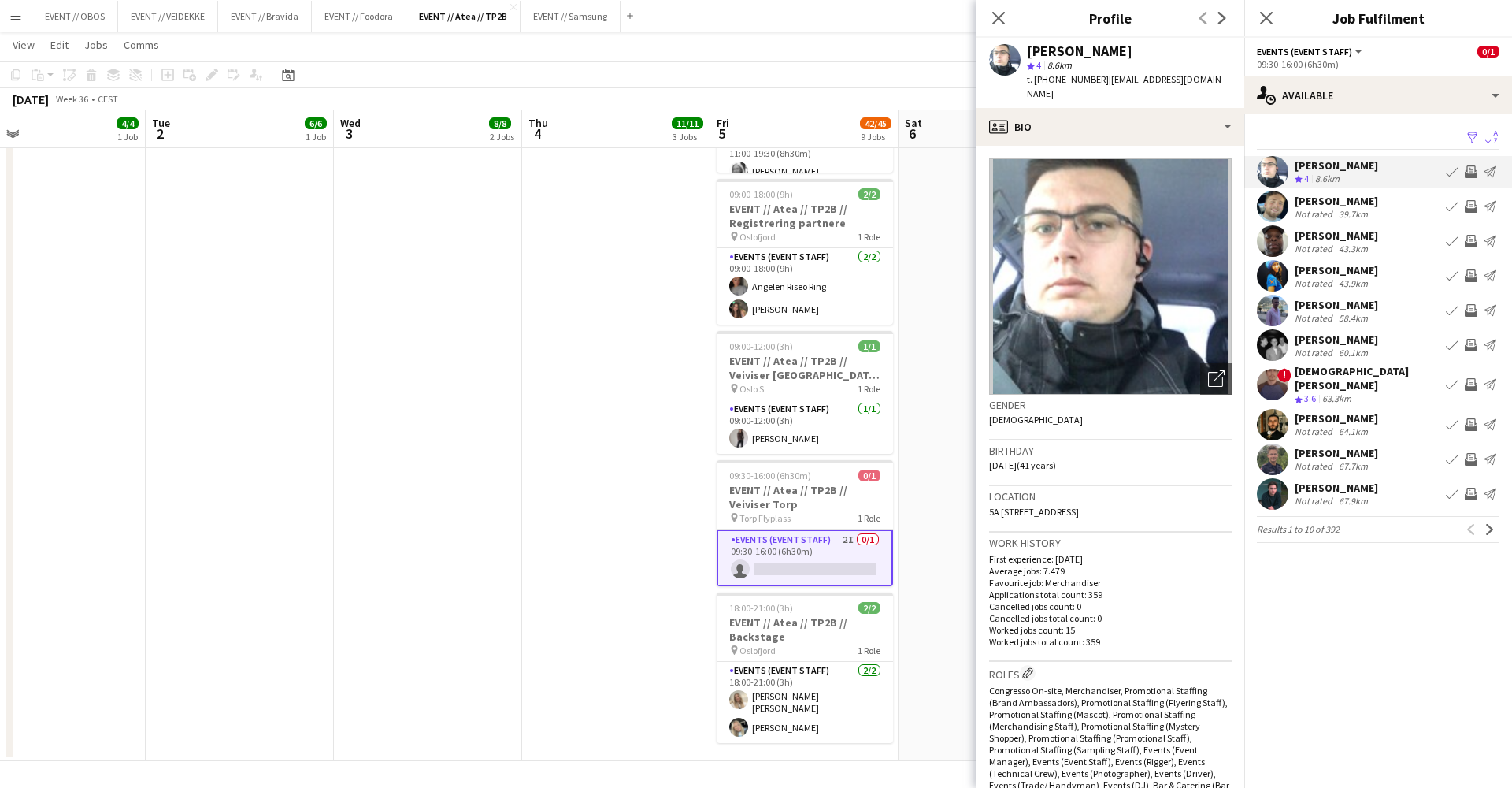
scroll to position [0, 0]
click at [1218, 145] on app-crew-profile-bio "Open photos pop-in Gender [DEMOGRAPHIC_DATA] Birthday [DEMOGRAPHIC_DATA] (41 ye…" at bounding box center [1111, 466] width 268 height 643
click at [1202, 145] on app-crew-profile-bio "Open photos pop-in Gender [DEMOGRAPHIC_DATA] Birthday [DEMOGRAPHIC_DATA] (41 ye…" at bounding box center [1111, 466] width 268 height 643
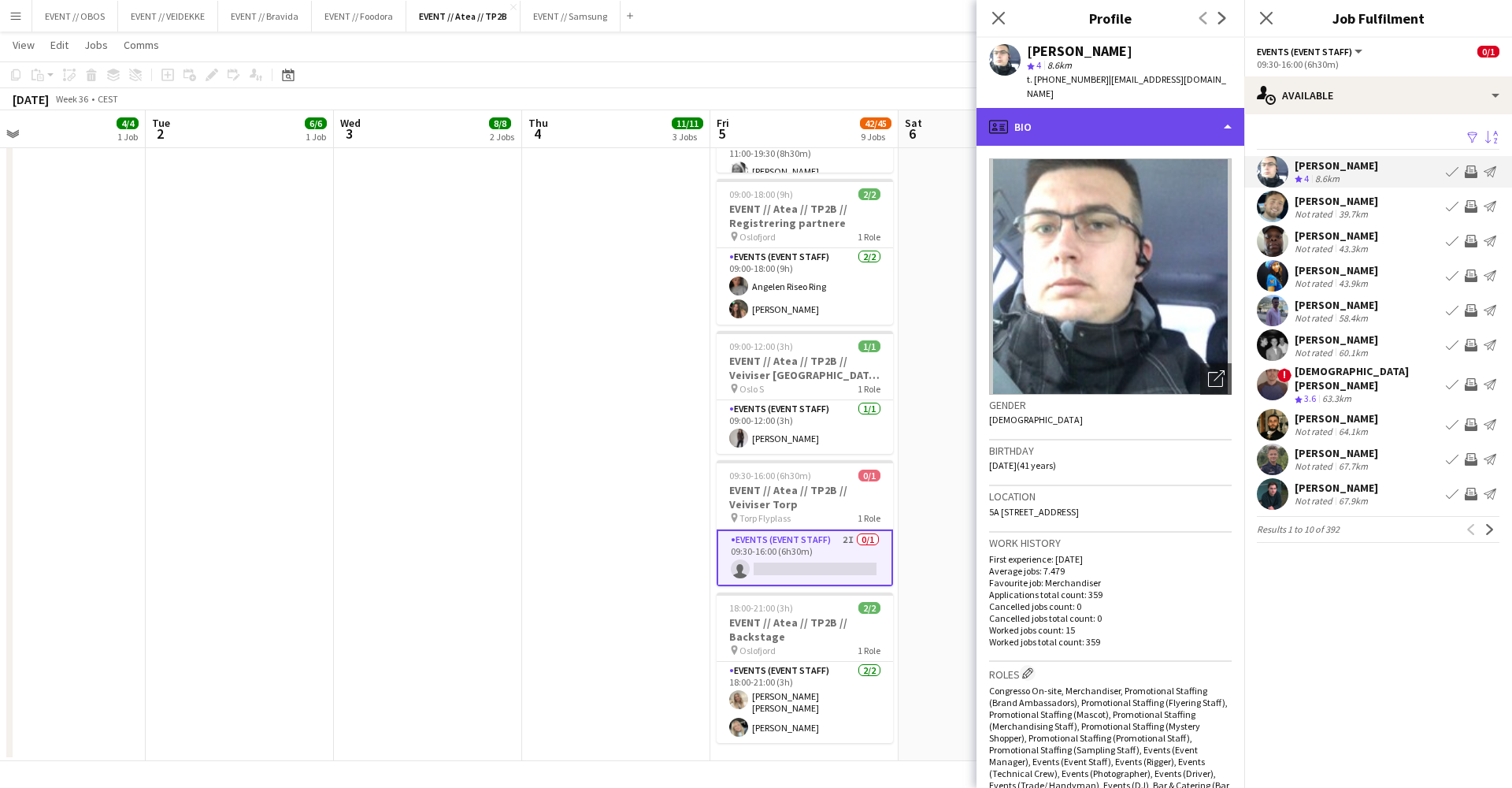
click at [1195, 127] on div "profile Bio" at bounding box center [1111, 127] width 268 height 38
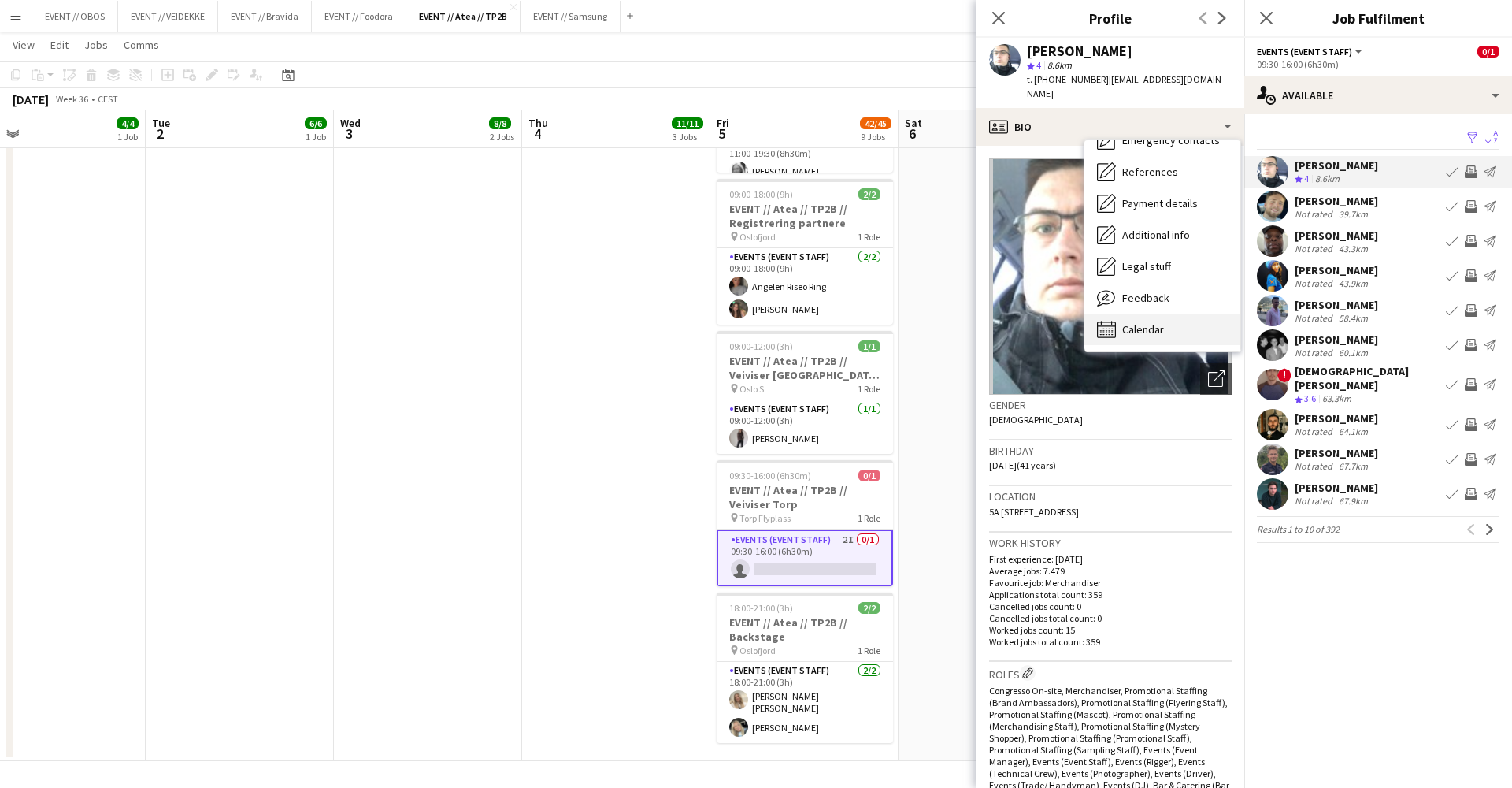
scroll to position [149, 0]
click at [1186, 322] on div "Calendar Calendar" at bounding box center [1162, 329] width 156 height 32
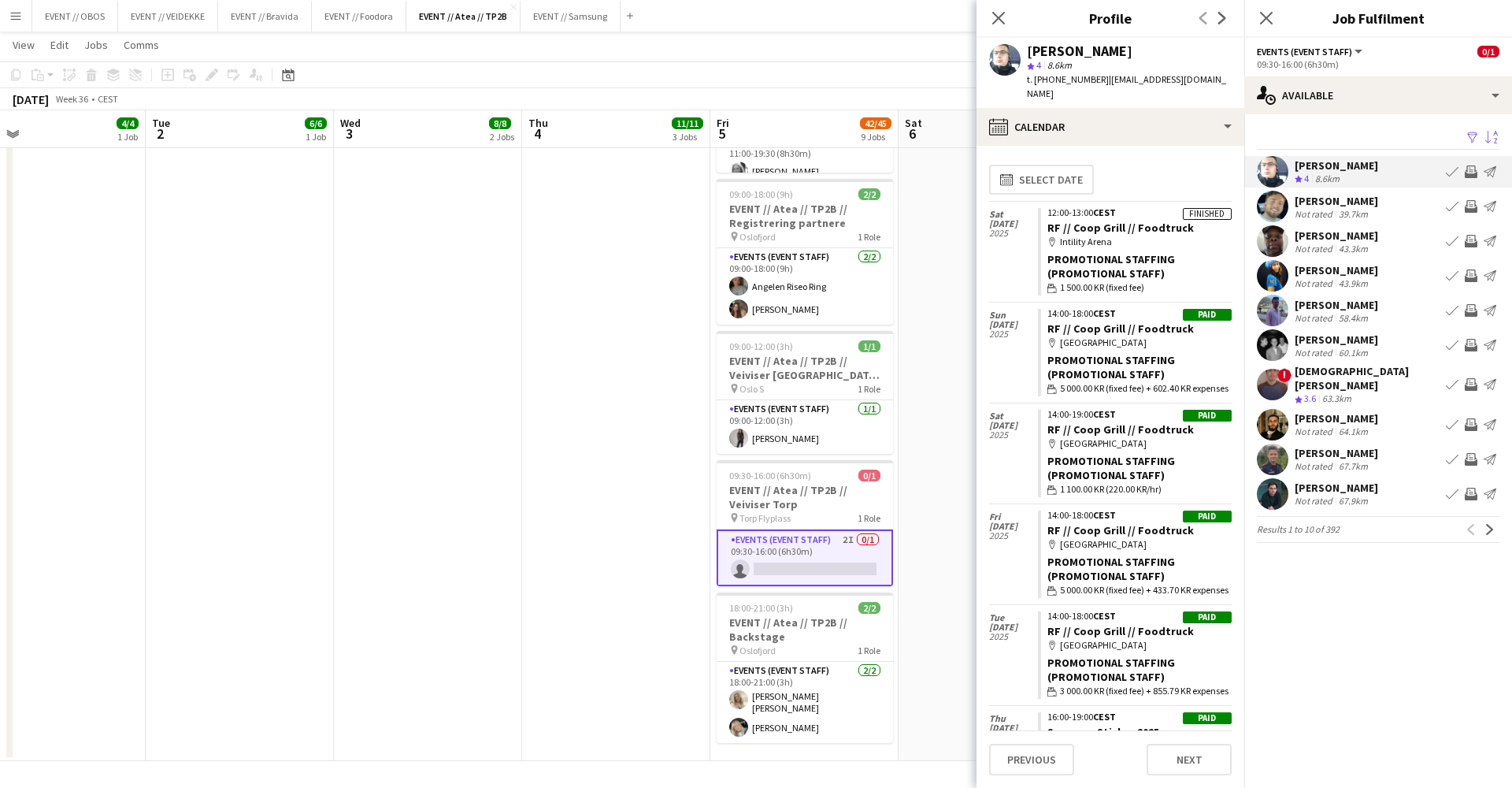
click at [1269, 195] on app-user-avatar at bounding box center [1273, 206] width 32 height 32
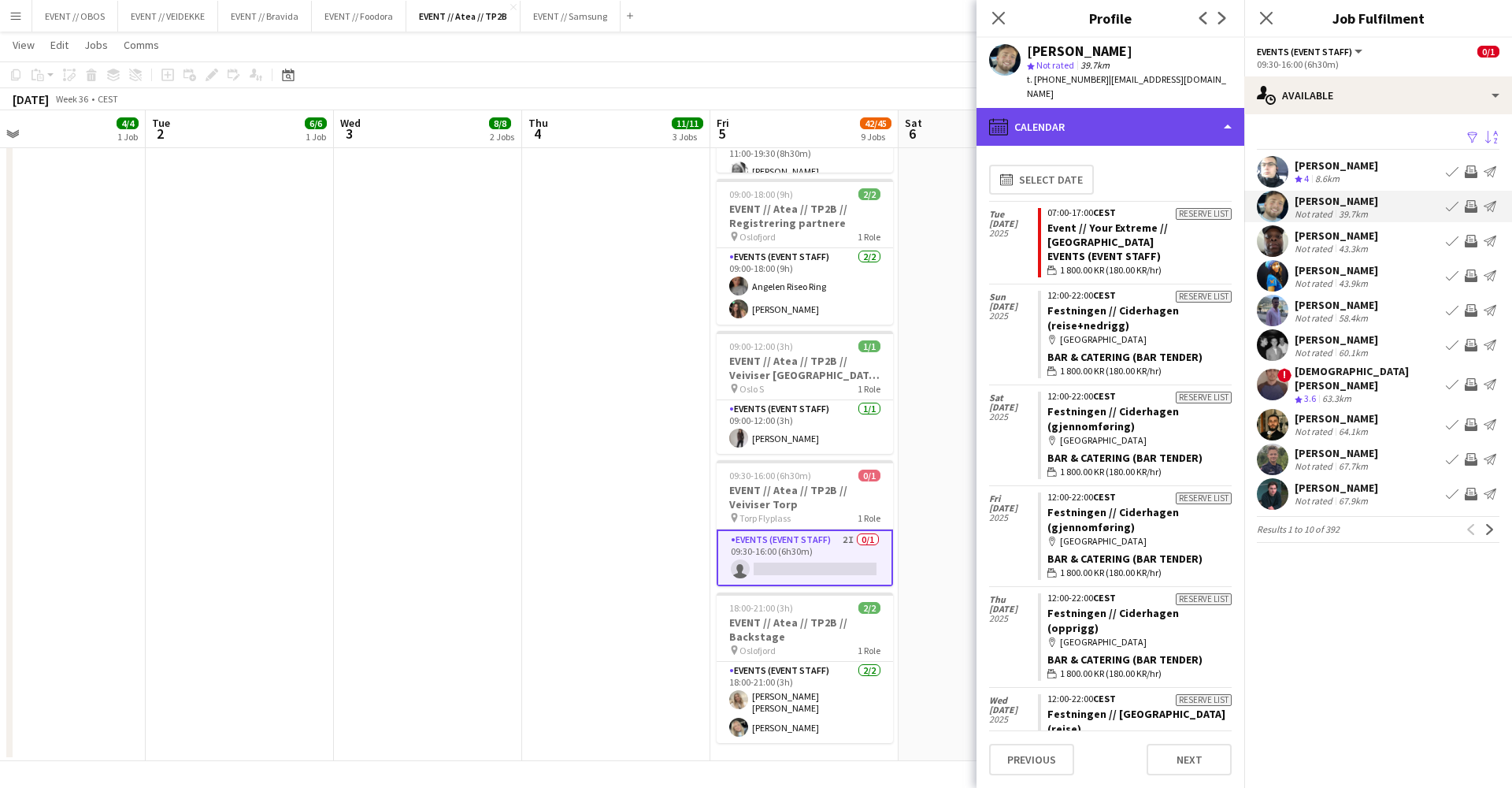
click at [1114, 125] on div "calendar-full Calendar" at bounding box center [1111, 127] width 268 height 38
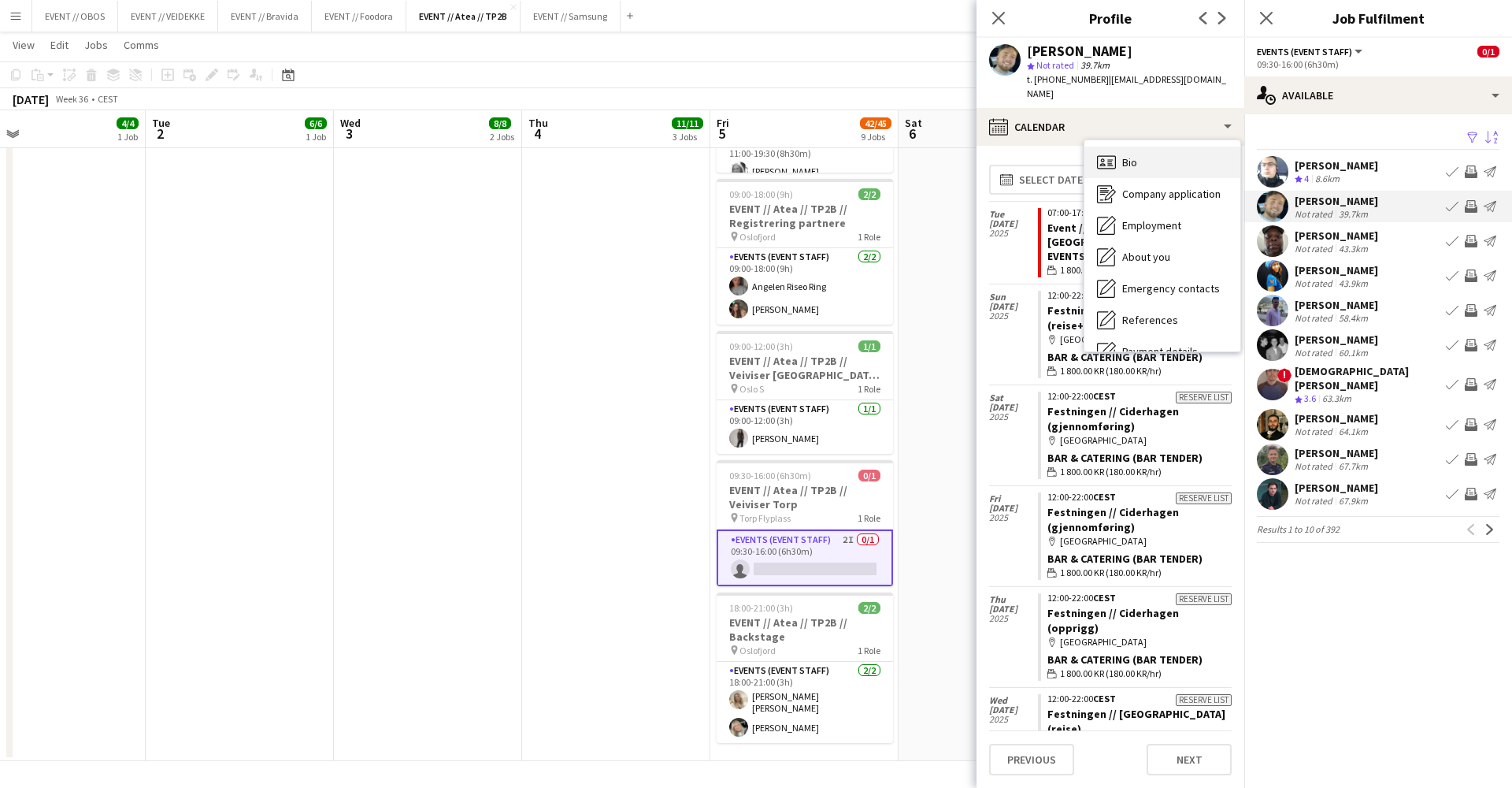
click at [1162, 157] on div "Bio Bio" at bounding box center [1162, 162] width 156 height 32
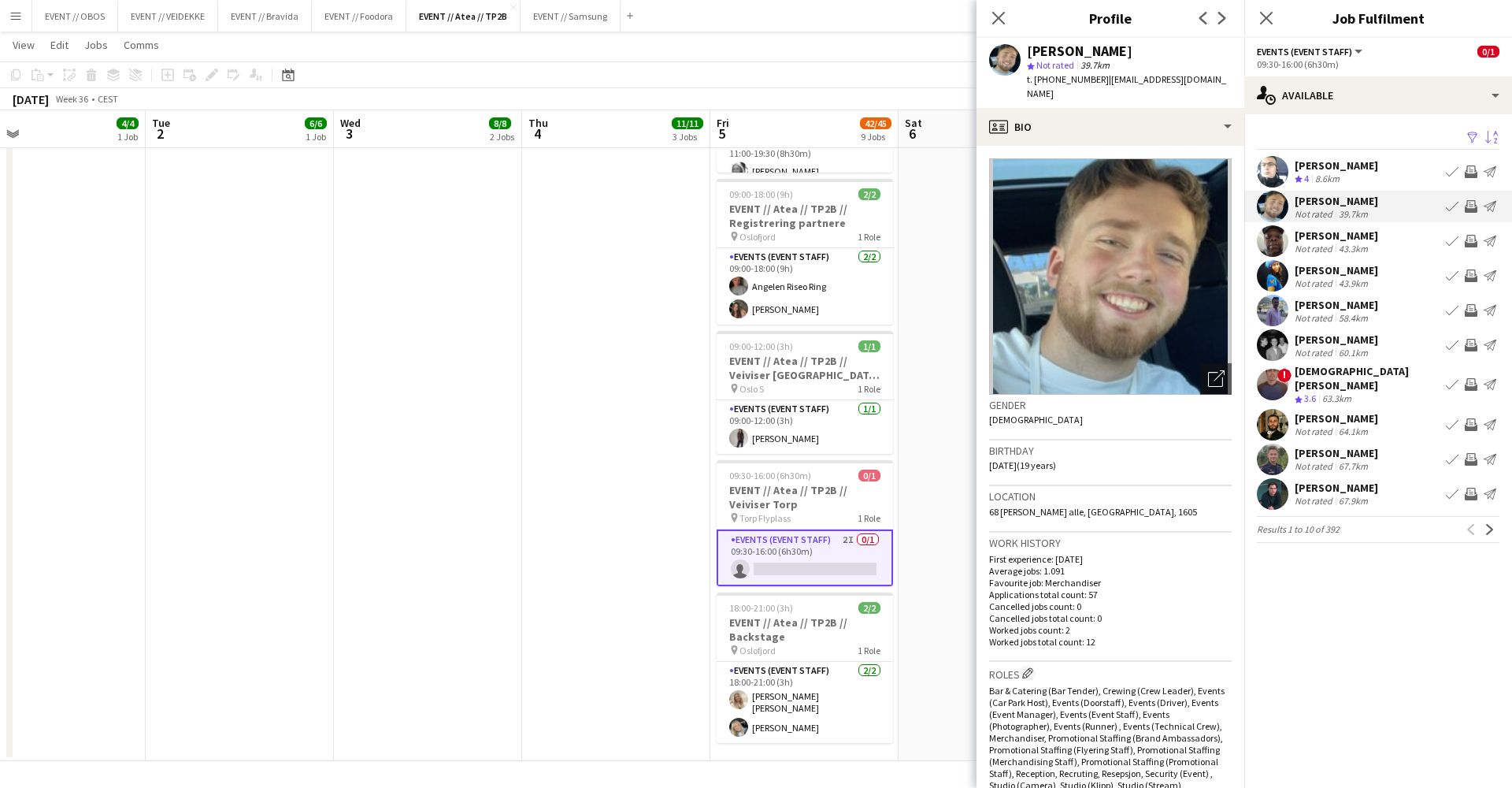
click at [1313, 250] on div "Not rated" at bounding box center [1315, 249] width 41 height 12
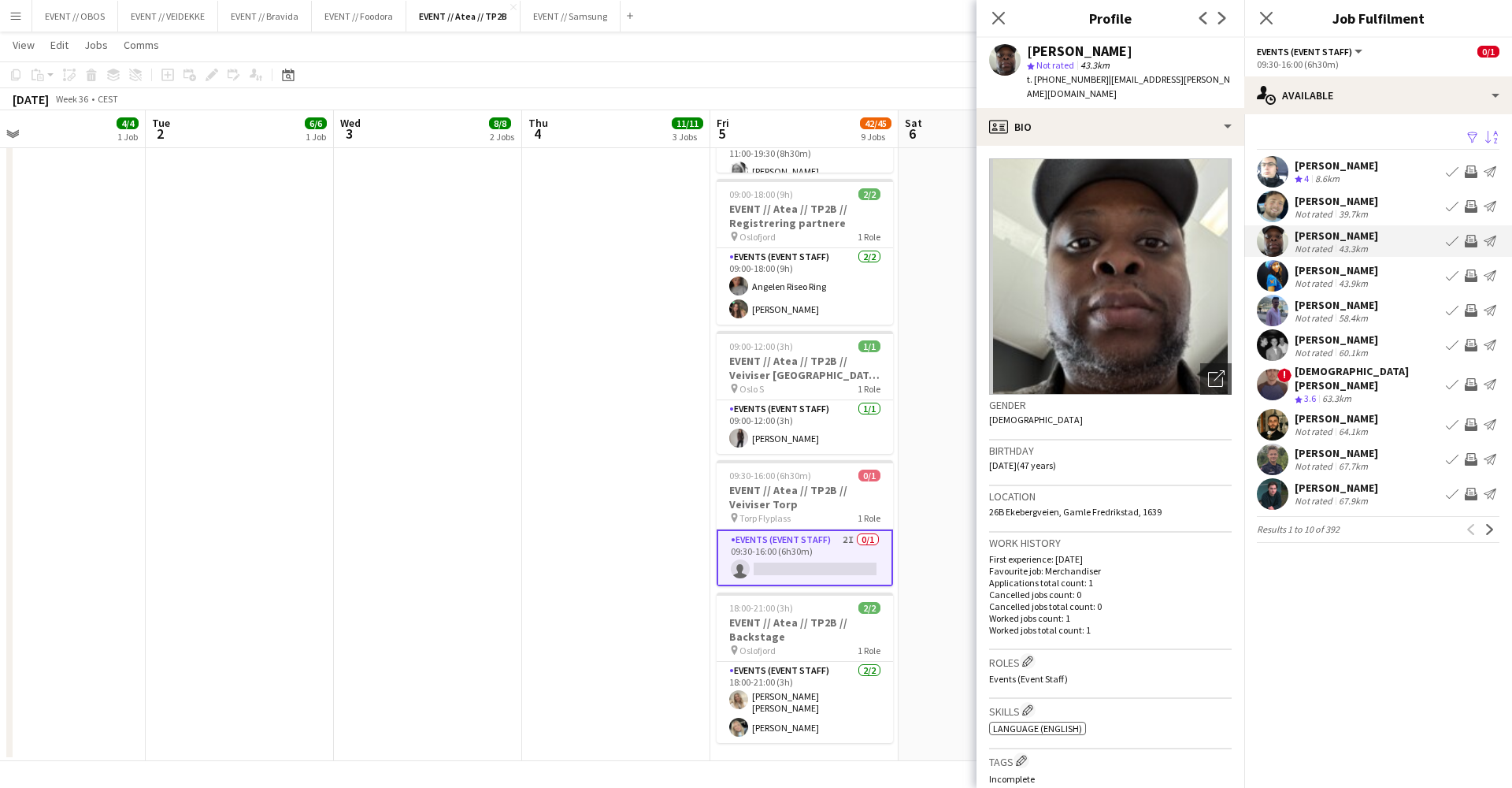
click at [1358, 276] on div "[PERSON_NAME]" at bounding box center [1337, 270] width 83 height 14
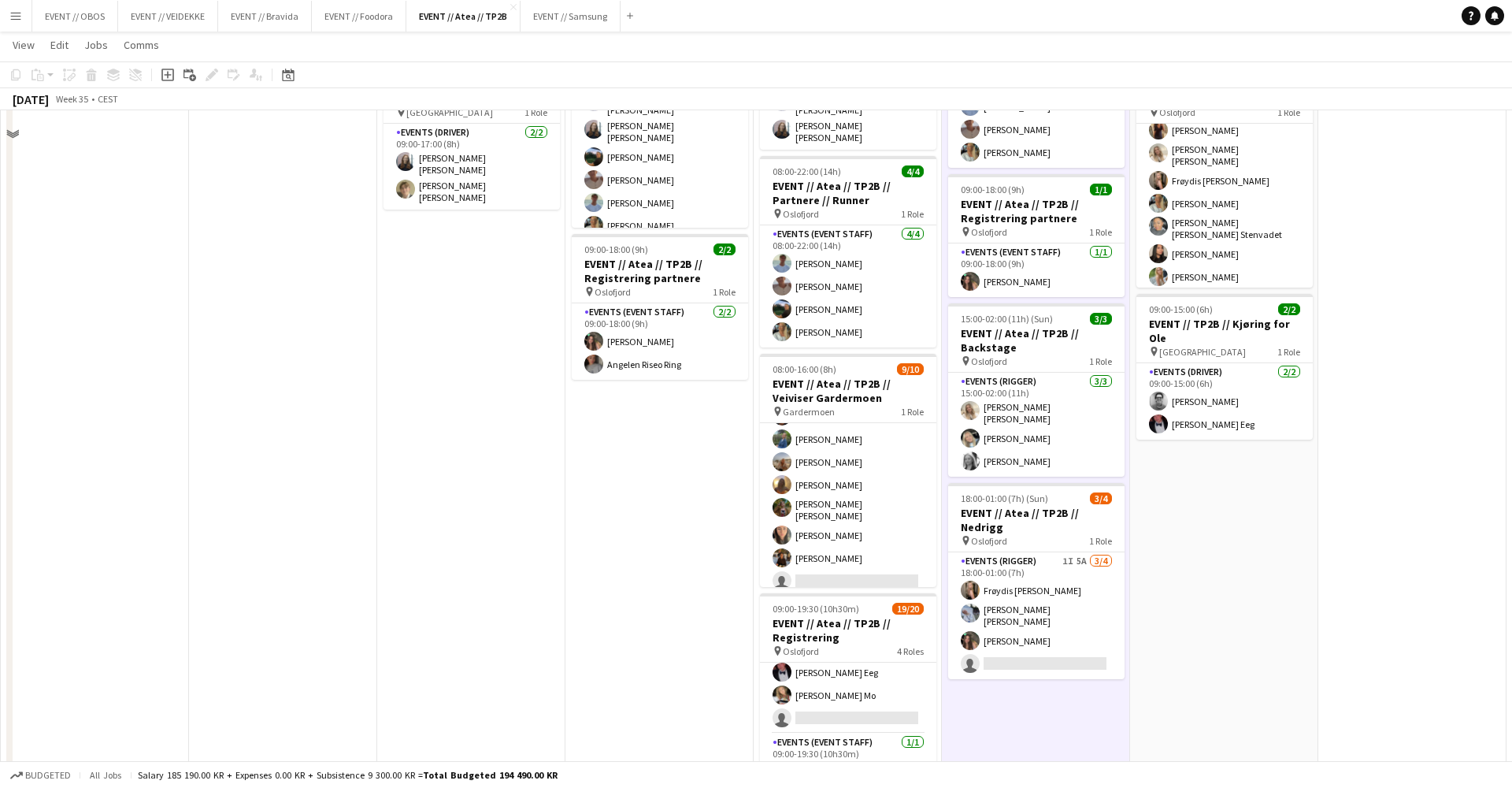
scroll to position [527, 0]
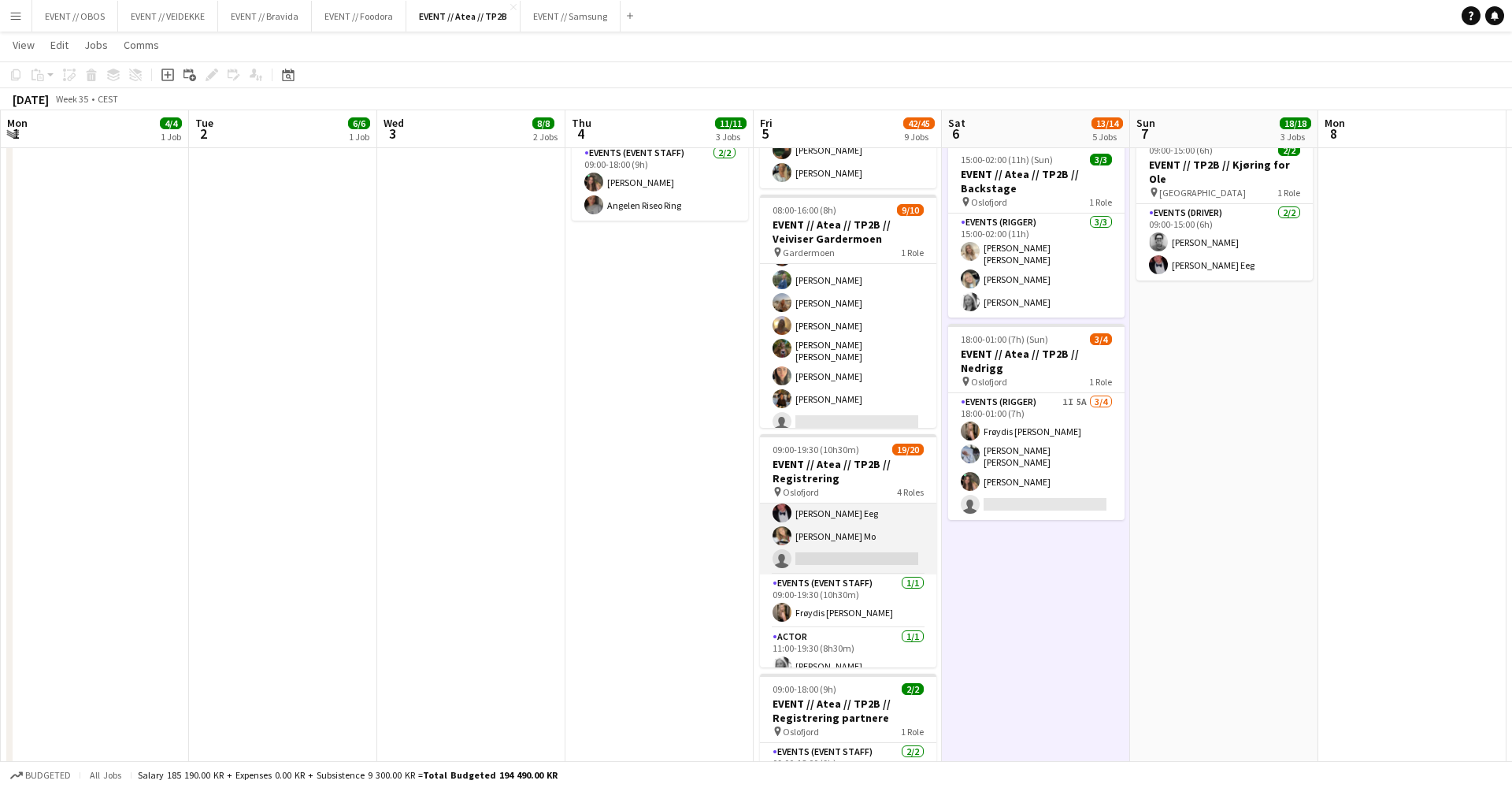
click at [837, 521] on app-card-role "Events (Event Staff) 7I 1A [DATE] 09:00-18:00 (9h) [PERSON_NAME] [PERSON_NAME] …" at bounding box center [848, 454] width 176 height 241
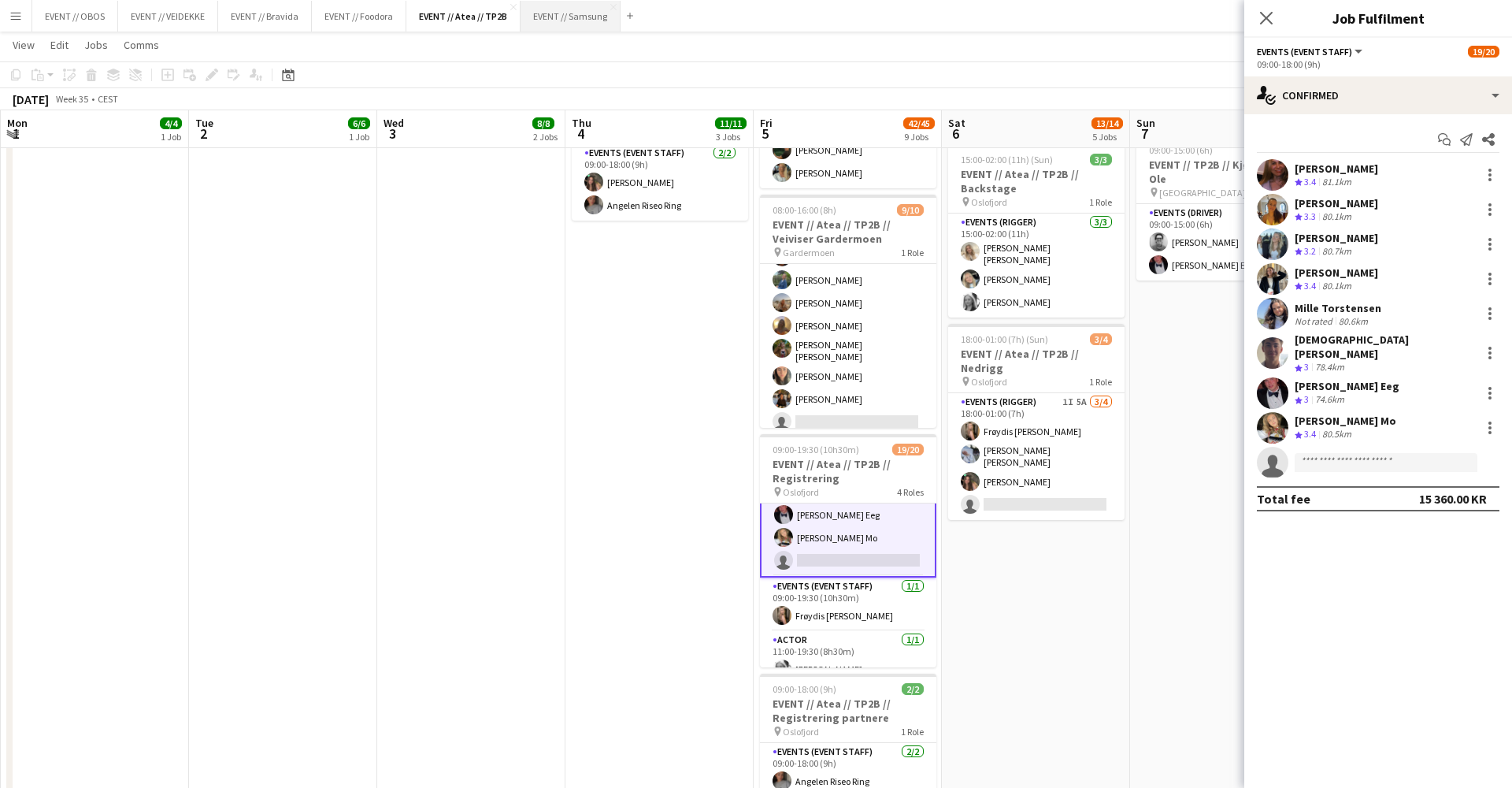
click at [563, 19] on button "EVENT // Samsung Close" at bounding box center [571, 16] width 100 height 31
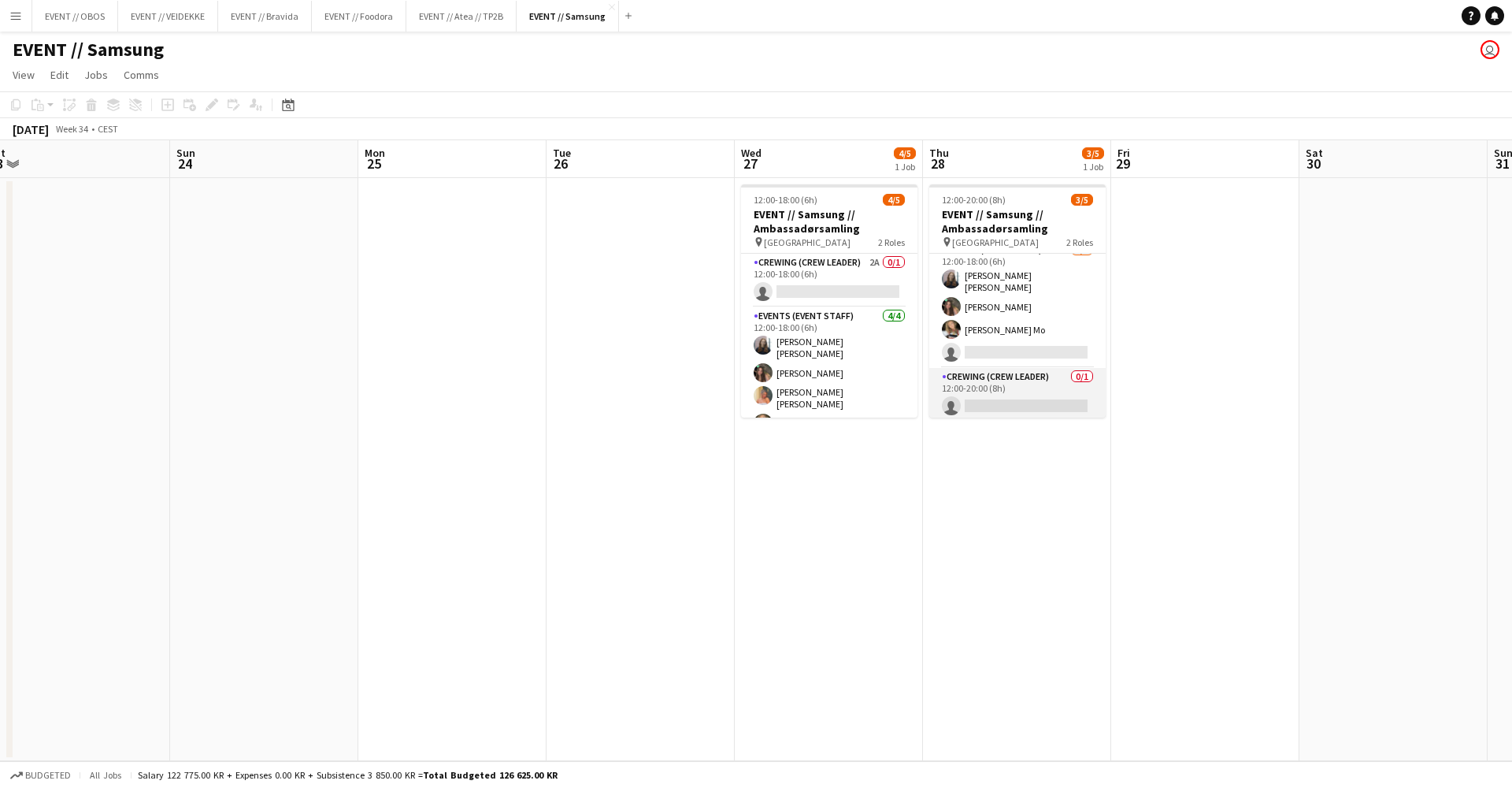
scroll to position [12, 0]
